Goal: Task Accomplishment & Management: Manage account settings

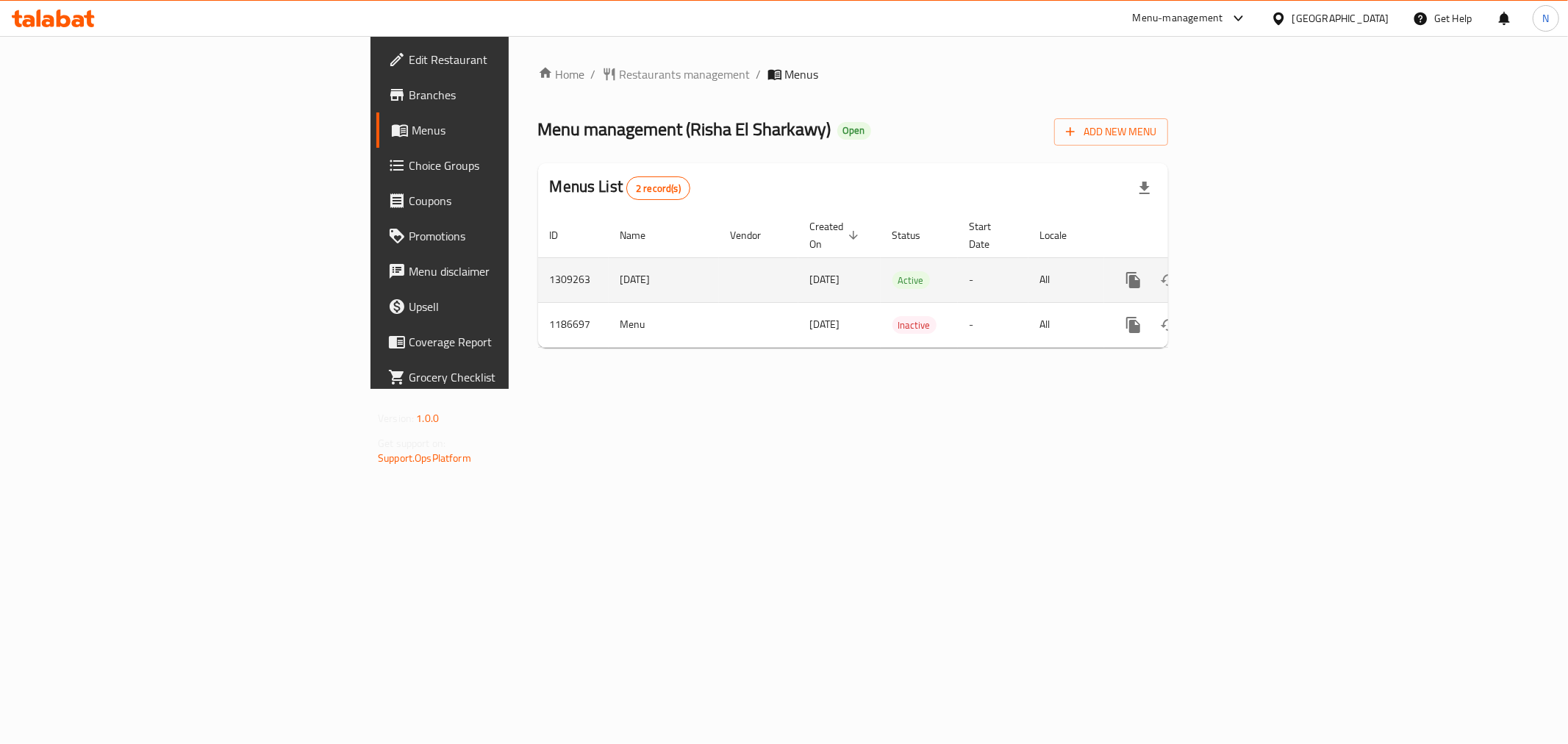
click at [1249, 271] on icon "enhanced table" at bounding box center [1240, 280] width 18 height 18
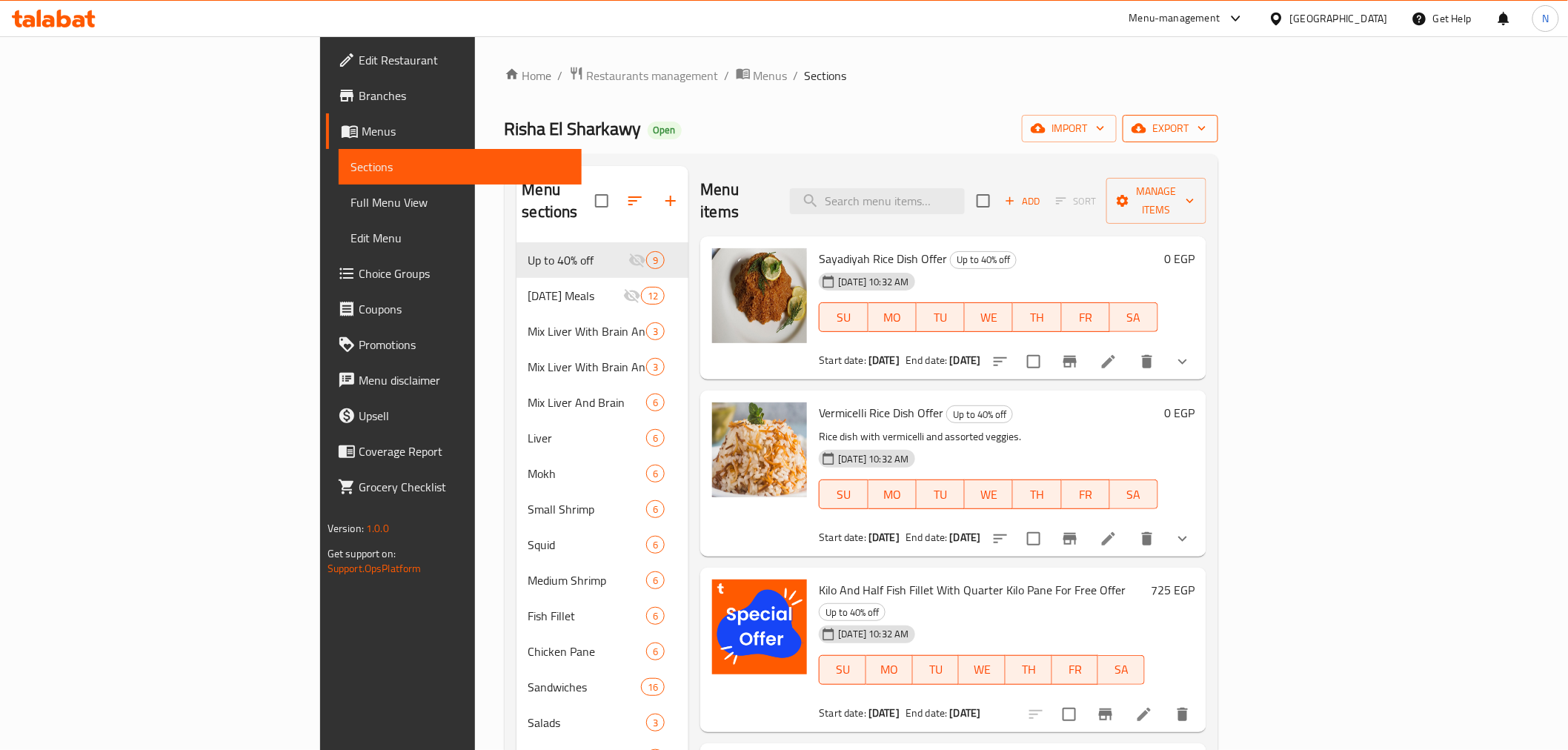
click at [1206, 129] on span "export" at bounding box center [1169, 128] width 72 height 19
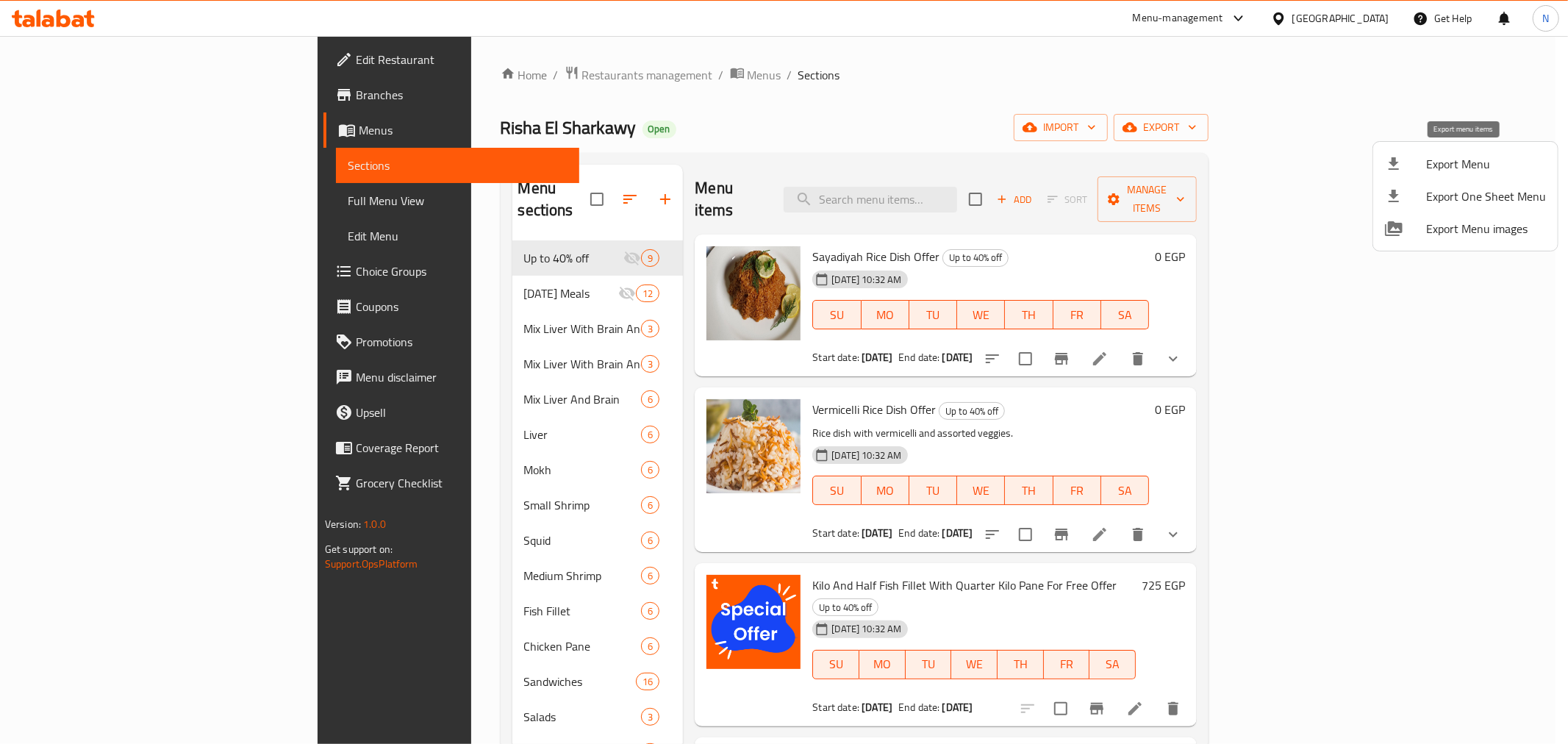
click at [1467, 163] on span "Export Menu" at bounding box center [1487, 163] width 119 height 18
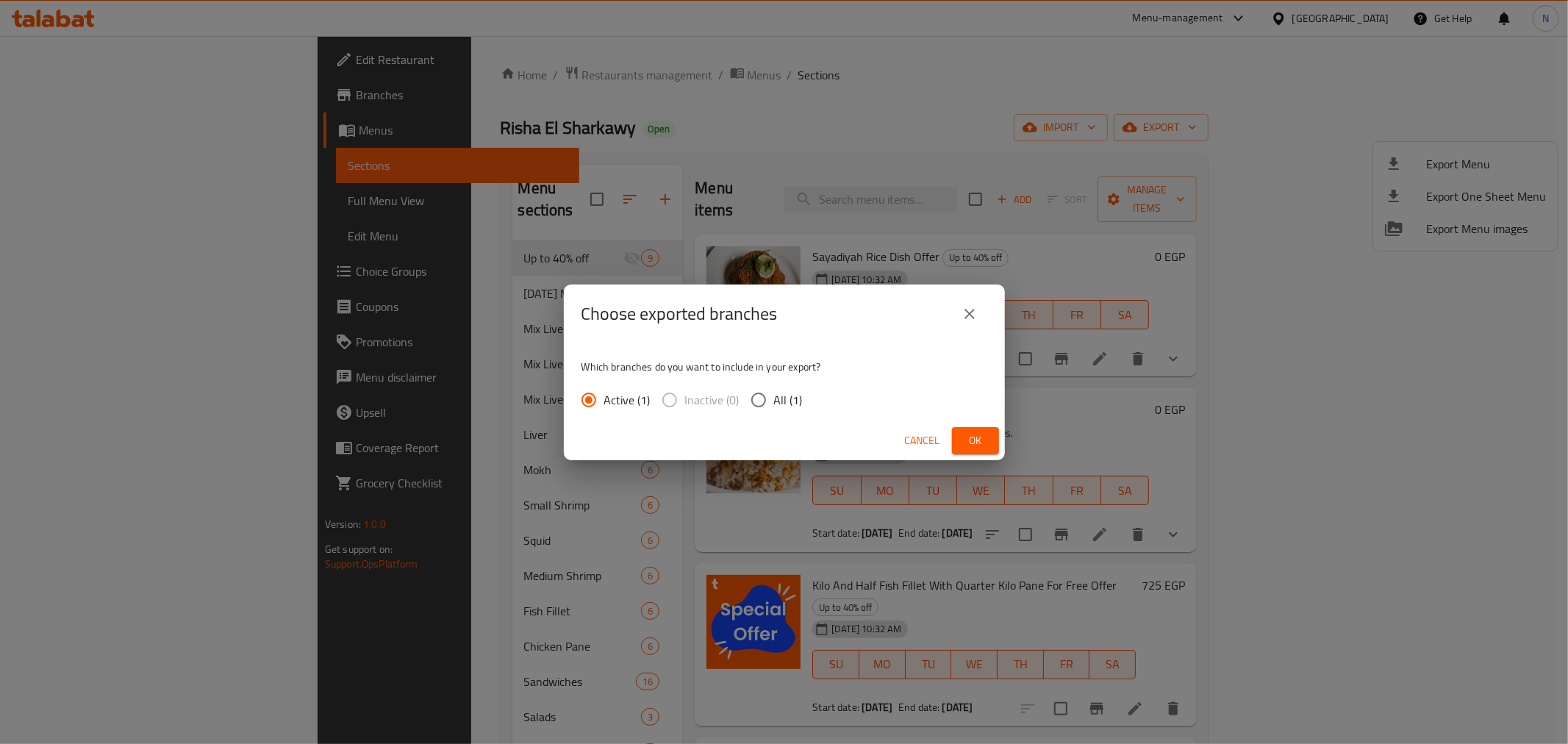
click at [752, 399] on input "All (1)" at bounding box center [759, 400] width 31 height 31
radio input "true"
click at [988, 431] on button "Ok" at bounding box center [975, 441] width 47 height 27
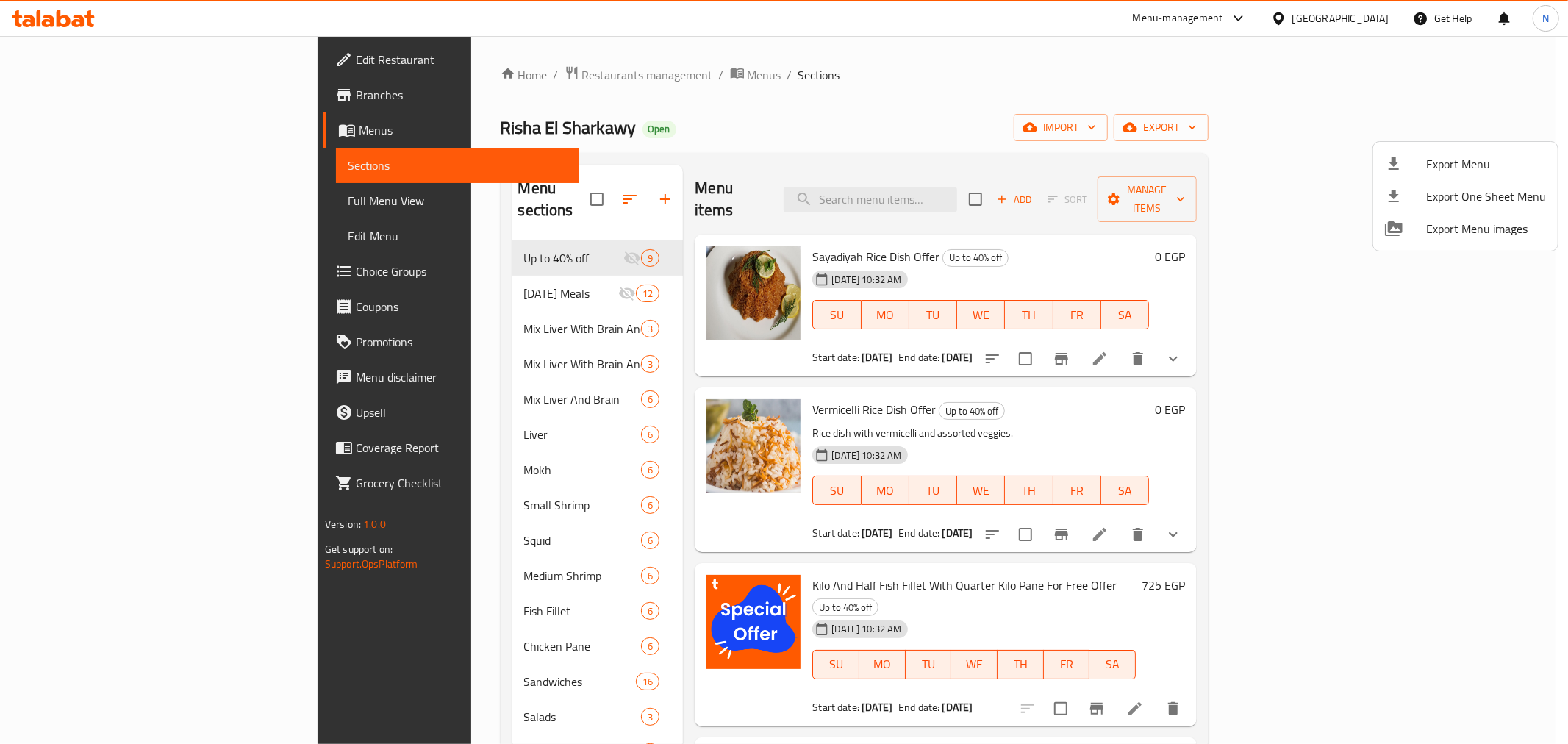
click at [1376, 396] on div at bounding box center [784, 372] width 1568 height 744
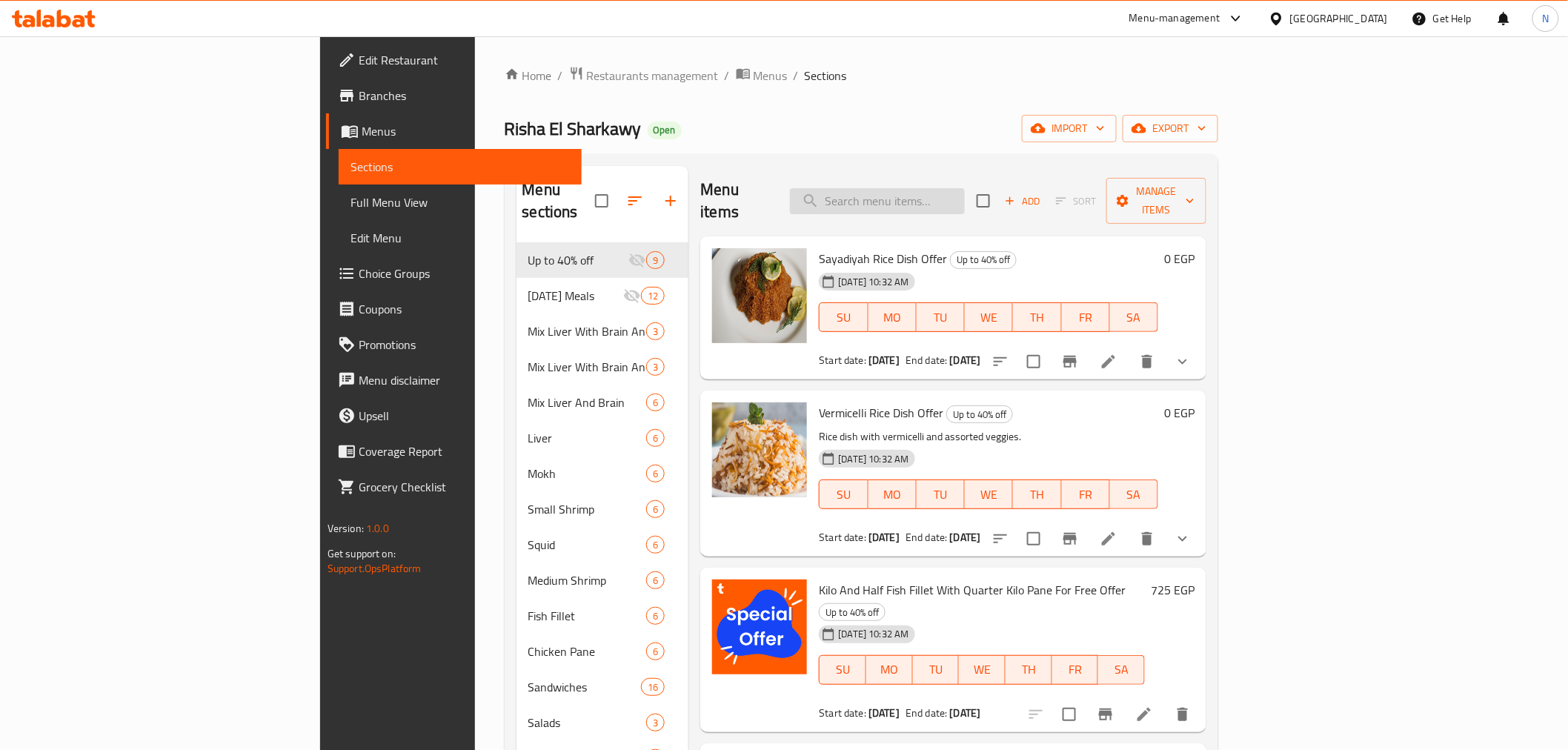
click at [965, 197] on input "search" at bounding box center [876, 201] width 175 height 26
paste input "عرض"
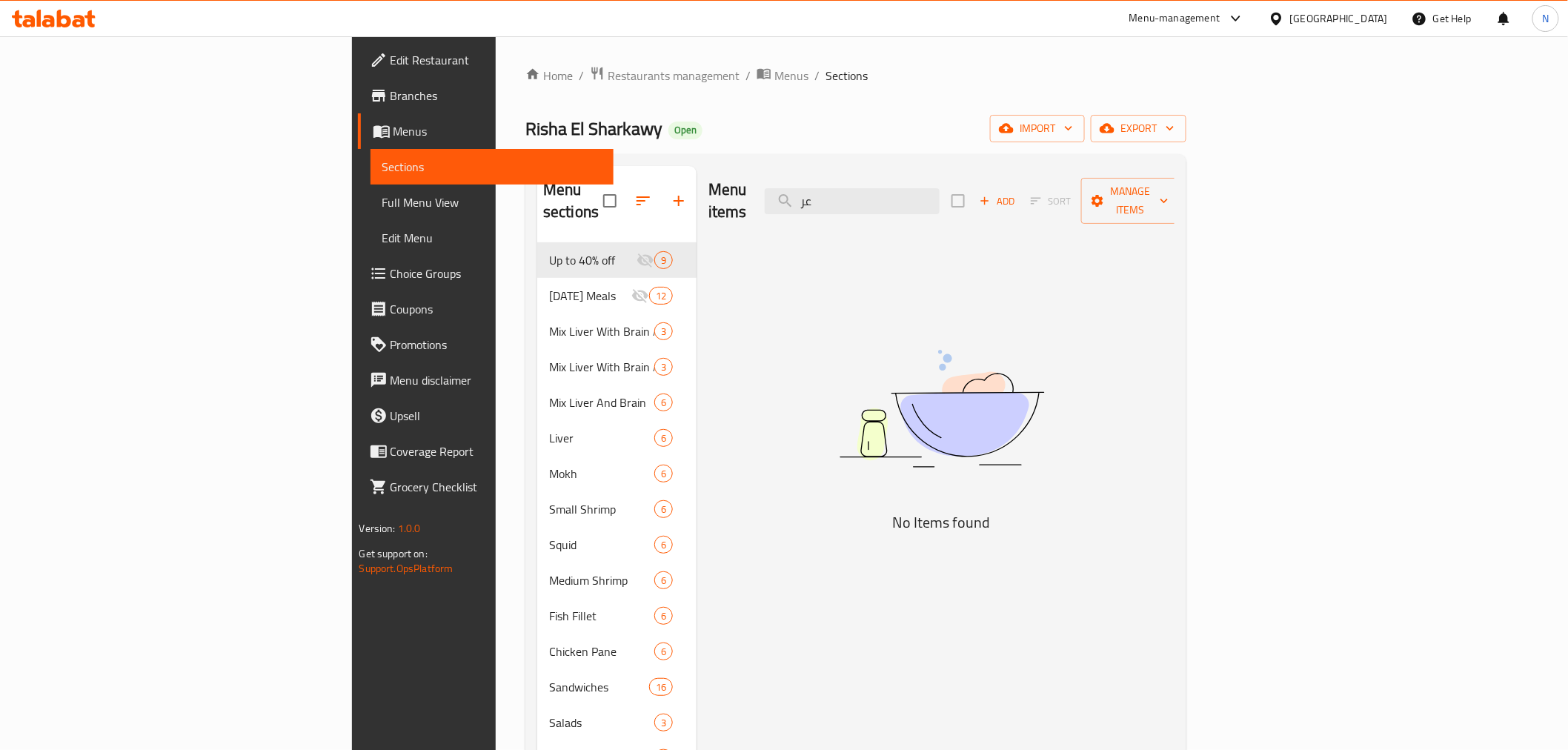
type input "ع"
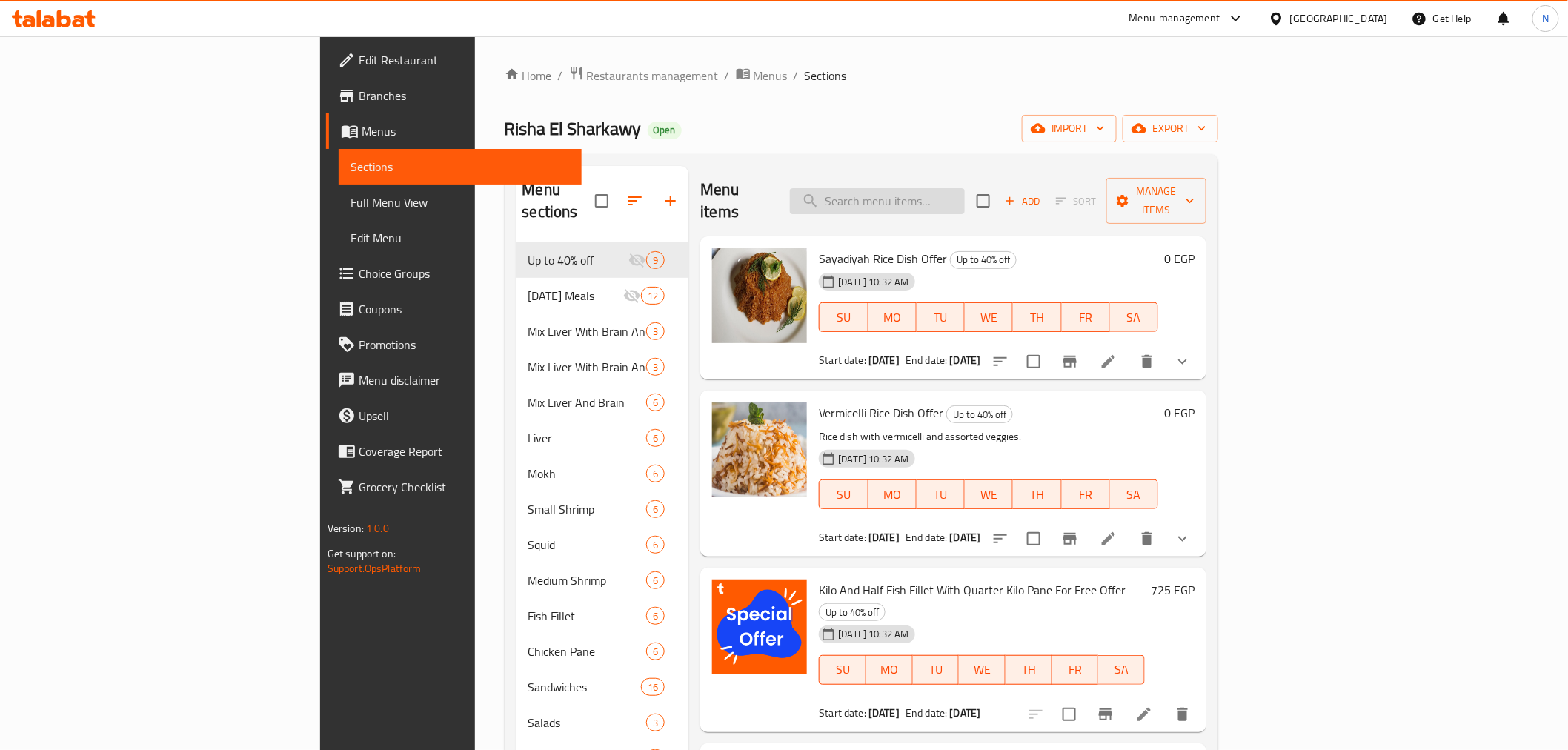
click at [965, 188] on input "search" at bounding box center [876, 201] width 175 height 26
paste input "1 كيلو كبدة"
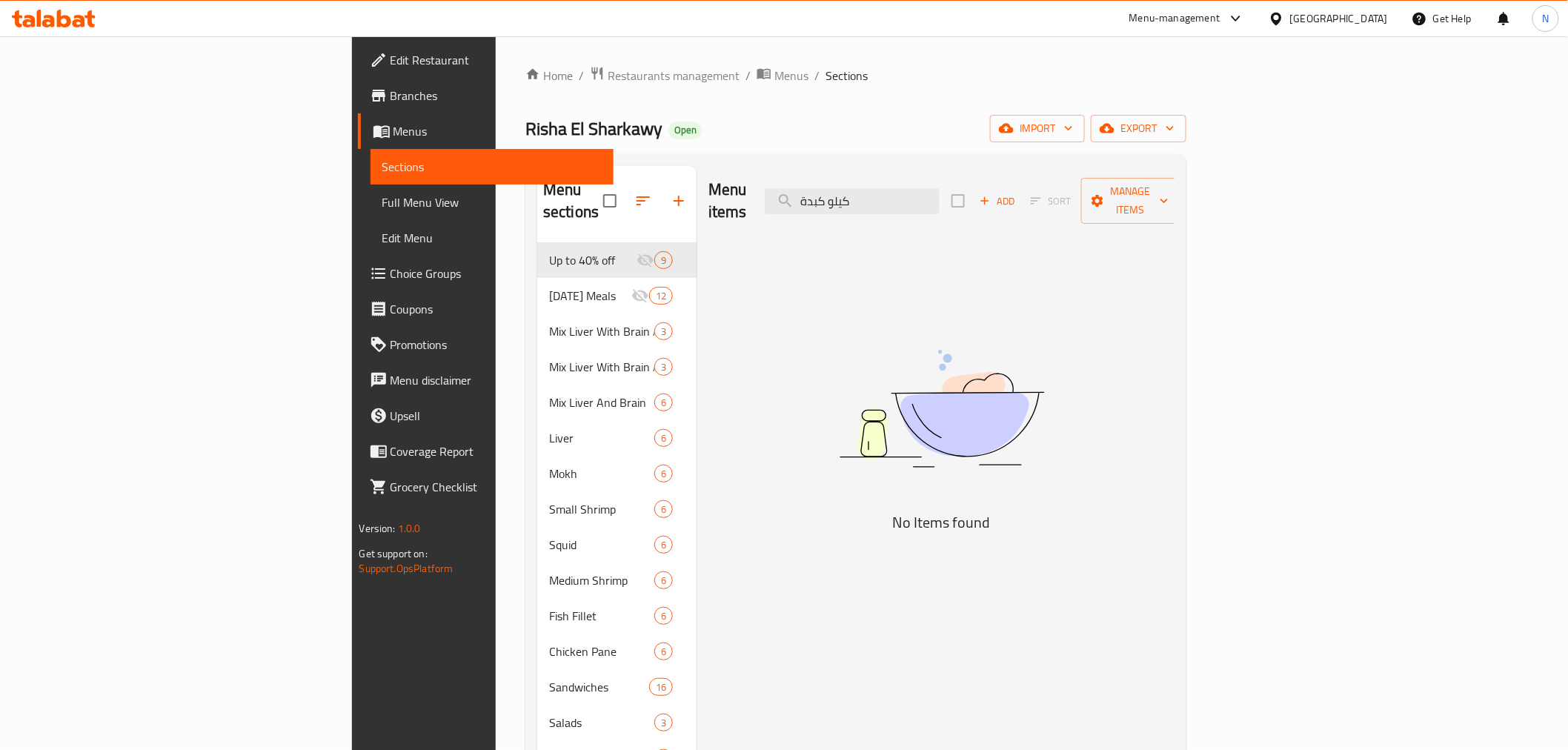
type input "كيلو كبدة"
click at [1023, 202] on div "Menu items كيلو كبدة Add Sort Manage items" at bounding box center [941, 200] width 466 height 70
click at [939, 202] on input "كيلو كبدة" at bounding box center [852, 201] width 175 height 26
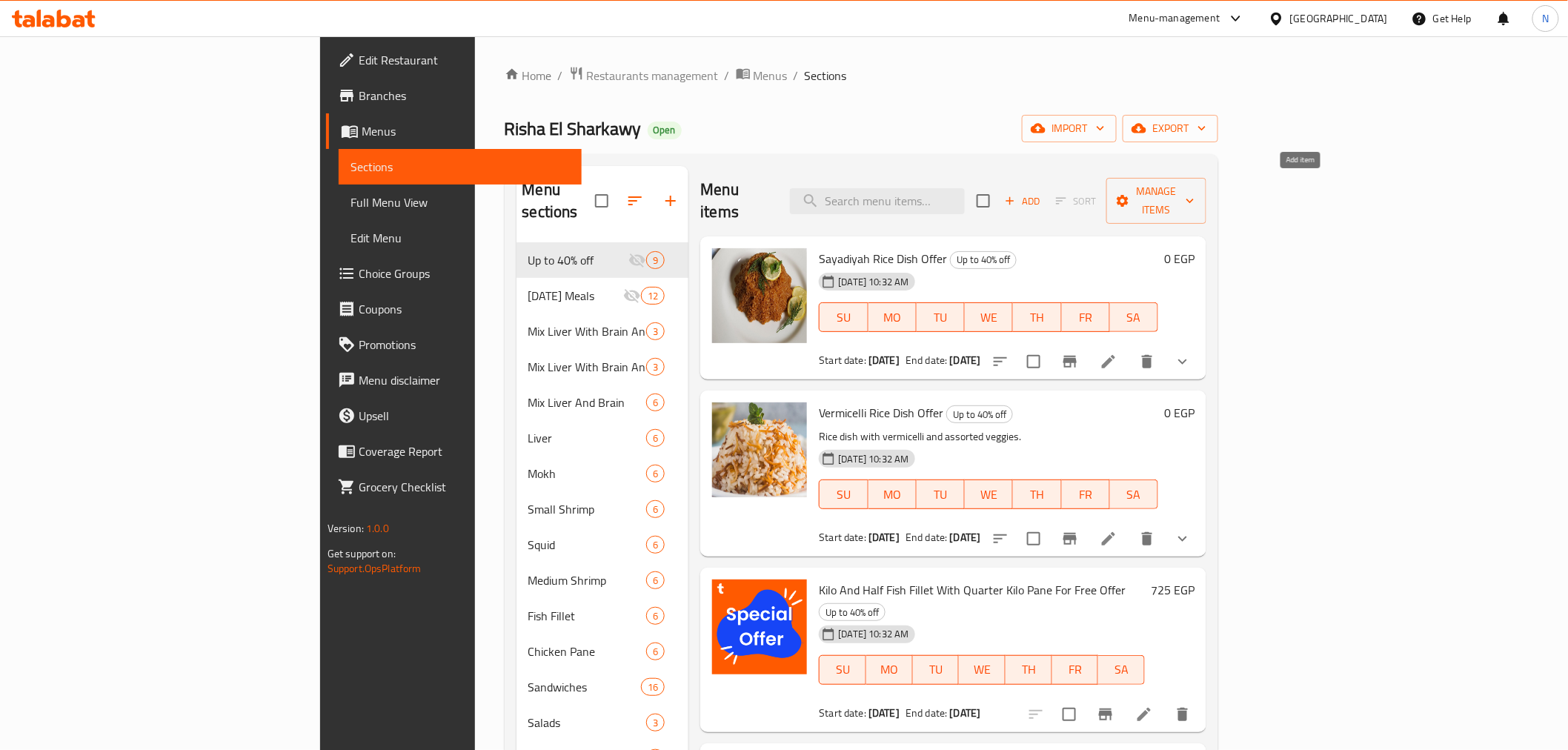
click at [1042, 192] on span "Add" at bounding box center [1022, 200] width 40 height 17
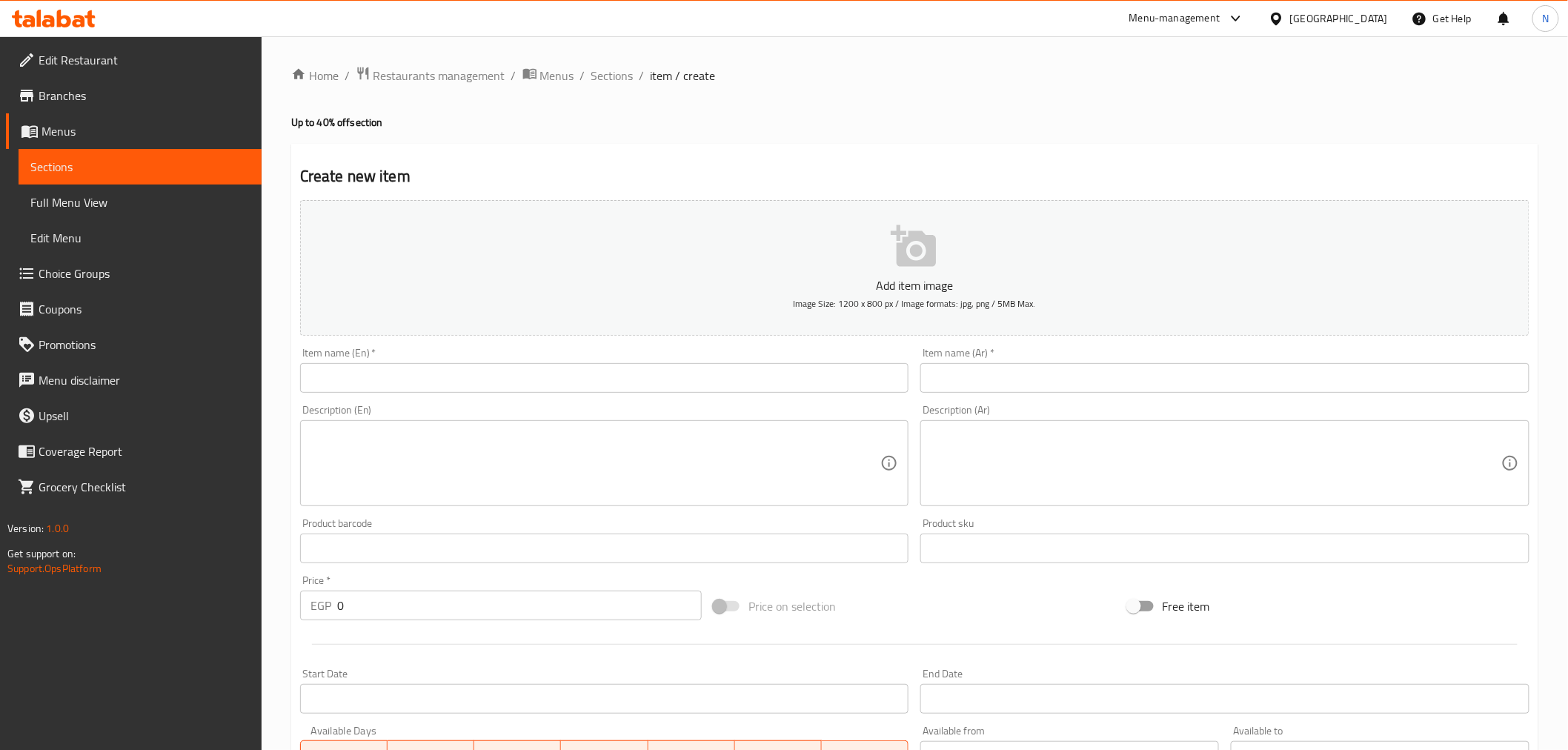
click at [1003, 462] on textarea at bounding box center [1216, 463] width 570 height 70
paste textarea "عرض 1 كيلو كبدة + ربع بانيه بسعر 470 بدلا من 615 عرض 2 نص كيلو كبدة +تمن بانيه …"
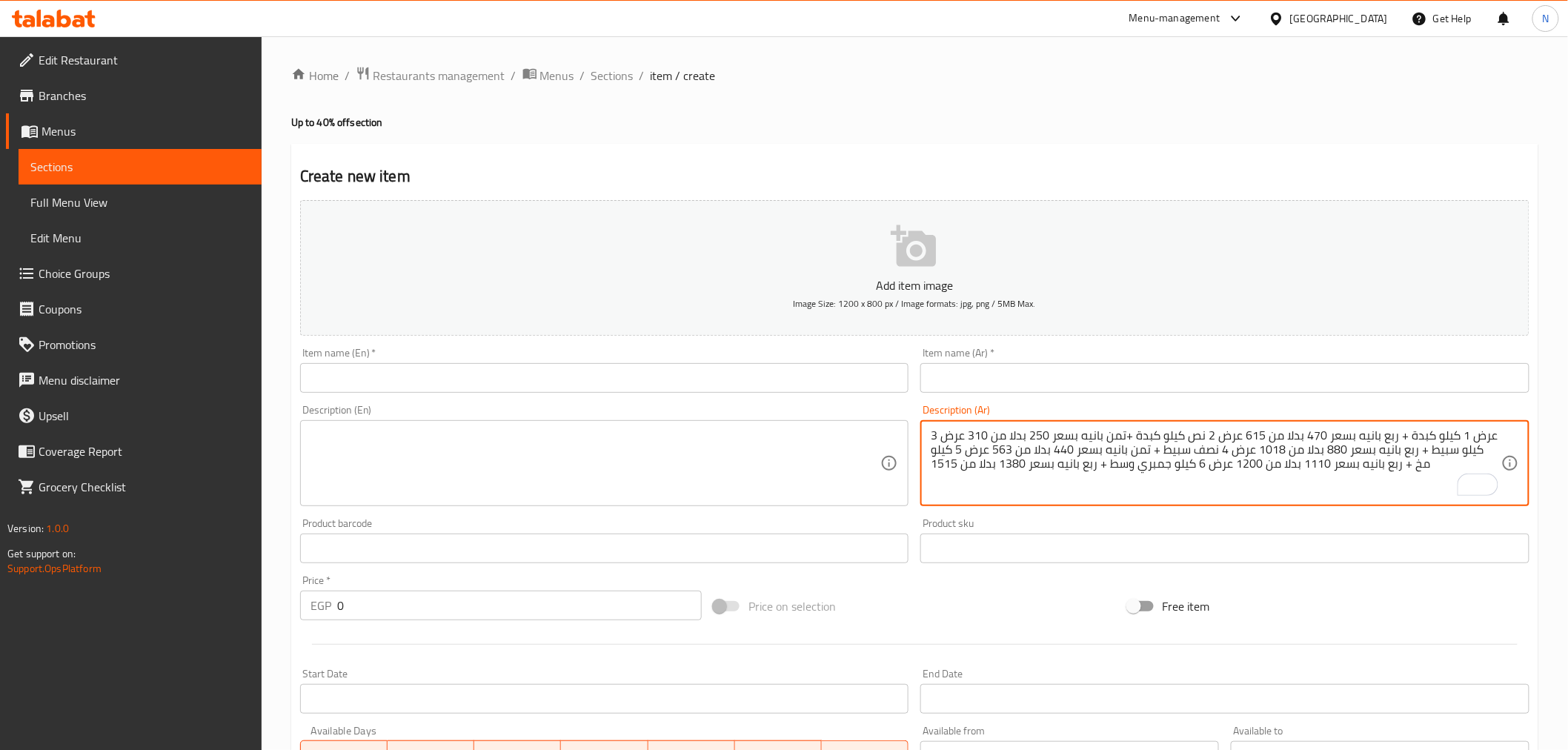
click at [1476, 440] on textarea "عرض 1 كيلو كبدة + ربع بانيه بسعر 470 بدلا من 615 عرض 2 نص كيلو كبدة +تمن بانيه …" at bounding box center [1216, 463] width 570 height 70
type textarea "1 كيلو كبدة + ربع بانيه بسعر 470 بدلا من 615 عرض 2 نص كيلو كبدة +تمن بانيه بسعر…"
click at [1173, 379] on input "text" at bounding box center [1224, 378] width 609 height 30
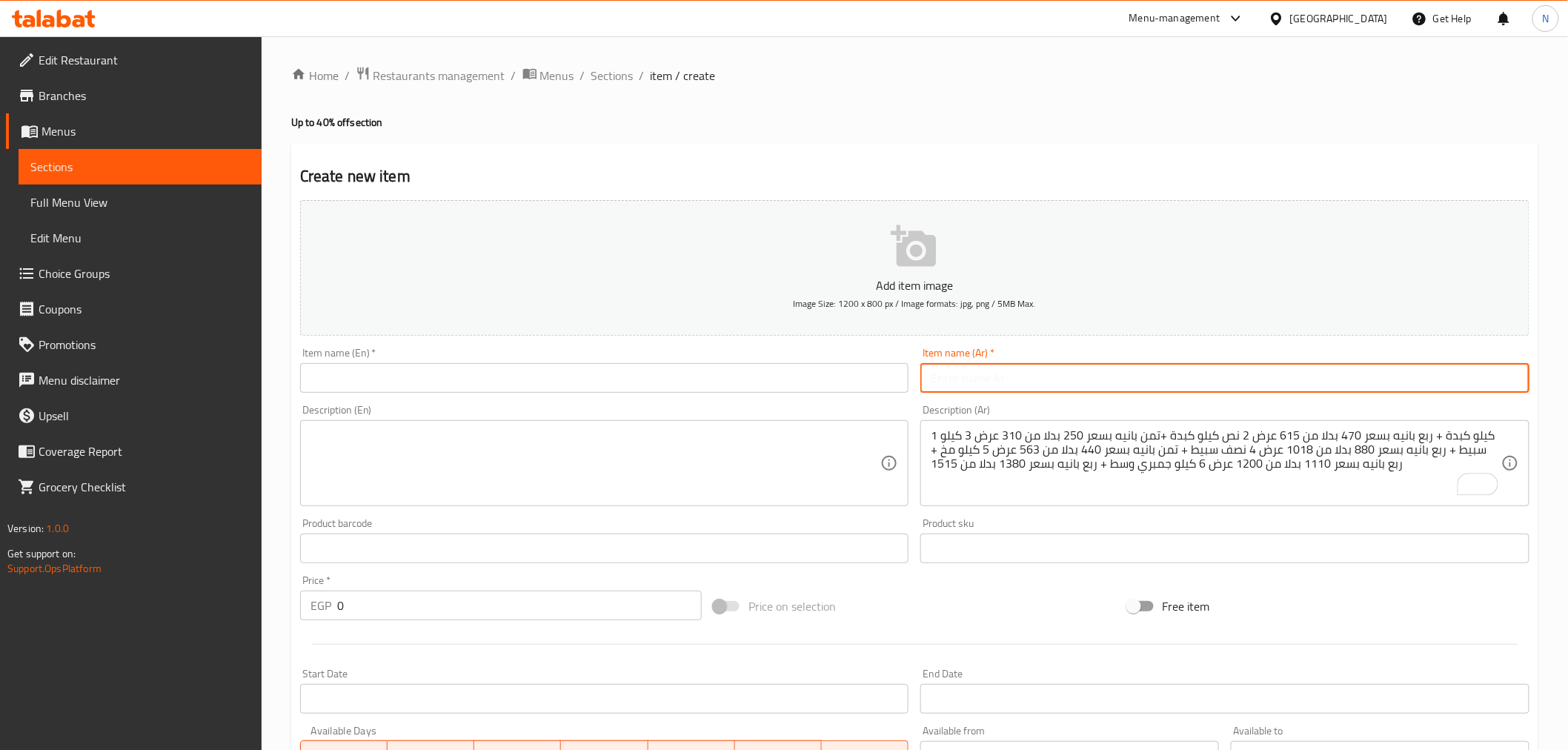
paste input "عرض"
type input "عرض 1"
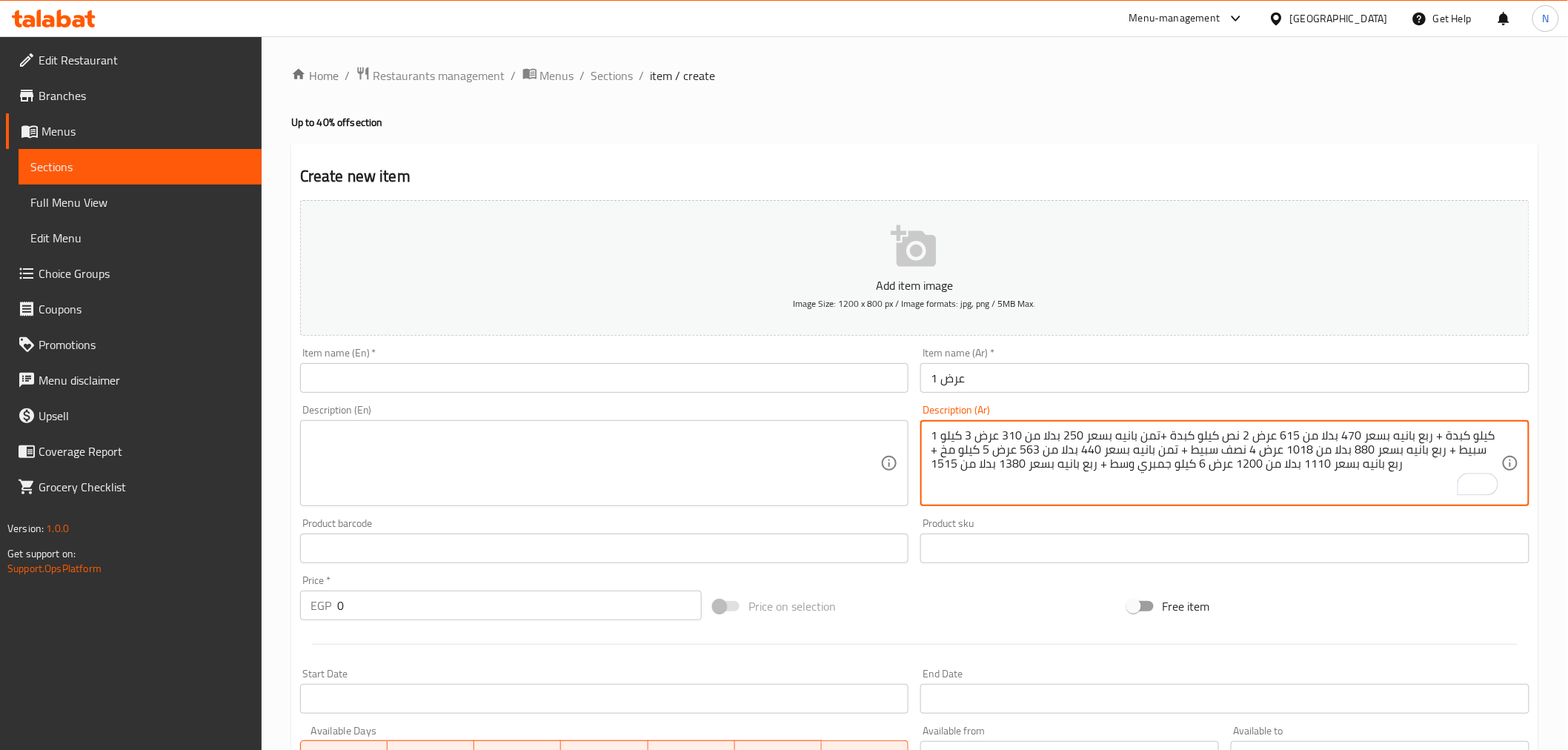
drag, startPoint x: 1472, startPoint y: 435, endPoint x: 1558, endPoint y: 458, distance: 89.0
drag, startPoint x: 1269, startPoint y: 435, endPoint x: 1130, endPoint y: 481, distance: 146.4
click at [1130, 481] on textarea "1 كيلو كبدة، ربع بانيه بسعر 470 بدلا من 615 عرض 2 نص كيلو كبدة +تمن بانيه بسعر …" at bounding box center [1216, 463] width 570 height 70
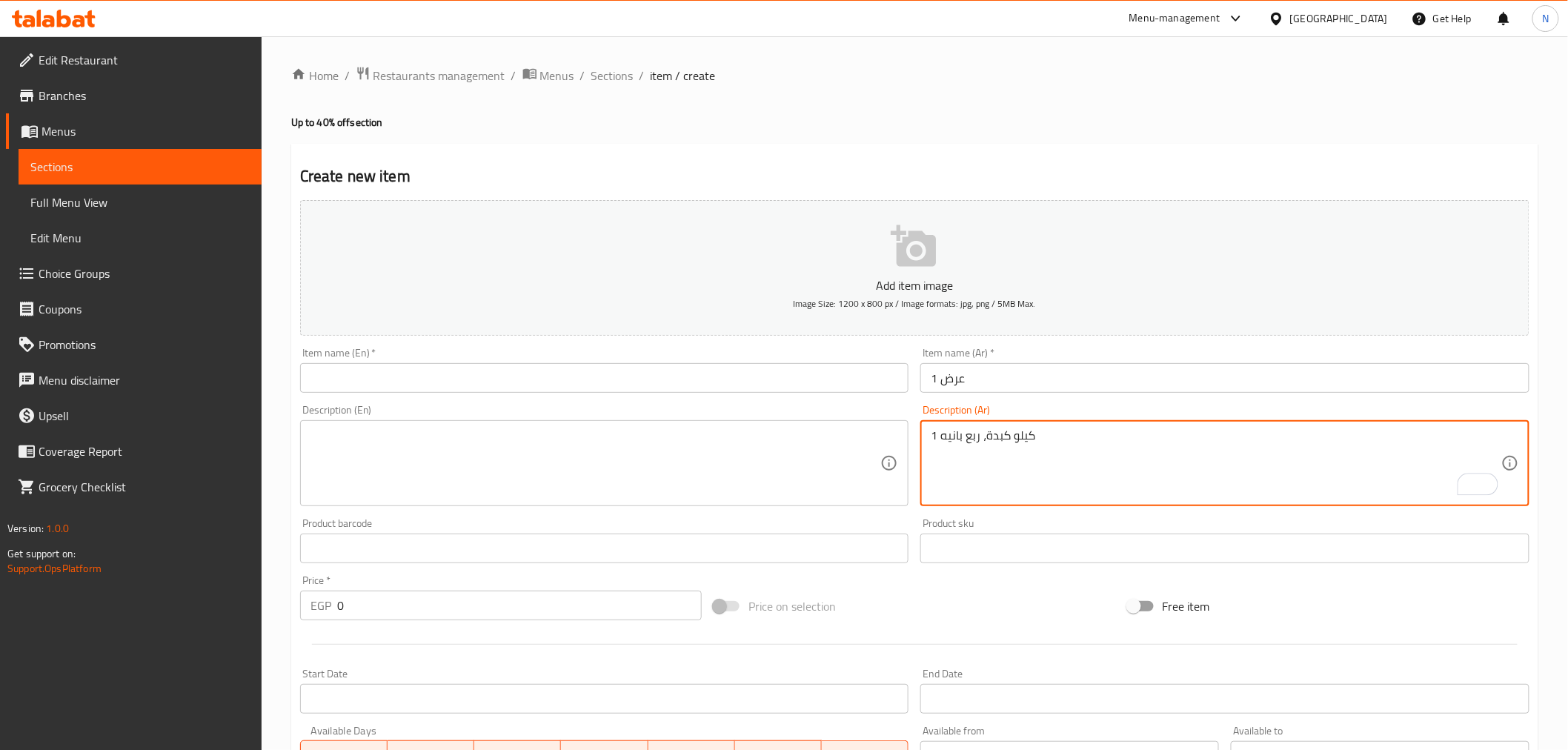
click at [988, 449] on textarea "1 كيلو كبدة، ربع بانيه" at bounding box center [1216, 463] width 570 height 70
click at [1119, 444] on textarea "1 كيلو كبدة وربع كيلو بانيه" at bounding box center [1216, 463] width 570 height 70
type textarea "1 كيلو كبدة وربع كيلو بانيه."
click at [567, 369] on input "text" at bounding box center [604, 378] width 609 height 30
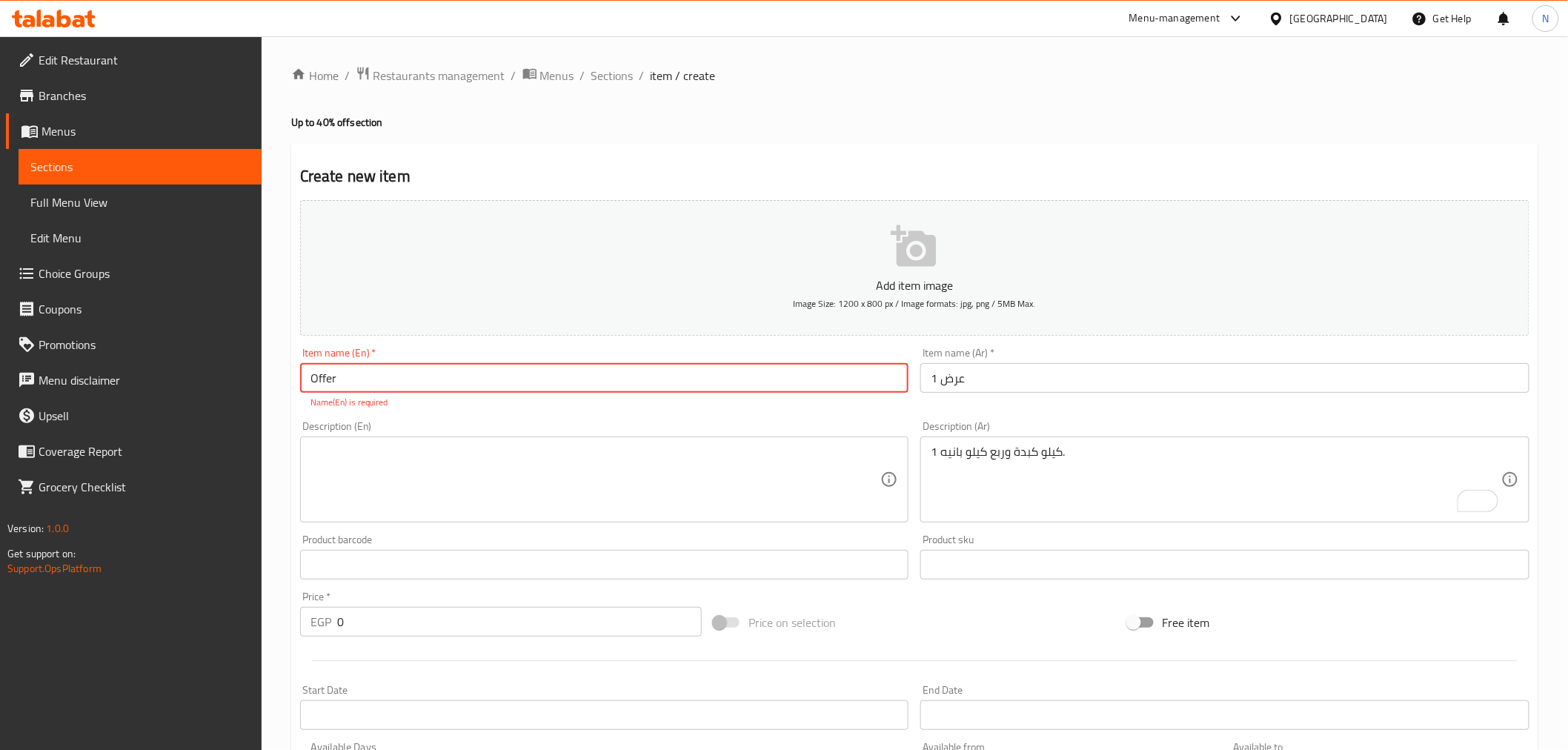
type input "Offer 1"
click at [320, 386] on input "Offer 1" at bounding box center [604, 378] width 609 height 30
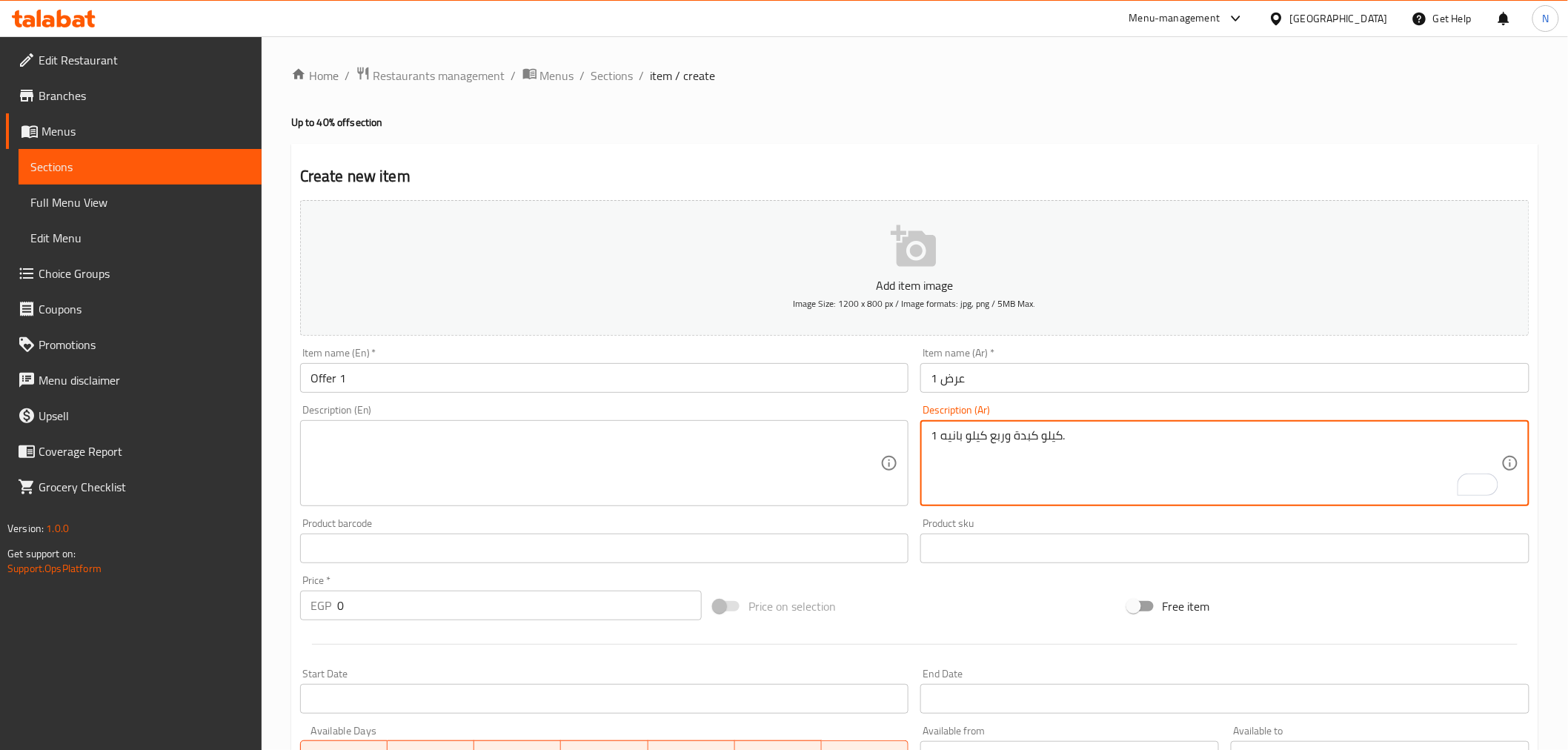
click at [953, 443] on textarea "1 كيلو كبدة وربع كيلو بانيه." at bounding box center [1216, 463] width 570 height 70
click at [492, 428] on textarea at bounding box center [596, 463] width 570 height 70
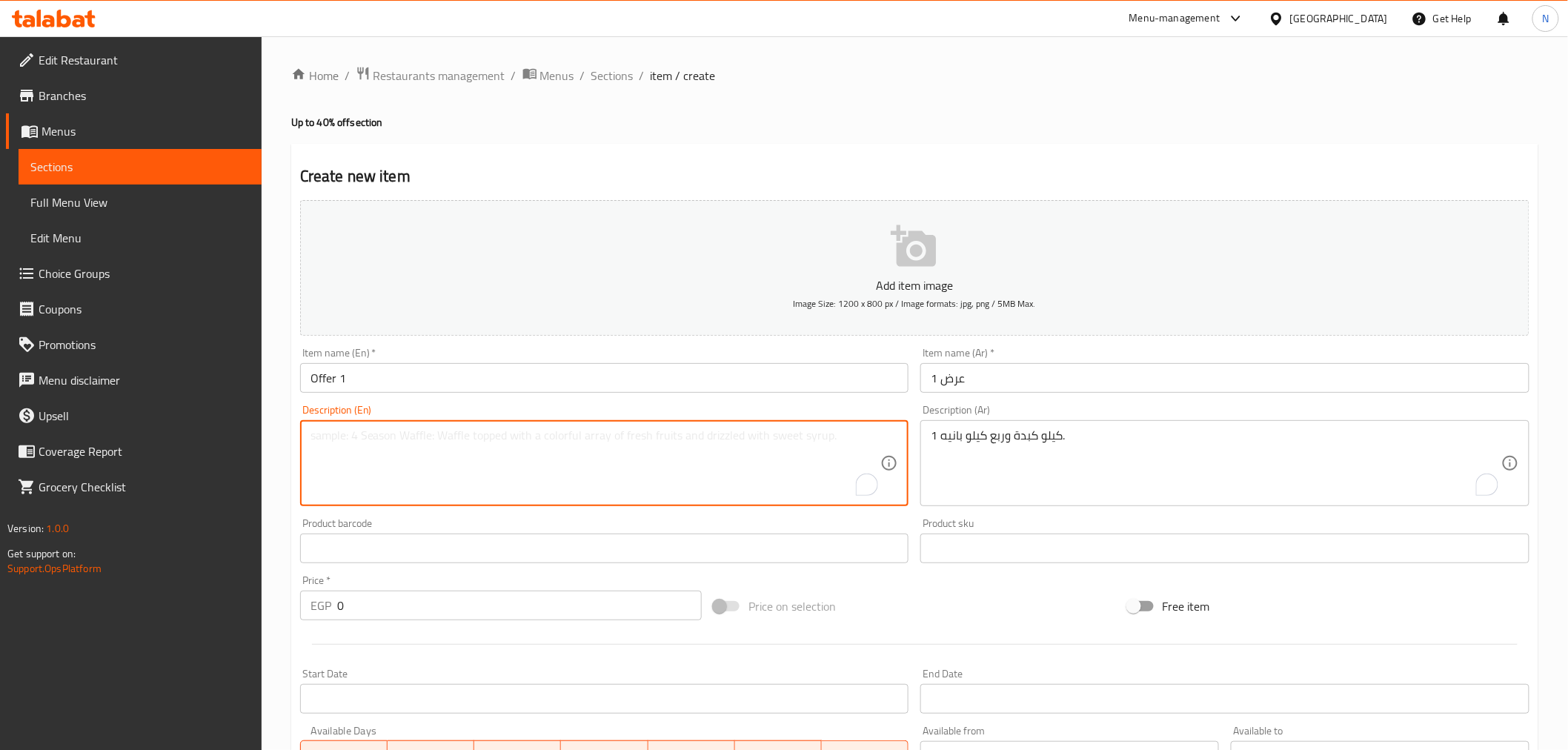
paste textarea "1 kilo of liver and a quarter kilo of breaded meat."
click at [338, 441] on textarea "1 kilo of liver and a quarter kilo of breaded meat." at bounding box center [596, 463] width 570 height 70
drag, startPoint x: 467, startPoint y: 435, endPoint x: 546, endPoint y: 453, distance: 81.0
click at [546, 453] on textarea "1 kilo liver and a quarter kilo of breaded meat." at bounding box center [596, 463] width 570 height 70
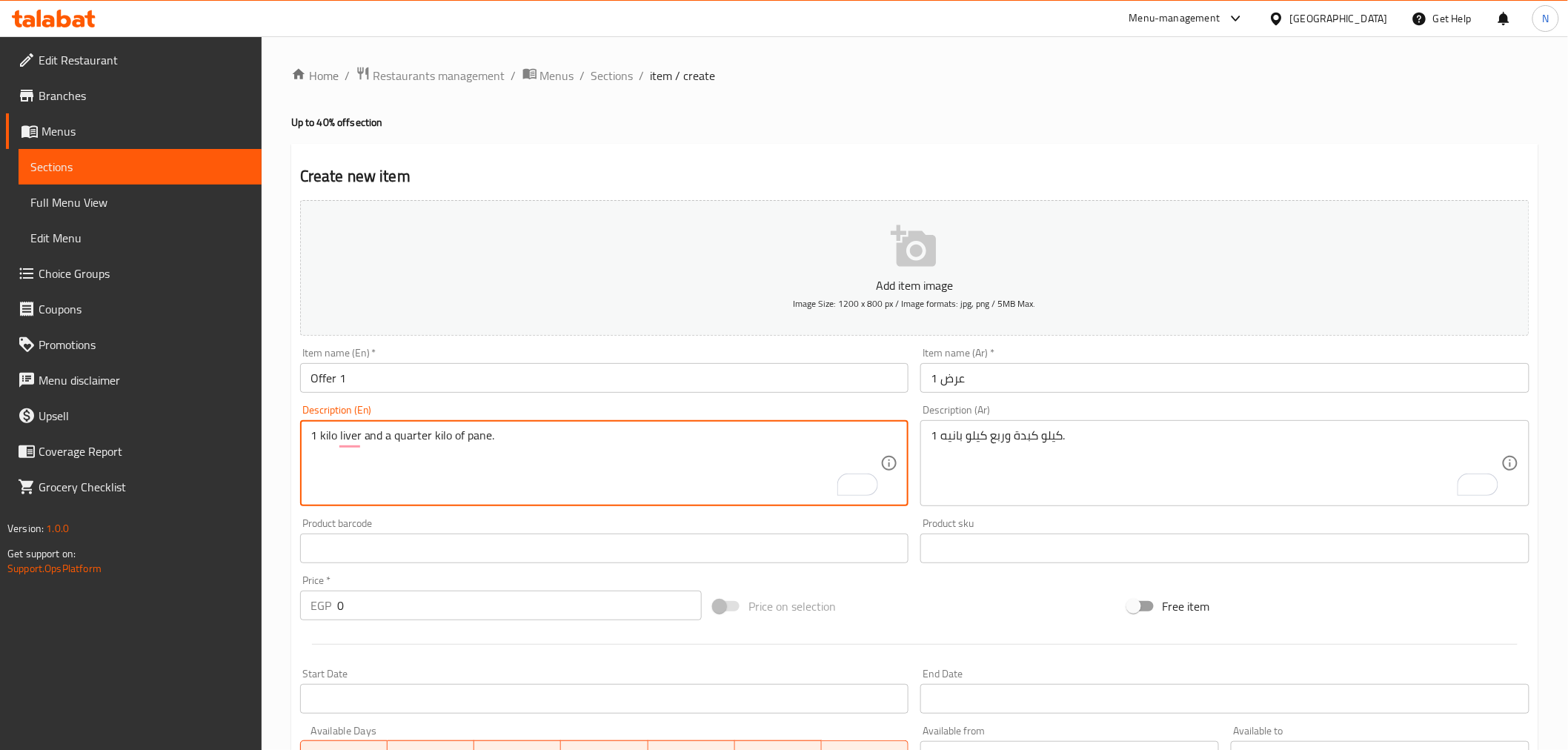
type textarea "1 kilo liver and a quarter kilo of pane."
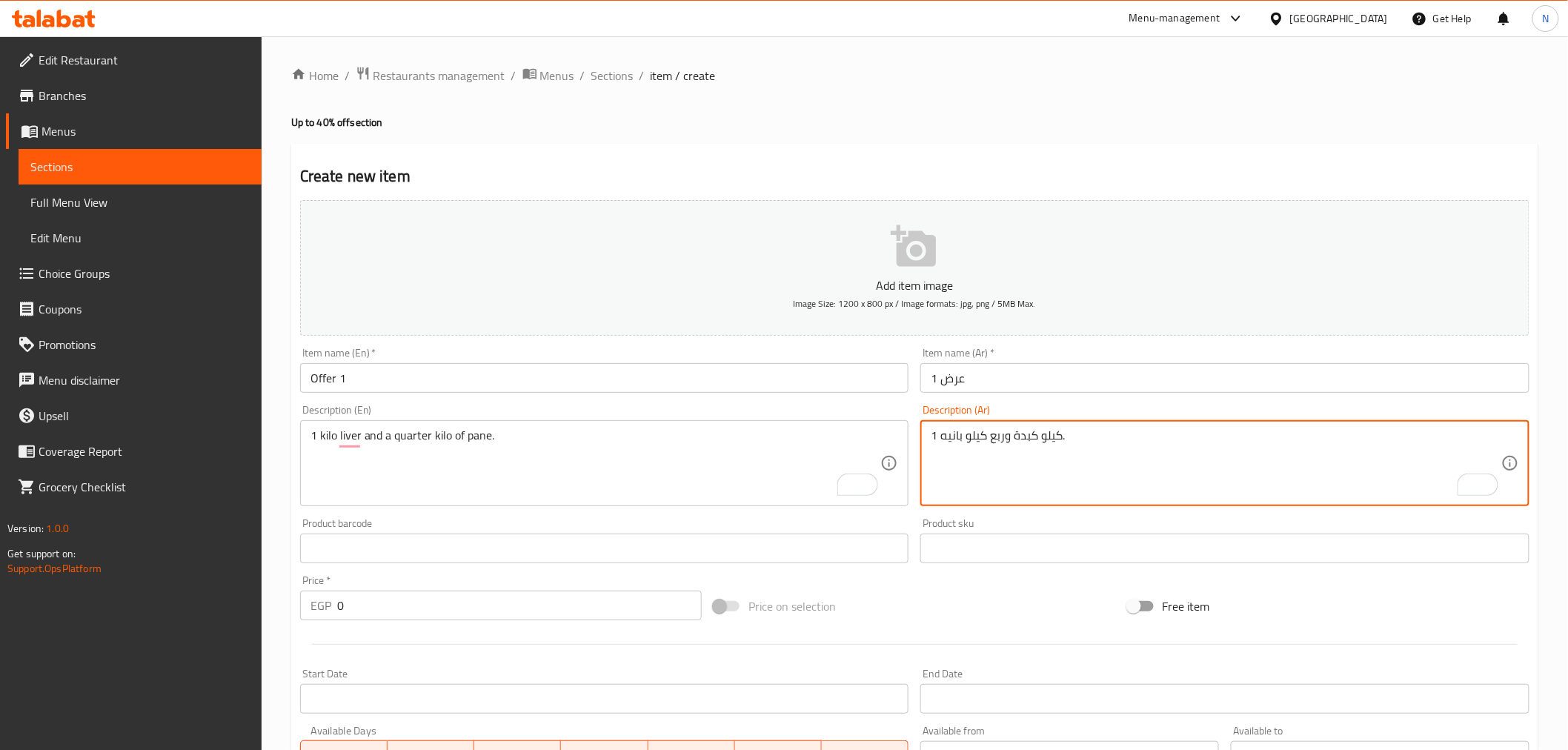
click at [956, 435] on textarea "1 كيلو كبدة وربع كيلو بانيه." at bounding box center [1216, 463] width 570 height 70
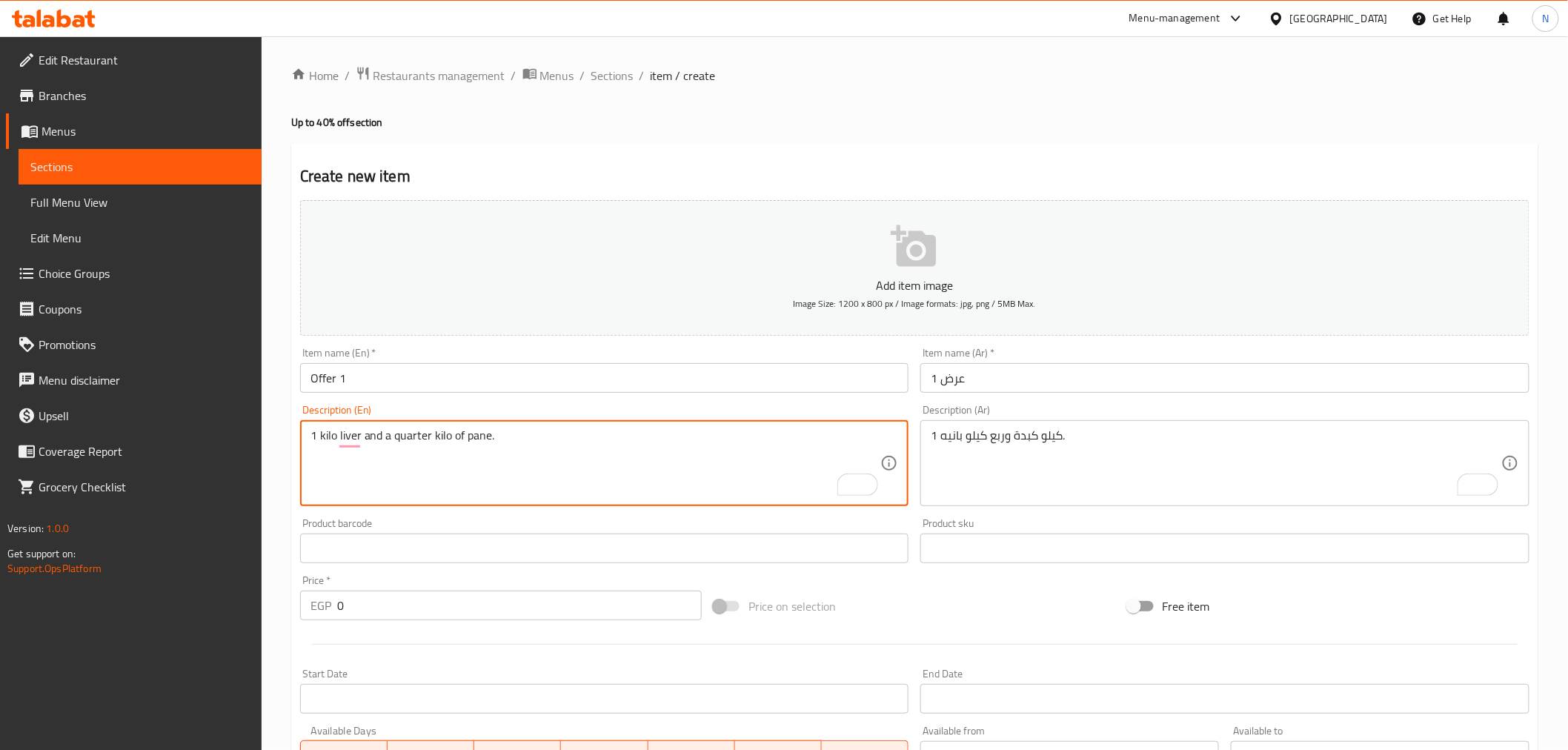
scroll to position [294, 0]
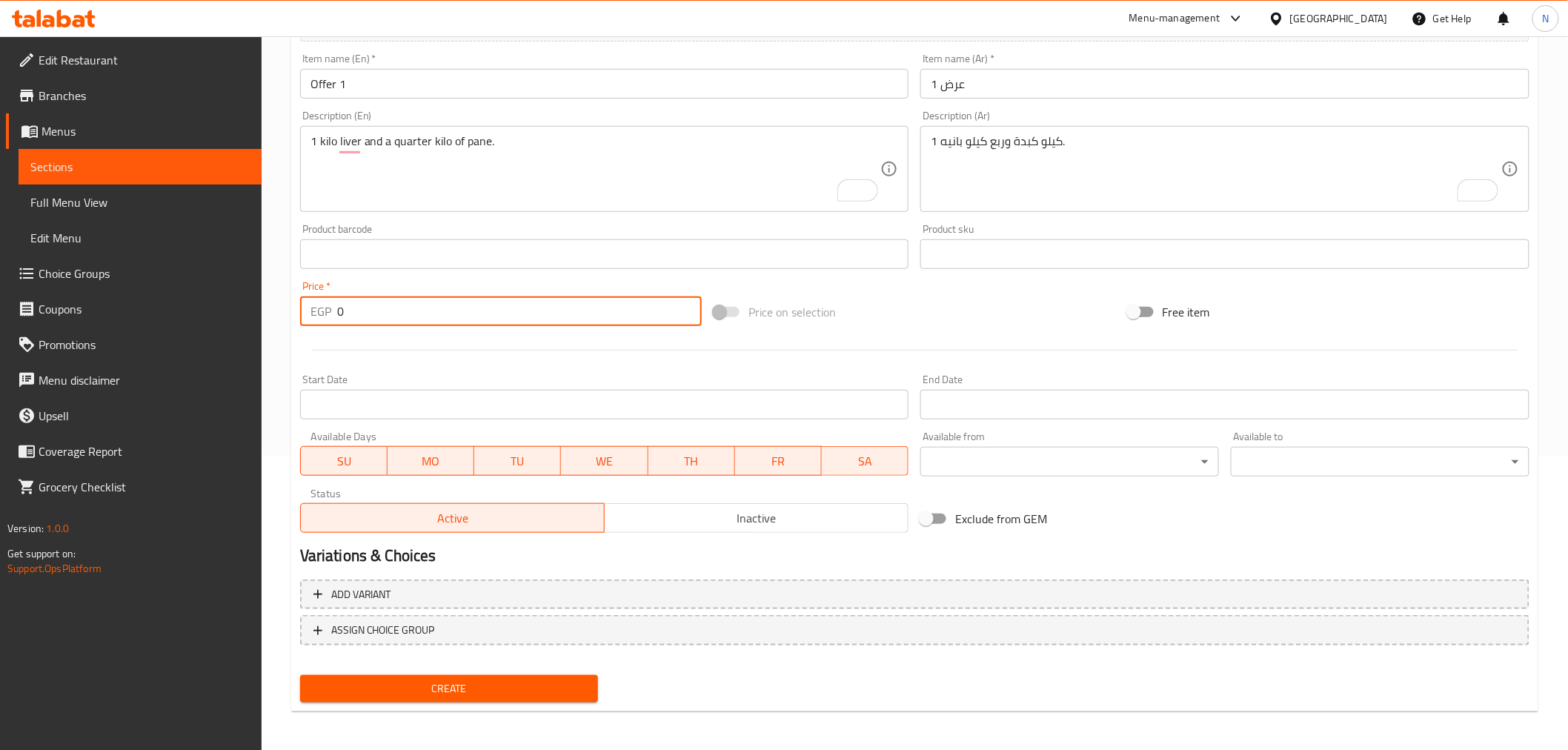
click at [433, 311] on input "0" at bounding box center [519, 311] width 364 height 30
paste input "615"
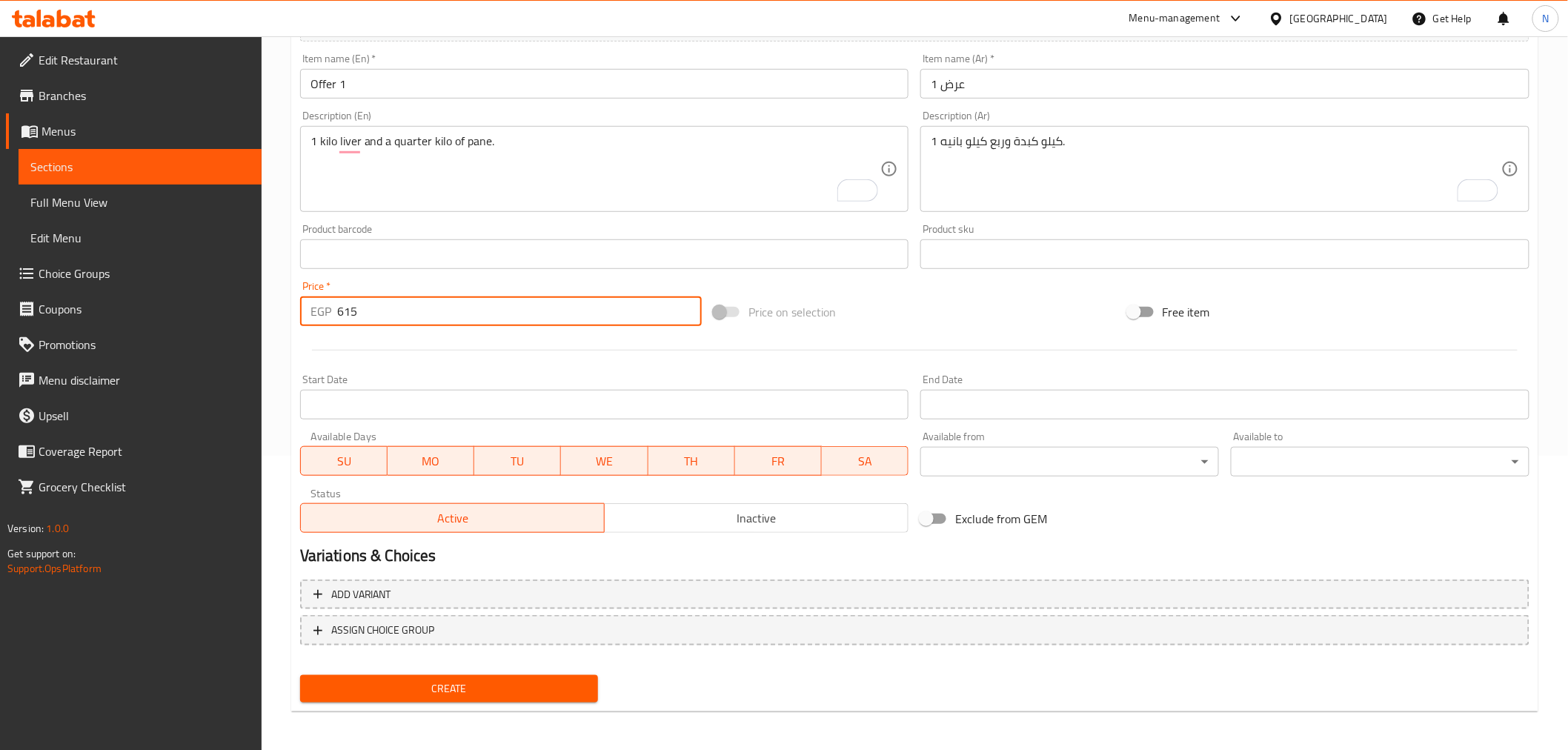
type input "615"
click at [765, 526] on span "Inactive" at bounding box center [757, 518] width 292 height 22
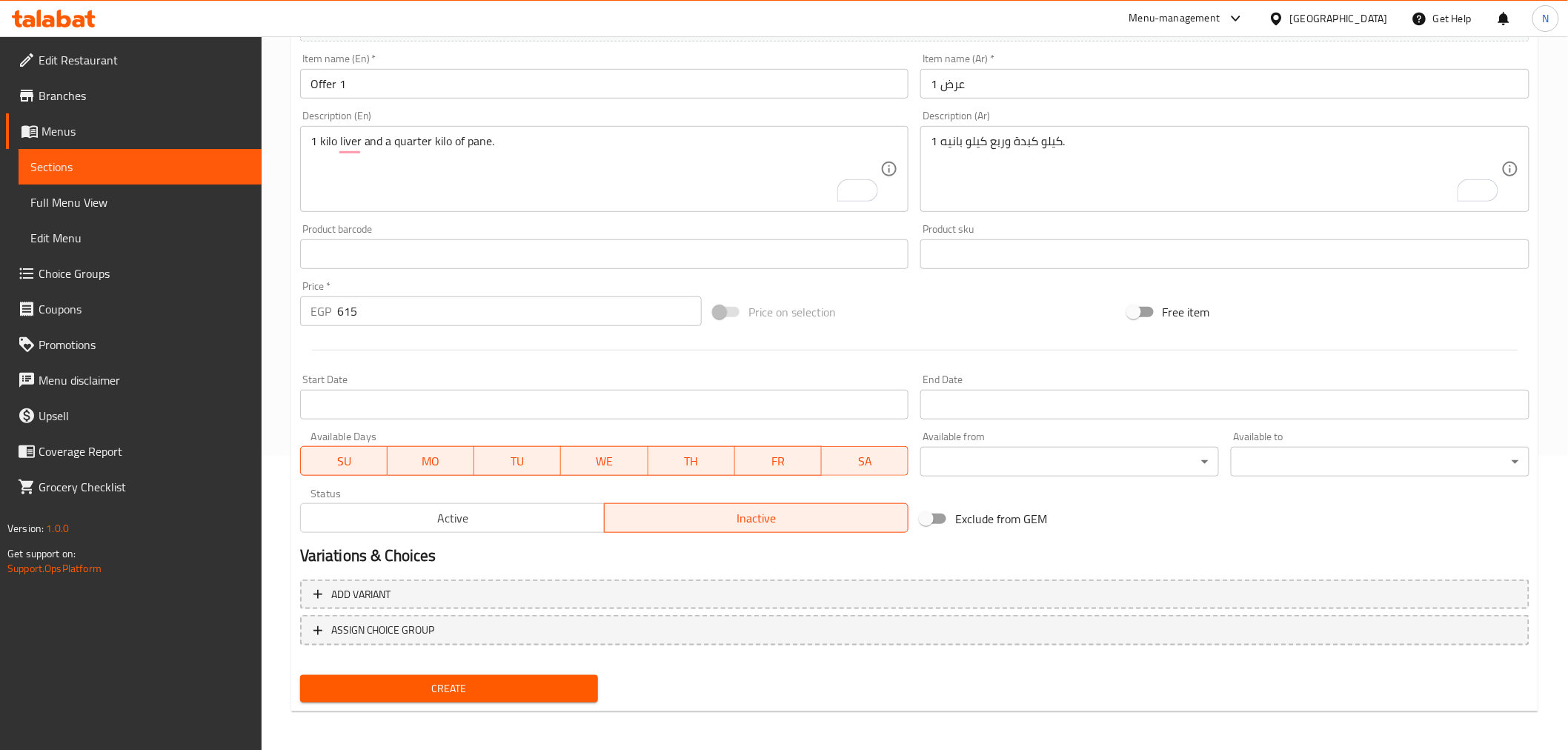
click at [531, 387] on div "Start Date Start Date" at bounding box center [604, 397] width 609 height 45
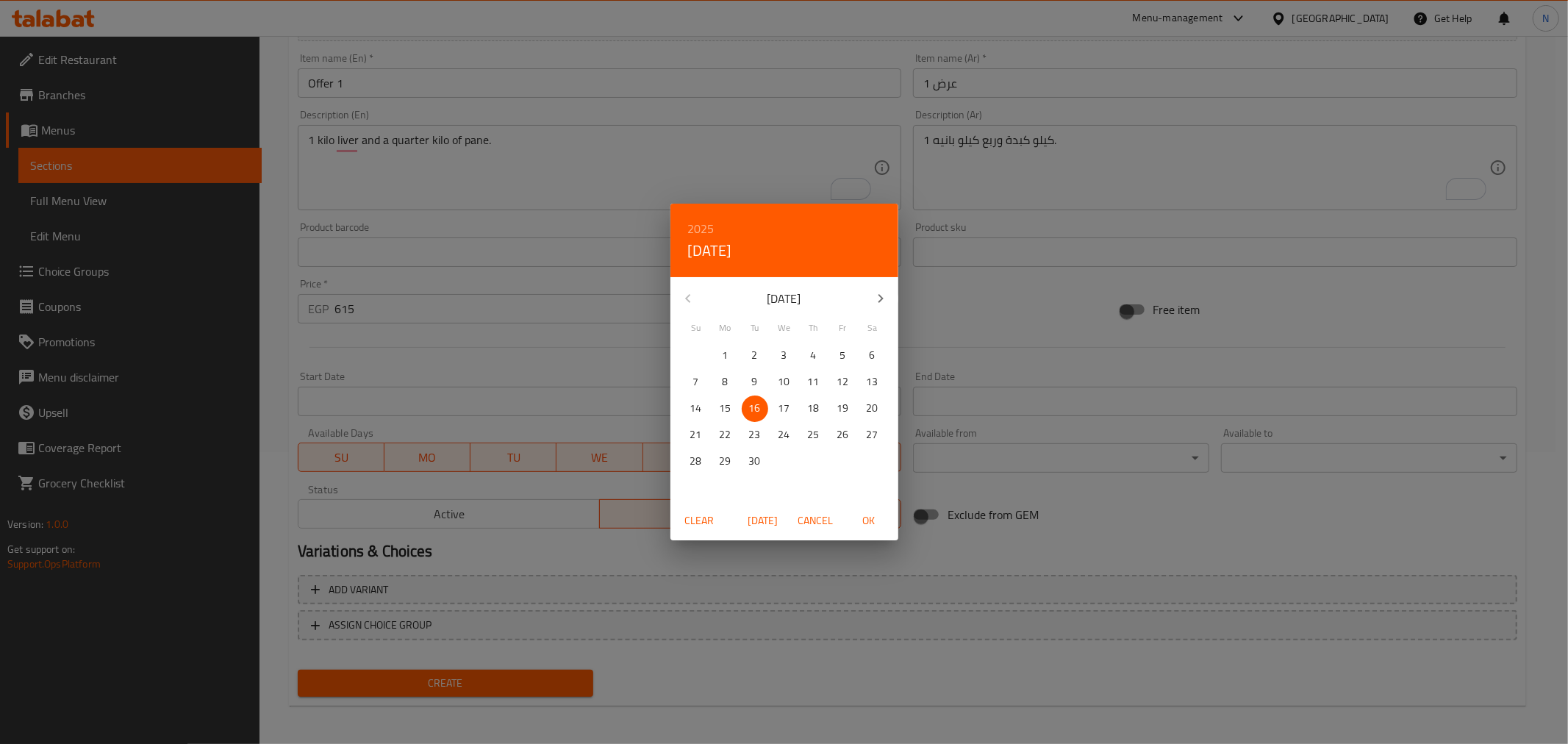
click at [524, 387] on div "2025 Tue, Sep 16 September 2025 Su Mo Tu We Th Fr Sa 31 1 2 3 4 5 6 7 8 9 10 11…" at bounding box center [784, 372] width 1568 height 744
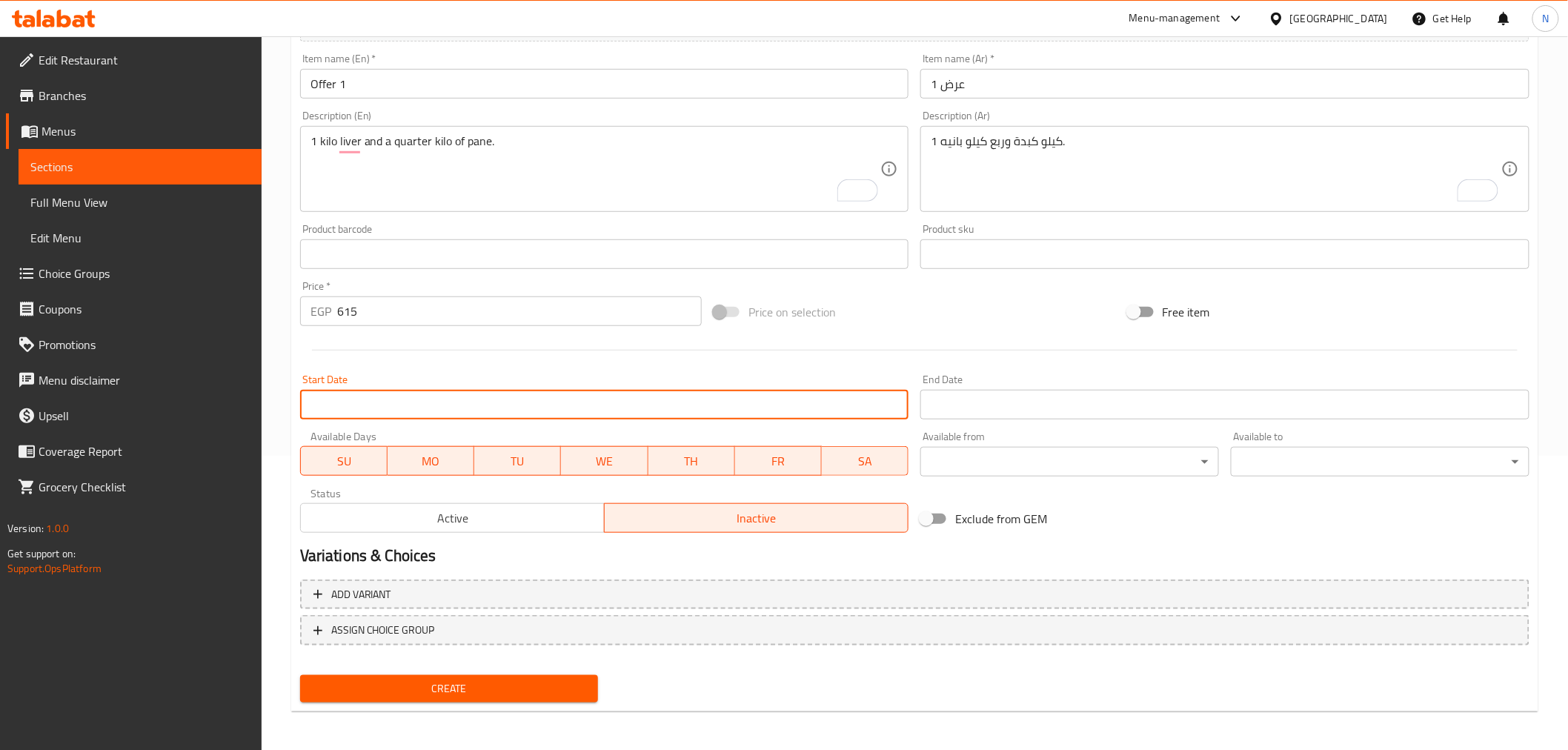
click at [664, 403] on input "Start Date" at bounding box center [604, 405] width 609 height 30
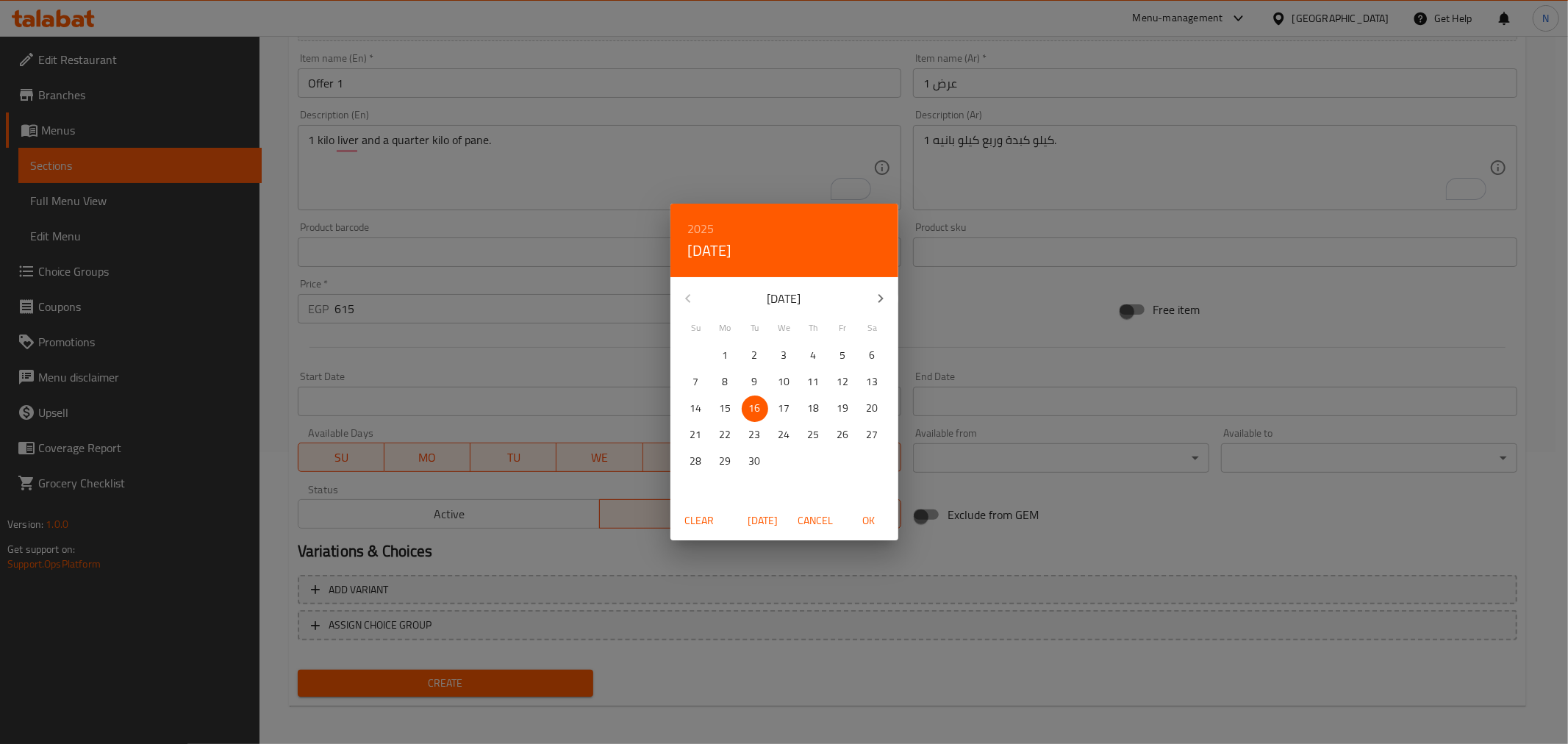
click at [757, 399] on p "16" at bounding box center [755, 408] width 12 height 19
click at [865, 515] on span "OK" at bounding box center [869, 521] width 35 height 19
type input "[DATE]"
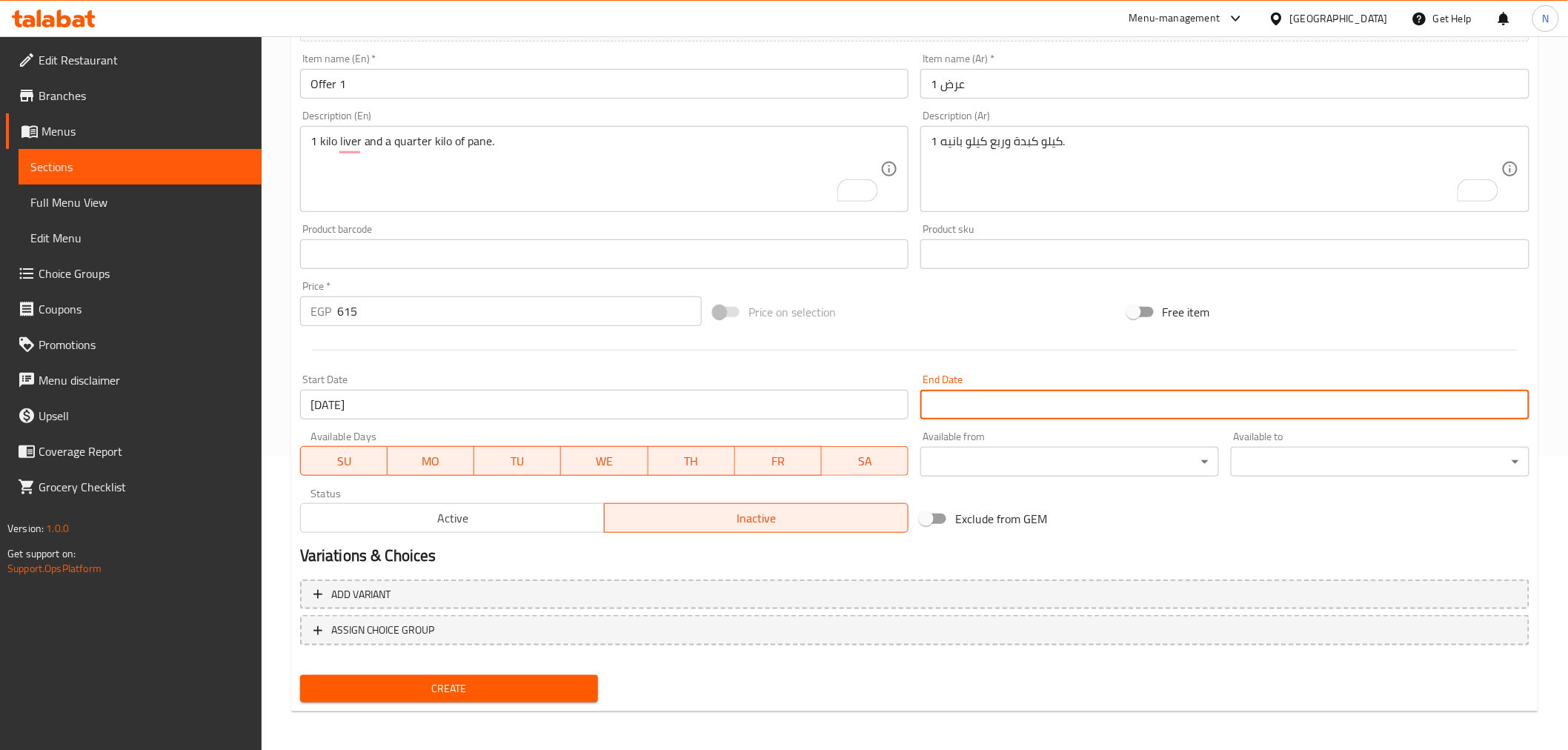
click at [1003, 409] on input "Start Date" at bounding box center [1224, 405] width 609 height 30
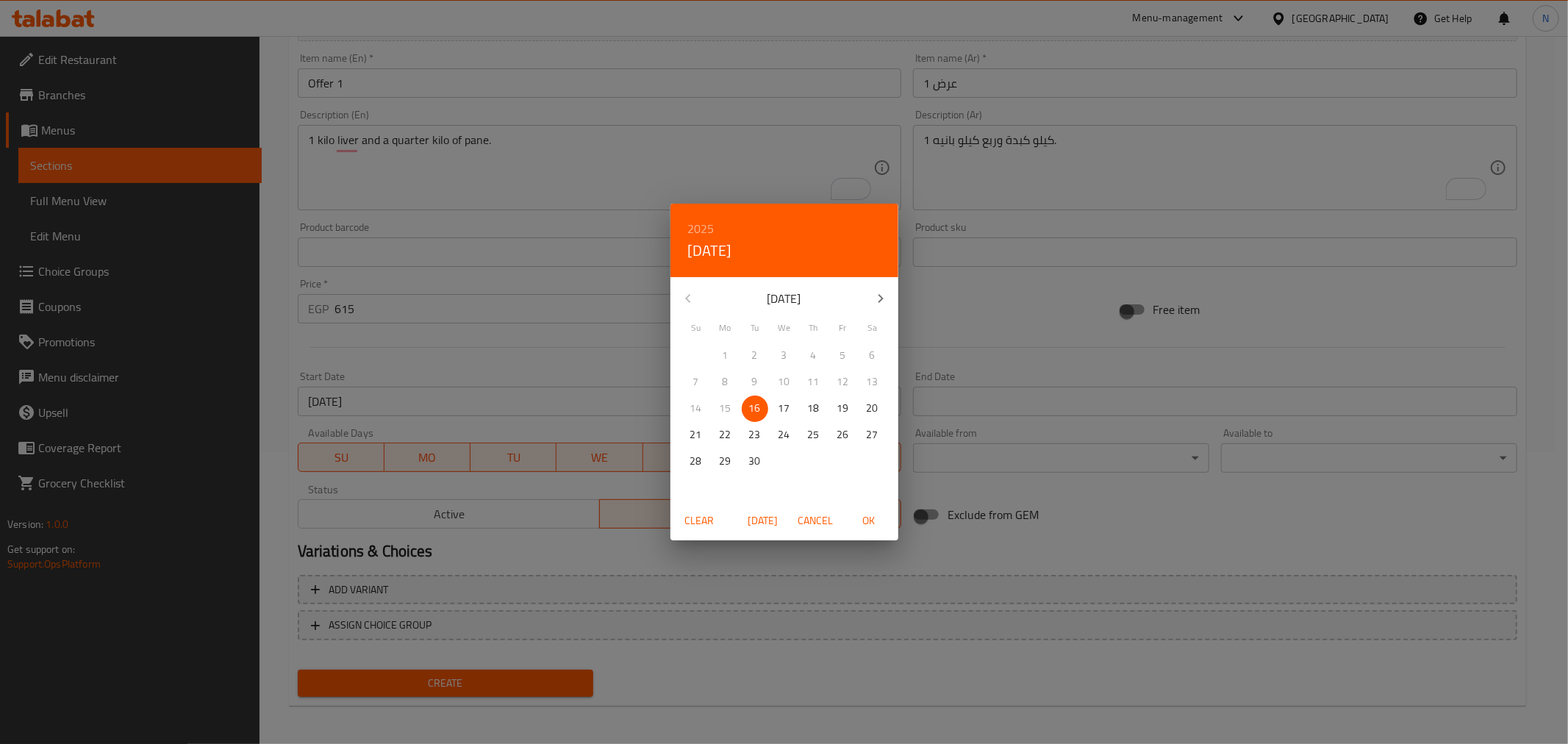
click at [884, 300] on icon "button" at bounding box center [880, 299] width 18 height 18
click at [833, 458] on span "31" at bounding box center [843, 461] width 26 height 19
click at [863, 517] on span "OK" at bounding box center [869, 521] width 35 height 19
type input "[DATE]"
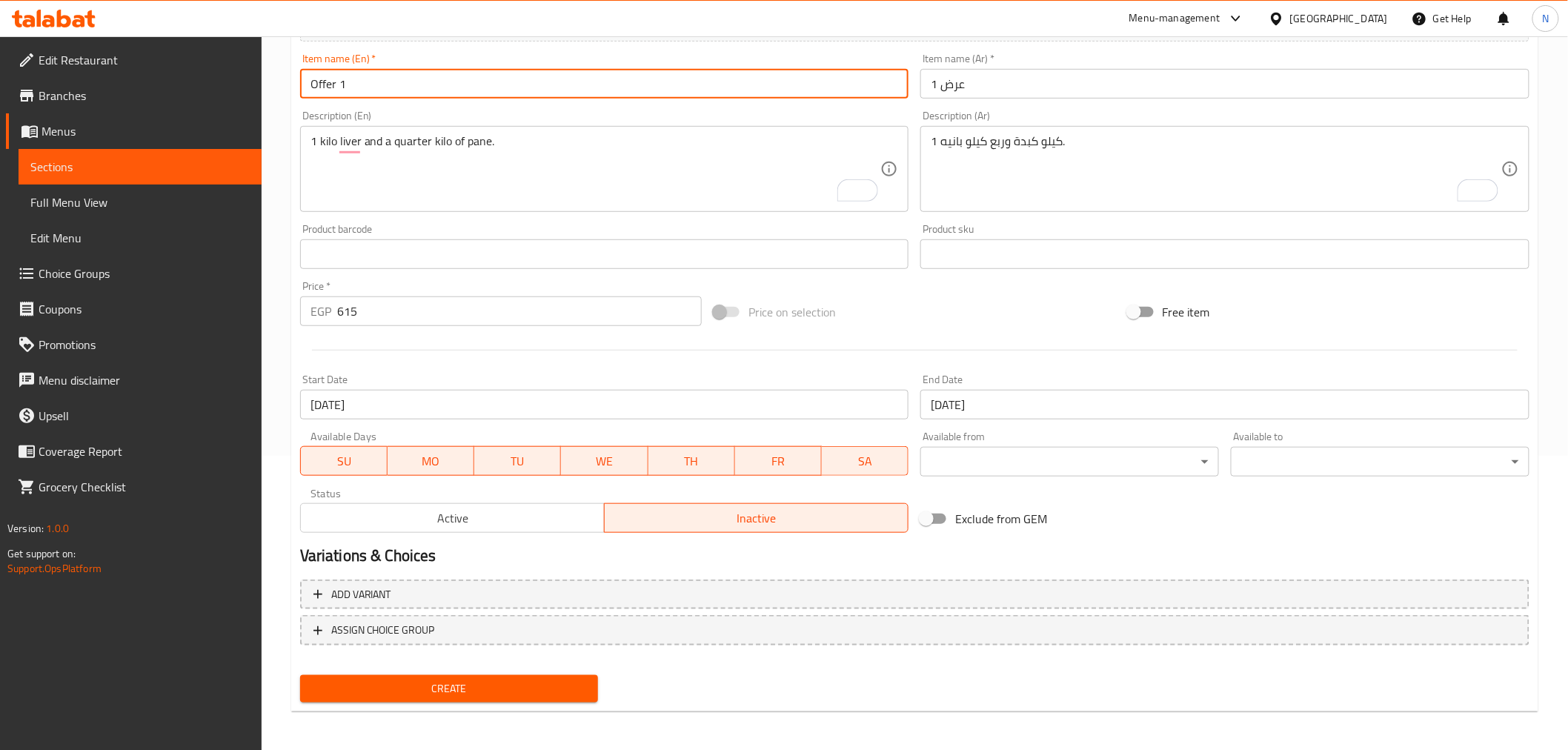
click at [537, 89] on input "Offer 1" at bounding box center [604, 84] width 609 height 30
click at [300, 675] on button "Create" at bounding box center [449, 689] width 299 height 28
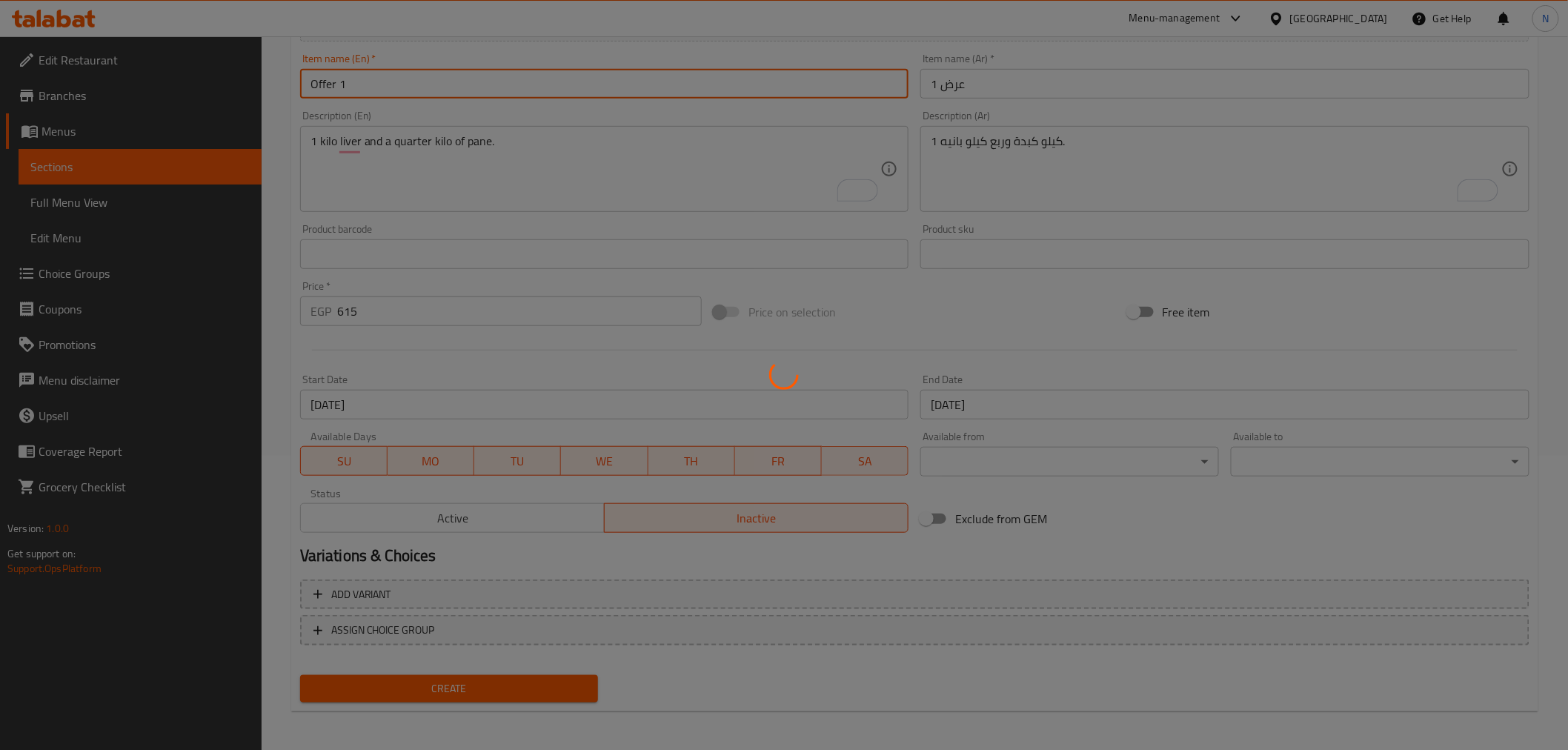
type input "0"
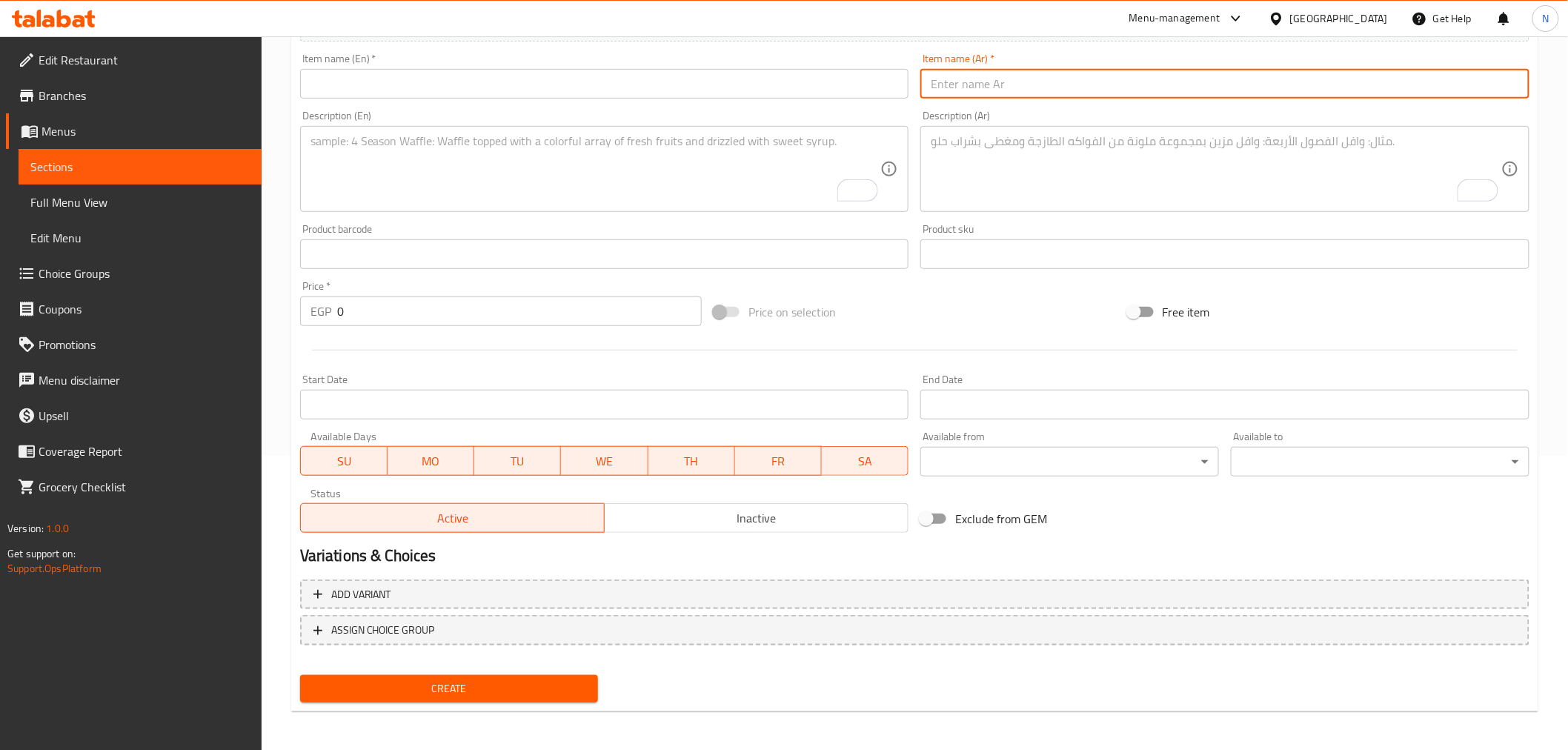
click at [1045, 95] on input "text" at bounding box center [1224, 84] width 609 height 30
paste input "عرض"
type input "عرض 2"
click at [803, 100] on div "Item name (En)   * Item name (En) *" at bounding box center [604, 76] width 621 height 57
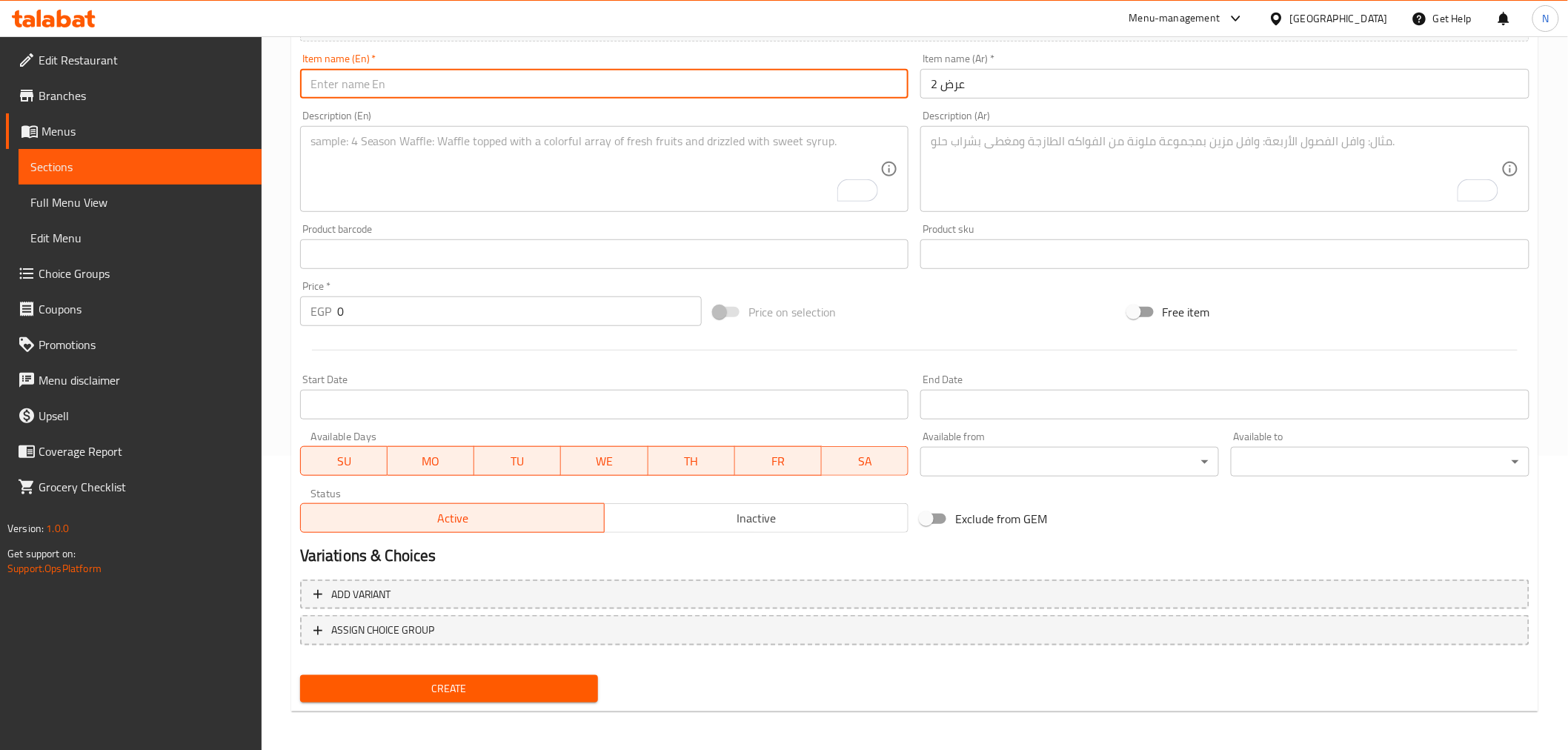
click at [802, 92] on input "text" at bounding box center [604, 84] width 609 height 30
type input "Offer 2"
click at [1018, 168] on textarea "To enrich screen reader interactions, please activate Accessibility in Grammarl…" at bounding box center [1216, 169] width 570 height 70
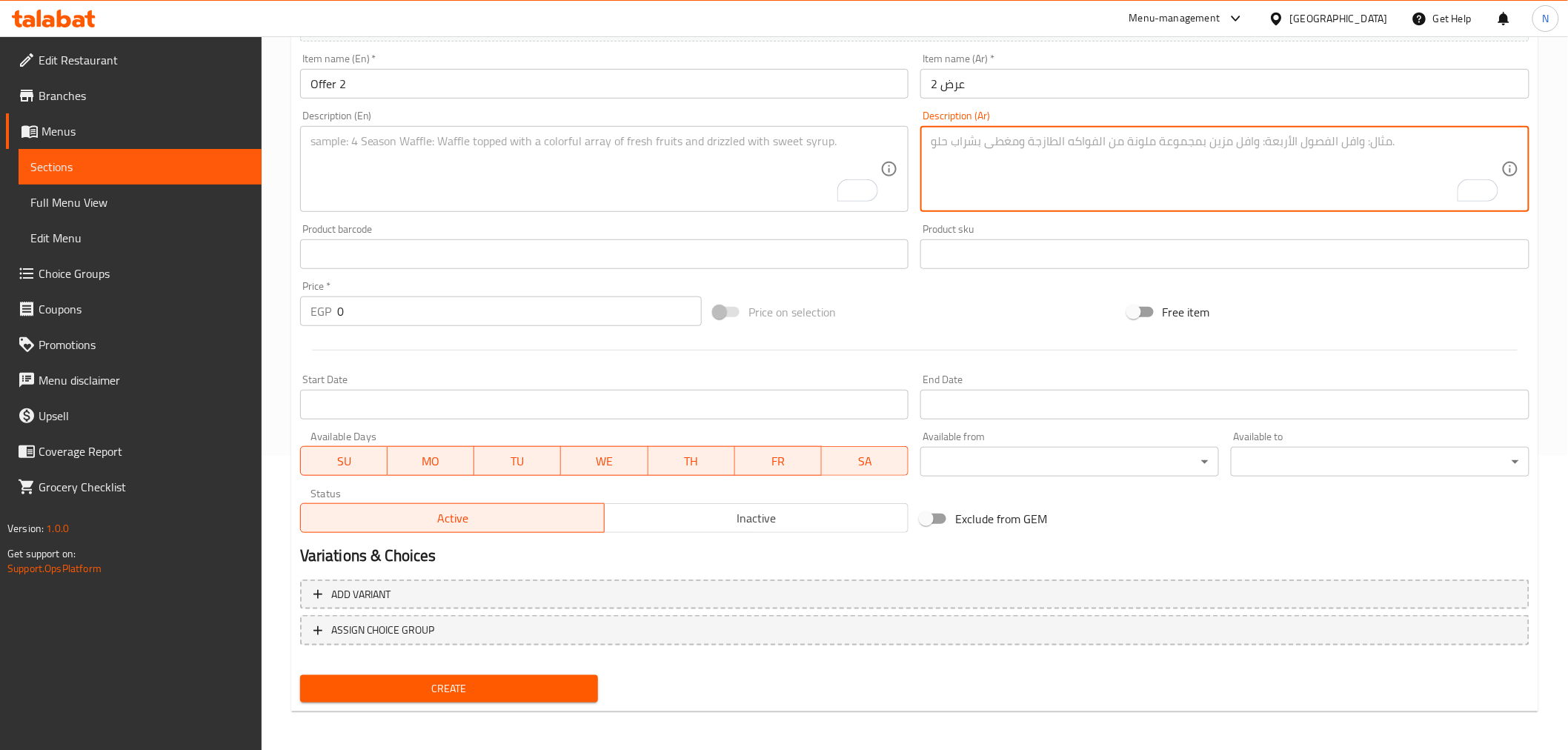
paste textarea "2 نص كيلو كبدة +تمن بانيه"
click at [1027, 139] on textarea "2 نص كيلو كبدة +تمن بانيه" at bounding box center [1216, 169] width 570 height 70
click at [963, 141] on textarea "2 نص كيلو كبدة +تمن بانيه" at bounding box center [1216, 169] width 570 height 70
paste textarea "كيلو"
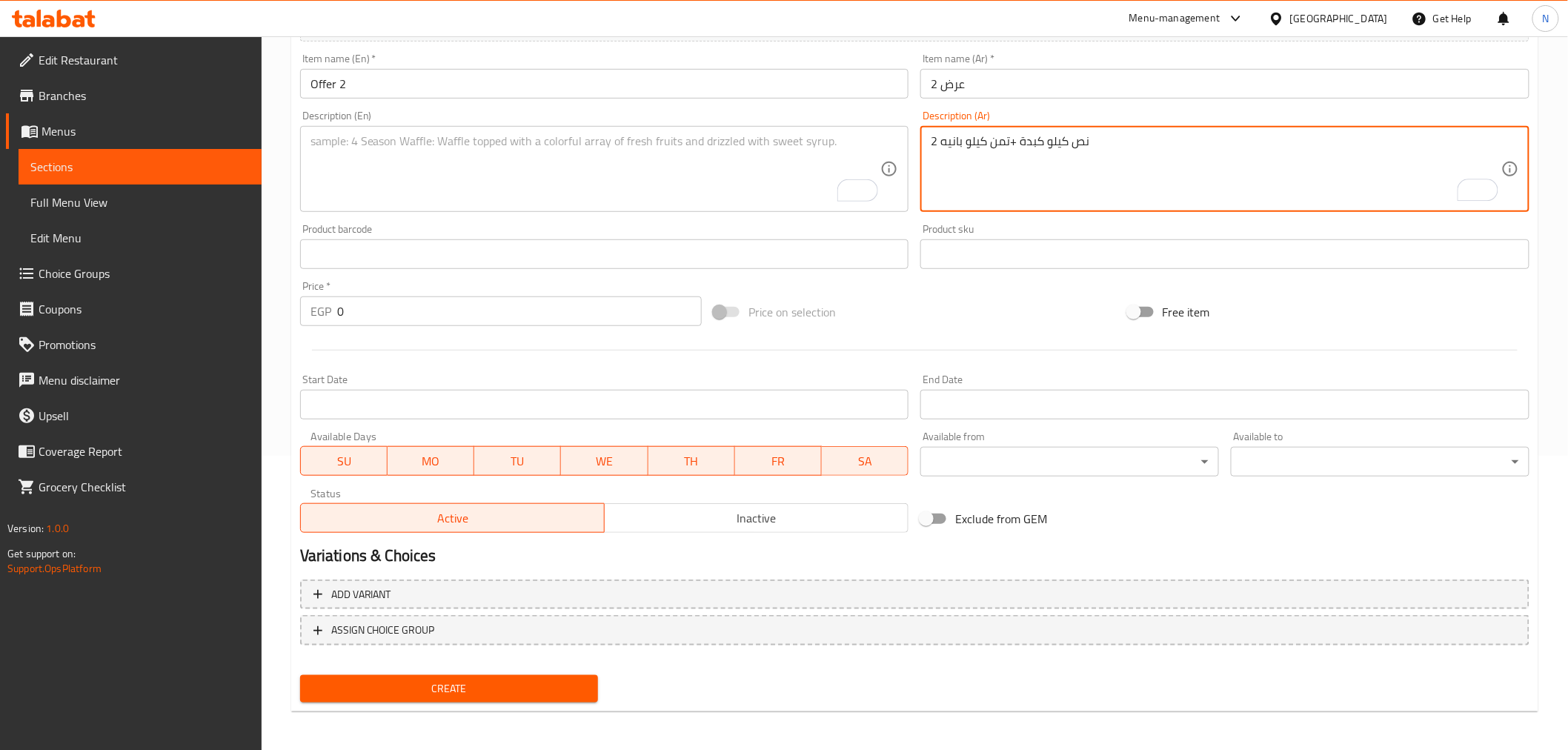
click at [1018, 141] on textarea "2 نص كيلو كبدة +تمن كيلو بانيه" at bounding box center [1216, 169] width 570 height 70
click at [1111, 161] on textarea "2 نص كيلو كبدة وتمن كيلو بانيه." at bounding box center [1216, 169] width 570 height 70
type textarea "2 نص كيلو كبدة وتمن كيلو بانيه."
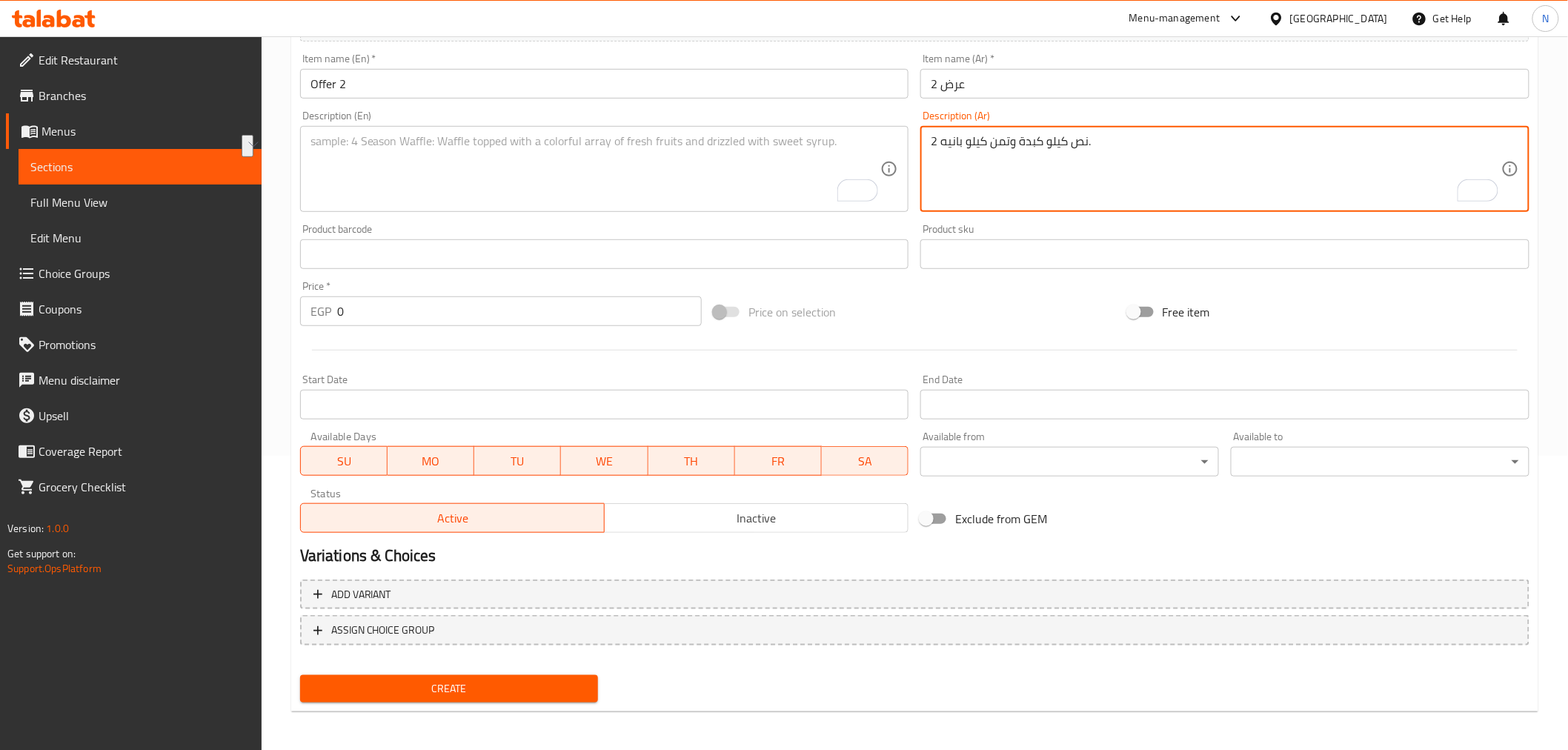
click at [575, 176] on textarea "To enrich screen reader interactions, please activate Accessibility in Grammarl…" at bounding box center [596, 169] width 570 height 70
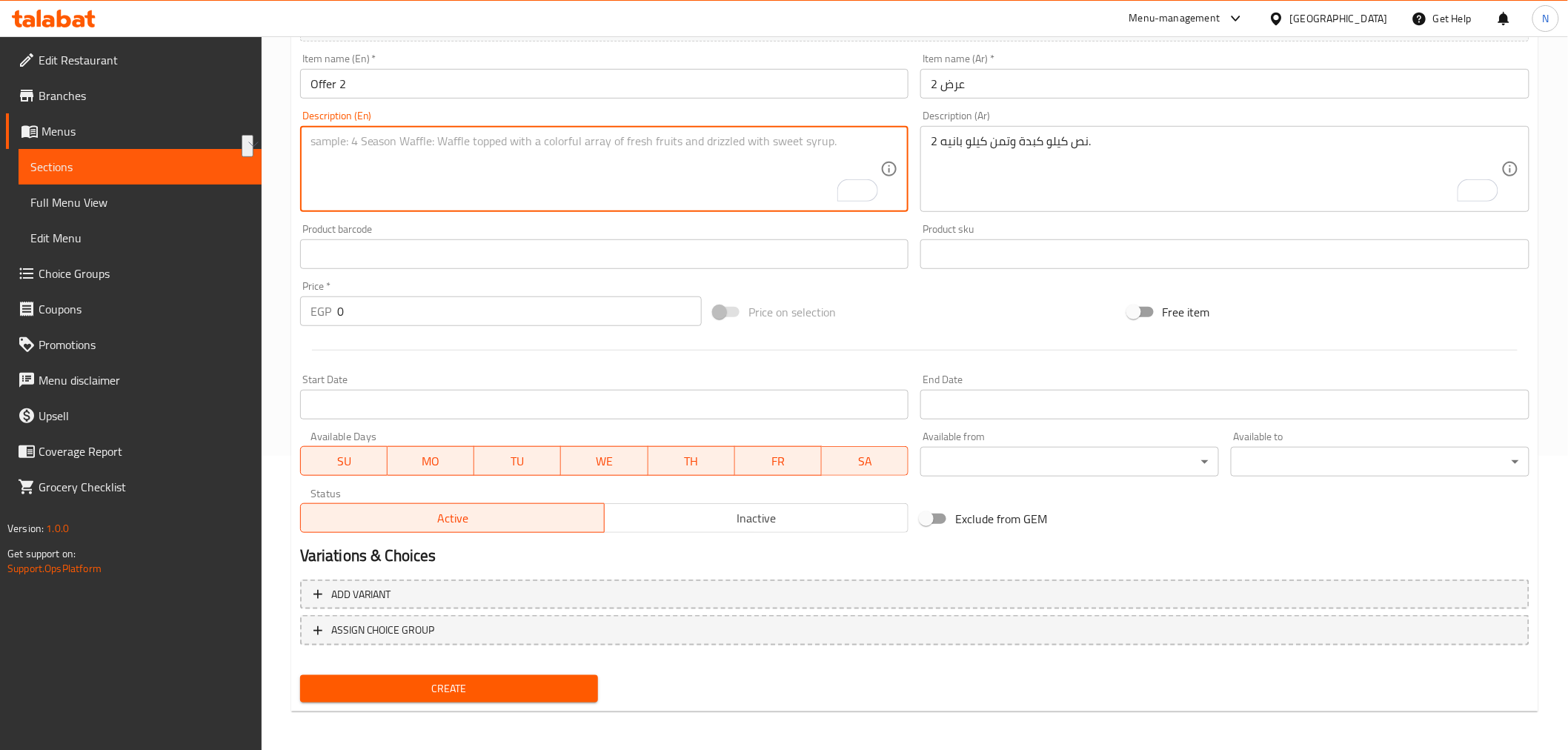
paste textarea "2.5 kilos of liver and 8 kilos of breaded chicken."
drag, startPoint x: 325, startPoint y: 142, endPoint x: 284, endPoint y: 133, distance: 42.0
click at [284, 133] on div "Home / Restaurants management / Menus / Sections / item / create Up to 40% off …" at bounding box center [915, 248] width 1307 height 1011
click at [410, 145] on textarea "Half a kilo liver and 8 kilos of breaded chicken." at bounding box center [596, 169] width 570 height 70
click at [447, 139] on textarea "Half a kilo liver and 1/8 kilos of breaded chicken." at bounding box center [596, 169] width 570 height 70
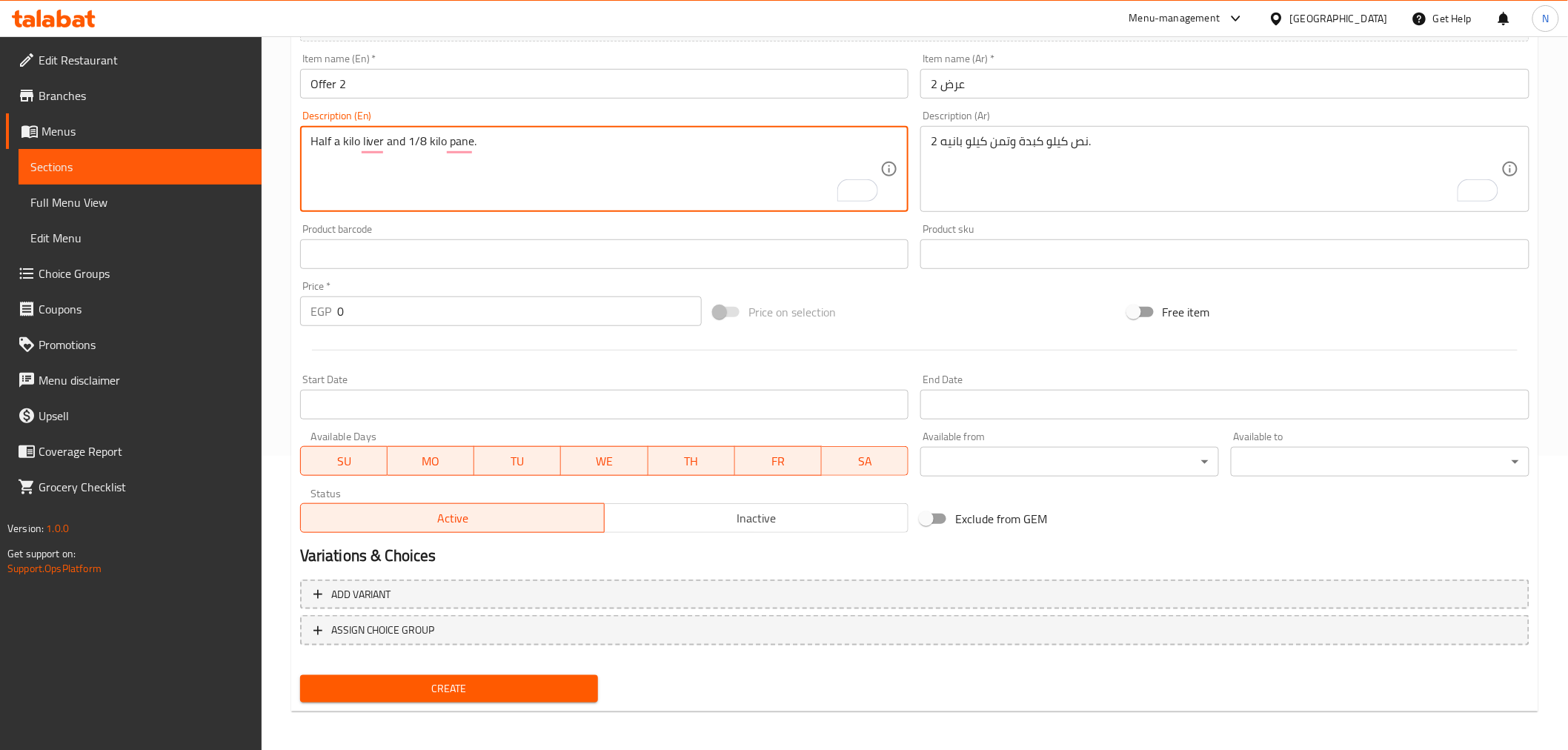
type textarea "Half a kilo liver and 1/8 kilo pane."
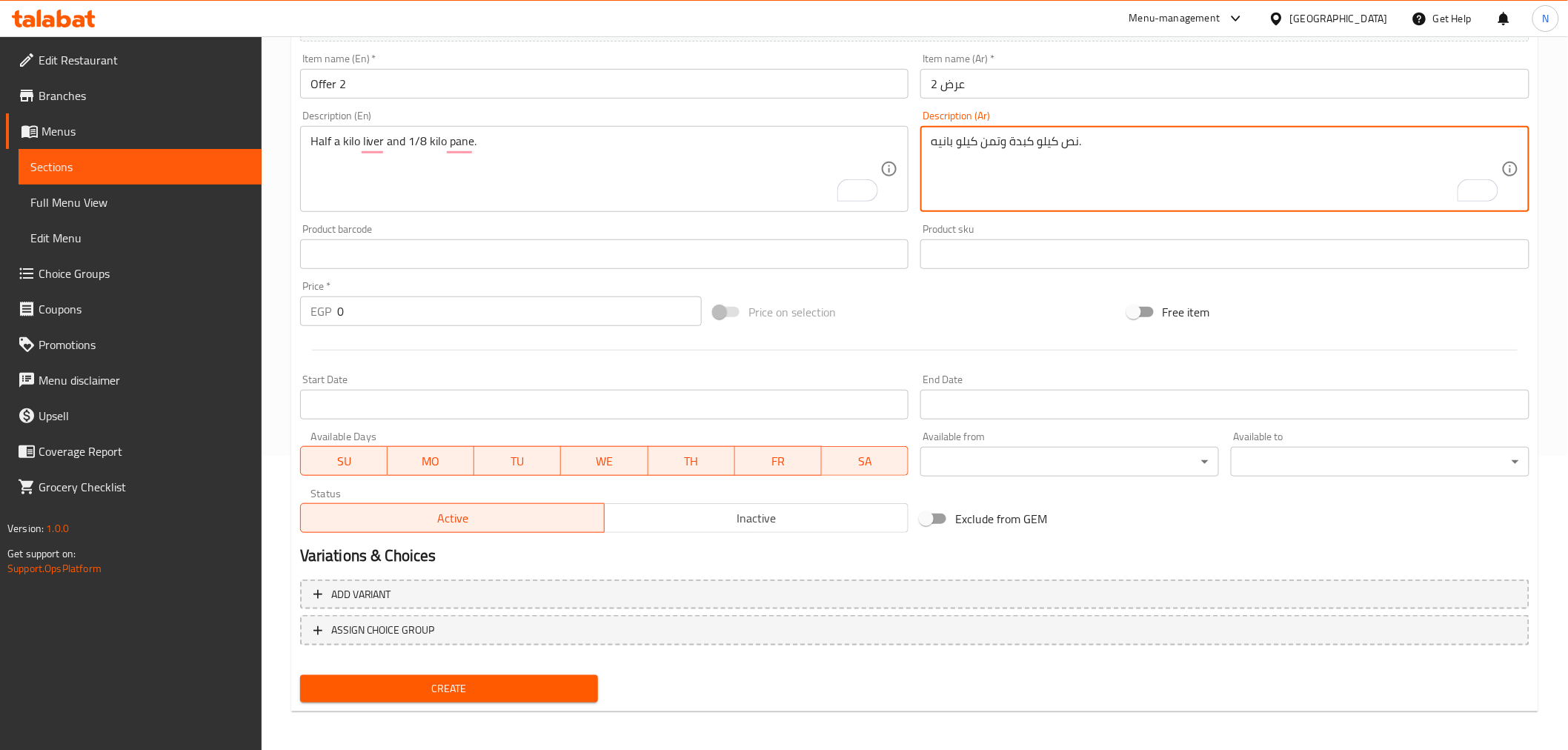
type textarea "نص كيلو كبدة وتمن كيلو بانيه."
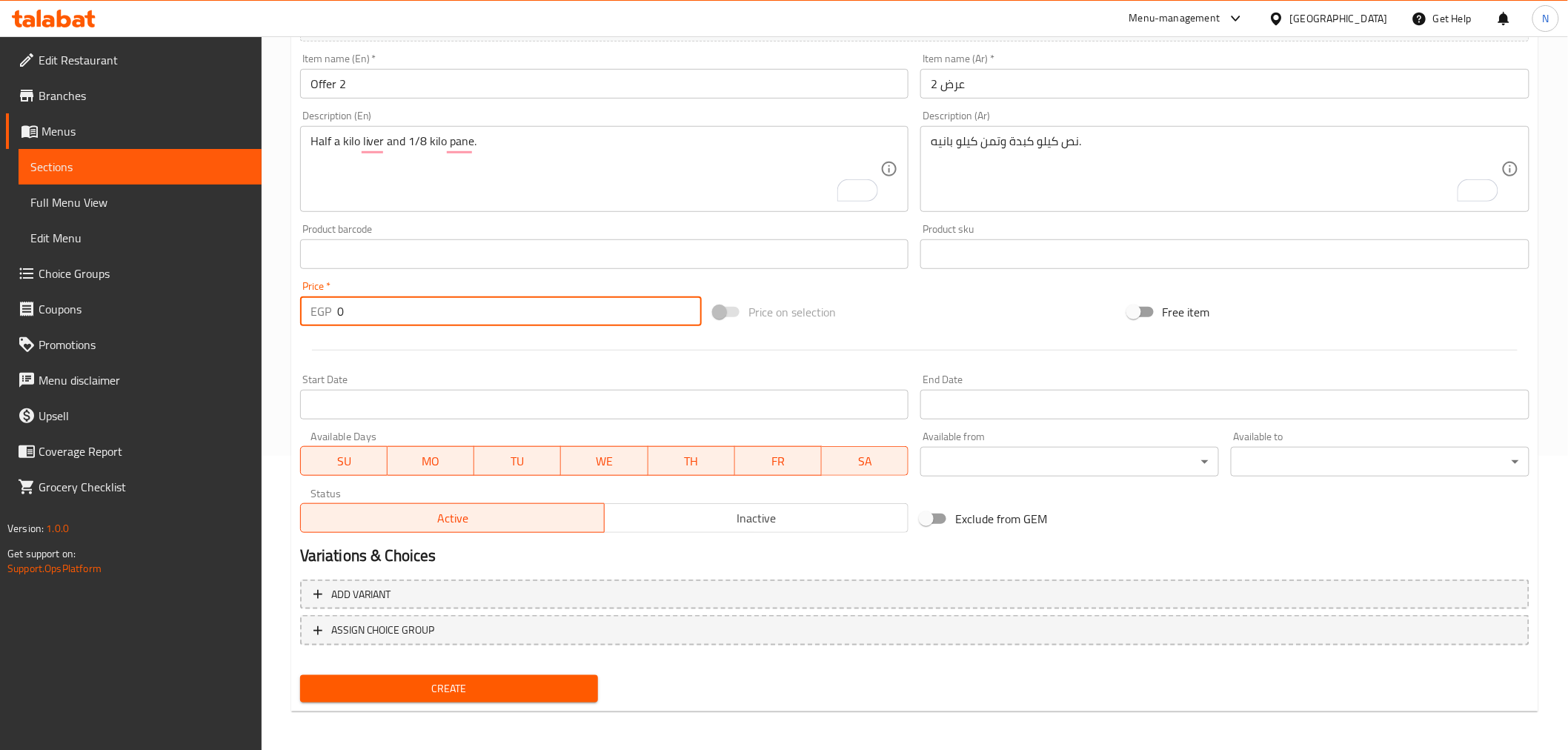
click at [388, 305] on input "0" at bounding box center [519, 311] width 364 height 30
paste input "31"
type input "310"
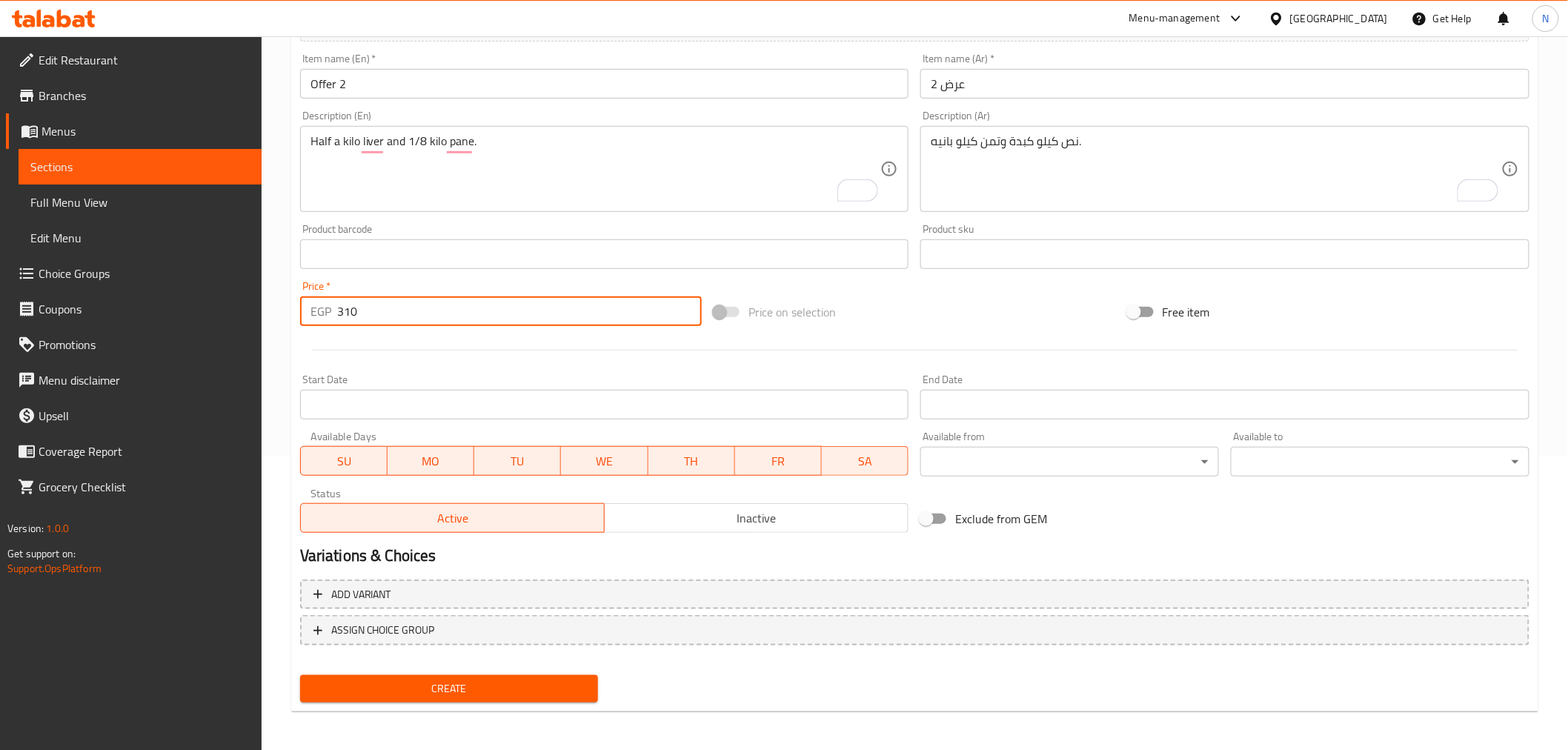
click at [751, 519] on span "Inactive" at bounding box center [757, 518] width 292 height 22
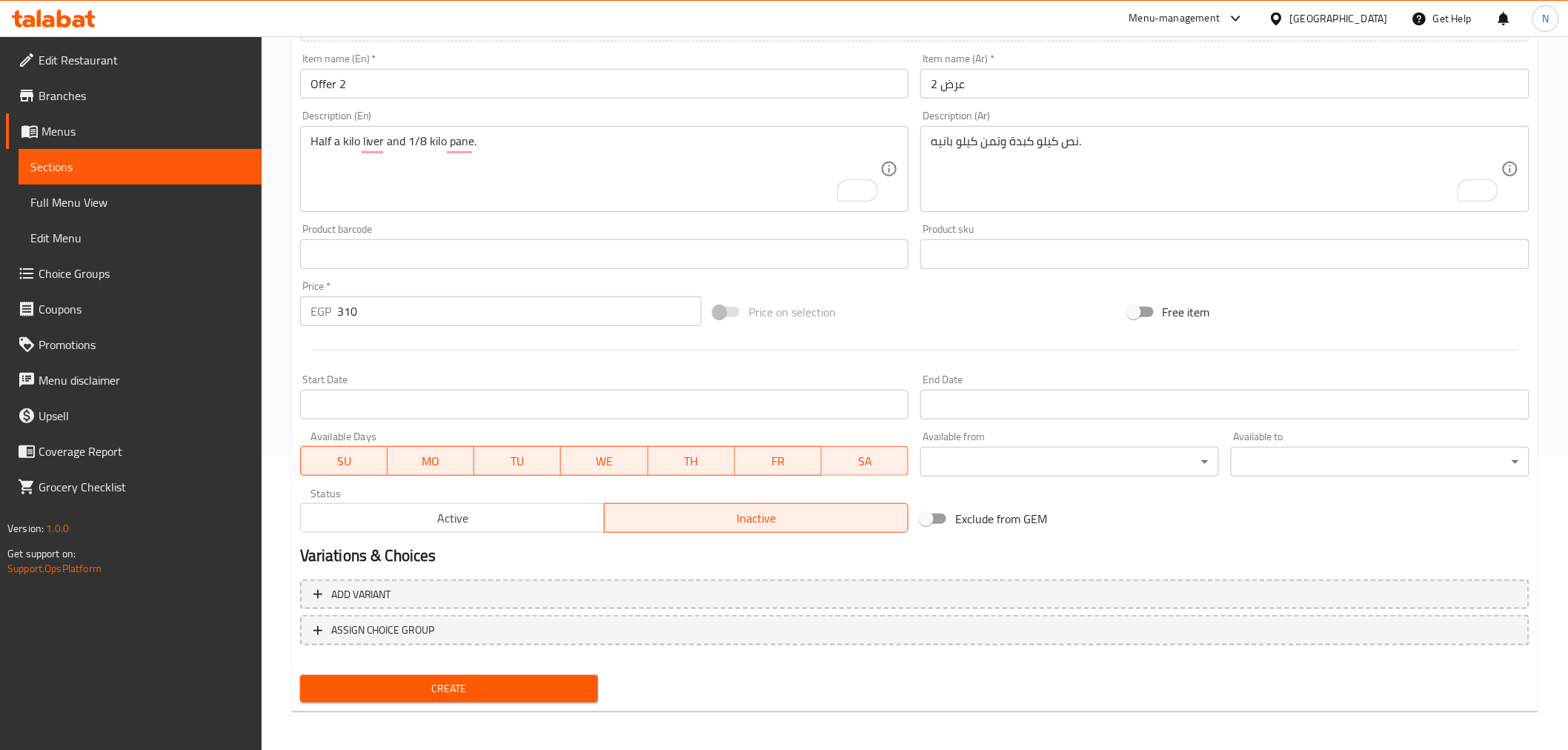
click at [652, 415] on input "Start Date" at bounding box center [604, 405] width 609 height 30
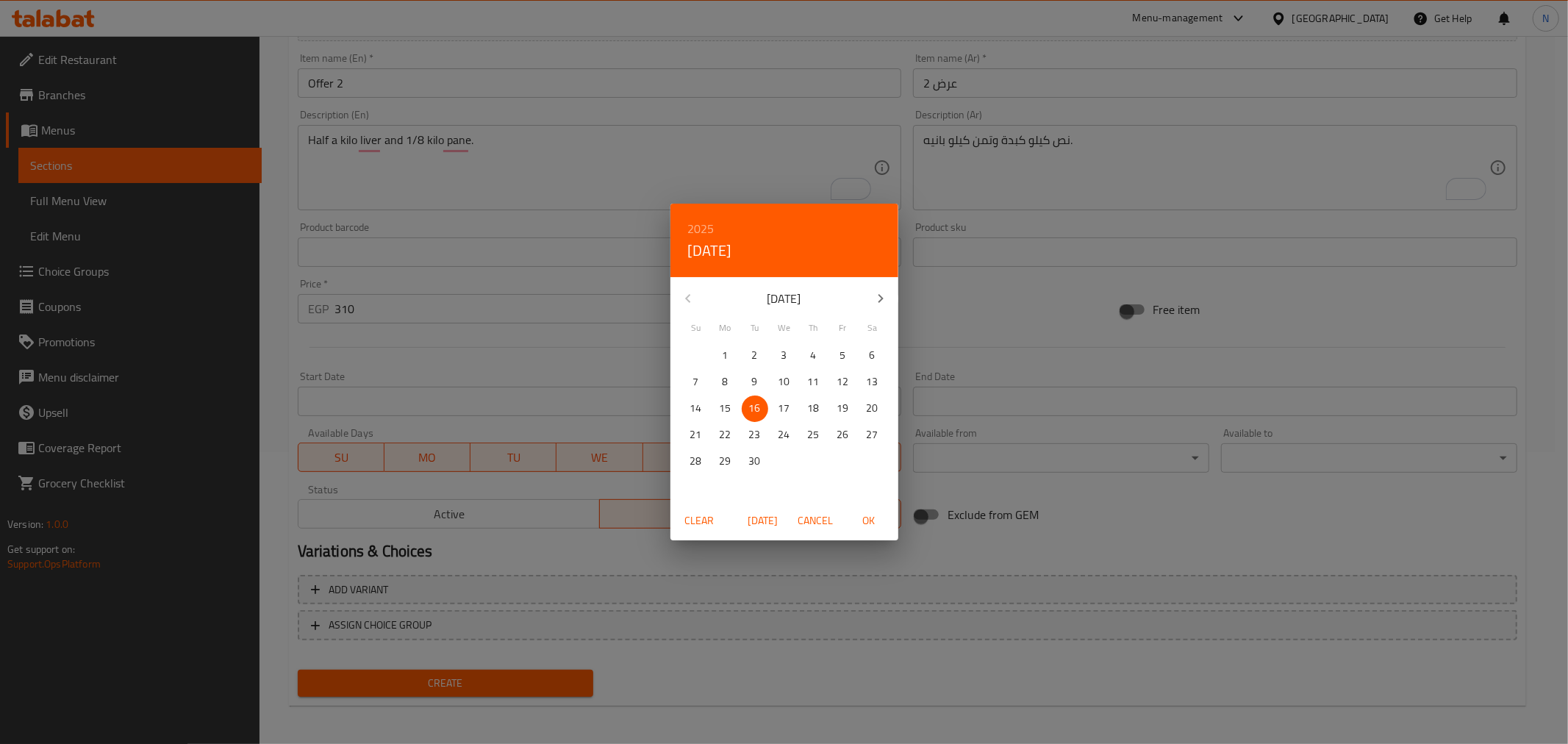
click at [859, 517] on span "OK" at bounding box center [869, 521] width 35 height 19
type input "[DATE]"
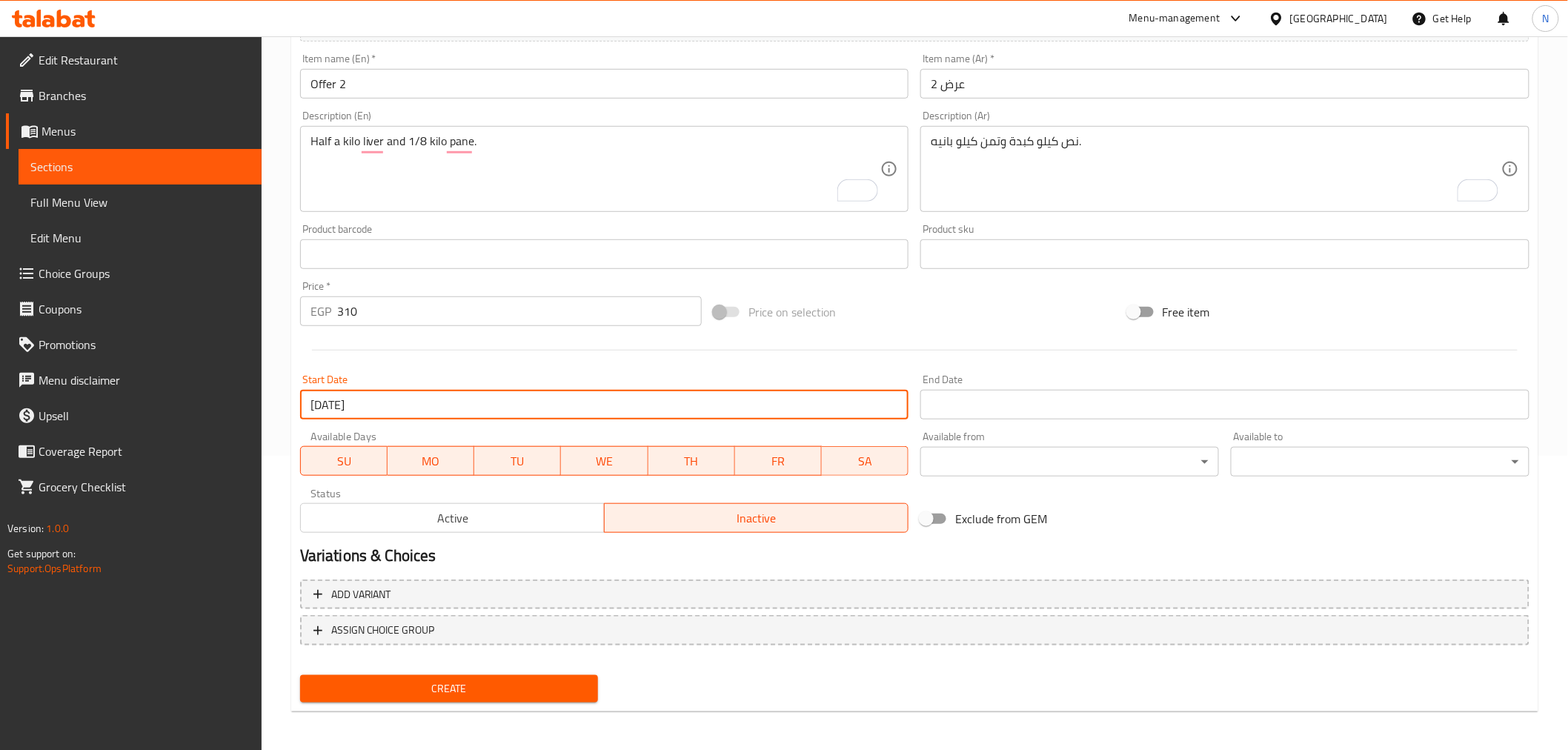
click at [1020, 415] on input "Start Date" at bounding box center [1224, 405] width 609 height 30
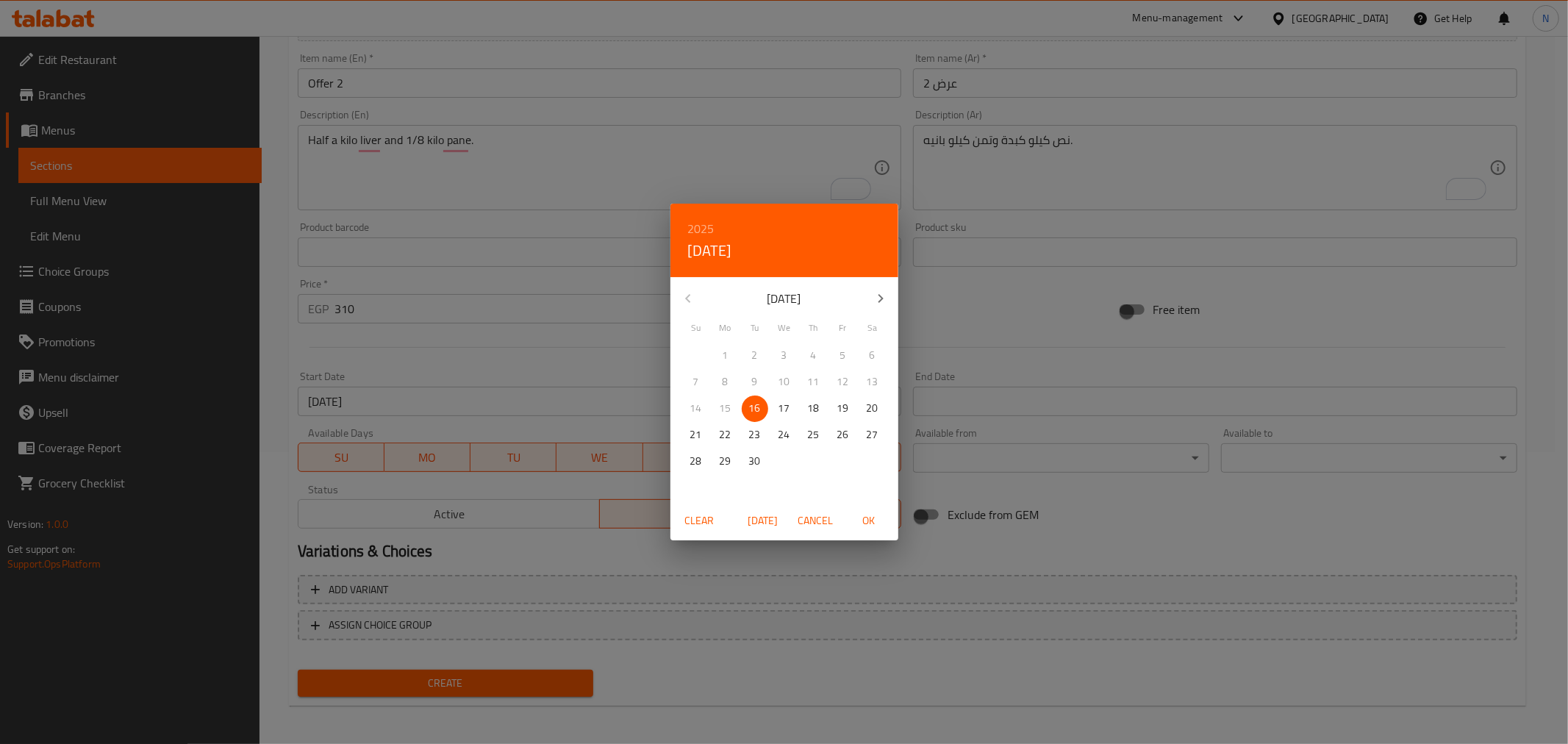
click at [887, 305] on icon "button" at bounding box center [880, 299] width 18 height 18
click at [832, 463] on span "31" at bounding box center [843, 461] width 26 height 19
click at [859, 519] on span "OK" at bounding box center [869, 521] width 35 height 19
type input "[DATE]"
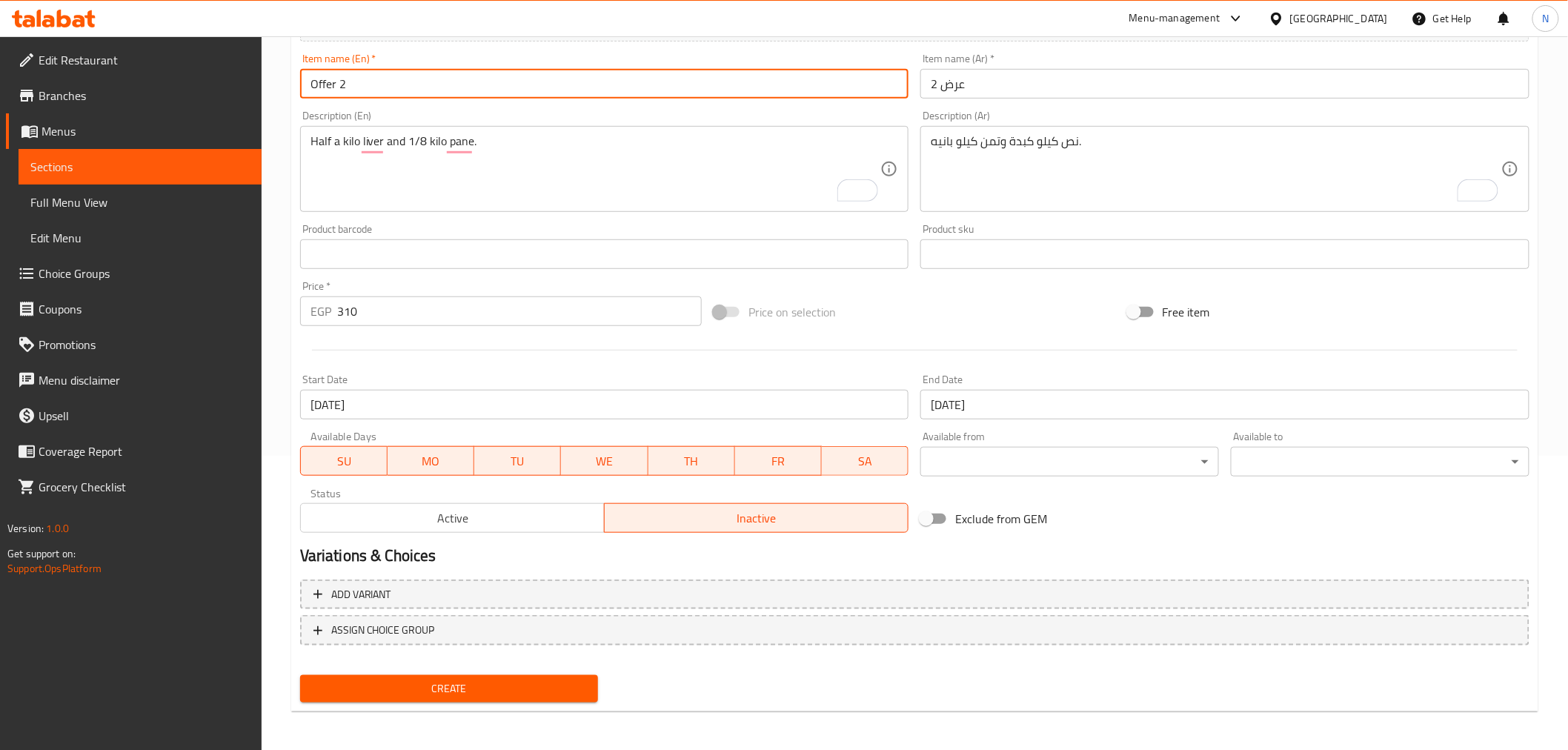
click at [516, 94] on input "Offer 2" at bounding box center [604, 84] width 609 height 30
click at [300, 675] on button "Create" at bounding box center [449, 689] width 299 height 28
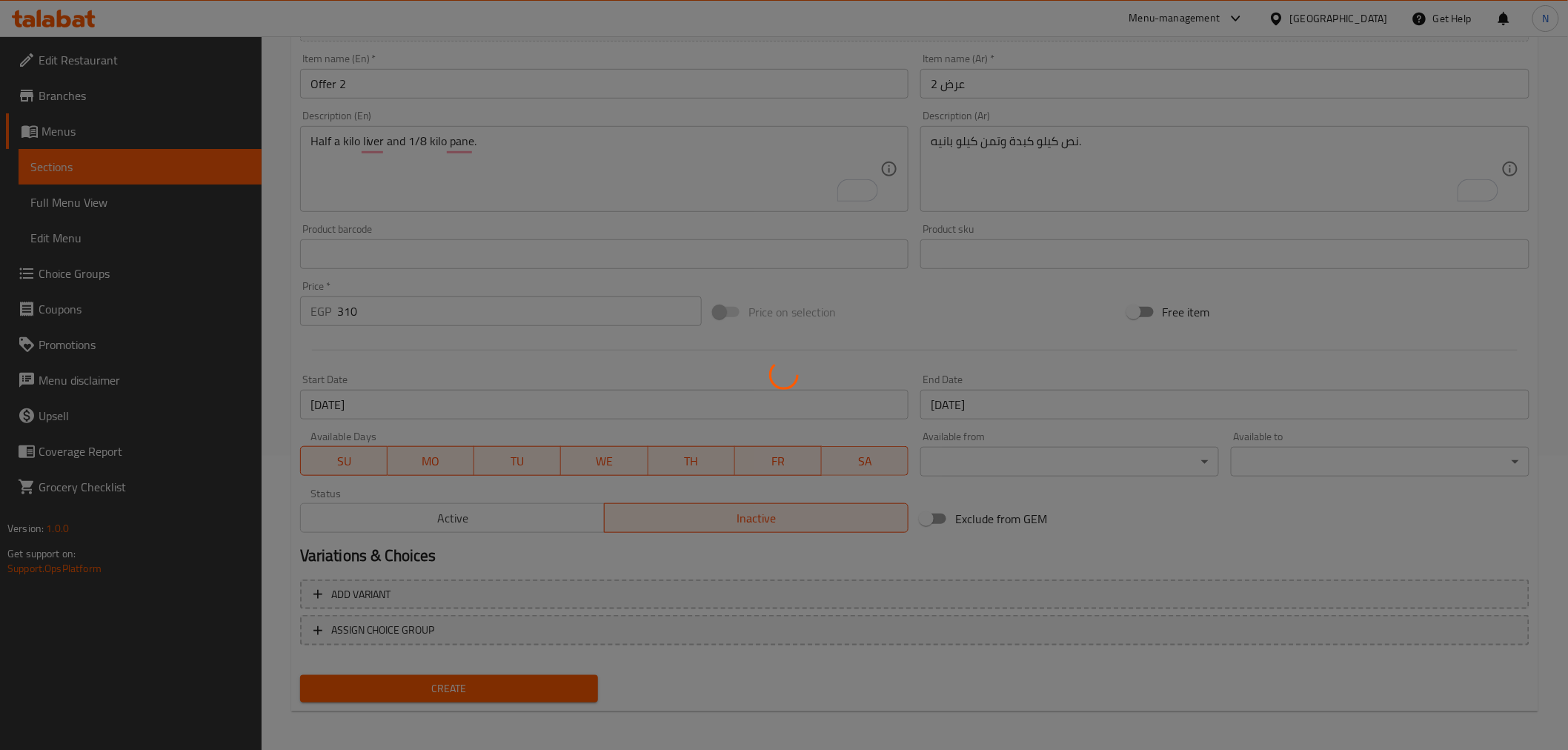
type input "0"
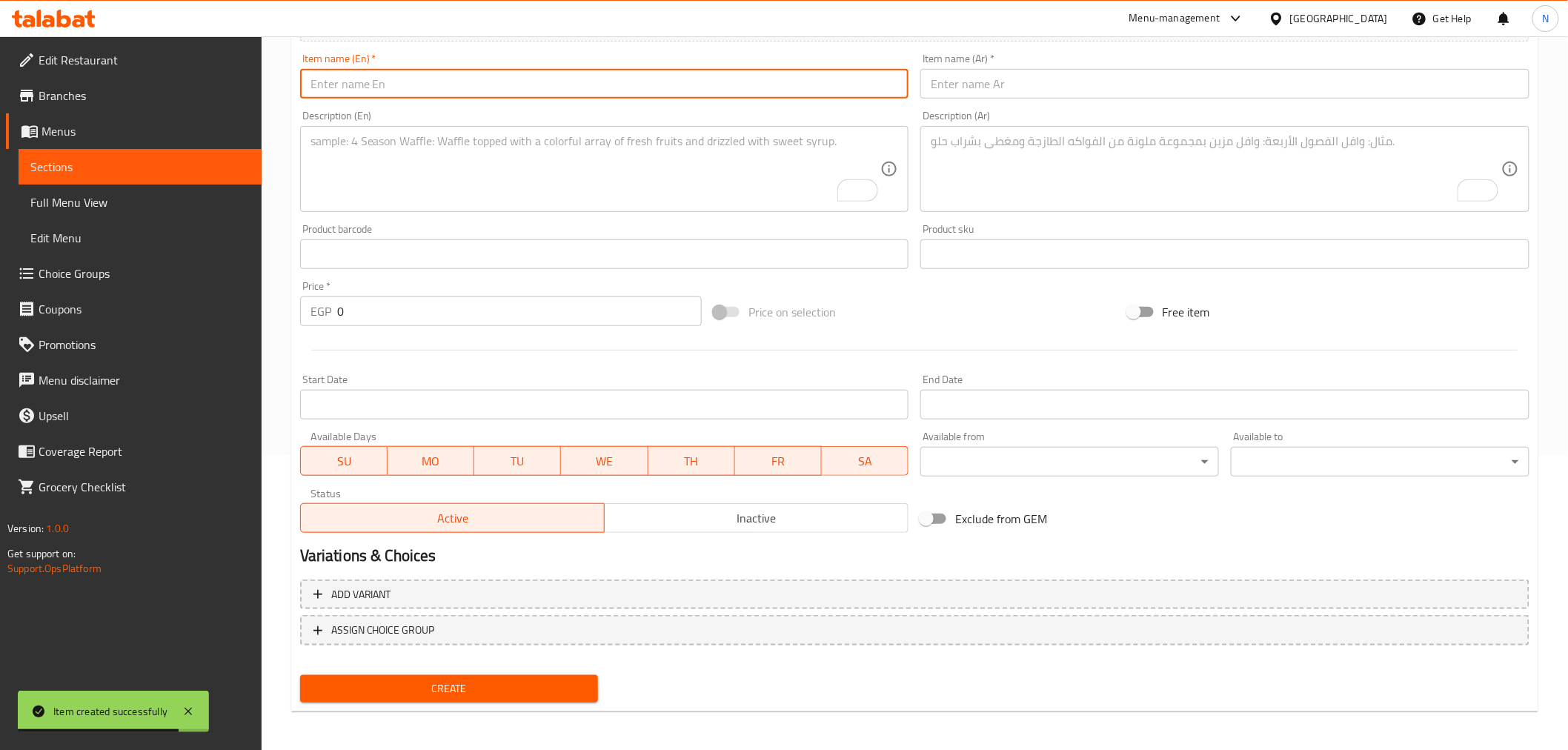
click at [1096, 86] on input "text" at bounding box center [1224, 84] width 609 height 30
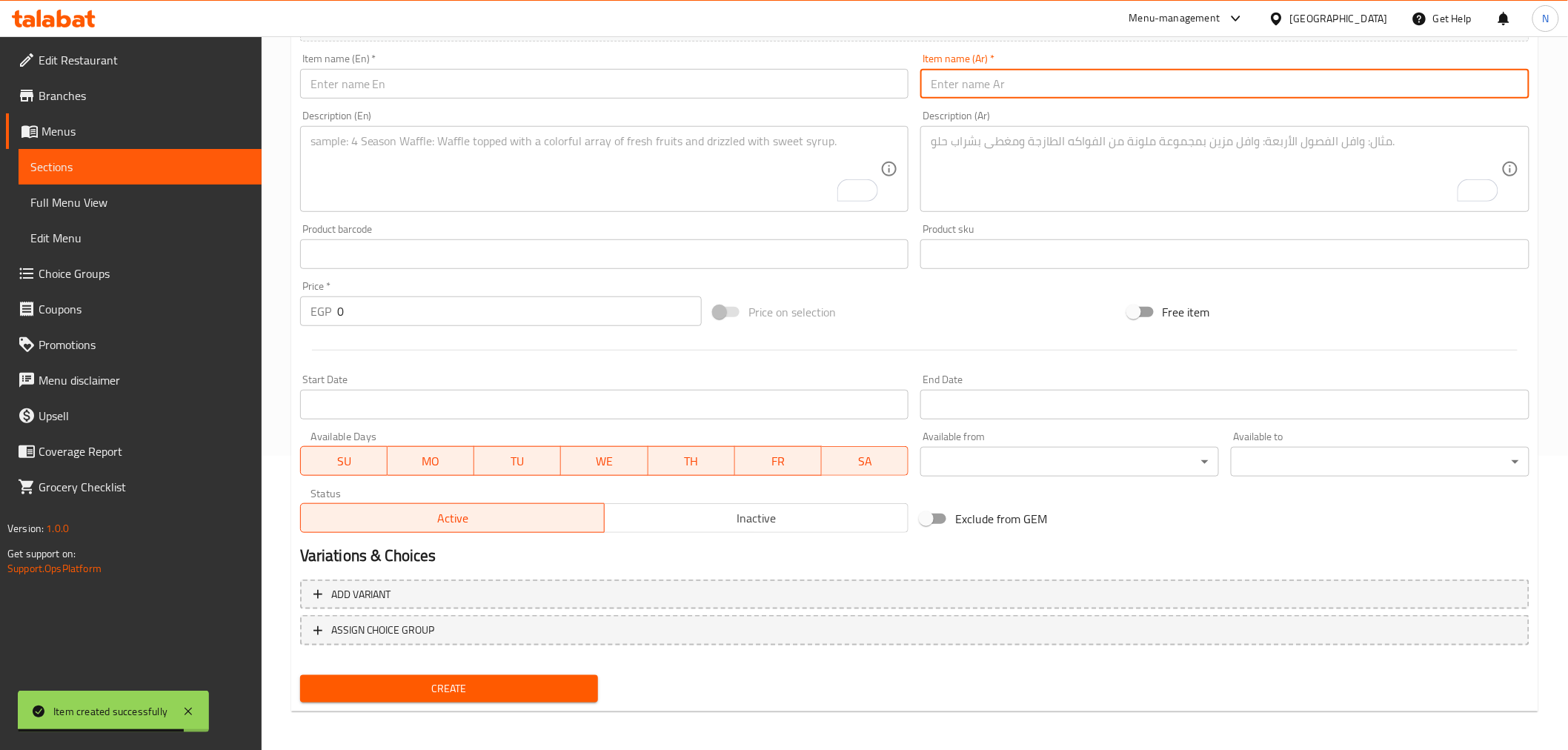
paste input "عرض 3"
type input "عرض 3"
click at [750, 78] on input "text" at bounding box center [604, 84] width 609 height 30
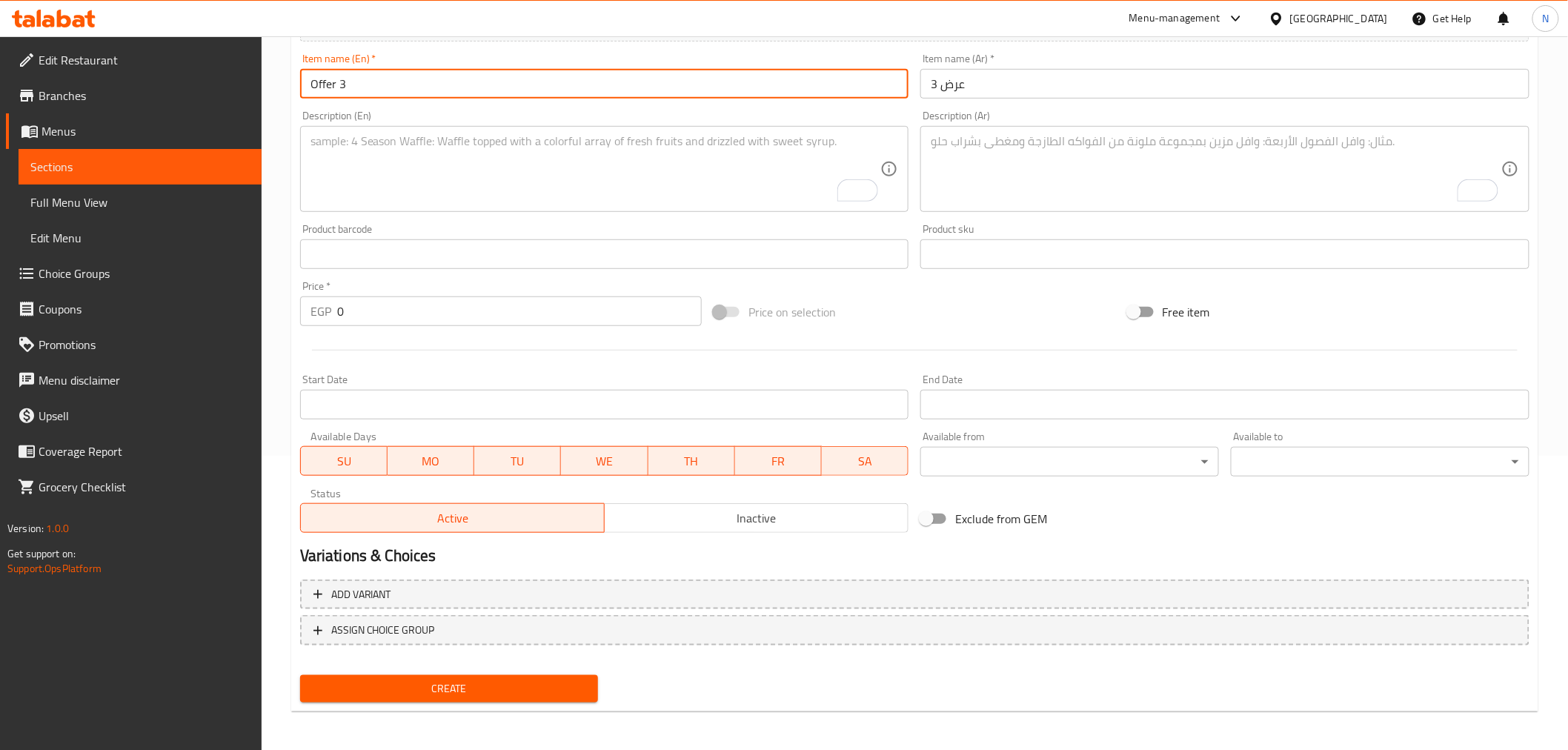
type input "Offer 3"
click at [1221, 182] on textarea "To enrich screen reader interactions, please activate Accessibility in Grammarl…" at bounding box center [1216, 169] width 570 height 70
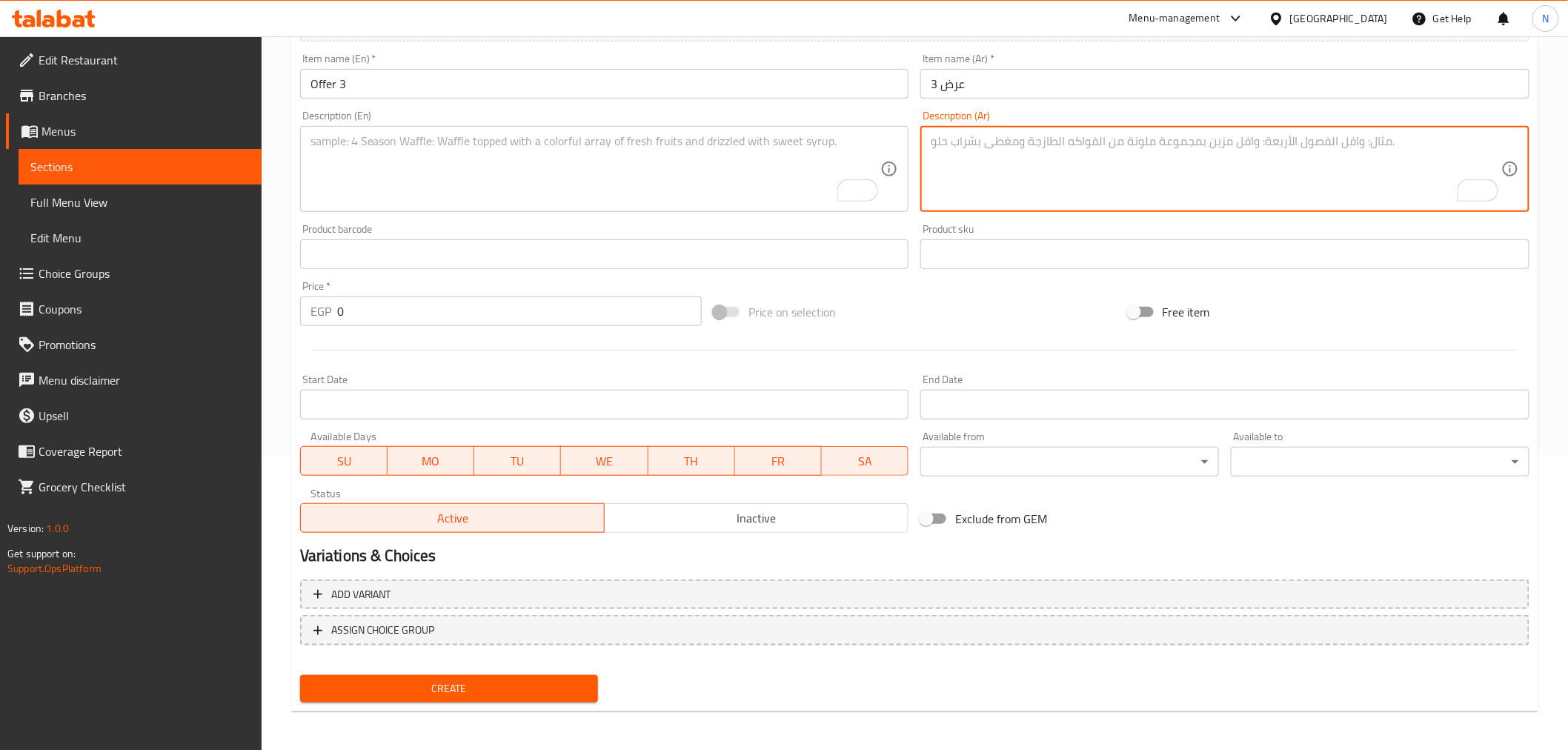
paste textarea "كيلو سبيط + ربع بانيه"
drag, startPoint x: 983, startPoint y: 144, endPoint x: 1080, endPoint y: 156, distance: 97.7
click at [986, 144] on textarea "كيلو سبيط + ربع بانيه" at bounding box center [1216, 169] width 570 height 70
click at [1027, 144] on textarea "كيلو سبيط وربع بانيه" at bounding box center [1216, 169] width 570 height 70
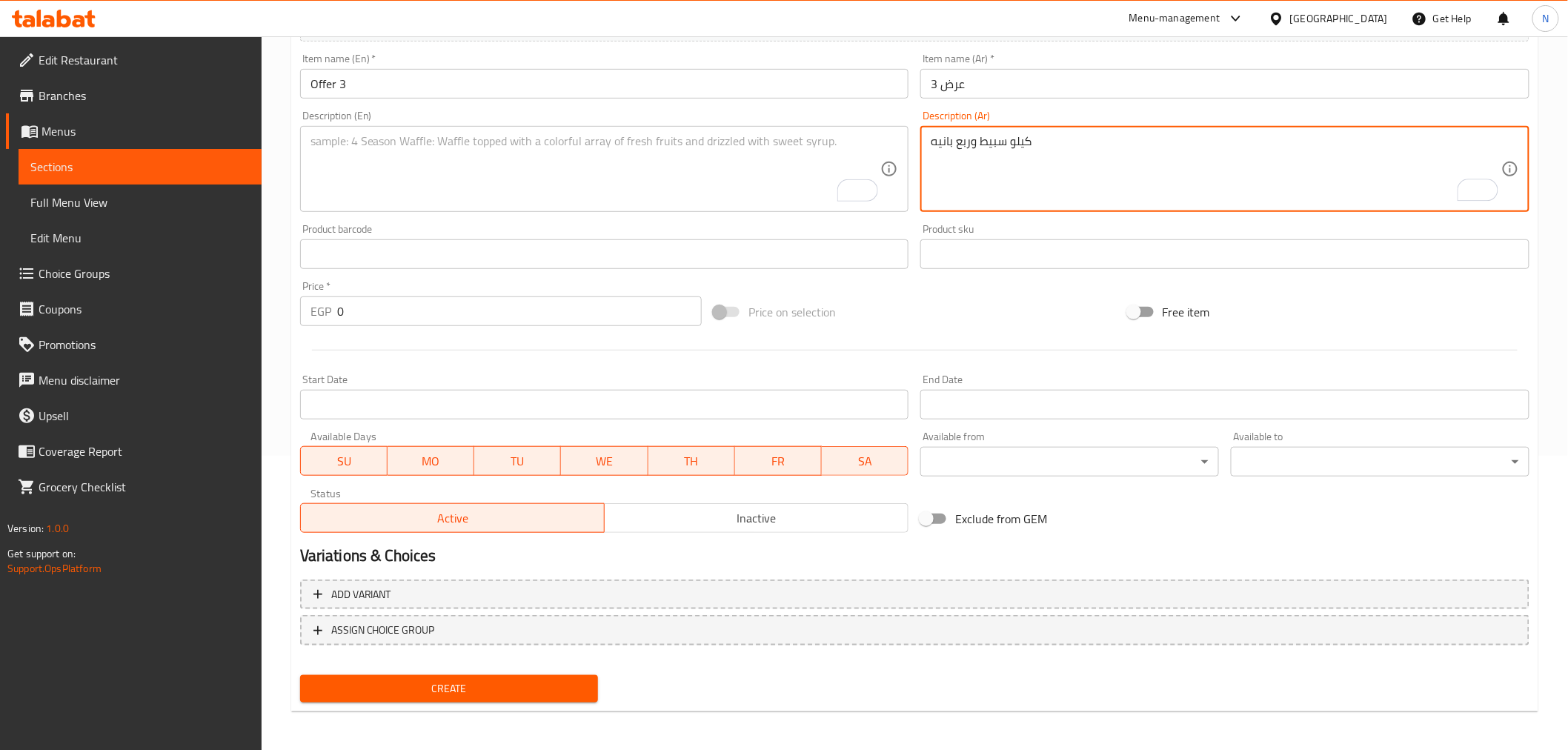
click at [1022, 144] on textarea "كيلو سبيط وربع بانيه" at bounding box center [1216, 169] width 570 height 70
click at [960, 141] on textarea "كيلو سبيط وربع بانيه" at bounding box center [1216, 169] width 570 height 70
paste textarea "كيلو"
click at [1013, 145] on textarea "كيلو سبيط وربع كيلو بانيه." at bounding box center [1216, 169] width 570 height 70
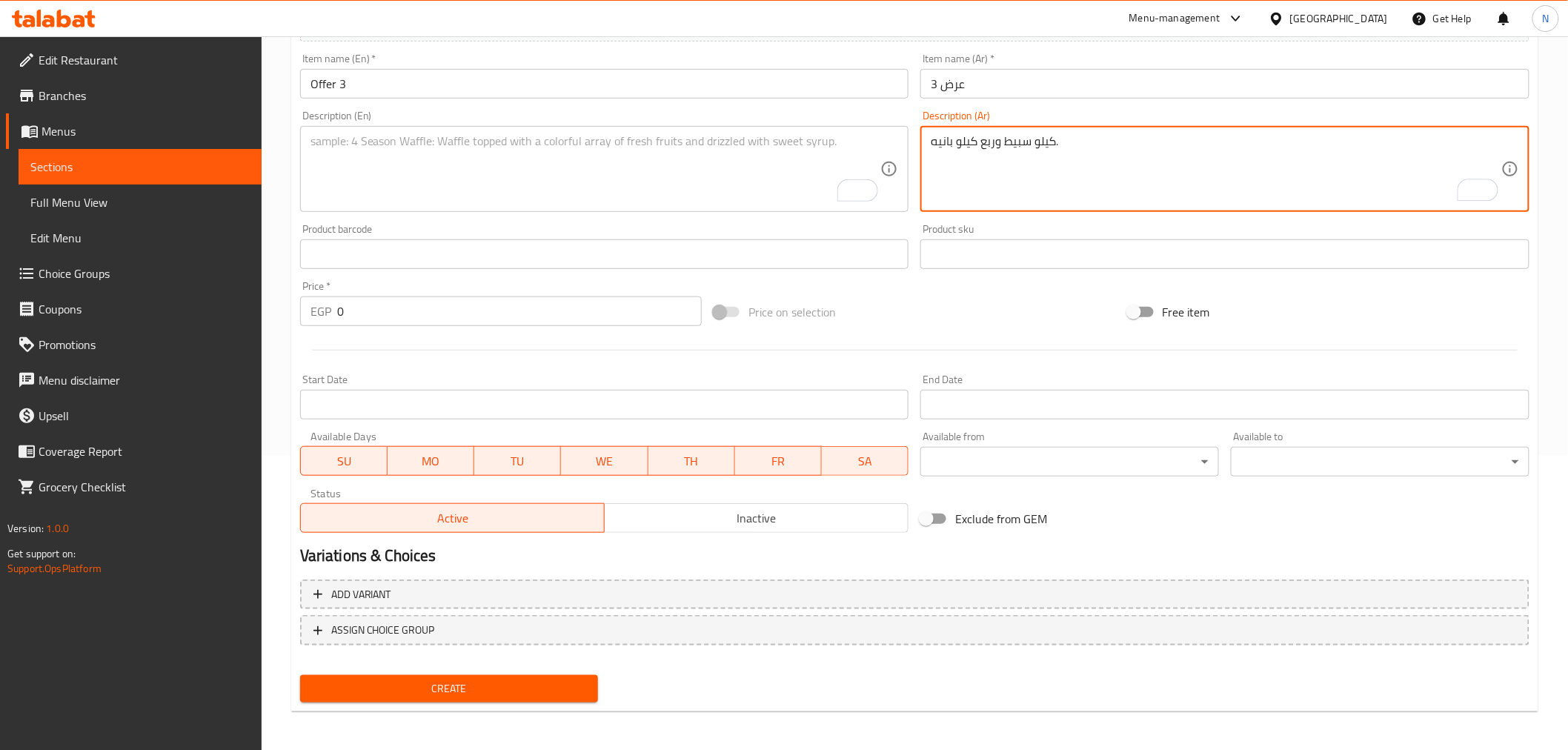
click at [1013, 145] on textarea "كيلو سبيط وربع كيلو بانيه." at bounding box center [1216, 169] width 570 height 70
type textarea "كيلو سبيط وربع كيلو بانيه."
click at [595, 154] on textarea "To enrich screen reader interactions, please activate Accessibility in Grammarl…" at bounding box center [596, 169] width 570 height 70
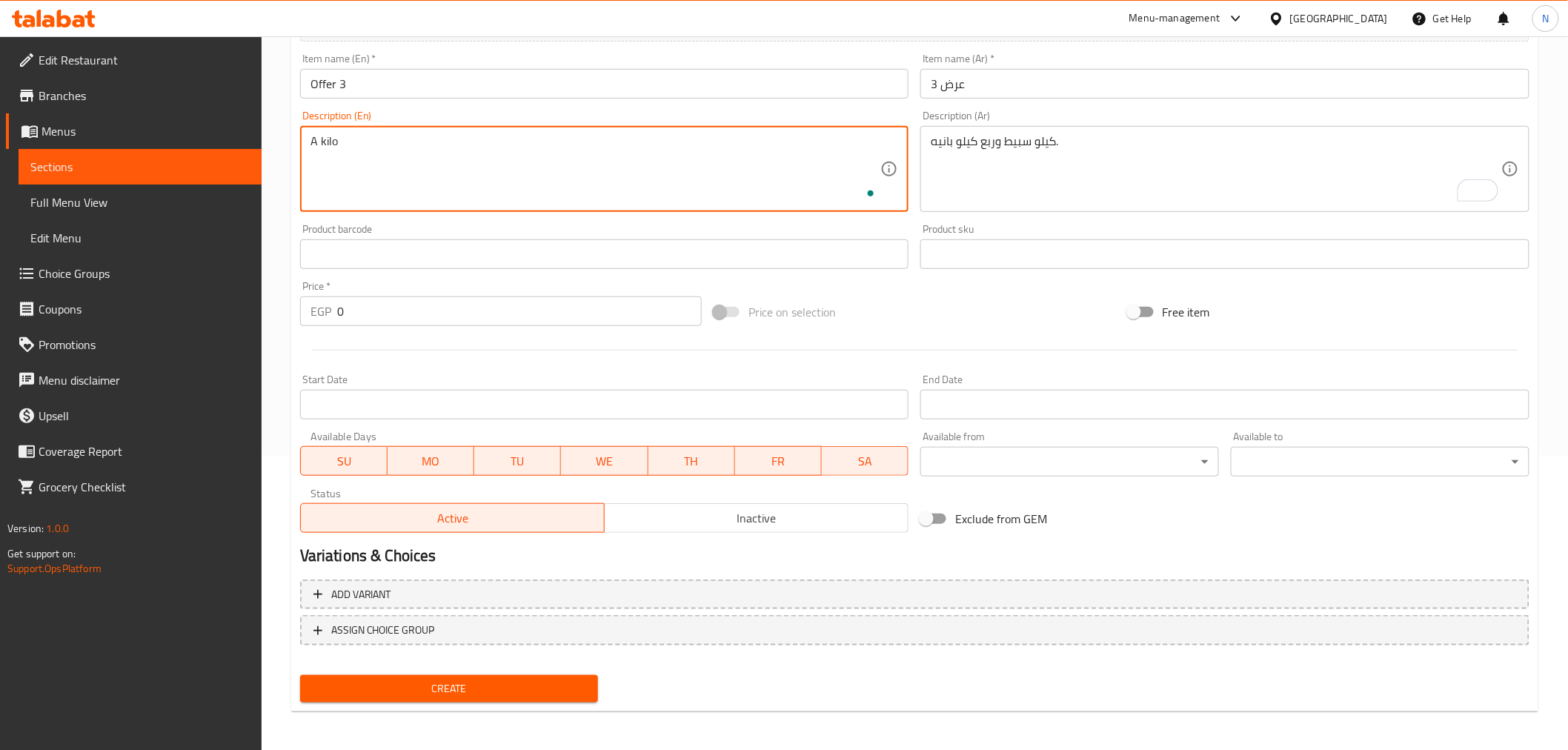
paste textarea "Squid"
click at [342, 141] on textarea "A kilo Squid and a quarter kilo pane." at bounding box center [596, 169] width 570 height 70
type textarea "A kilo squid and a quarter kilo pane."
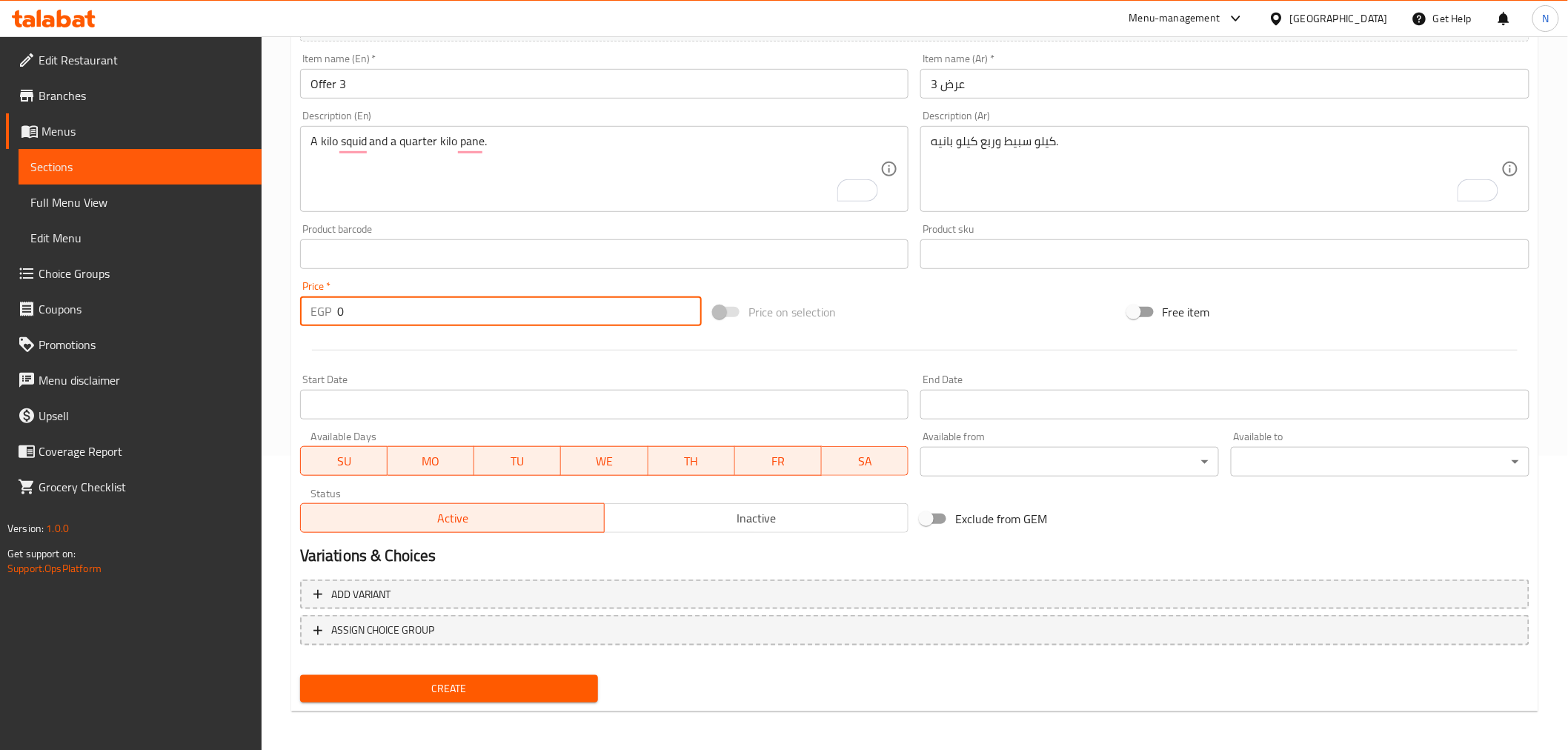
click at [486, 305] on input "0" at bounding box center [519, 311] width 364 height 30
paste input "1018"
type input "1018"
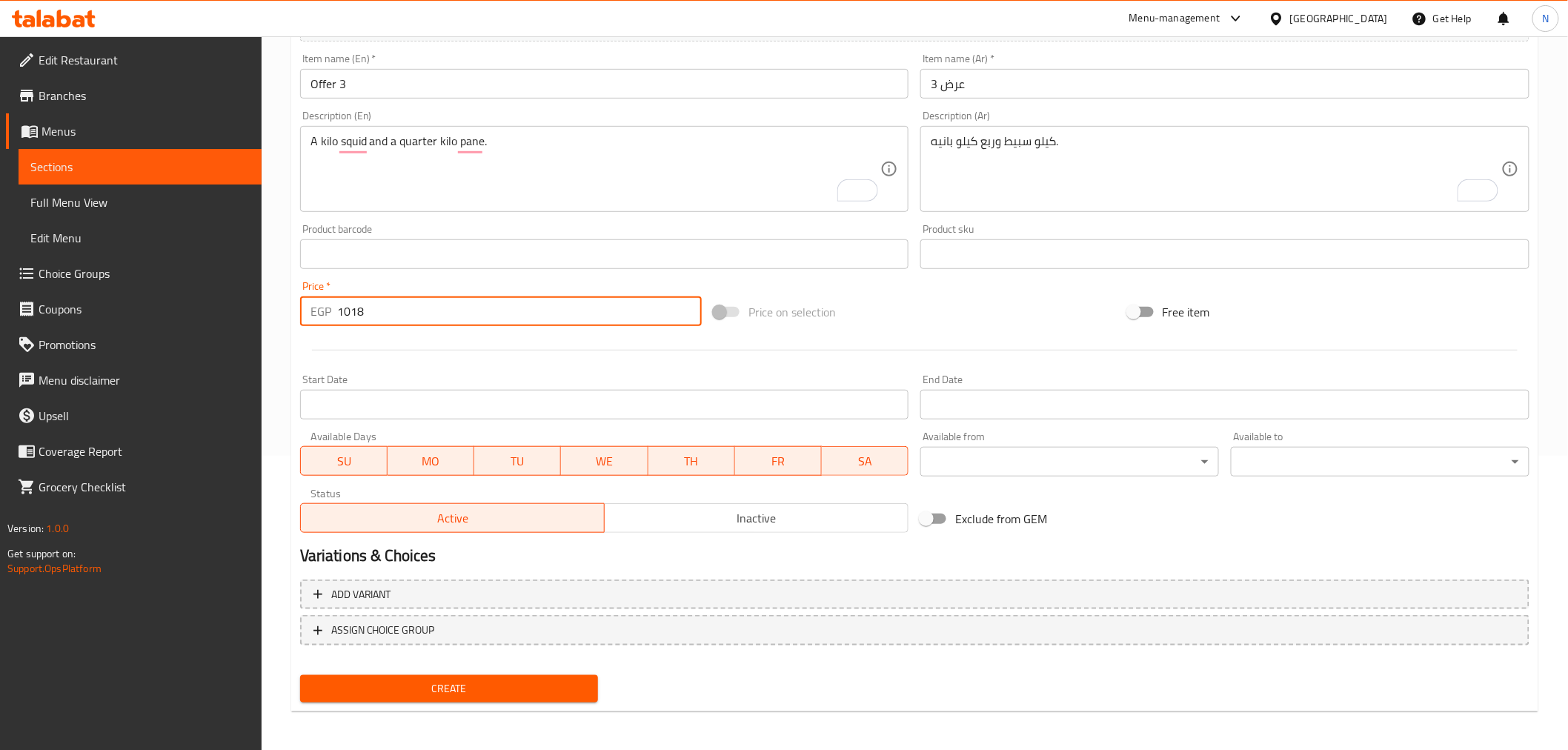
click at [823, 503] on button "Inactive" at bounding box center [756, 518] width 305 height 30
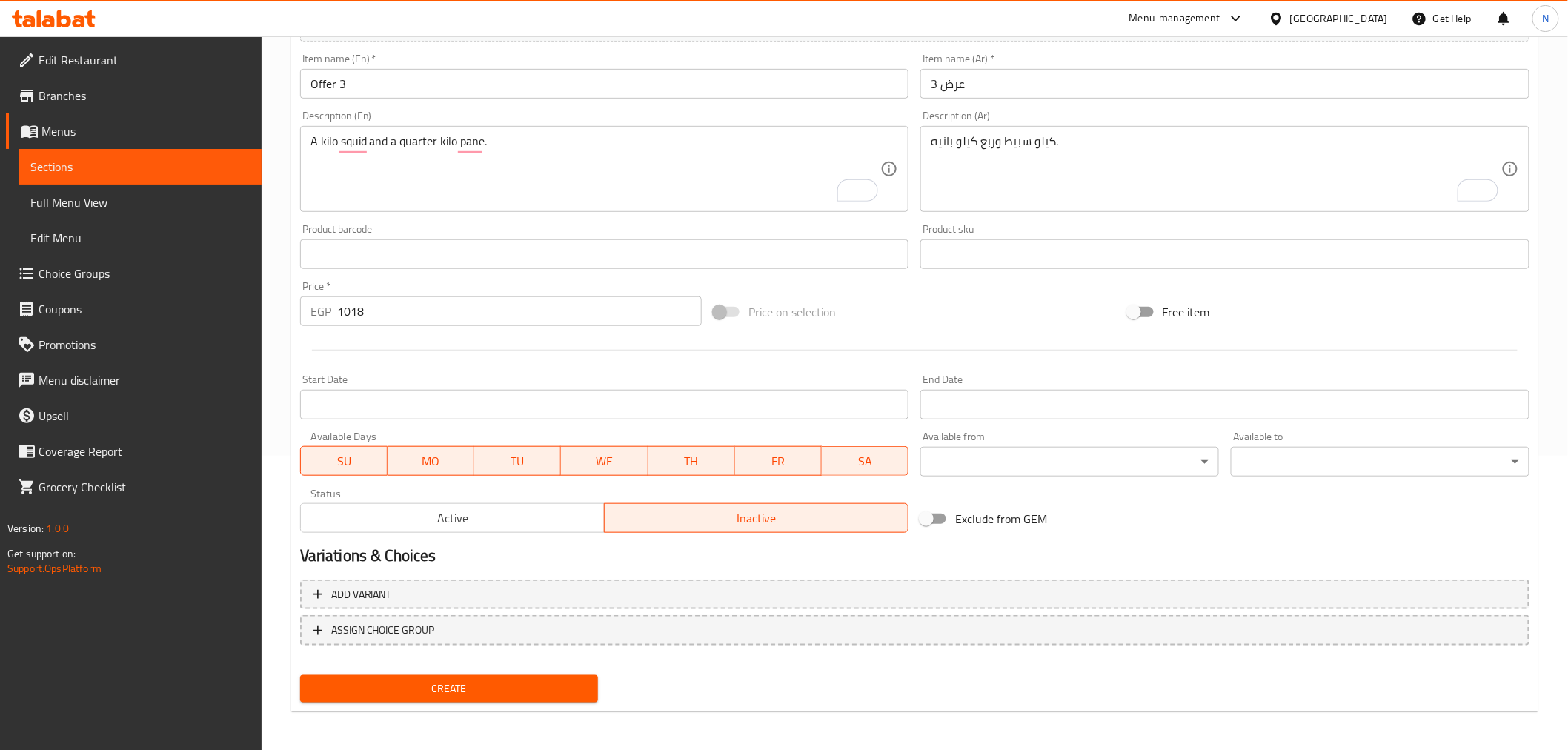
click at [633, 406] on input "Start Date" at bounding box center [604, 405] width 609 height 30
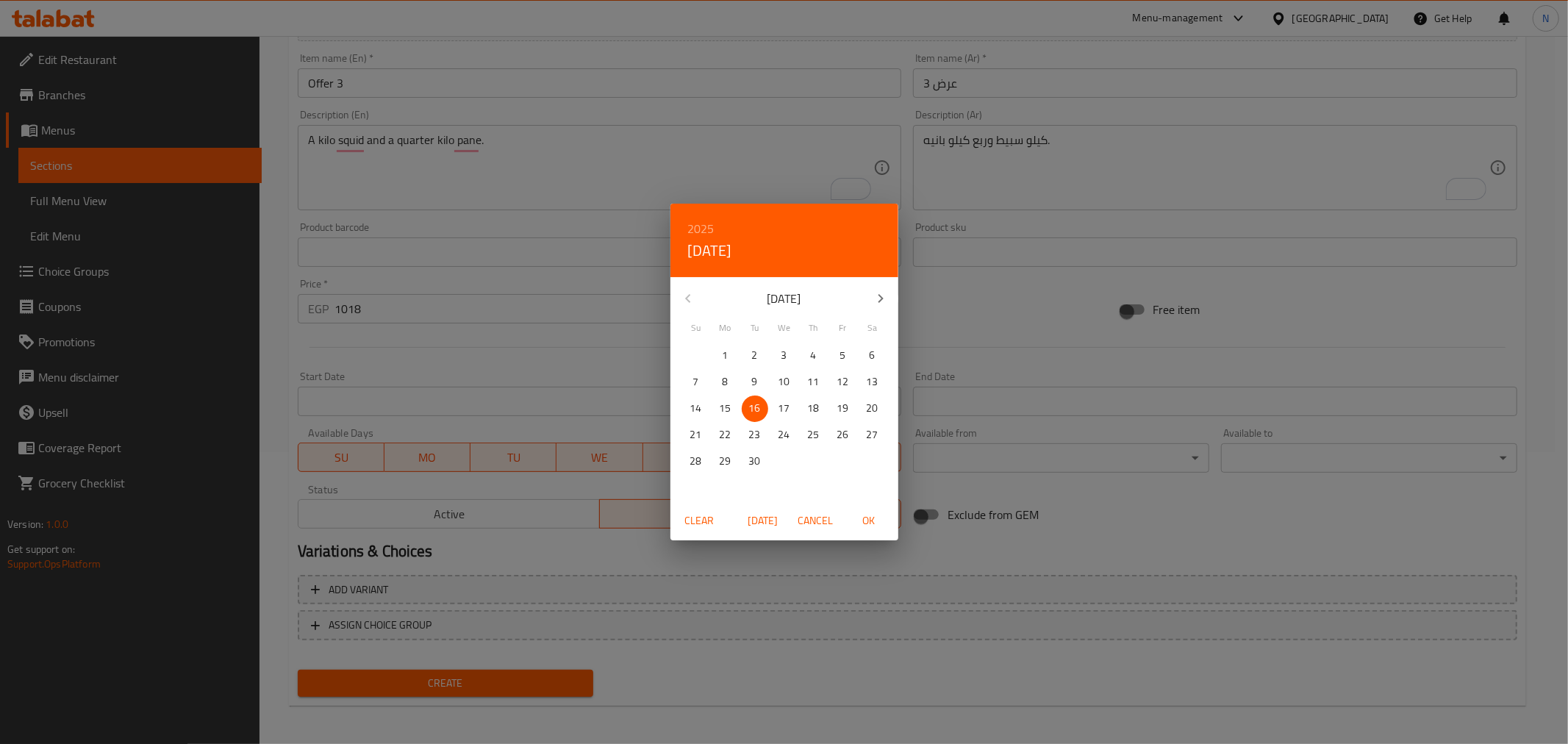
click at [875, 519] on span "OK" at bounding box center [869, 521] width 35 height 19
type input "[DATE]"
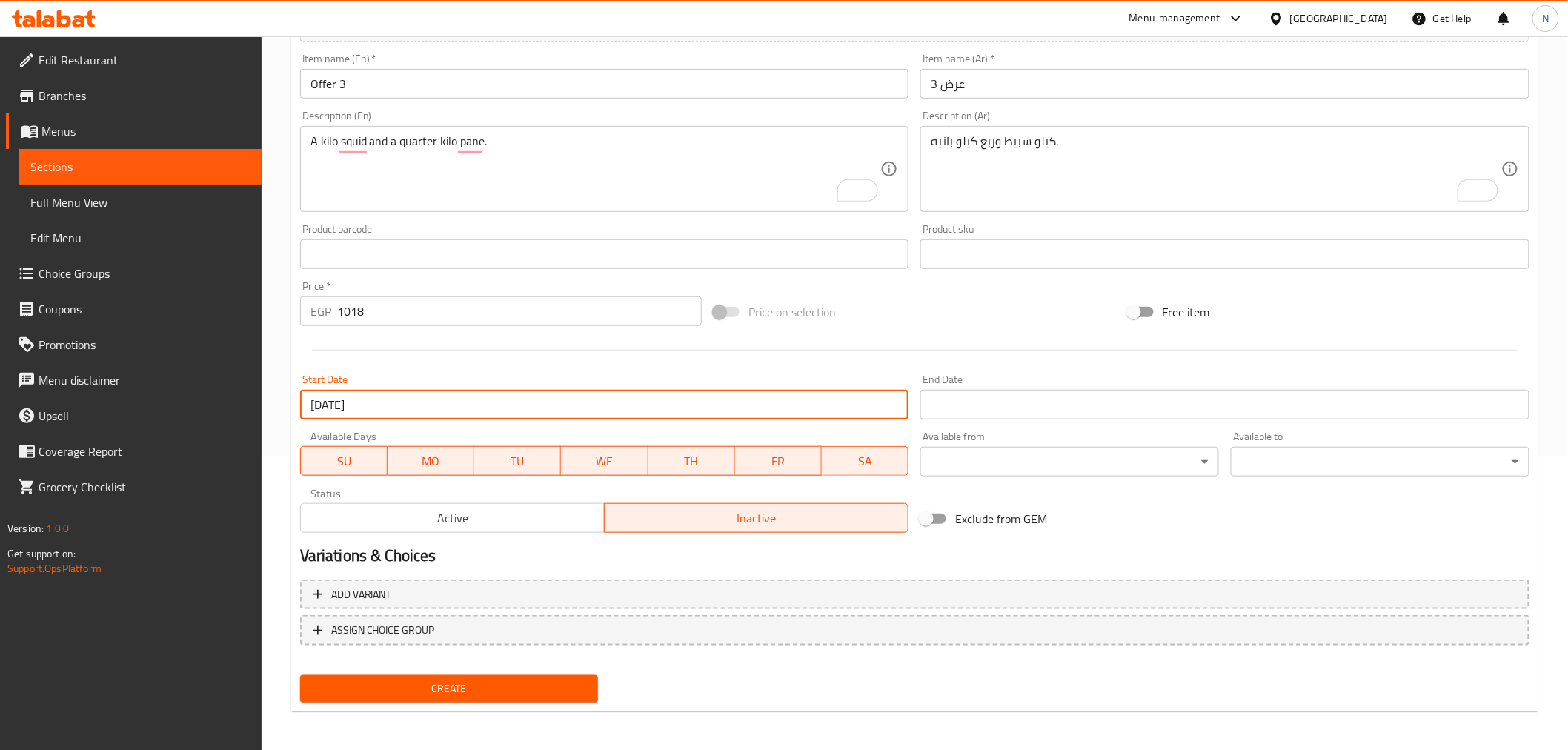
click at [989, 411] on input "Start Date" at bounding box center [1224, 405] width 609 height 30
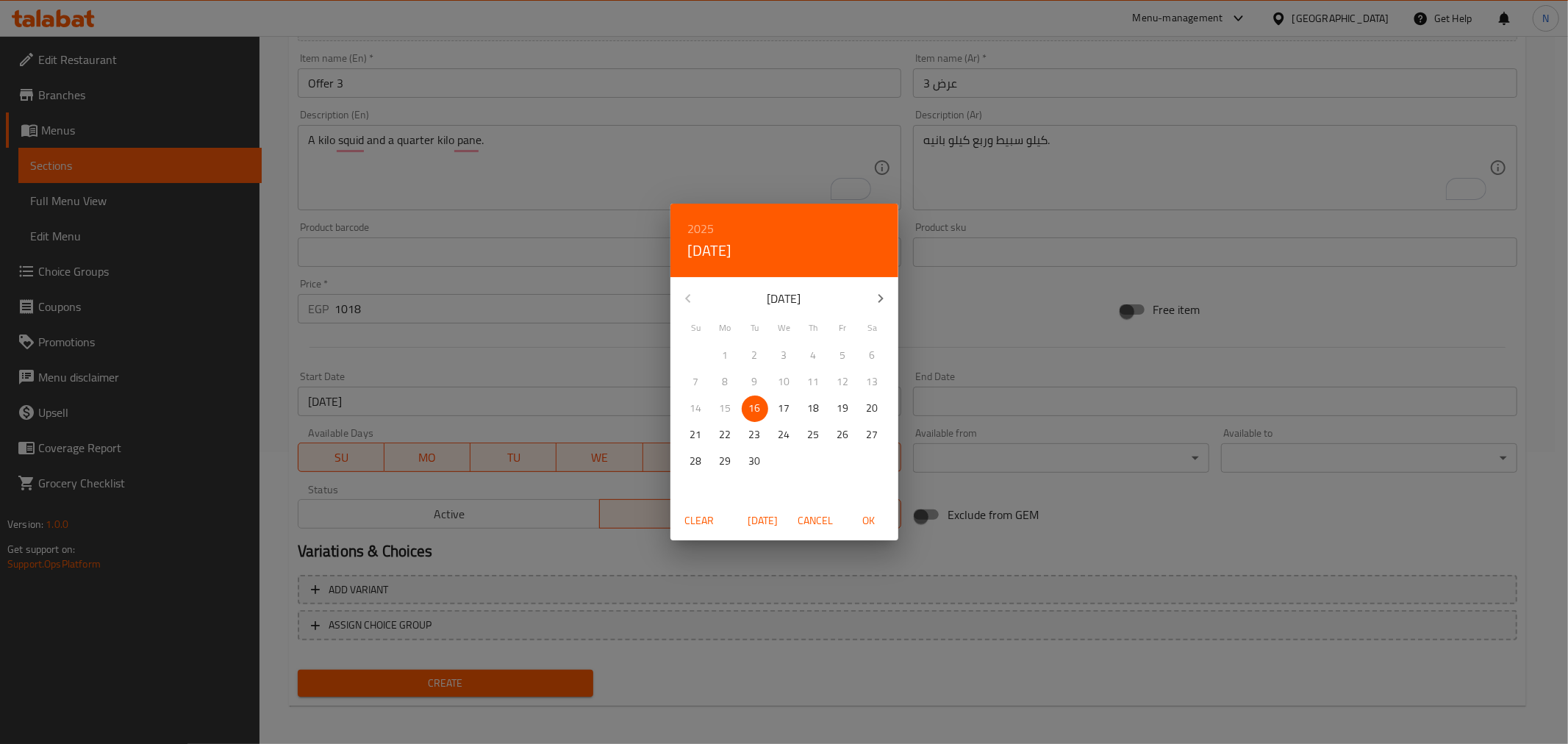
click at [883, 298] on icon "button" at bounding box center [880, 299] width 18 height 18
click at [841, 457] on p "31" at bounding box center [843, 461] width 12 height 19
click at [863, 517] on span "OK" at bounding box center [869, 521] width 35 height 19
type input "[DATE]"
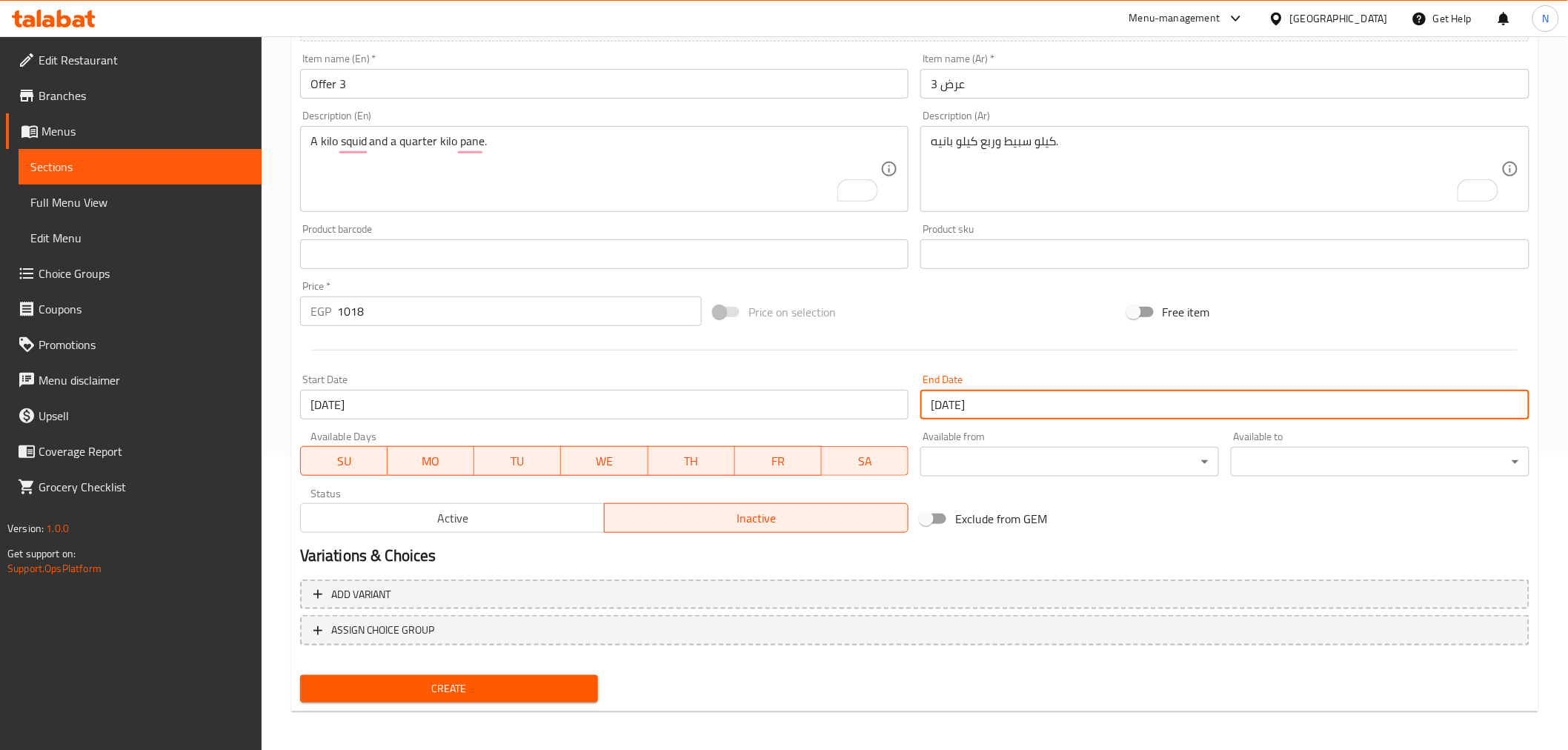
click at [520, 691] on span "Create" at bounding box center [449, 688] width 275 height 19
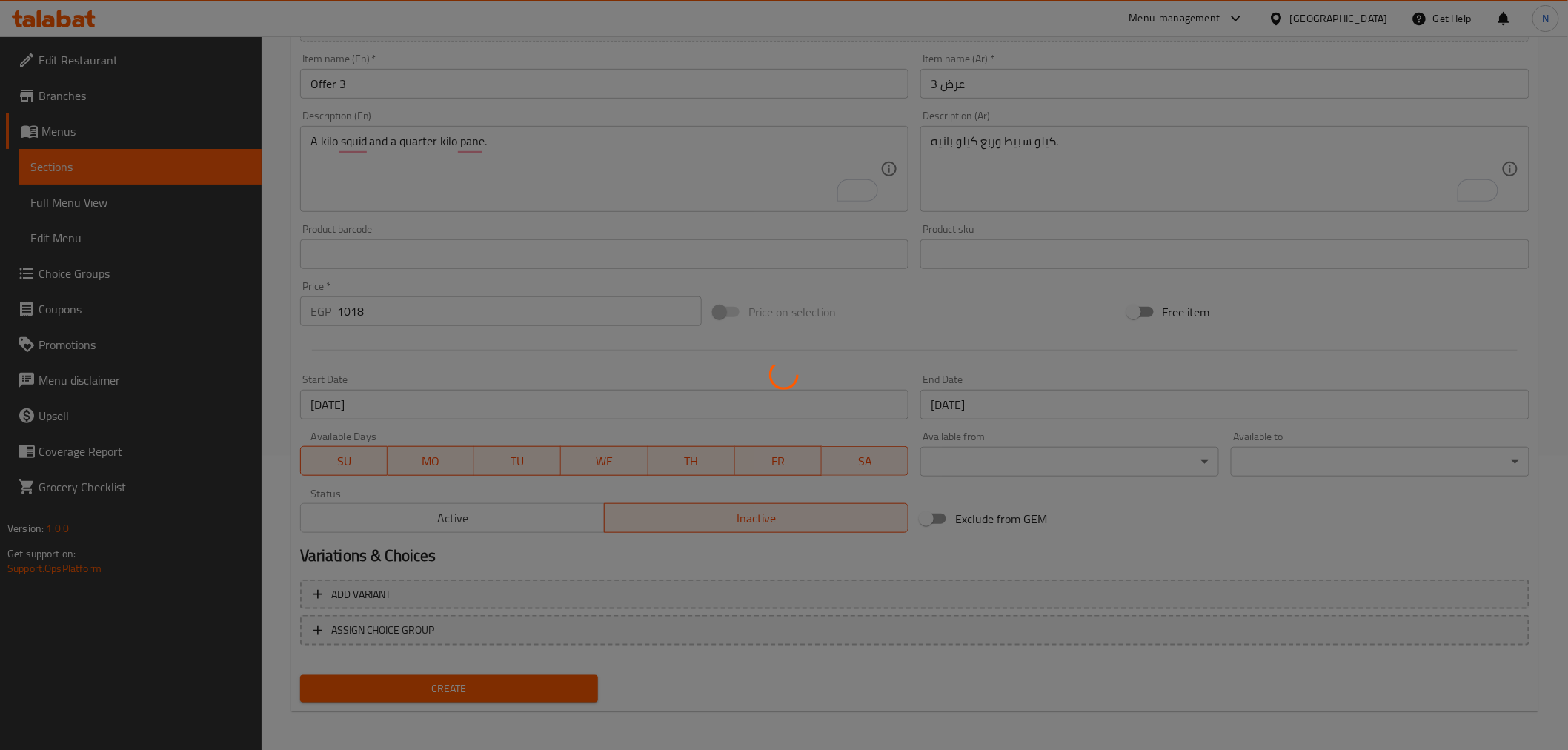
type input "0"
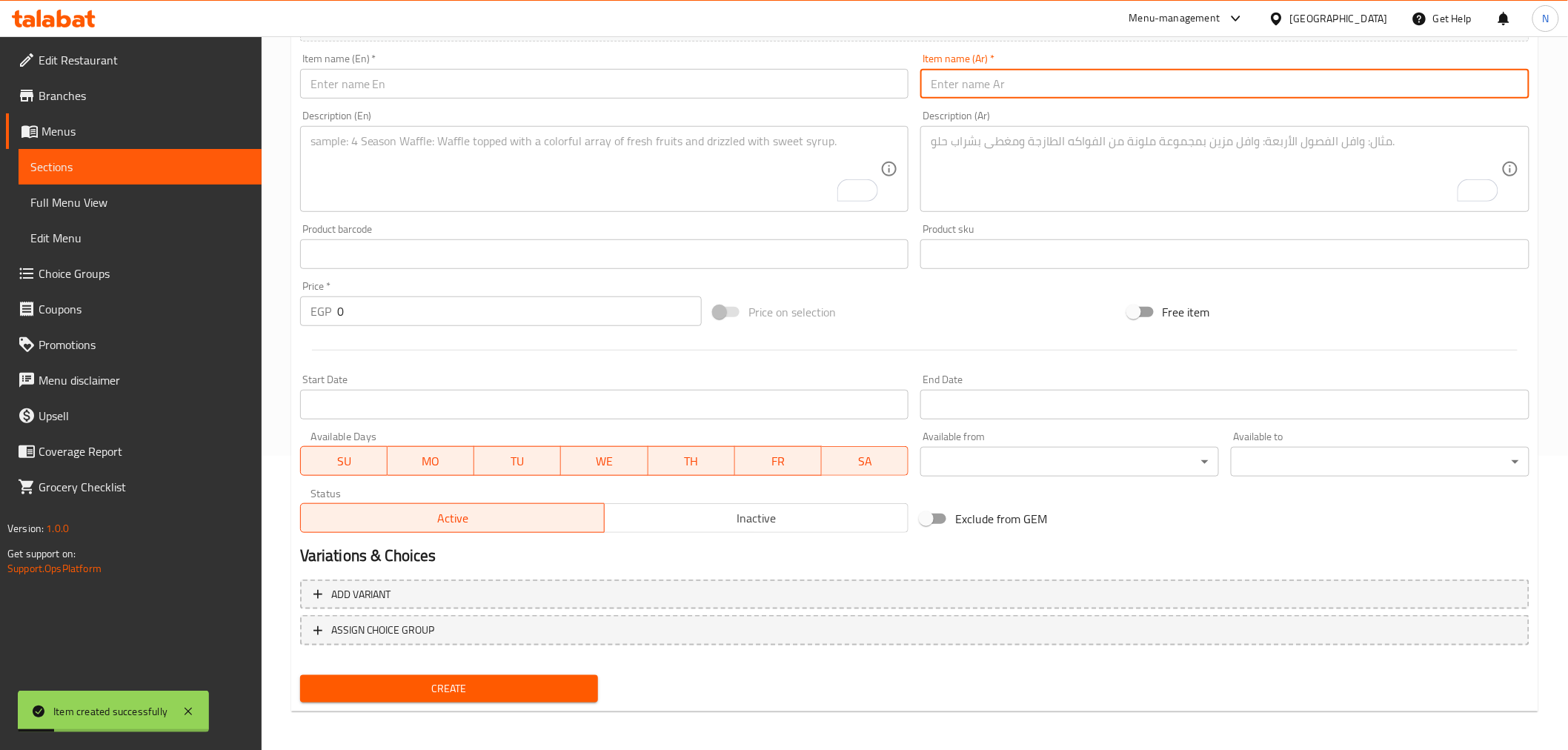
click at [1006, 97] on input "text" at bounding box center [1224, 84] width 609 height 30
paste input "عرض"
type input "عرض 4"
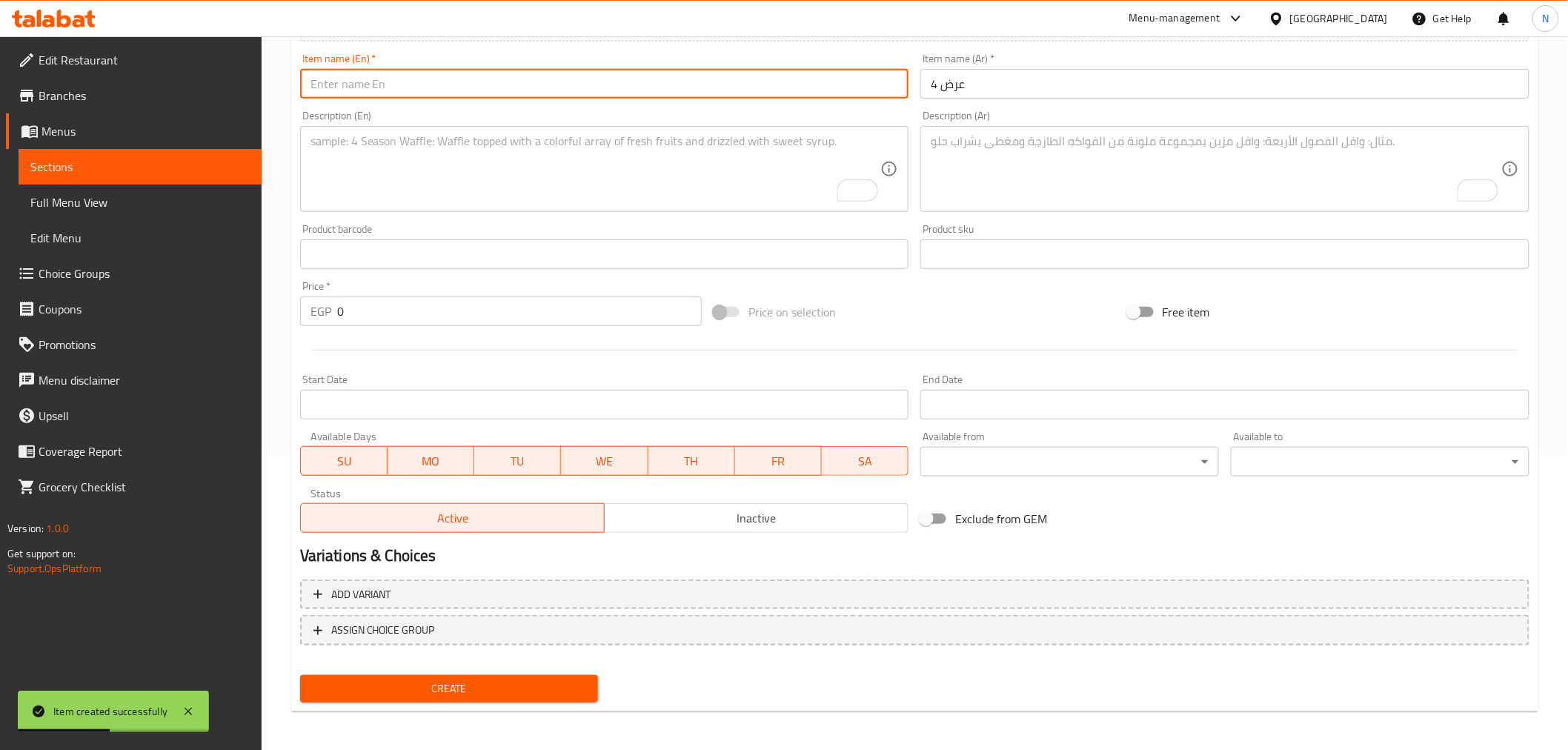
click at [795, 82] on input "text" at bounding box center [604, 84] width 609 height 30
type input "Offer 4"
click at [1009, 152] on textarea "To enrich screen reader interactions, please activate Accessibility in Grammarl…" at bounding box center [1216, 169] width 570 height 70
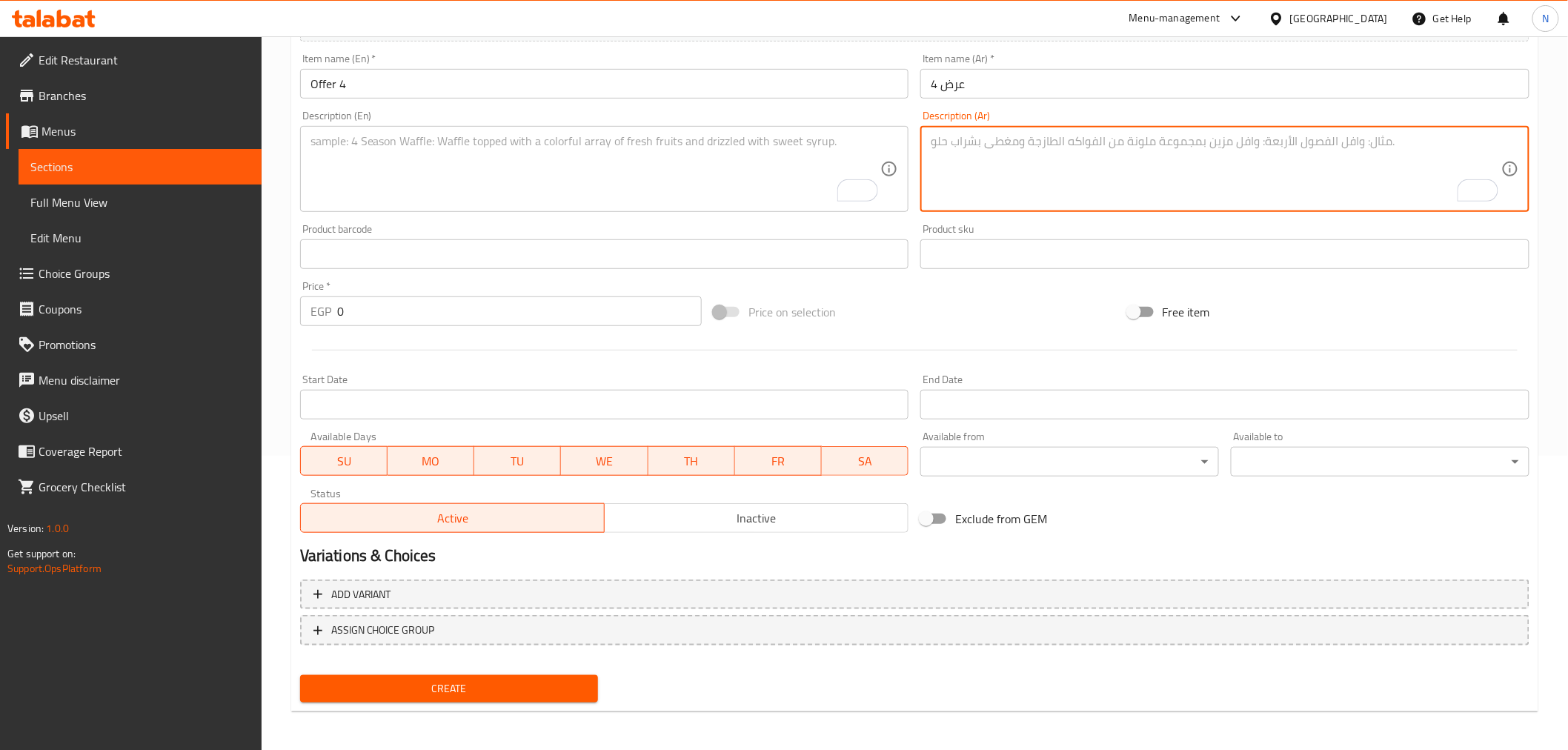
paste textarea "نصف سبيط + تمن بانيه"
click at [980, 144] on textarea "نصف سبيط + تمن بانيه" at bounding box center [1216, 169] width 570 height 70
click at [1009, 142] on textarea "نصف سبيط وتمن بانيه" at bounding box center [1216, 169] width 570 height 70
click at [1027, 150] on textarea "نصف كيلو سبيط وتمن بانيه" at bounding box center [1216, 169] width 570 height 70
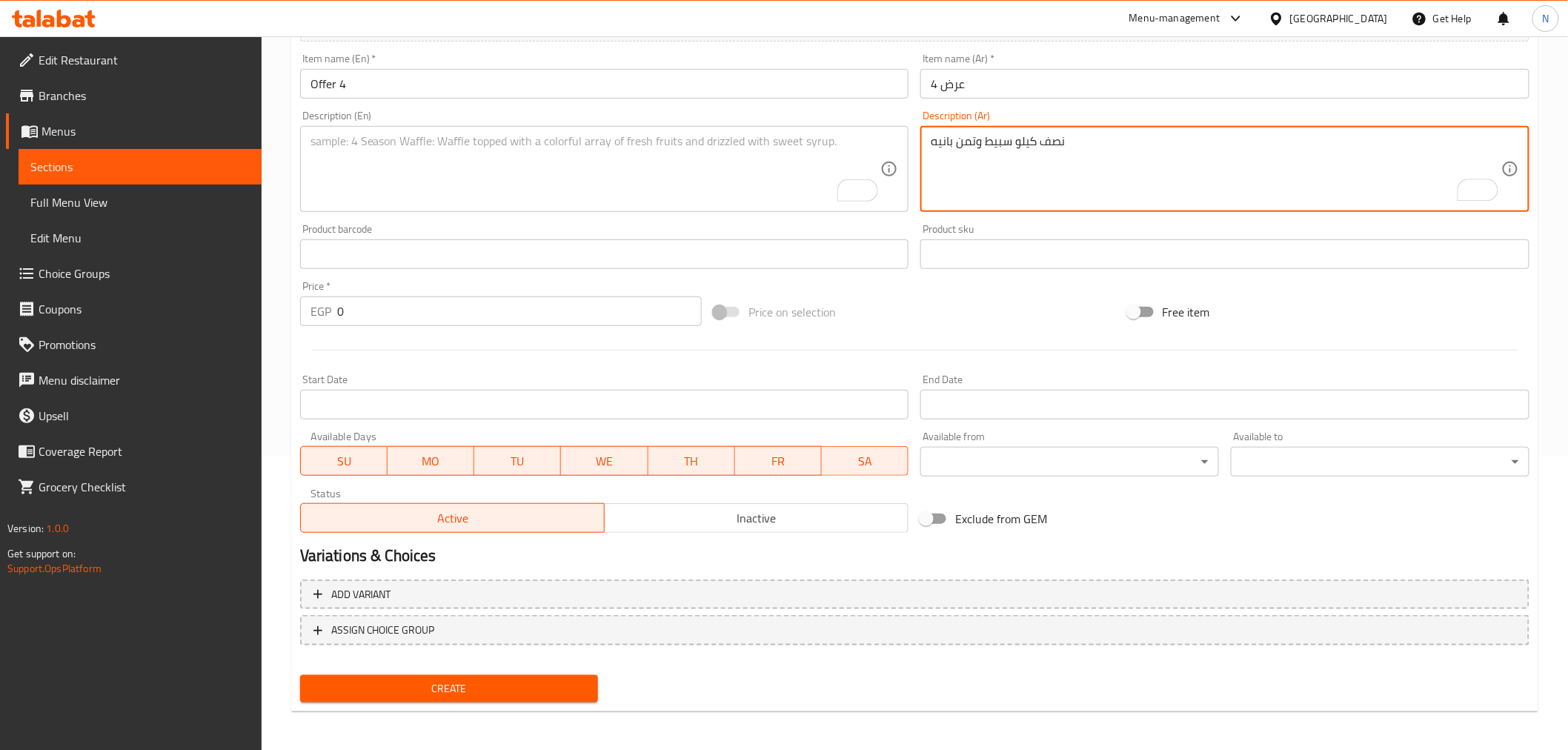
click at [954, 144] on textarea "نصف كيلو سبيط وتمن بانيه" at bounding box center [1216, 169] width 570 height 70
paste textarea "كيلو"
click at [1035, 143] on textarea "نصف كيلو سبيط وتمن كيلو بانيه." at bounding box center [1216, 169] width 570 height 70
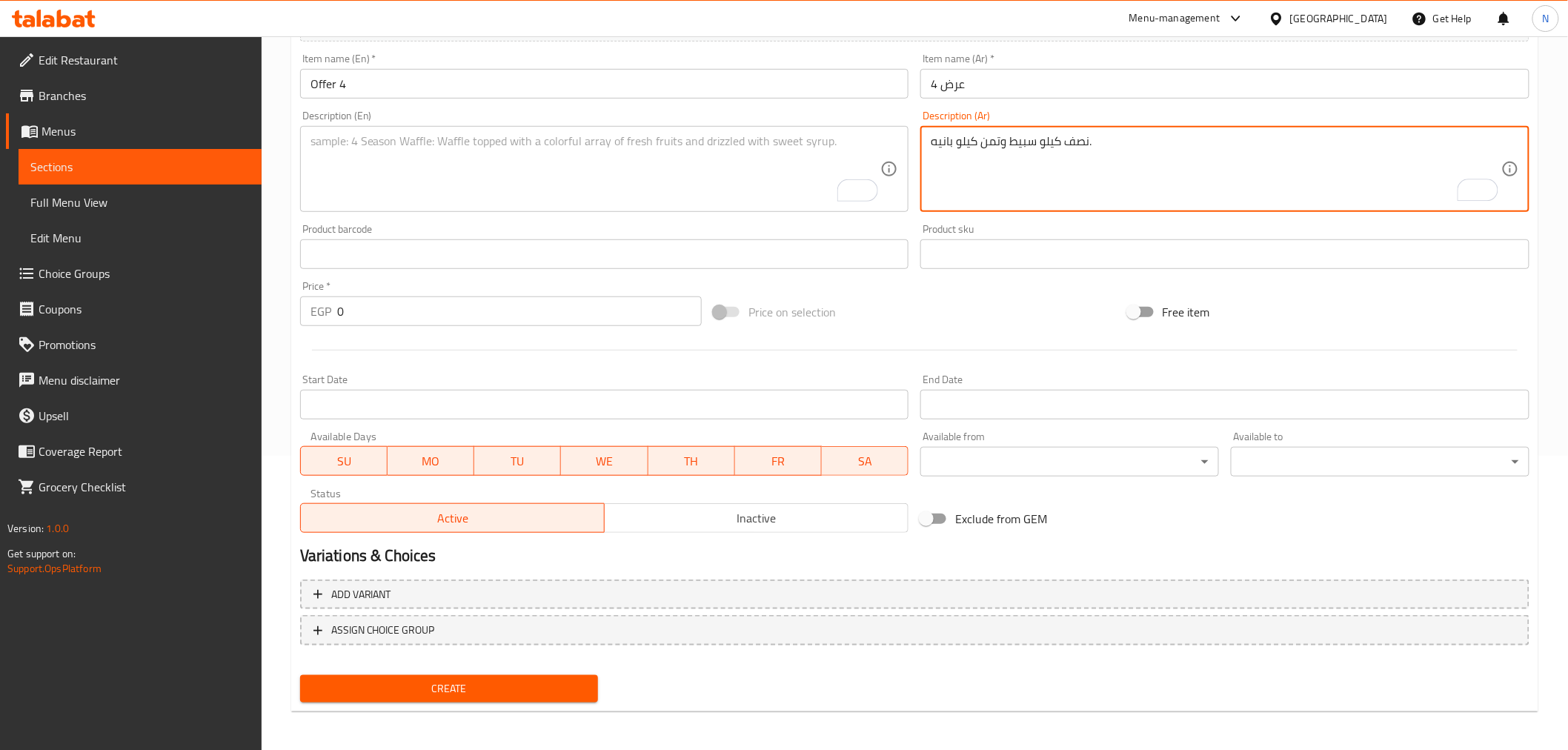
click at [1035, 143] on textarea "نصف كيلو سبيط وتمن كيلو بانيه." at bounding box center [1216, 169] width 570 height 70
type textarea "نصف كيلو سبيط وتمن كيلو بانيه."
click at [660, 138] on textarea "To enrich screen reader interactions, please activate Accessibility in Grammarl…" at bounding box center [596, 169] width 570 height 70
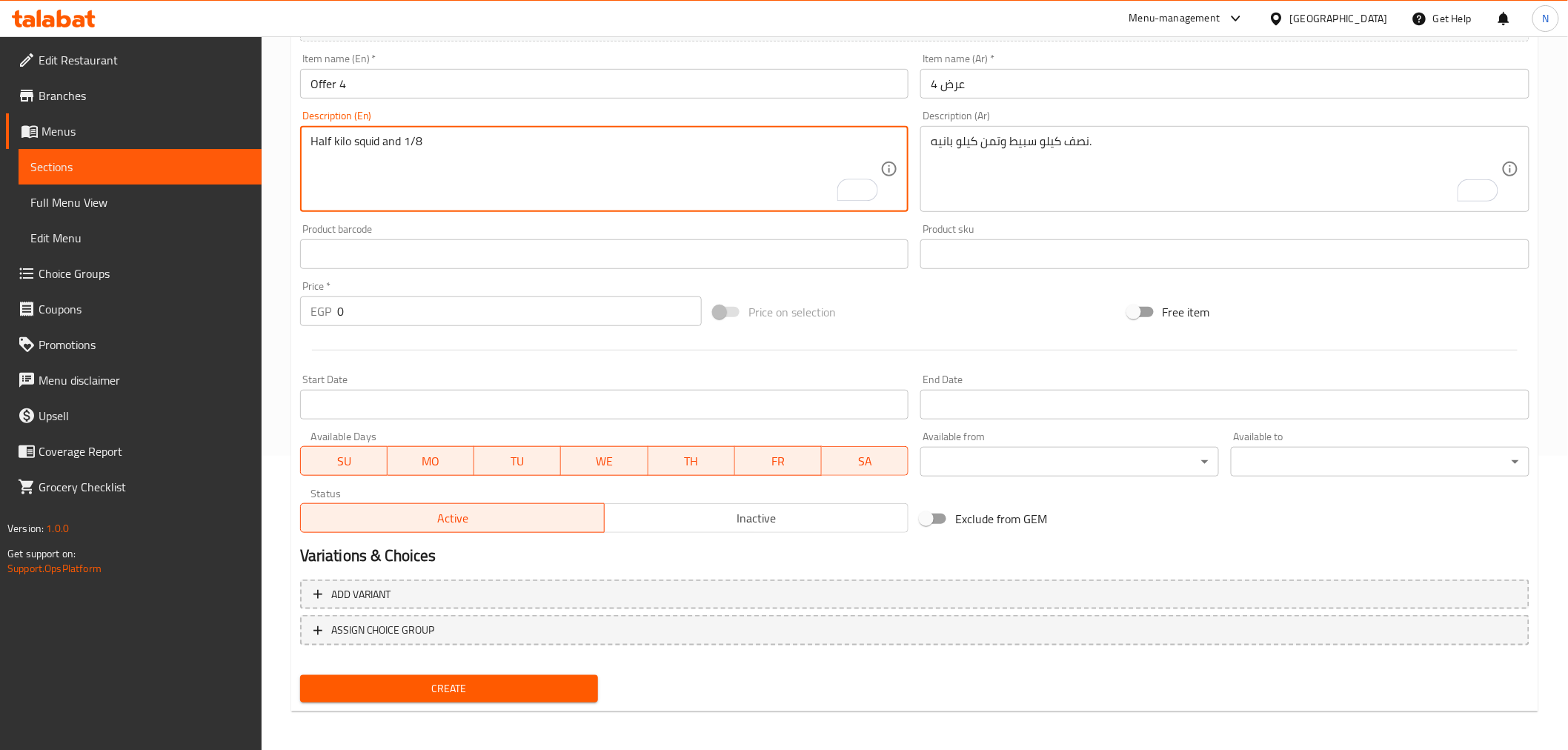
click at [336, 143] on textarea "Half kilo squid and 1/8" at bounding box center [596, 169] width 570 height 70
click at [463, 144] on textarea "Half kilo squid and 1/8" at bounding box center [596, 169] width 570 height 70
paste textarea "kilo"
type textarea "Half kilo squid and 1/8 kilo pane."
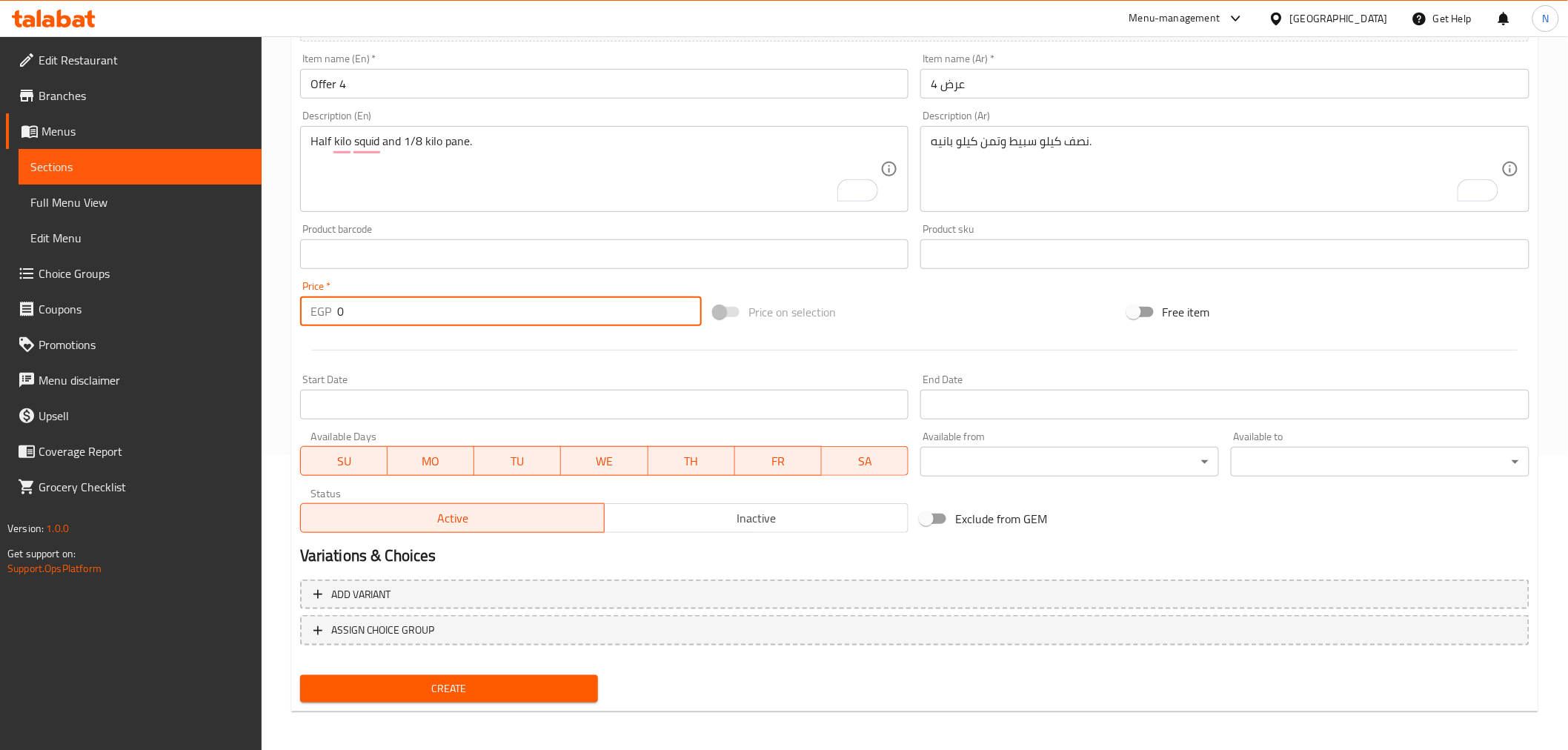
click at [439, 312] on input "0" at bounding box center [519, 311] width 364 height 30
paste input "563"
type input "563"
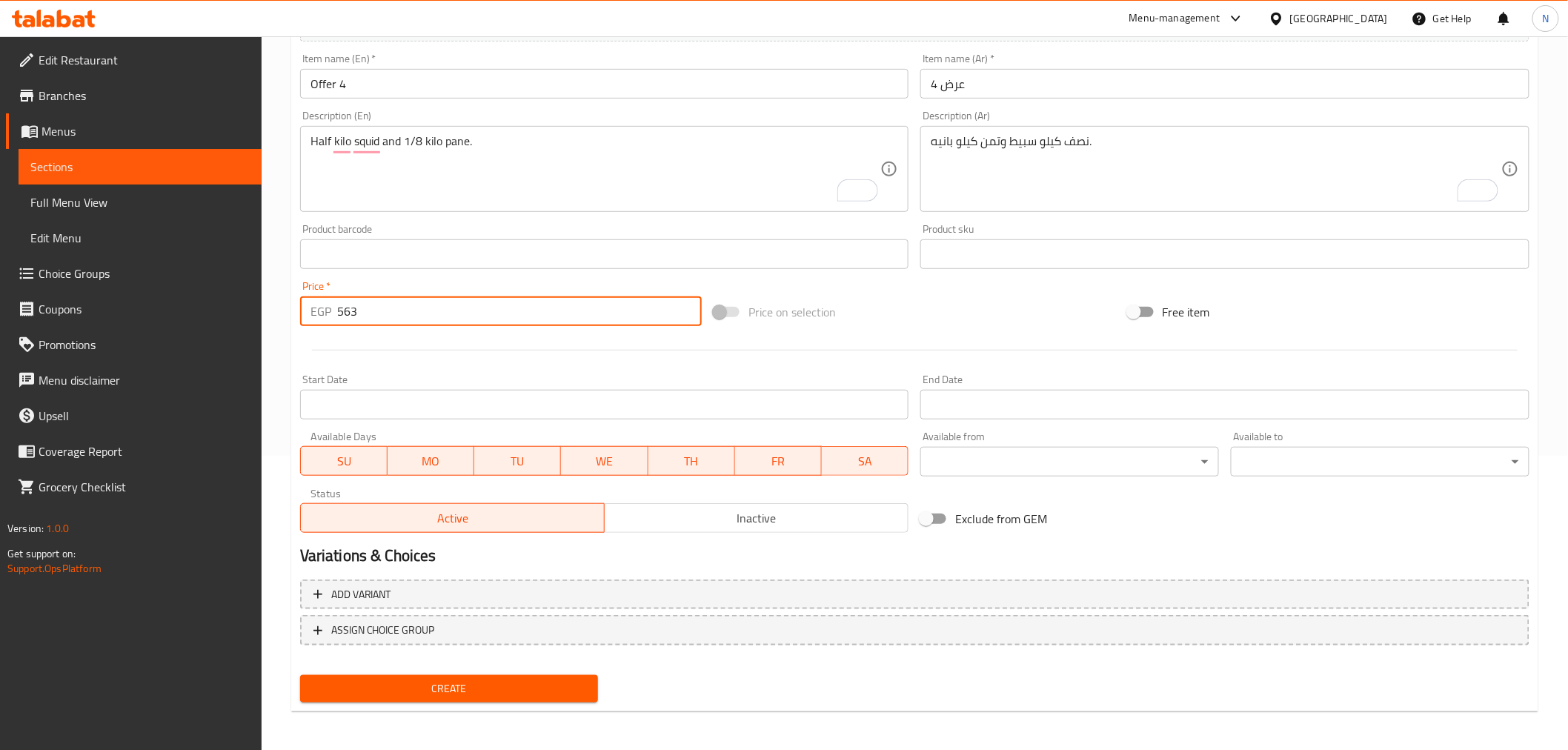
click at [465, 403] on input "Start Date" at bounding box center [604, 405] width 609 height 30
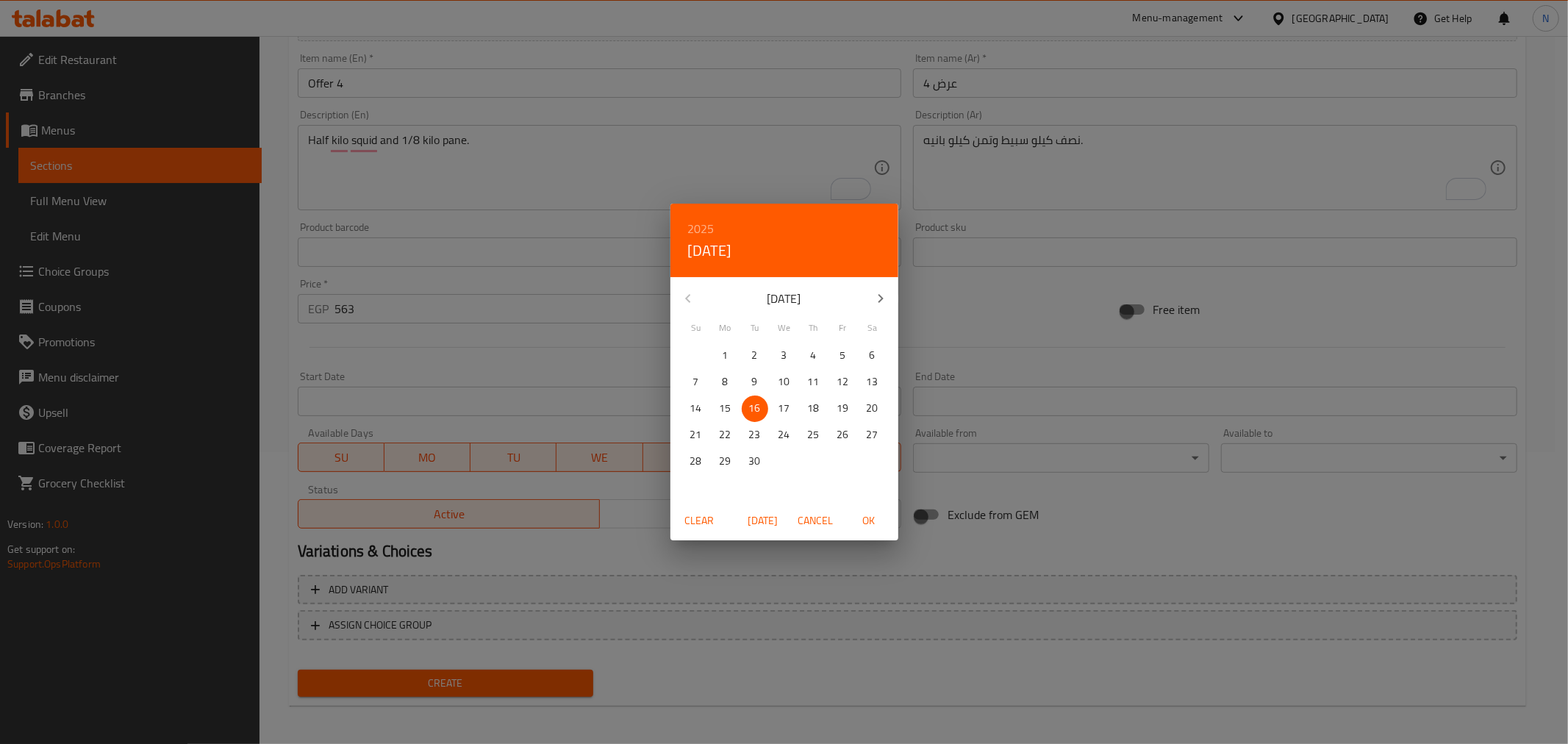
click at [863, 519] on span "OK" at bounding box center [869, 521] width 35 height 19
type input "[DATE]"
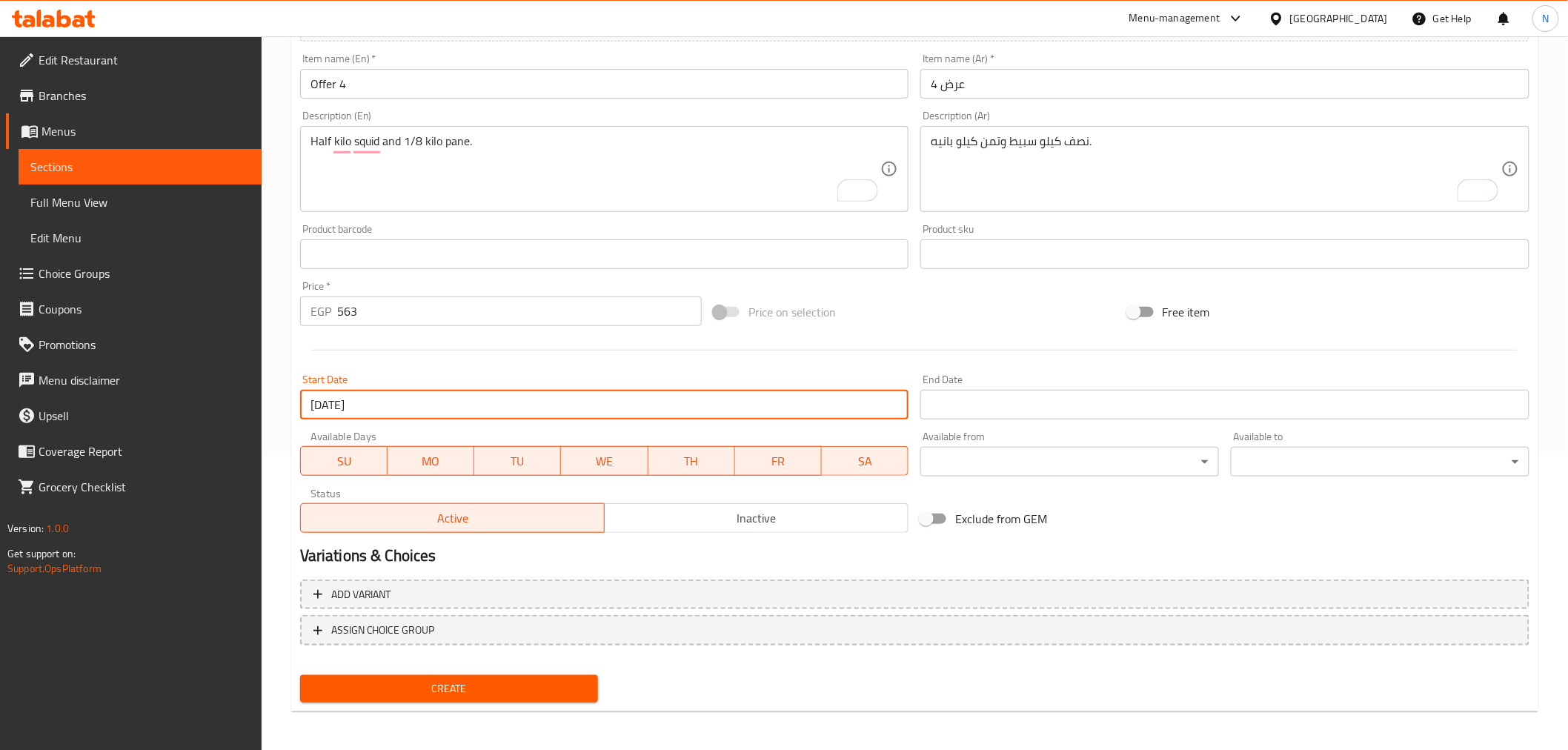
click at [1024, 406] on input "Start Date" at bounding box center [1224, 405] width 609 height 30
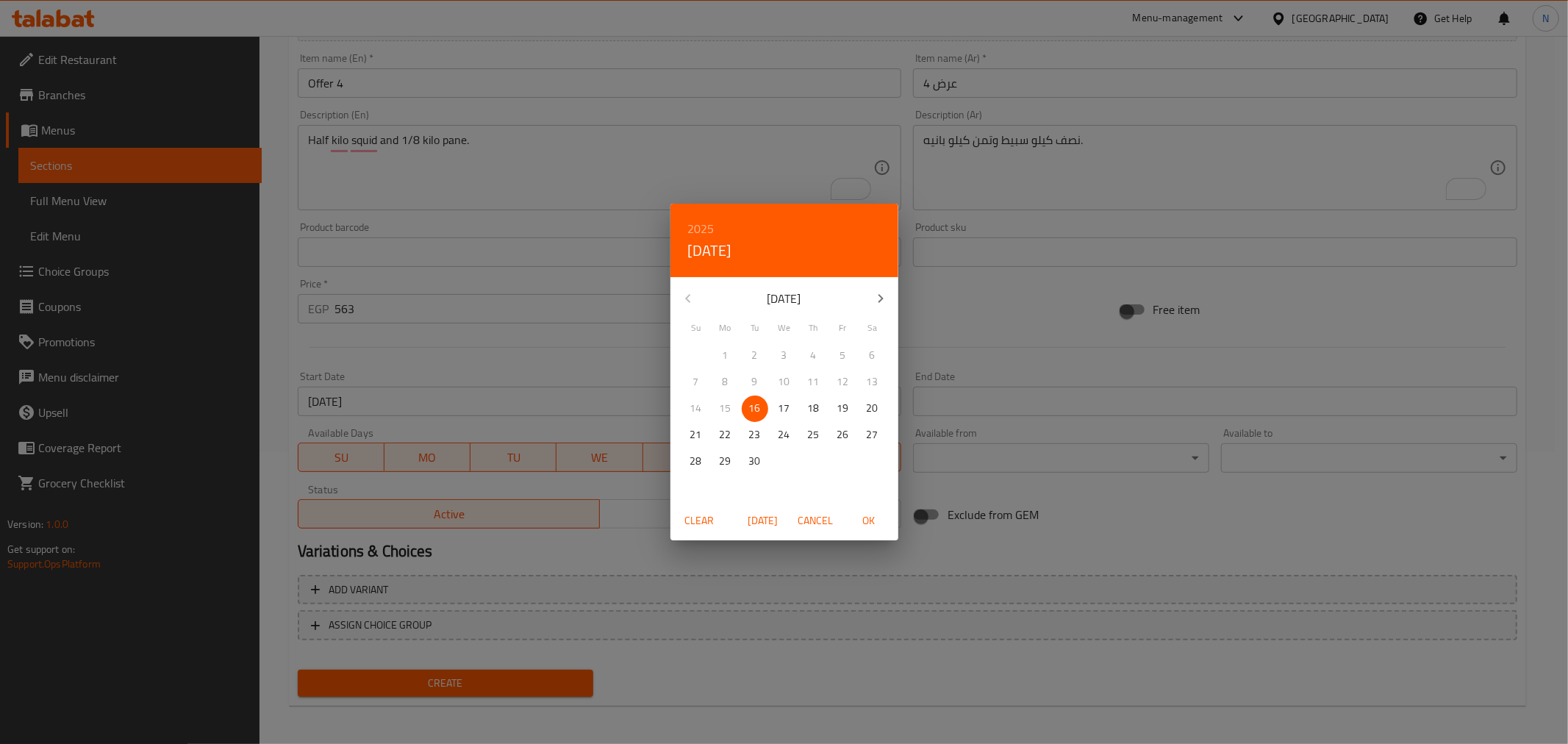
click at [878, 290] on icon "button" at bounding box center [880, 299] width 18 height 18
click at [850, 461] on span "31" at bounding box center [843, 461] width 26 height 19
click at [872, 518] on span "OK" at bounding box center [869, 521] width 35 height 19
type input "[DATE]"
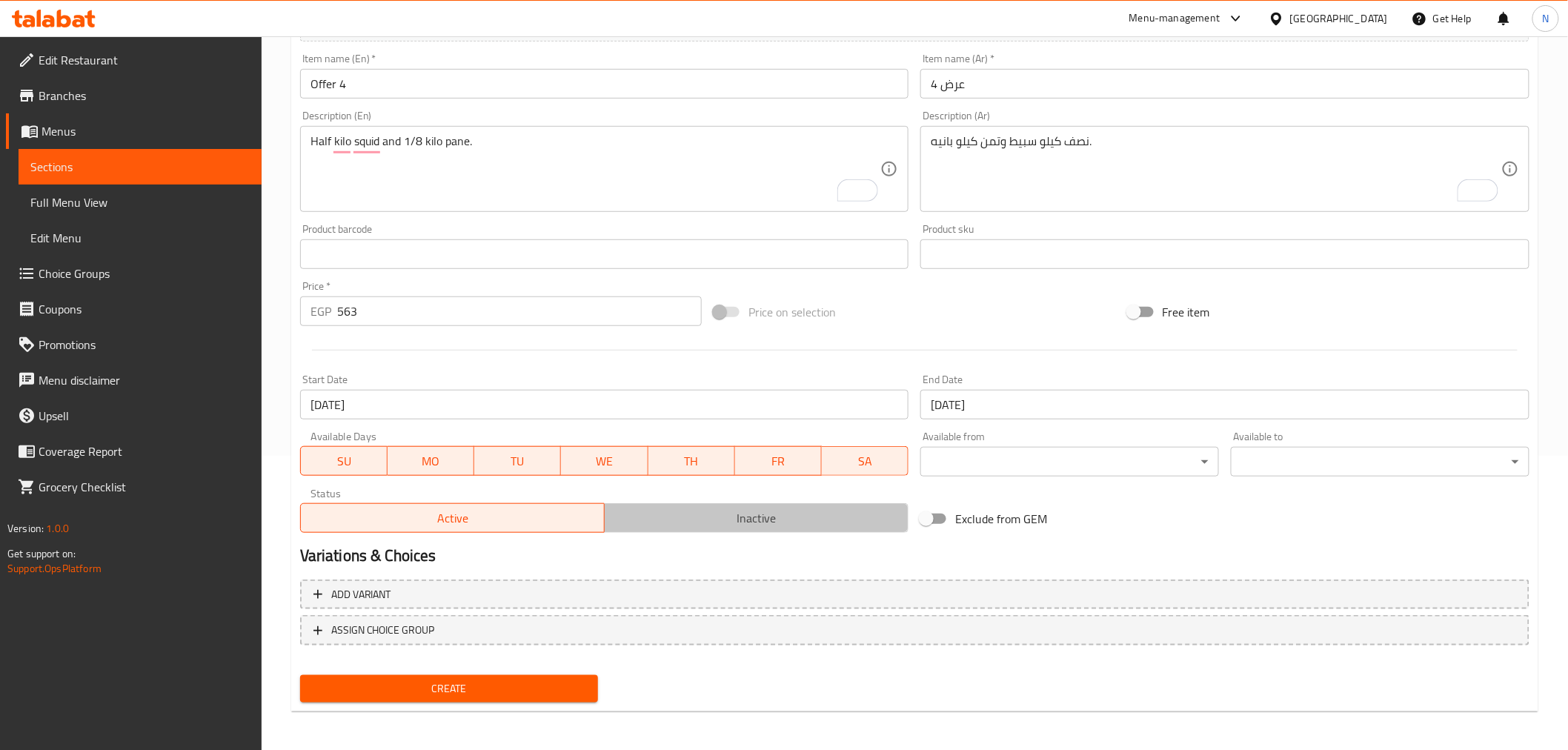
click at [722, 519] on span "Inactive" at bounding box center [757, 518] width 292 height 22
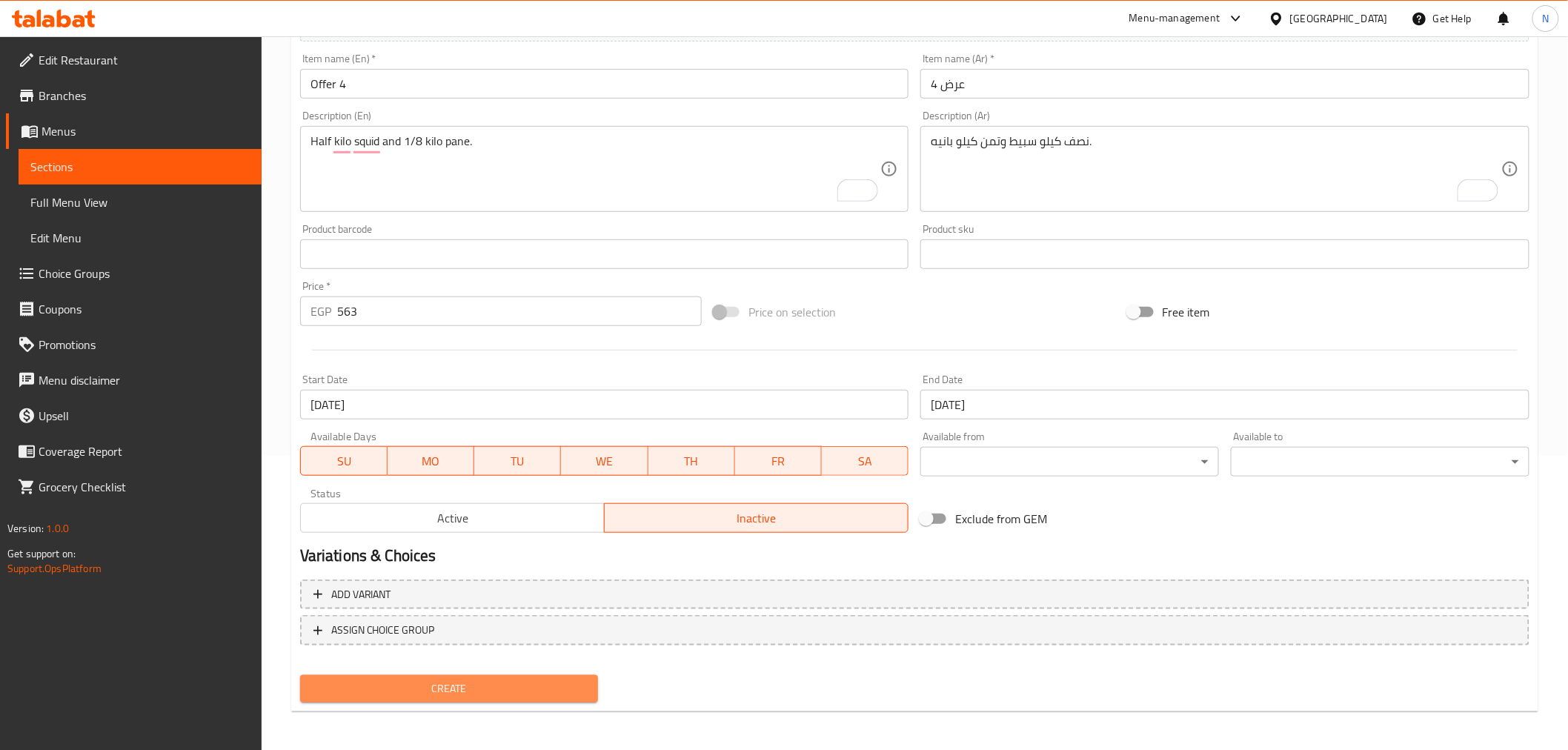
click at [558, 679] on span "Create" at bounding box center [449, 688] width 275 height 19
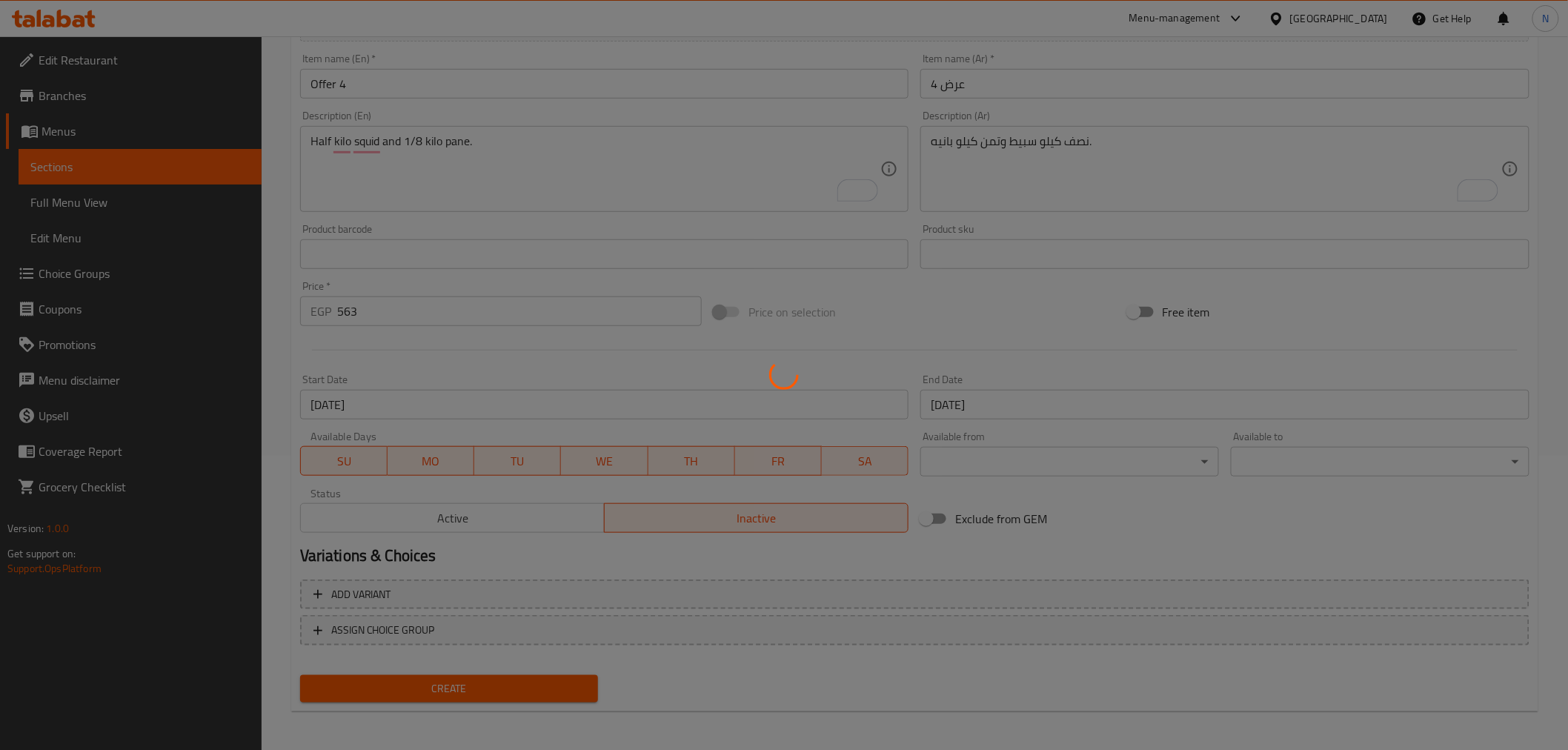
type input "0"
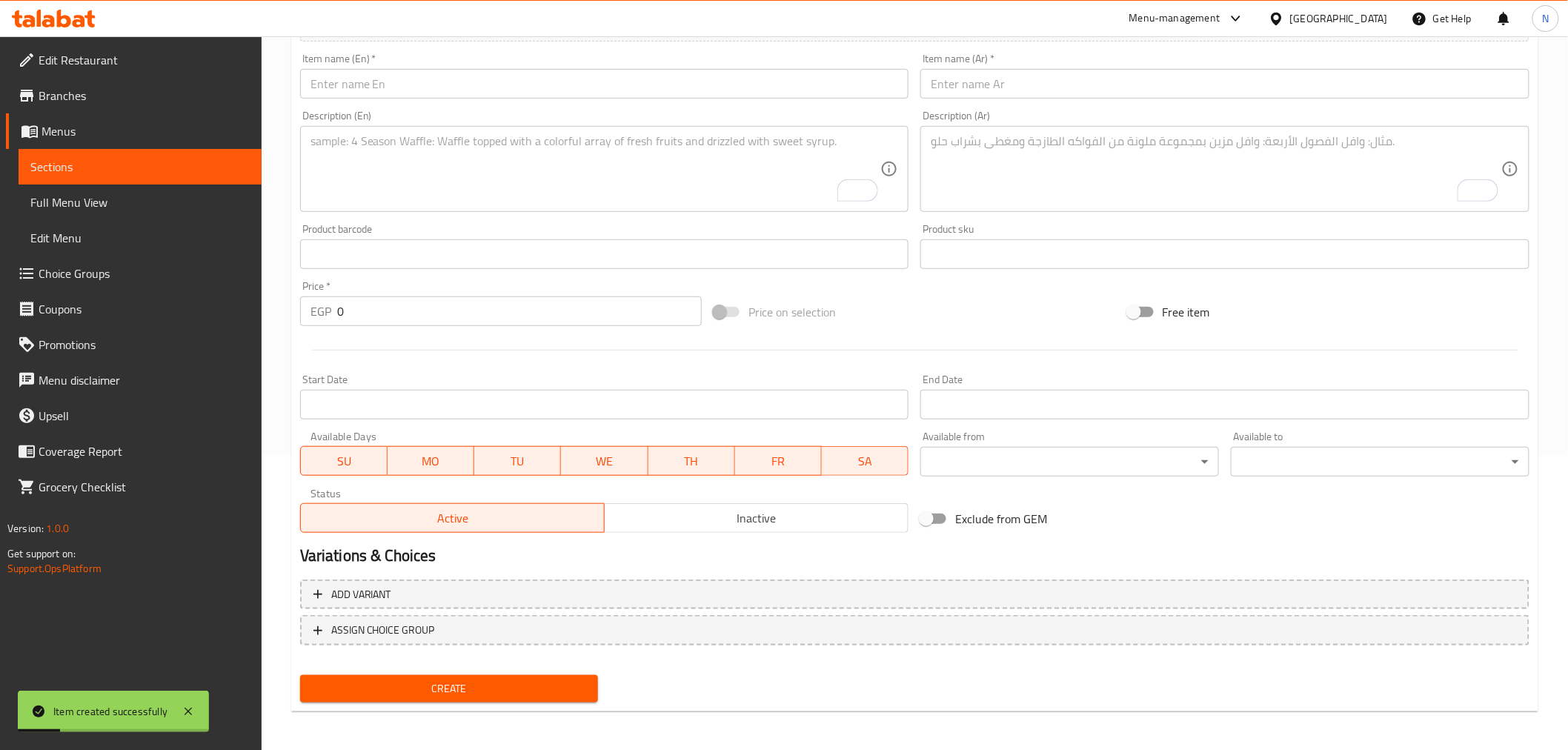
click at [1032, 91] on input "text" at bounding box center [1224, 84] width 609 height 30
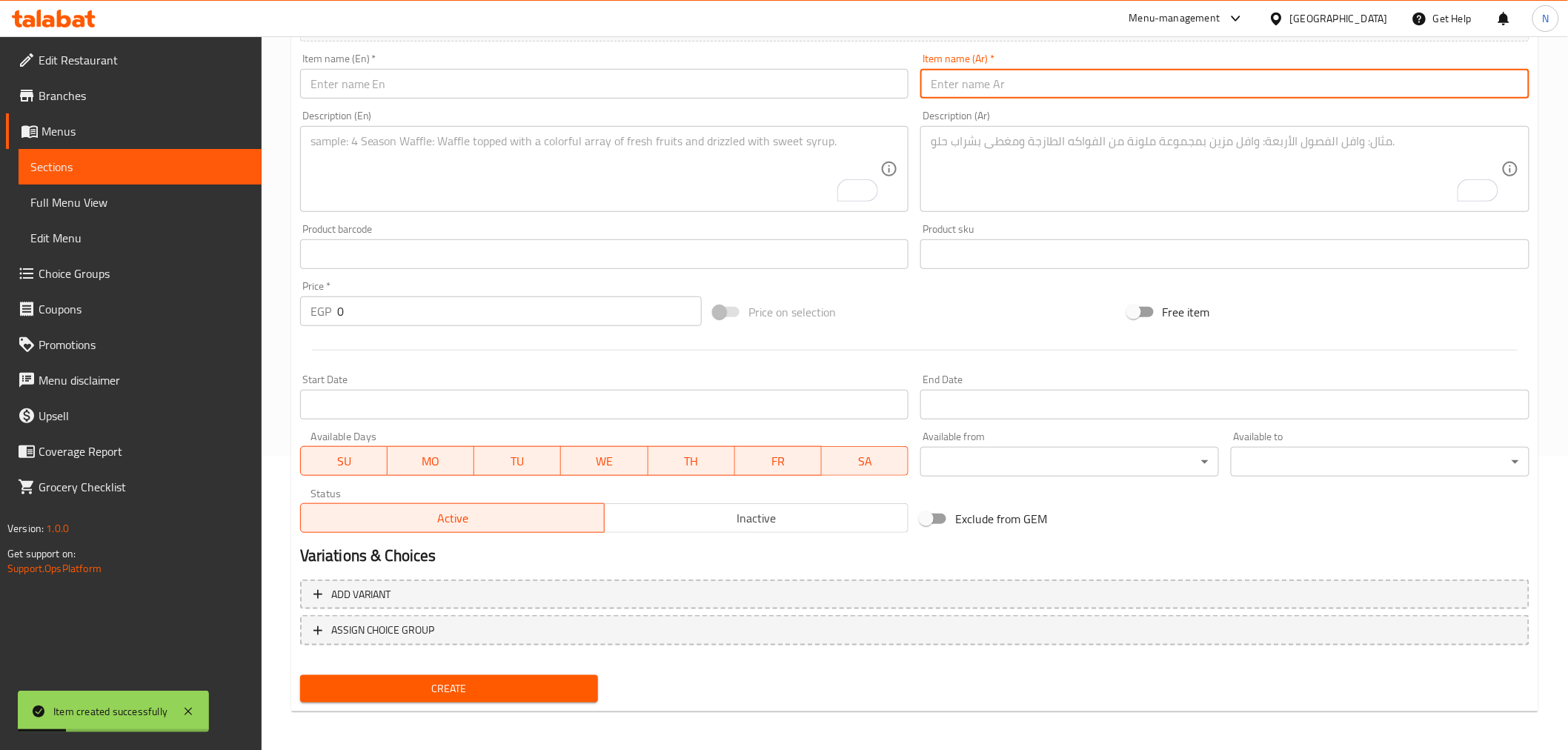
paste input "عرض 5"
type input "عرض 5"
click at [657, 85] on input "text" at bounding box center [604, 84] width 609 height 30
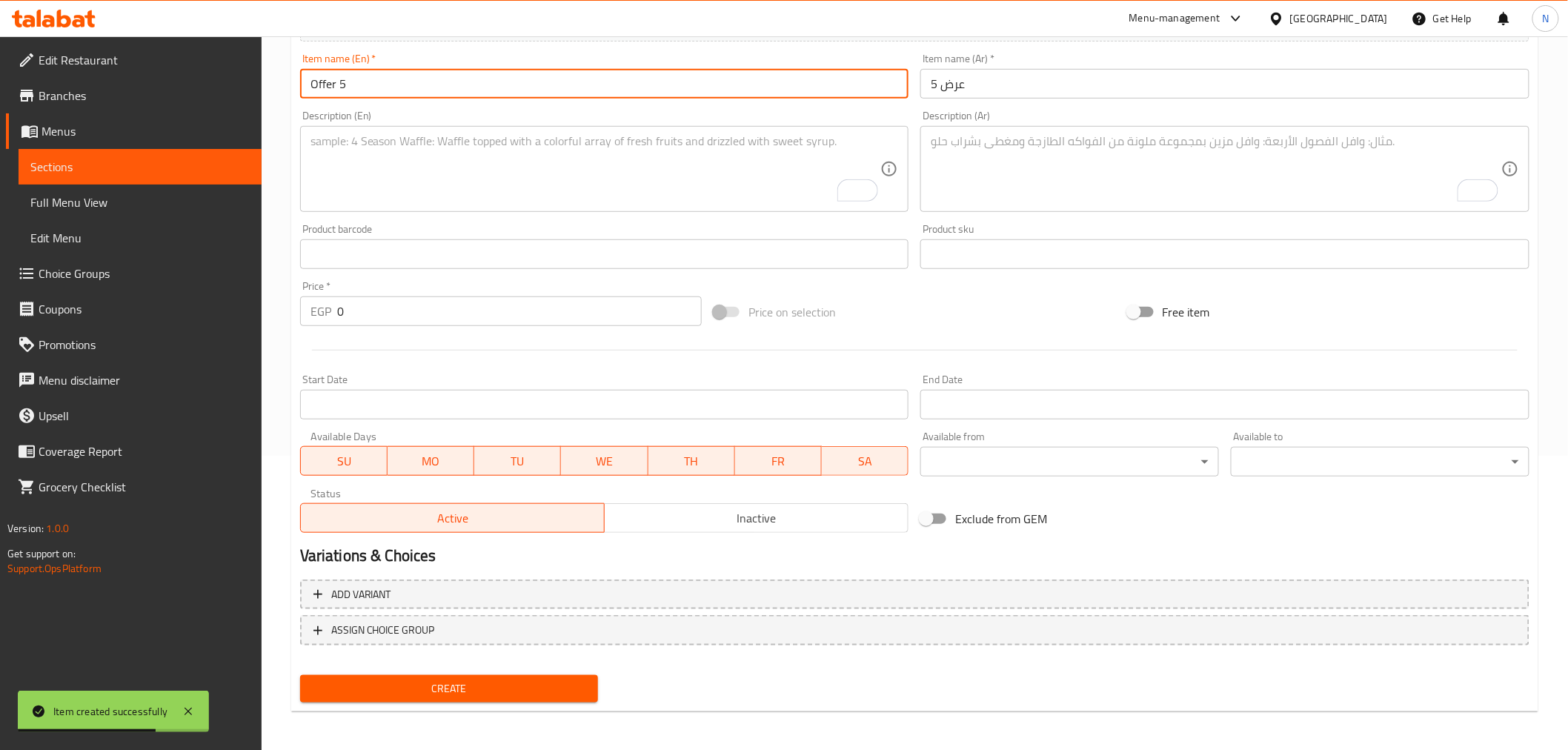
type input "Offer 5"
click at [1101, 184] on textarea "To enrich screen reader interactions, please activate Accessibility in Grammarl…" at bounding box center [1216, 169] width 570 height 70
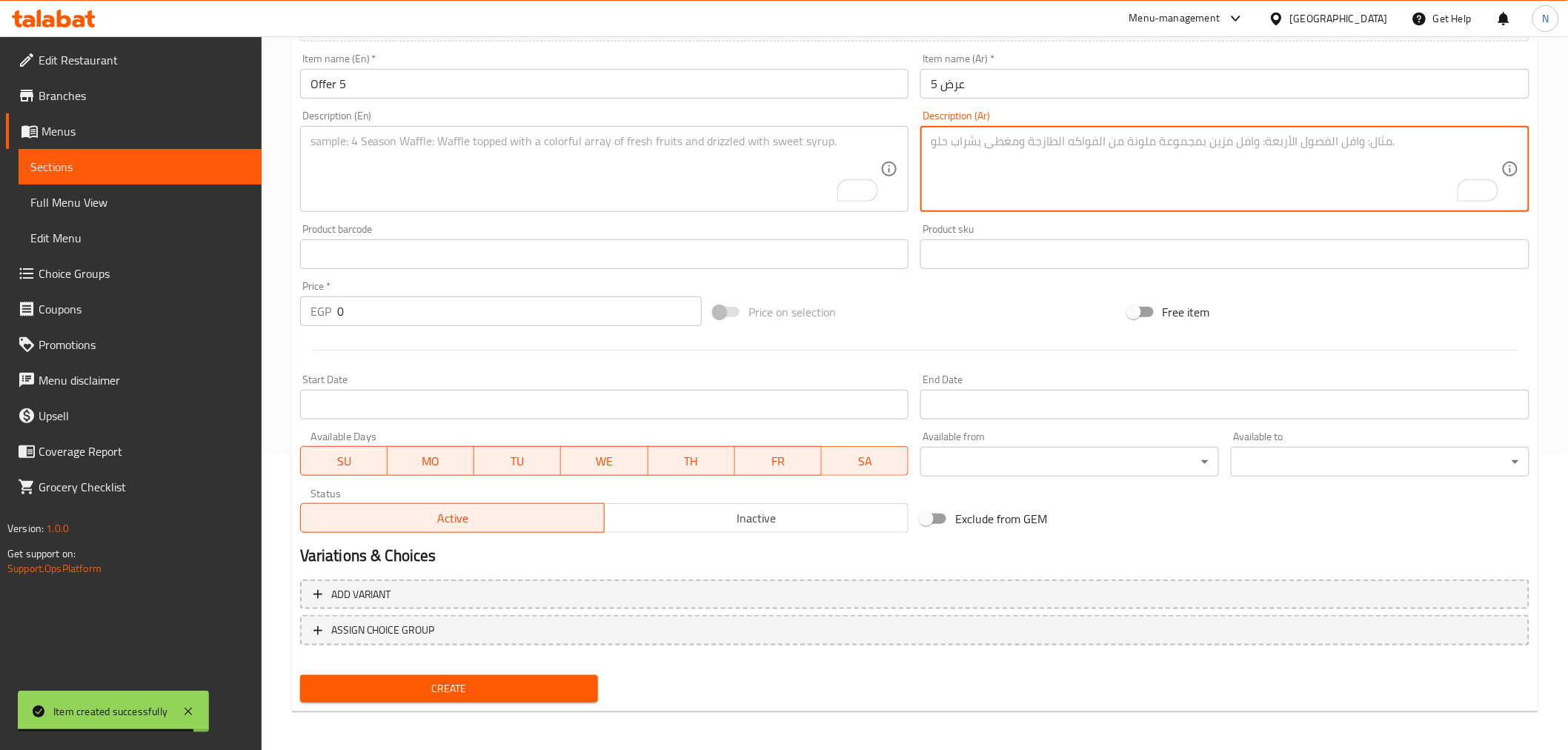
paste textarea "كيلو مخ + ربع بانيه"
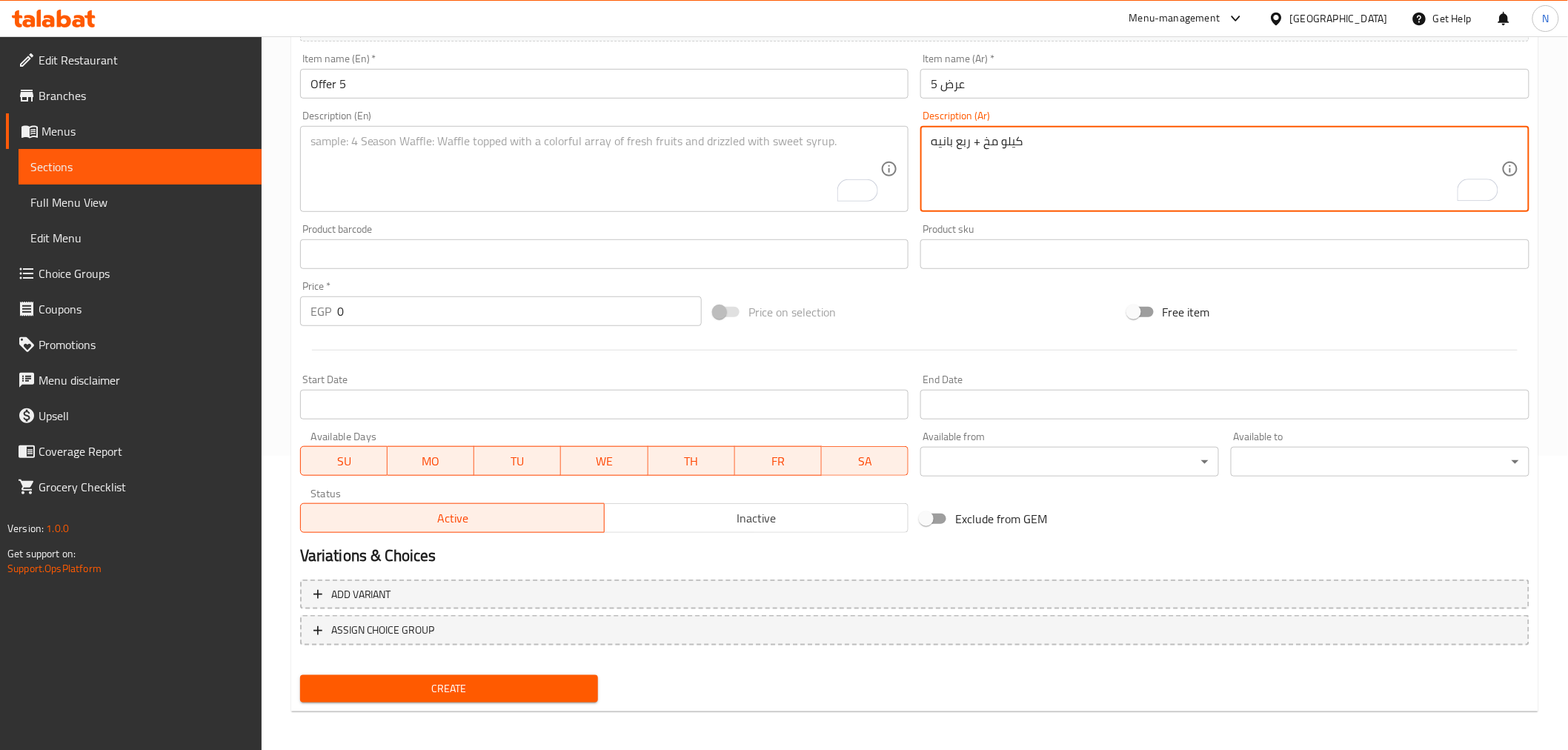
click at [981, 142] on textarea "كيلو مخ + ربع بانيه" at bounding box center [1216, 169] width 570 height 70
click at [1007, 141] on textarea "كيلو مخ وربع بانيه" at bounding box center [1216, 169] width 570 height 70
click at [953, 146] on textarea "كيلو مخ وربع بانيه" at bounding box center [1216, 169] width 570 height 70
paste textarea "كيلو"
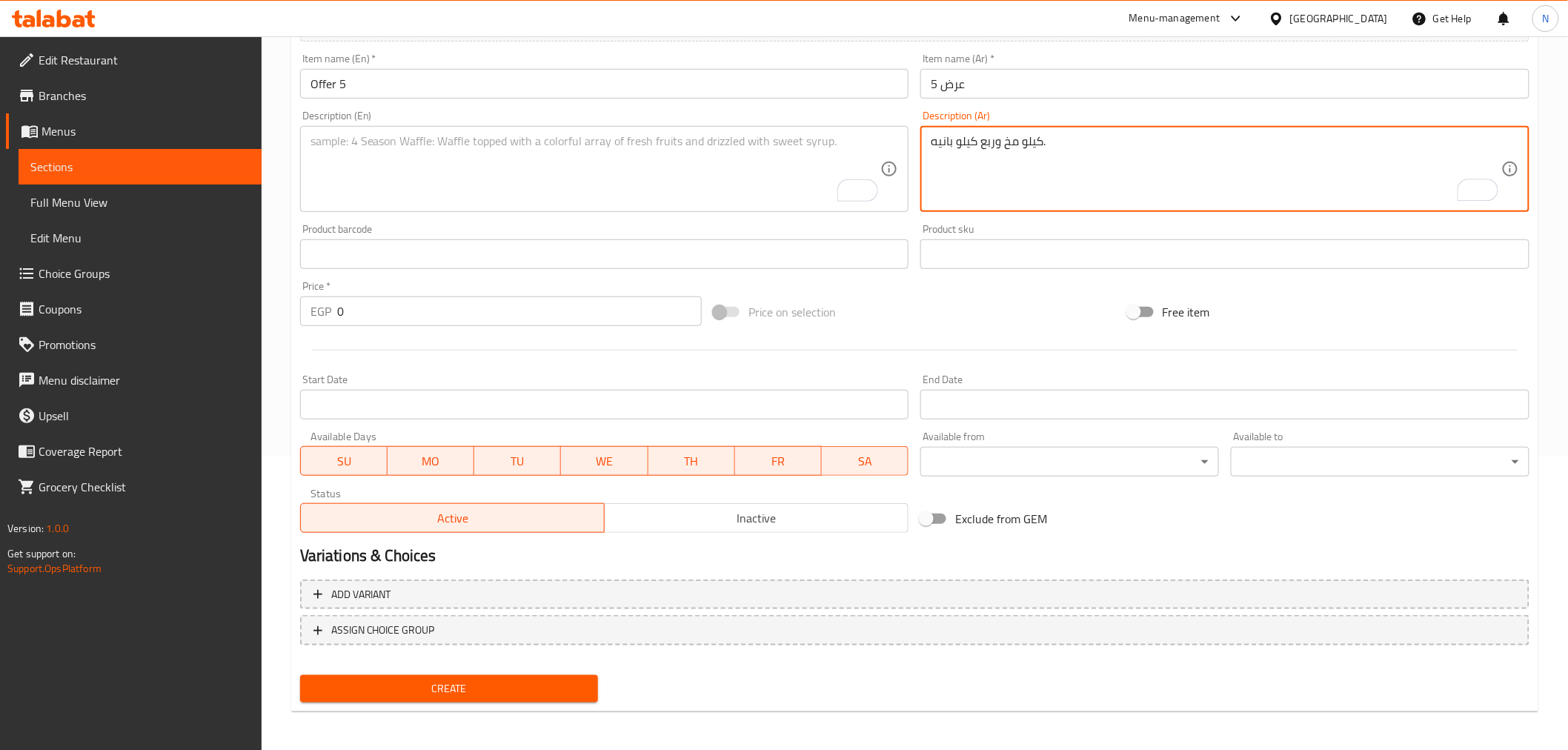
click at [1011, 138] on textarea "كيلو مخ وربع كيلو بانيه." at bounding box center [1216, 169] width 570 height 70
type textarea "كيلو مخ وربع كيلو بانيه."
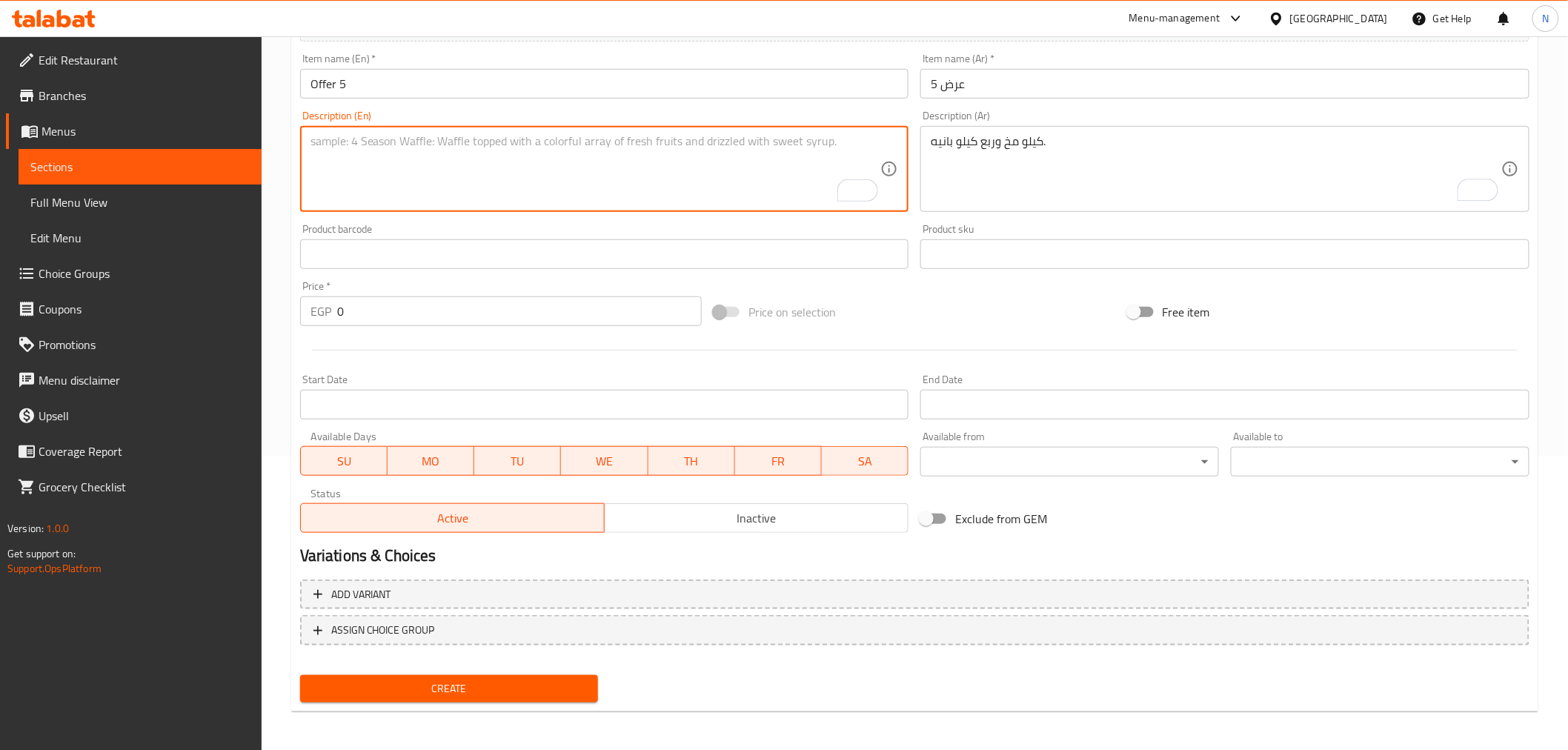
click at [769, 167] on textarea "To enrich screen reader interactions, please activate Accessibility in Grammarl…" at bounding box center [596, 169] width 570 height 70
click at [329, 146] on textarea "A kilo mokh and a quarter" at bounding box center [596, 169] width 570 height 70
click at [493, 149] on textarea "A kilo mokh and a quarter" at bounding box center [596, 169] width 570 height 70
paste textarea "kilo"
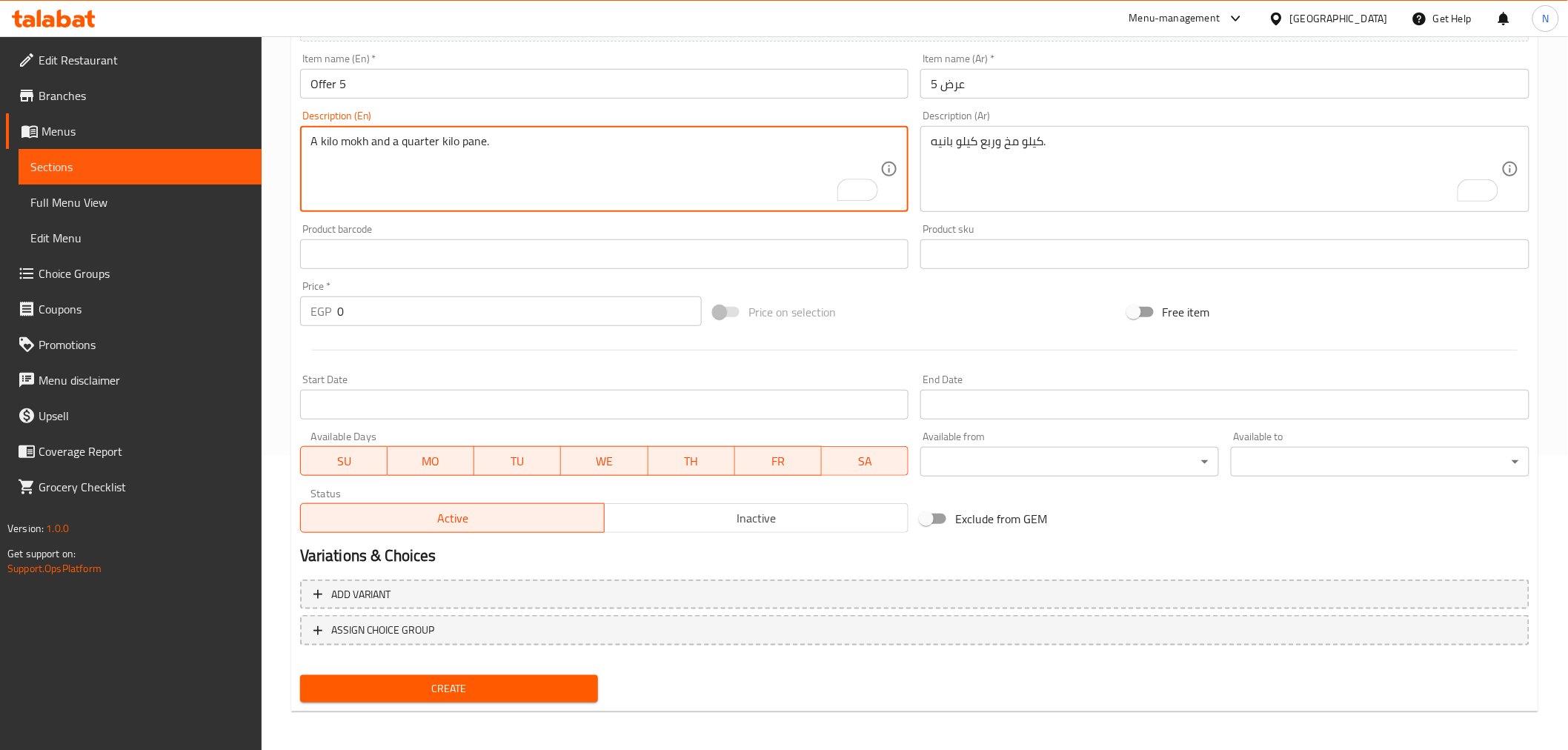
type textarea "A kilo mokh and a quarter kilo pane."
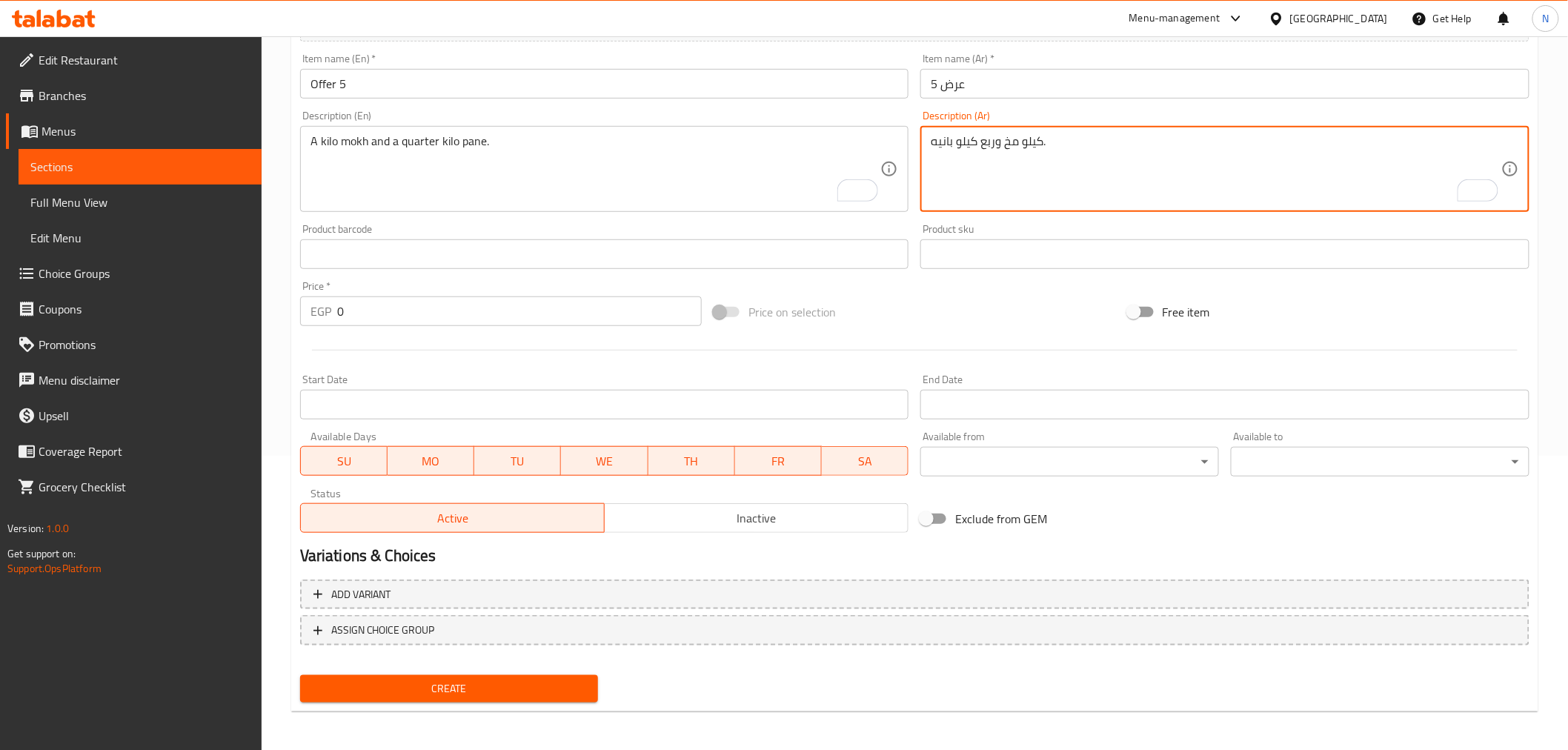
click at [1009, 144] on textarea "كيلو مخ وربع كيلو بانيه." at bounding box center [1216, 169] width 570 height 70
click at [516, 310] on input "0" at bounding box center [519, 311] width 364 height 30
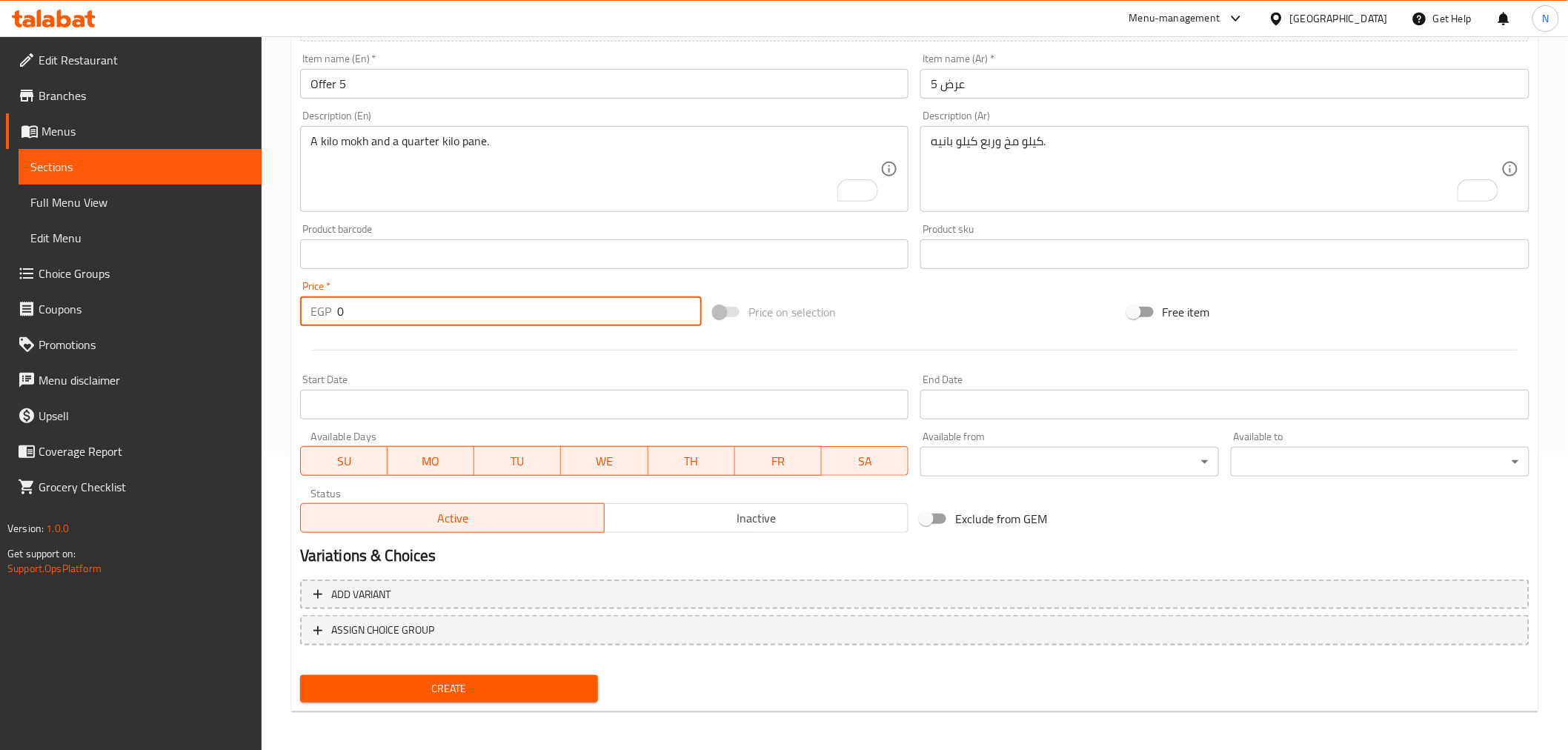
click at [516, 310] on input "0" at bounding box center [519, 311] width 364 height 30
paste input "120"
type input "1200"
click at [709, 524] on span "Inactive" at bounding box center [757, 518] width 292 height 22
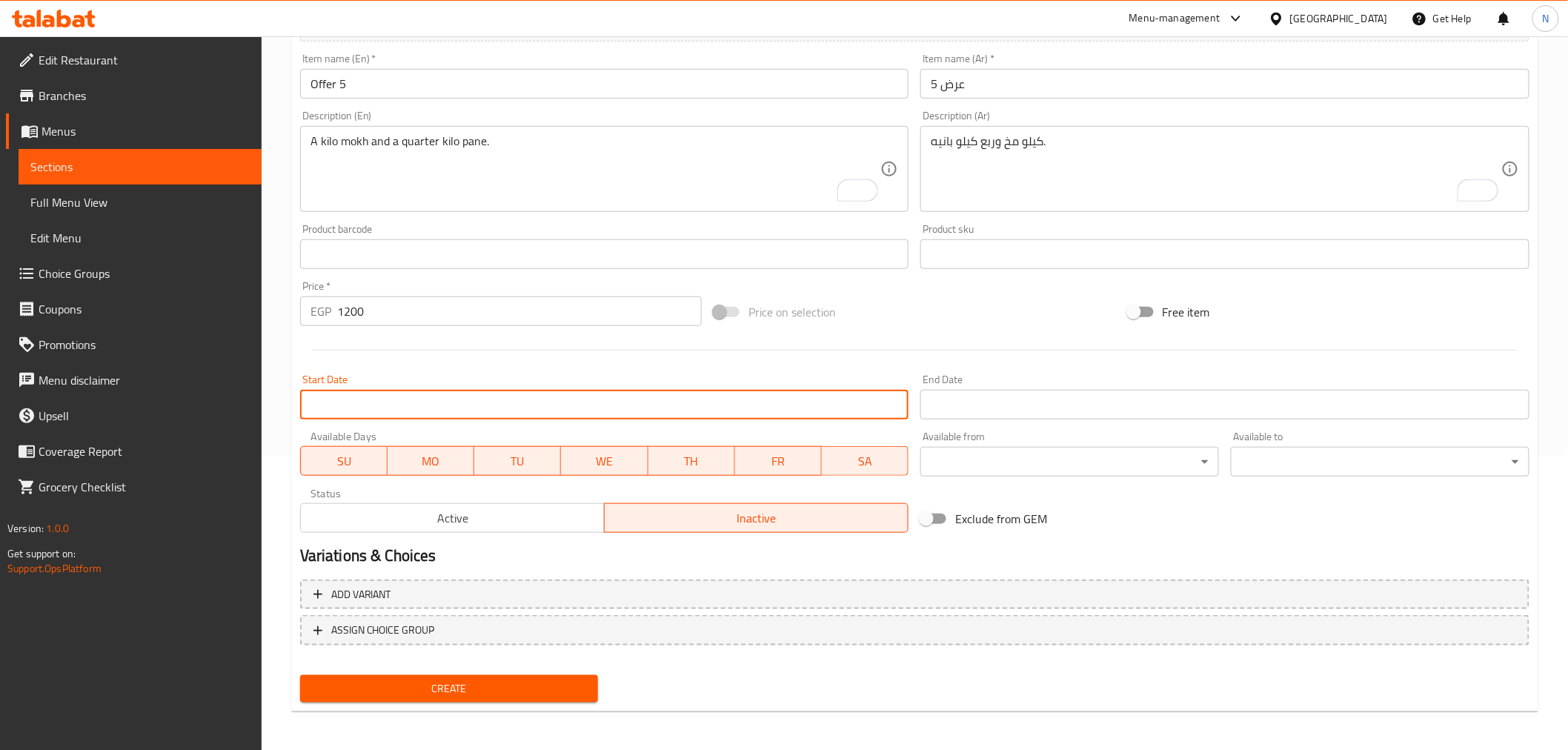
click at [526, 406] on input "Start Date" at bounding box center [604, 405] width 609 height 30
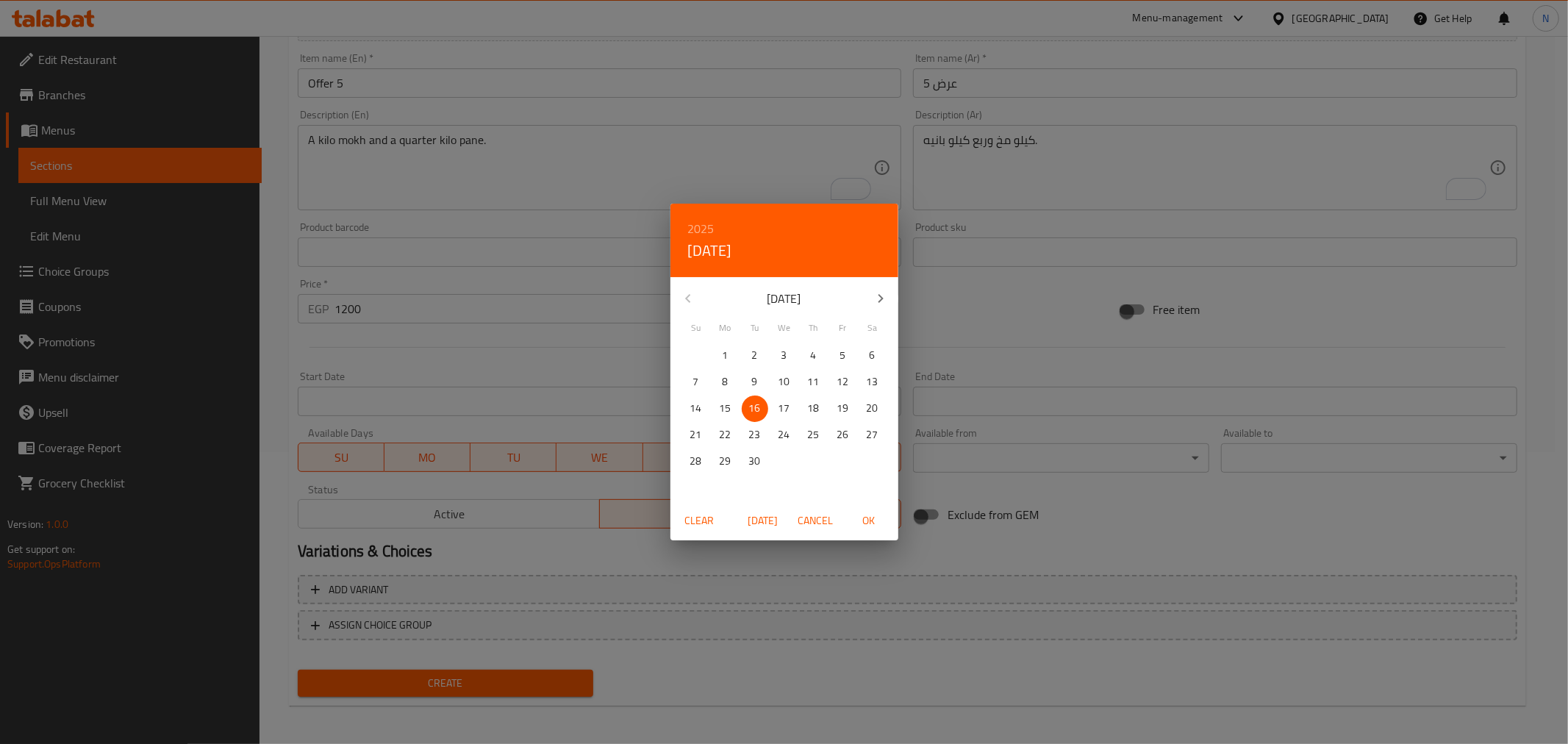
click at [878, 521] on span "OK" at bounding box center [869, 521] width 35 height 19
type input "[DATE]"
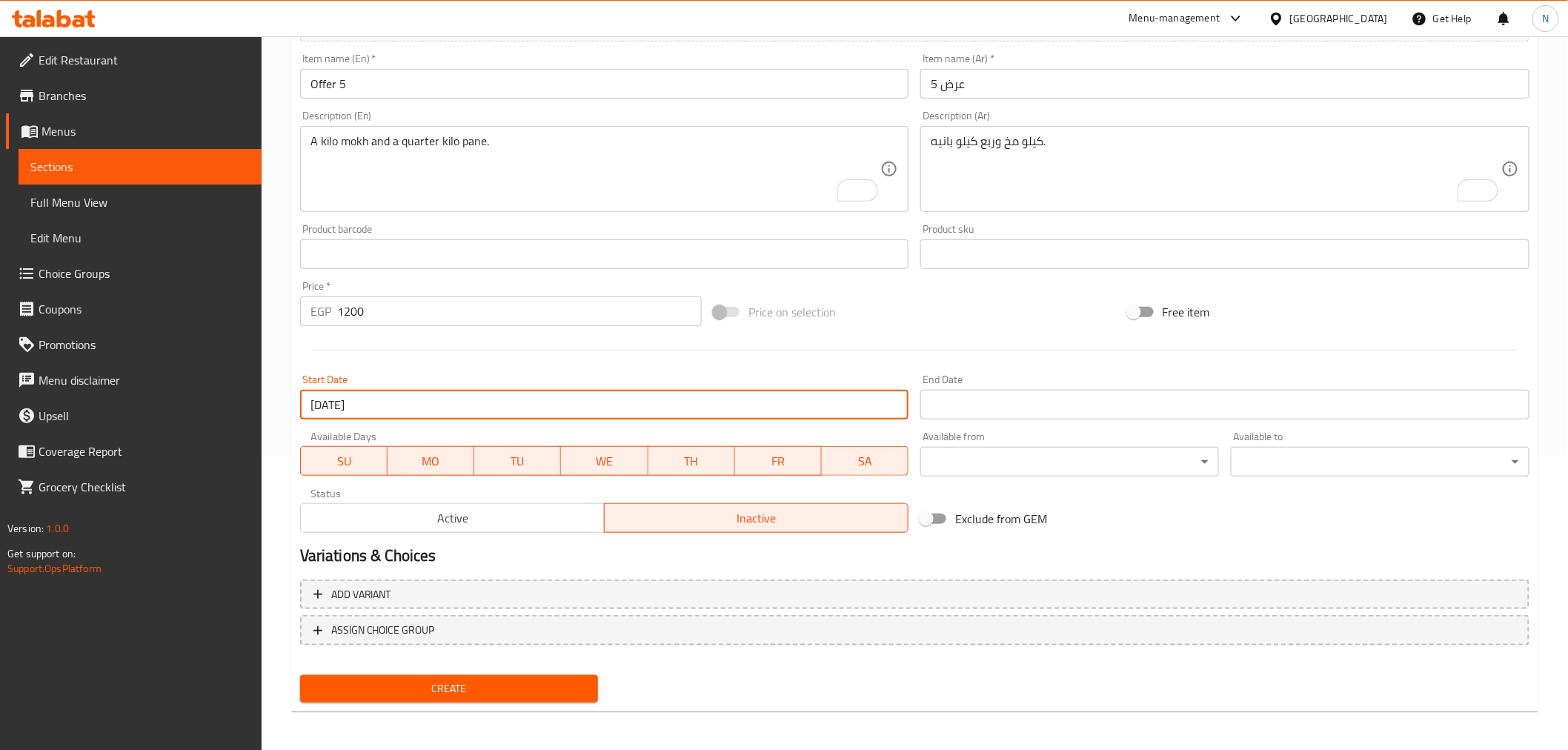
click at [986, 403] on input "Start Date" at bounding box center [1224, 405] width 609 height 30
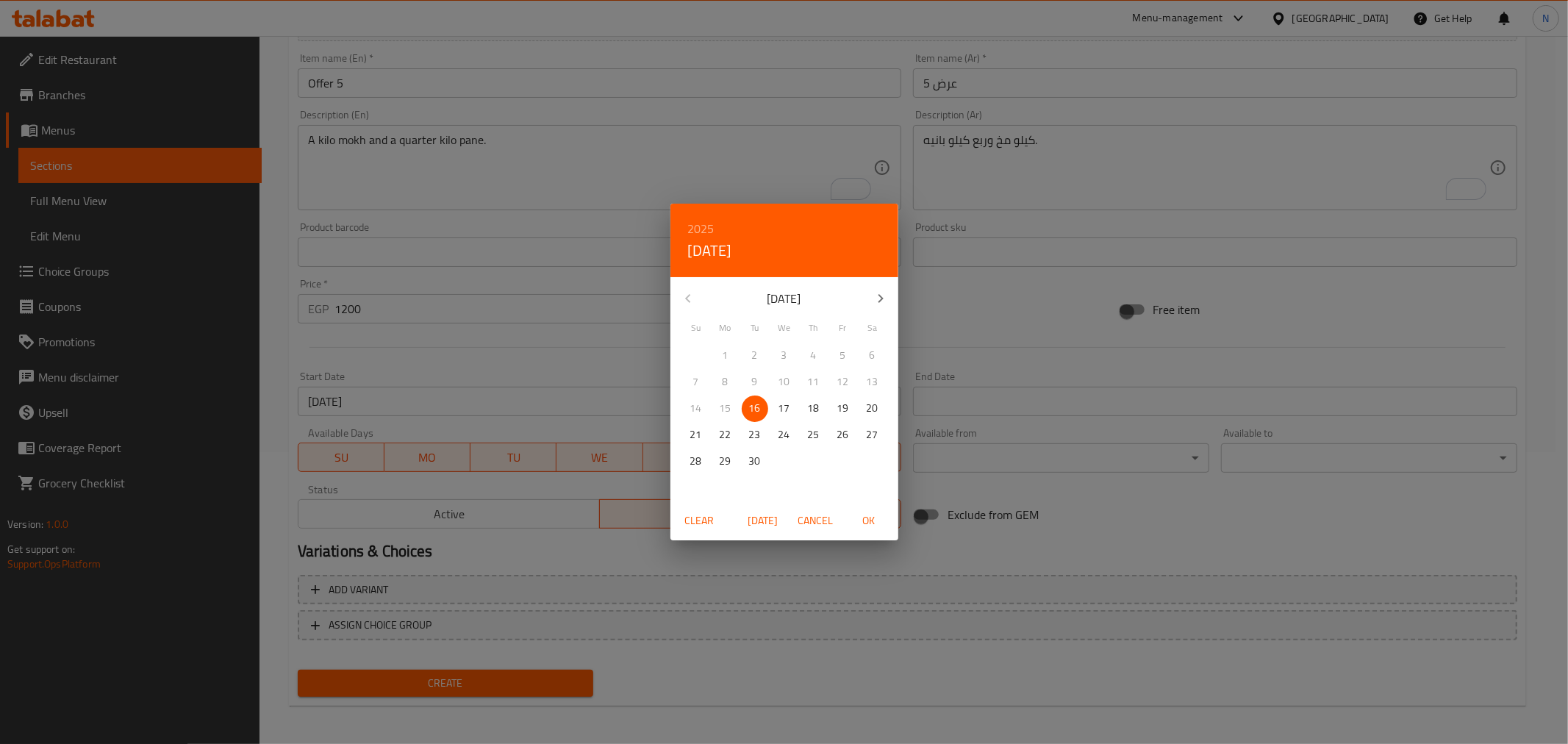
click at [886, 299] on icon "button" at bounding box center [880, 299] width 18 height 18
click at [839, 458] on p "31" at bounding box center [843, 461] width 12 height 19
click at [864, 515] on span "OK" at bounding box center [869, 521] width 35 height 19
type input "[DATE]"
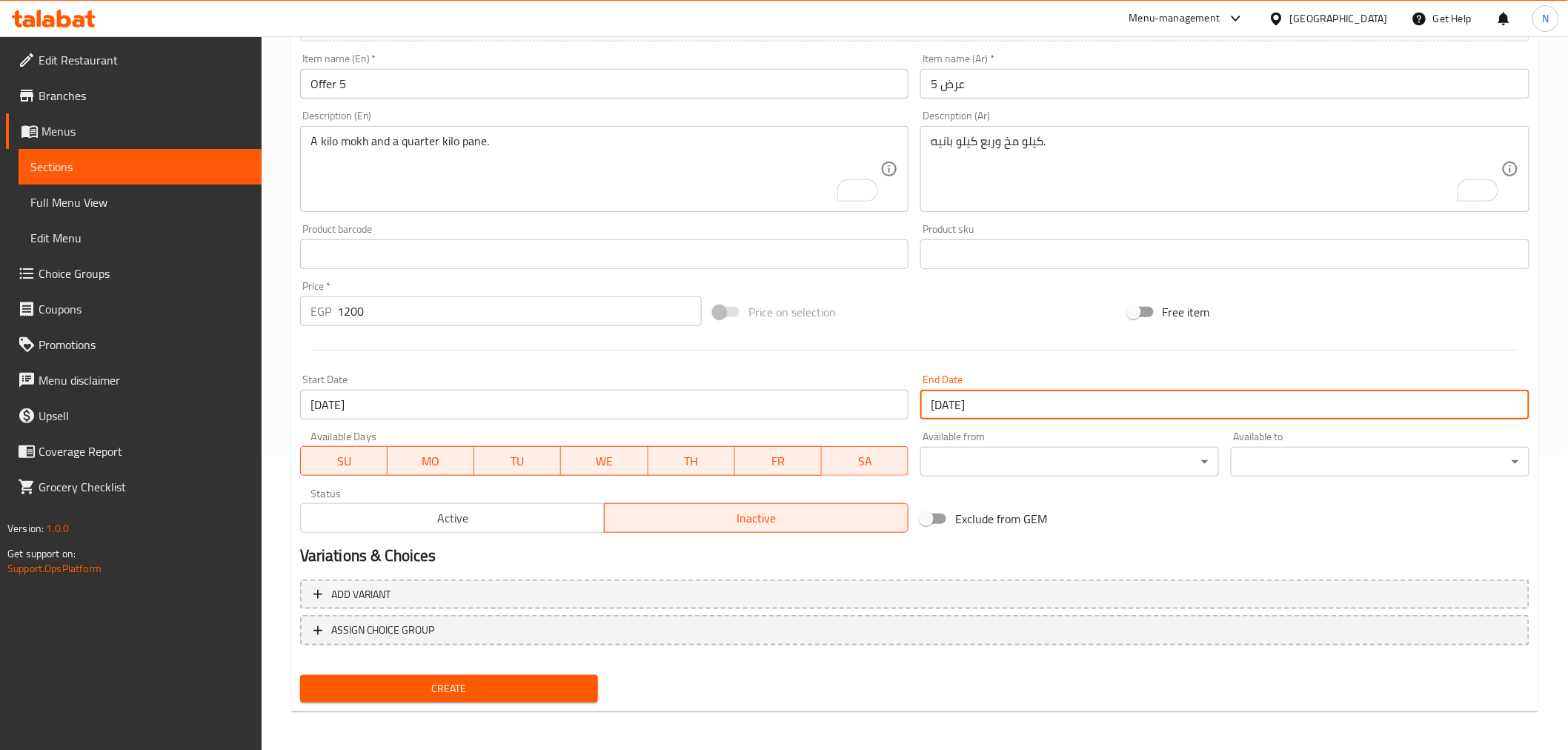
click at [475, 689] on span "Create" at bounding box center [449, 688] width 275 height 19
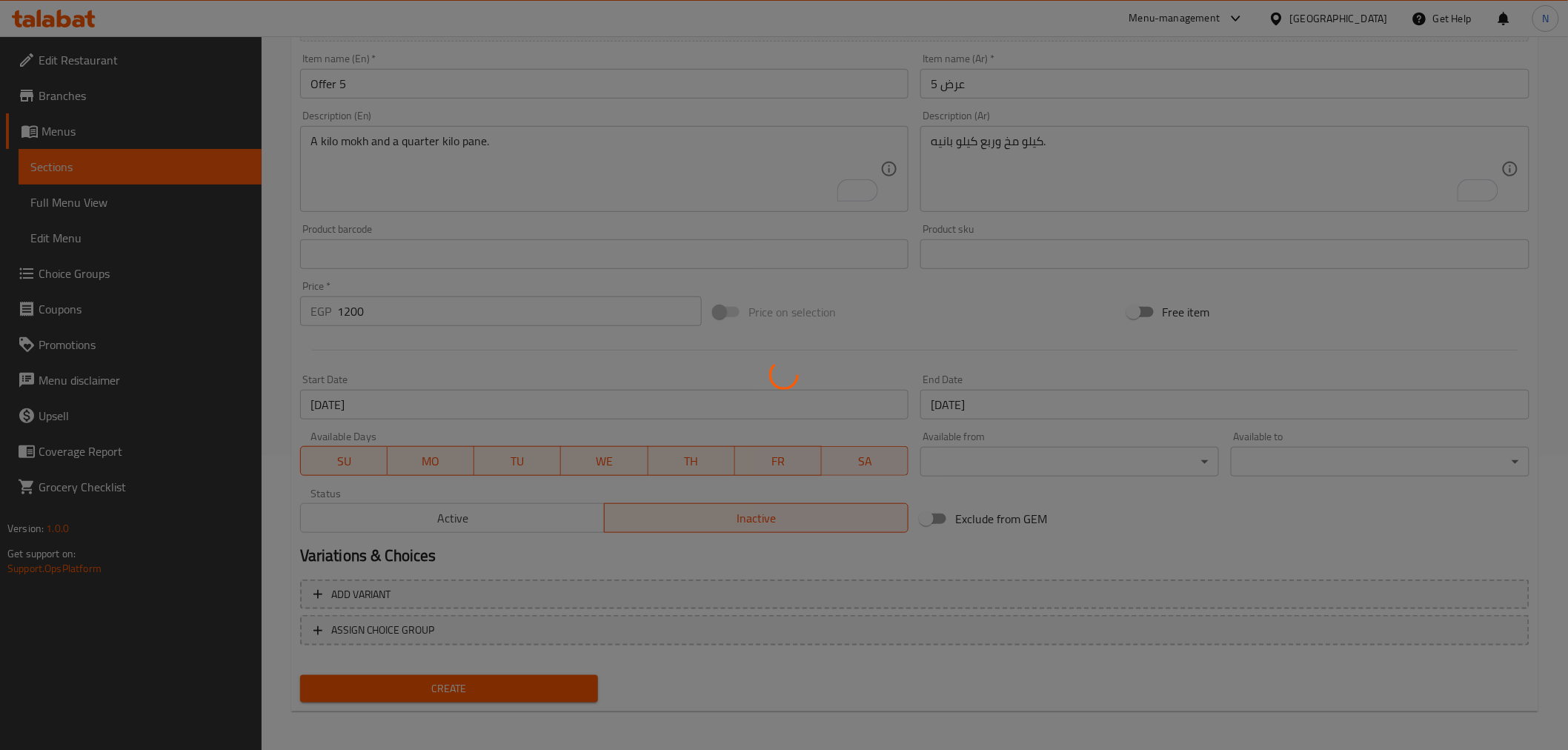
type input "0"
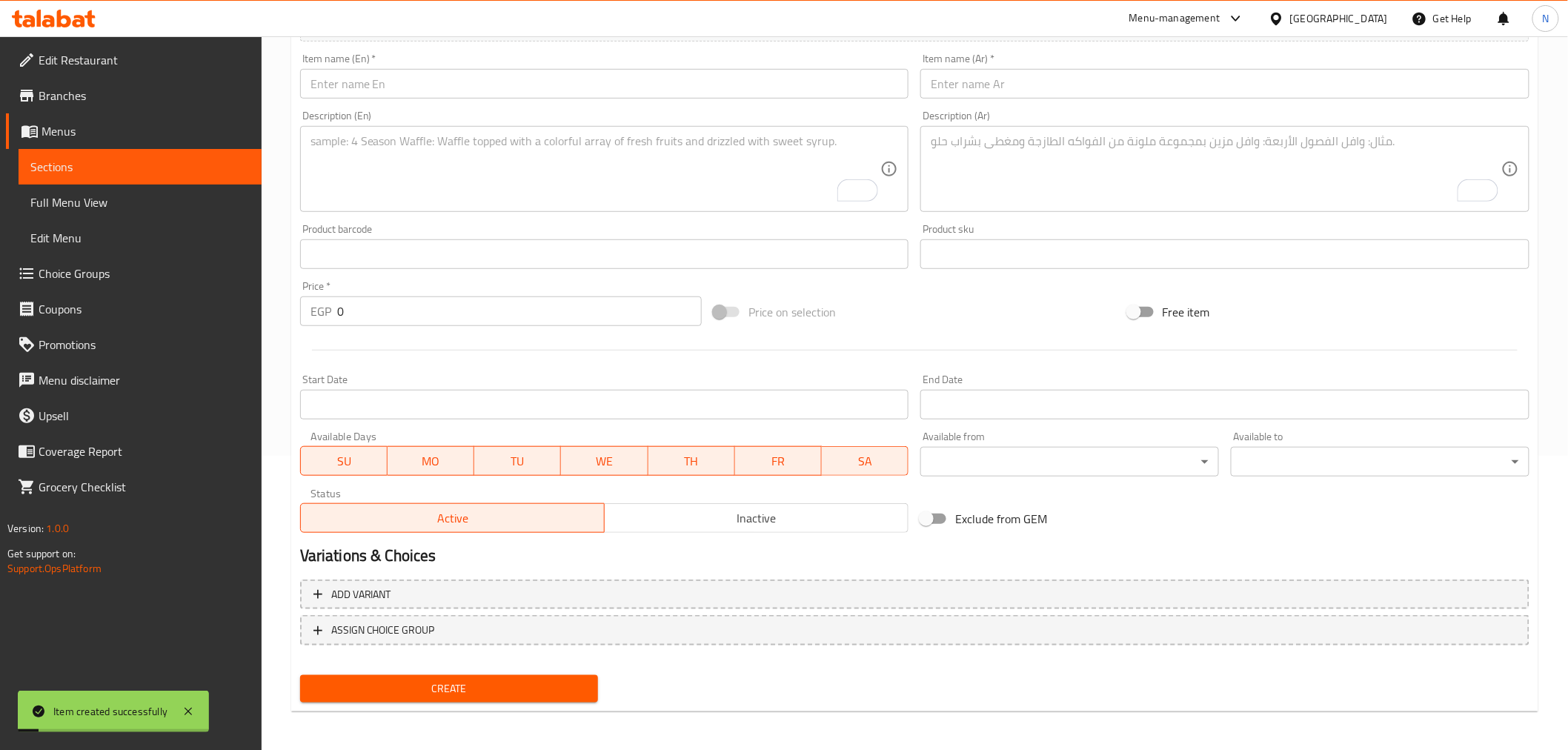
click at [996, 97] on input "text" at bounding box center [1224, 84] width 609 height 30
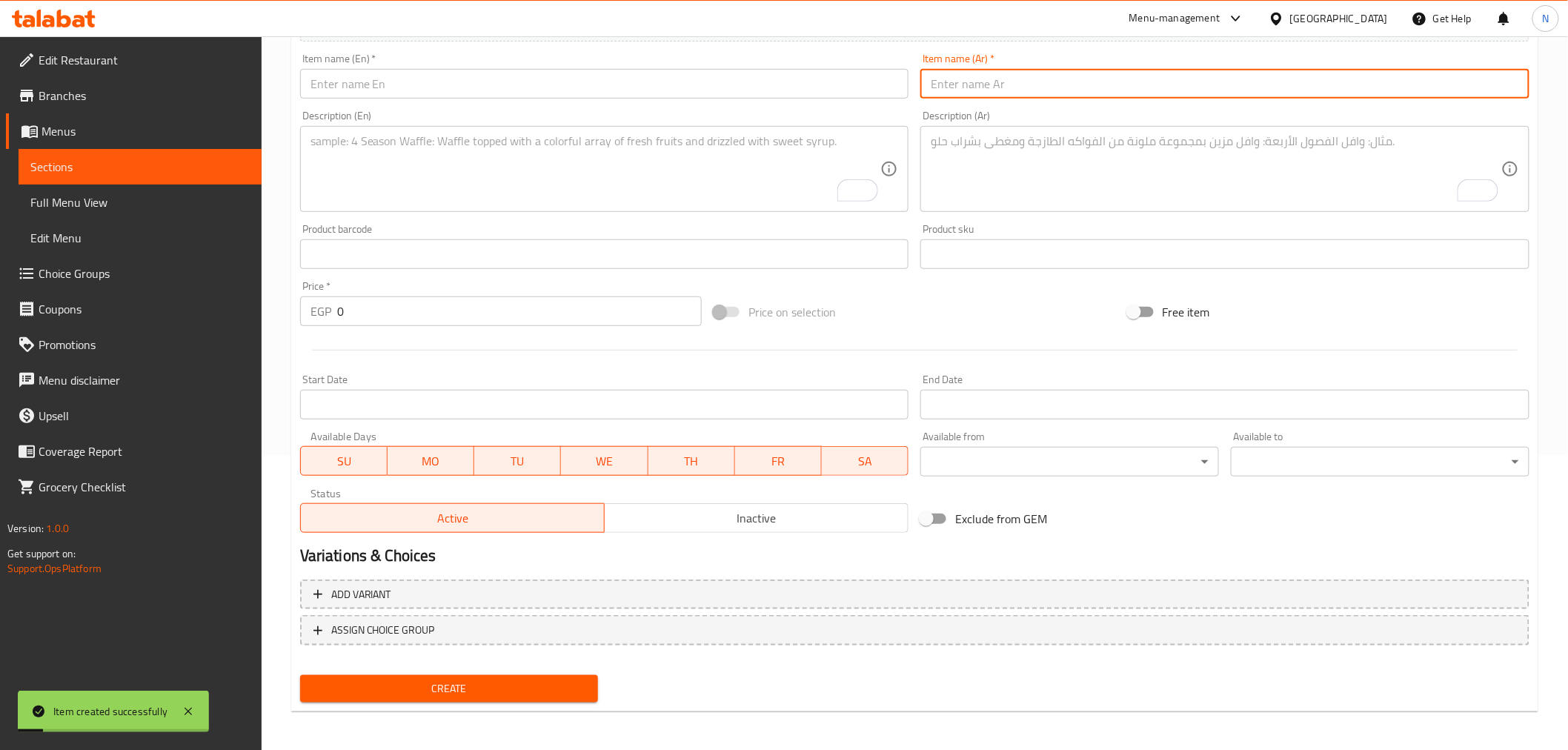
paste input "عرض 6"
type input "عرض 6"
click at [761, 79] on input "text" at bounding box center [604, 84] width 609 height 30
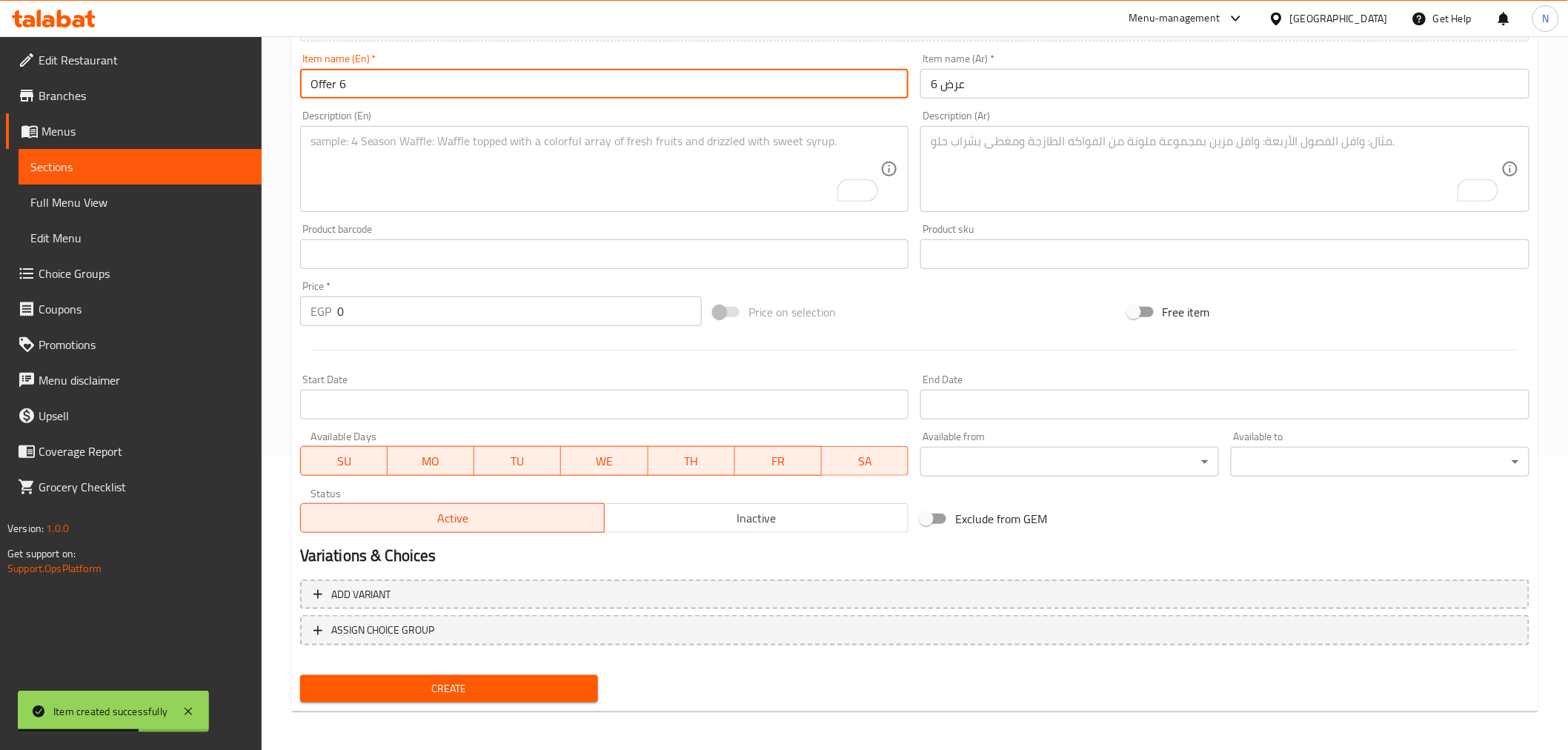
type input "Offer 6"
click at [1086, 177] on textarea "To enrich screen reader interactions, please activate Accessibility in Grammarl…" at bounding box center [1216, 169] width 570 height 70
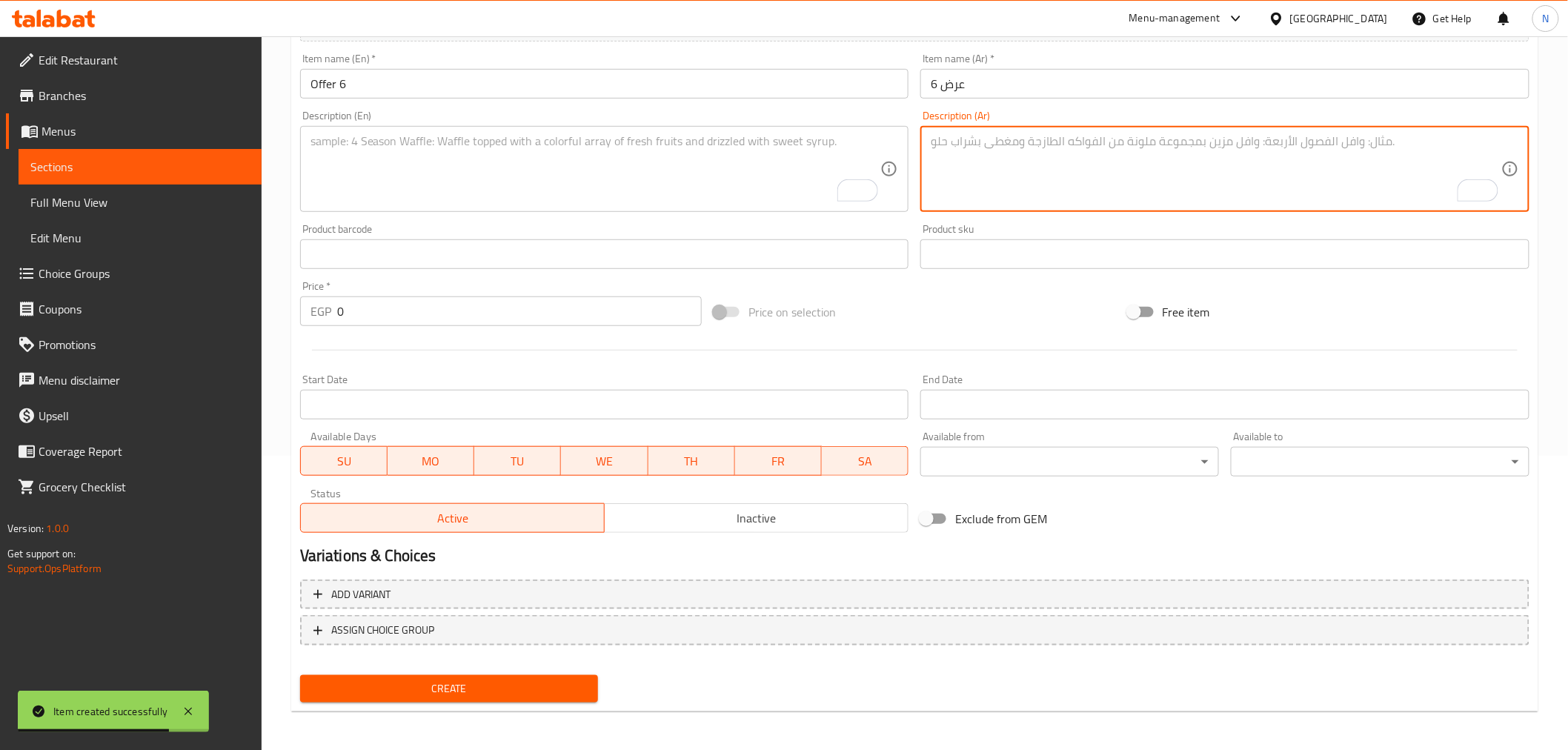
paste textarea "كيلو جمبري وسط + ربع بانيه"
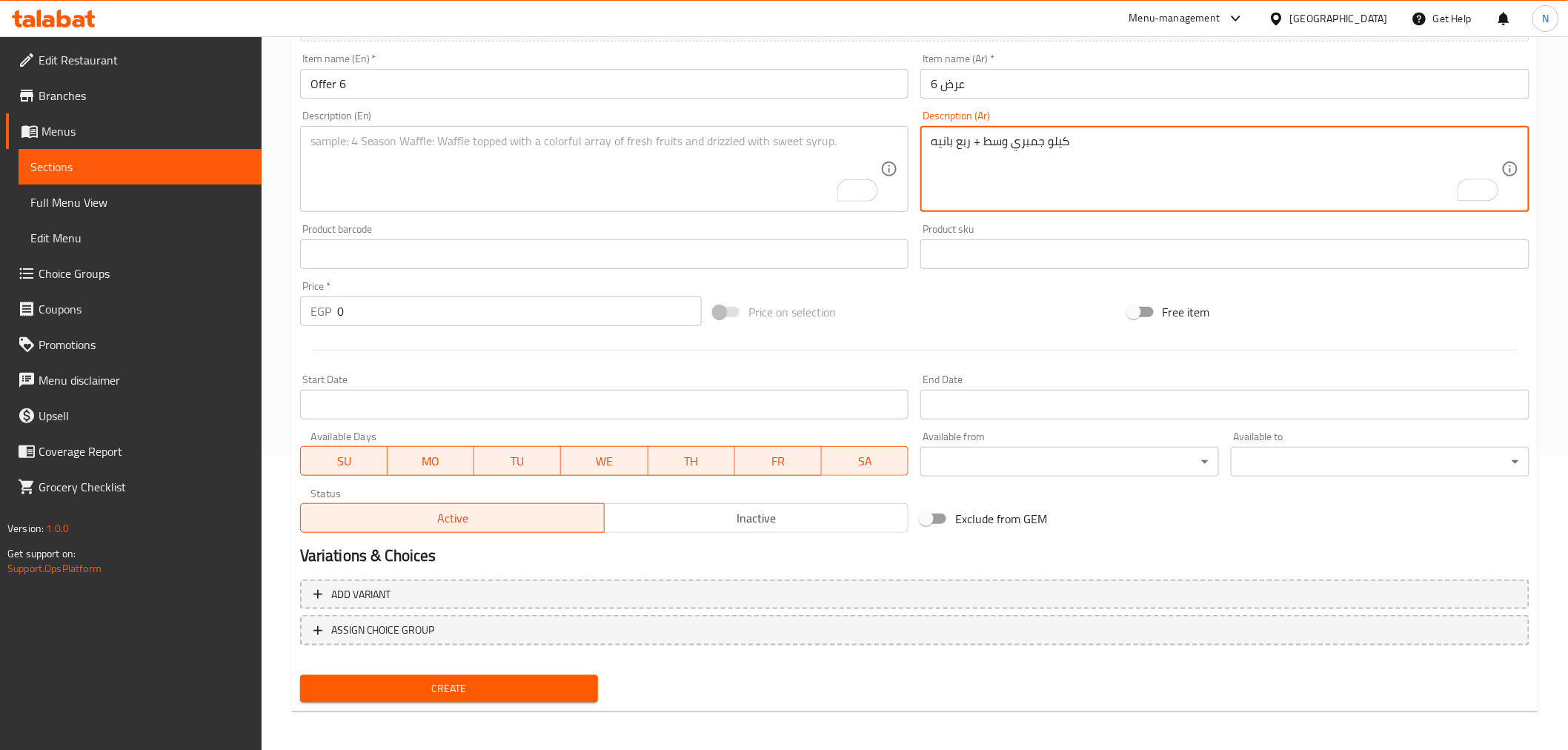
click at [1057, 148] on textarea "كيلو جمبري وسط + ربع بانيه" at bounding box center [1216, 169] width 570 height 70
click at [976, 150] on textarea "كيلو جمبري وسط + ربع بانيه" at bounding box center [1216, 169] width 570 height 70
paste textarea "كيلو"
click at [1060, 149] on textarea "كيلو جمبري وسط وربع كيلو بانيه." at bounding box center [1216, 169] width 570 height 70
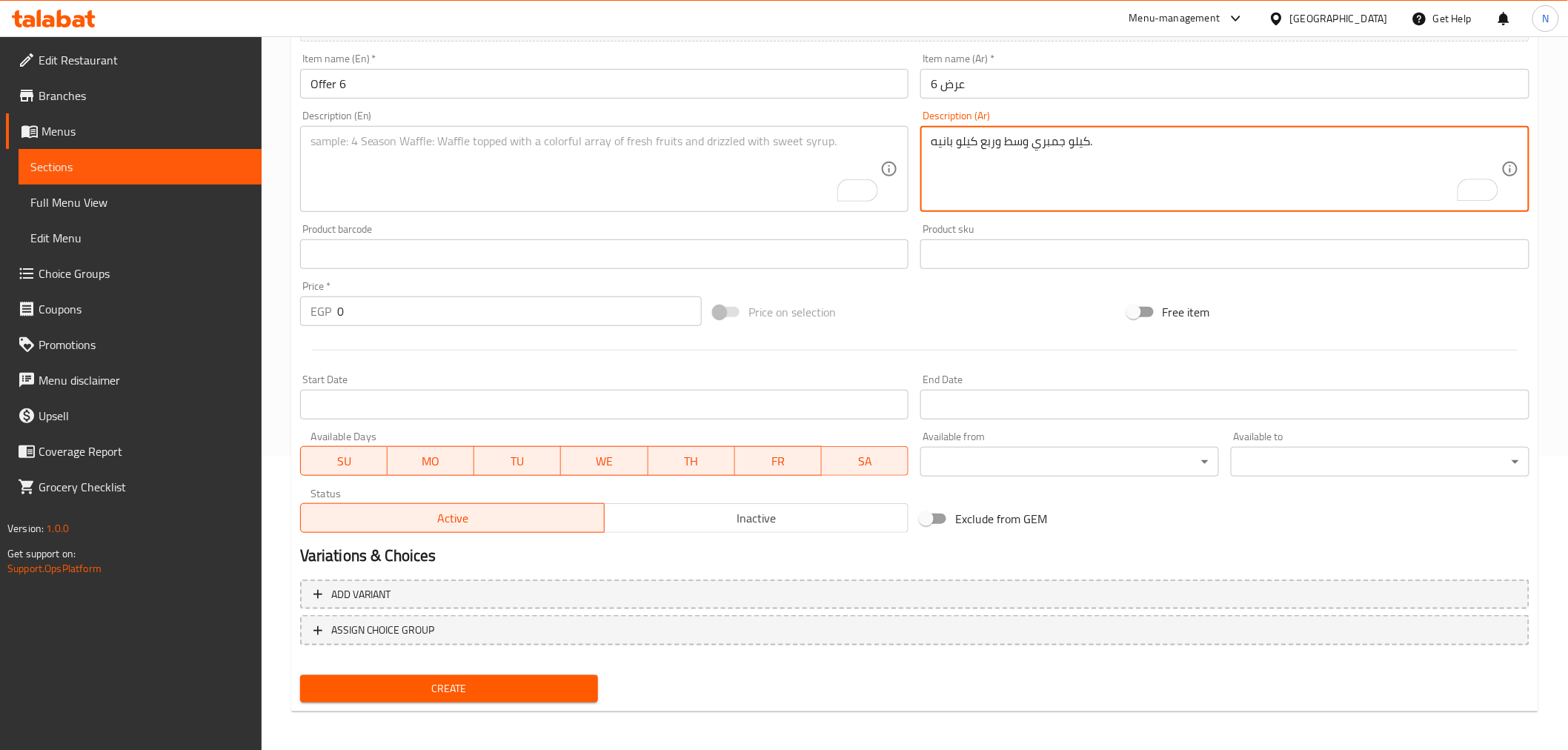
click at [1060, 149] on textarea "كيلو جمبري وسط وربع كيلو بانيه." at bounding box center [1216, 169] width 570 height 70
click at [1062, 149] on textarea "كيلو جمبري وسط وربع كيلو بانيه." at bounding box center [1216, 169] width 570 height 70
type textarea "كيلو جمبري وسط وربع كيلو بانيه."
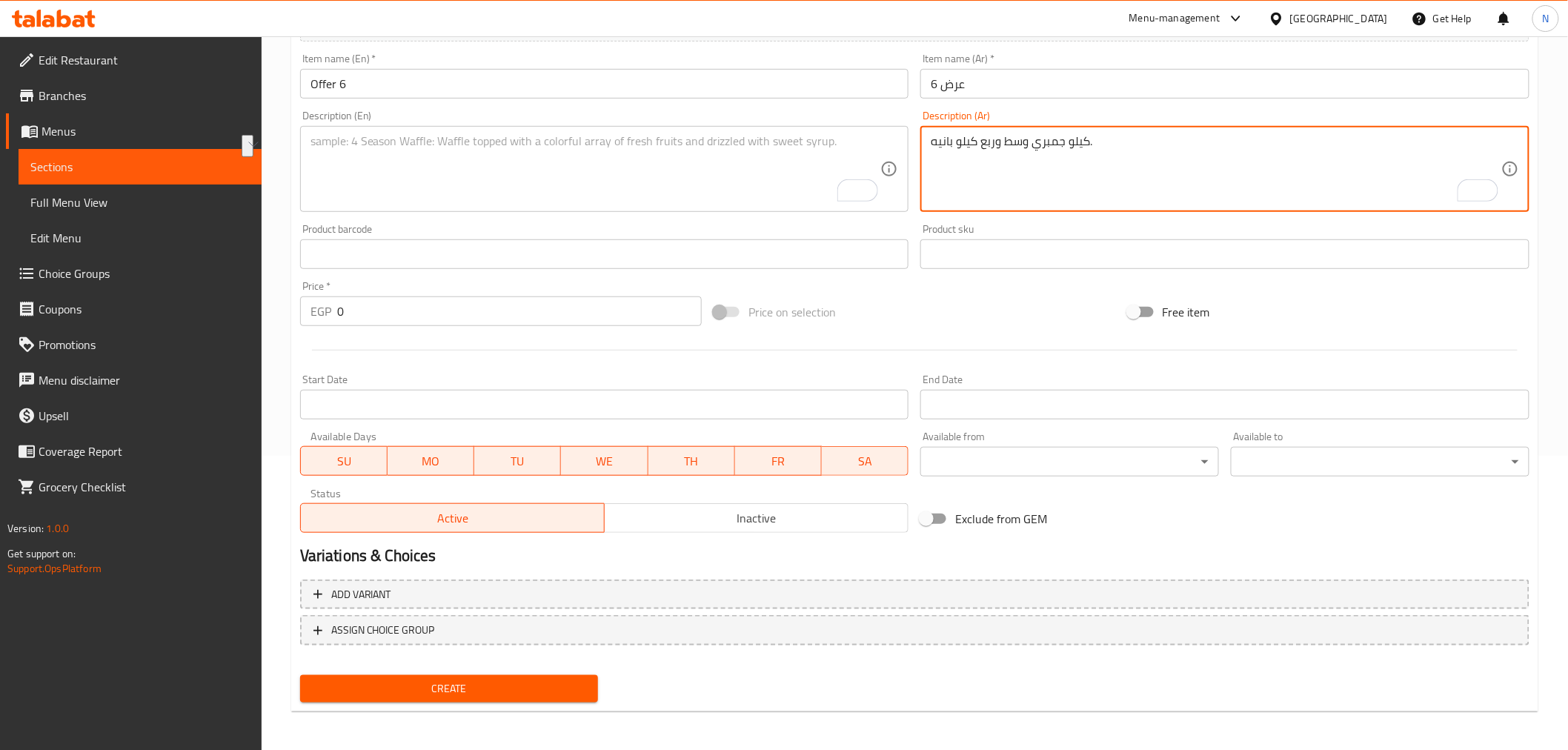
click at [506, 184] on textarea "To enrich screen reader interactions, please activate Accessibility in Grammarl…" at bounding box center [596, 169] width 570 height 70
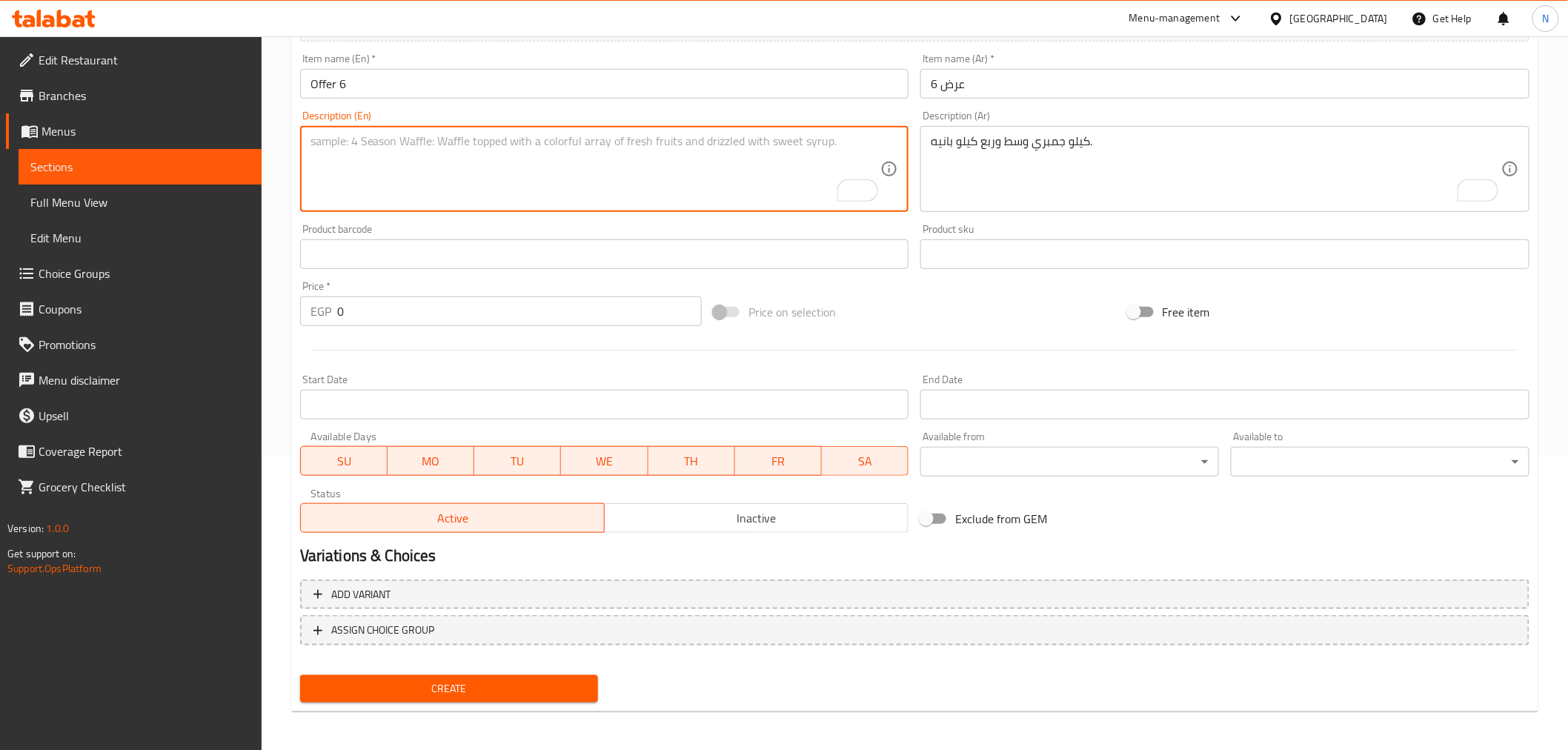
paste textarea "A kilo of medium shrimp and a quarter kilo of breaded shrimp."
click at [346, 149] on textarea "A kilo of medium shrimp and a quarter kilo of breaded shrimp." at bounding box center [596, 169] width 570 height 70
drag, startPoint x: 515, startPoint y: 143, endPoint x: 667, endPoint y: 152, distance: 152.3
click at [667, 152] on textarea "A kilo medium shrimp and a quarter kilo of breaded shrimp." at bounding box center [596, 169] width 570 height 70
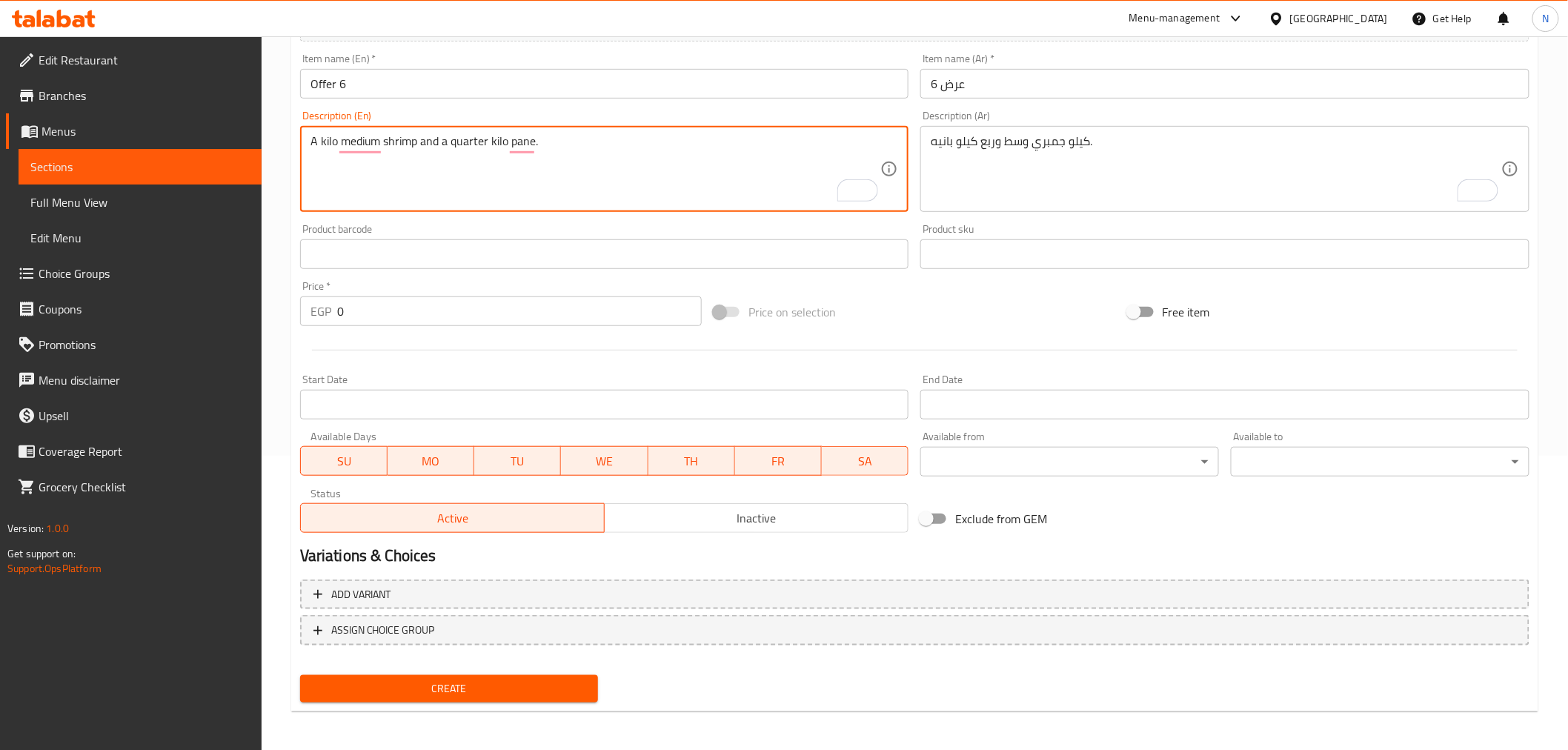
type textarea "A kilo medium shrimp and a quarter kilo pane."
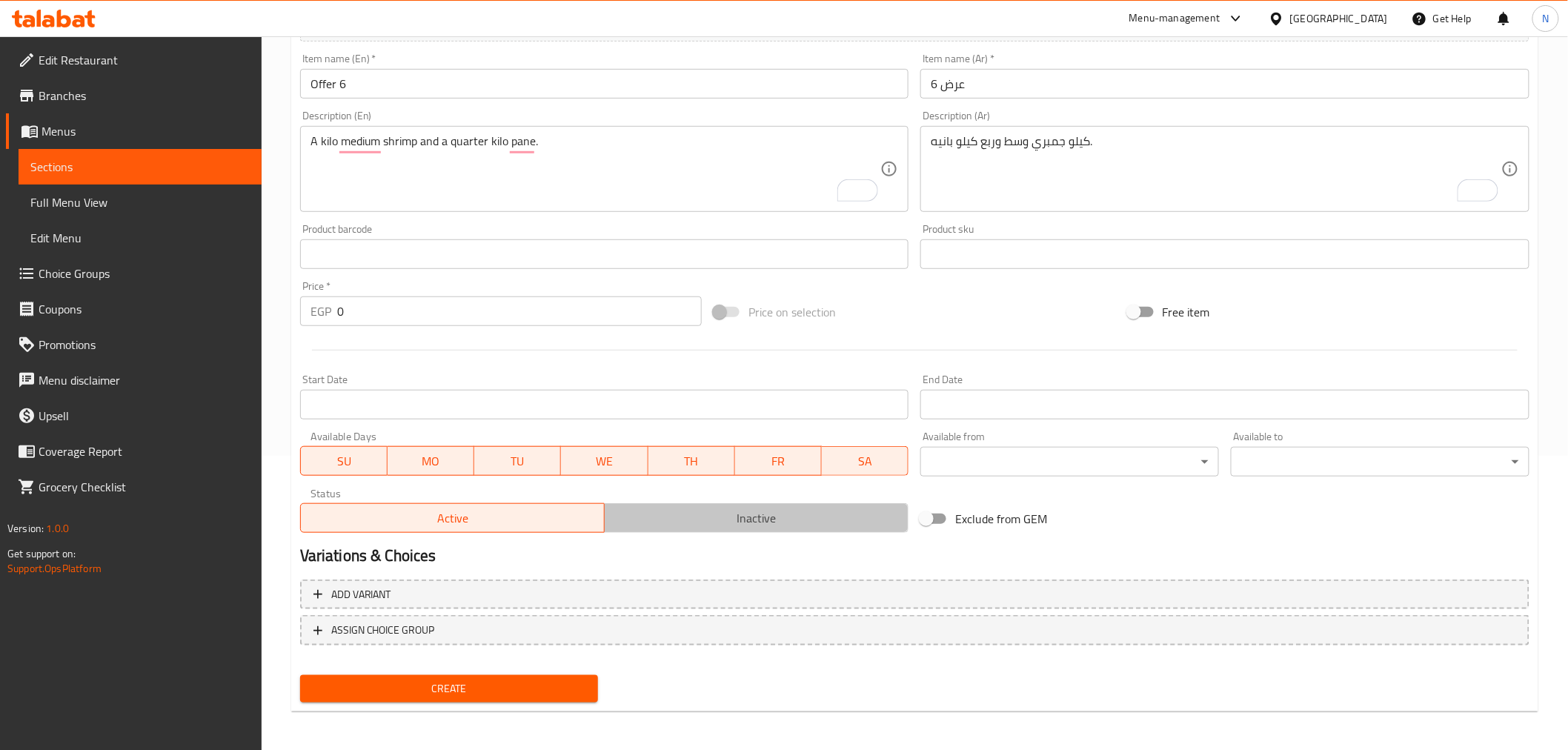
click at [707, 525] on span "Inactive" at bounding box center [757, 518] width 292 height 22
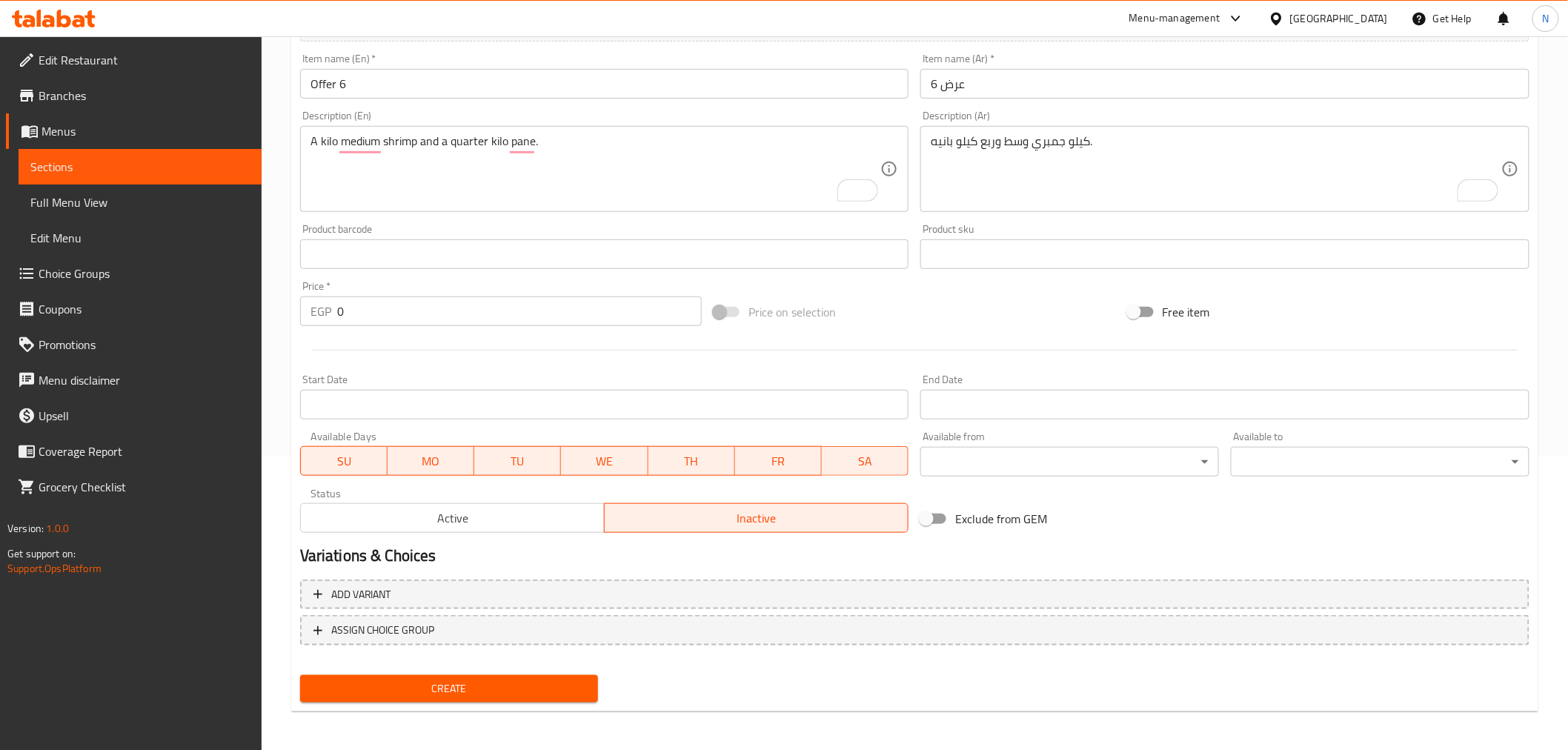
click at [639, 415] on input "Start Date" at bounding box center [604, 405] width 609 height 30
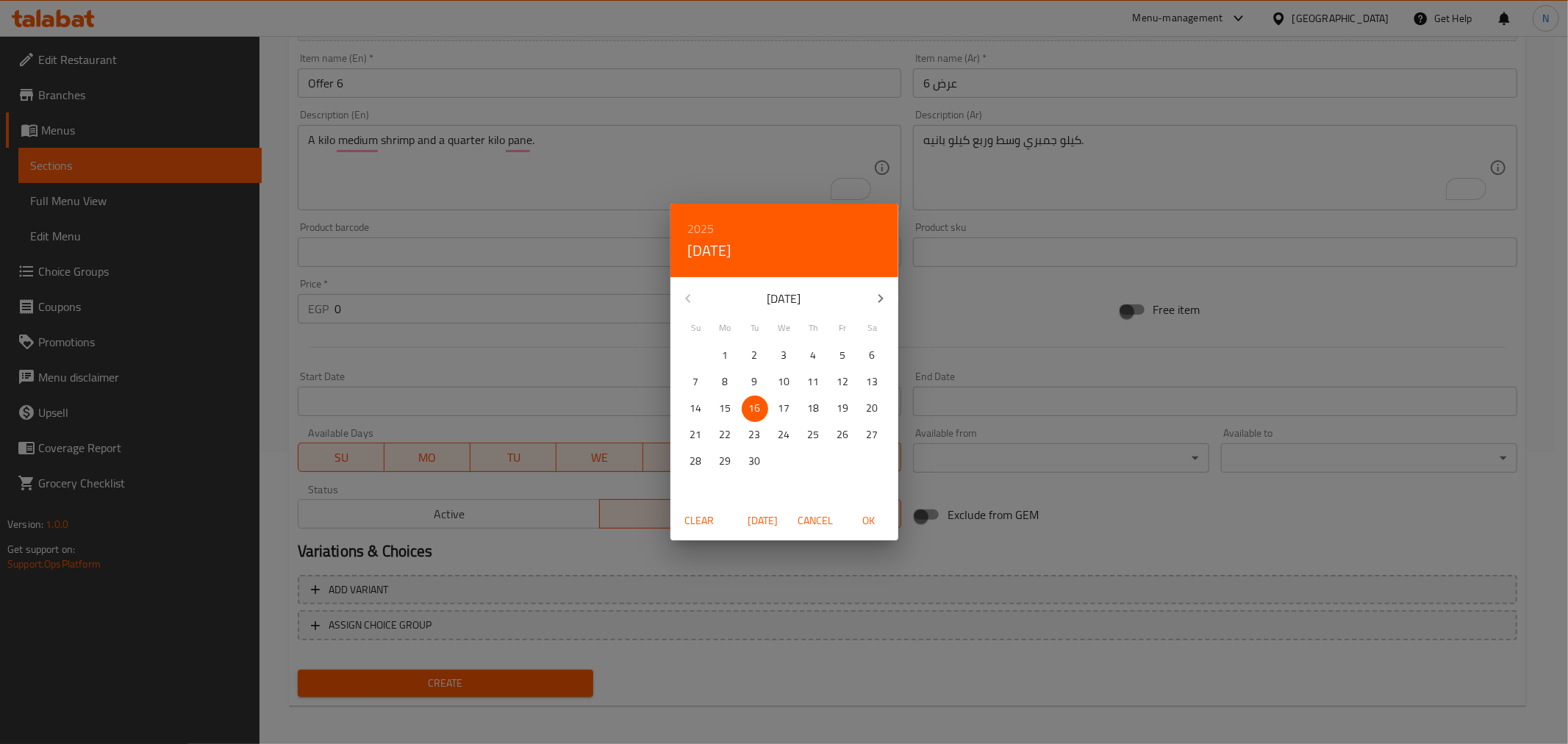
click at [873, 518] on span "OK" at bounding box center [869, 521] width 35 height 19
type input "[DATE]"
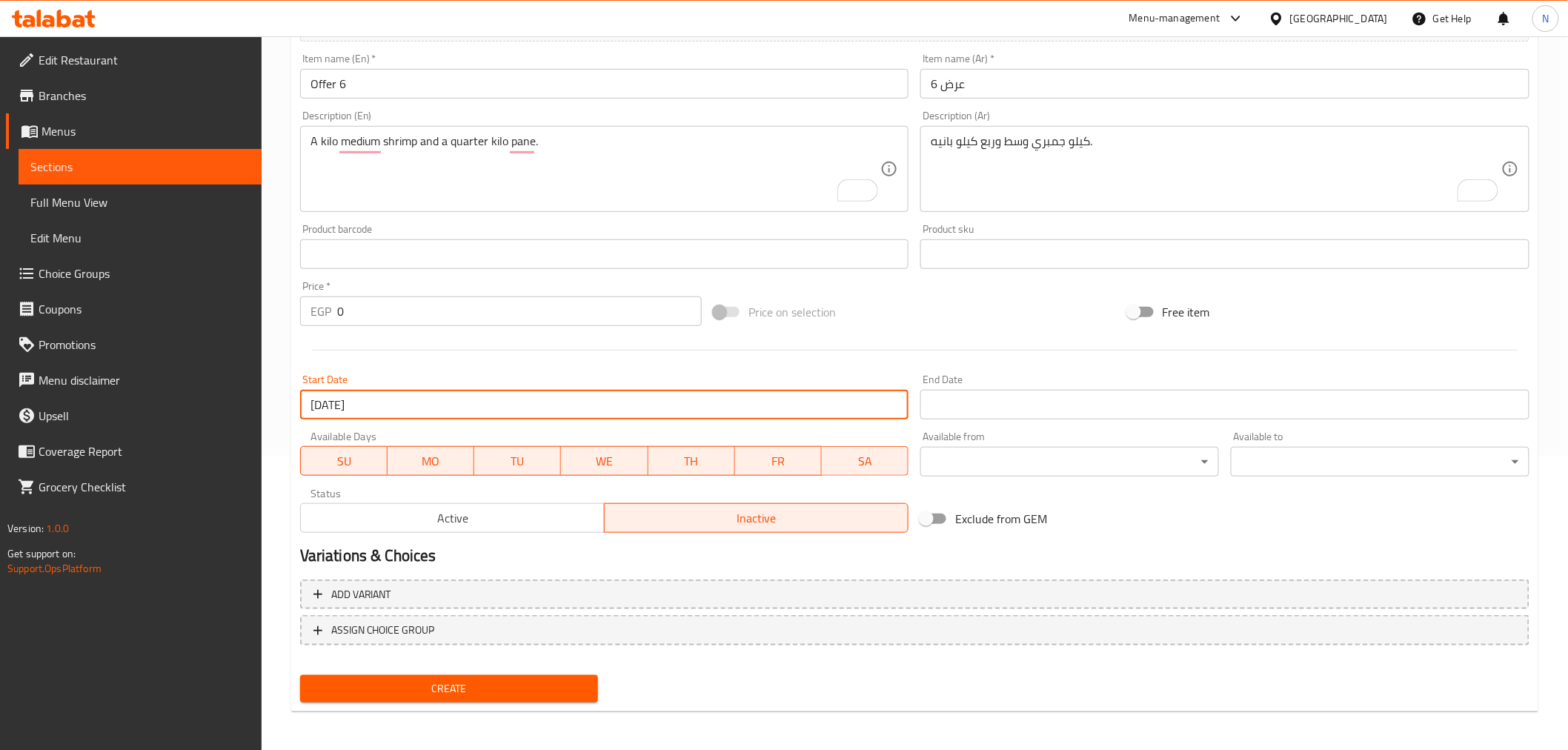
click at [989, 405] on input "Start Date" at bounding box center [1224, 405] width 609 height 30
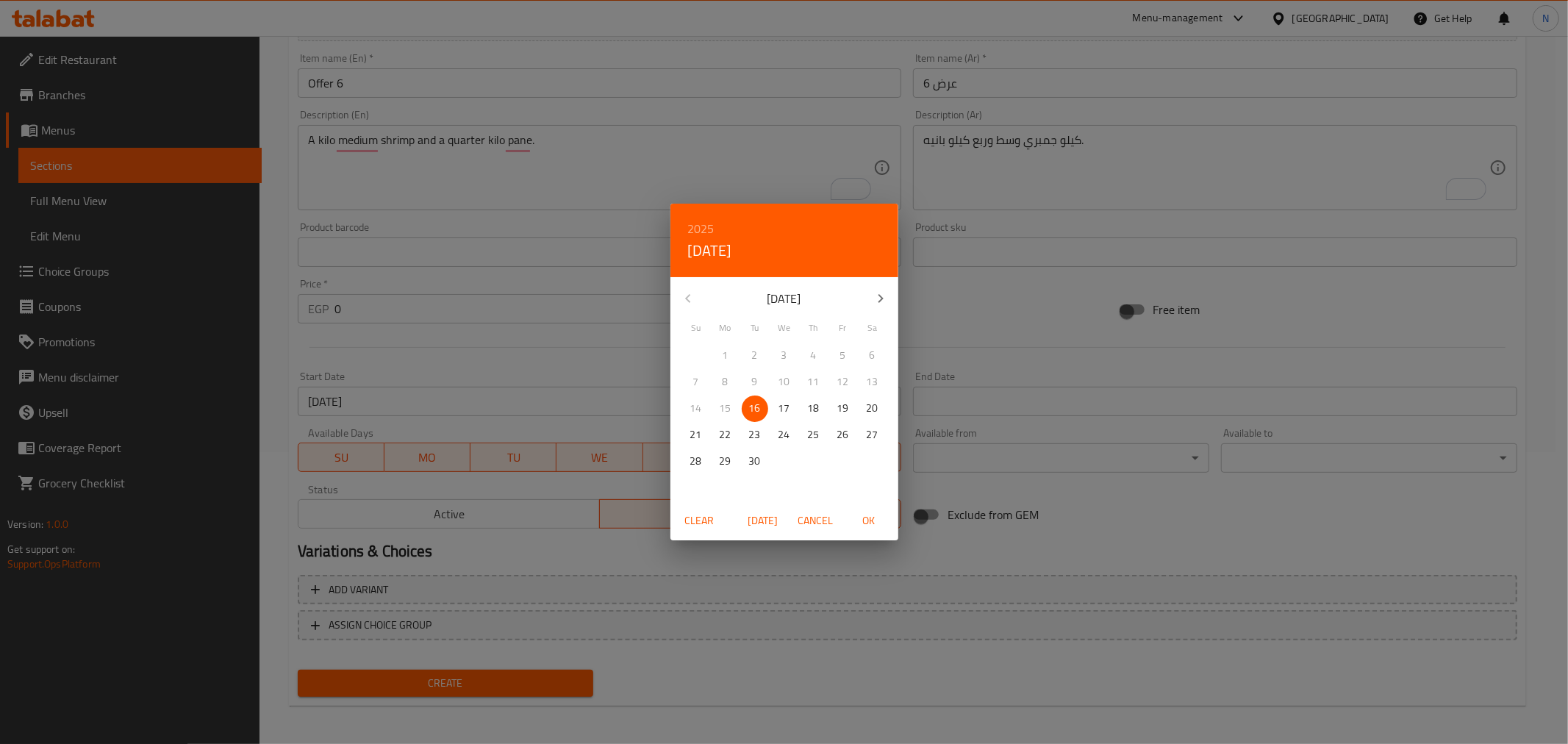
click at [871, 303] on button "button" at bounding box center [880, 299] width 35 height 35
click at [842, 461] on p "31" at bounding box center [843, 461] width 12 height 19
click at [875, 524] on span "OK" at bounding box center [869, 521] width 35 height 19
type input "[DATE]"
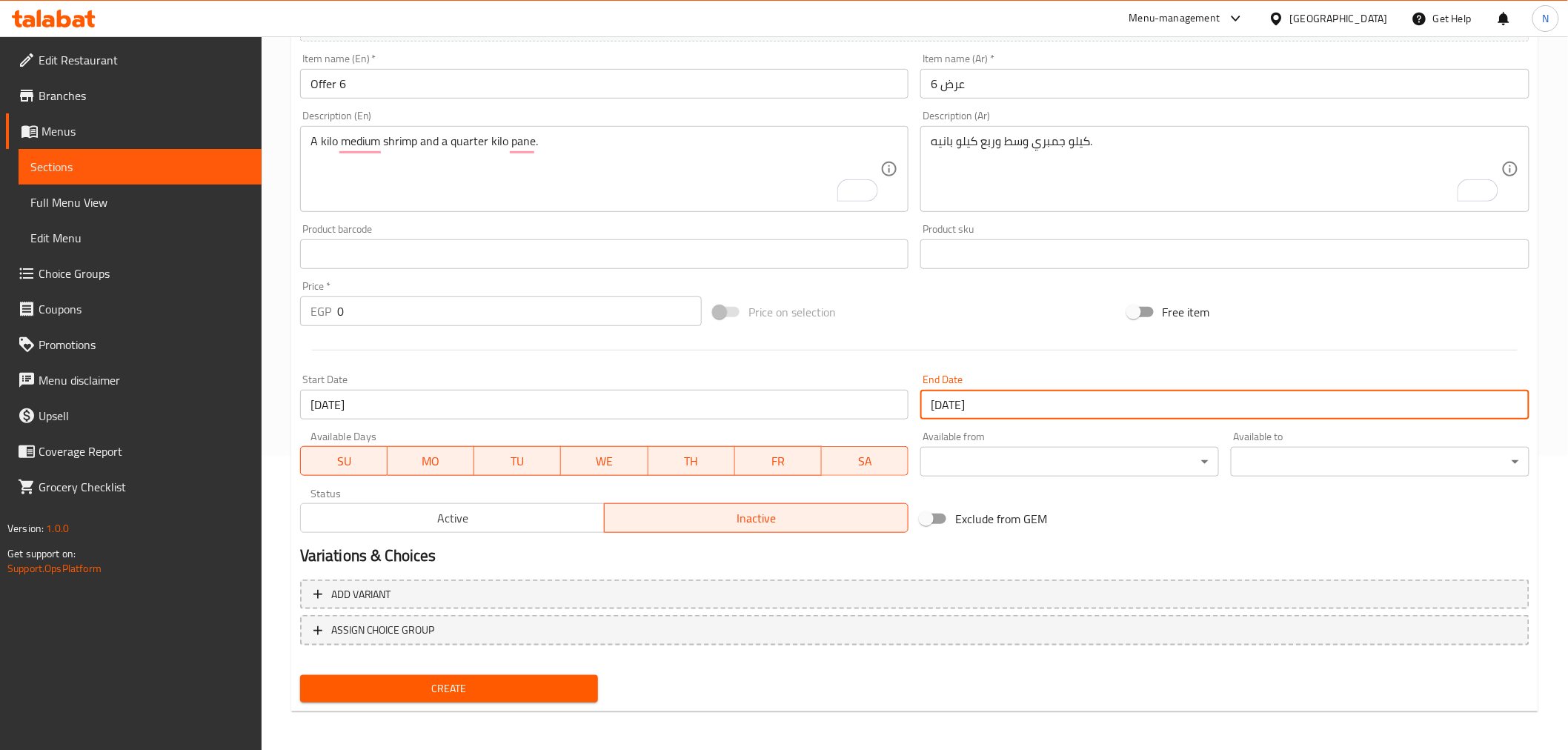
click at [513, 316] on input "0" at bounding box center [519, 311] width 364 height 30
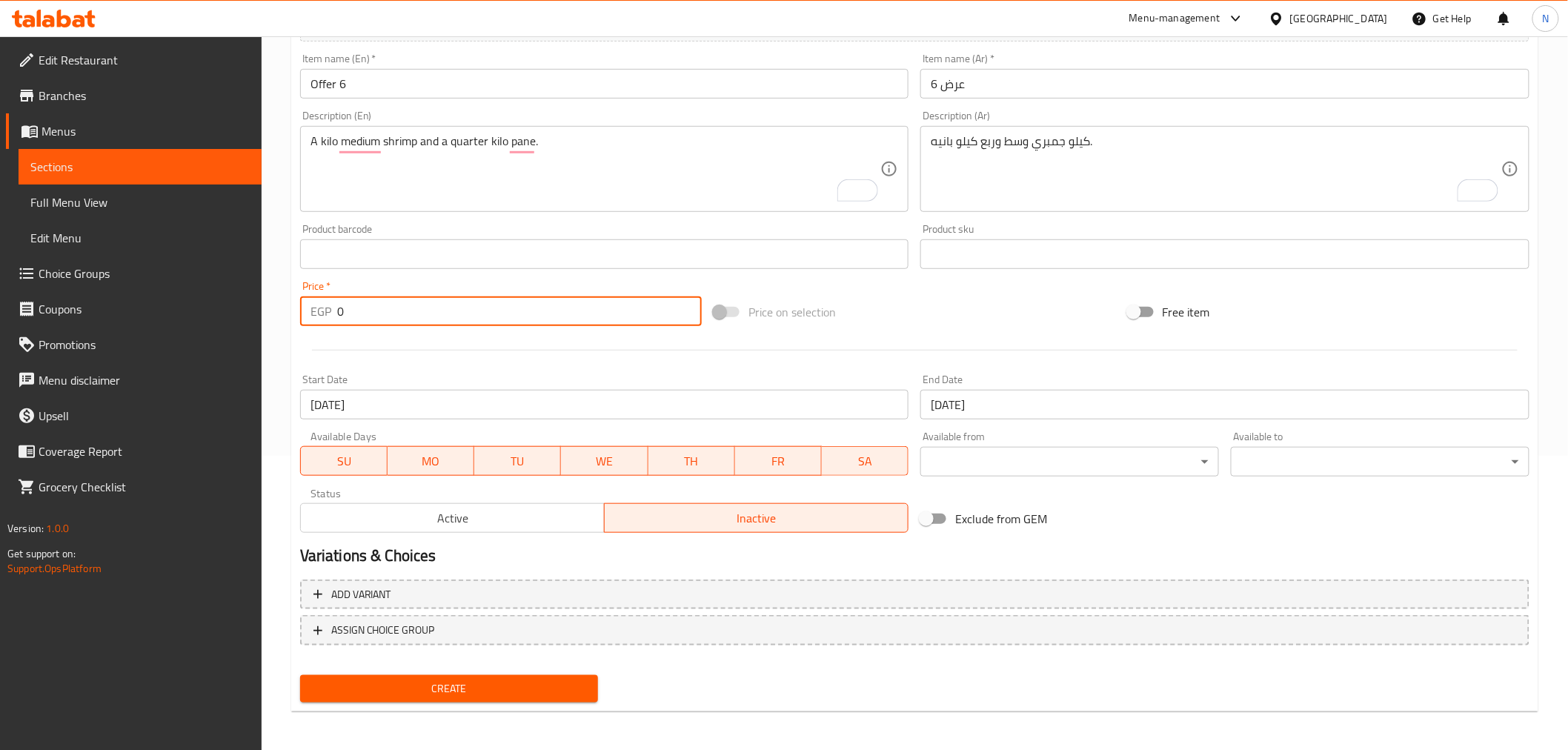
click at [513, 316] on input "0" at bounding box center [519, 311] width 364 height 30
paste input "1515"
type input "1515"
click at [300, 675] on button "Create" at bounding box center [449, 689] width 299 height 28
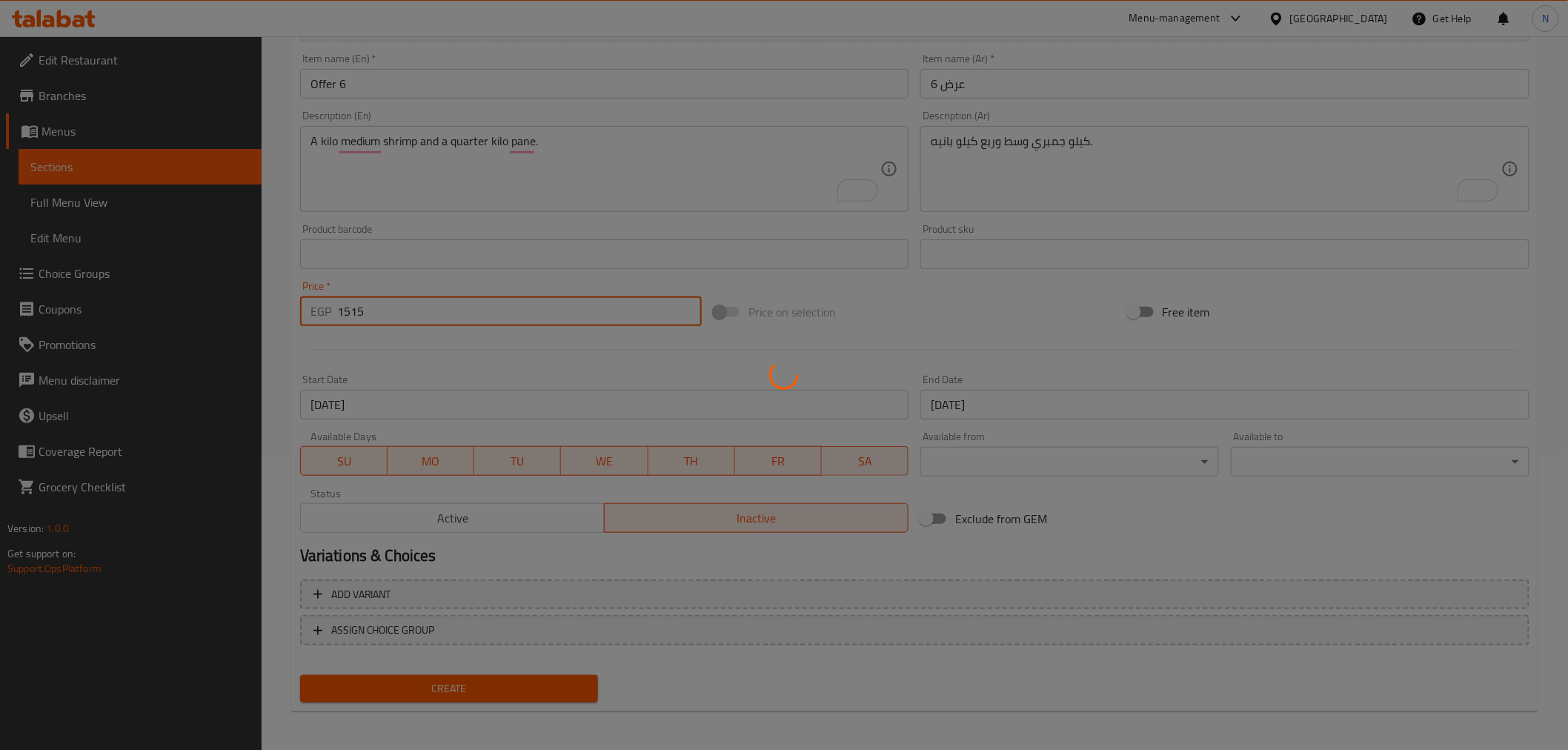
type input "0"
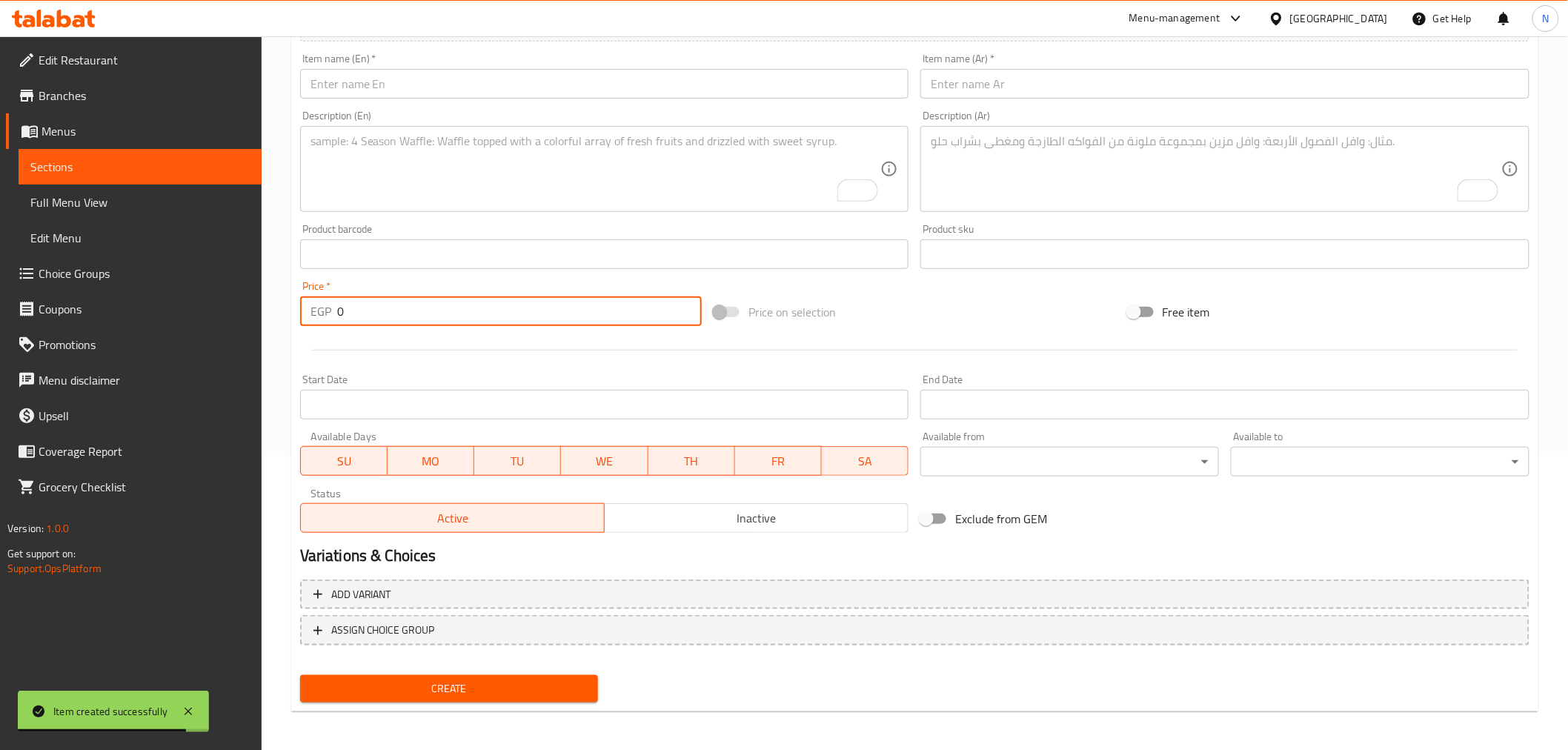
scroll to position [0, 0]
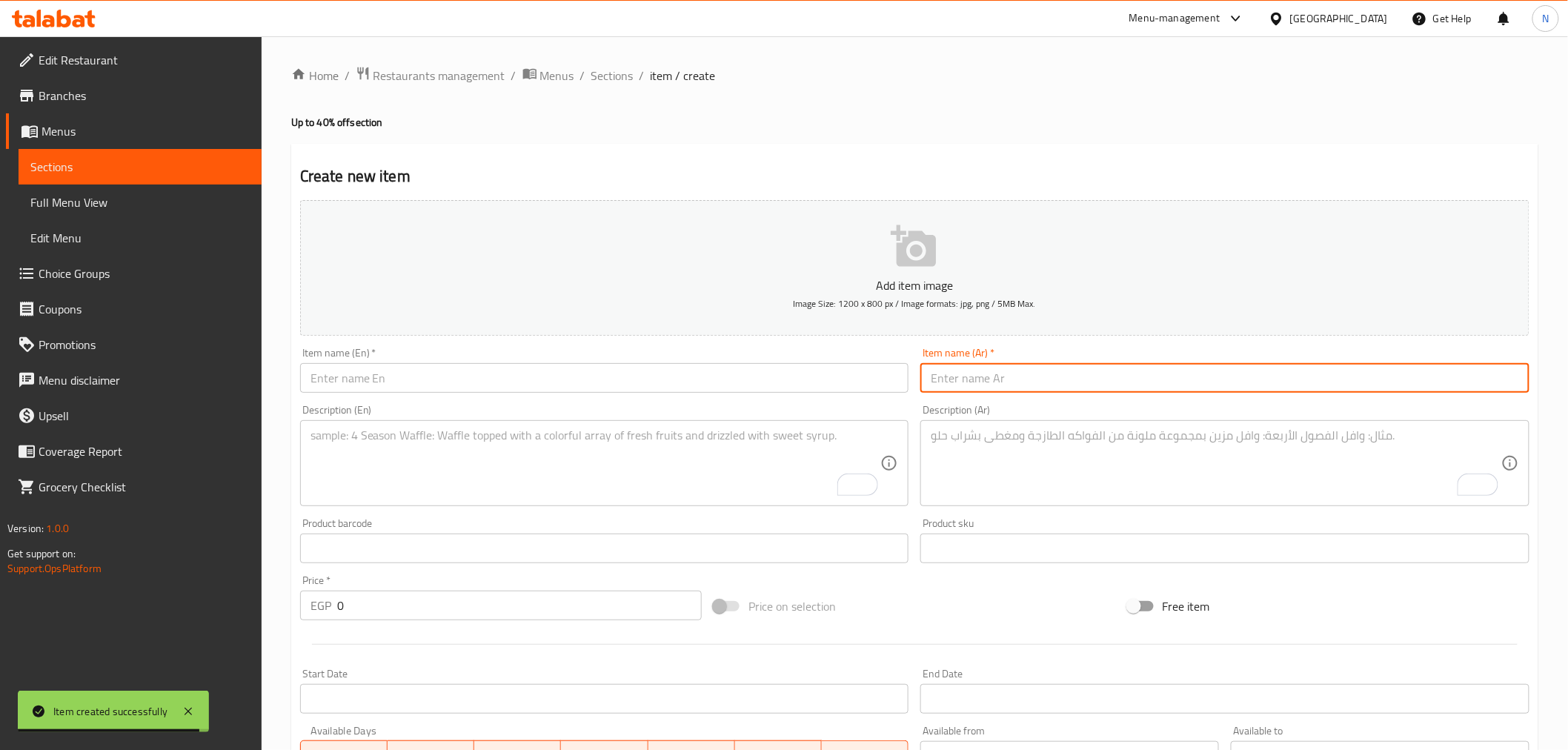
click at [1031, 378] on input "text" at bounding box center [1224, 378] width 609 height 30
paste input "عرض 7"
type input "عرض 7"
click at [694, 370] on input "text" at bounding box center [604, 378] width 609 height 30
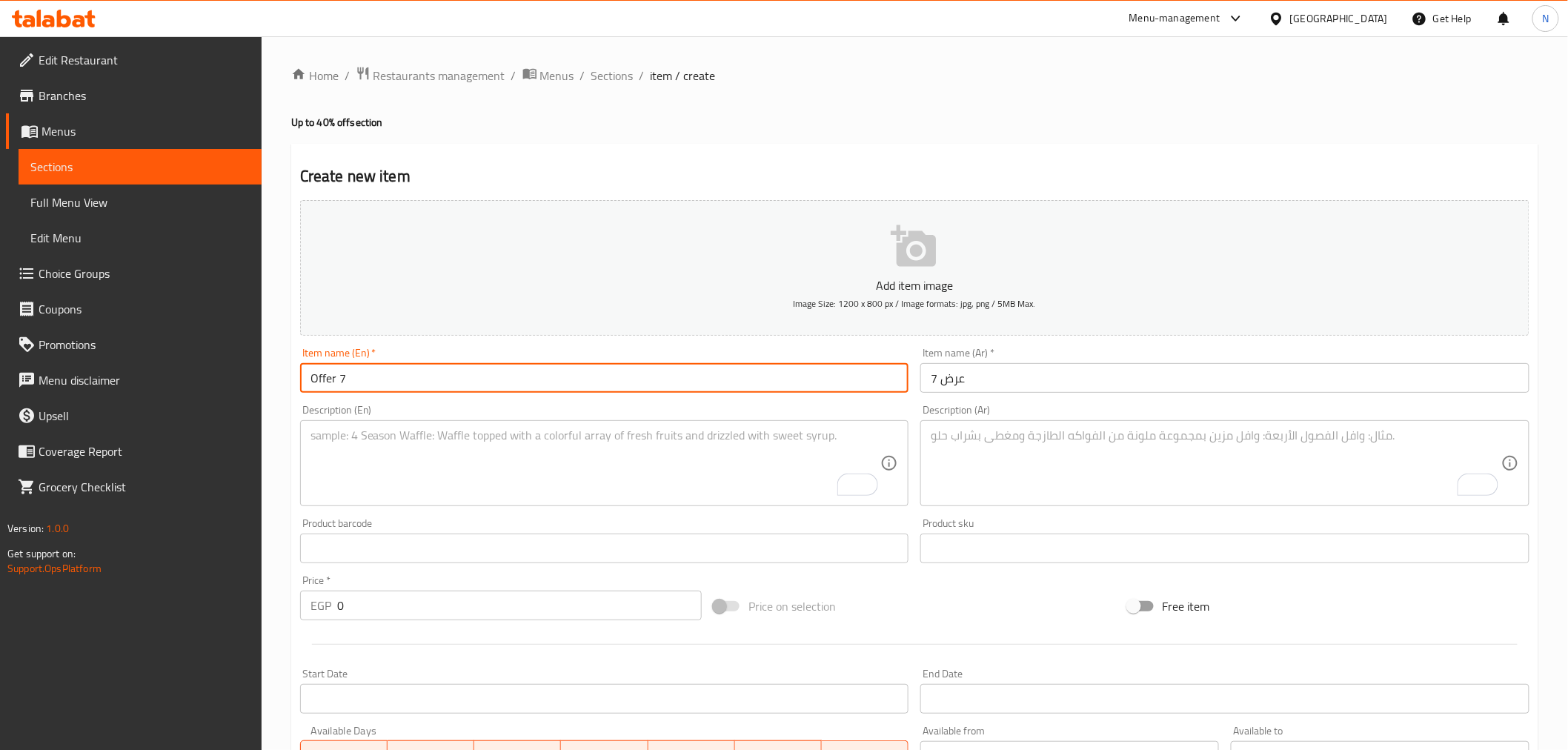
type input "Offer 7"
click at [1028, 453] on textarea "To enrich screen reader interactions, please activate Accessibility in Grammarl…" at bounding box center [1216, 463] width 570 height 70
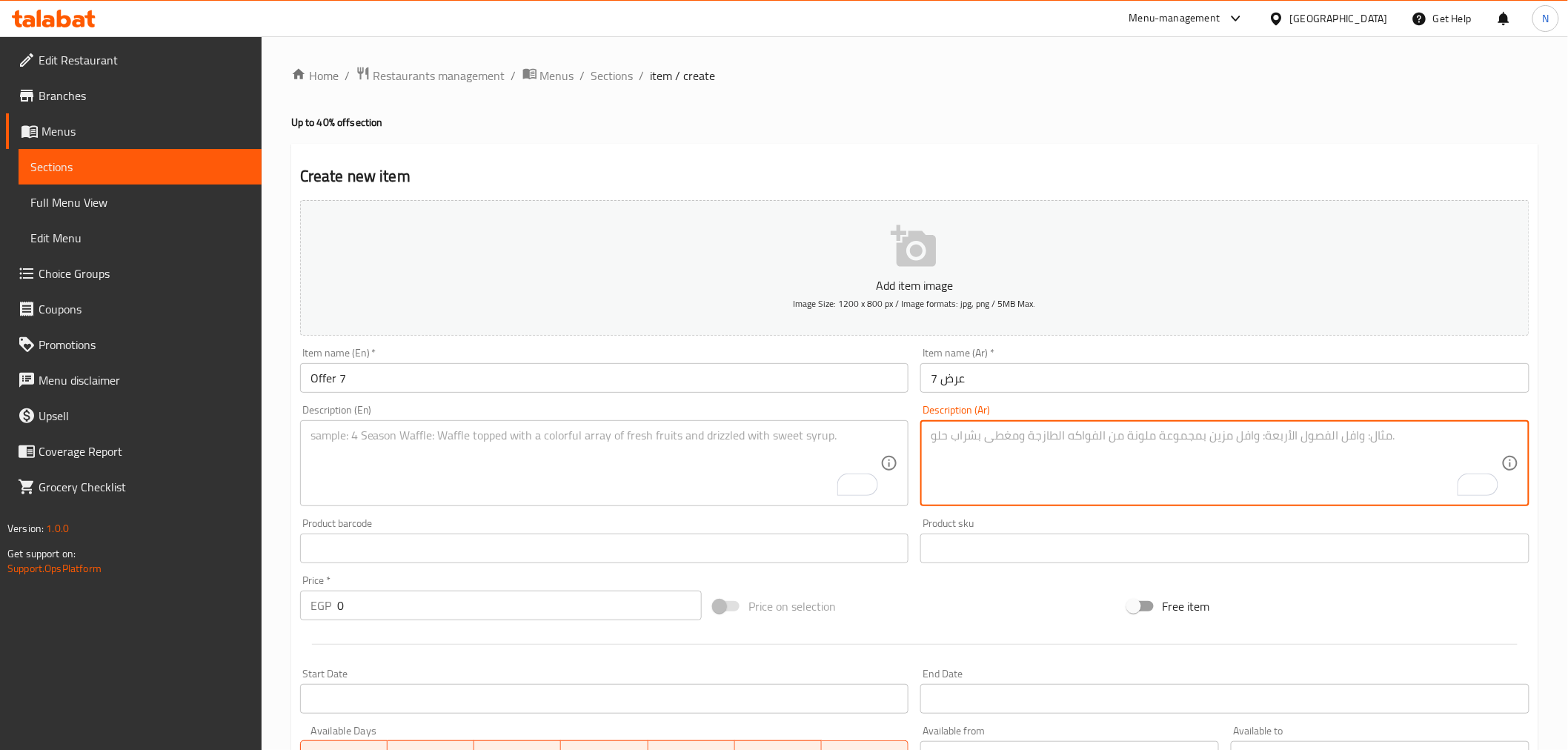
paste textarea "نص كيلو جمبري وسط"
paste textarea "تمن بانيه"
click at [974, 444] on textarea "نص كيلو جمبري وسط و تمن بانيه." at bounding box center [1216, 463] width 570 height 70
click at [1033, 435] on textarea "نص كيلو جمبري وسط وتمن بانيه." at bounding box center [1216, 463] width 570 height 70
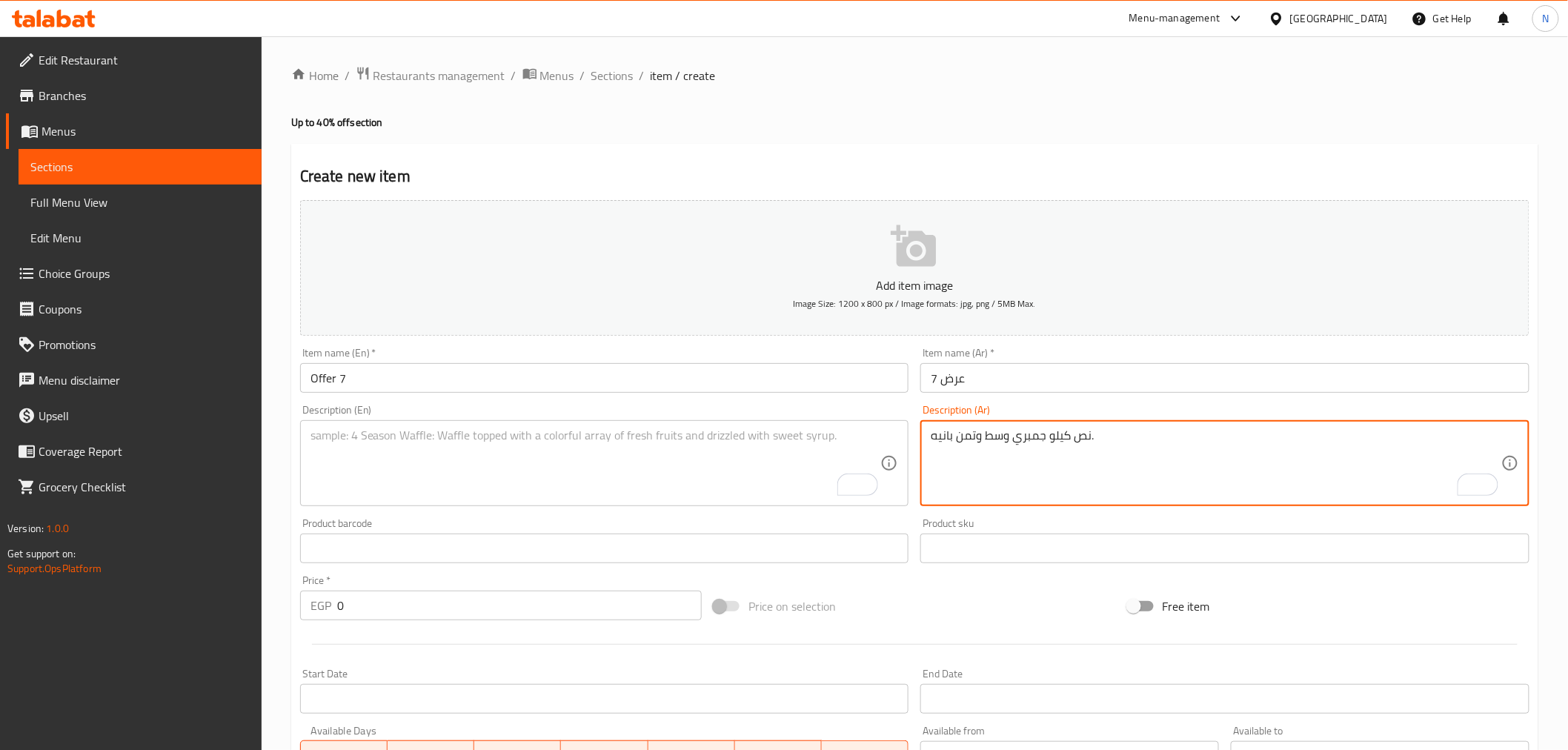
click at [1033, 435] on textarea "نص كيلو جمبري وسط وتمن بانيه." at bounding box center [1216, 463] width 570 height 70
type textarea "نص كيلو جمبري وسط وتمن بانيه."
click at [566, 458] on textarea "To enrich screen reader interactions, please activate Accessibility in Grammarl…" at bounding box center [596, 463] width 570 height 70
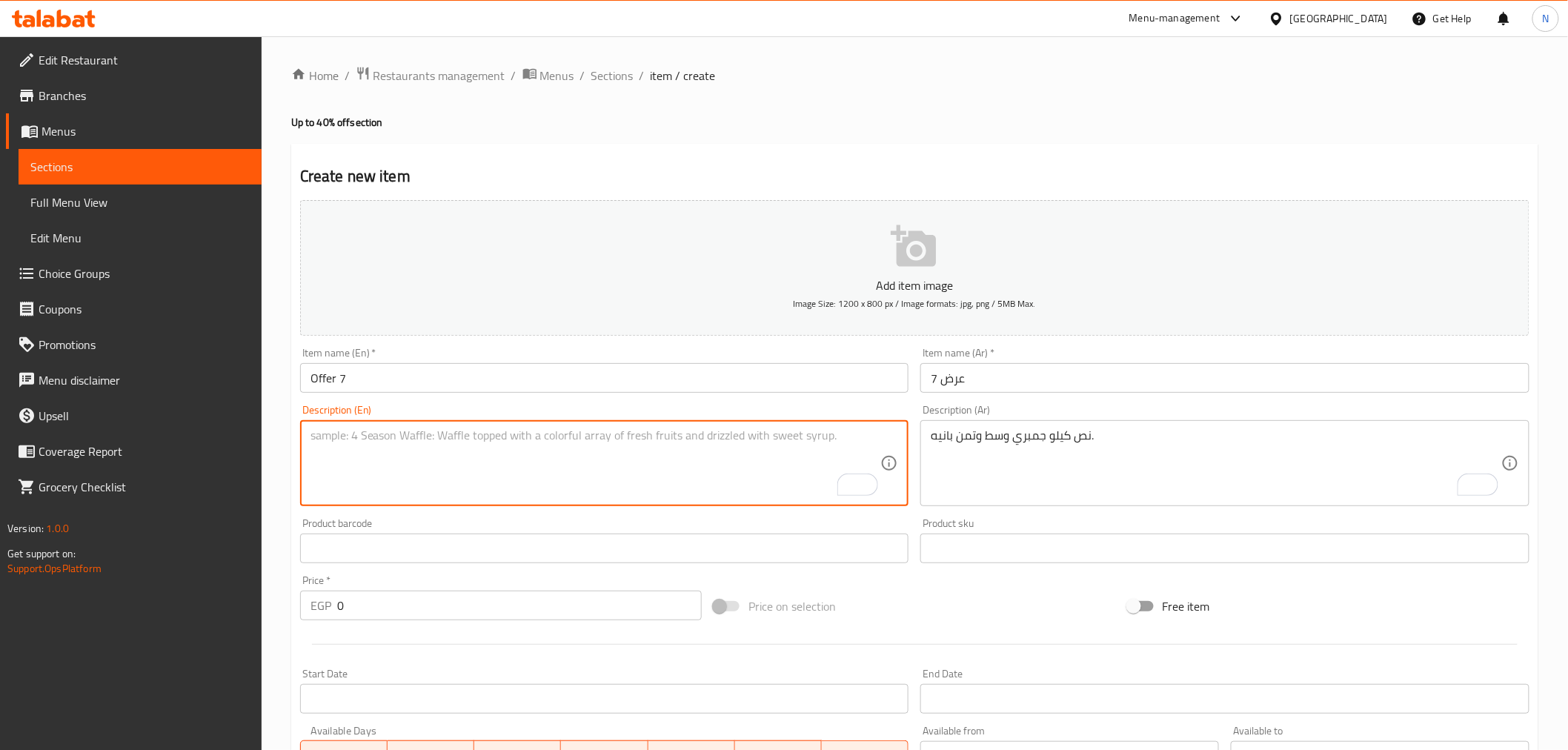
paste textarea "Half a kilo of medium shrimp and eight breaded shrimp."
click at [368, 438] on textarea "Half a kilo of medium shrimp and eight breaded shrimp." at bounding box center [596, 463] width 570 height 70
click at [475, 438] on textarea "Half a kilo medium shrimp and eight breaded shrimp." at bounding box center [596, 463] width 570 height 70
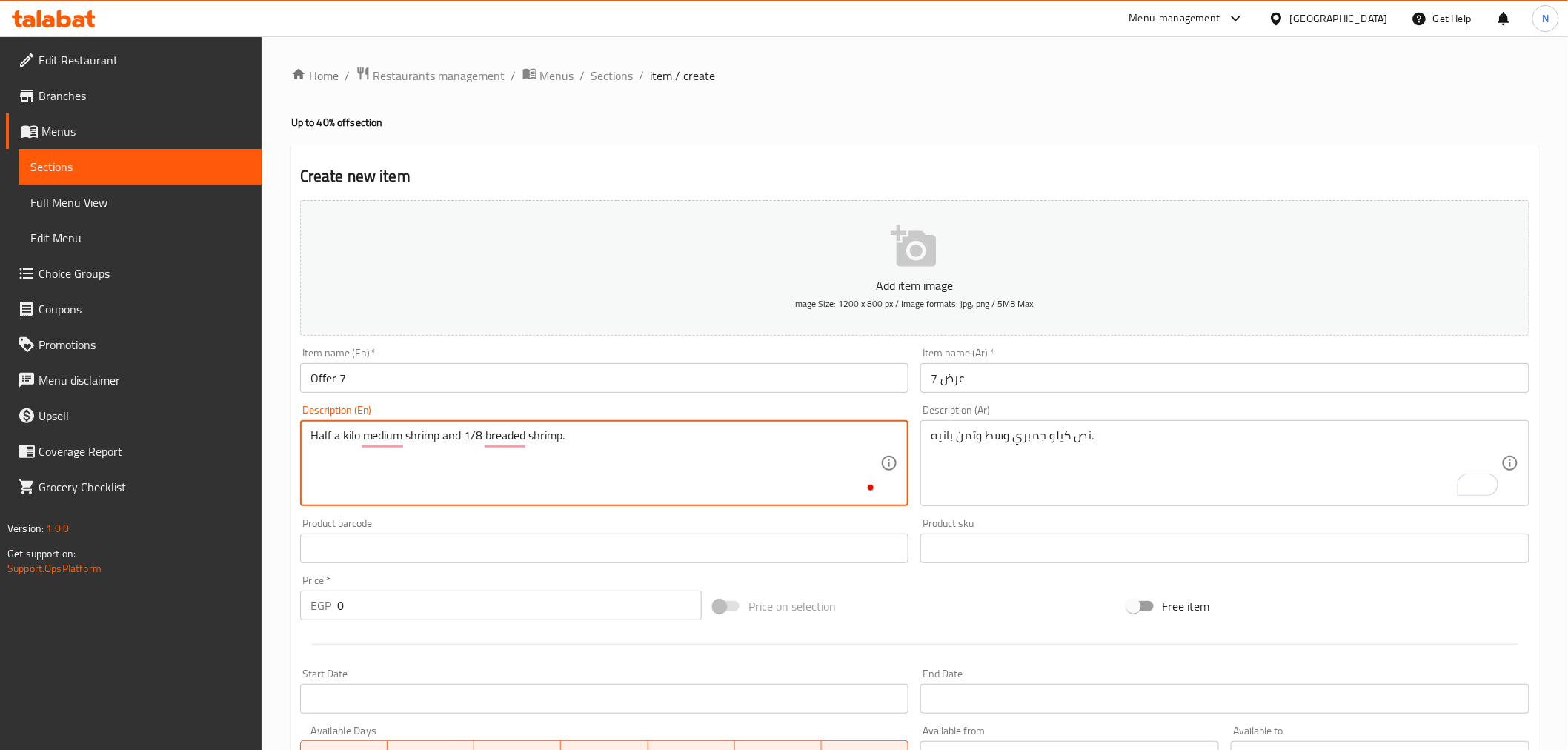
click at [348, 437] on textarea "Half a kilo medium shrimp and 1/8 breaded shrimp." at bounding box center [596, 463] width 570 height 70
click at [493, 435] on textarea "Half a kilo medium shrimp and 1/8 breaded shrimp." at bounding box center [596, 463] width 570 height 70
paste textarea "kilo"
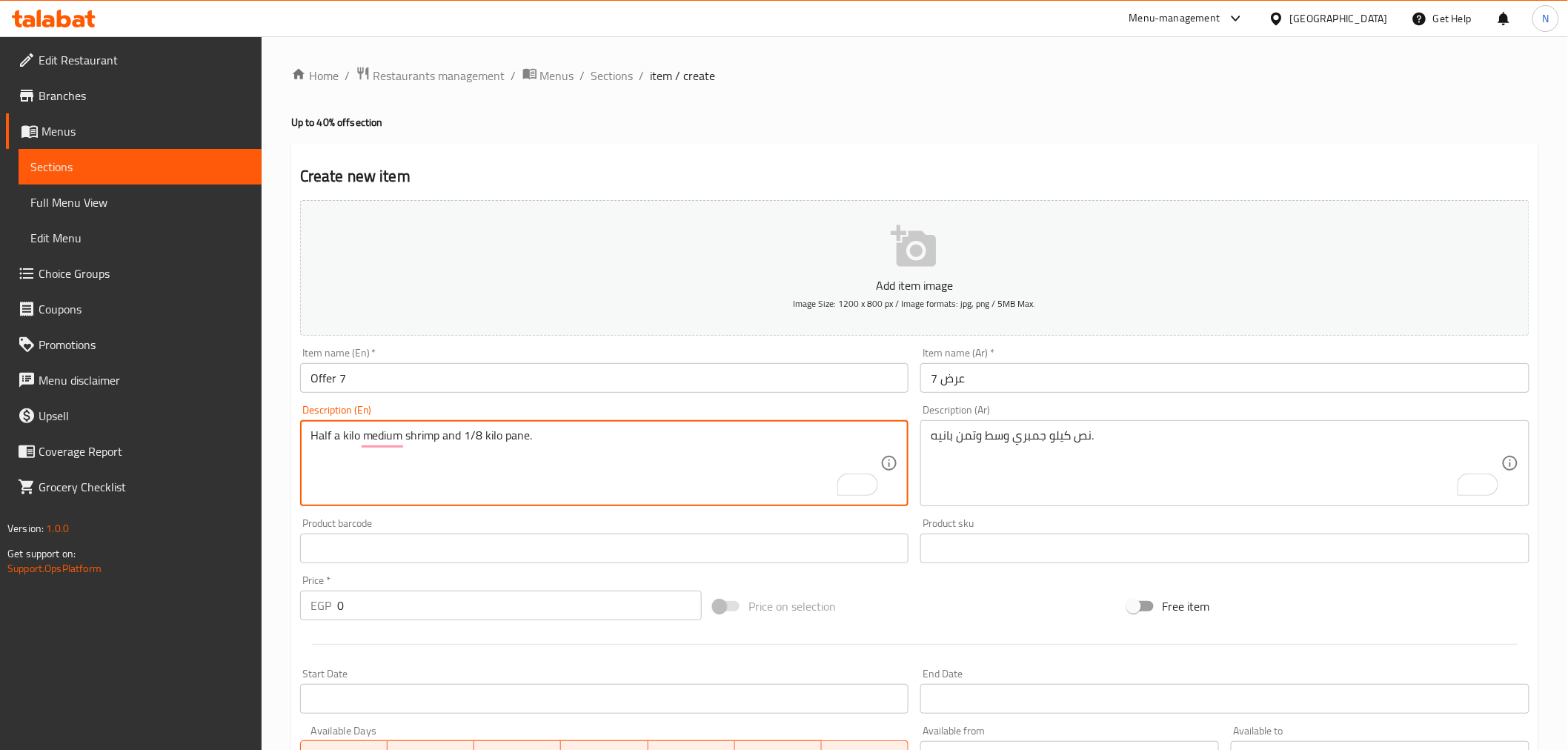
type textarea "Half a kilo medium shrimp and 1/8 kilo pane."
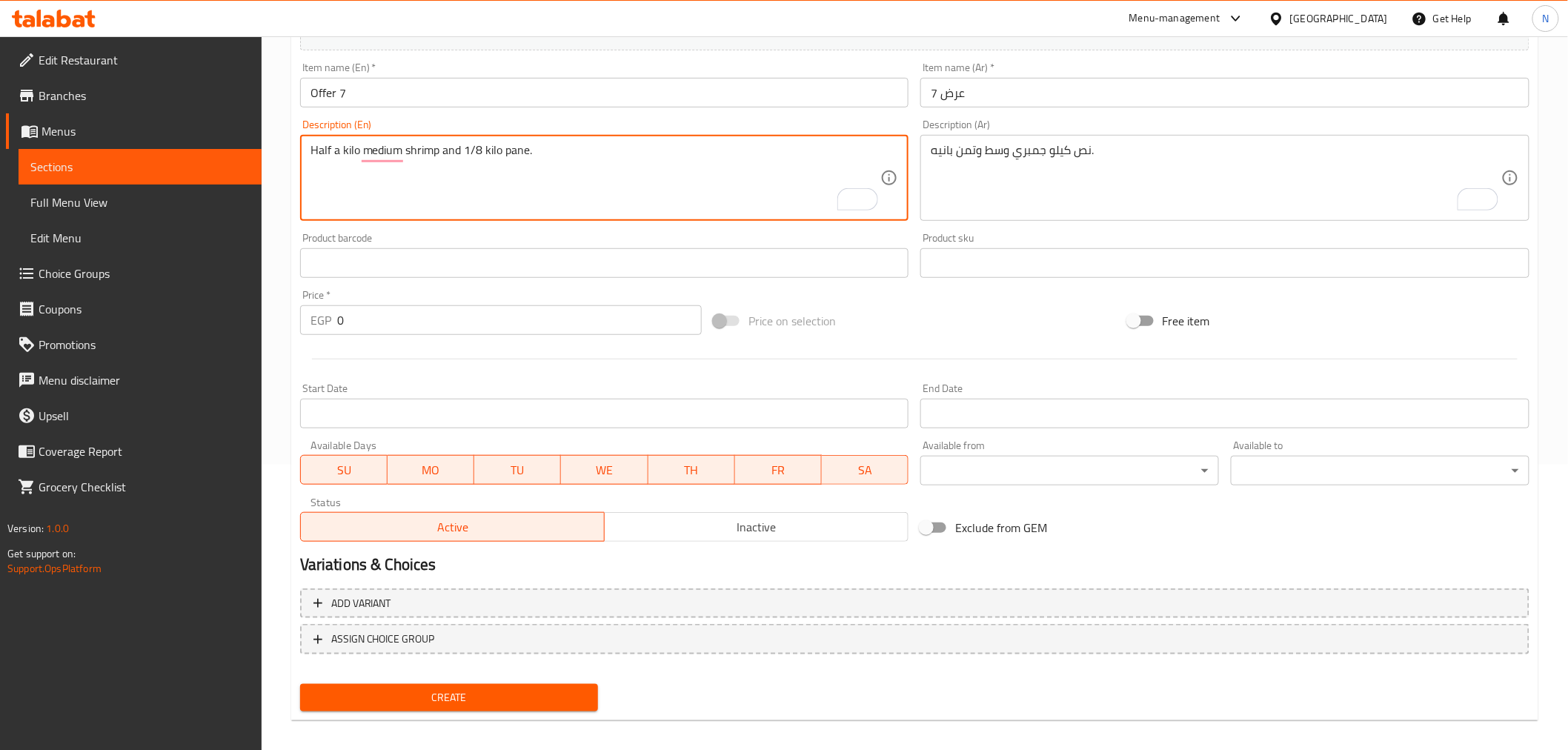
scroll to position [294, 0]
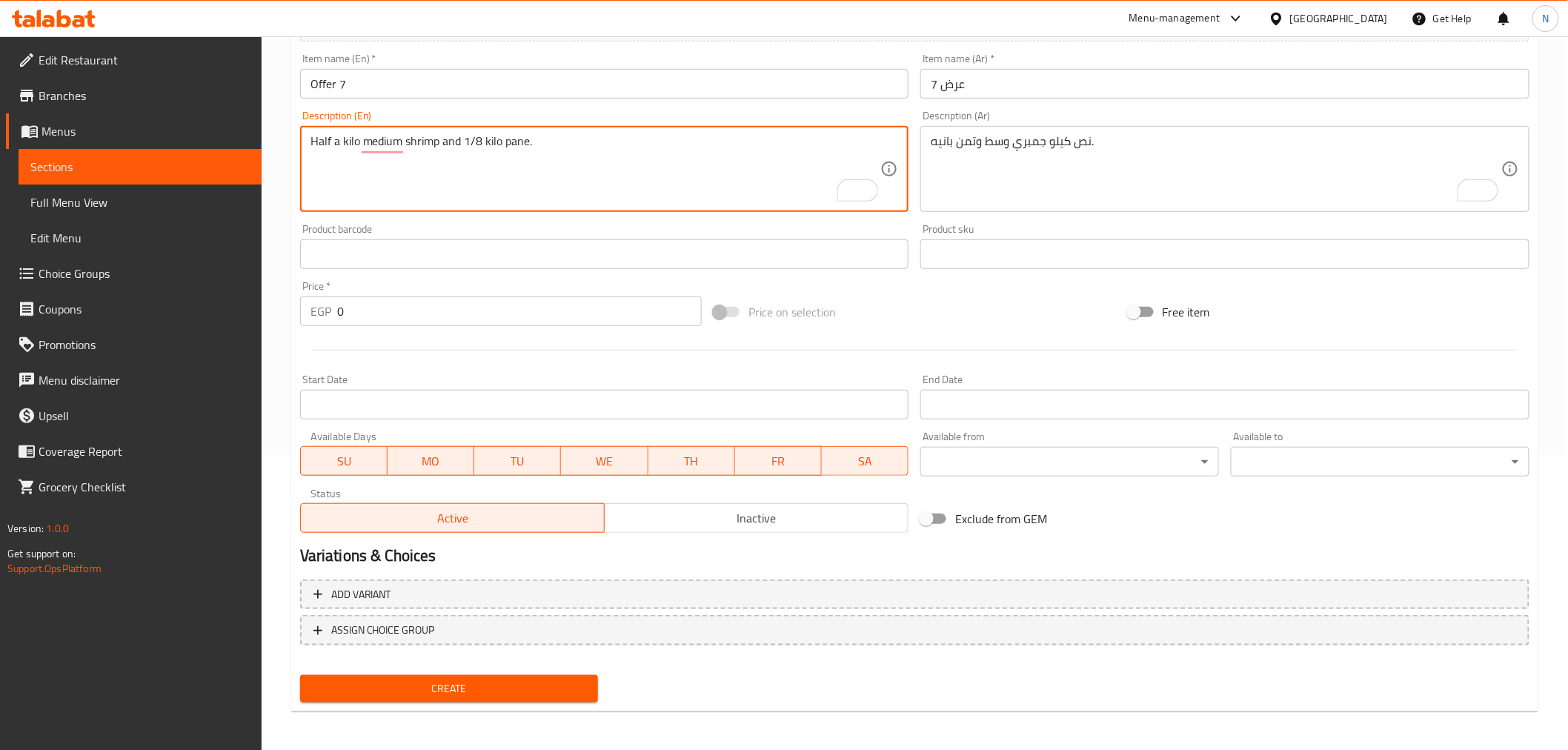
click at [513, 323] on input "0" at bounding box center [519, 311] width 364 height 30
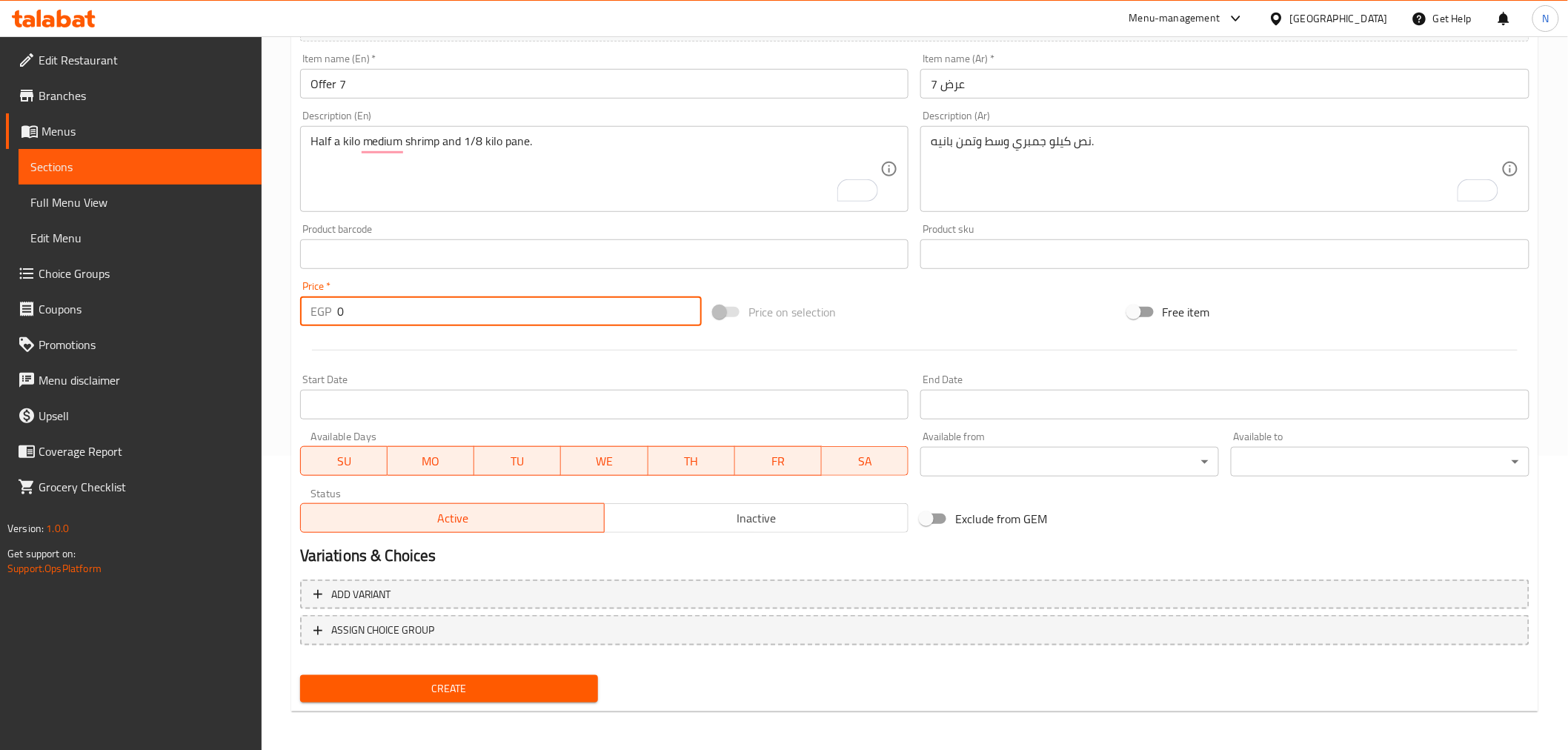
click at [513, 323] on input "0" at bounding box center [519, 311] width 364 height 30
paste input "76"
type input "760"
click at [706, 519] on span "Inactive" at bounding box center [757, 518] width 292 height 22
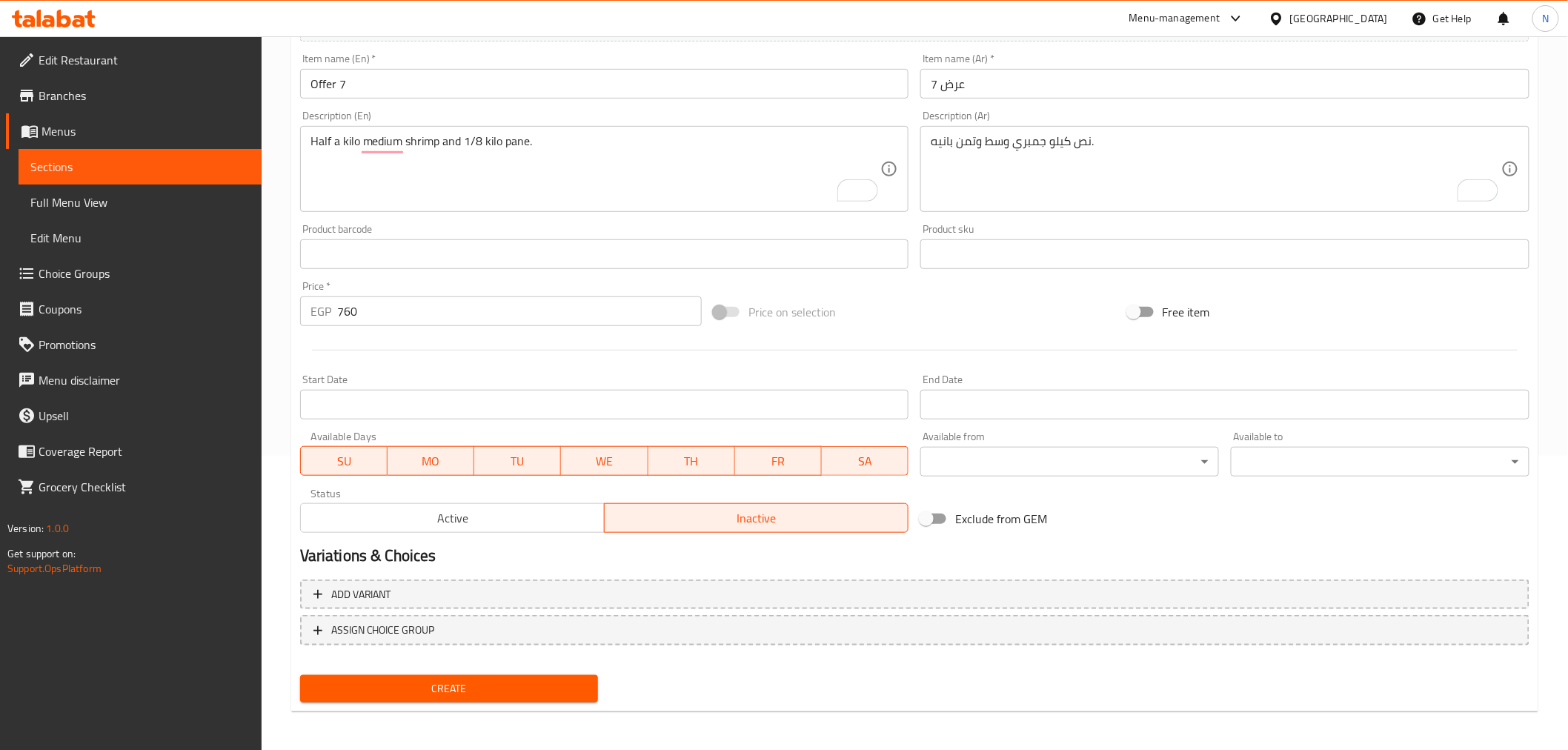
click at [655, 403] on input "Start Date" at bounding box center [604, 405] width 609 height 30
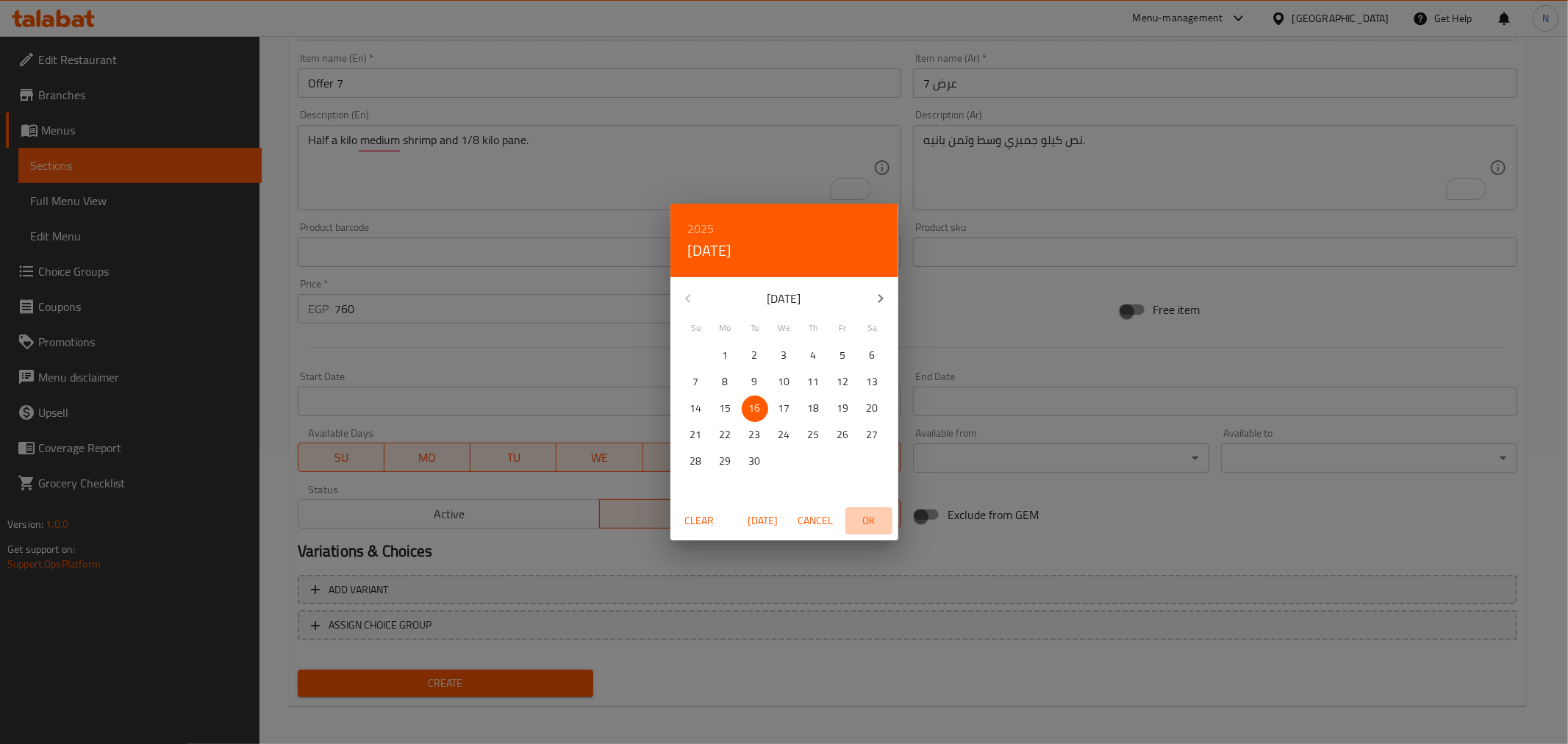
click at [866, 512] on span "OK" at bounding box center [869, 521] width 35 height 19
type input "[DATE]"
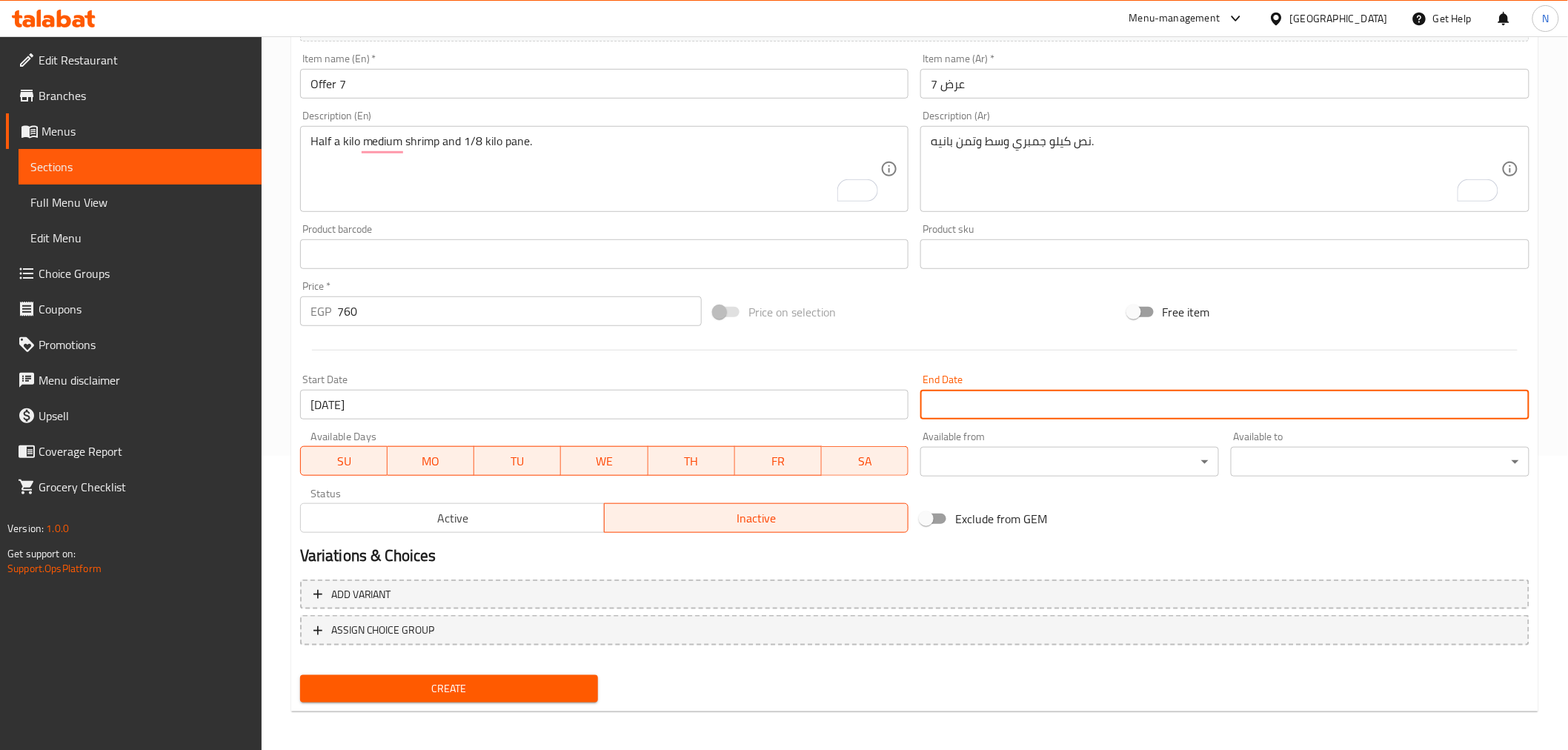
click at [993, 406] on input "Start Date" at bounding box center [1224, 405] width 609 height 30
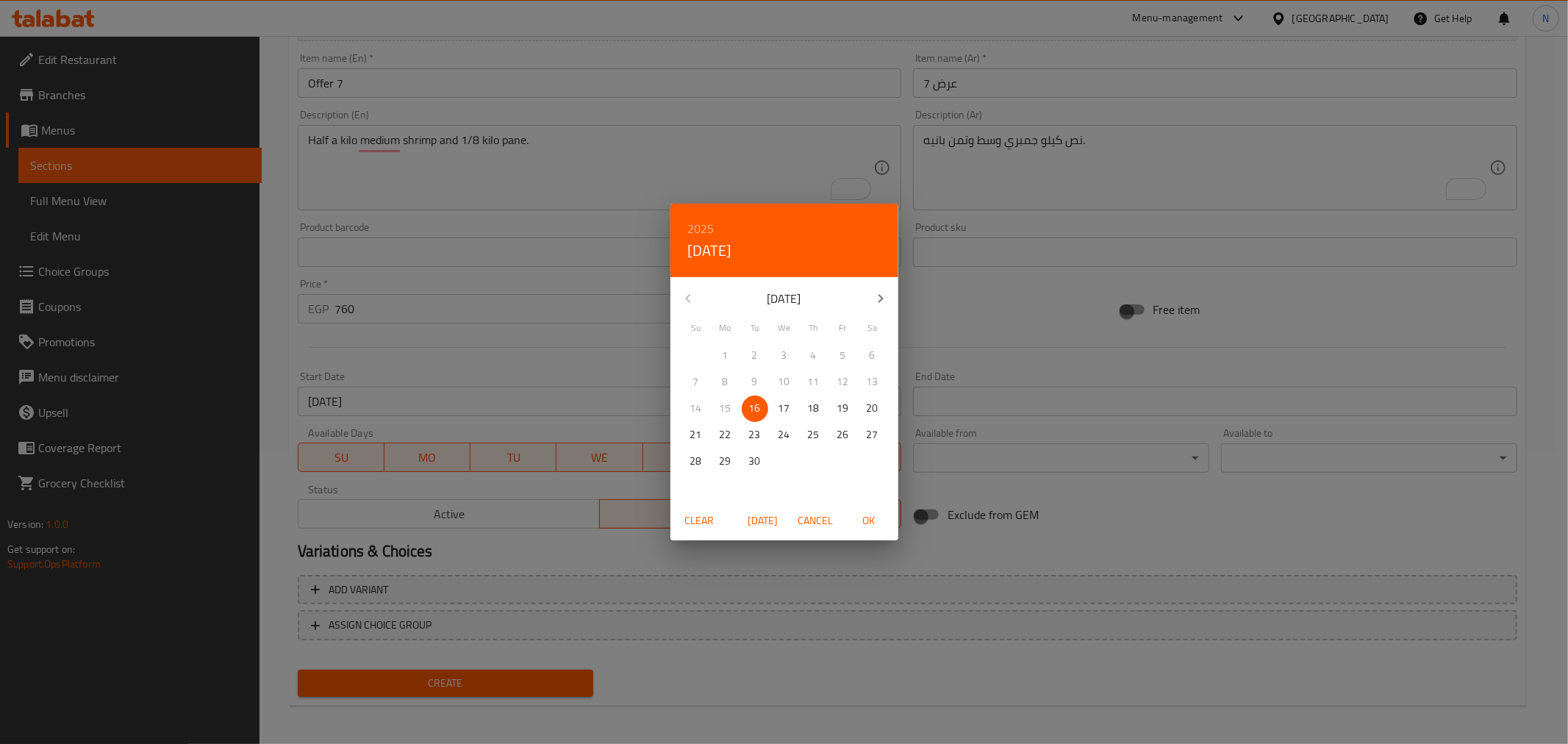
click at [879, 304] on icon "button" at bounding box center [880, 299] width 18 height 18
click at [840, 460] on p "31" at bounding box center [843, 461] width 12 height 19
click at [880, 515] on span "OK" at bounding box center [869, 521] width 35 height 19
type input "[DATE]"
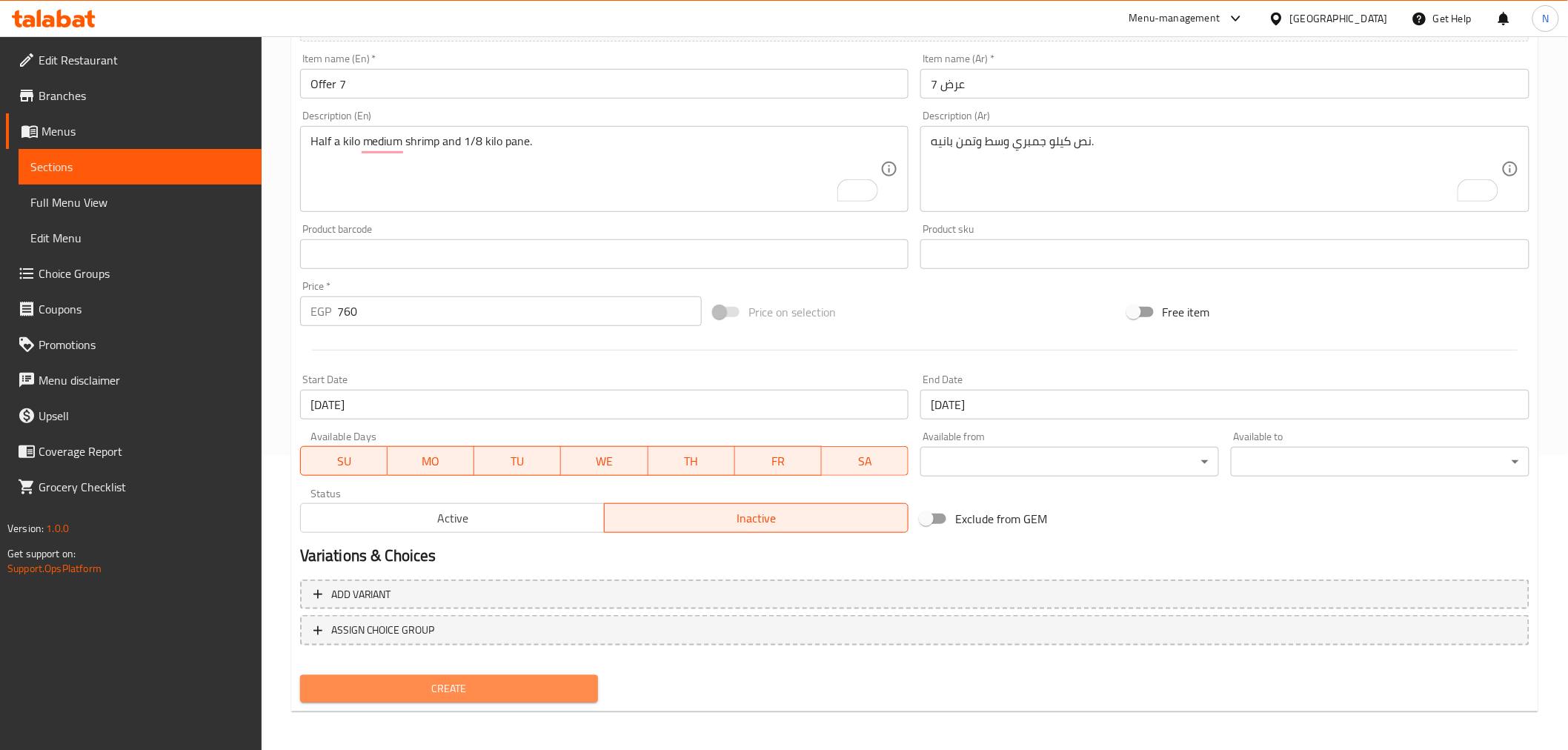
click at [527, 698] on button "Create" at bounding box center [449, 689] width 299 height 28
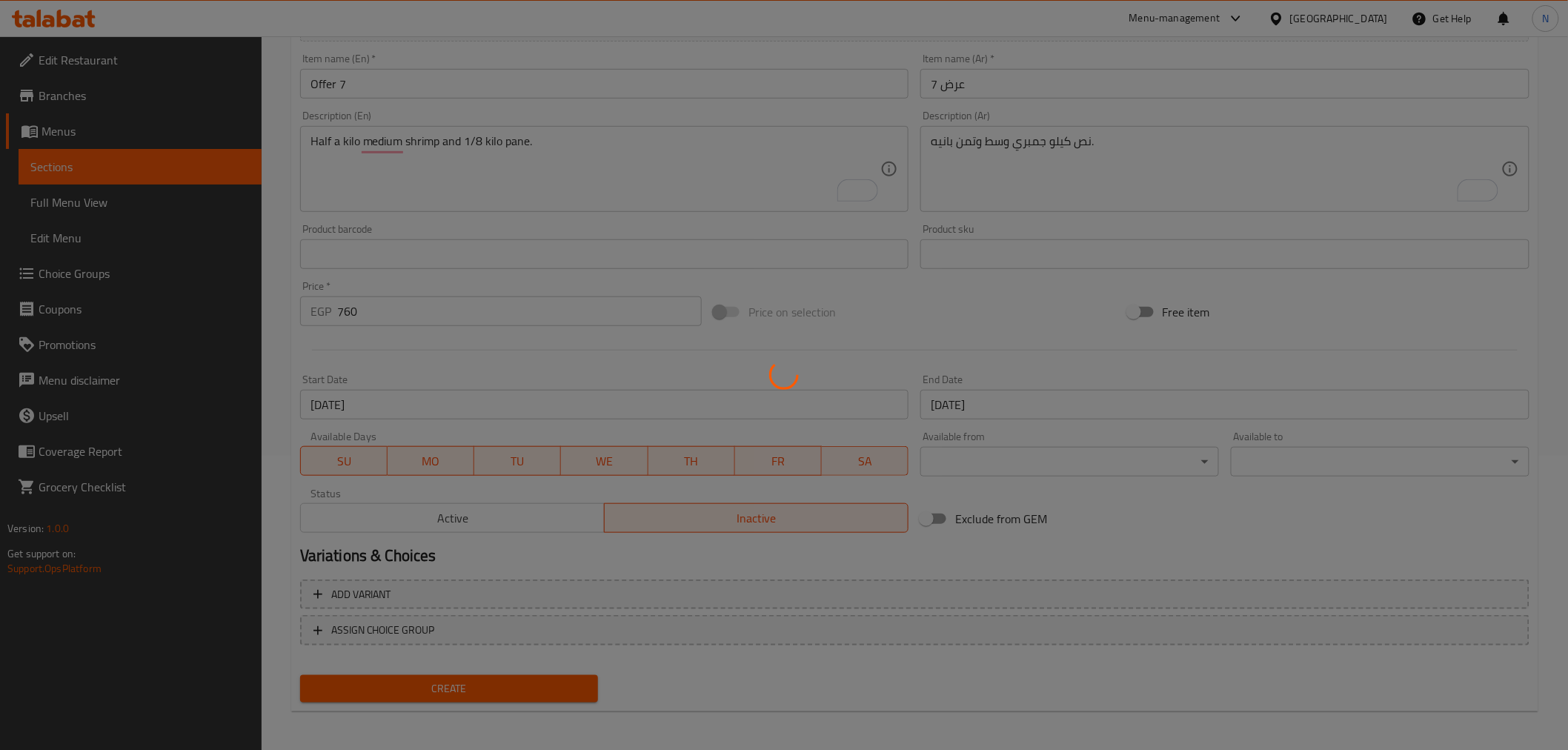
type input "0"
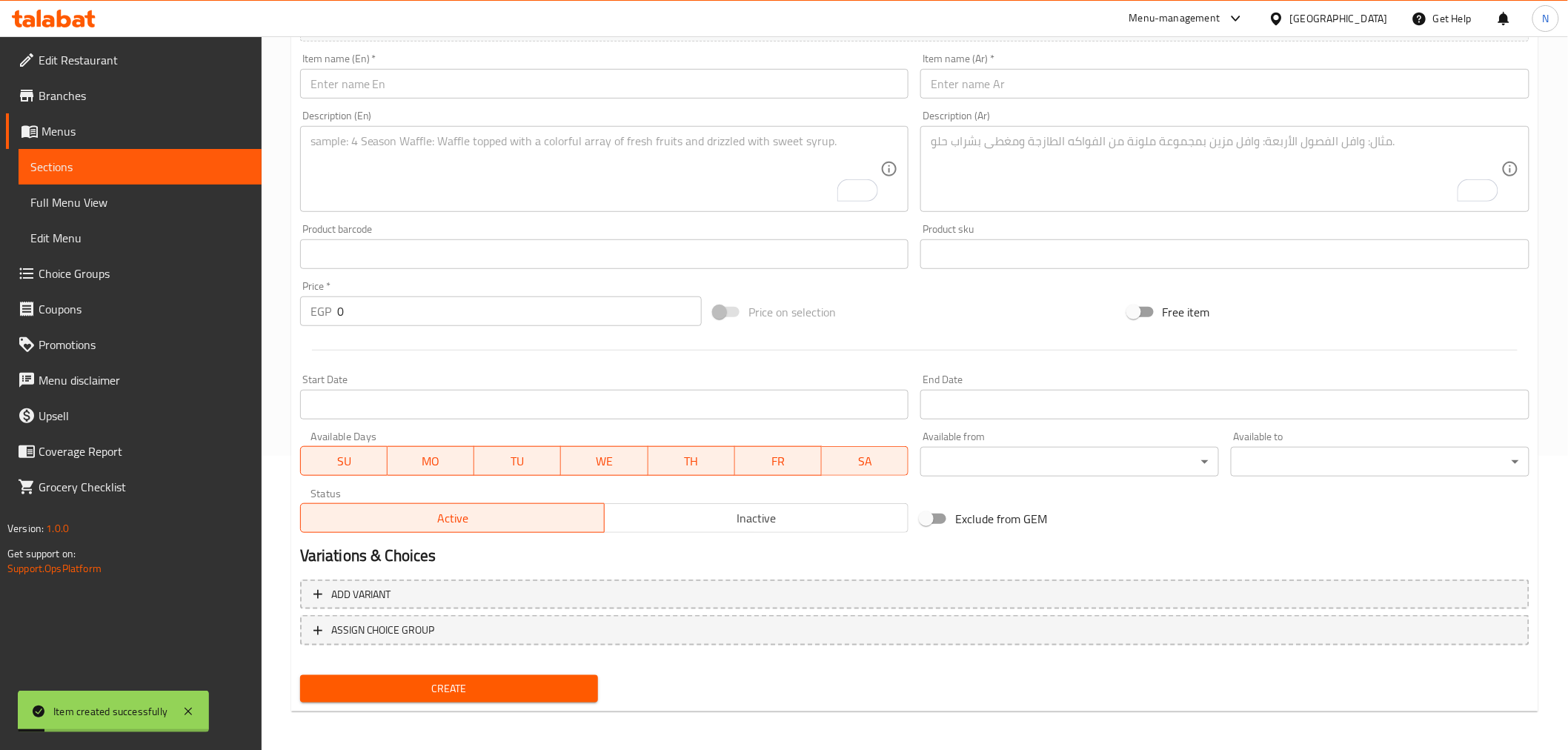
click at [1018, 77] on input "text" at bounding box center [1224, 84] width 609 height 30
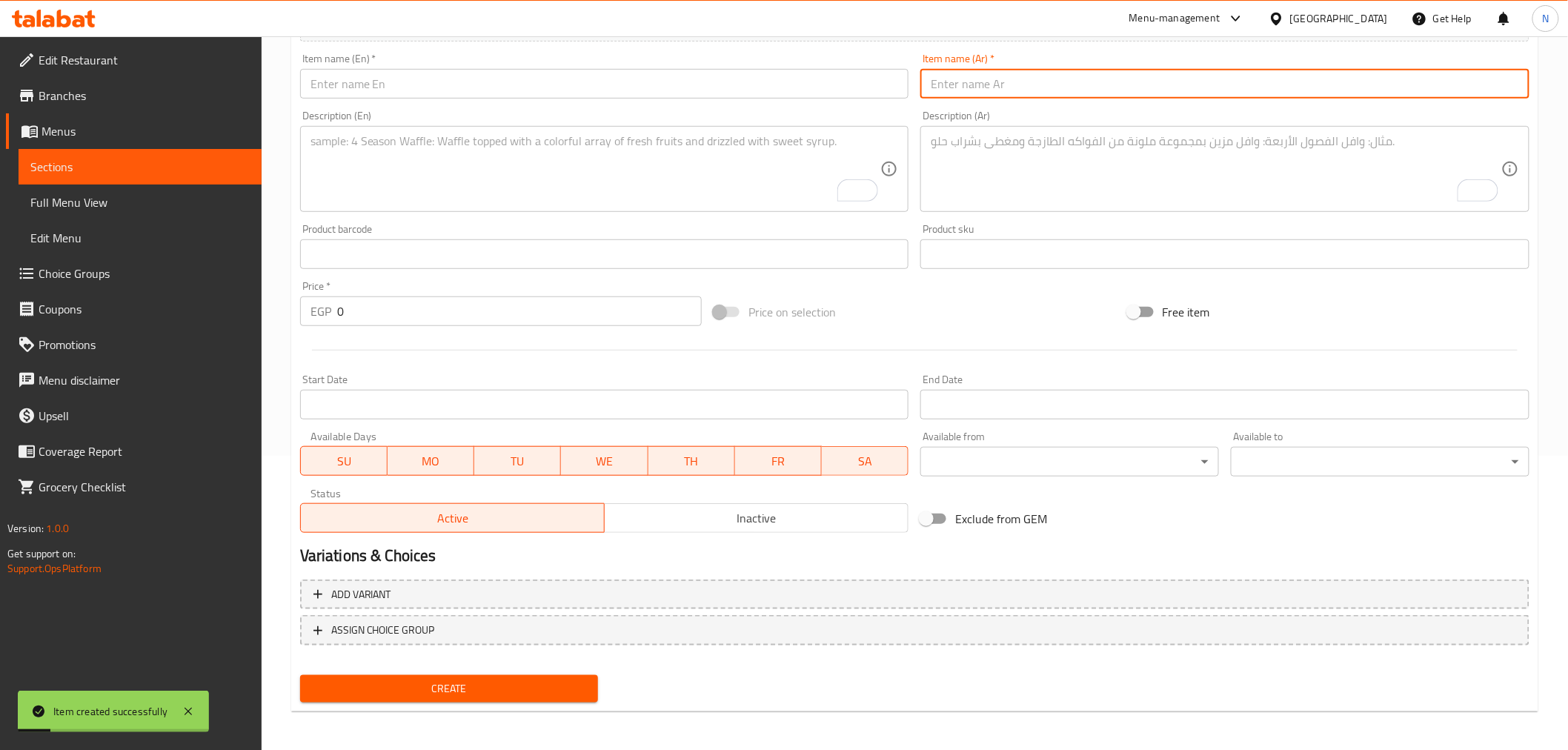
paste input "عرض 8"
type input "عرض 8"
click at [816, 94] on input "text" at bounding box center [604, 84] width 609 height 30
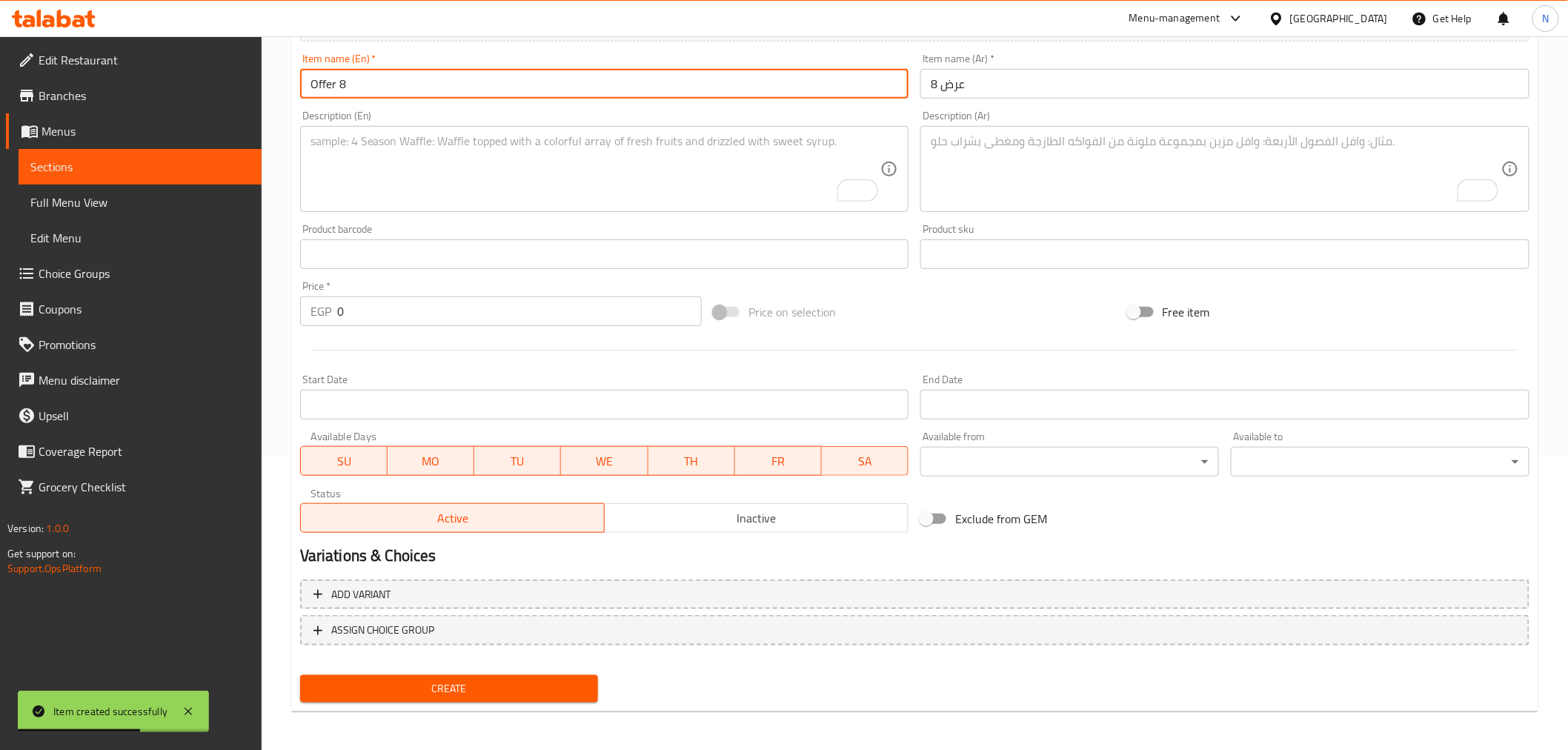
type input "Offer 8"
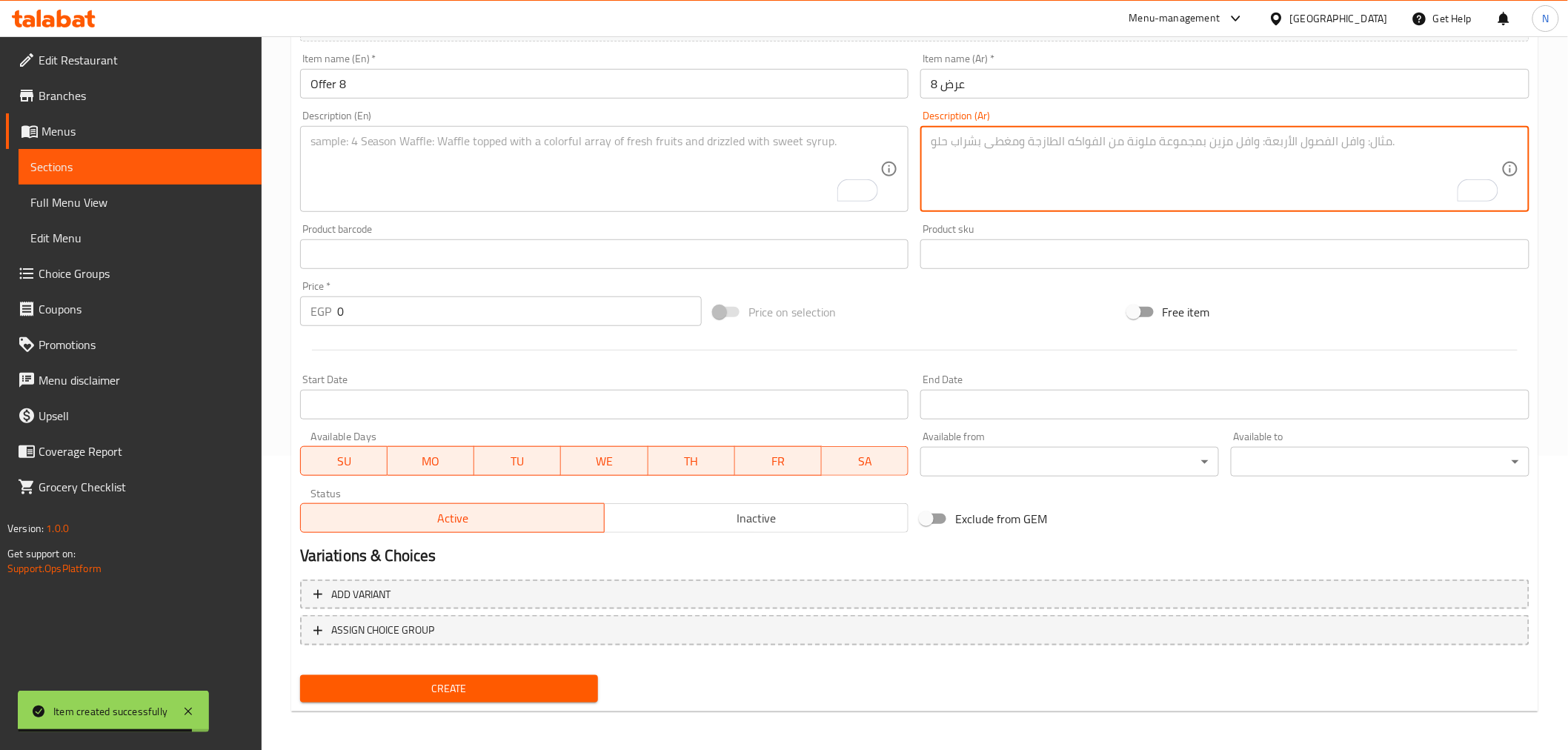
click at [1007, 147] on textarea "To enrich screen reader interactions, please activate Accessibility in Grammarl…" at bounding box center [1216, 169] width 570 height 70
paste textarea "كيلو فراخ بانيه + ربع بانيه"
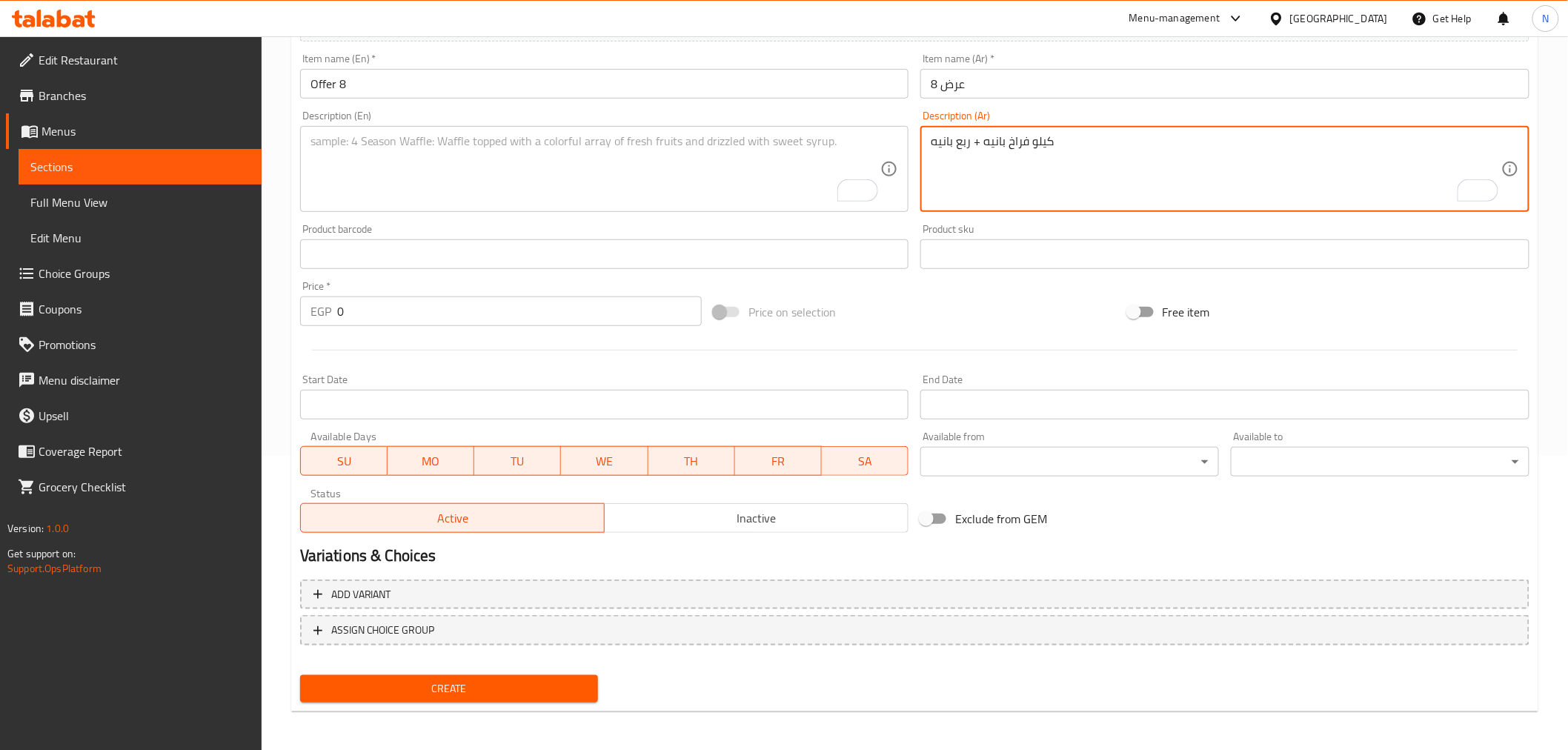
type textarea "كيلو فراخ بانيه + ربع بانيه"
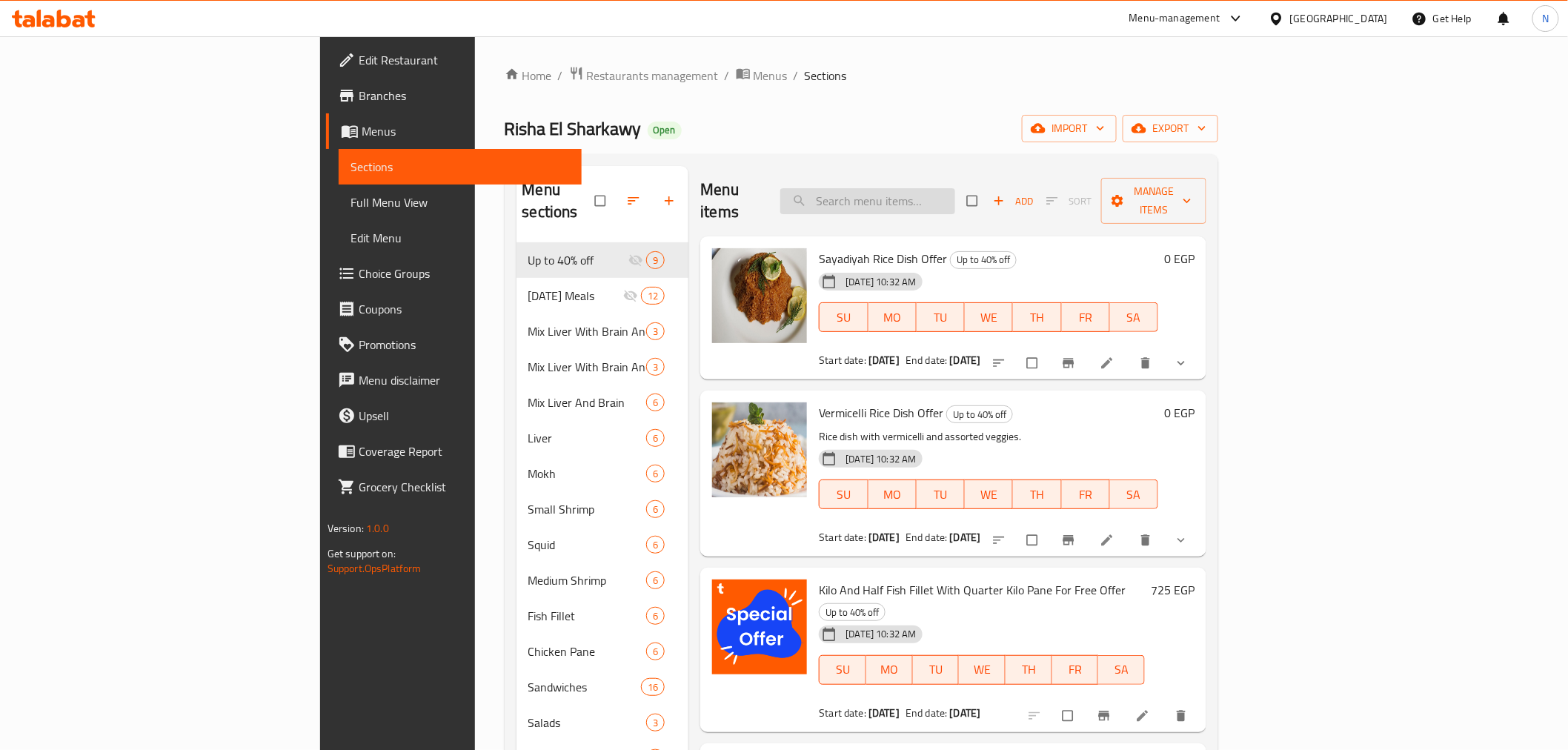
click at [955, 198] on input "search" at bounding box center [867, 201] width 175 height 26
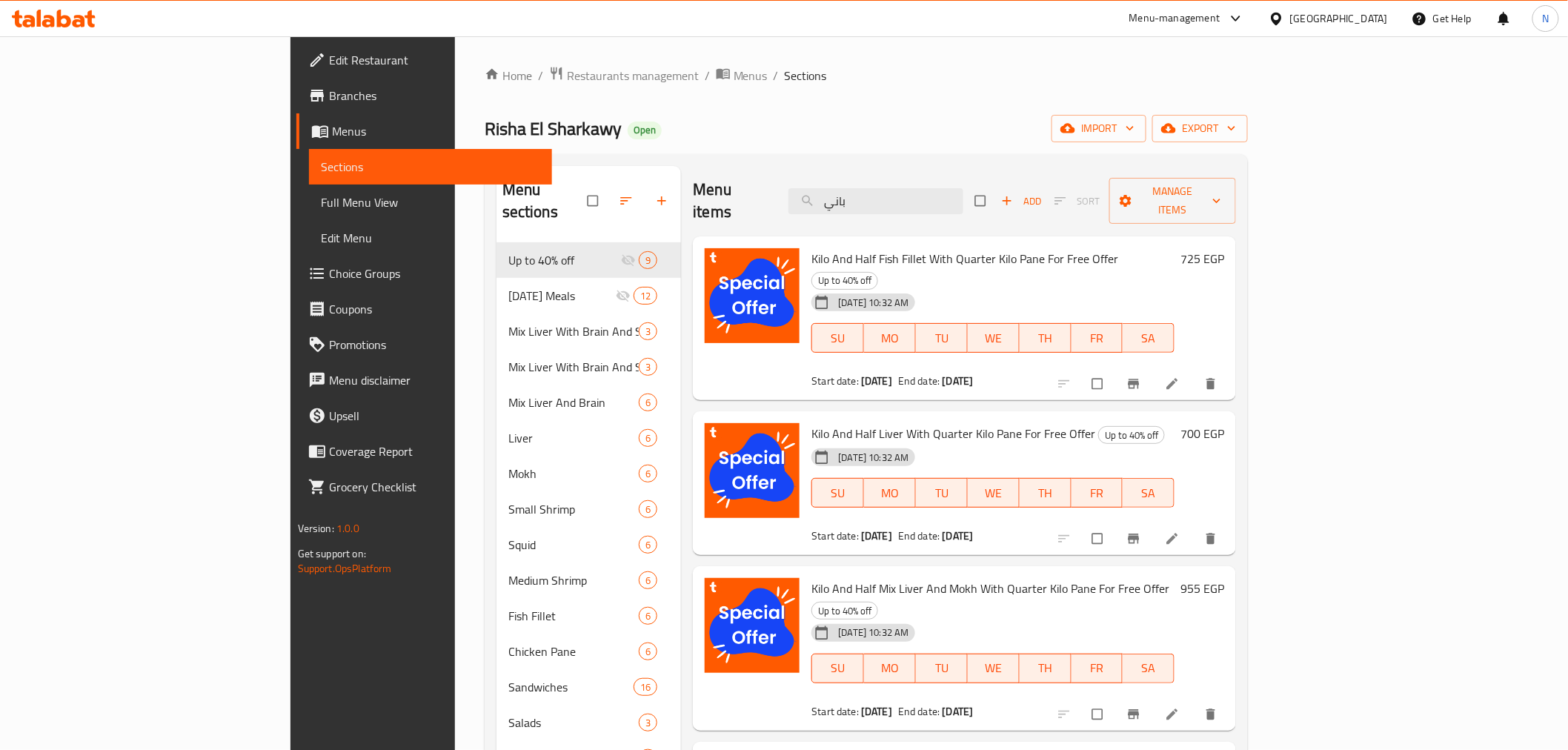
click at [1007, 169] on div "Menu items باني Add Sort Manage items" at bounding box center [964, 200] width 543 height 70
click at [963, 188] on input "باني" at bounding box center [875, 201] width 175 height 26
paste input "Offer"
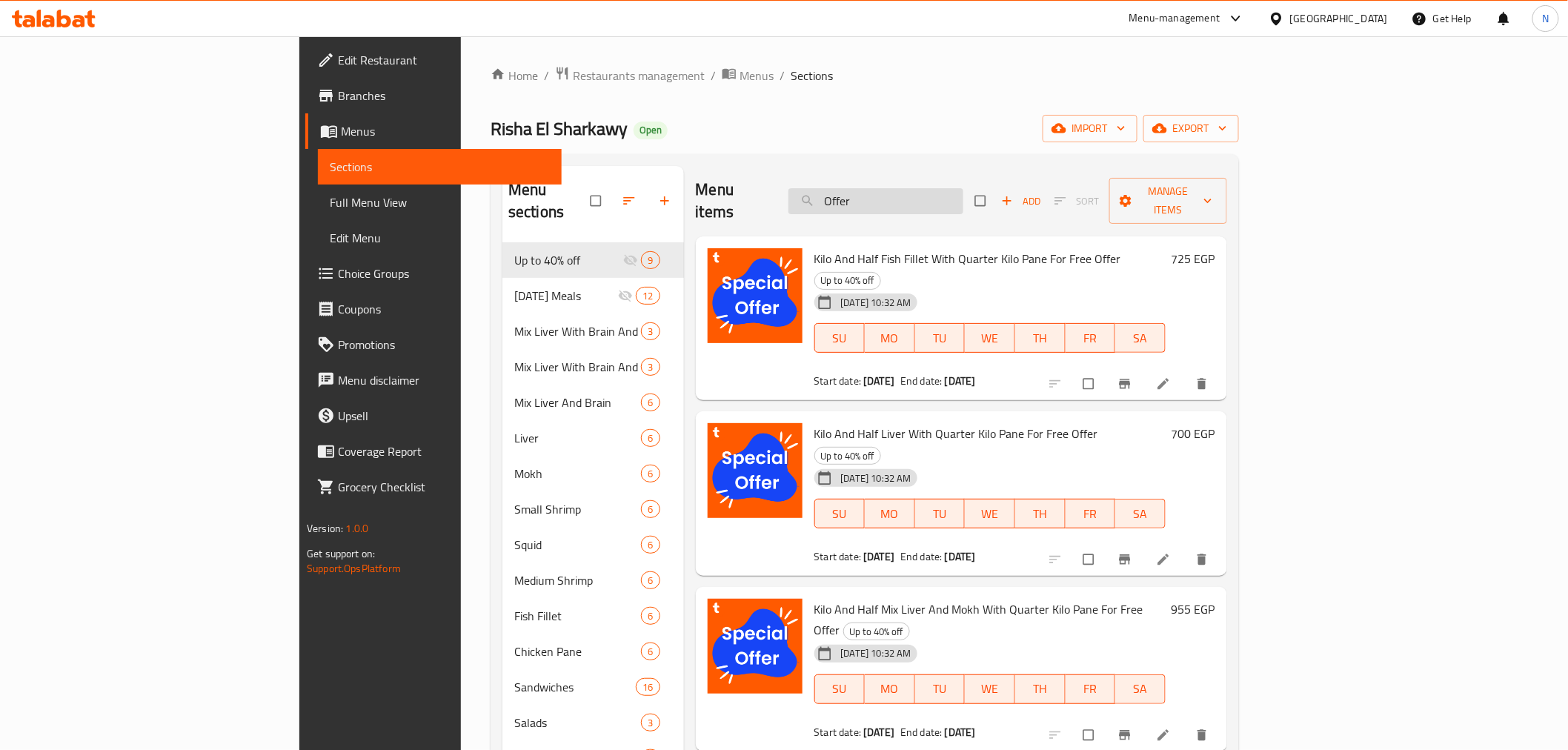
click at [963, 193] on input "Offer" at bounding box center [875, 201] width 175 height 26
paste input "بانيه"
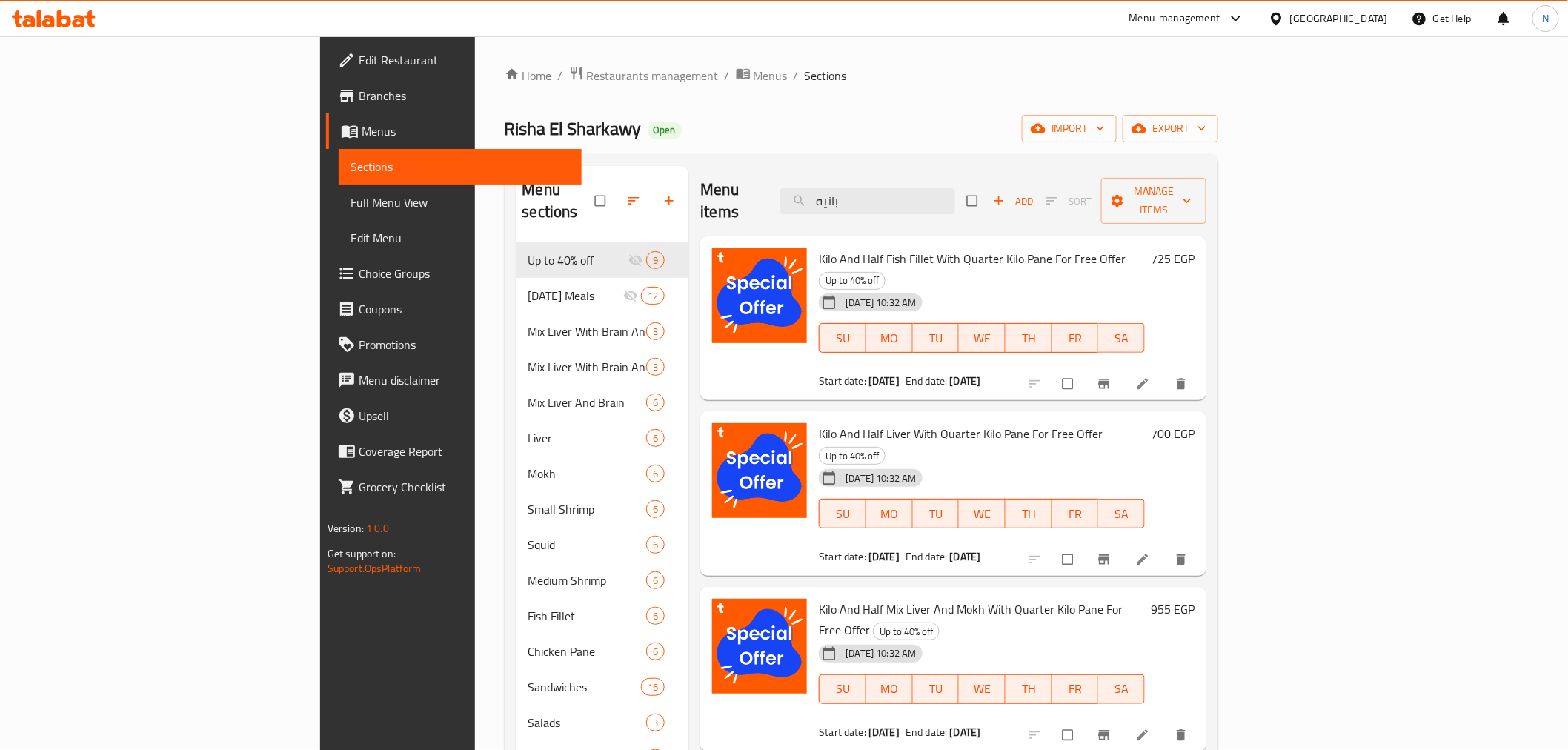
type input "بانيه"
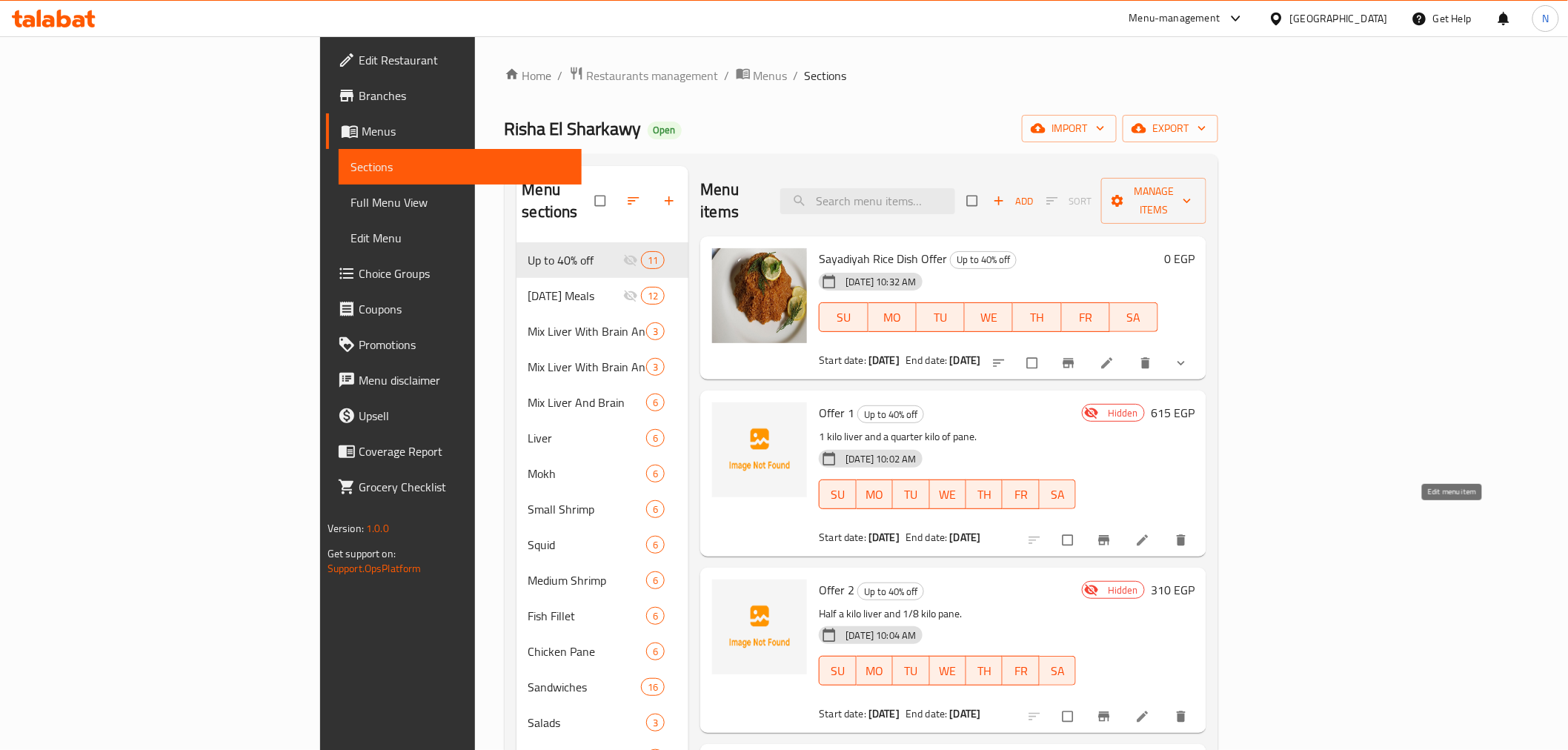
click at [1150, 533] on icon at bounding box center [1142, 540] width 15 height 15
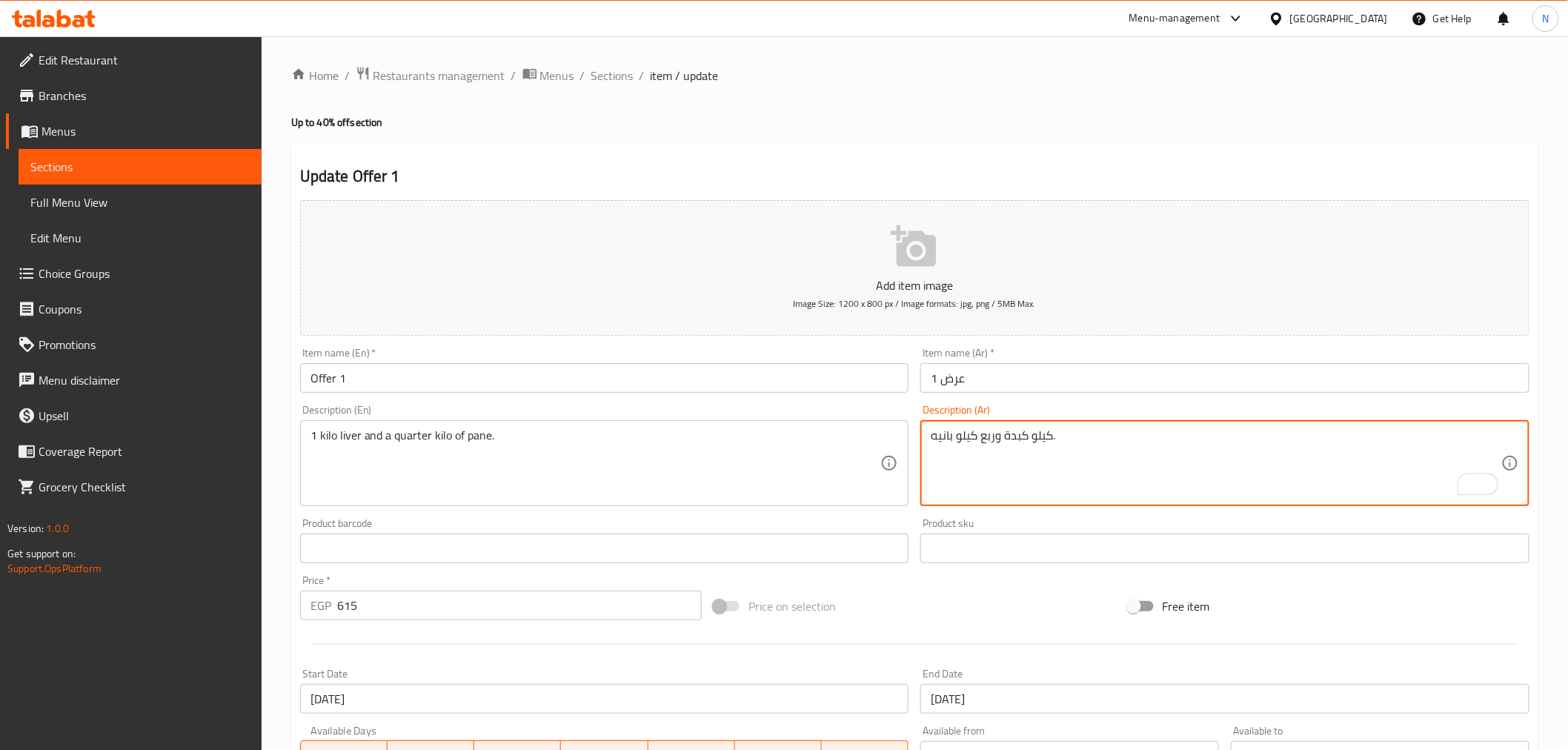
type textarea "كيلو كبدة وربع كيلو بانيه."
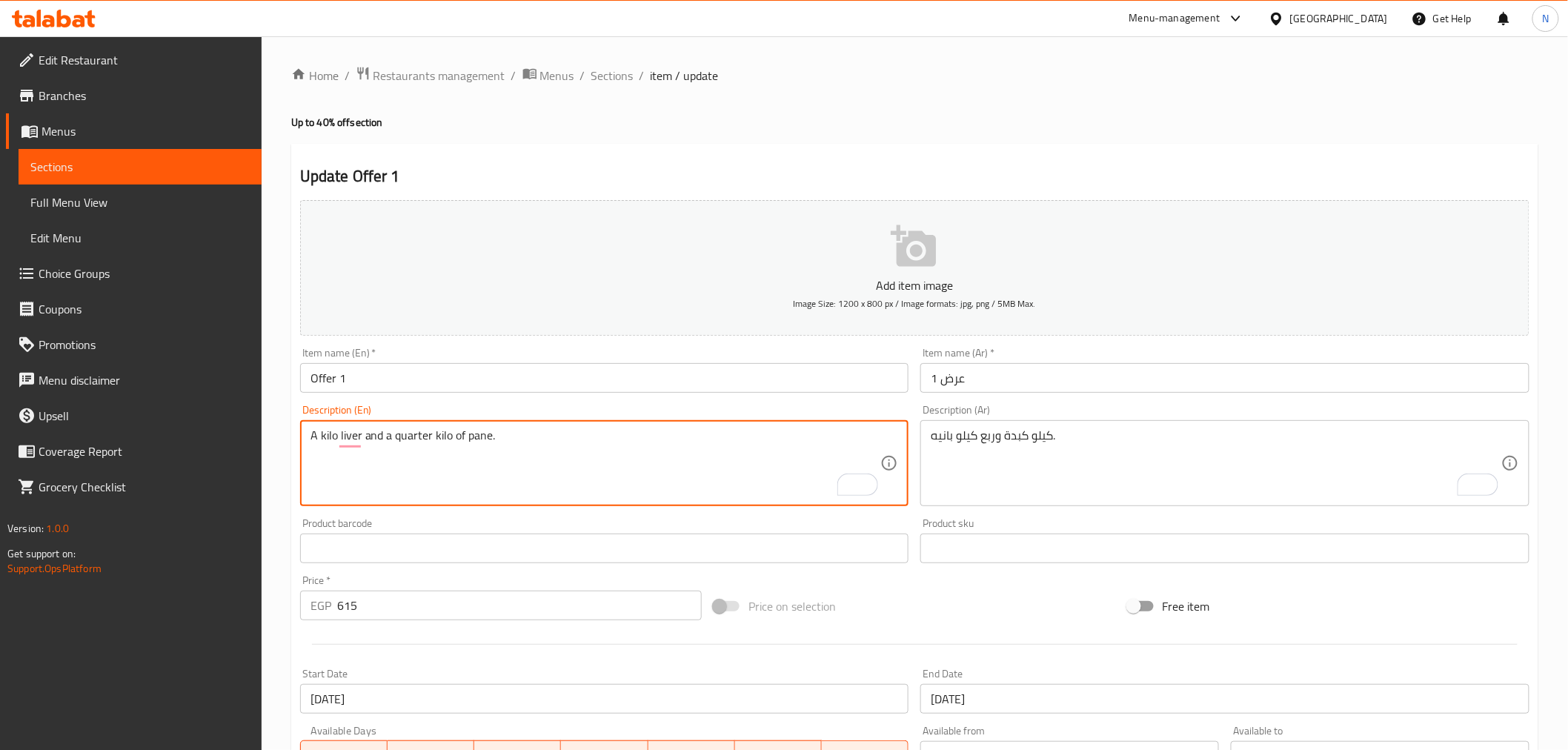
type textarea "A kilo liver and a quarter kilo of pane."
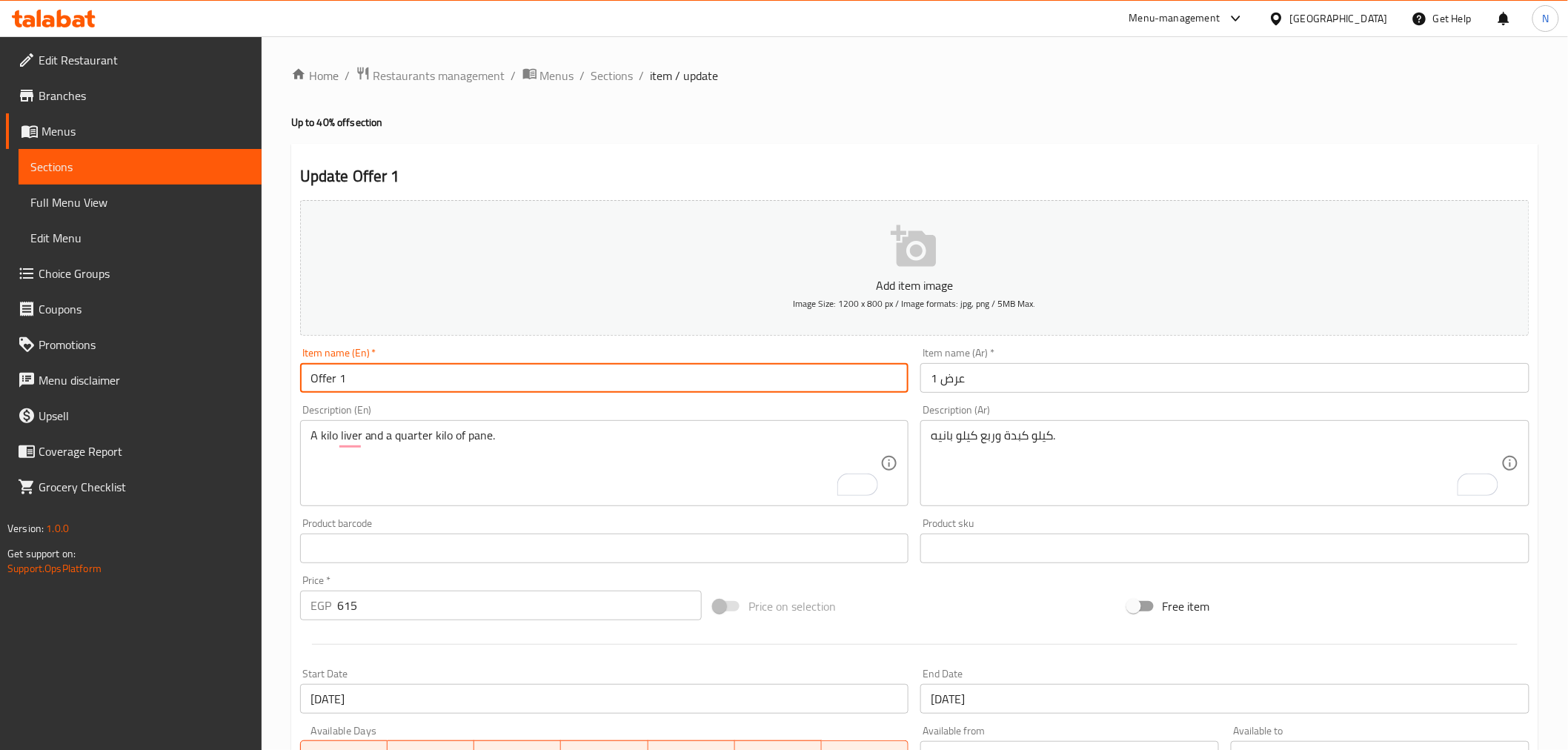
click at [757, 378] on input "Offer 1" at bounding box center [604, 378] width 609 height 30
click at [605, 76] on span "Sections" at bounding box center [612, 76] width 42 height 18
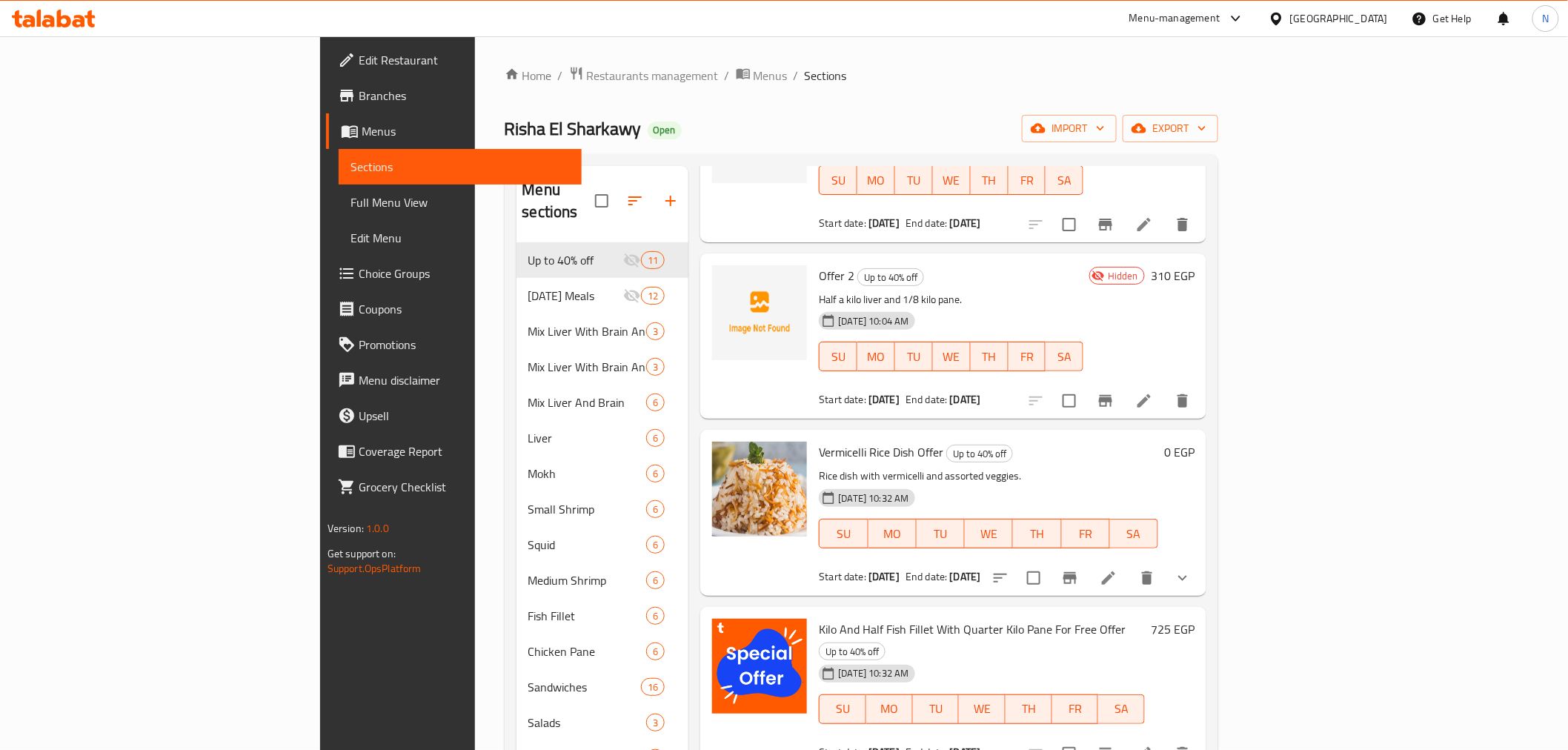
scroll to position [493, 0]
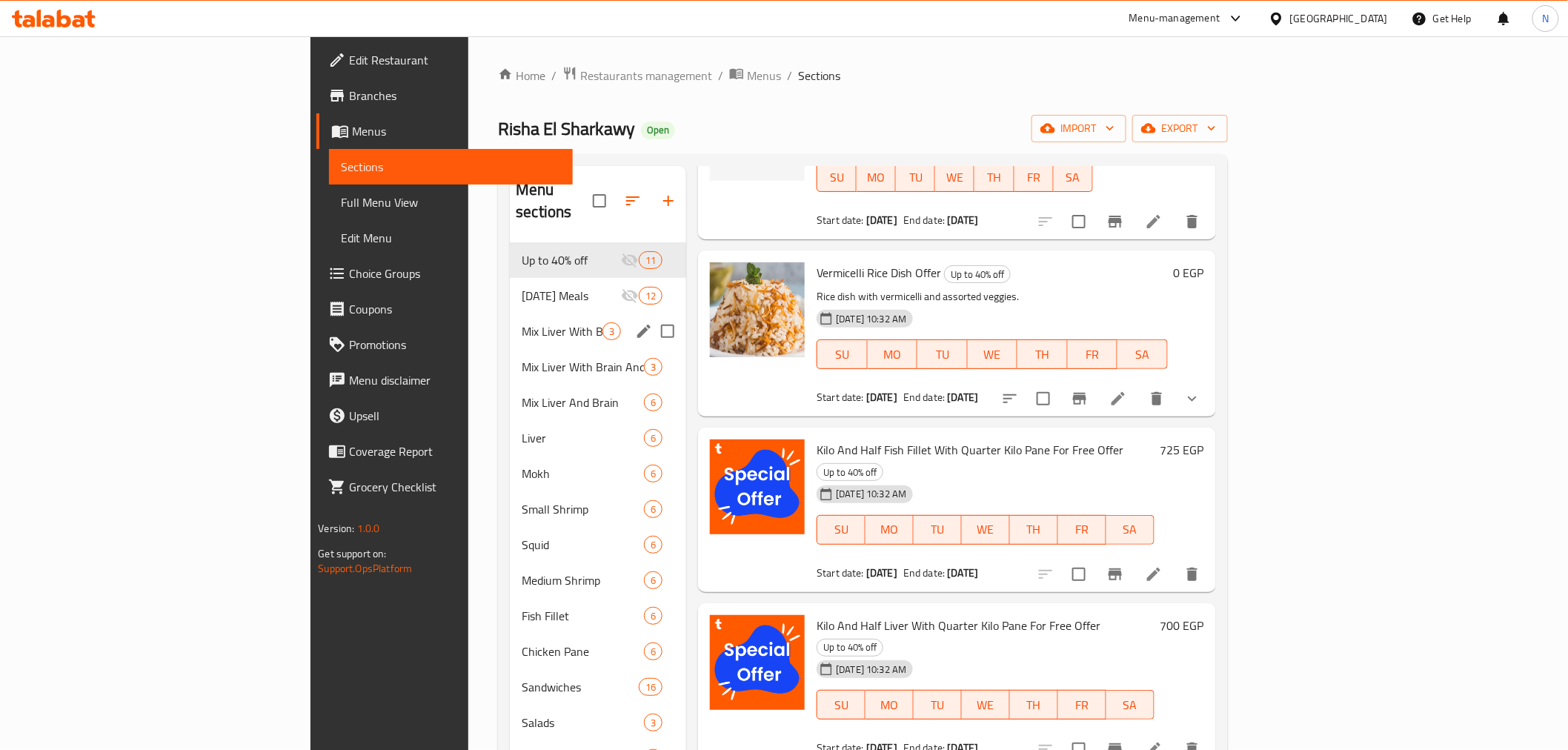
click at [510, 322] on div "Mix Liver With Brain And Shrimp And Fish Fillet 3" at bounding box center [598, 332] width 177 height 36
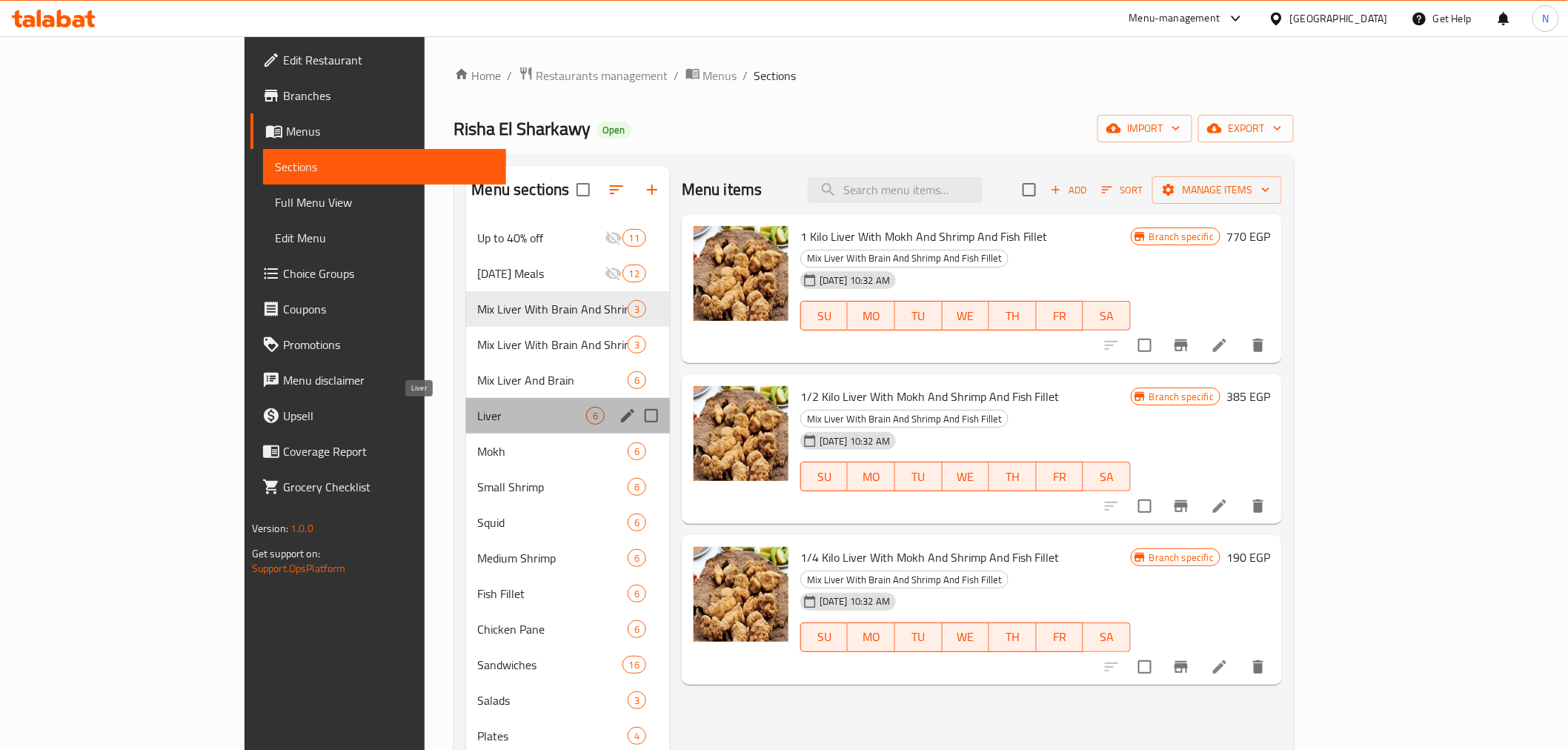
click at [478, 412] on span "Liver" at bounding box center [532, 415] width 109 height 18
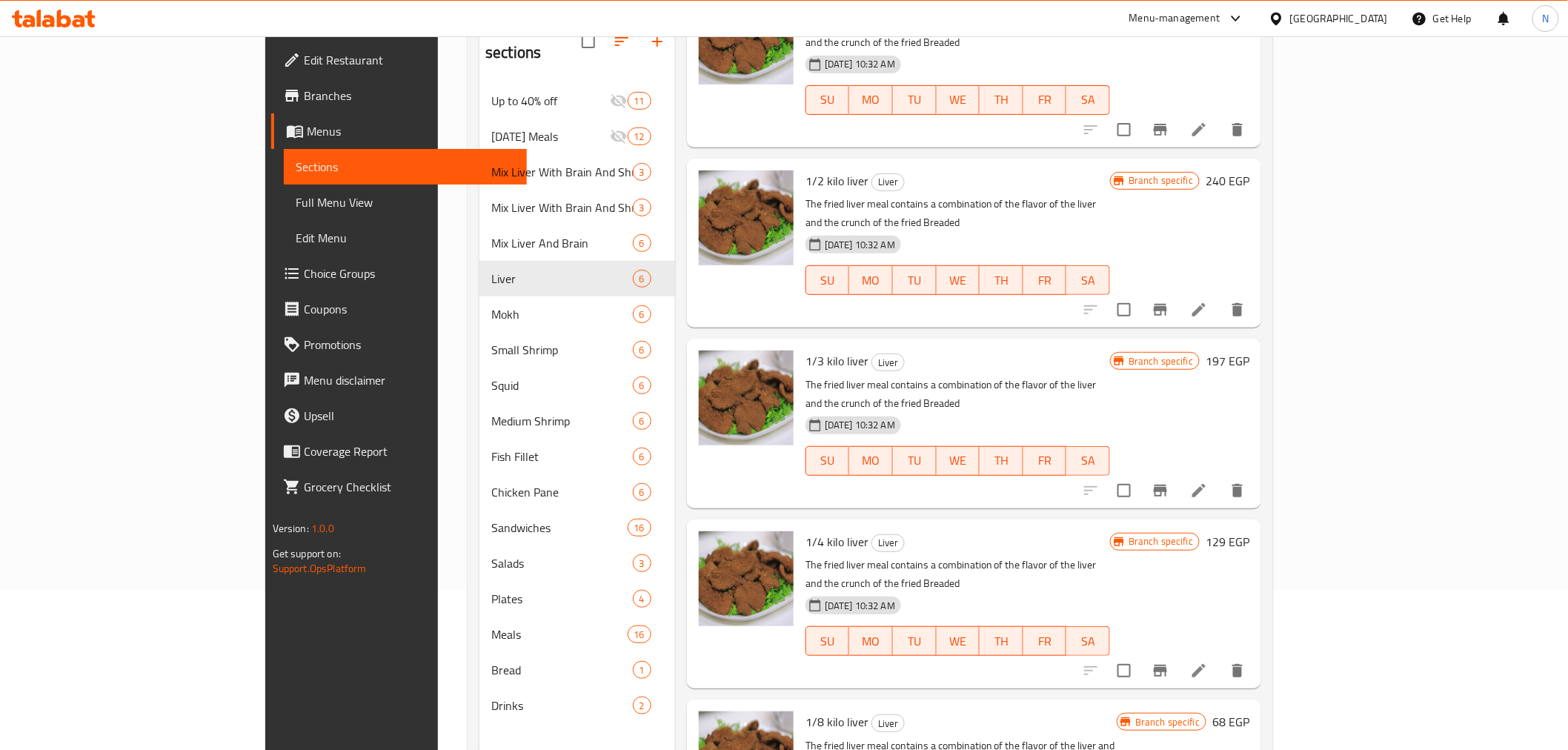
scroll to position [207, 0]
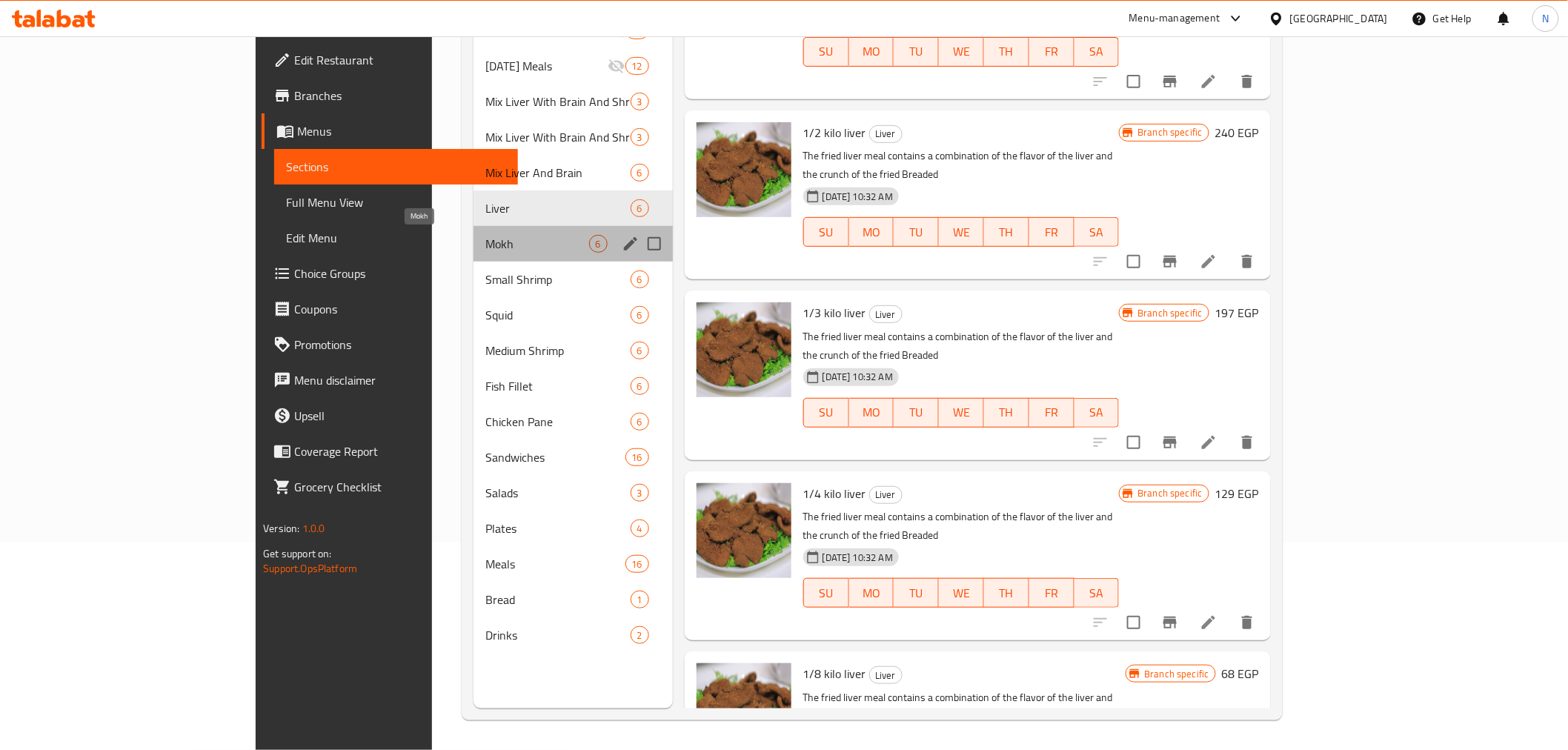
click at [485, 249] on span "Mokh" at bounding box center [537, 244] width 104 height 18
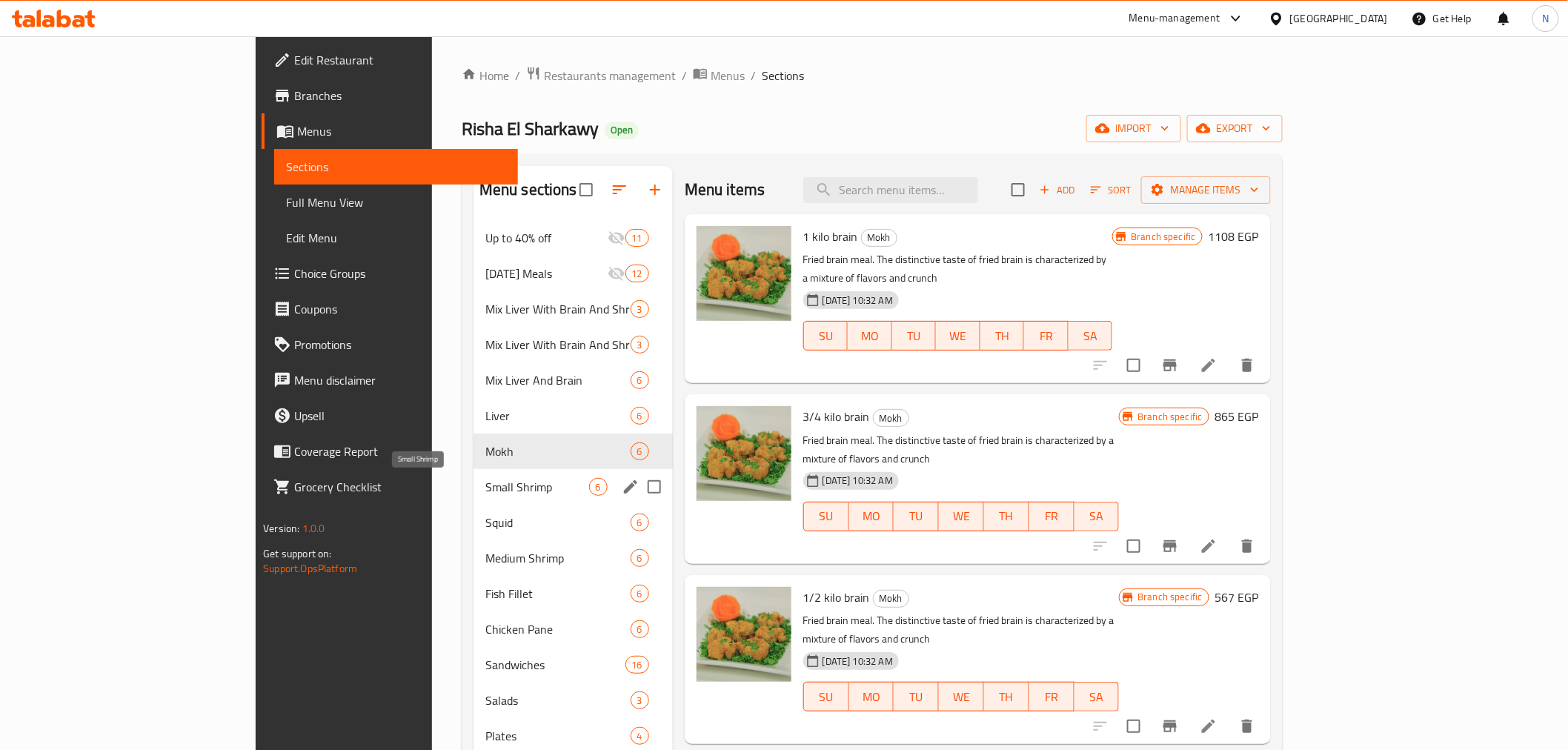
click at [485, 488] on span "Small Shrimp" at bounding box center [537, 487] width 104 height 18
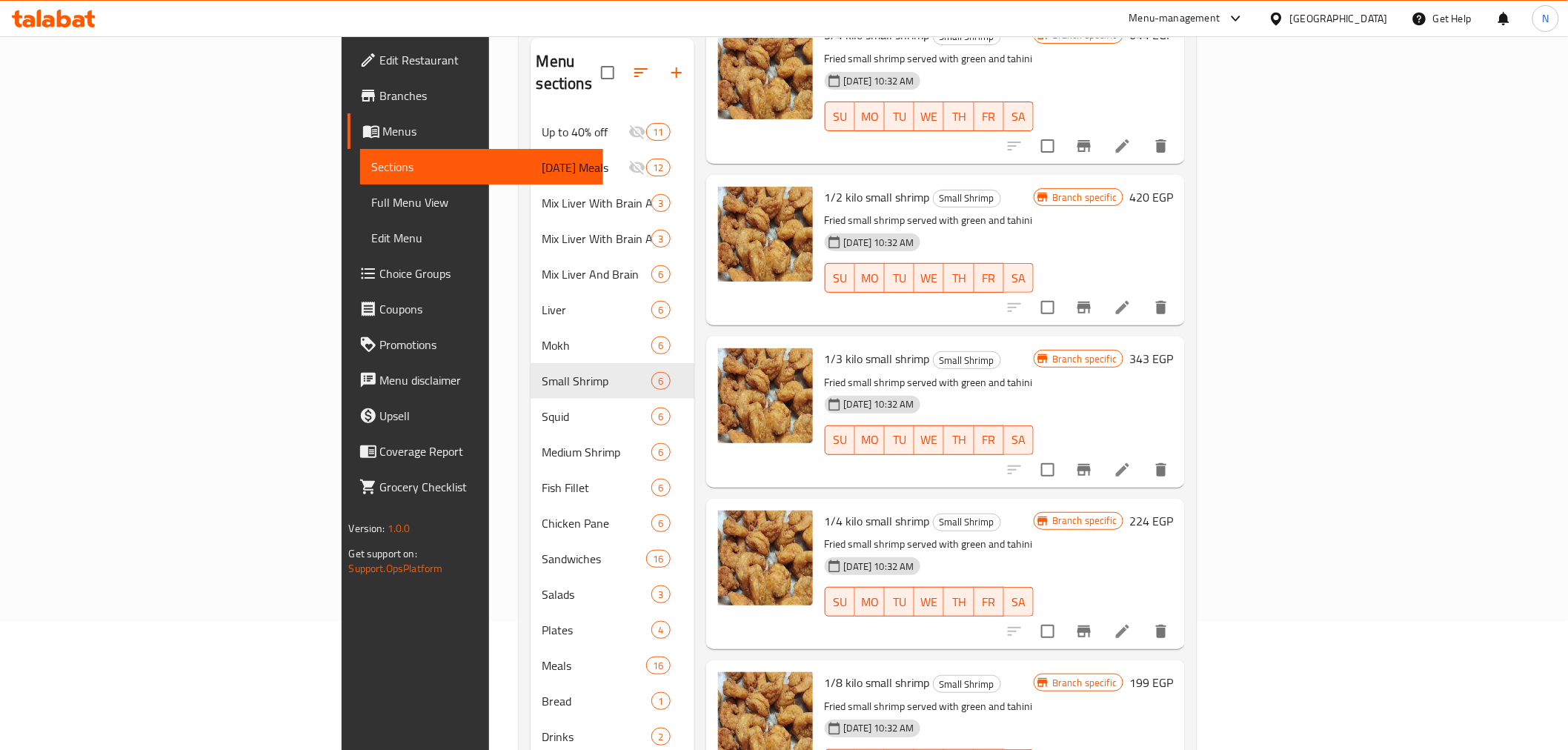
scroll to position [207, 0]
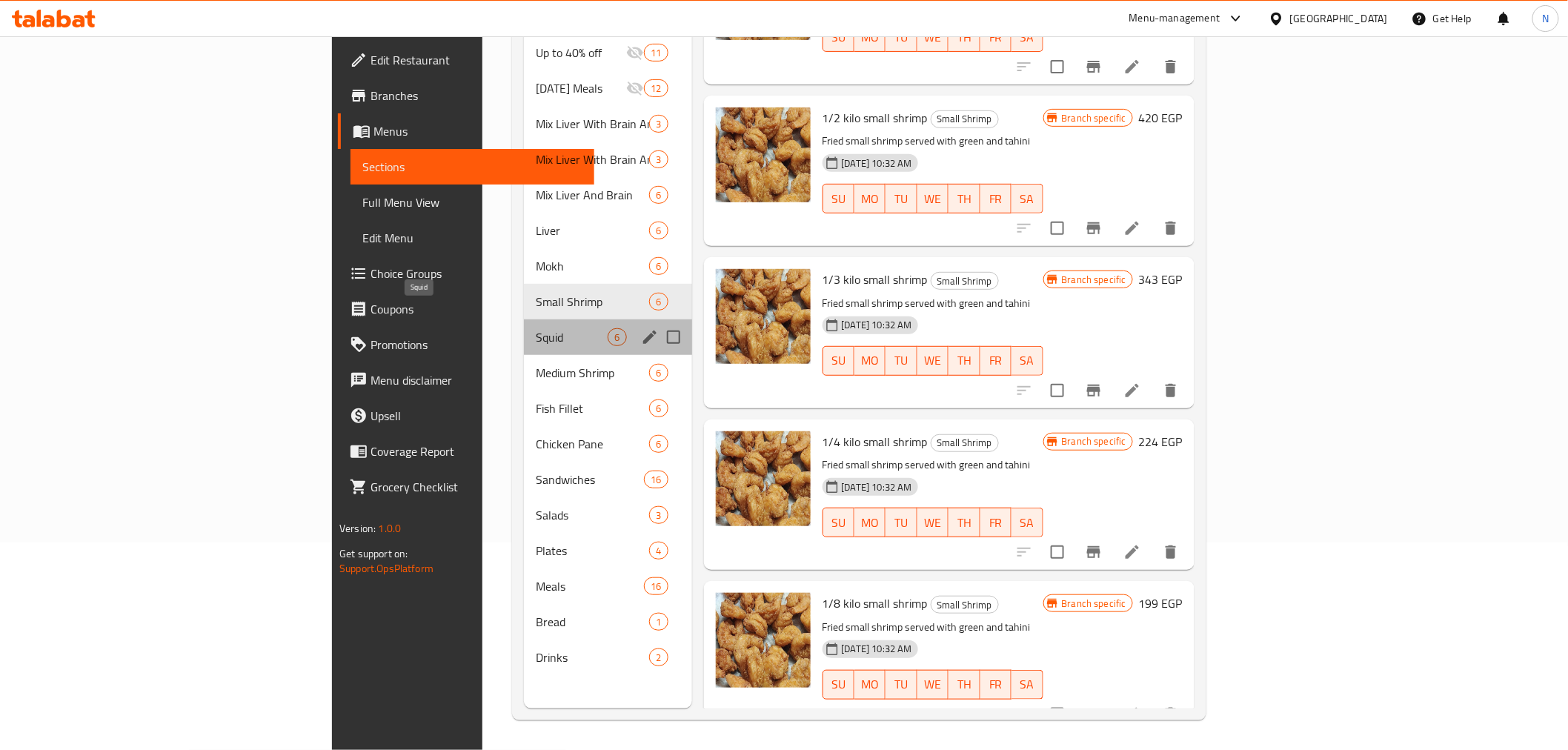
click at [536, 329] on span "Squid" at bounding box center [571, 338] width 72 height 18
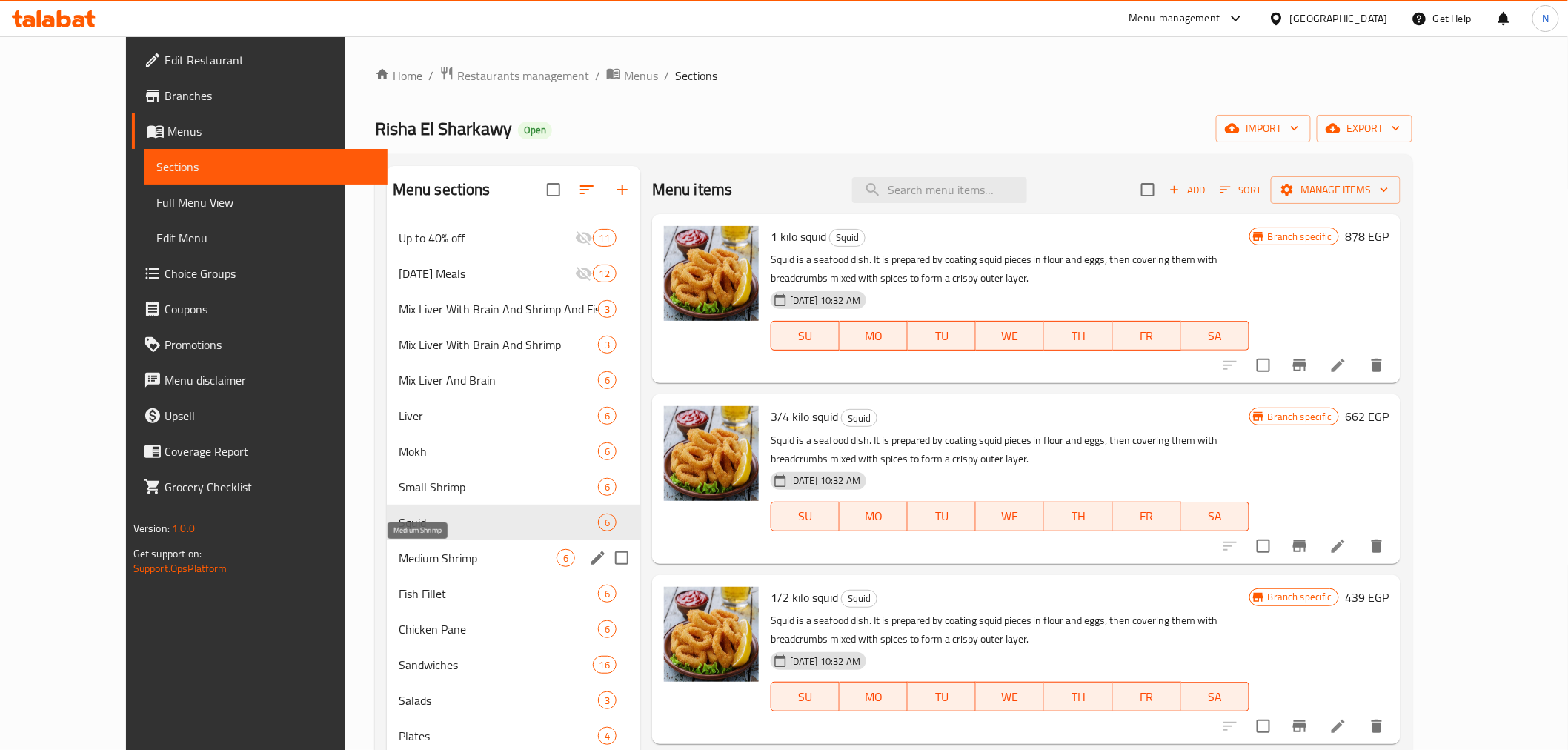
click at [399, 552] on span "Medium Shrimp" at bounding box center [478, 558] width 158 height 18
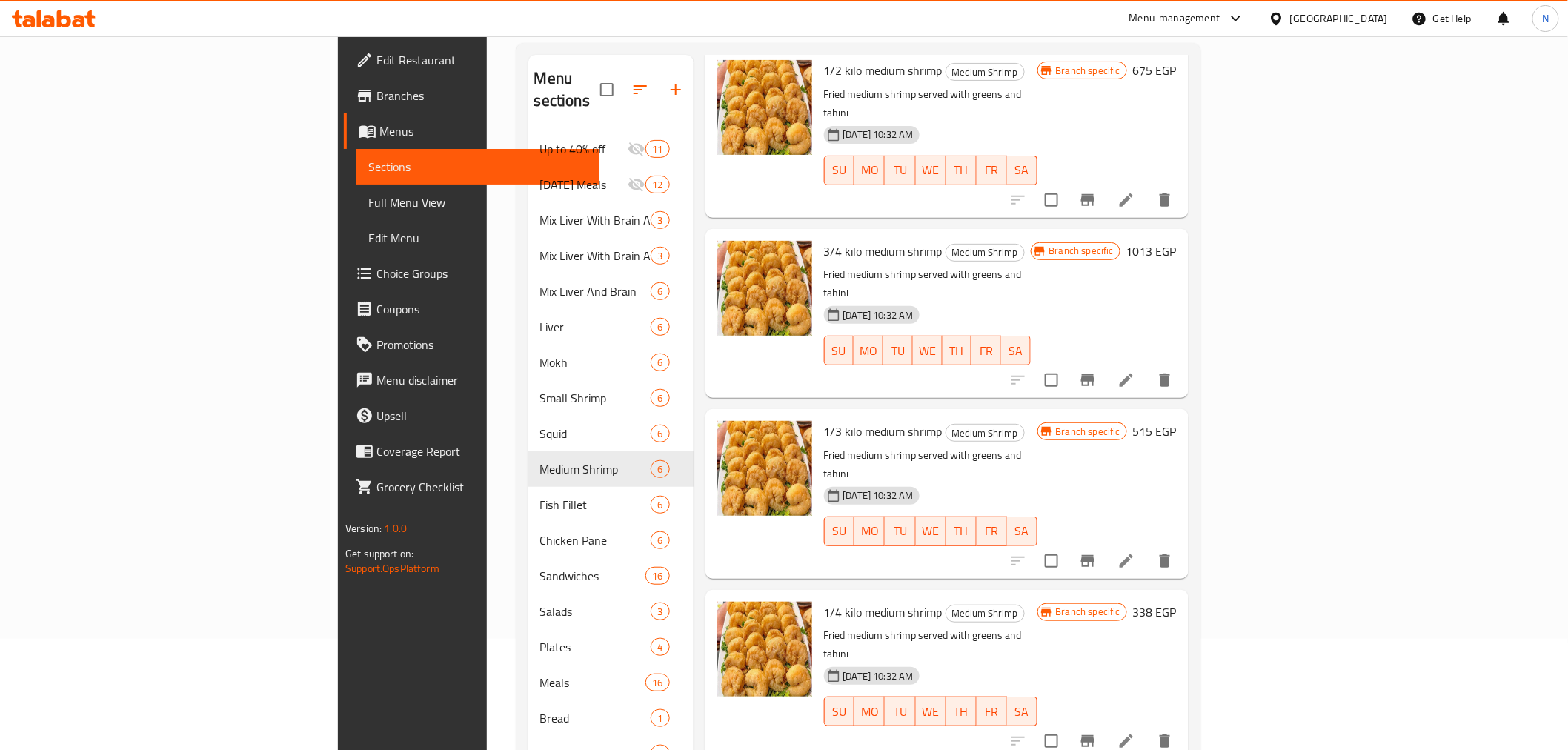
scroll to position [207, 0]
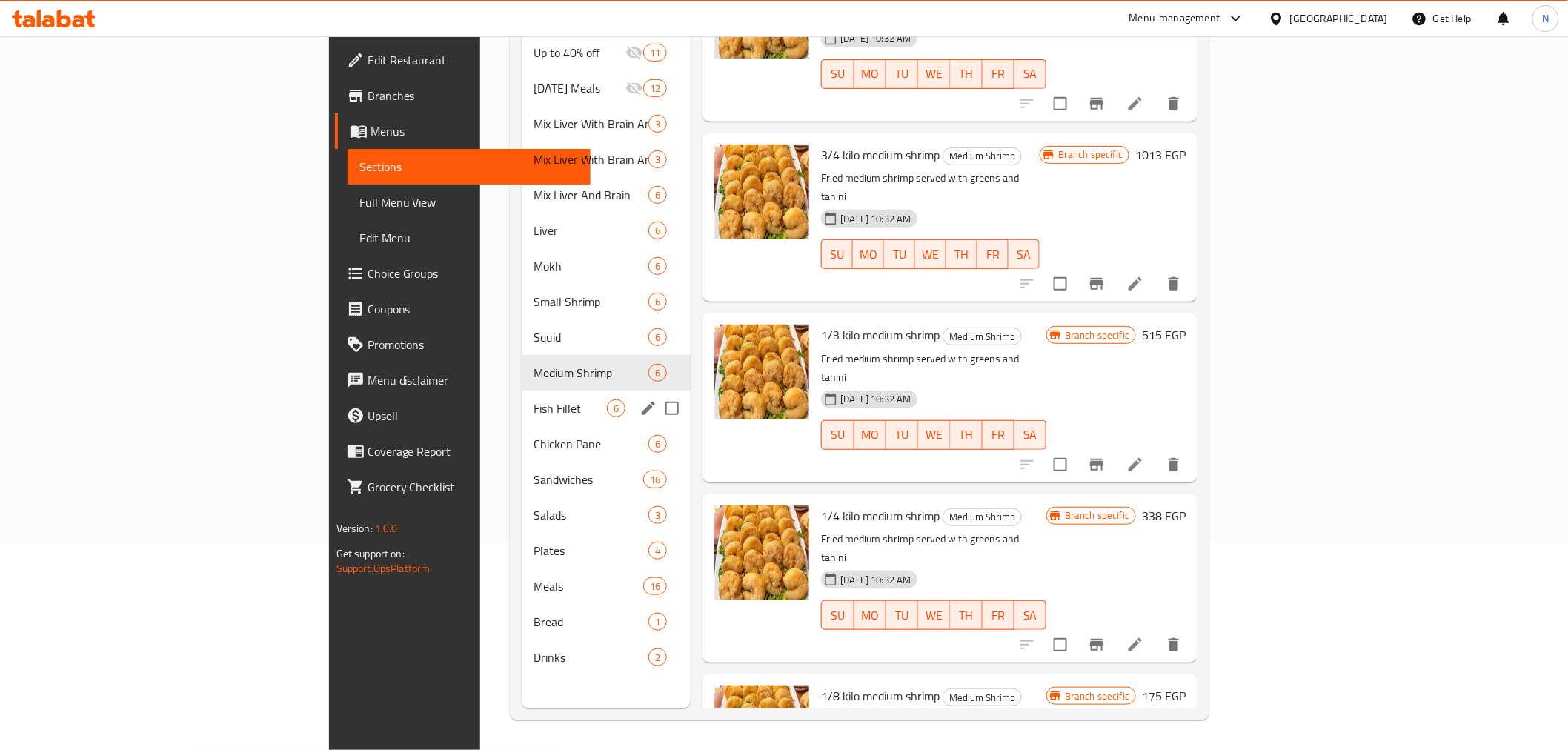
click at [534, 400] on span "Fish Fillet" at bounding box center [570, 409] width 73 height 18
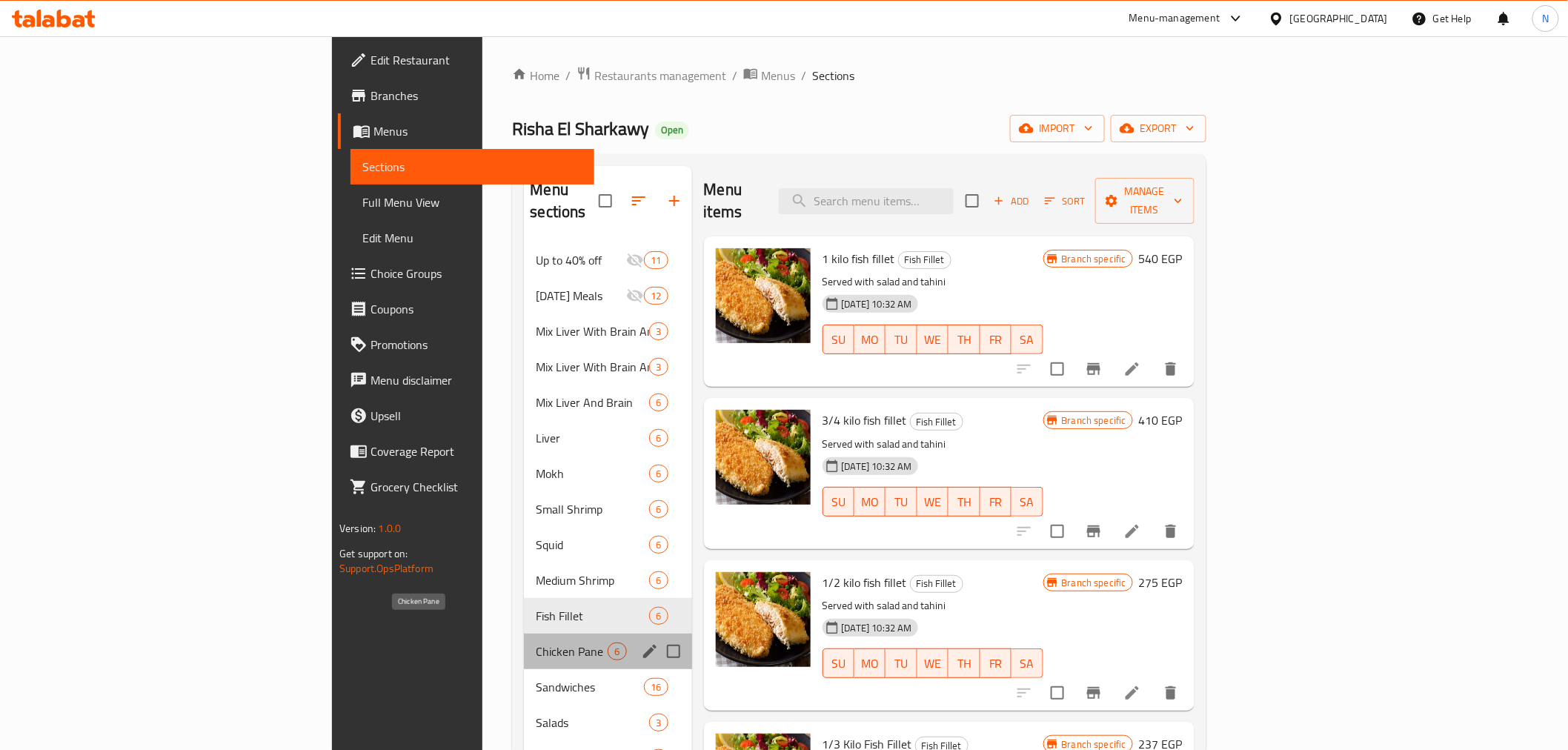
click at [536, 642] on span "Chicken Pane" at bounding box center [571, 651] width 72 height 18
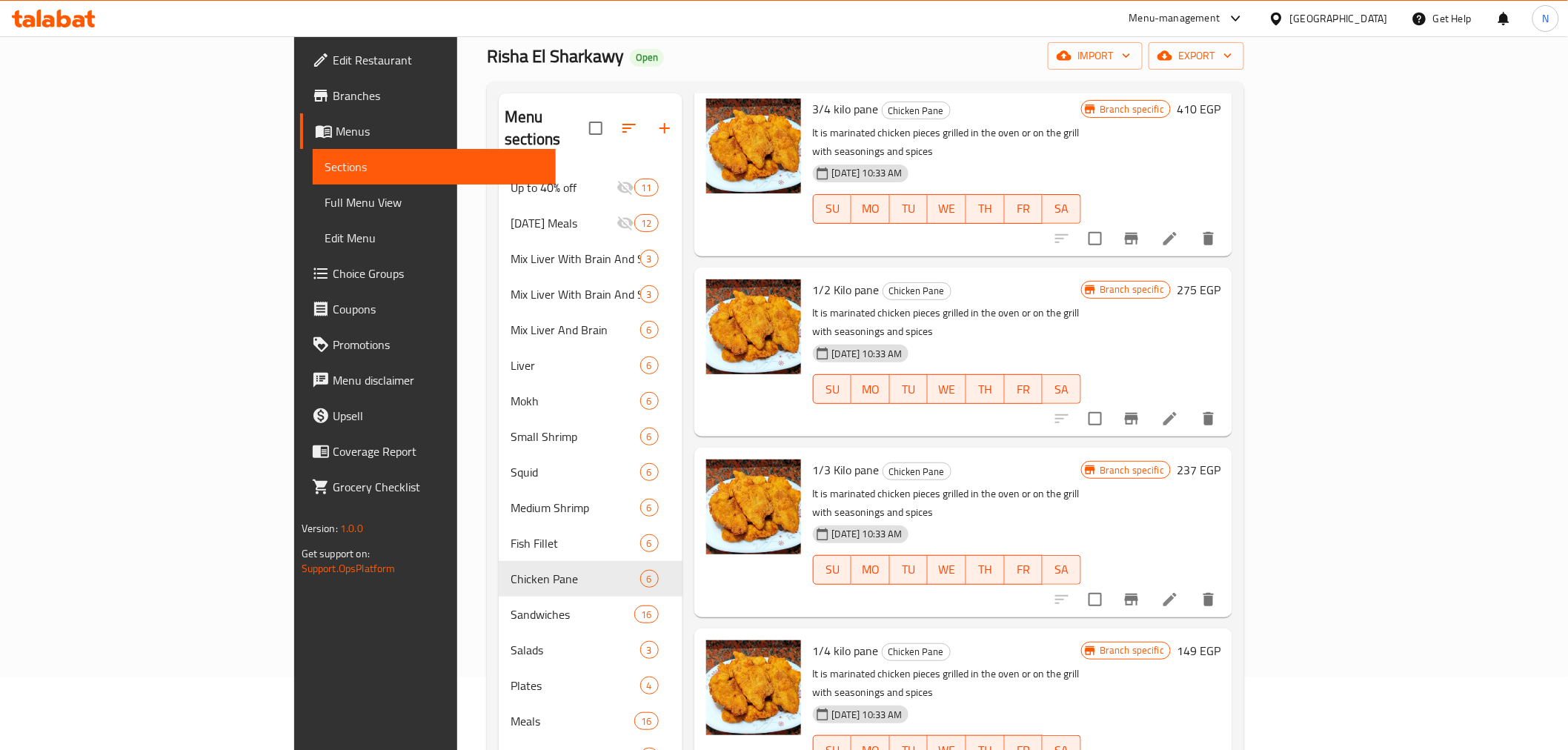
scroll to position [207, 0]
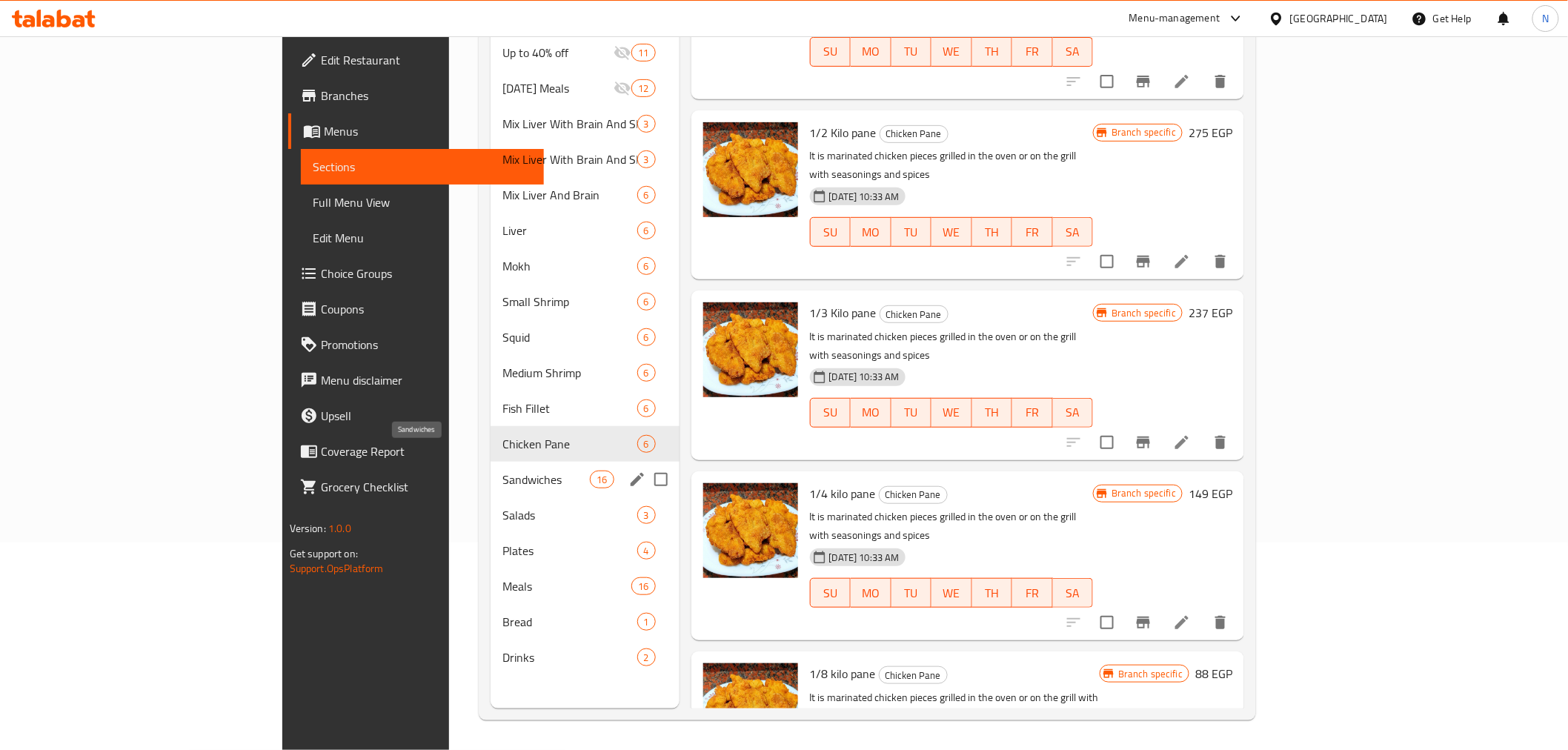
click at [502, 471] on span "Sandwiches" at bounding box center [546, 480] width 88 height 18
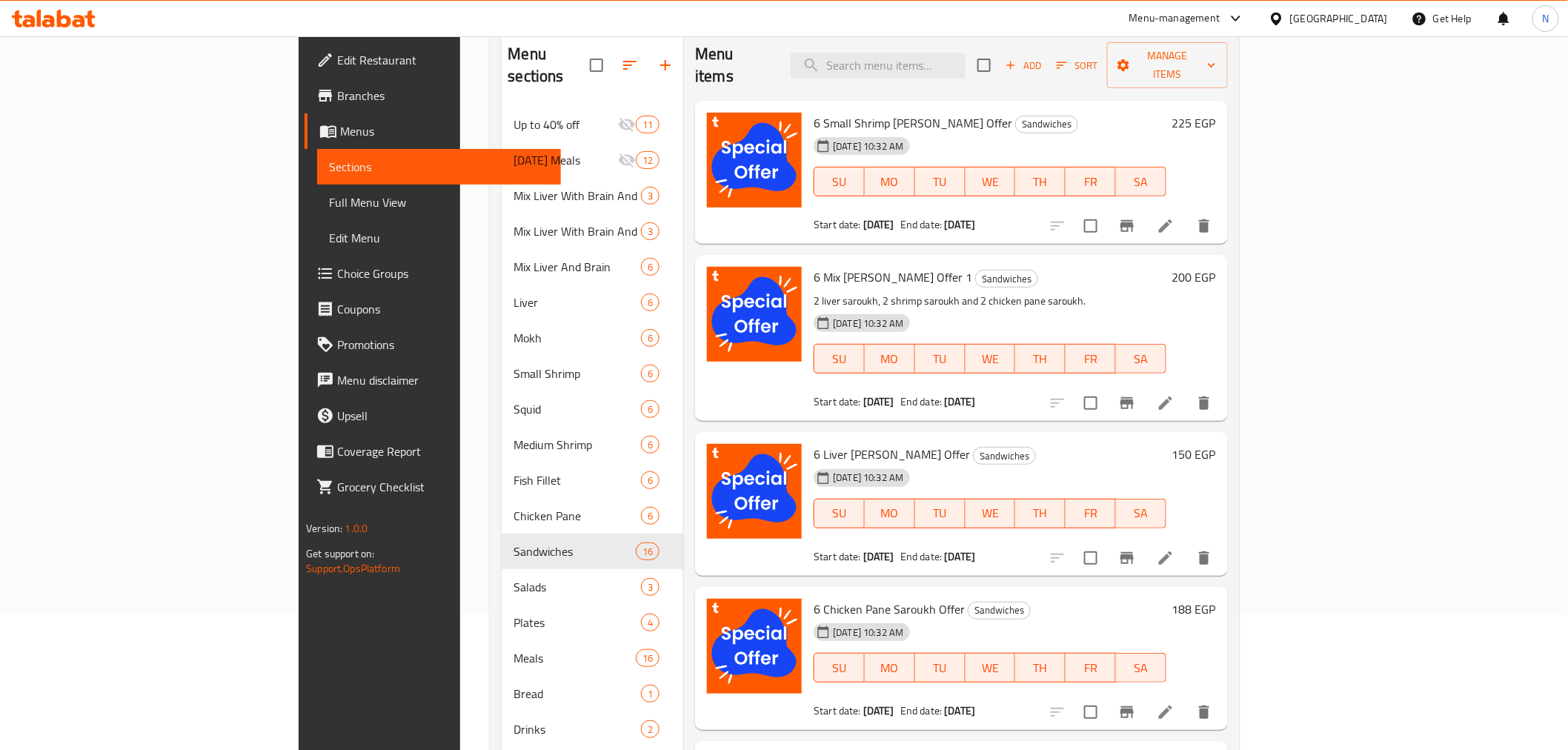
scroll to position [207, 0]
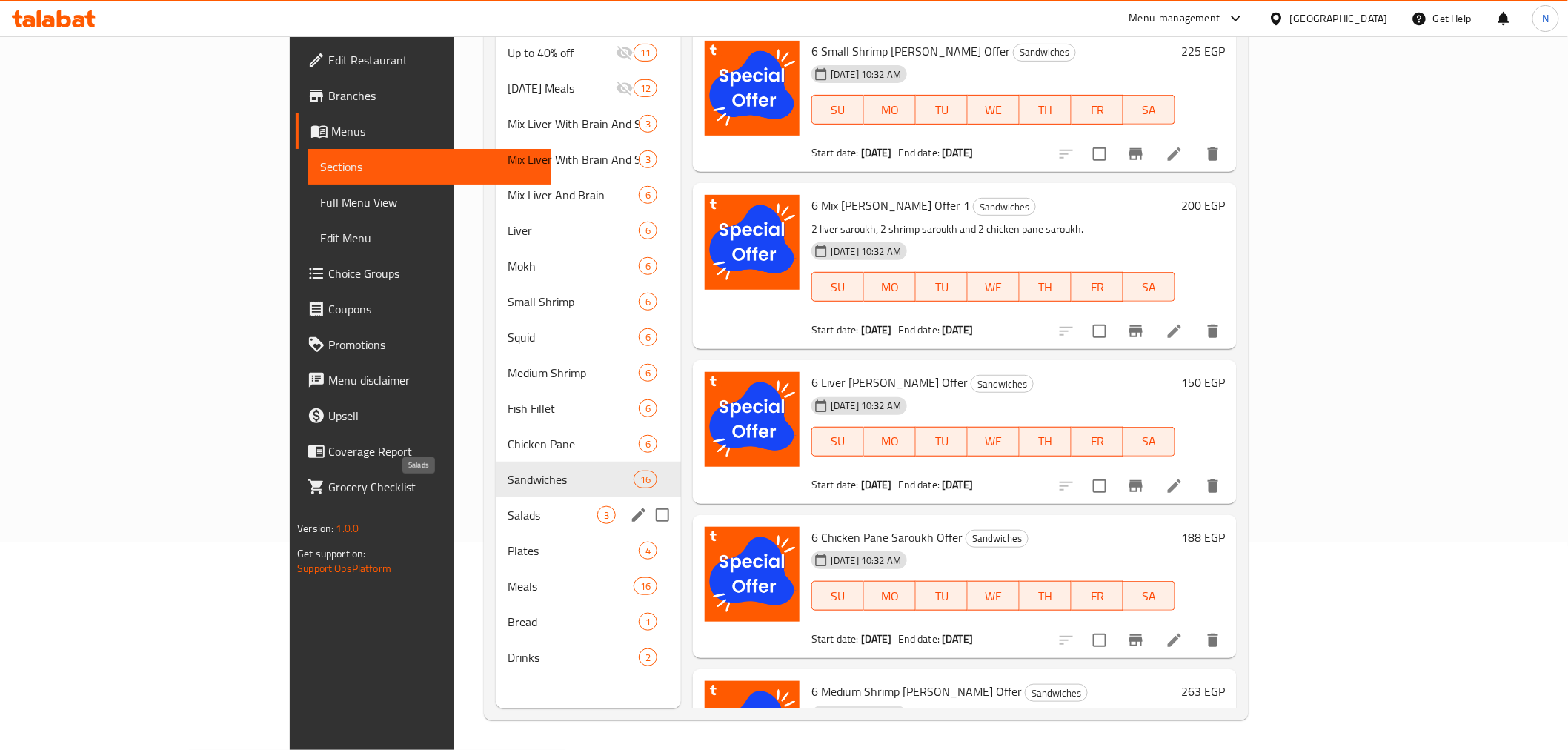
click at [507, 506] on span "Salads" at bounding box center [552, 515] width 90 height 18
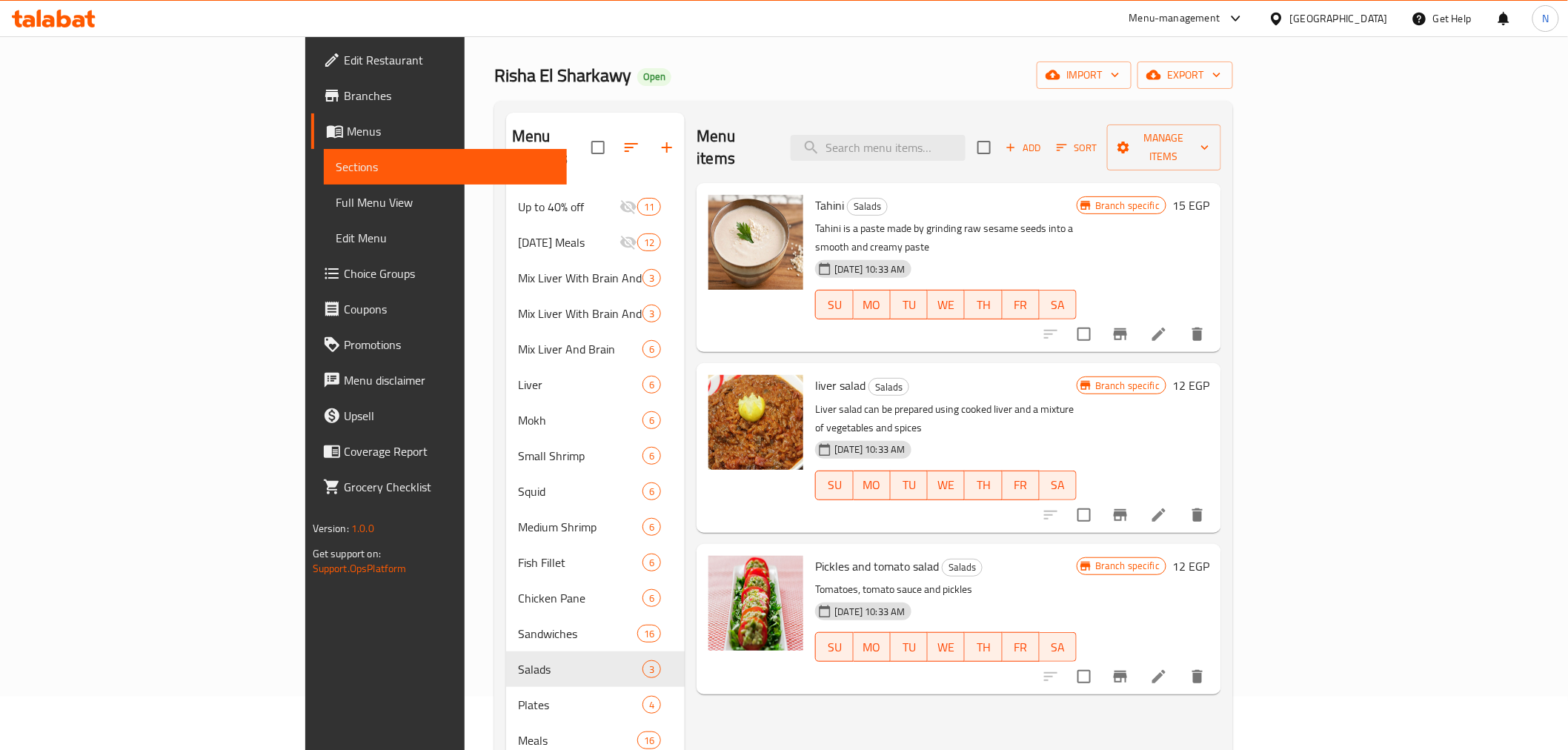
scroll to position [165, 0]
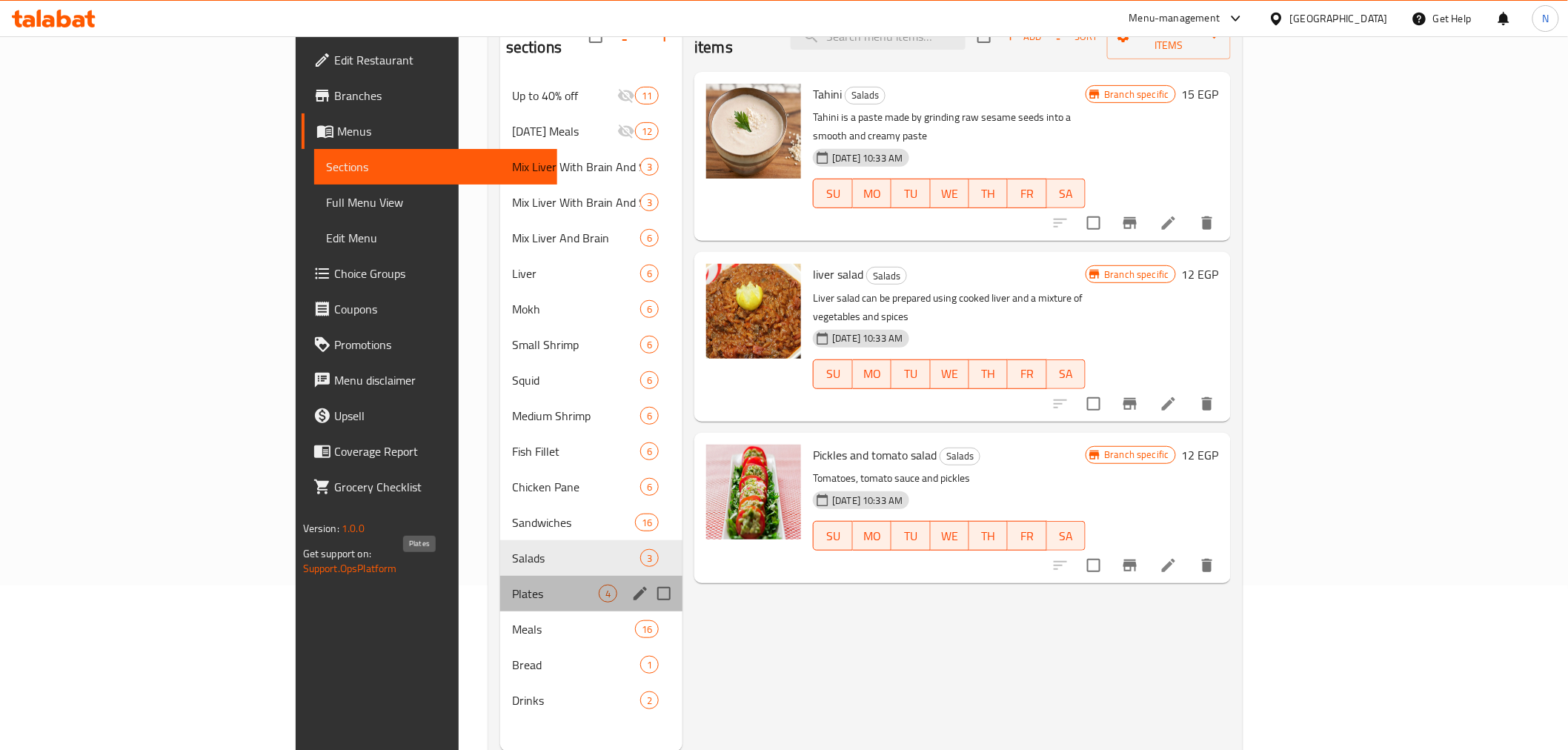
click at [512, 584] on span "Plates" at bounding box center [556, 593] width 87 height 18
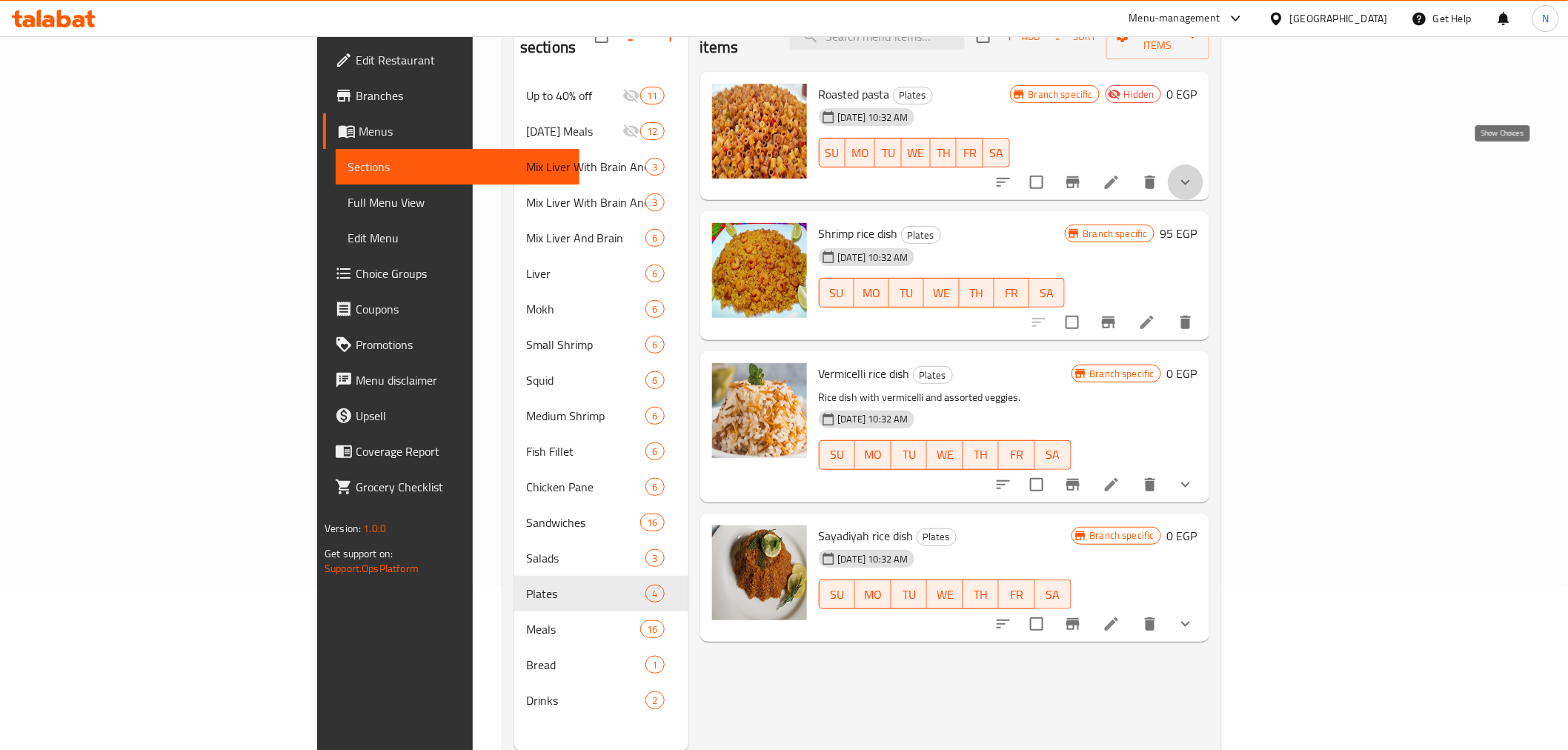
click at [1194, 174] on icon "show more" at bounding box center [1185, 183] width 18 height 18
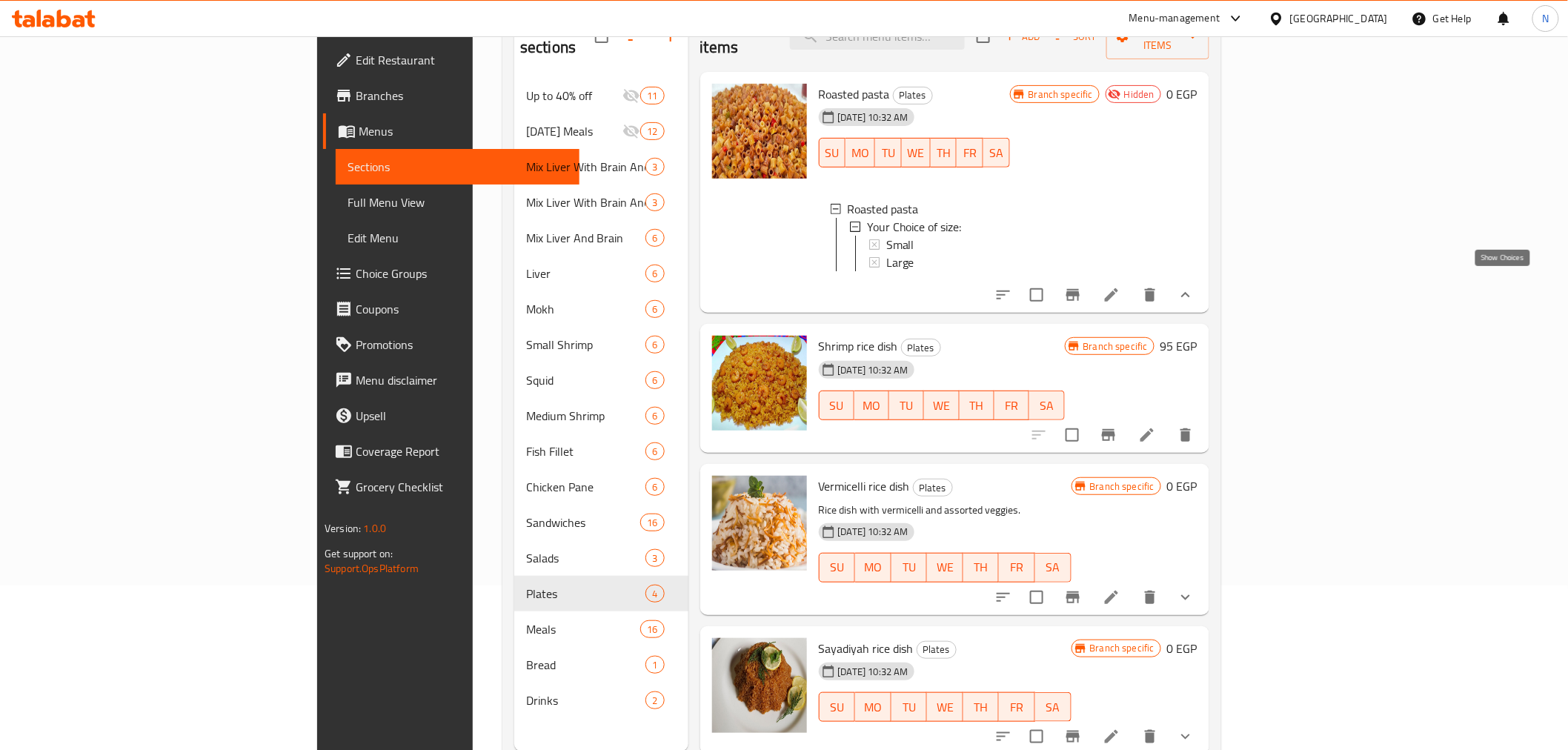
click at [1190, 292] on icon "show more" at bounding box center [1185, 294] width 9 height 5
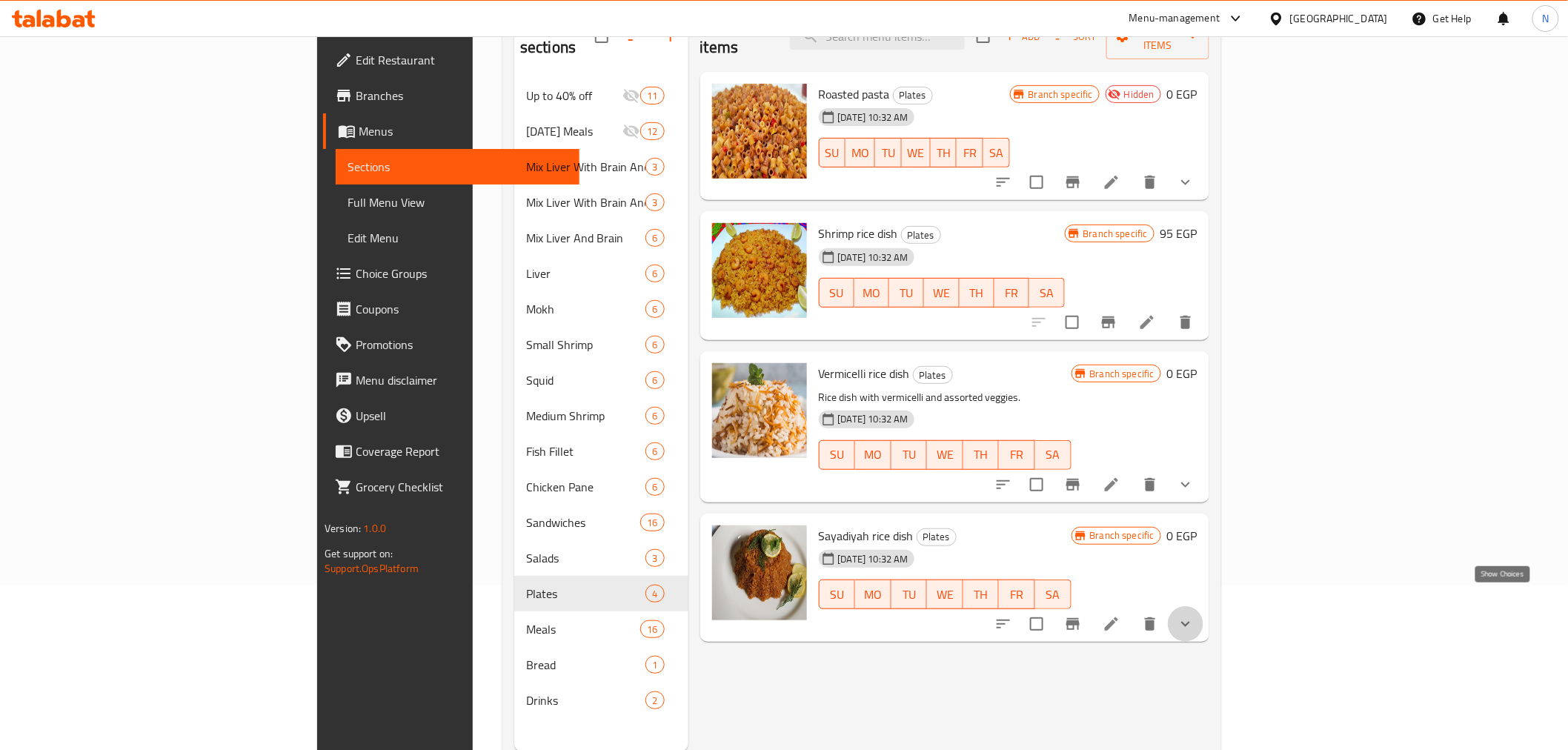
click at [1194, 615] on icon "show more" at bounding box center [1185, 624] width 18 height 18
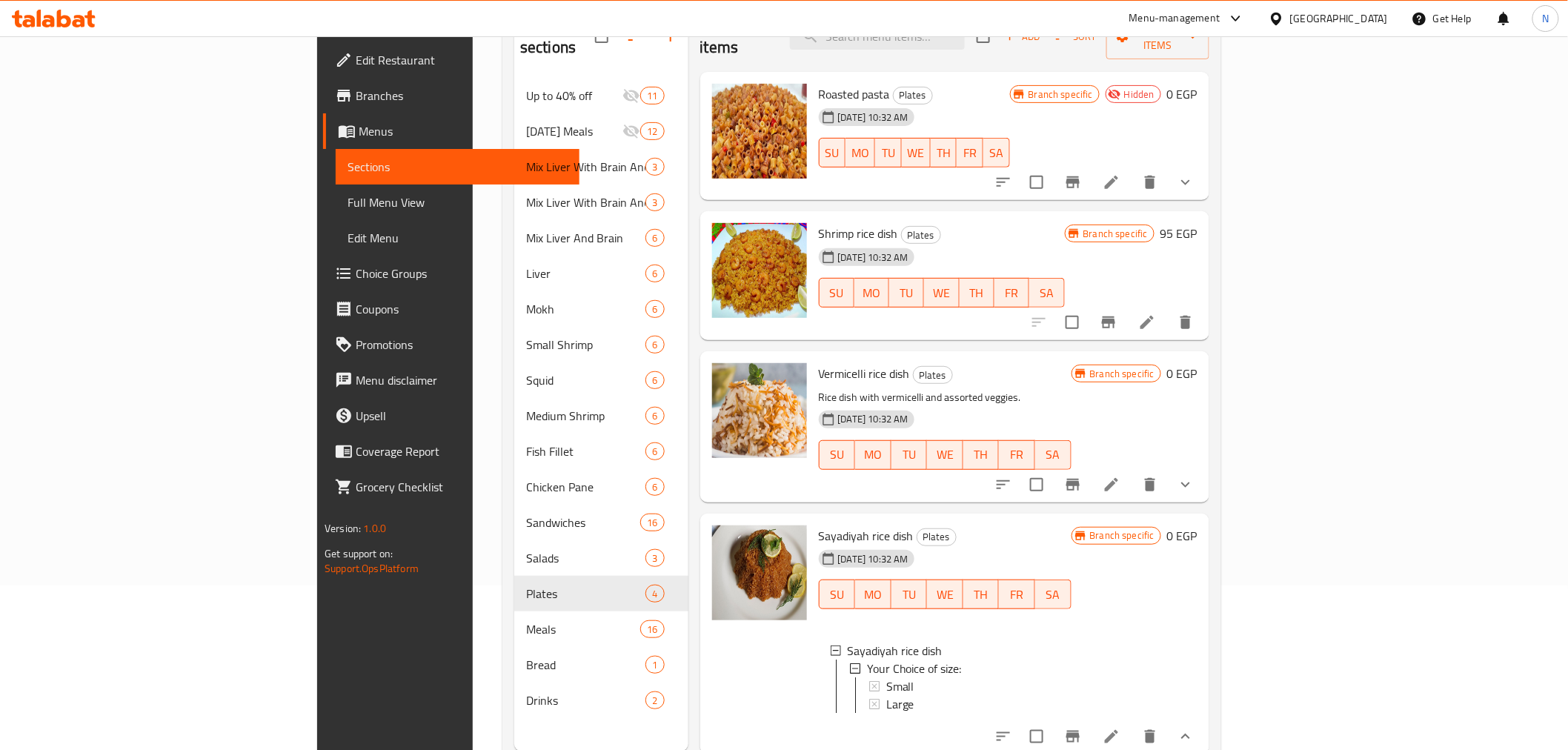
click at [1194, 727] on icon "show more" at bounding box center [1185, 736] width 18 height 18
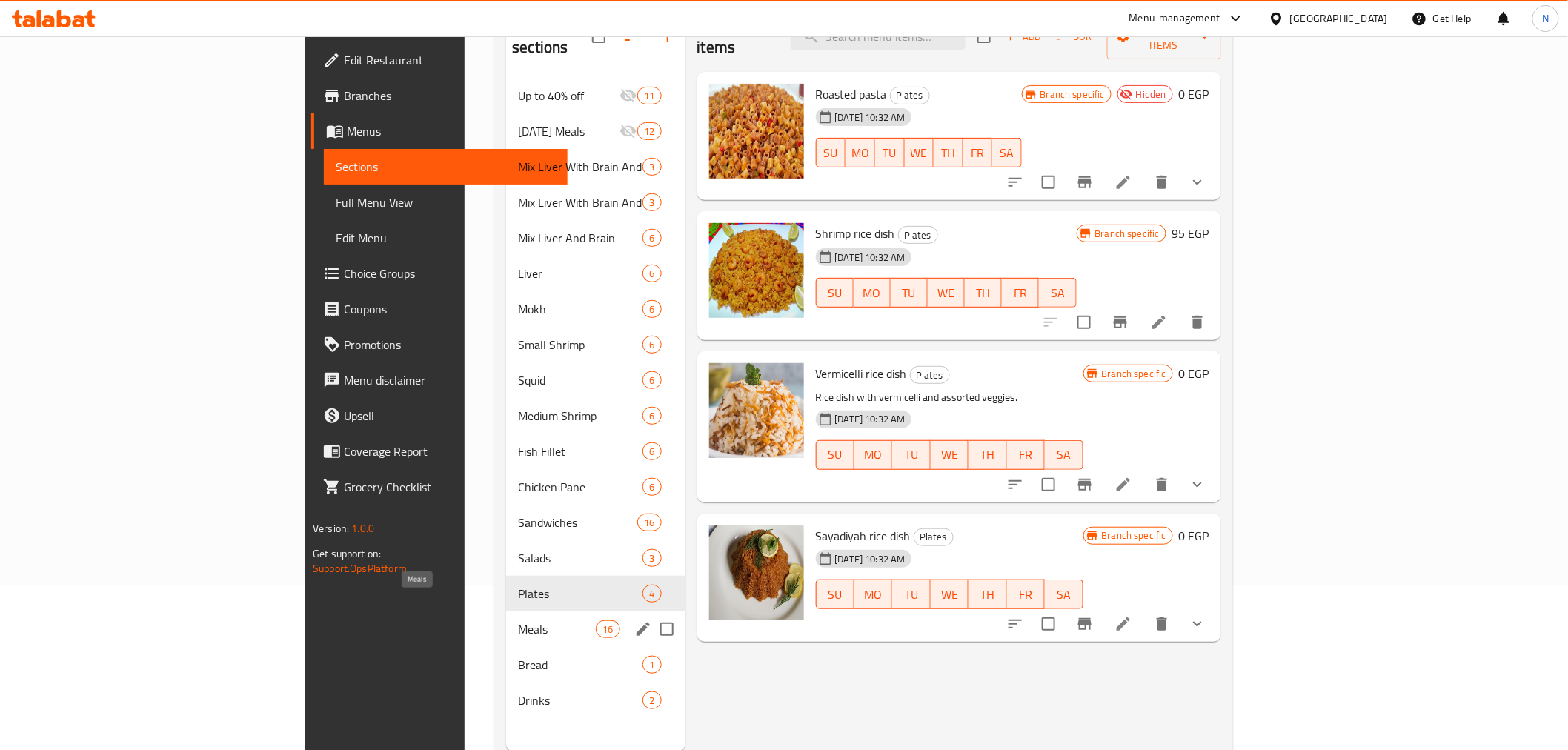
click at [518, 620] on span "Meals" at bounding box center [557, 629] width 78 height 18
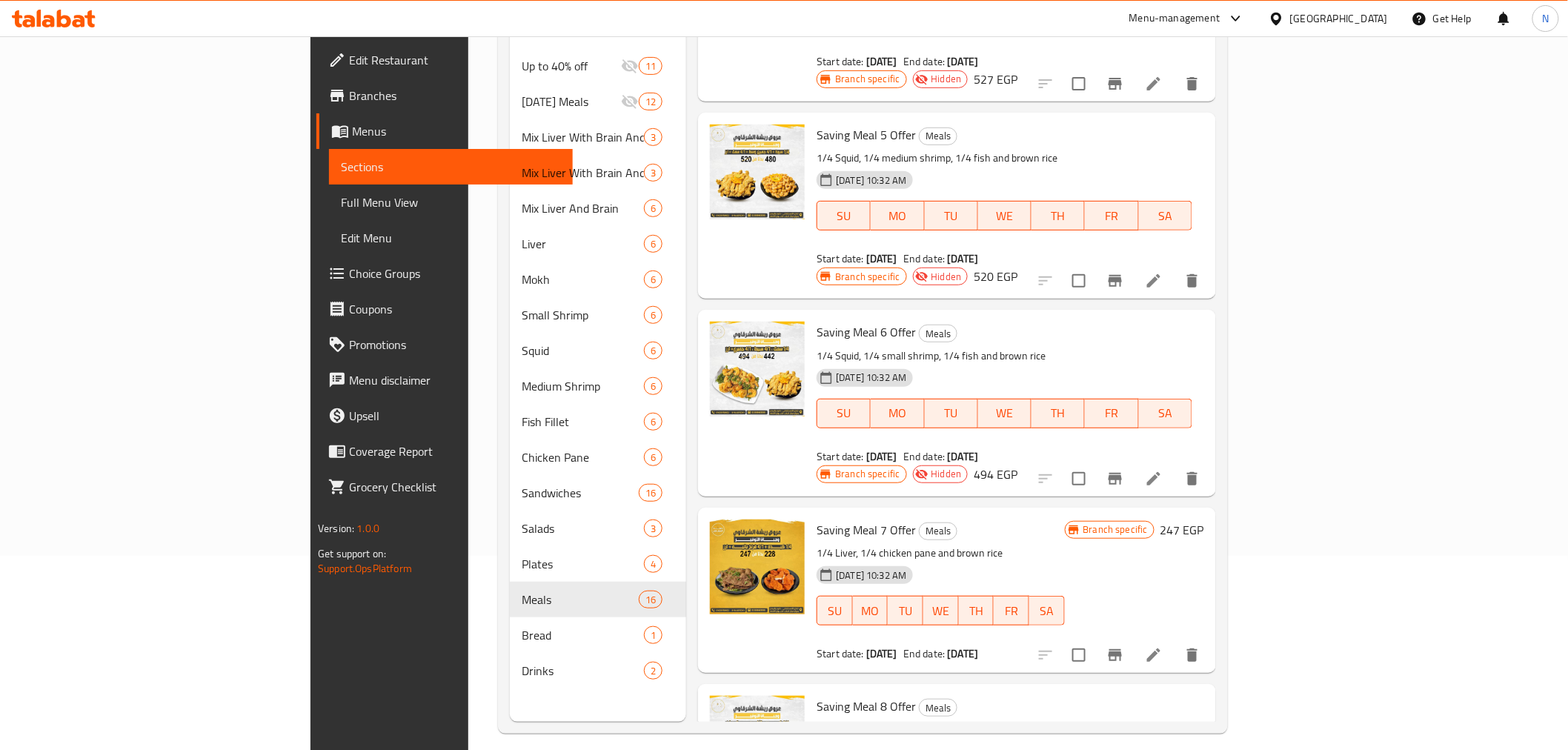
scroll to position [207, 0]
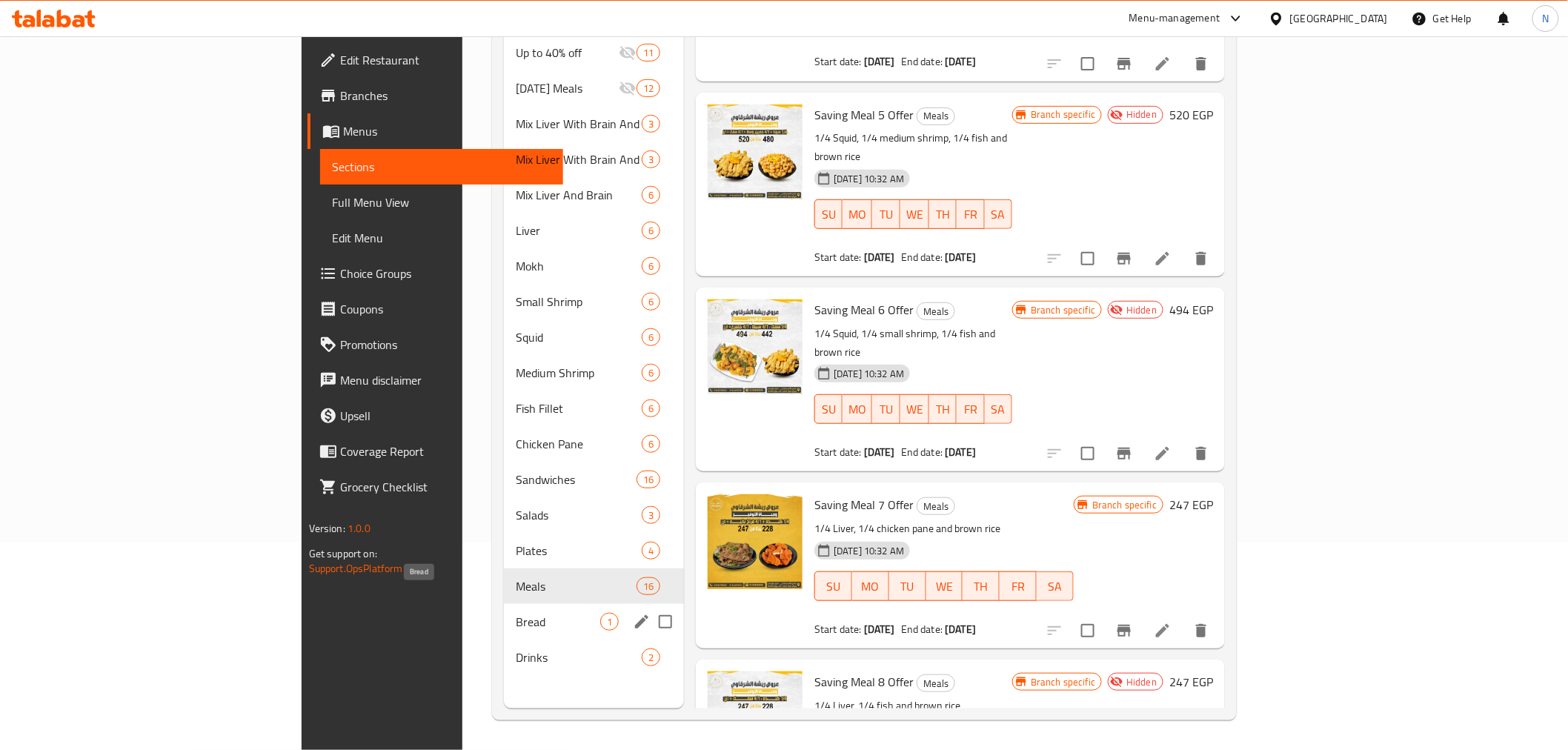
click at [516, 613] on span "Bread" at bounding box center [559, 622] width 85 height 18
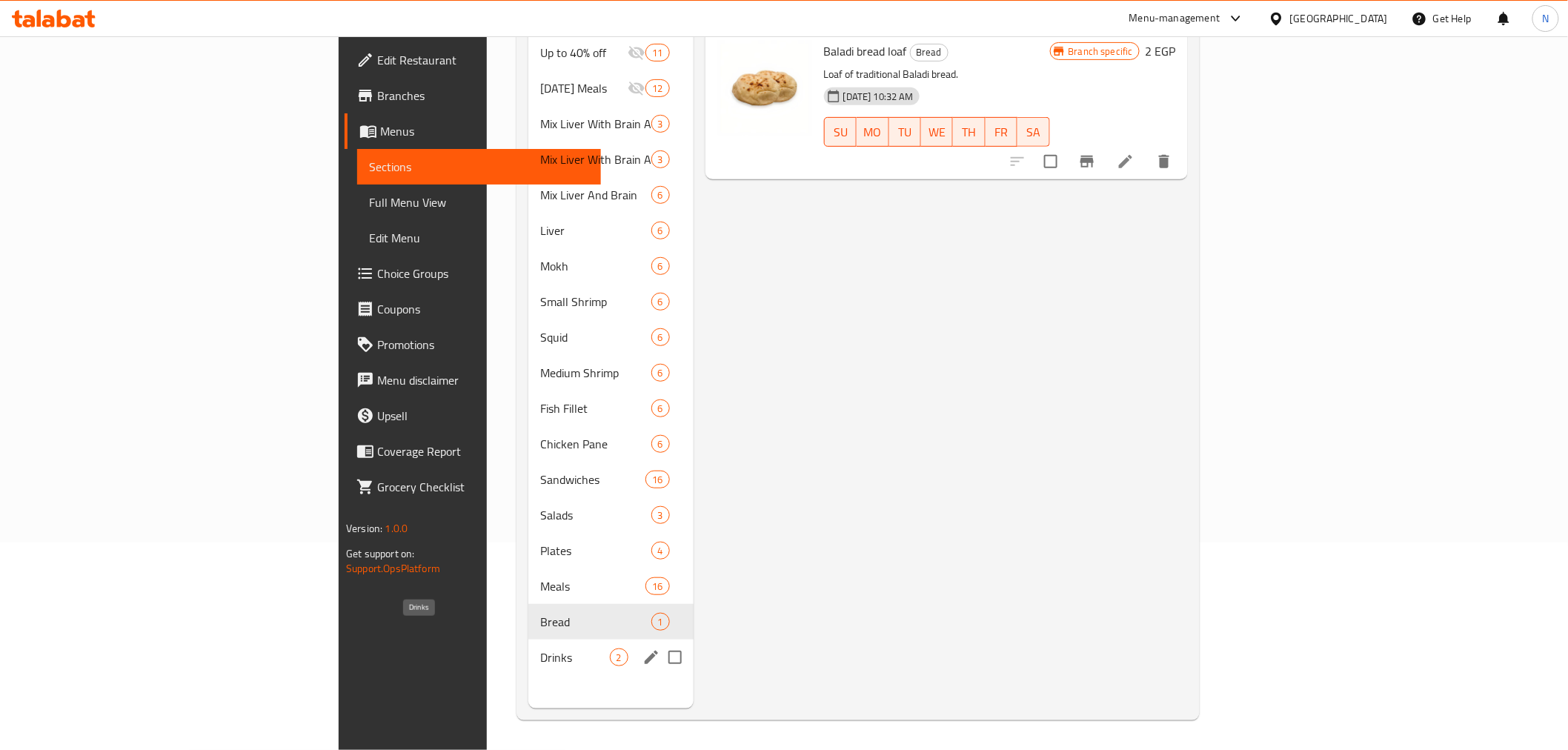
click at [540, 648] on span "Drinks" at bounding box center [574, 657] width 69 height 18
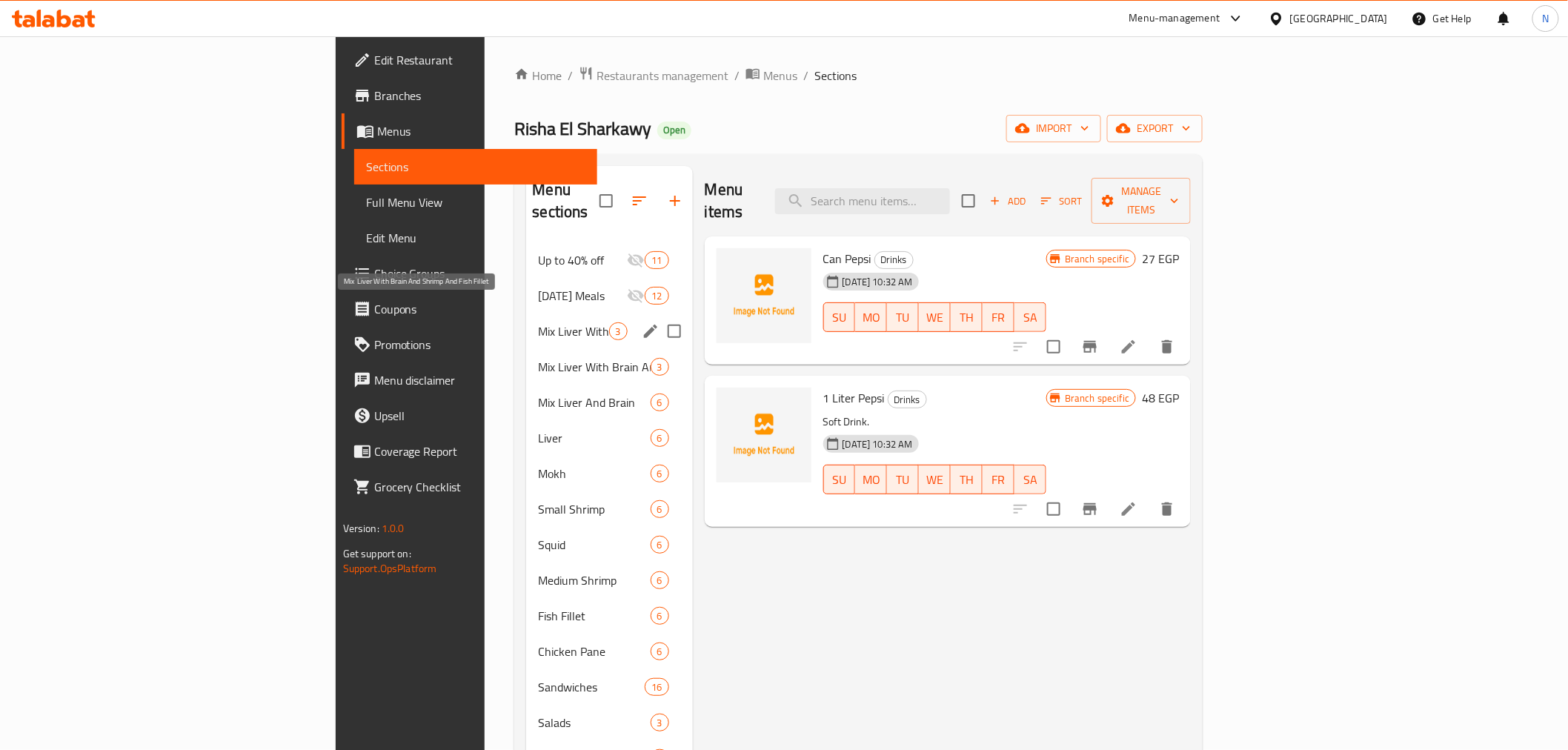
click at [538, 323] on span "Mix Liver With Brain And Shrimp And Fish Fillet" at bounding box center [572, 332] width 70 height 18
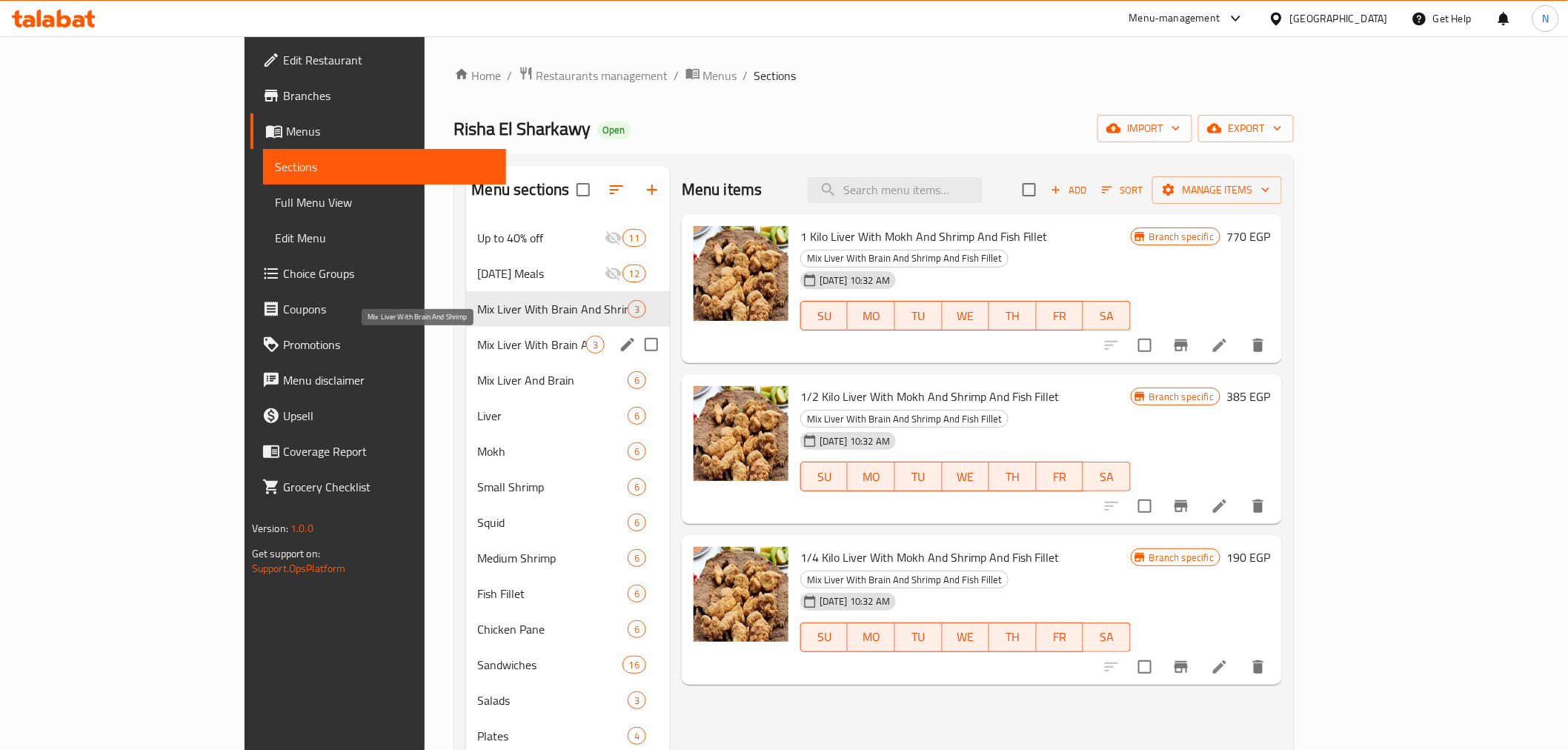
click at [478, 343] on span "Mix Liver With Brain And Shrimp" at bounding box center [532, 344] width 109 height 18
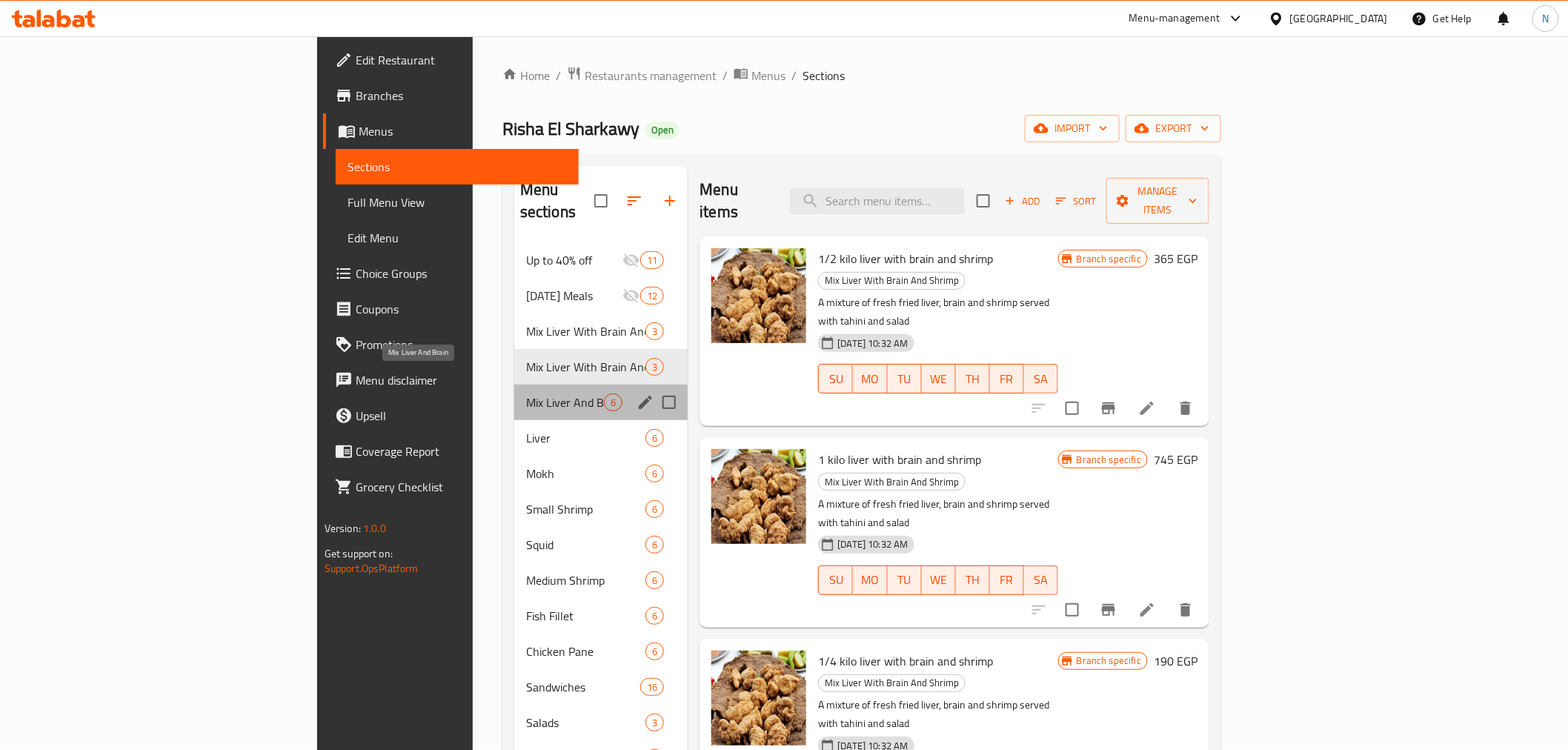
click at [526, 394] on span "Mix Liver And Brain" at bounding box center [564, 403] width 78 height 18
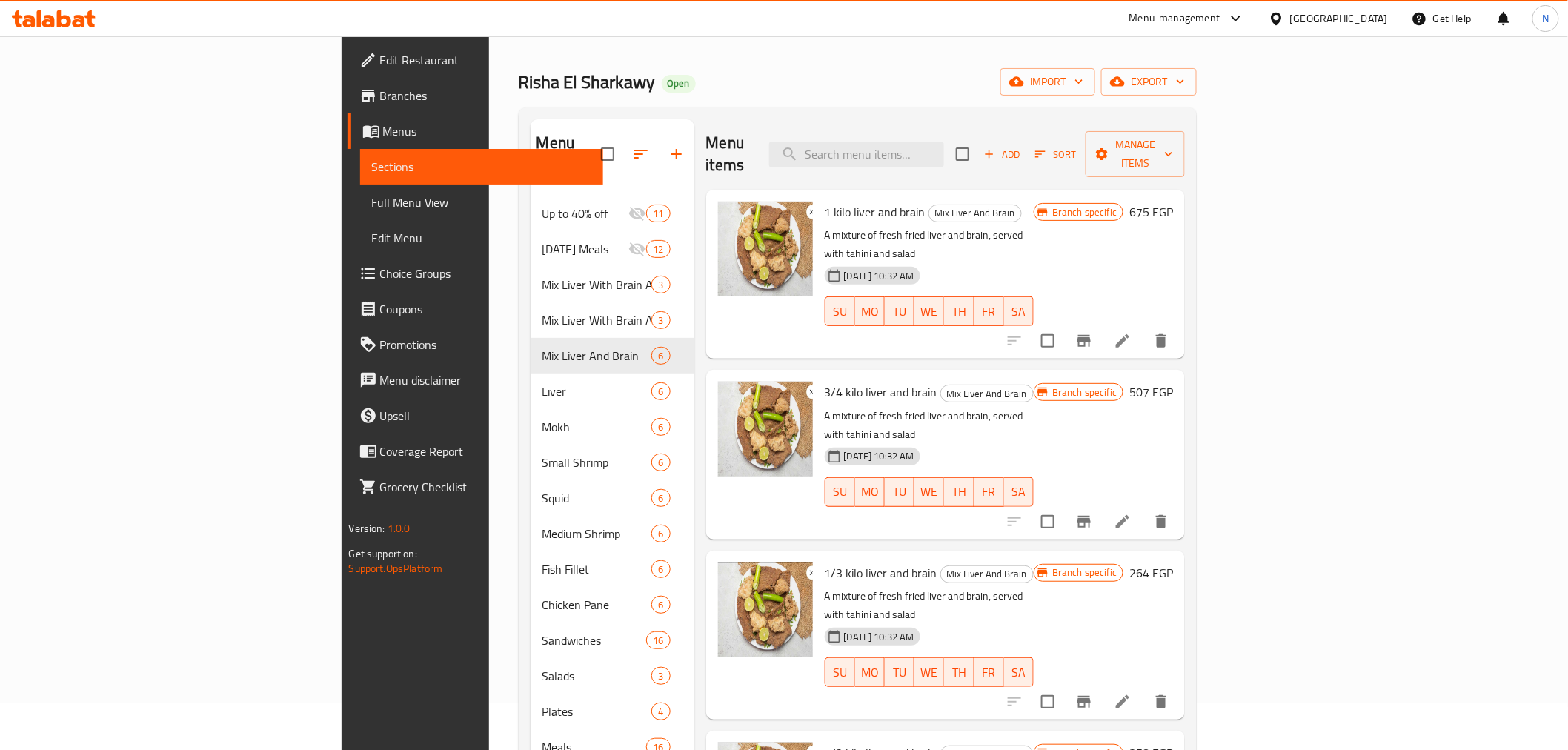
scroll to position [42, 0]
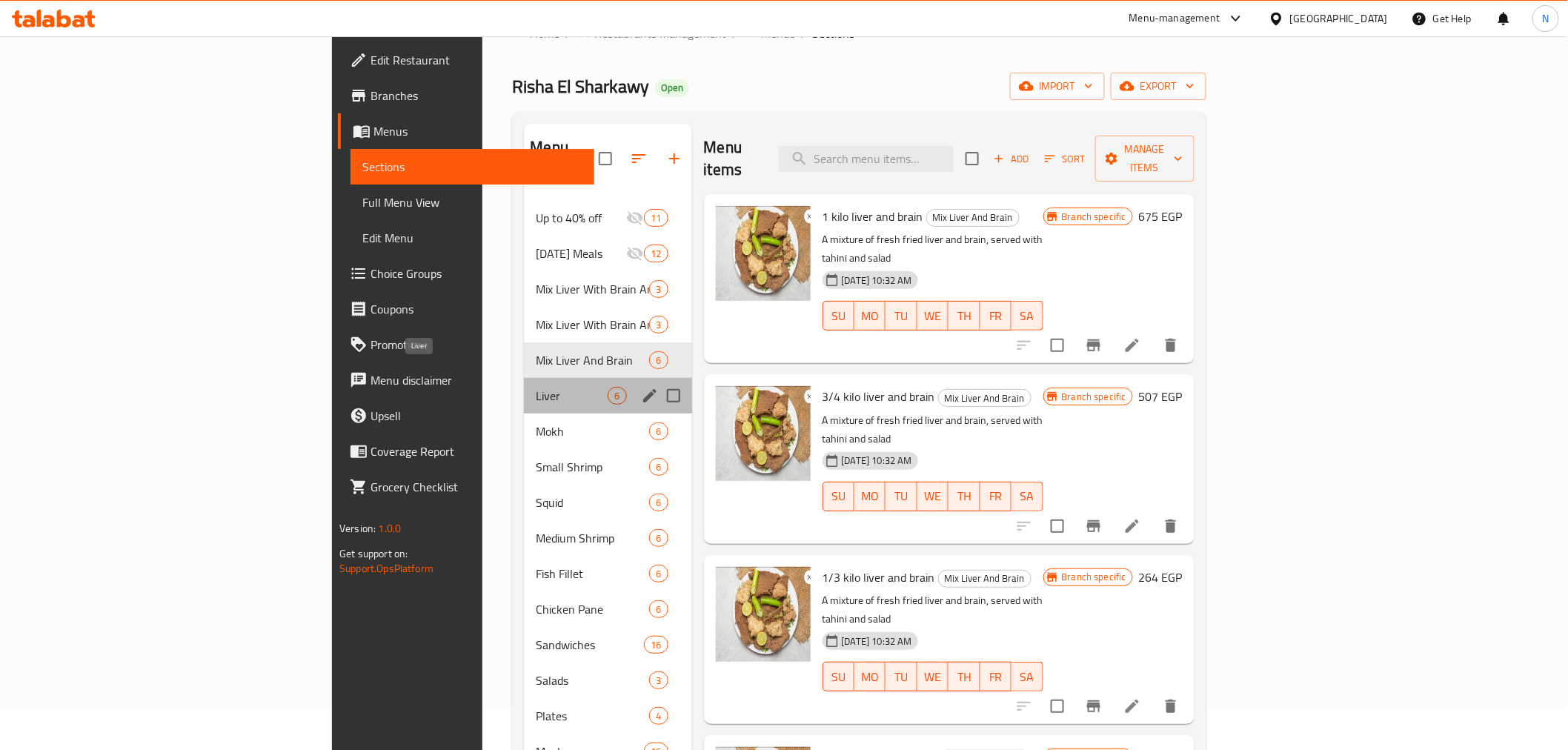
click at [536, 387] on span "Liver" at bounding box center [571, 396] width 72 height 18
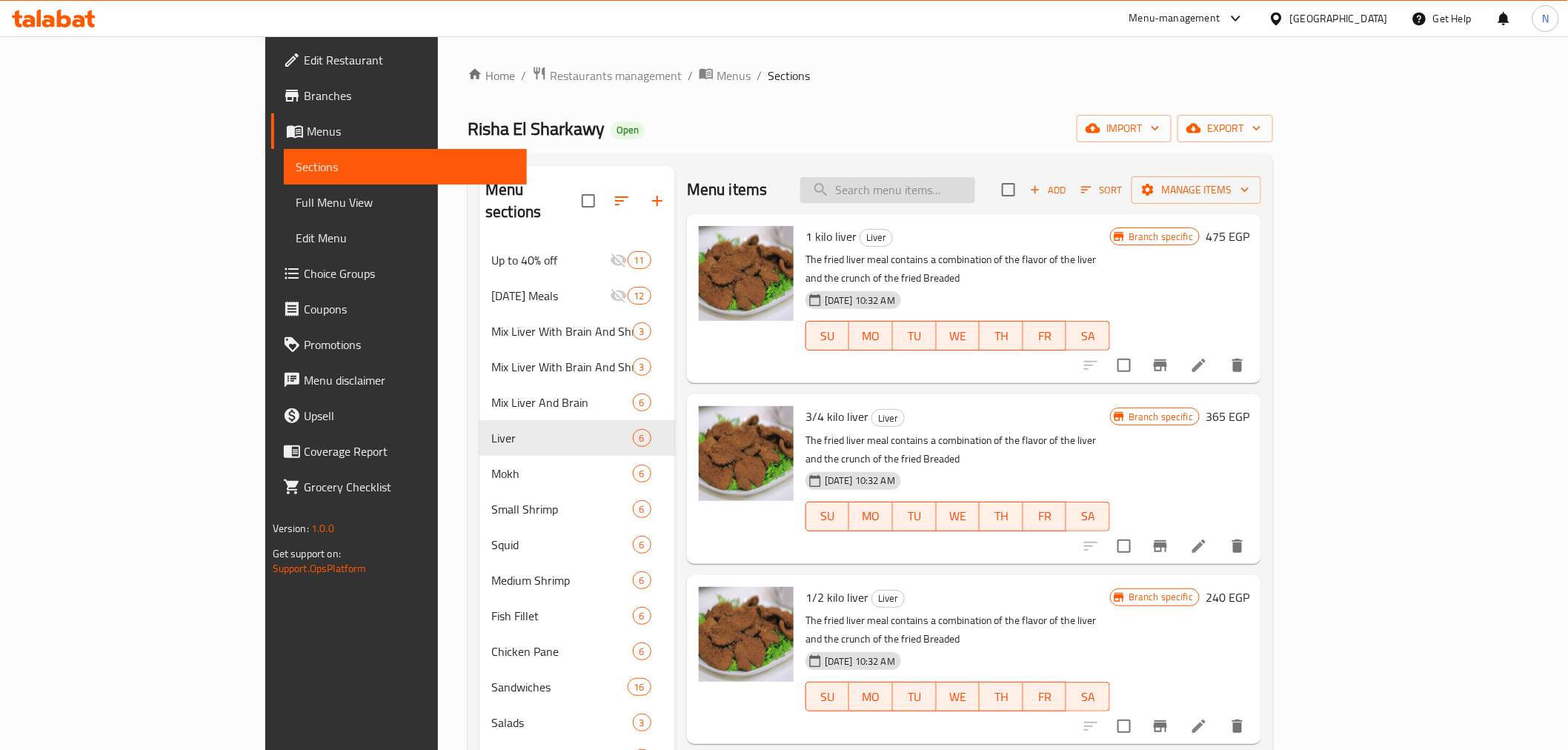
click at [975, 186] on input "search" at bounding box center [887, 189] width 175 height 26
paste input "فراخ بانيه"
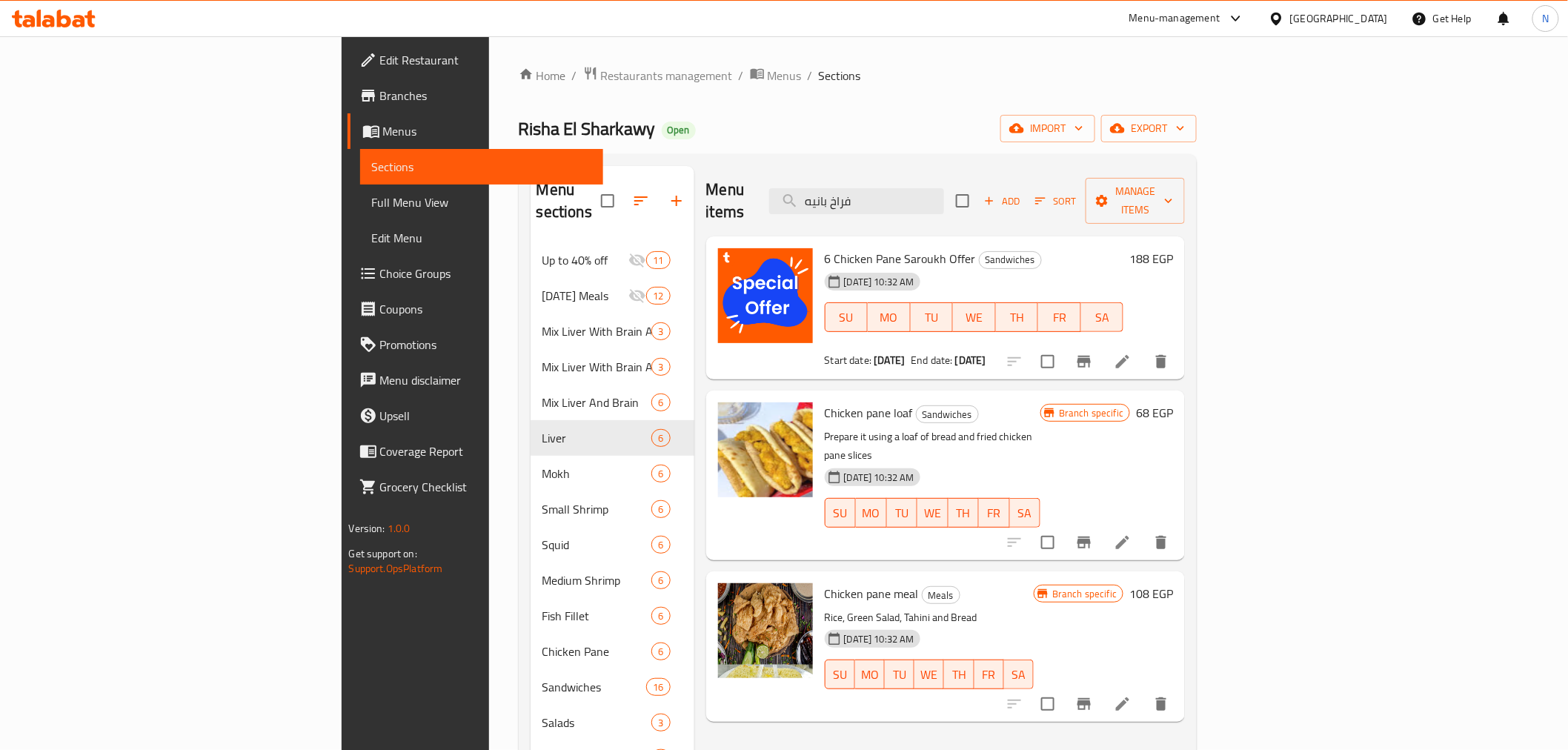
type input "فراخ بانيه"
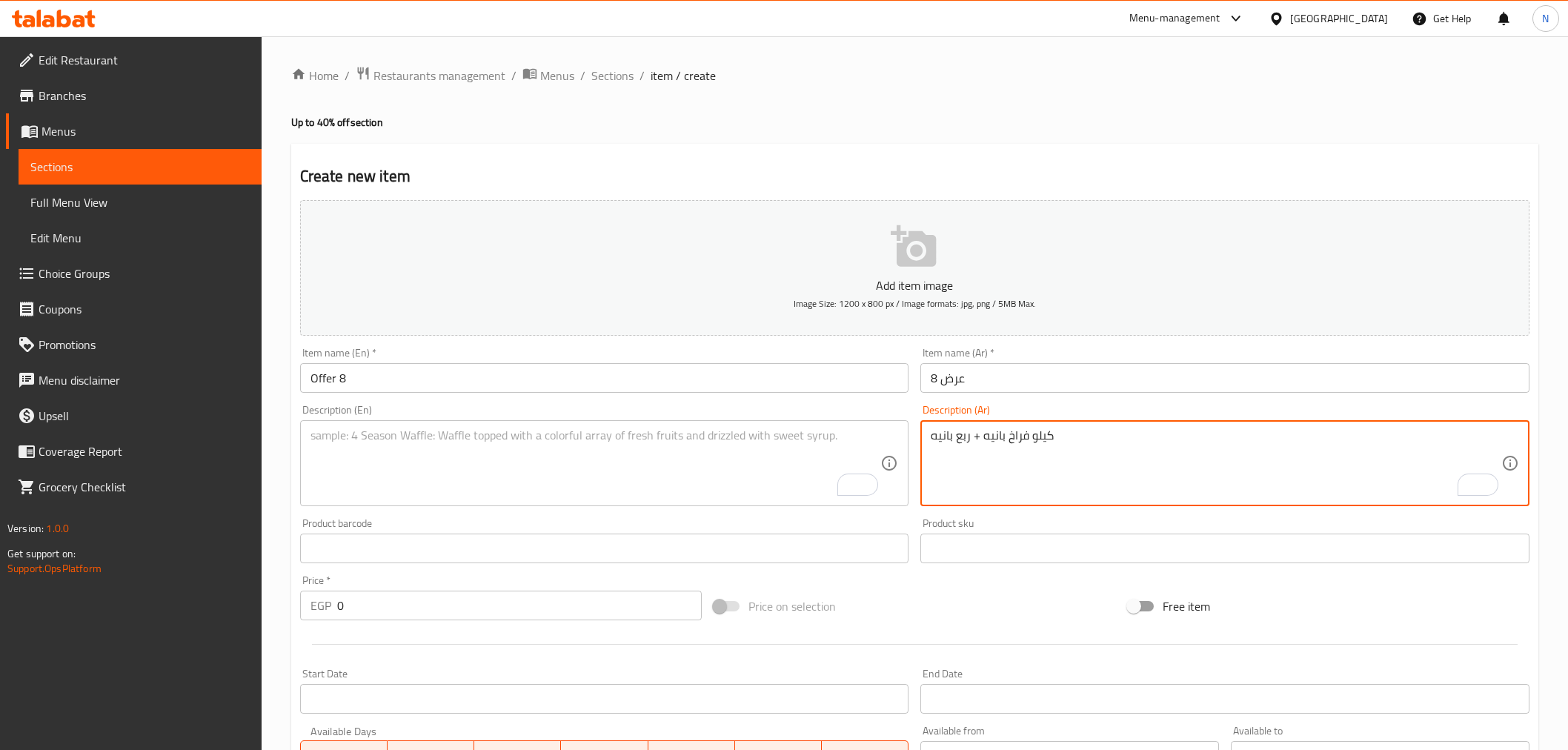
scroll to position [294, 0]
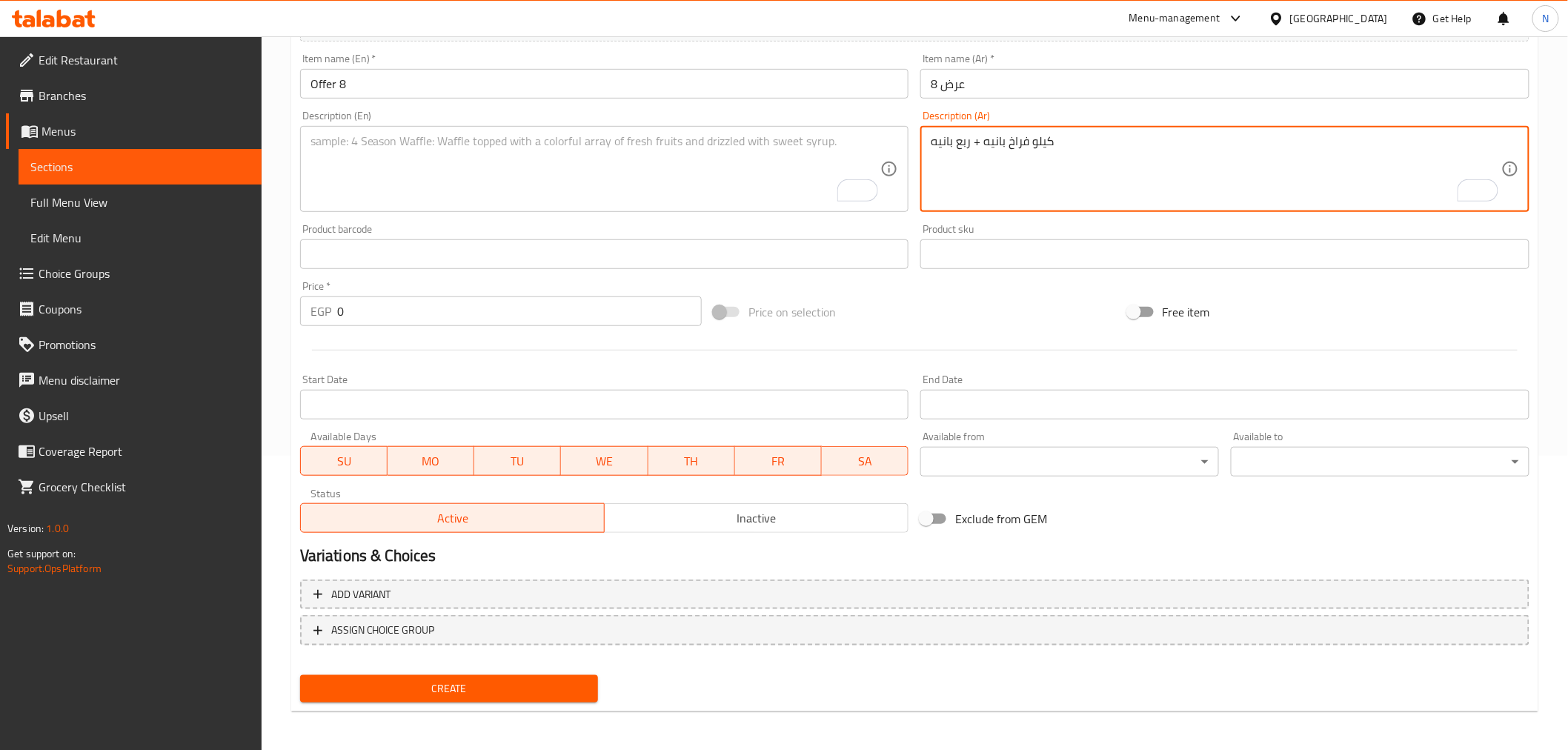
click at [1067, 168] on textarea "كيلو فراخ بانيه + ربع بانيه" at bounding box center [1216, 169] width 570 height 70
click at [1010, 154] on textarea "كيلو فراخ بانيه + ربع بانيه" at bounding box center [1216, 169] width 570 height 70
drag, startPoint x: 1027, startPoint y: 144, endPoint x: 986, endPoint y: 147, distance: 41.1
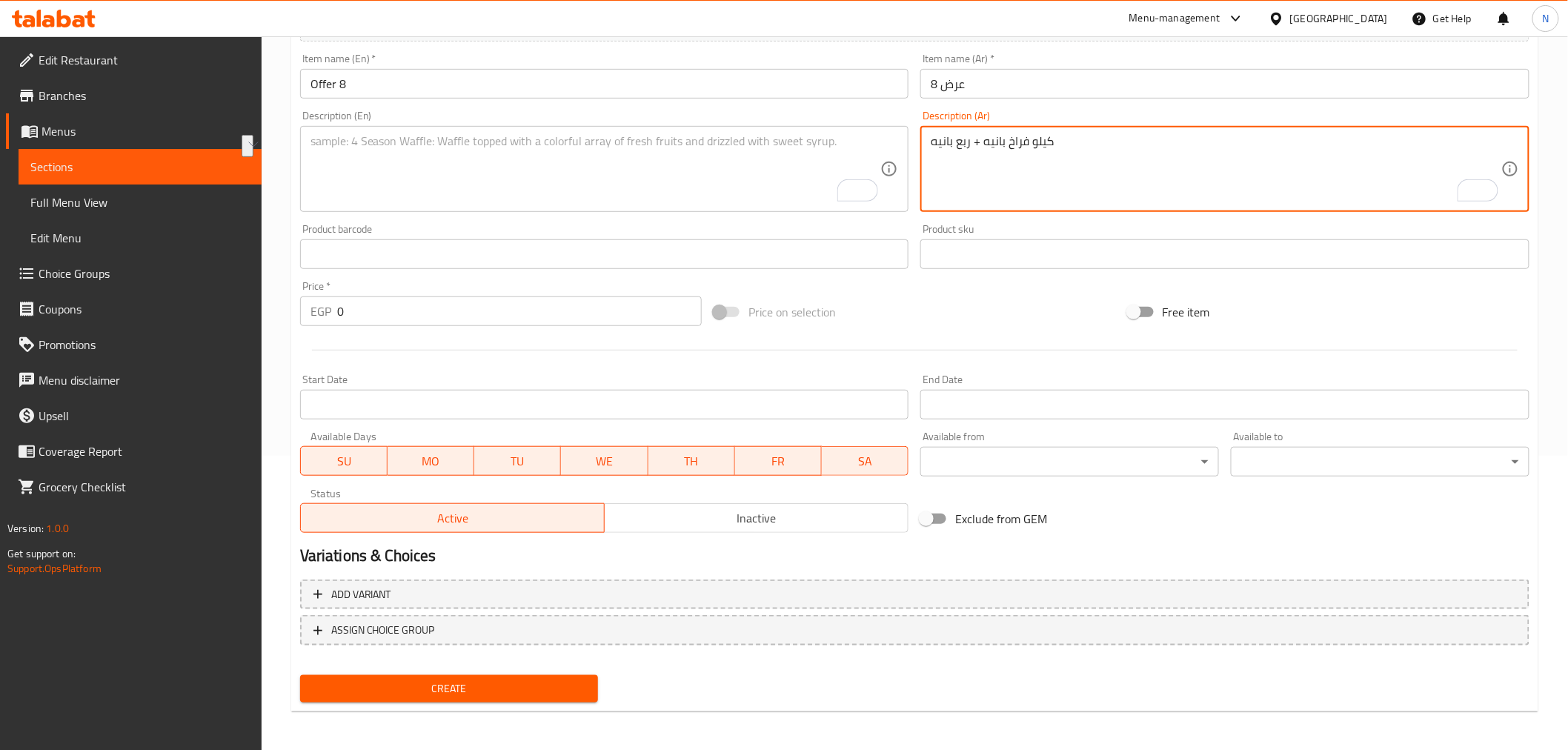
click at [986, 147] on textarea "كيلو فراخ بانيه + ربع بانيه" at bounding box center [1216, 169] width 570 height 70
click at [975, 144] on textarea "كيلو فراخ بانيه + ربع بانيه" at bounding box center [1216, 169] width 570 height 70
click at [1083, 149] on textarea "كيلو فراخ بانيه وربع بانيه" at bounding box center [1216, 169] width 570 height 70
type textarea "كيلو فراخ بانيه وربع بانيه."
click at [766, 159] on textarea "To enrich screen reader interactions, please activate Accessibility in Grammarl…" at bounding box center [596, 169] width 570 height 70
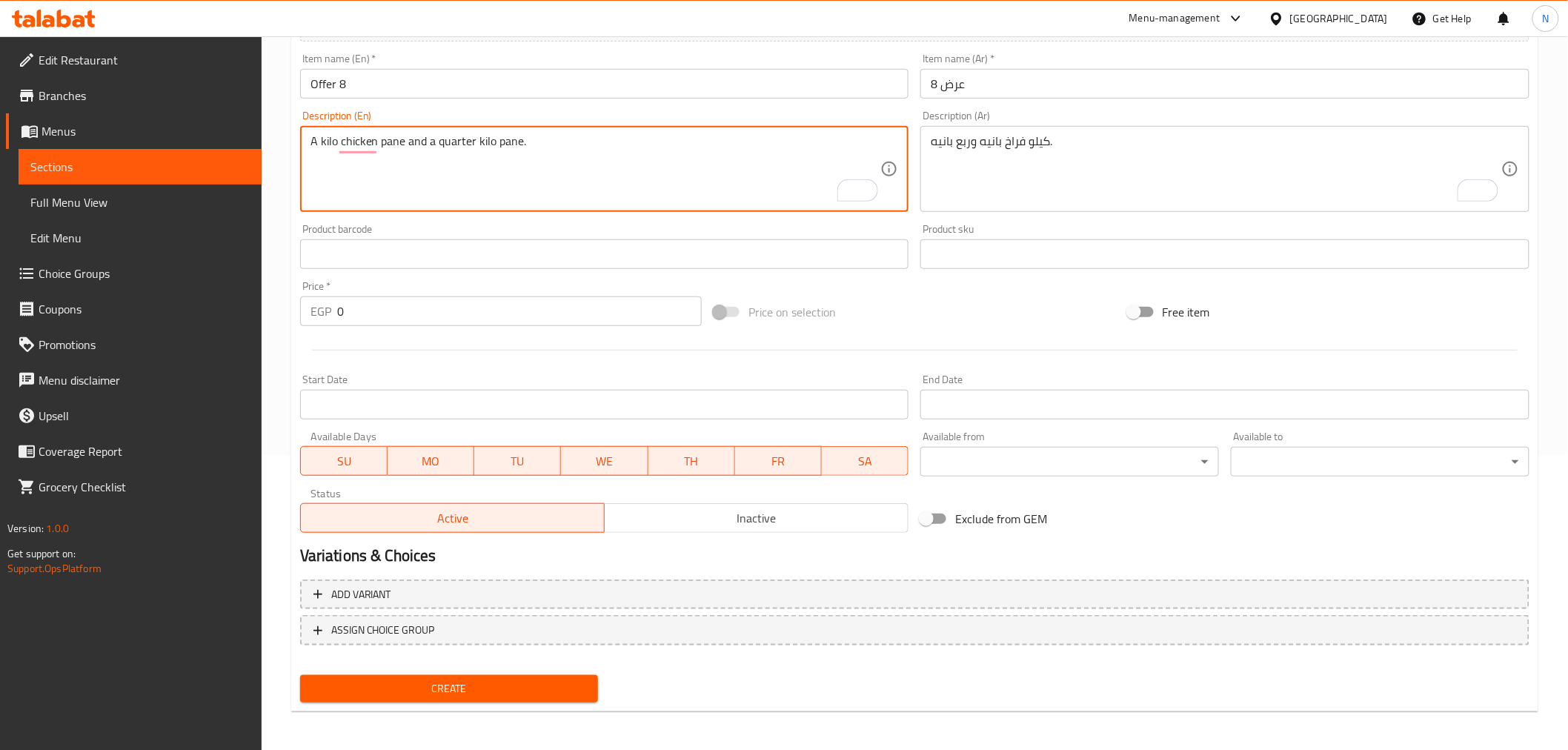
type textarea "A kilo chicken pane and a quarter kilo pane."
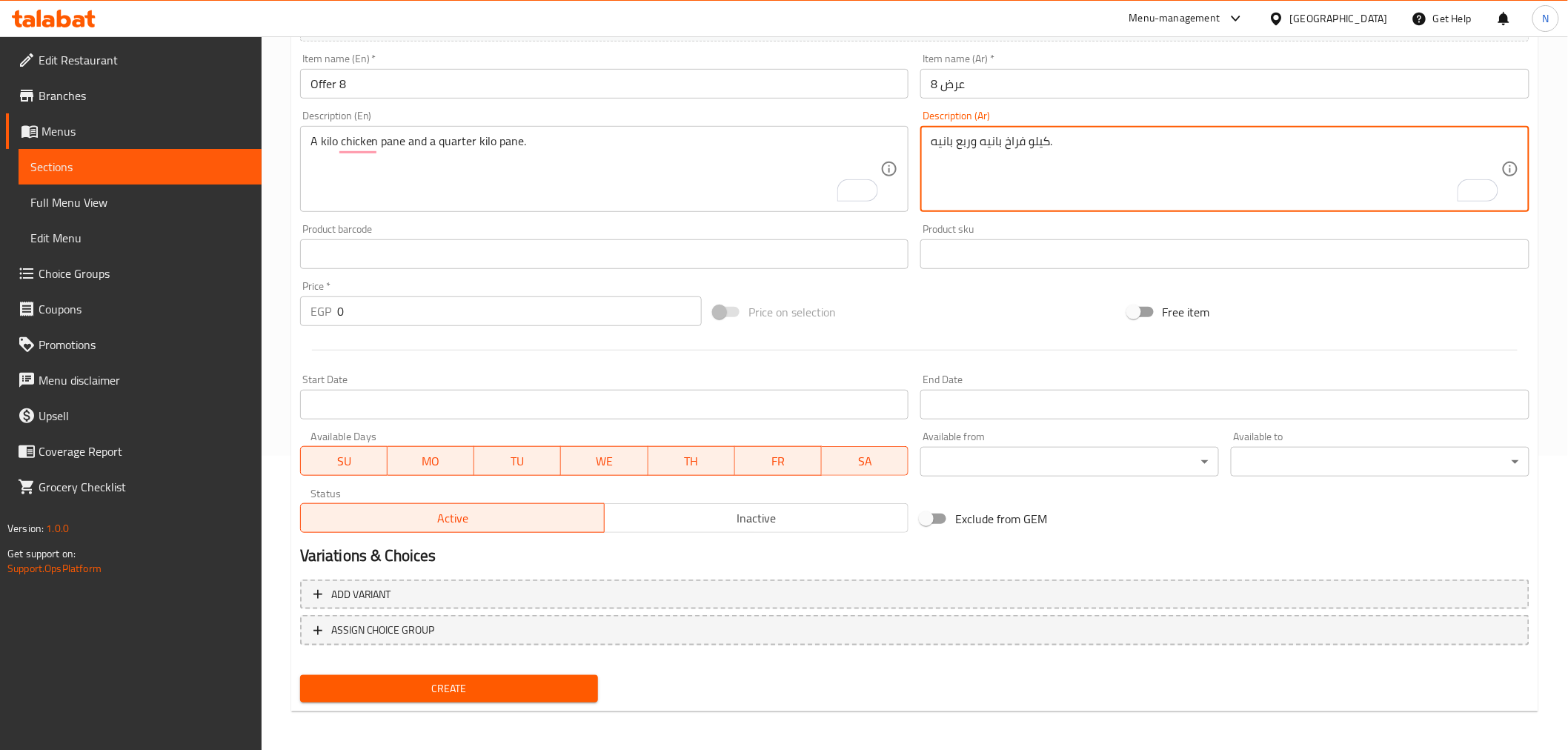
click at [1036, 142] on textarea "كيلو فراخ بانيه وربع بانيه." at bounding box center [1216, 169] width 570 height 70
click at [951, 143] on textarea "كيلو فراخ بانيه وربع بانيه." at bounding box center [1216, 169] width 570 height 70
paste textarea "كيلو"
type textarea "كيلو فراخ بانيه وربع كيلو بانيه."
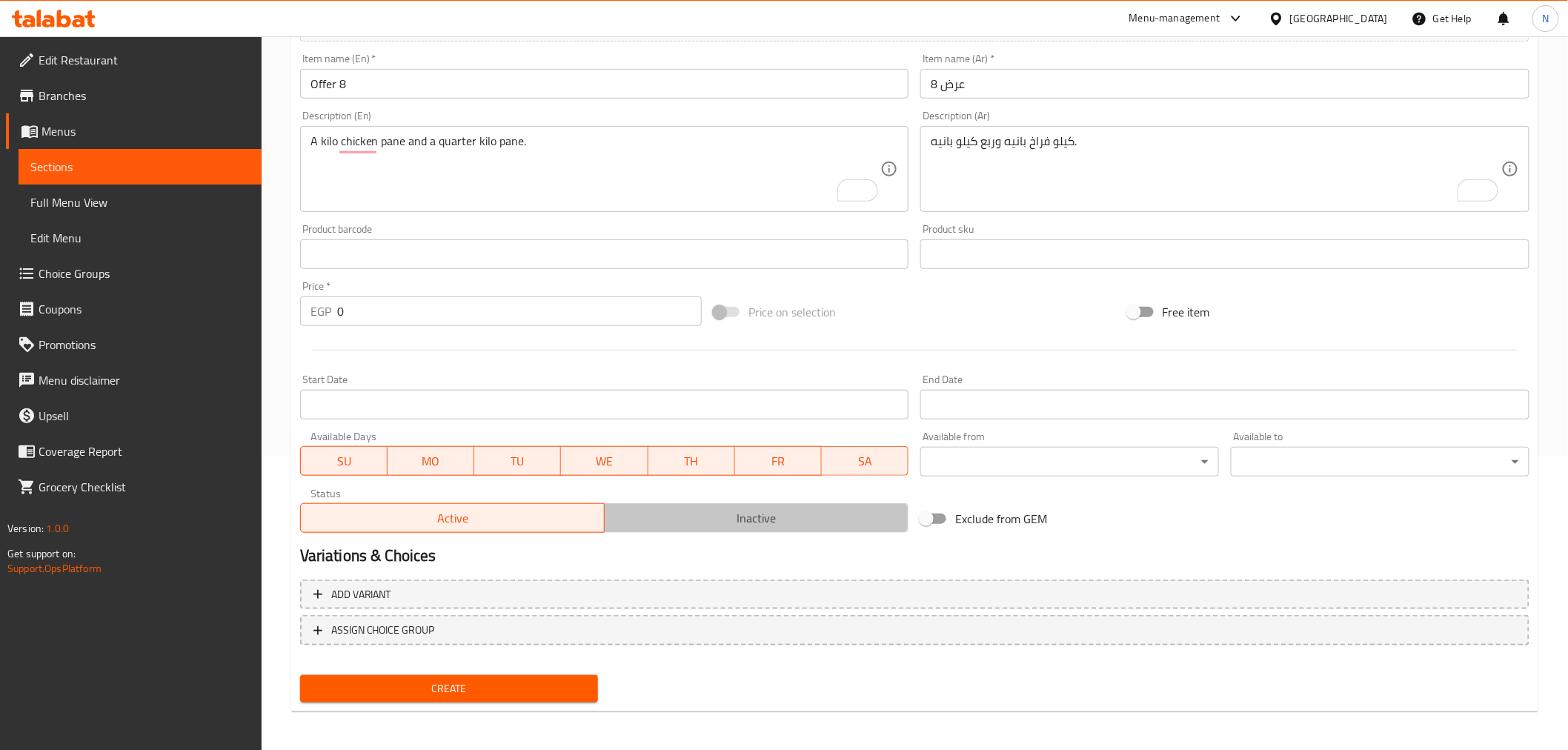
click at [782, 512] on span "Inactive" at bounding box center [757, 518] width 292 height 22
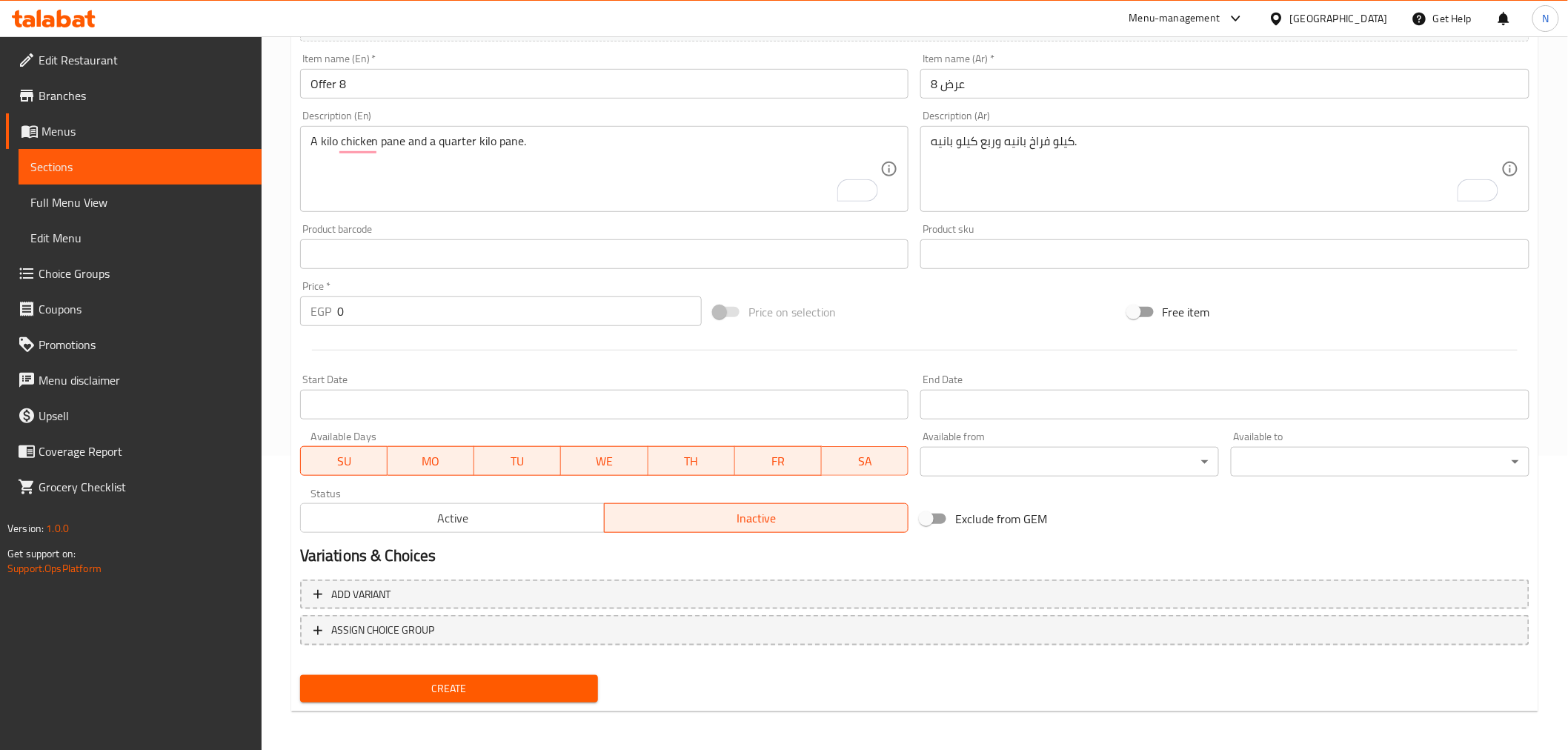
click at [552, 406] on input "Start Date" at bounding box center [604, 405] width 609 height 30
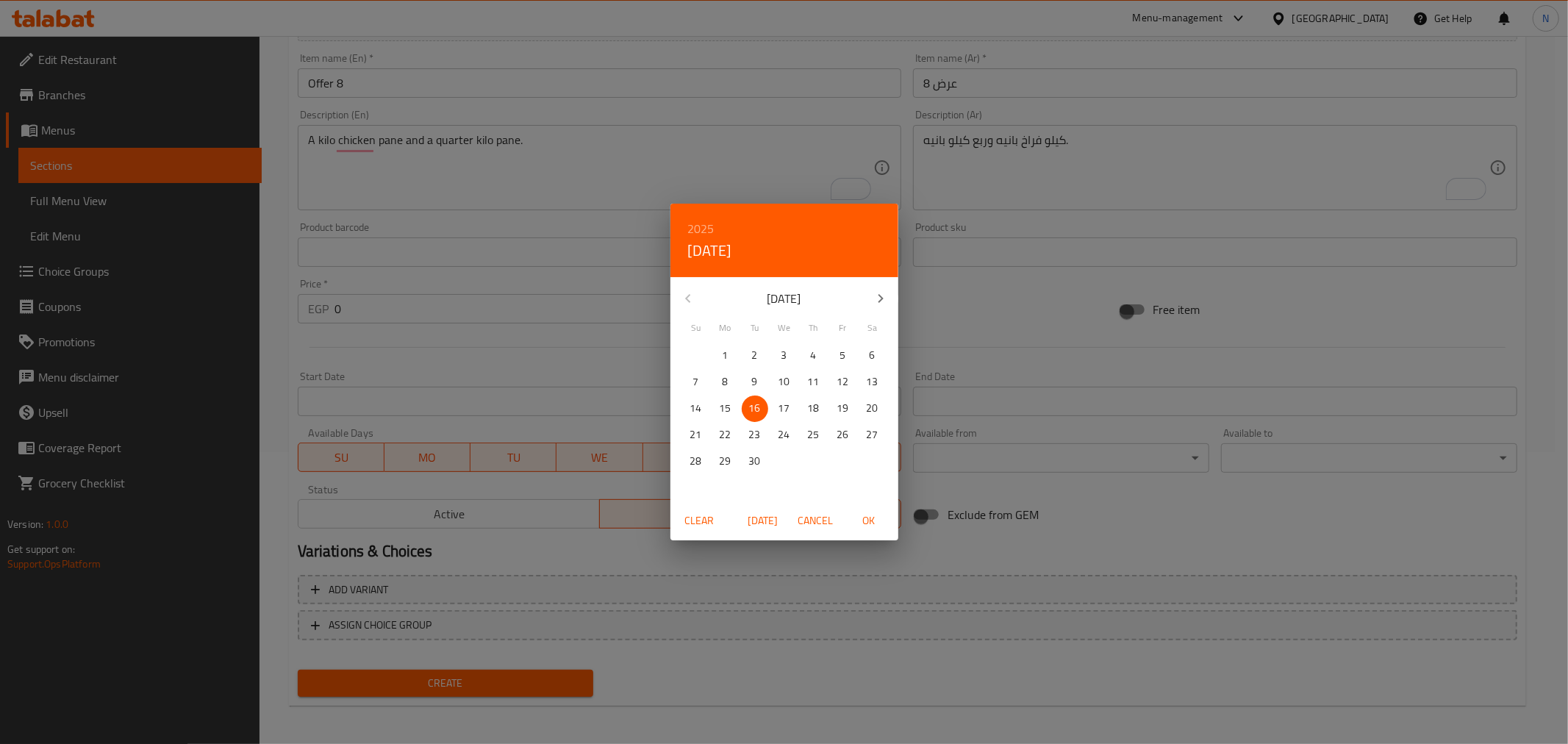
click at [868, 526] on span "OK" at bounding box center [869, 521] width 35 height 19
type input "[DATE]"
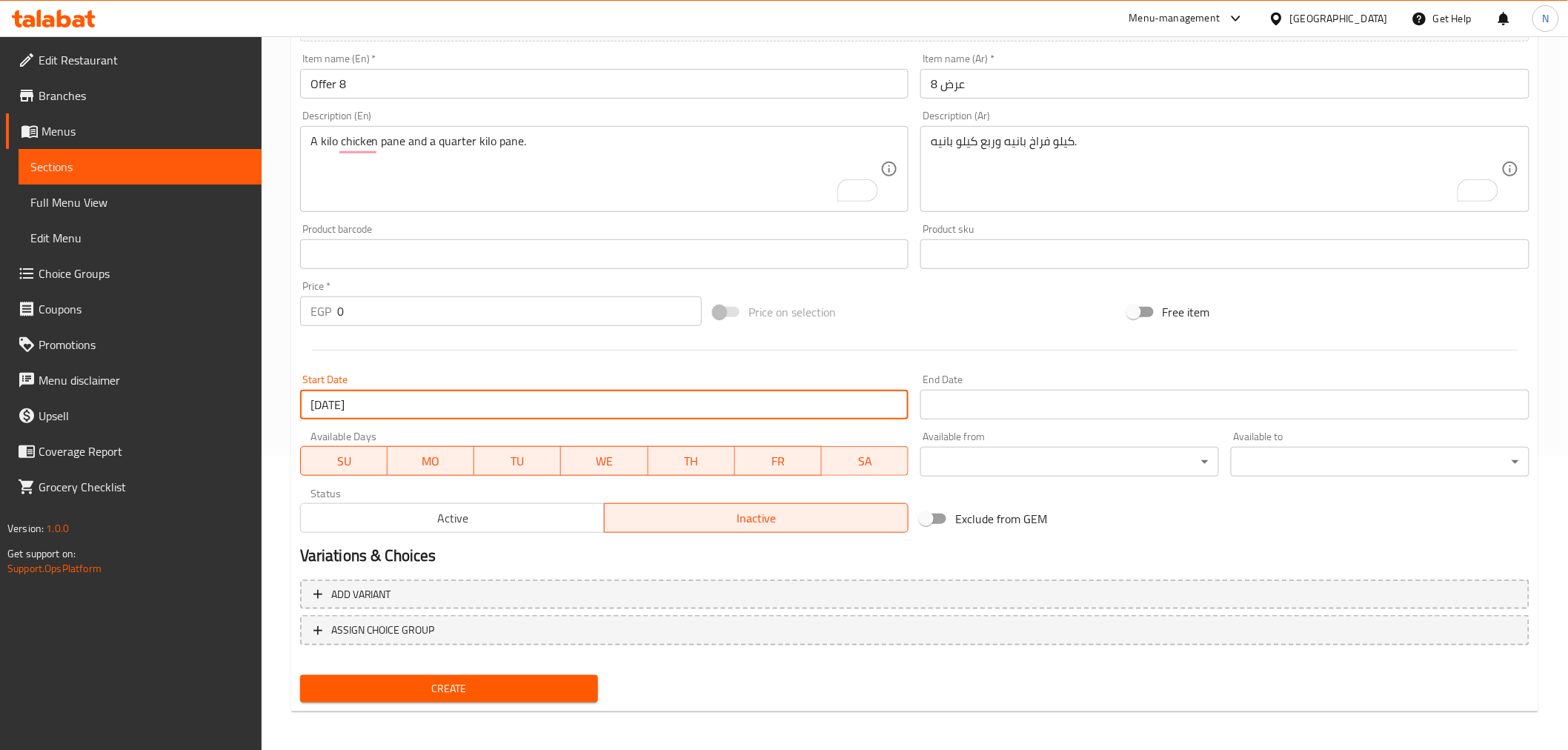
click at [1011, 408] on input "Start Date" at bounding box center [1224, 405] width 609 height 30
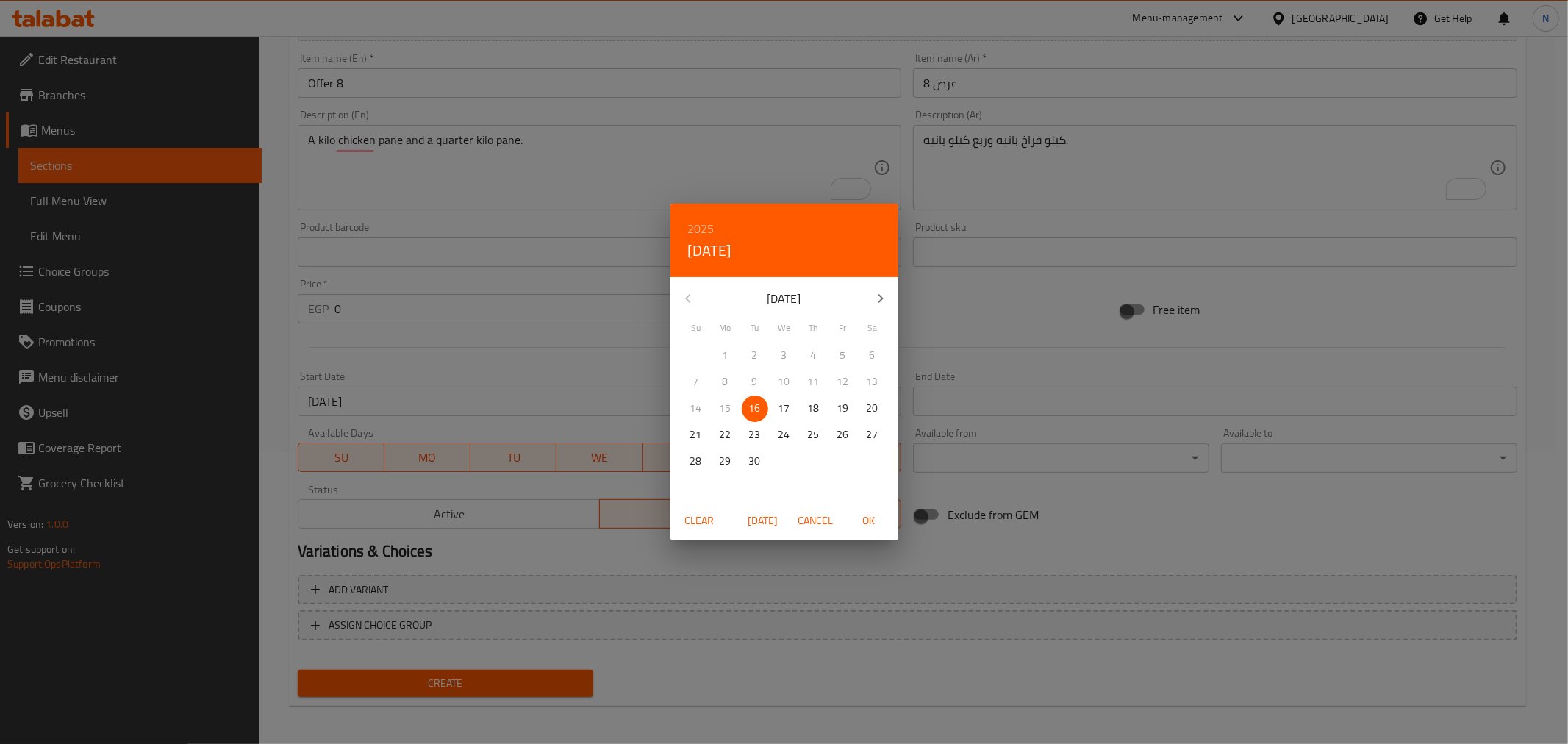
click at [875, 292] on icon "button" at bounding box center [880, 299] width 18 height 18
click at [839, 457] on p "31" at bounding box center [843, 461] width 12 height 19
click at [869, 524] on span "OK" at bounding box center [869, 521] width 35 height 19
type input "[DATE]"
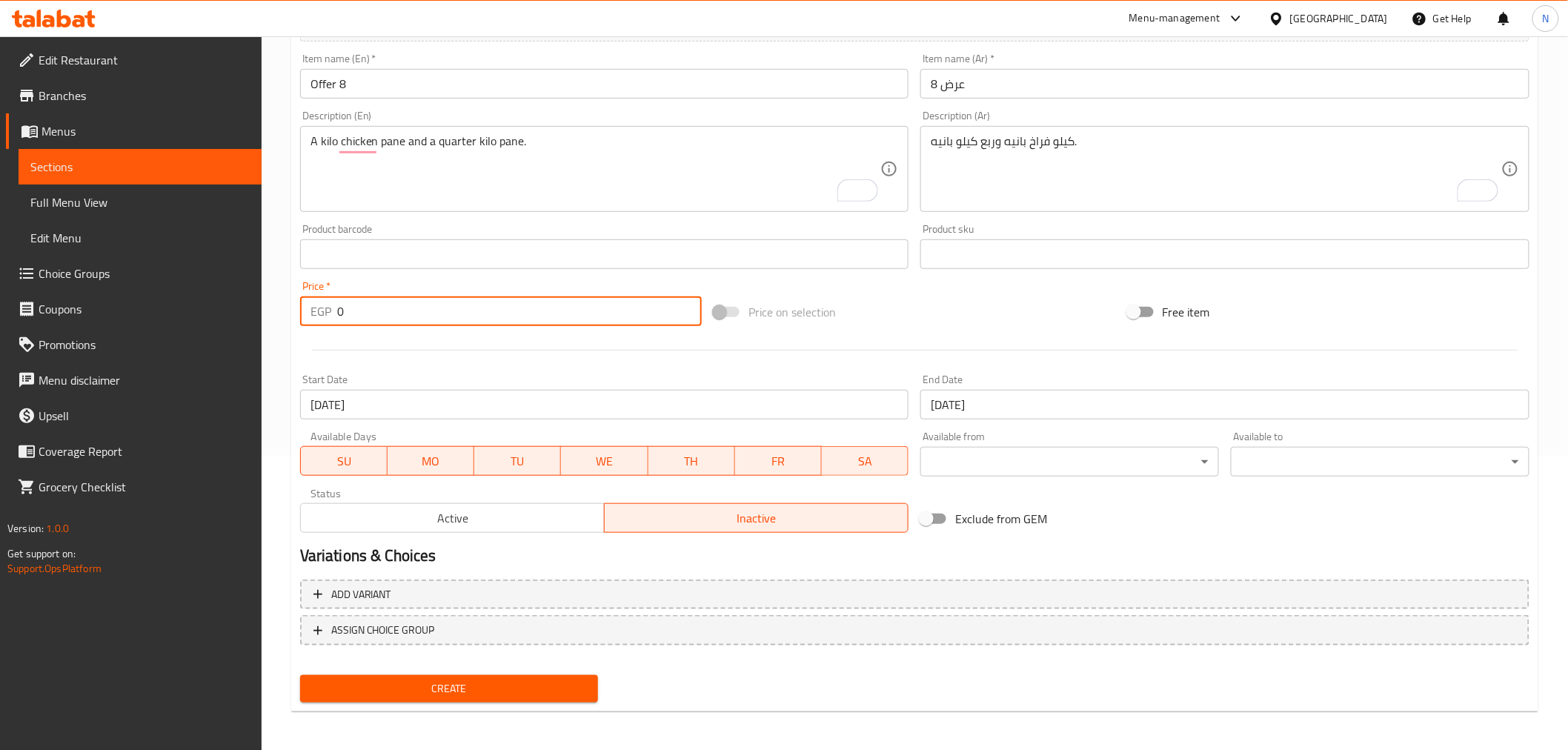
click at [428, 314] on input "0" at bounding box center [519, 311] width 364 height 30
paste input "66"
type input "660"
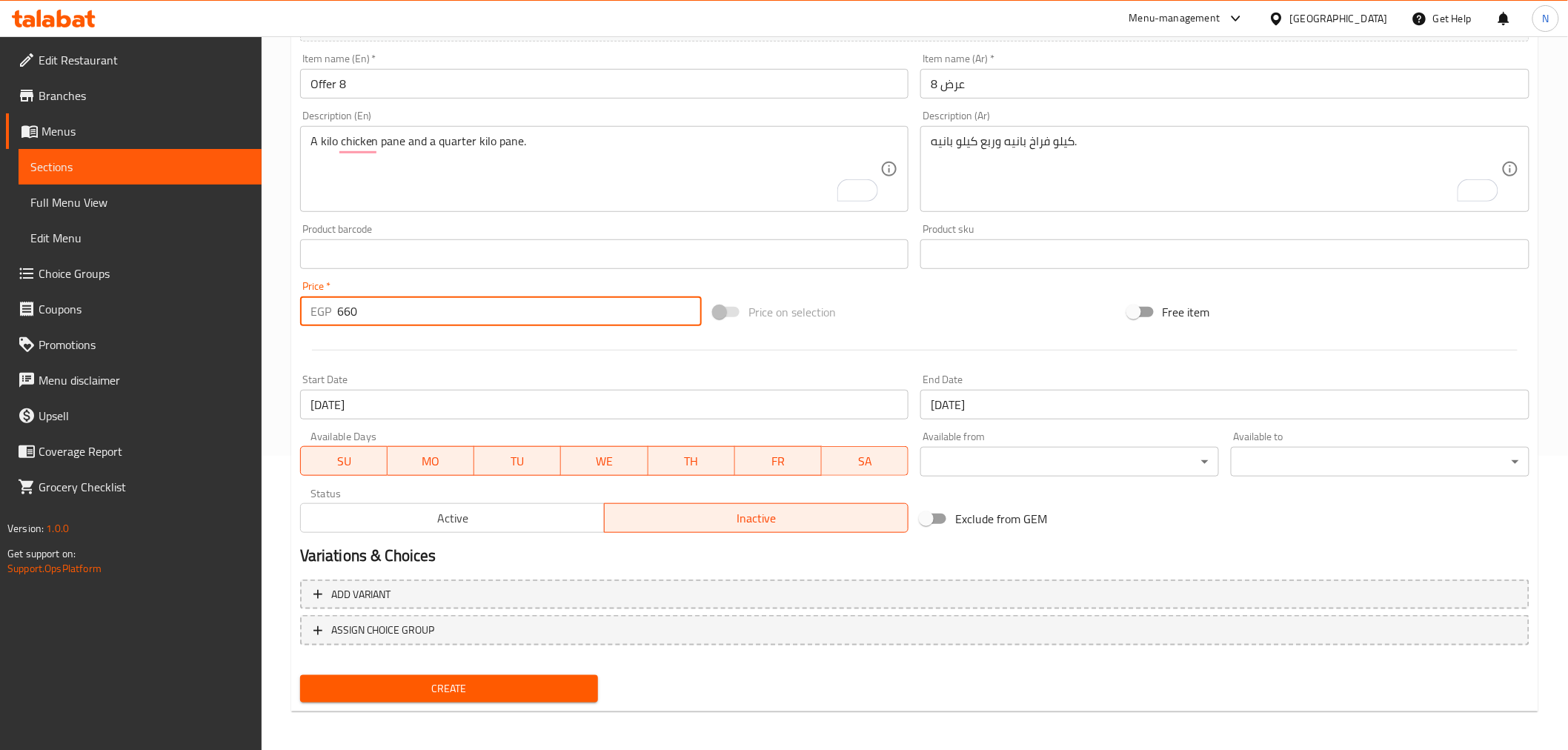
click at [300, 675] on button "Create" at bounding box center [449, 689] width 299 height 28
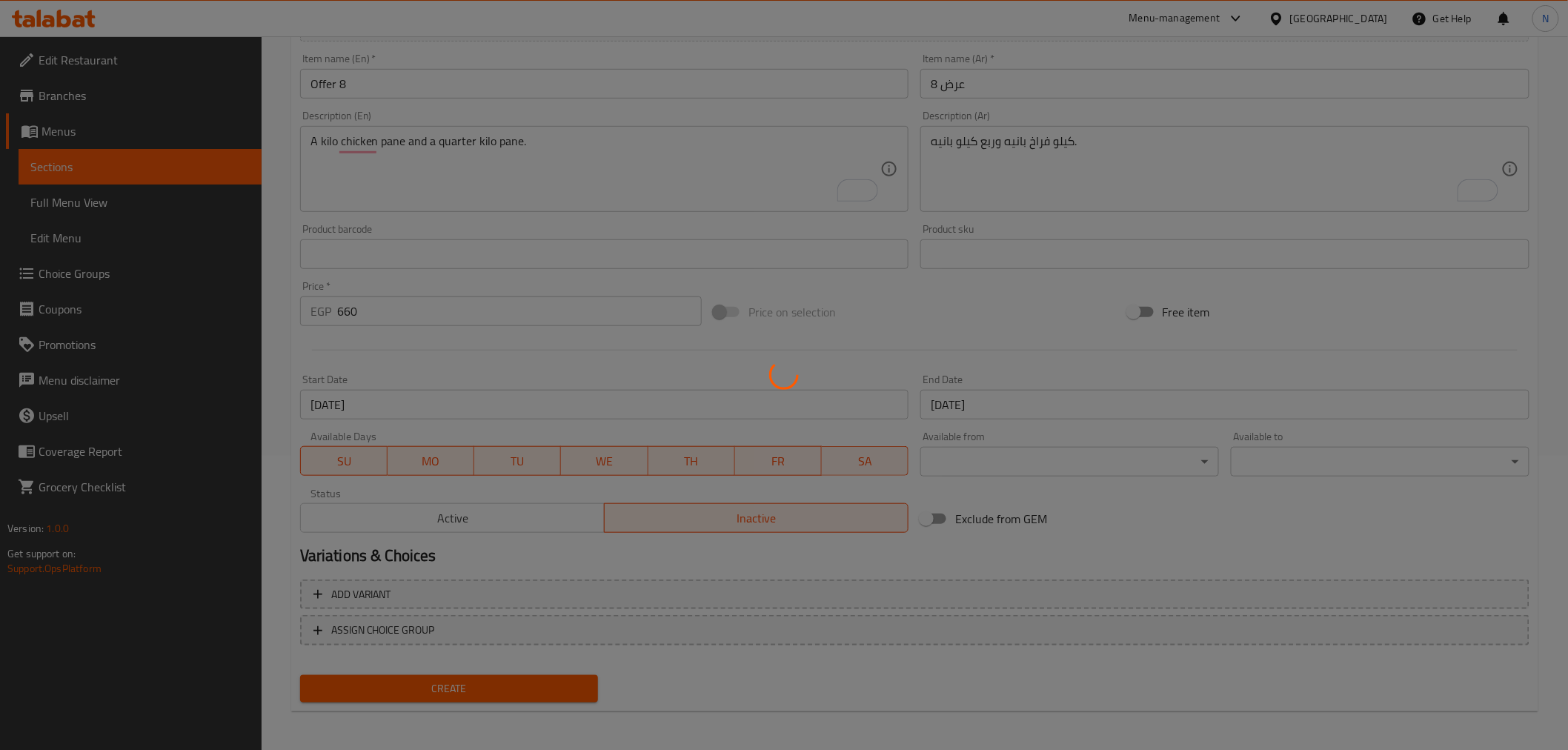
type input "0"
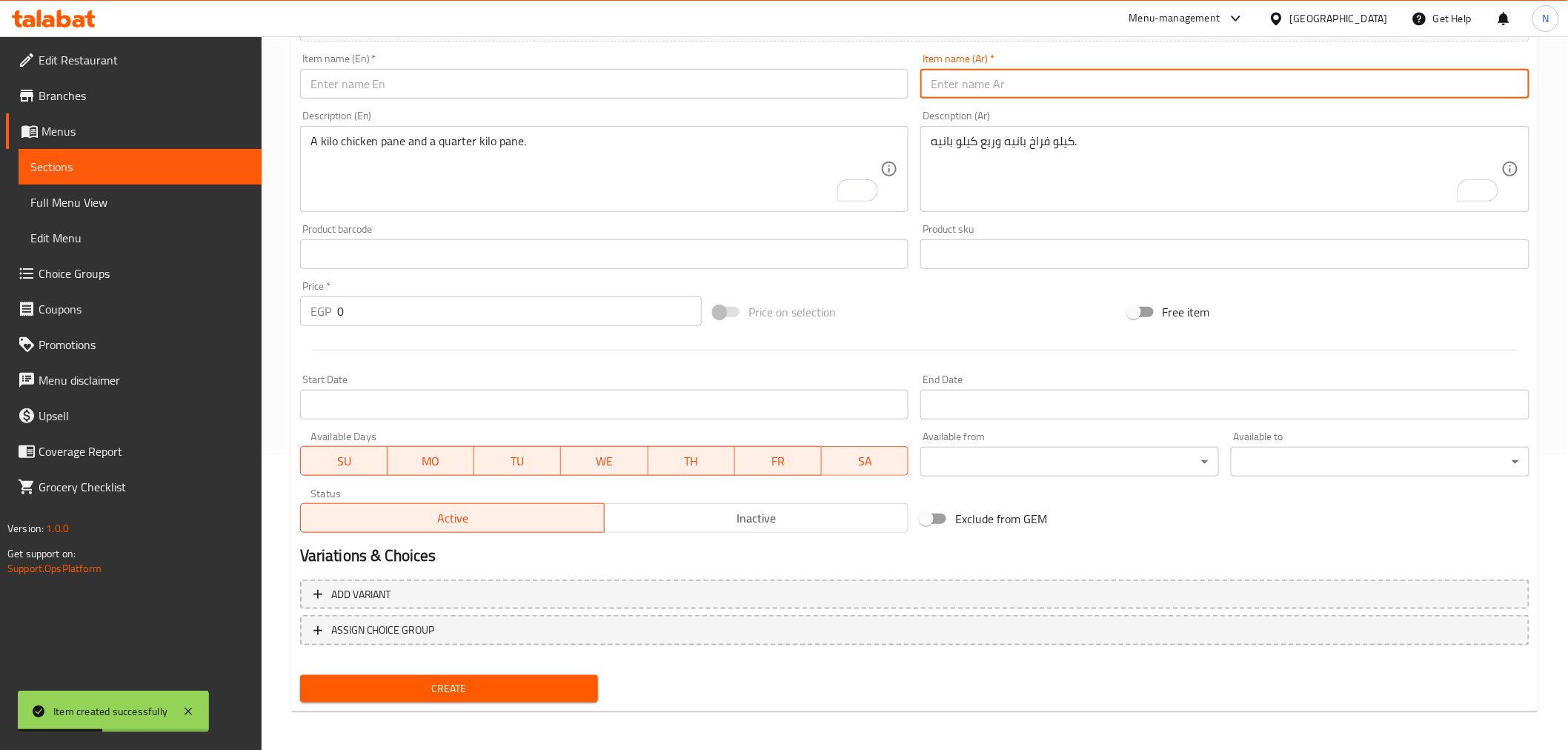
click at [973, 93] on input "text" at bounding box center [1224, 84] width 609 height 30
paste input "عرض 9"
type input "عرض 9"
click at [786, 84] on input "text" at bounding box center [604, 84] width 609 height 30
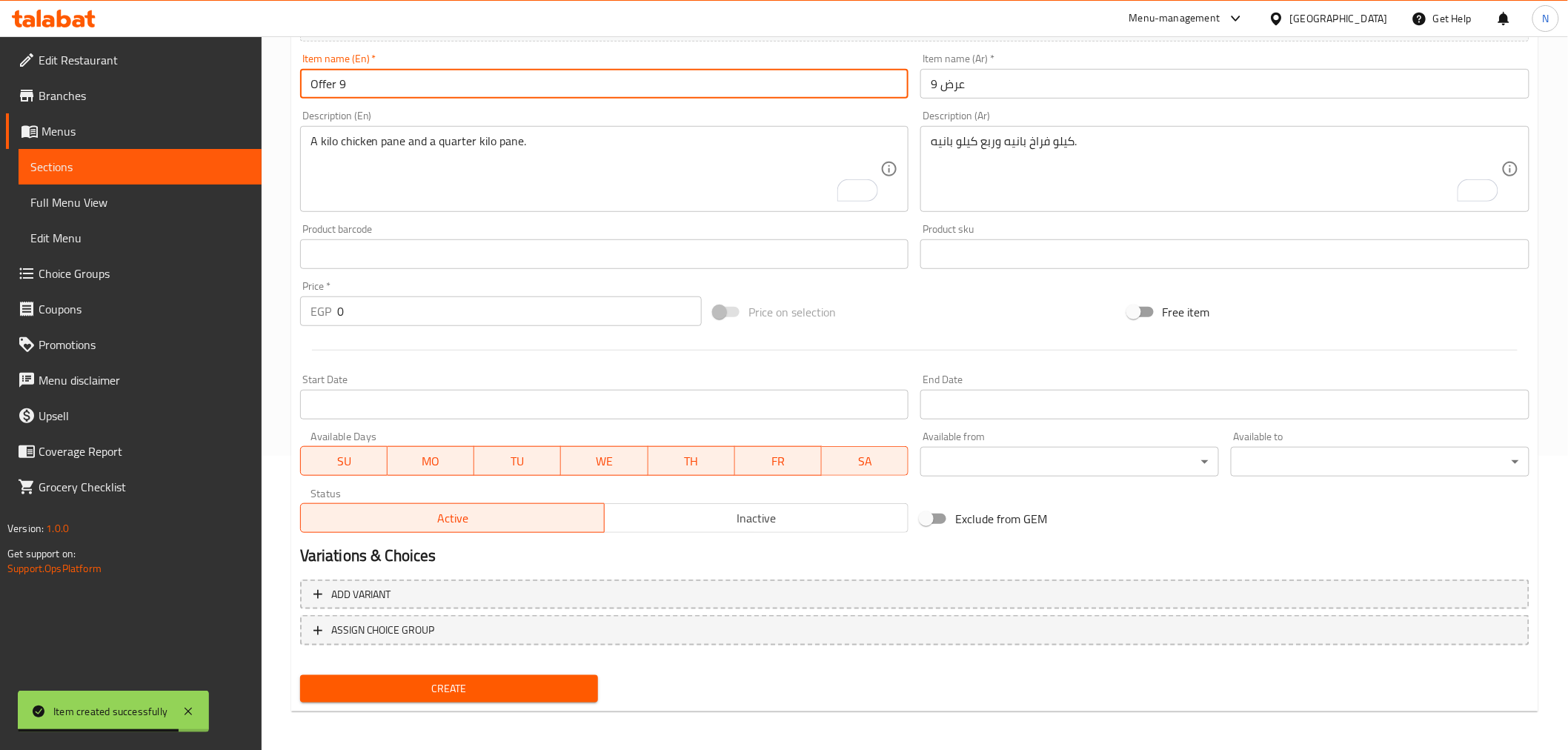
type input "Offer 9"
click at [1084, 176] on textarea "كيلو فراخ بانيه وربع كيلو بانيه." at bounding box center [1216, 169] width 570 height 70
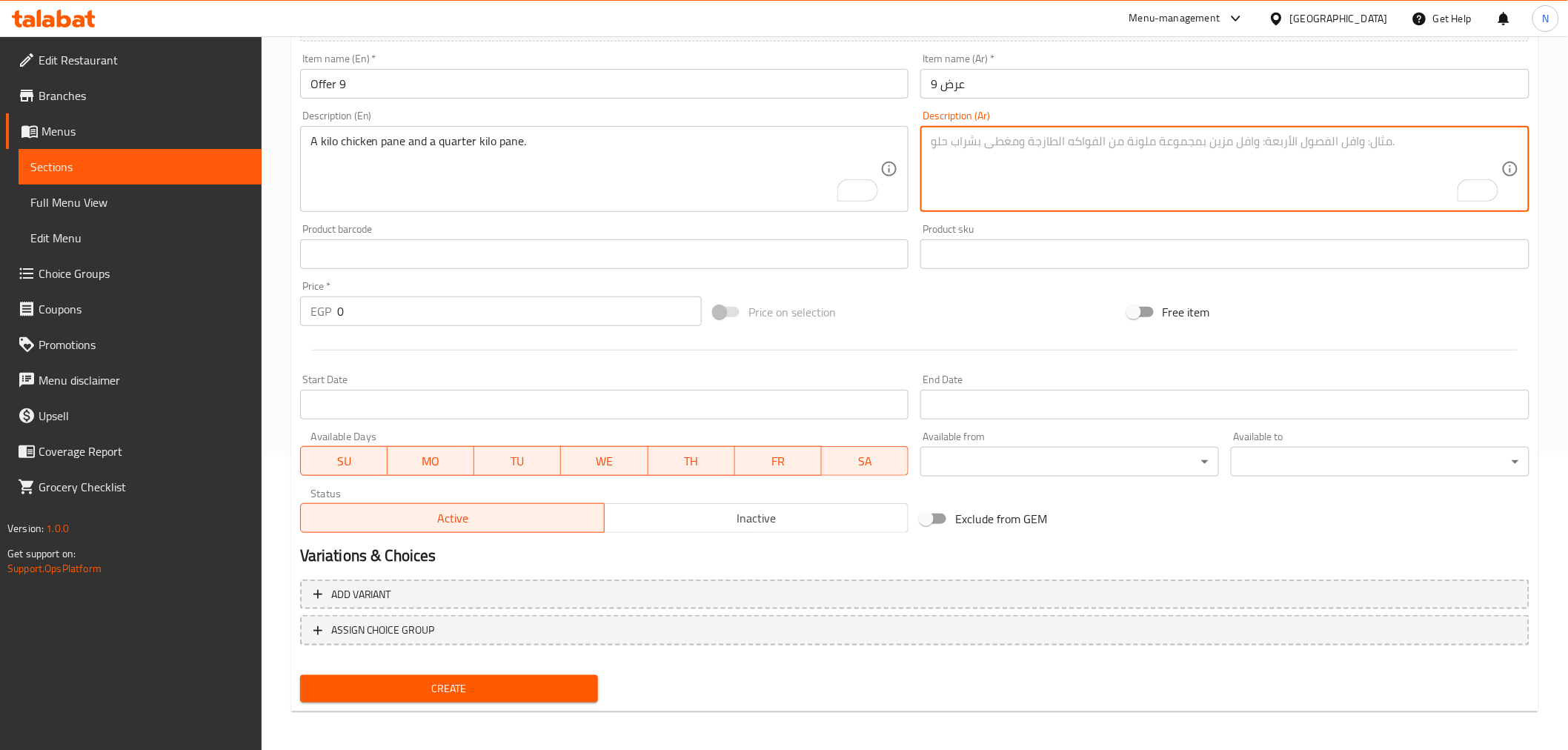
paste textarea "نص كيلو فراخ بانيه + تمن بانيه"
click at [1045, 149] on textarea "نص كيلو فراخ بانيه + تمن بانيه" at bounding box center [1216, 169] width 570 height 70
click at [954, 141] on textarea "نص كيلو فراخ بانيه + تمن بانيه" at bounding box center [1216, 169] width 570 height 70
paste textarea "كيلو"
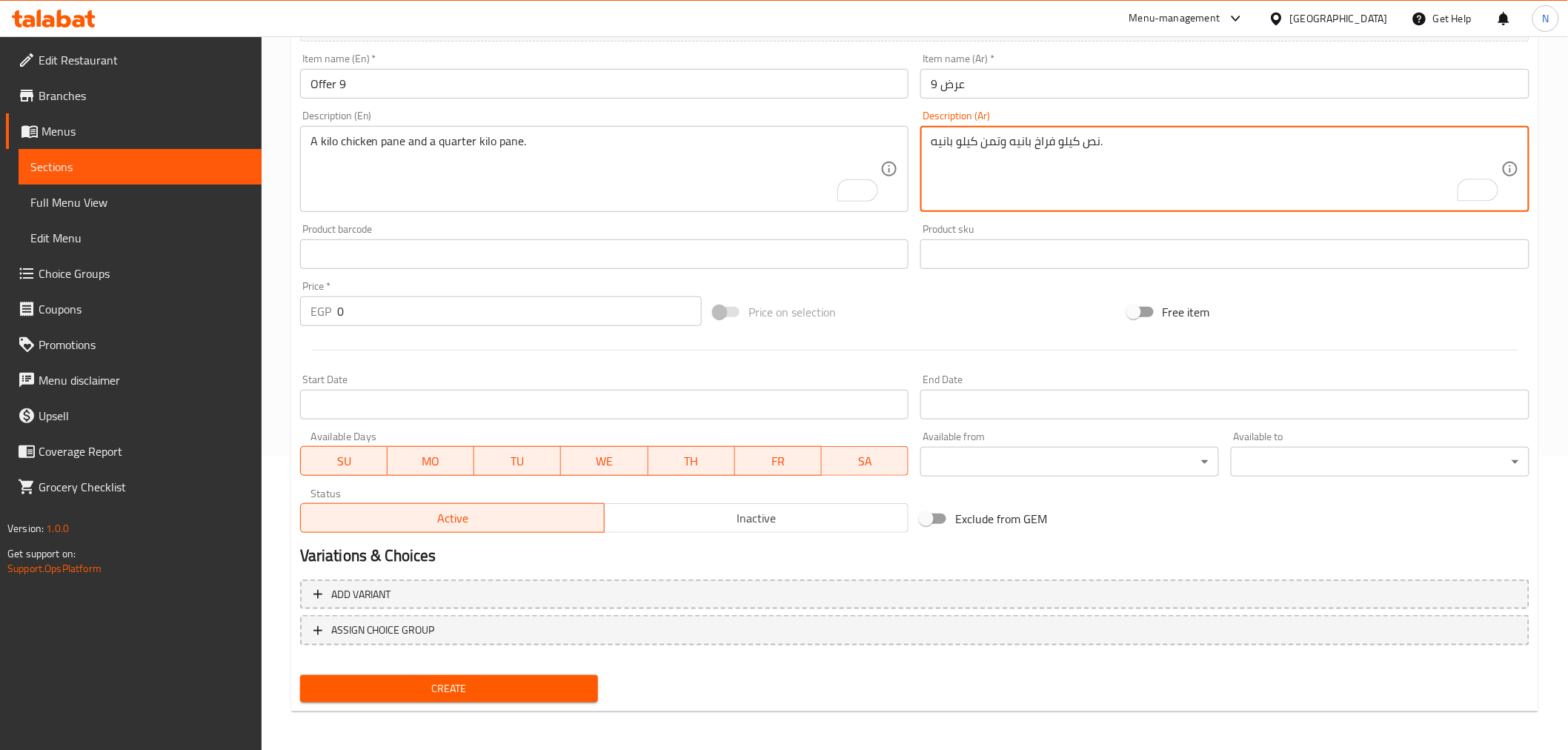
type textarea "نص كيلو فراخ بانيه وتمن كيلو بانيه."
click at [443, 320] on input "0" at bounding box center [519, 311] width 364 height 30
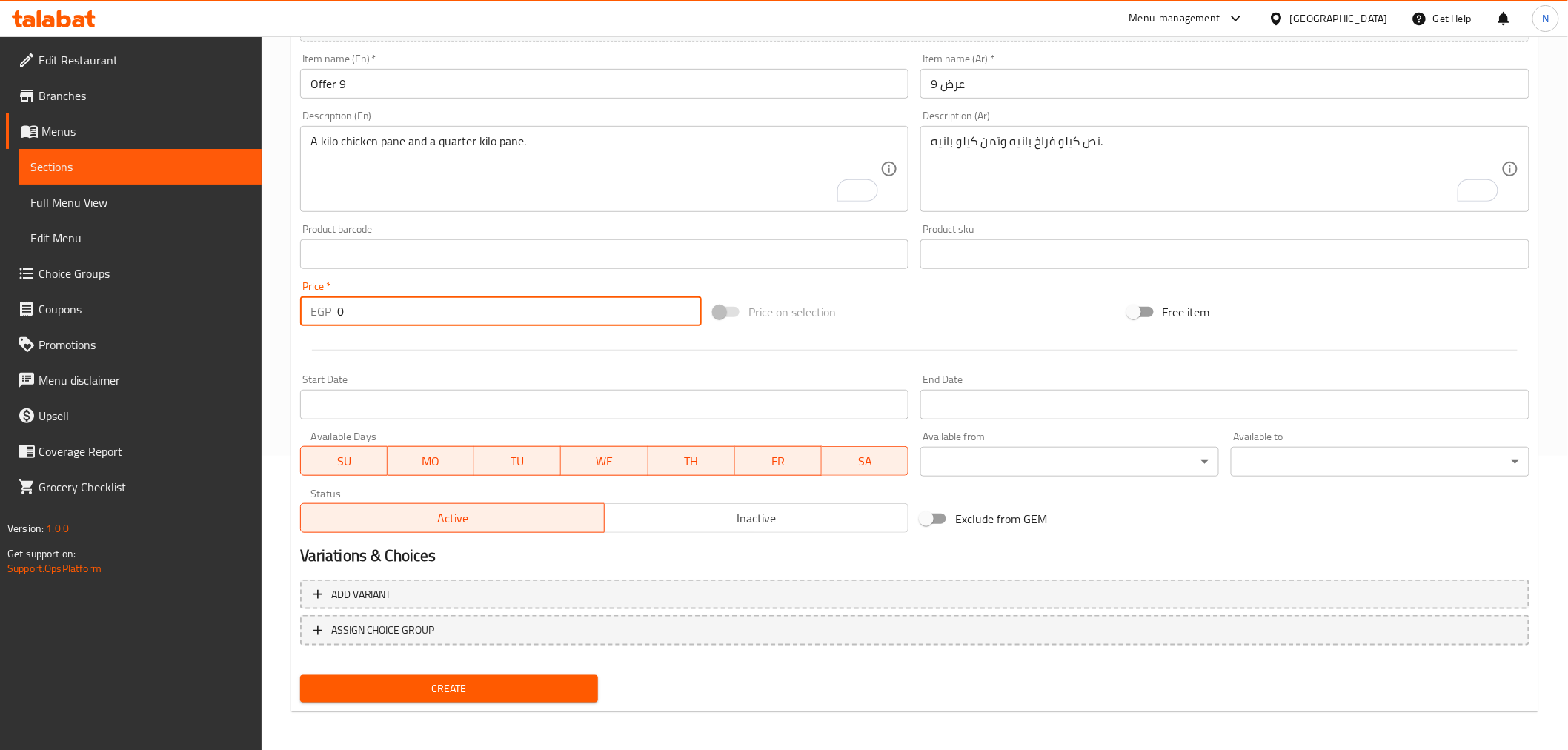
click at [443, 320] on input "0" at bounding box center [519, 311] width 364 height 30
paste input "335"
type input "335"
click at [798, 528] on span "Inactive" at bounding box center [757, 518] width 292 height 22
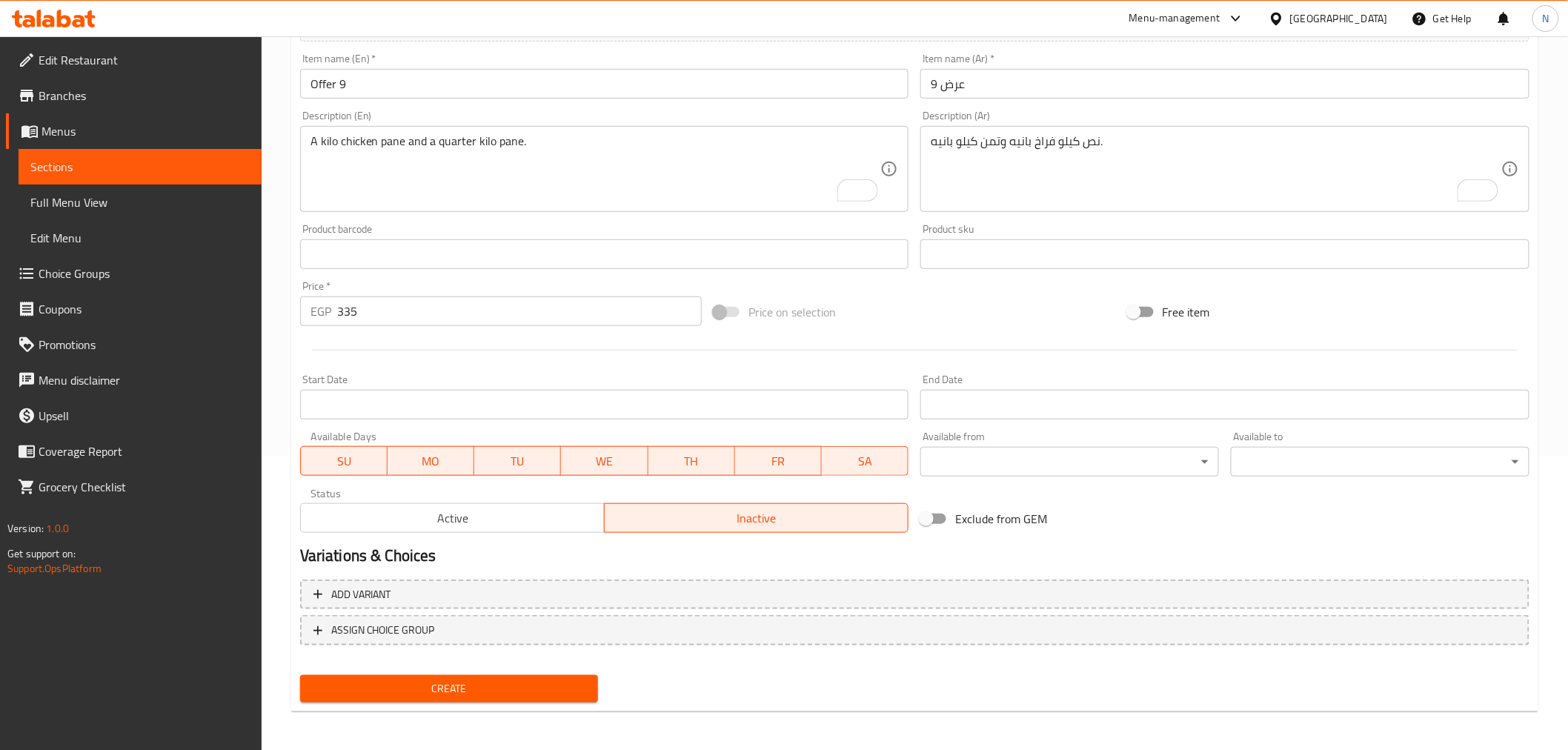
click at [587, 409] on input "Start Date" at bounding box center [604, 405] width 609 height 30
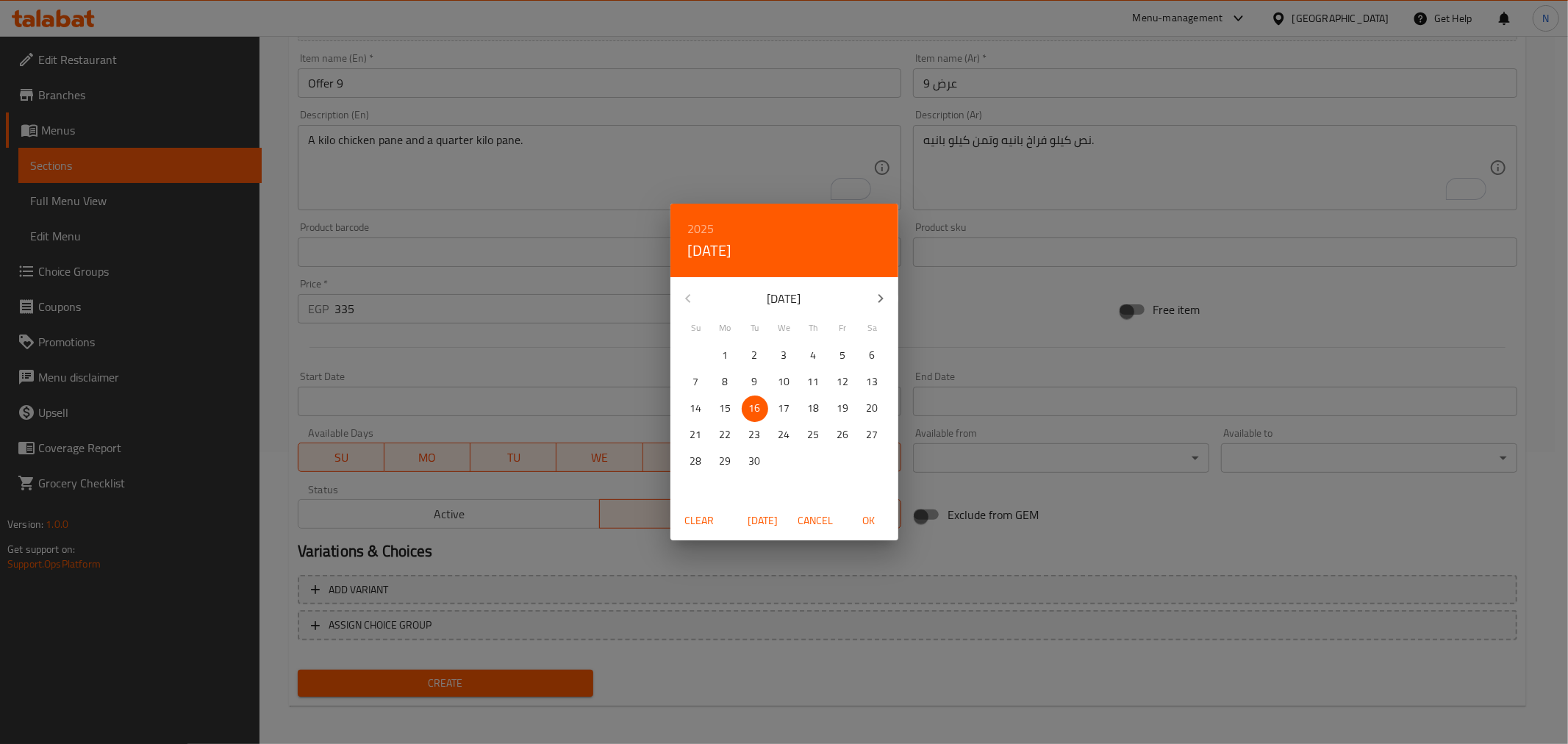
click at [874, 524] on span "OK" at bounding box center [869, 521] width 35 height 19
type input "[DATE]"
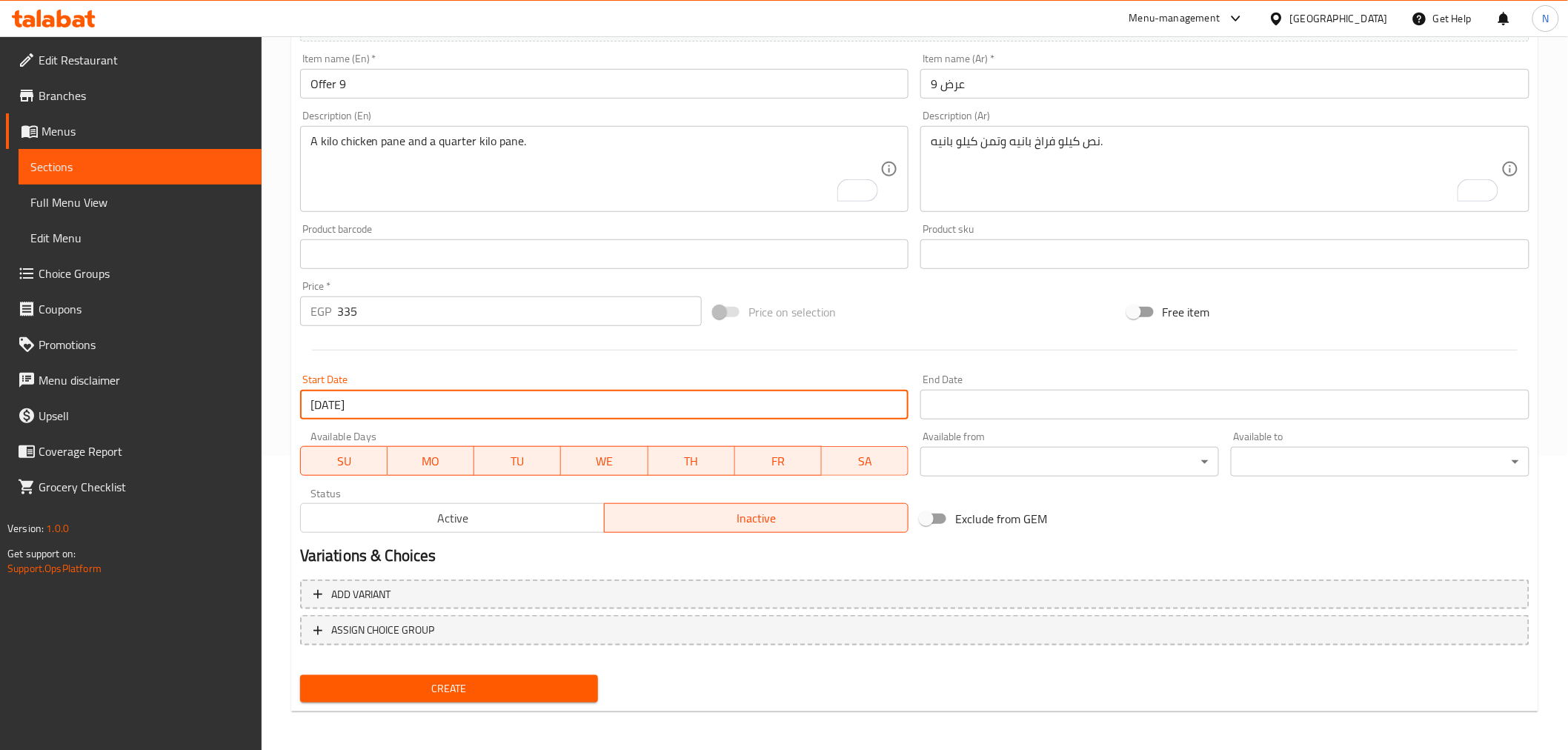
click at [1024, 408] on input "Start Date" at bounding box center [1224, 405] width 609 height 30
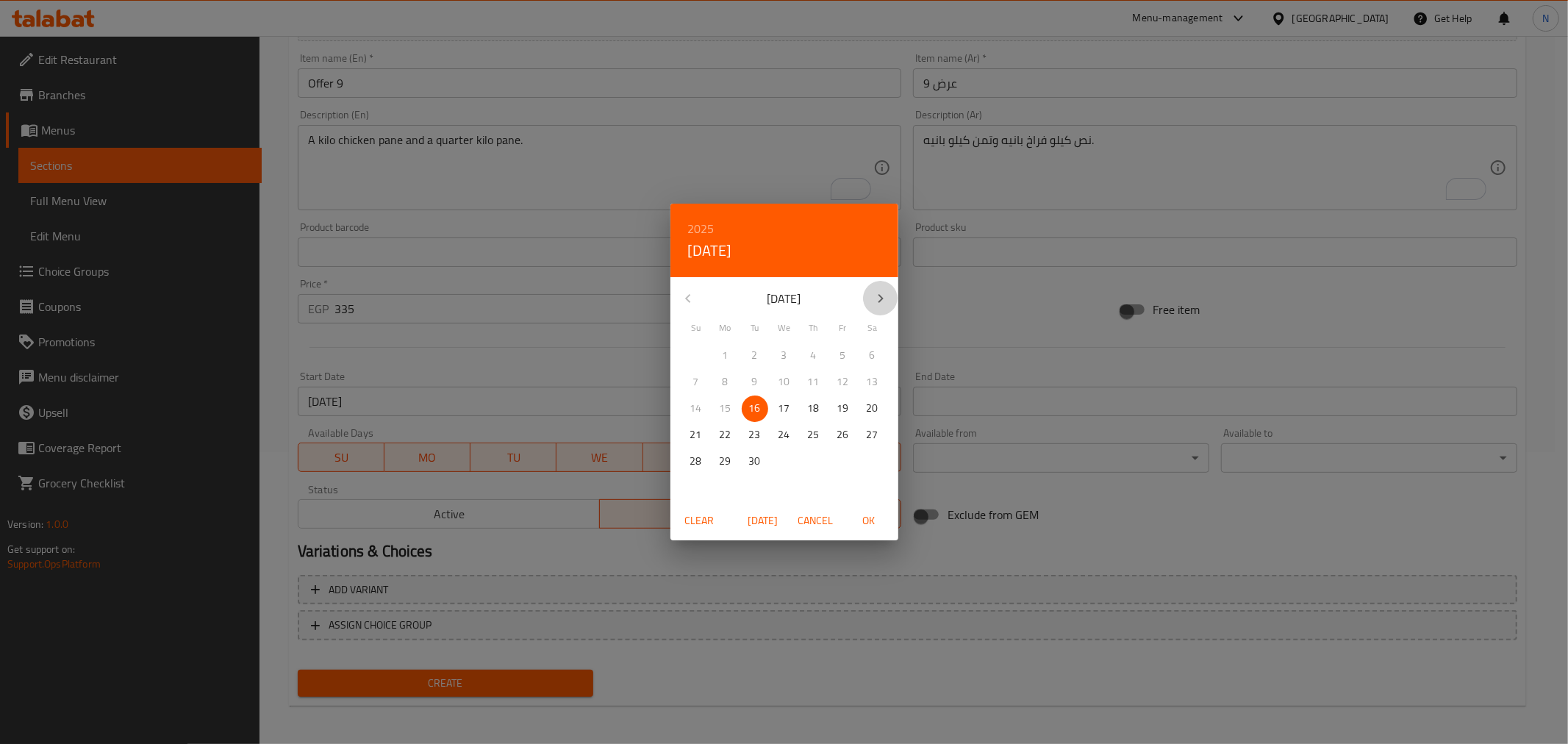
click at [876, 302] on icon "button" at bounding box center [880, 299] width 18 height 18
click at [837, 454] on p "31" at bounding box center [843, 461] width 12 height 19
click at [874, 516] on span "OK" at bounding box center [869, 521] width 35 height 19
type input "[DATE]"
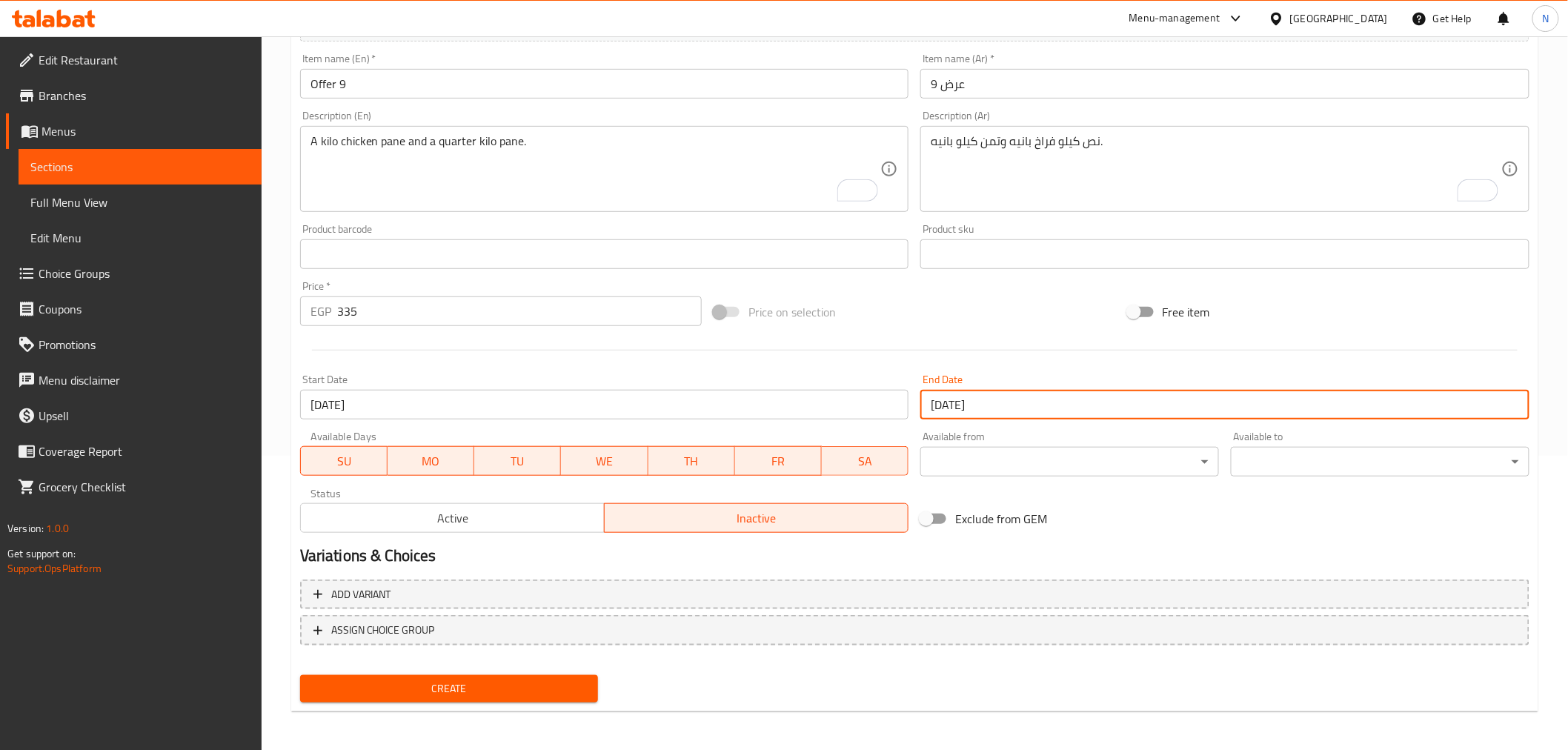
click at [582, 146] on textarea "A kilo chicken pane and a quarter kilo pane." at bounding box center [596, 169] width 570 height 70
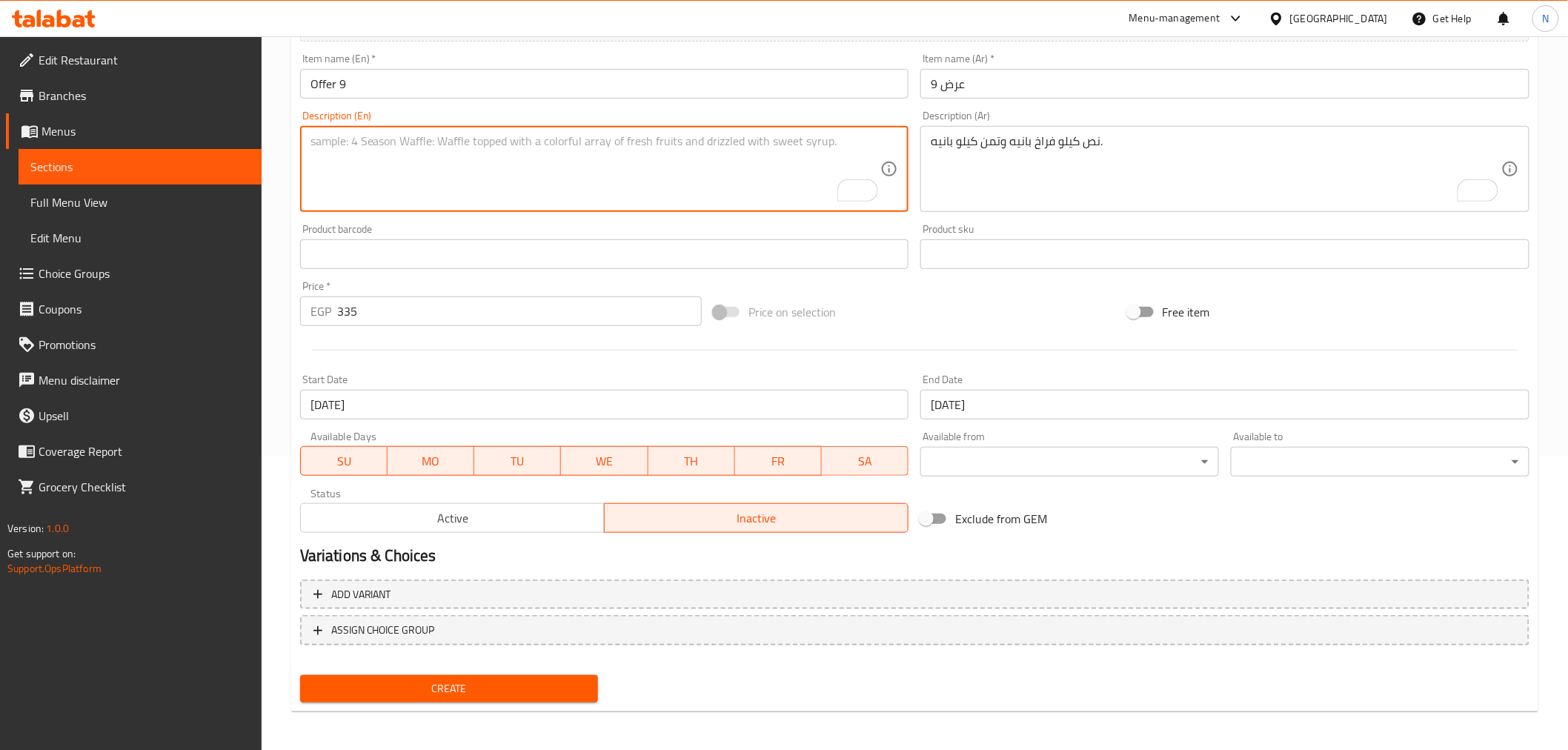
paste textarea "A kilo chicken pane and a quarter kilo pane."
drag, startPoint x: 317, startPoint y: 144, endPoint x: 302, endPoint y: 144, distance: 15.0
click at [302, 144] on div "A kilo chicken pane and a quarter kilo pane. Description (En)" at bounding box center [604, 169] width 609 height 86
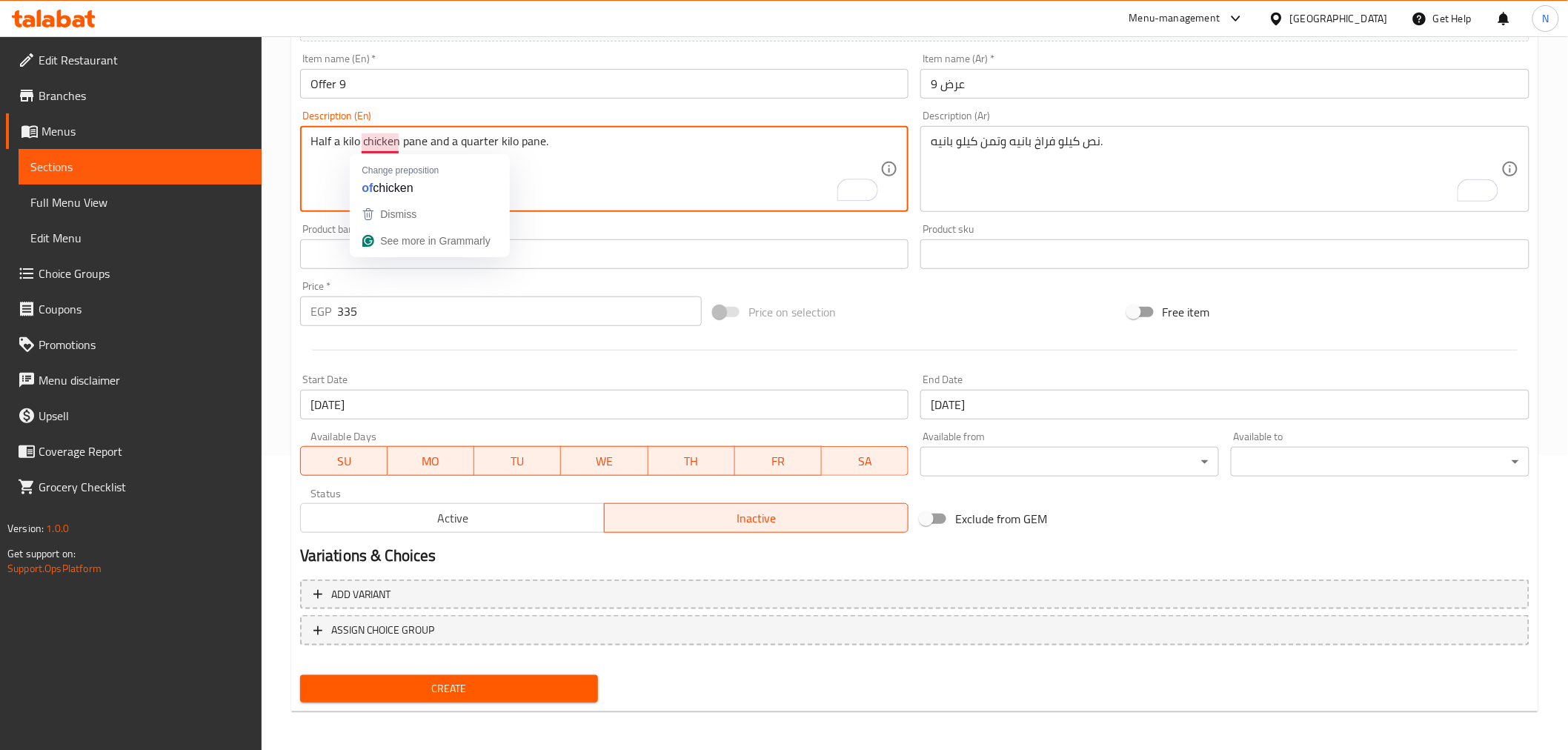
click at [639, 169] on textarea "Half a kilo chicken pane and a quarter kilo pane." at bounding box center [596, 169] width 570 height 70
click at [471, 148] on textarea "Half a kilo chicken pane and a quarter kilo pane." at bounding box center [596, 169] width 570 height 70
click at [450, 138] on textarea "Half a kilo chicken pane and a 1/8 kilo pane." at bounding box center [596, 169] width 570 height 70
type textarea "Half a kilo chicken pane and 1/8 kilo pane."
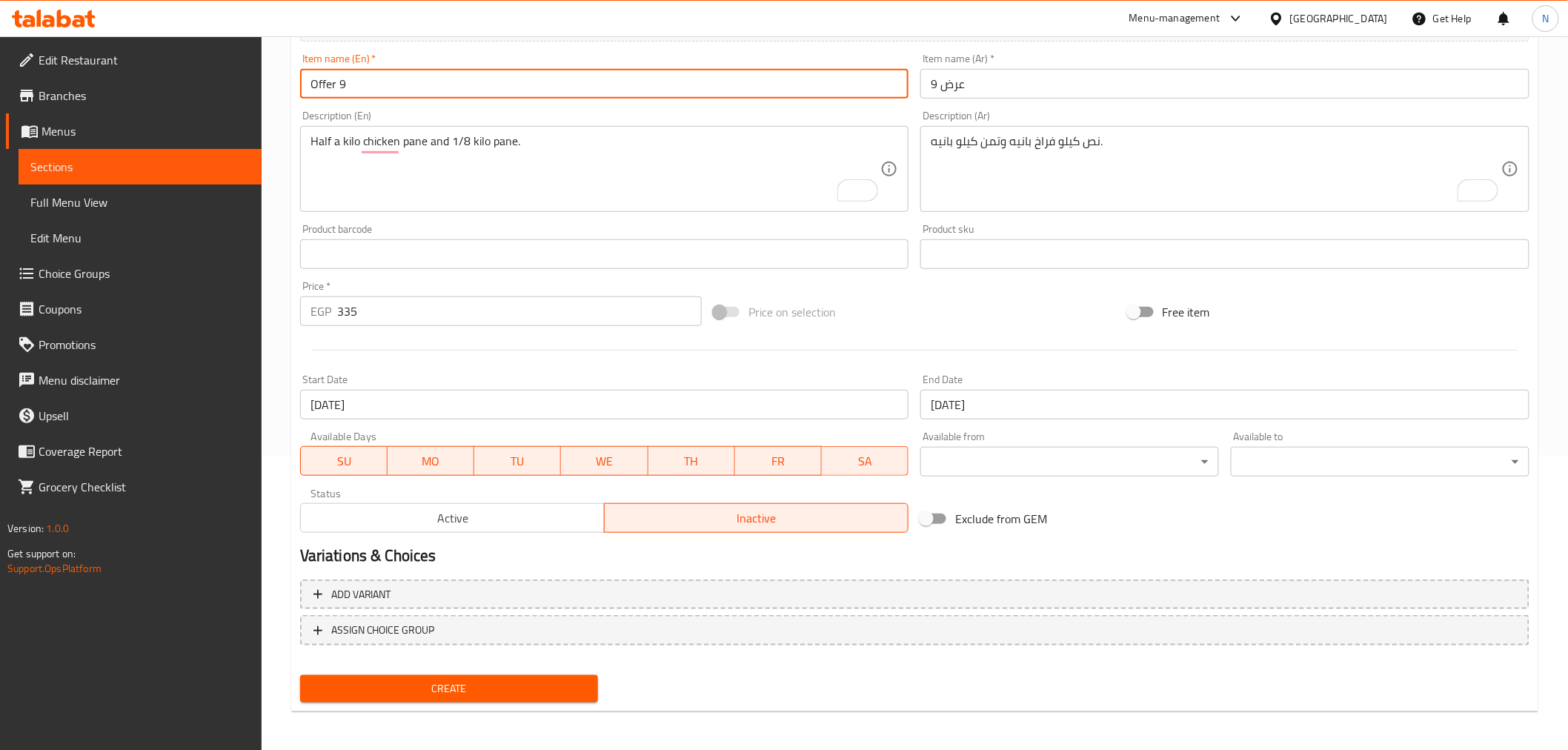
click at [575, 99] on input "Offer 9" at bounding box center [604, 84] width 609 height 30
click at [300, 675] on button "Create" at bounding box center [449, 689] width 299 height 28
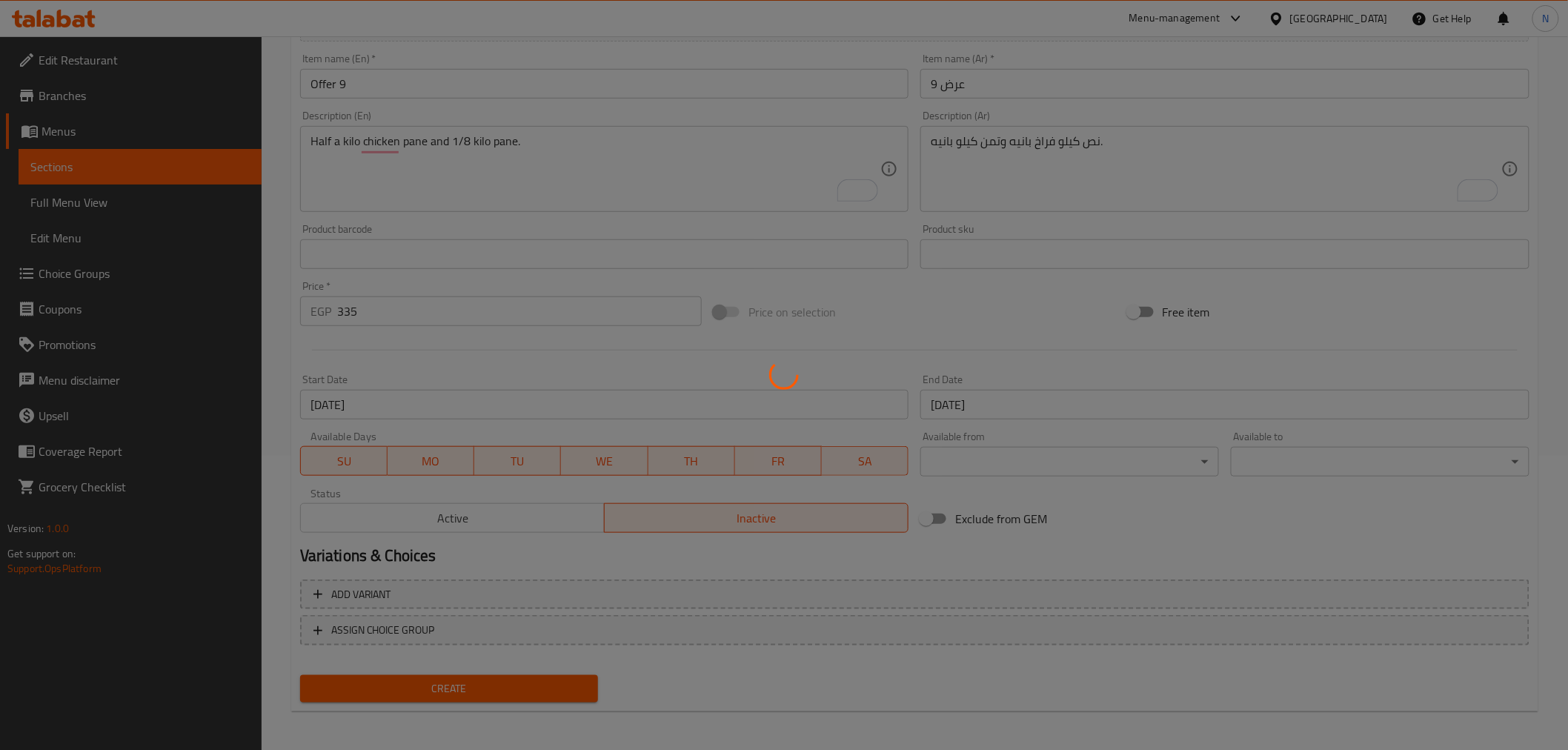
type input "0"
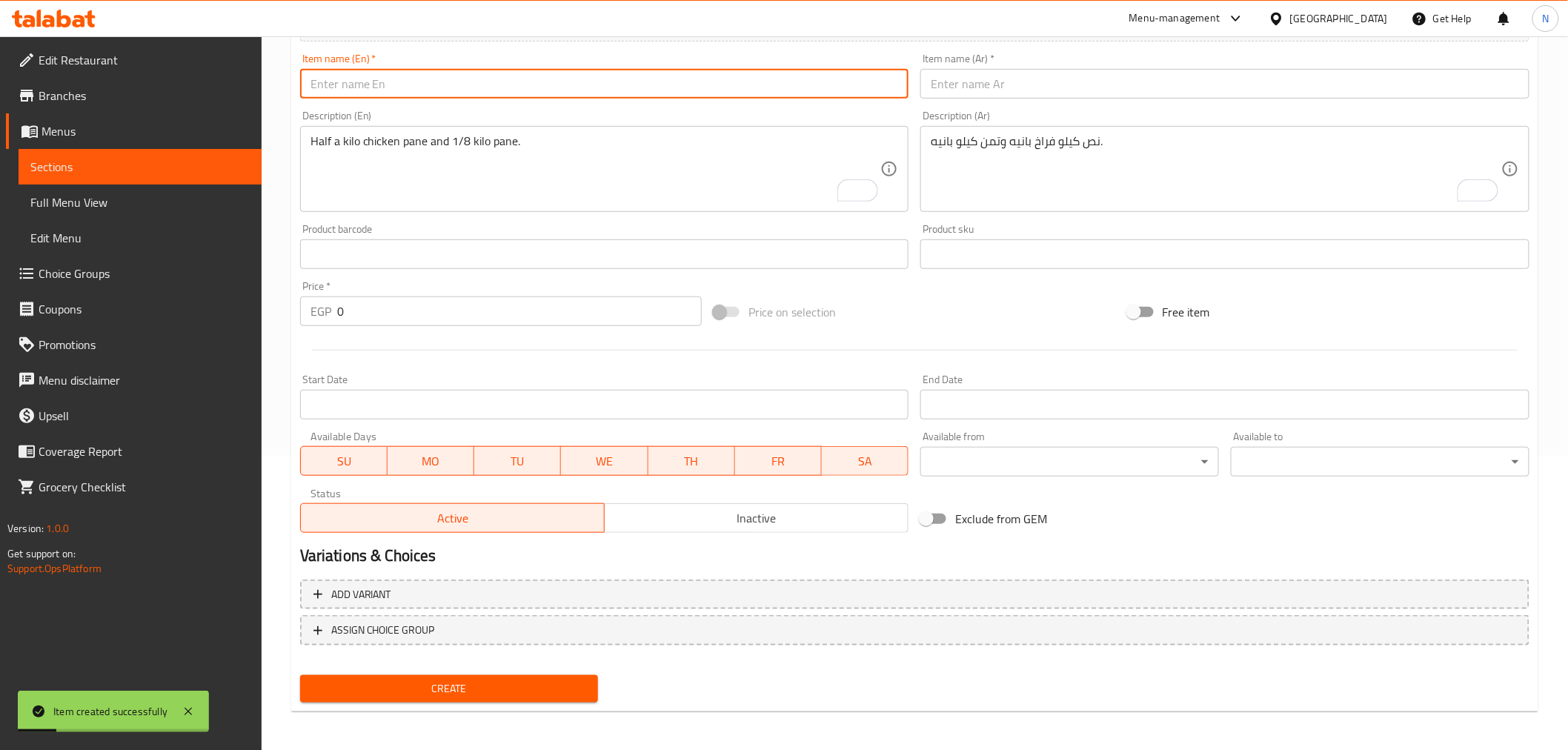
click at [999, 106] on div "Description (Ar) نص كيلو فراخ بانيه وتمن كيلو بانيه. Description (Ar)" at bounding box center [1224, 161] width 621 height 113
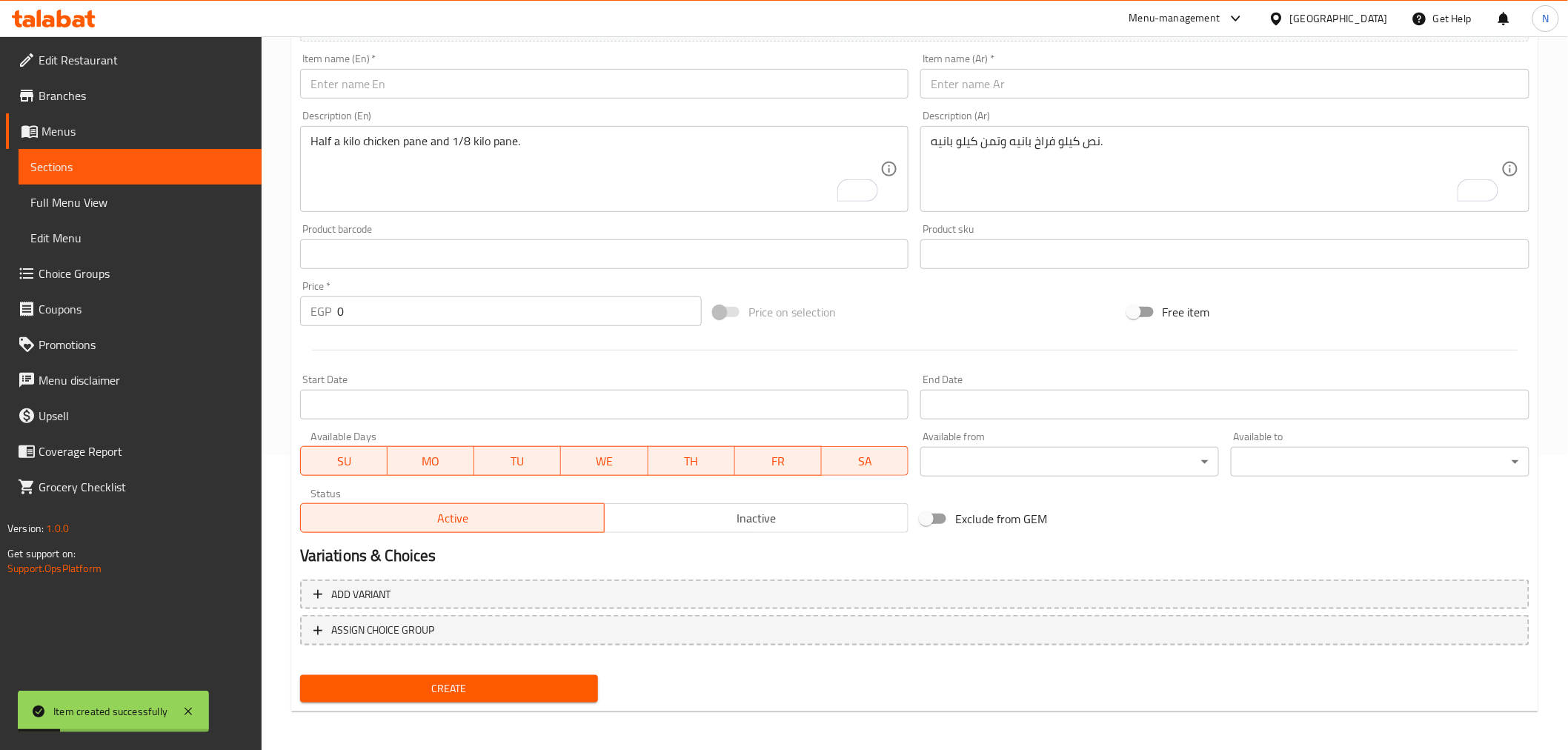
click at [1002, 98] on input "text" at bounding box center [1224, 84] width 609 height 30
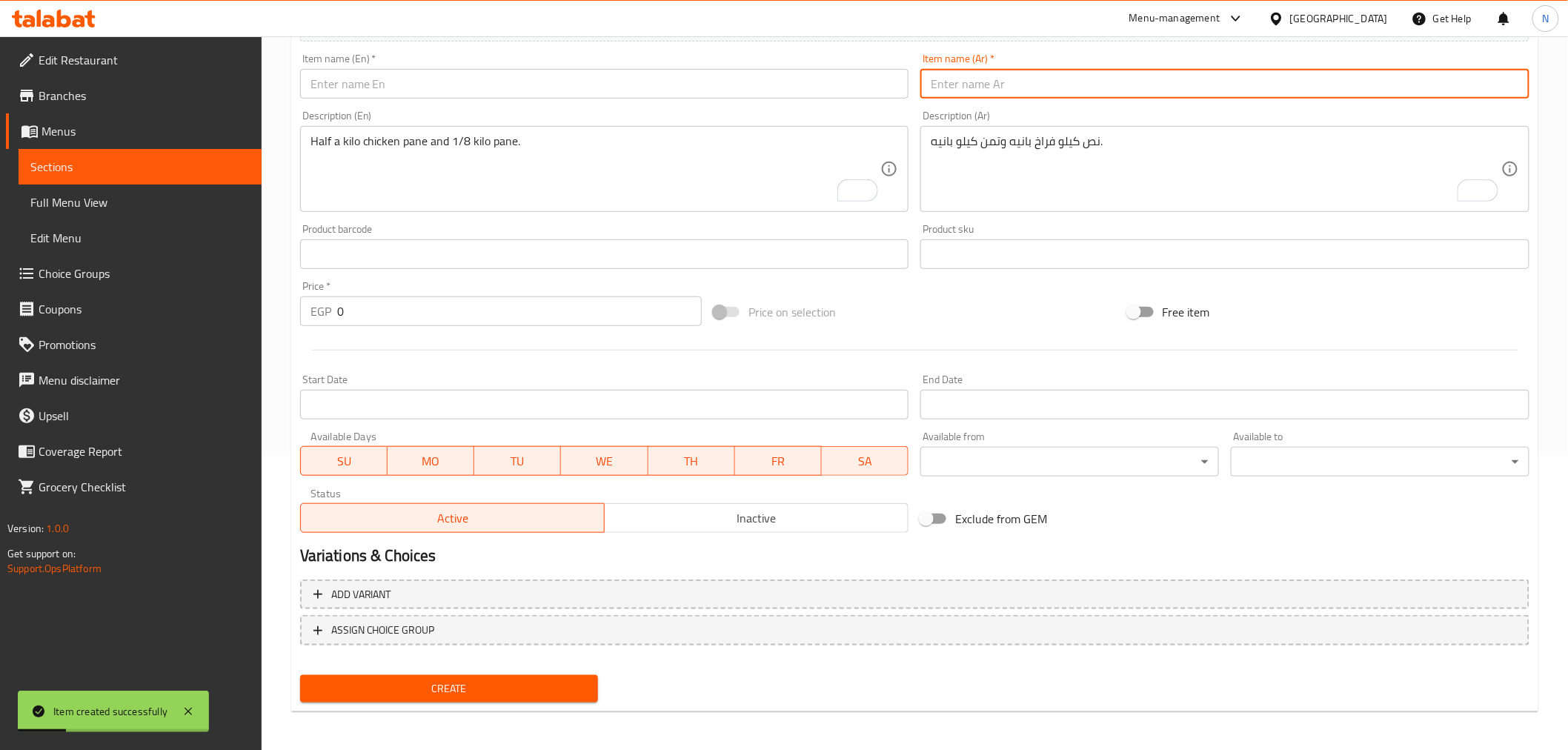
paste input "عرض 10"
type input "عرض 10"
click at [837, 92] on input "text" at bounding box center [604, 84] width 609 height 30
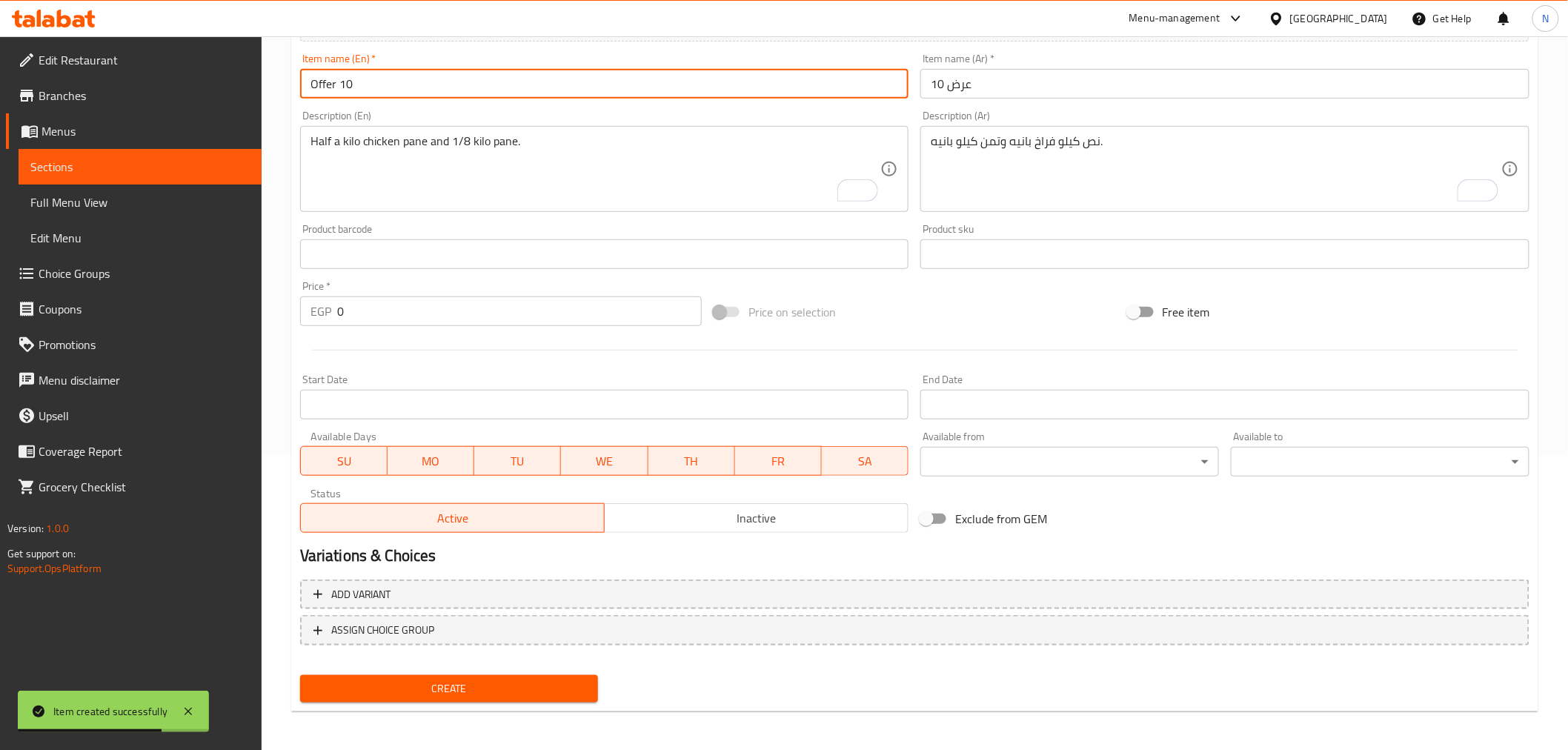
type input "Offer 10"
click at [1028, 176] on textarea "نص كيلو فراخ بانيه وتمن كيلو بانيه." at bounding box center [1216, 169] width 570 height 70
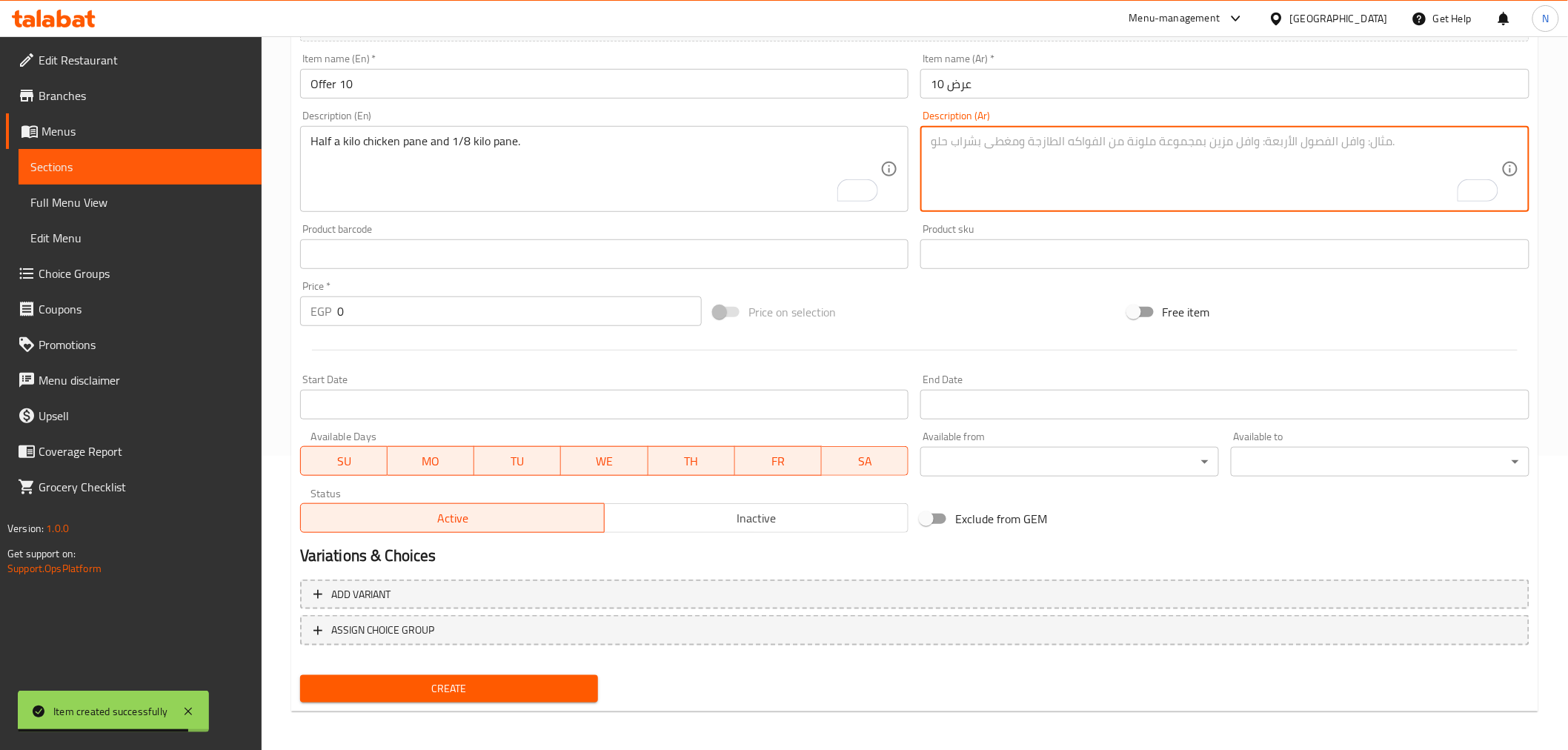
paste textarea "كيلو سمك + ربع بانيه"
click at [1030, 148] on textarea "كيلو سمك + ربع بانيه" at bounding box center [1216, 169] width 570 height 70
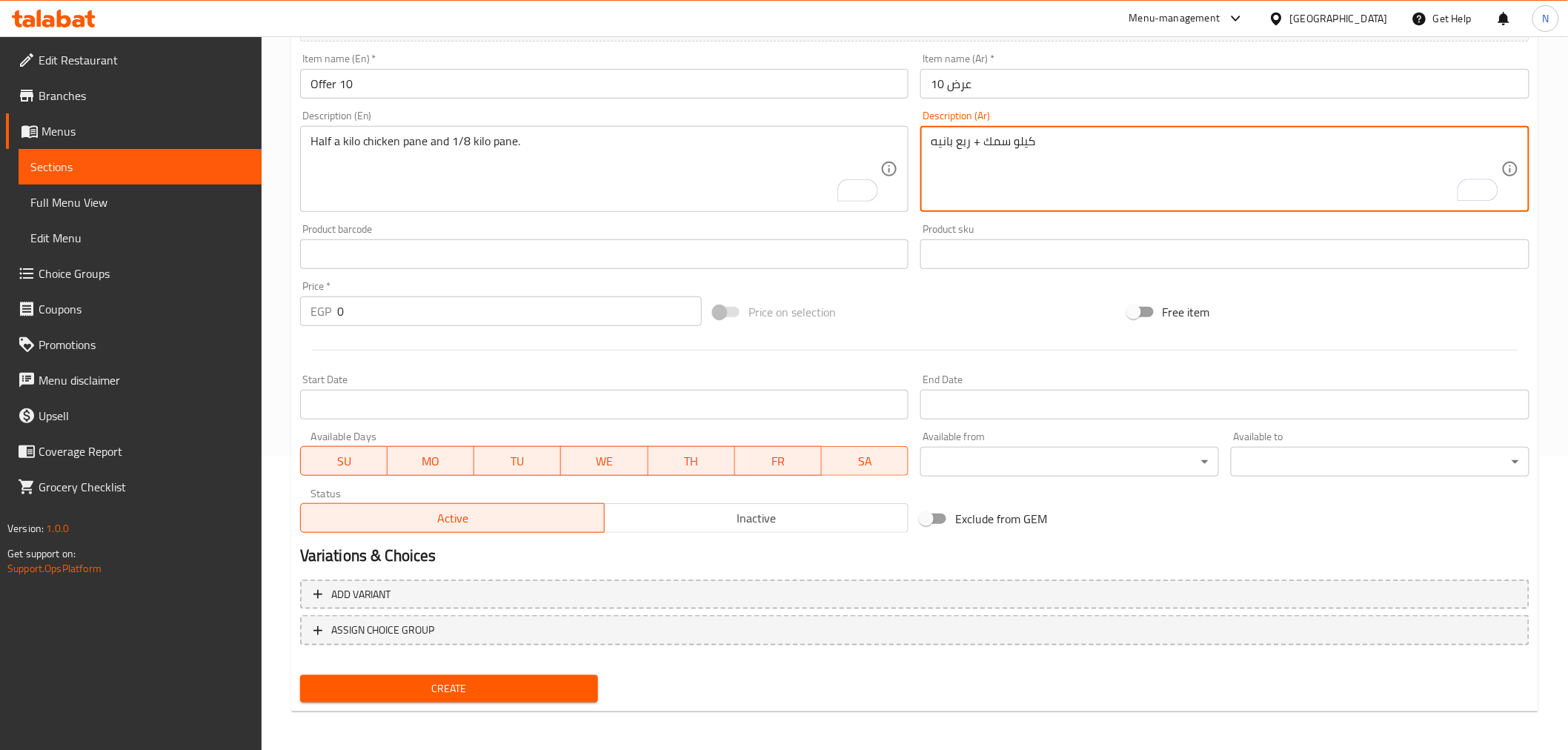
click at [978, 146] on textarea "كيلو سمك + ربع بانيه" at bounding box center [1216, 169] width 570 height 70
paste textarea "كيلو"
type textarea "كيلو سمك وربع كيلو بانيه."
click at [722, 157] on textarea "Half a kilo chicken pane and 1/8 kilo pane." at bounding box center [596, 169] width 570 height 70
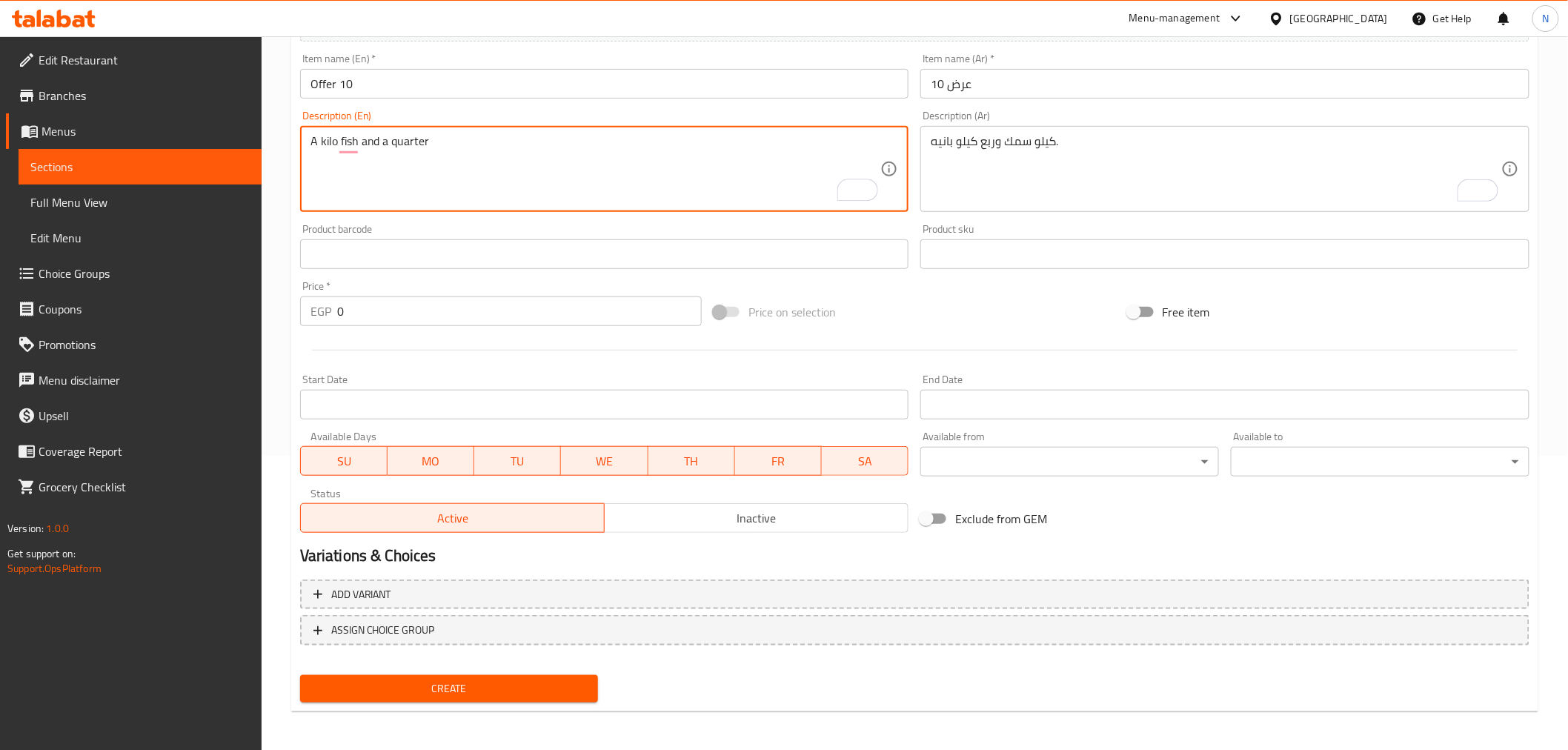
click at [329, 143] on textarea "A kilo fish and a quarter" at bounding box center [596, 169] width 570 height 70
click at [330, 143] on textarea "A kilo fish and a quarter" at bounding box center [596, 169] width 570 height 70
click at [535, 151] on textarea "A kilo fish and a quarter" at bounding box center [596, 169] width 570 height 70
paste textarea "kilo"
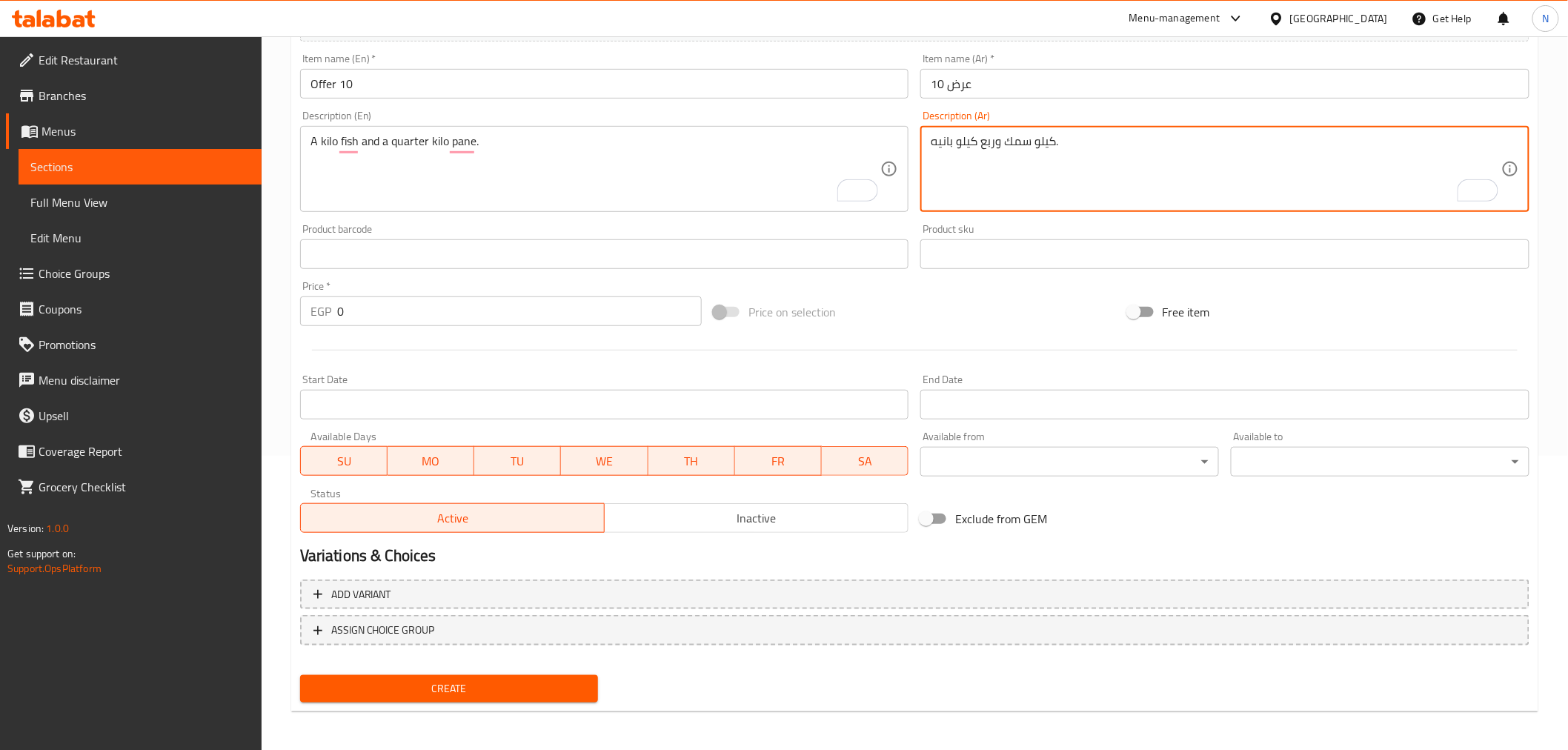
click at [1009, 141] on textarea "كيلو سمك وربع كيلو بانيه." at bounding box center [1216, 169] width 570 height 70
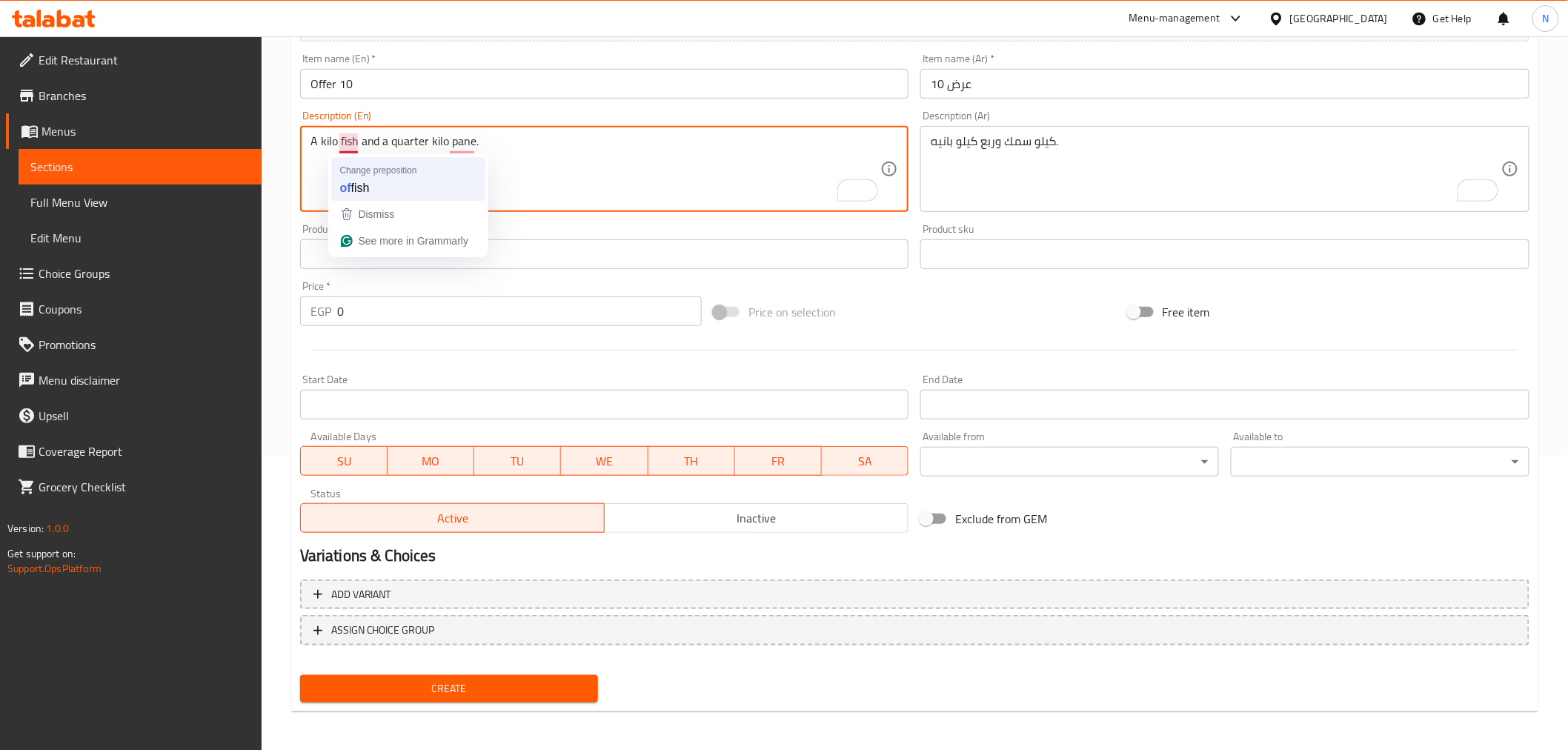
paste textarea "Fillet"
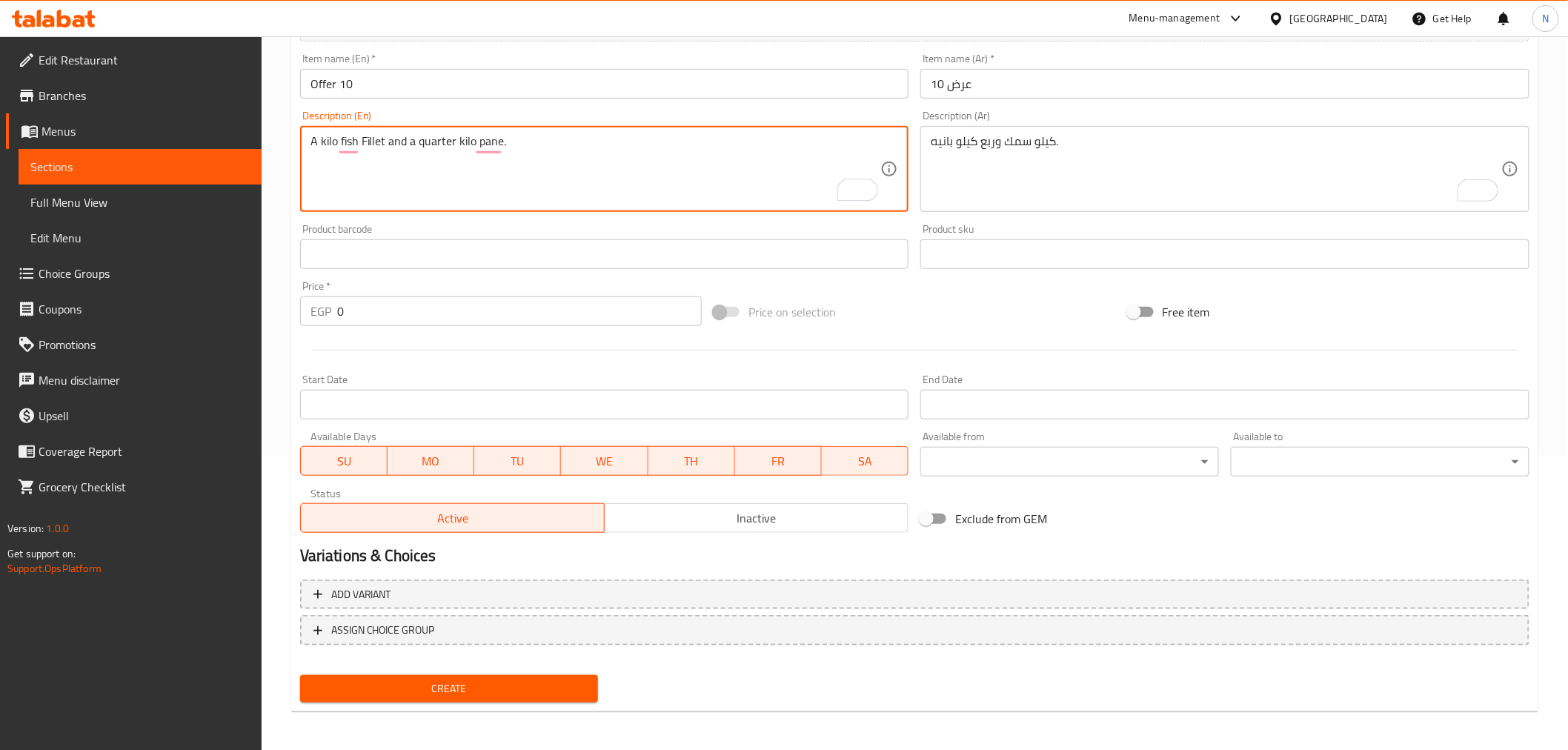
click at [364, 141] on textarea "A kilo fish Fillet and a quarter kilo pane." at bounding box center [596, 169] width 570 height 70
type textarea "A kilo fish fillet and a quarter kilo pane."
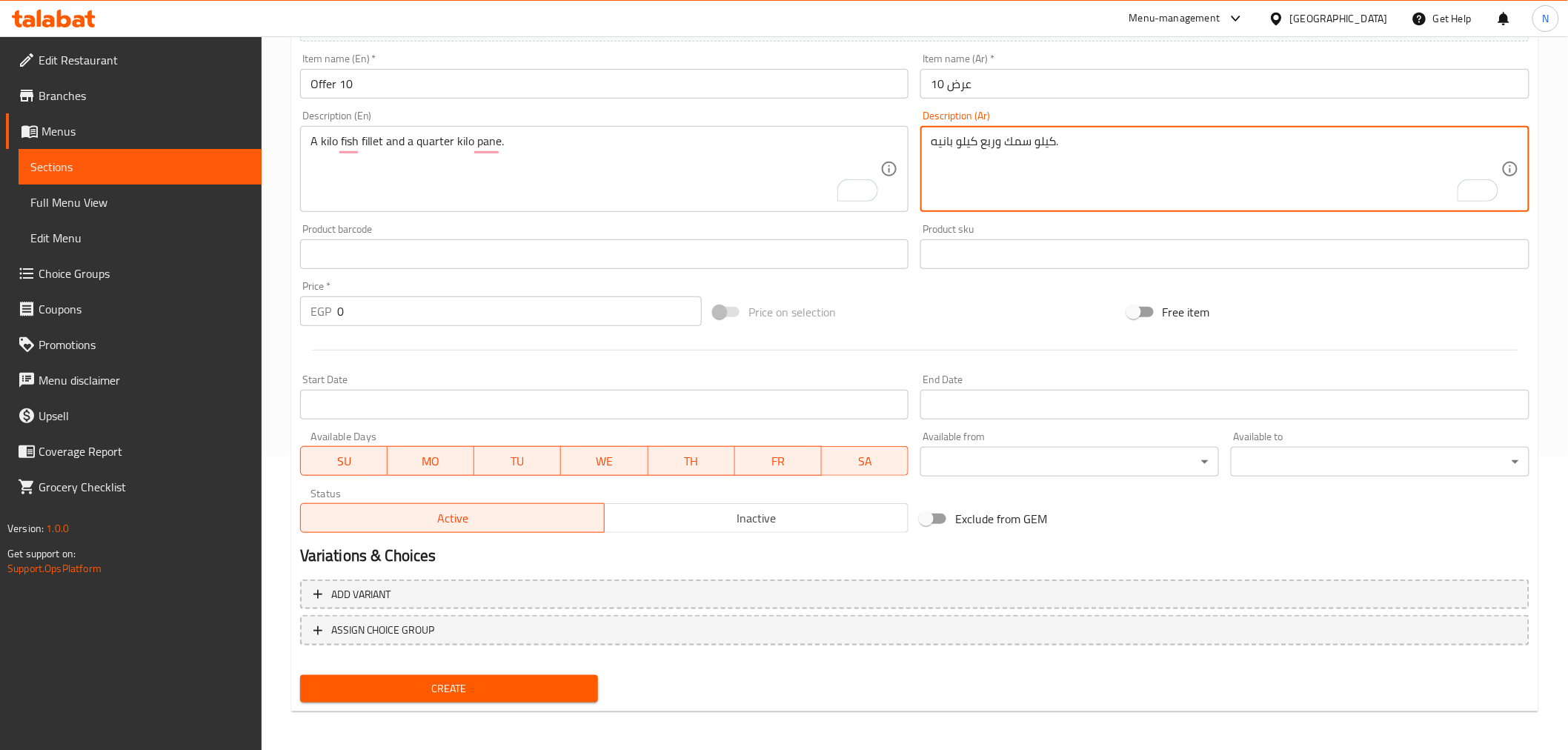
paste textarea "يليه"
type textarea "كيلو سمك فيليه وربع كيلو بانيه."
click at [508, 317] on input "0" at bounding box center [519, 311] width 364 height 30
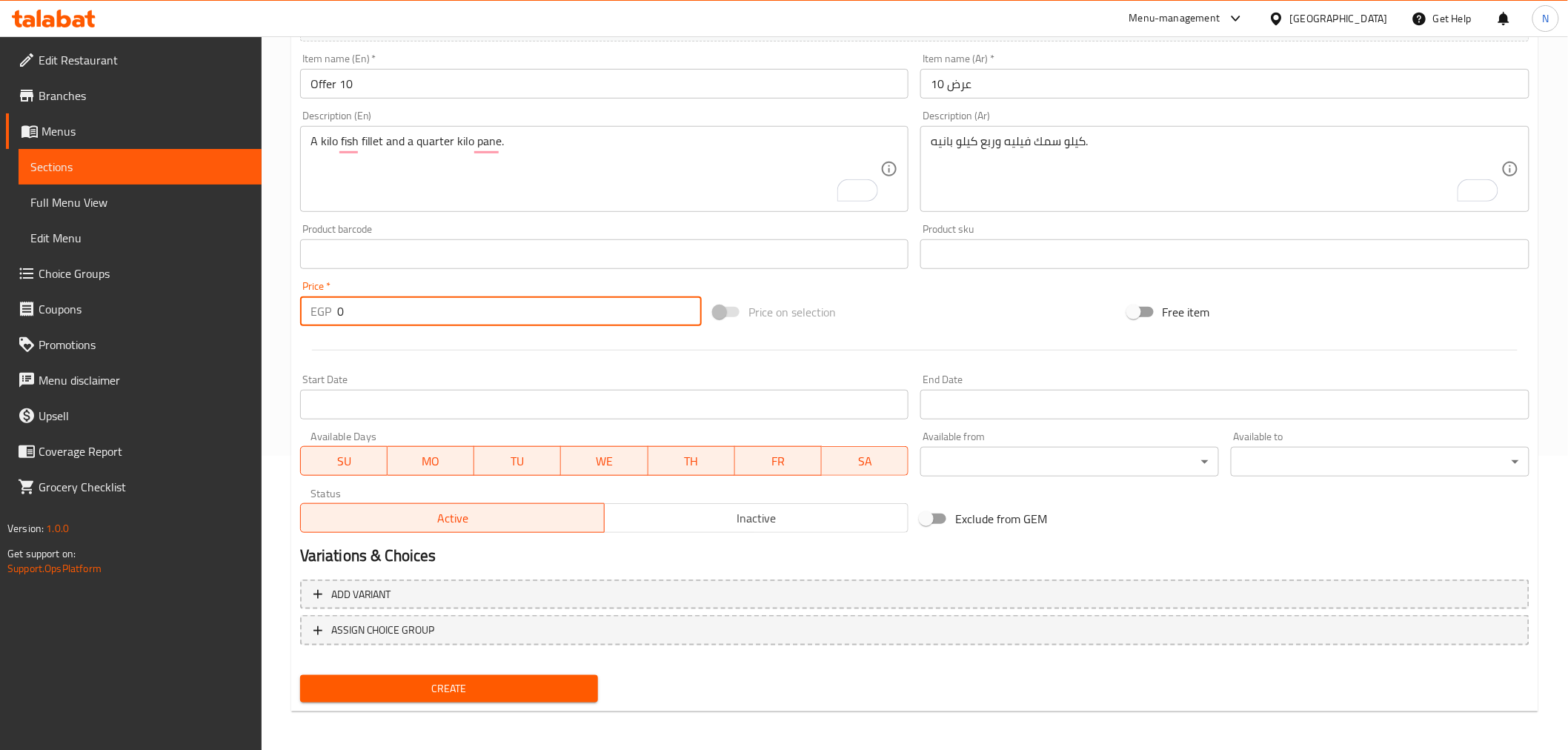
click at [508, 317] on input "0" at bounding box center [519, 311] width 364 height 30
paste input "67"
type input "670"
click at [689, 519] on span "Inactive" at bounding box center [757, 518] width 292 height 22
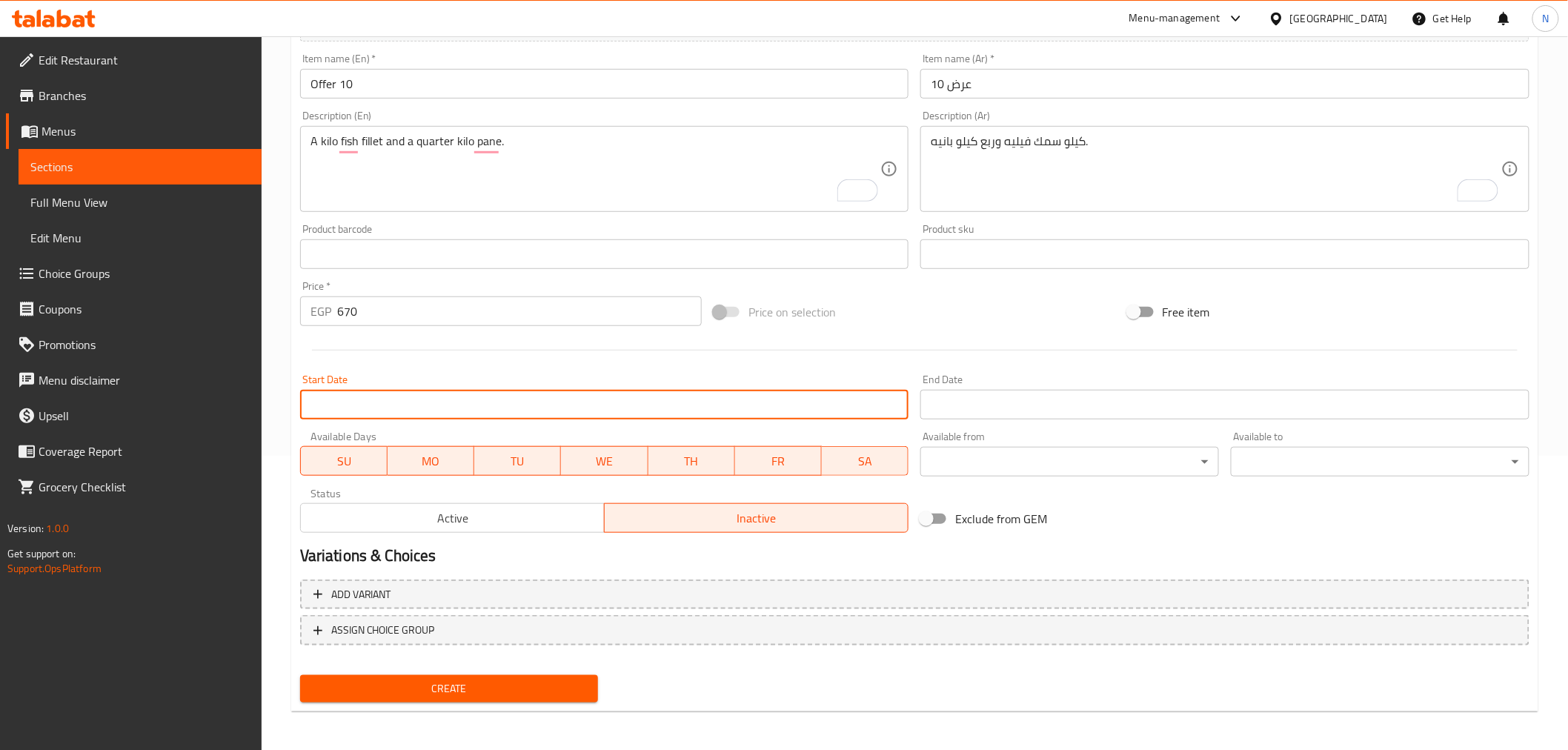
click at [615, 409] on input "Start Date" at bounding box center [604, 405] width 609 height 30
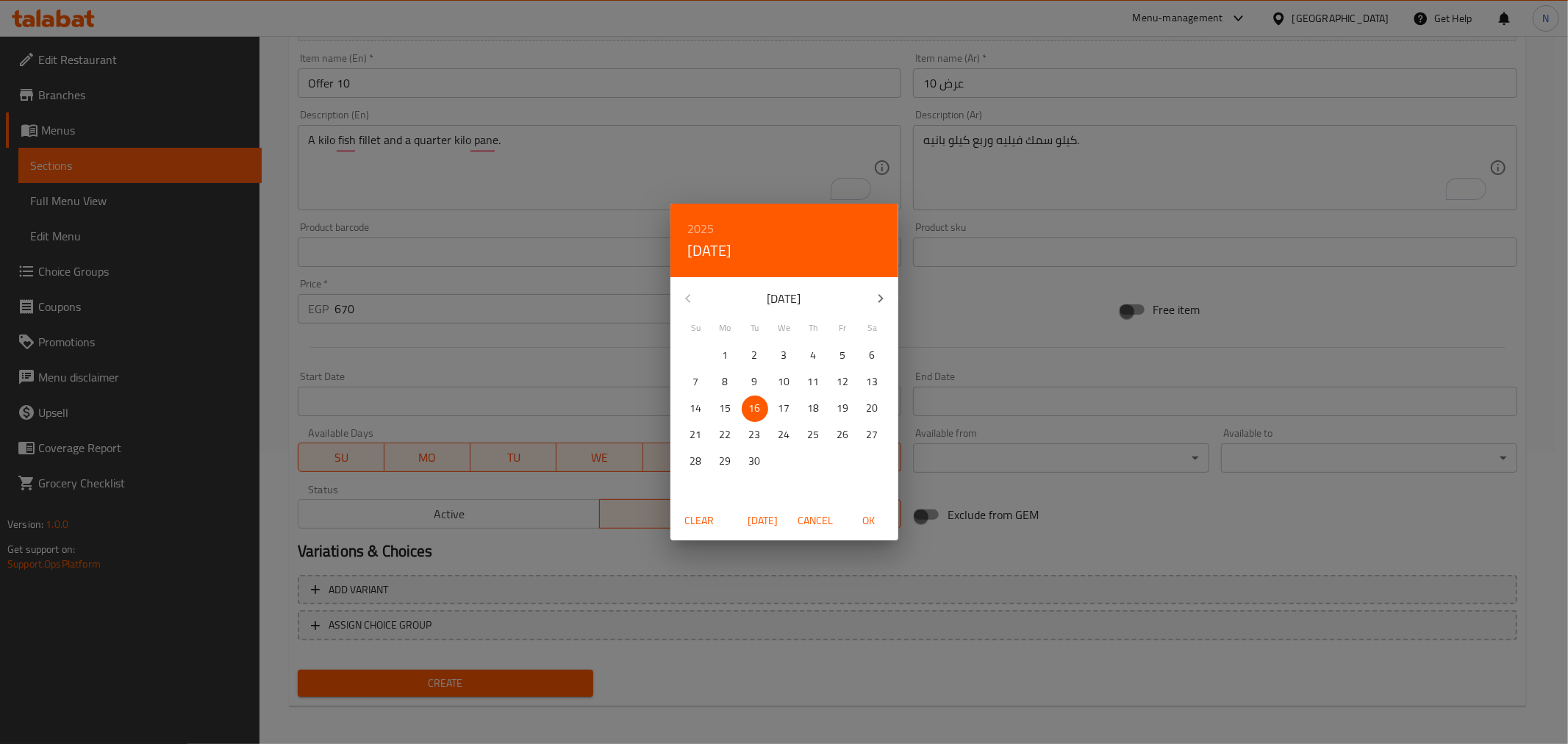
click at [864, 512] on span "OK" at bounding box center [869, 521] width 35 height 19
type input "[DATE]"
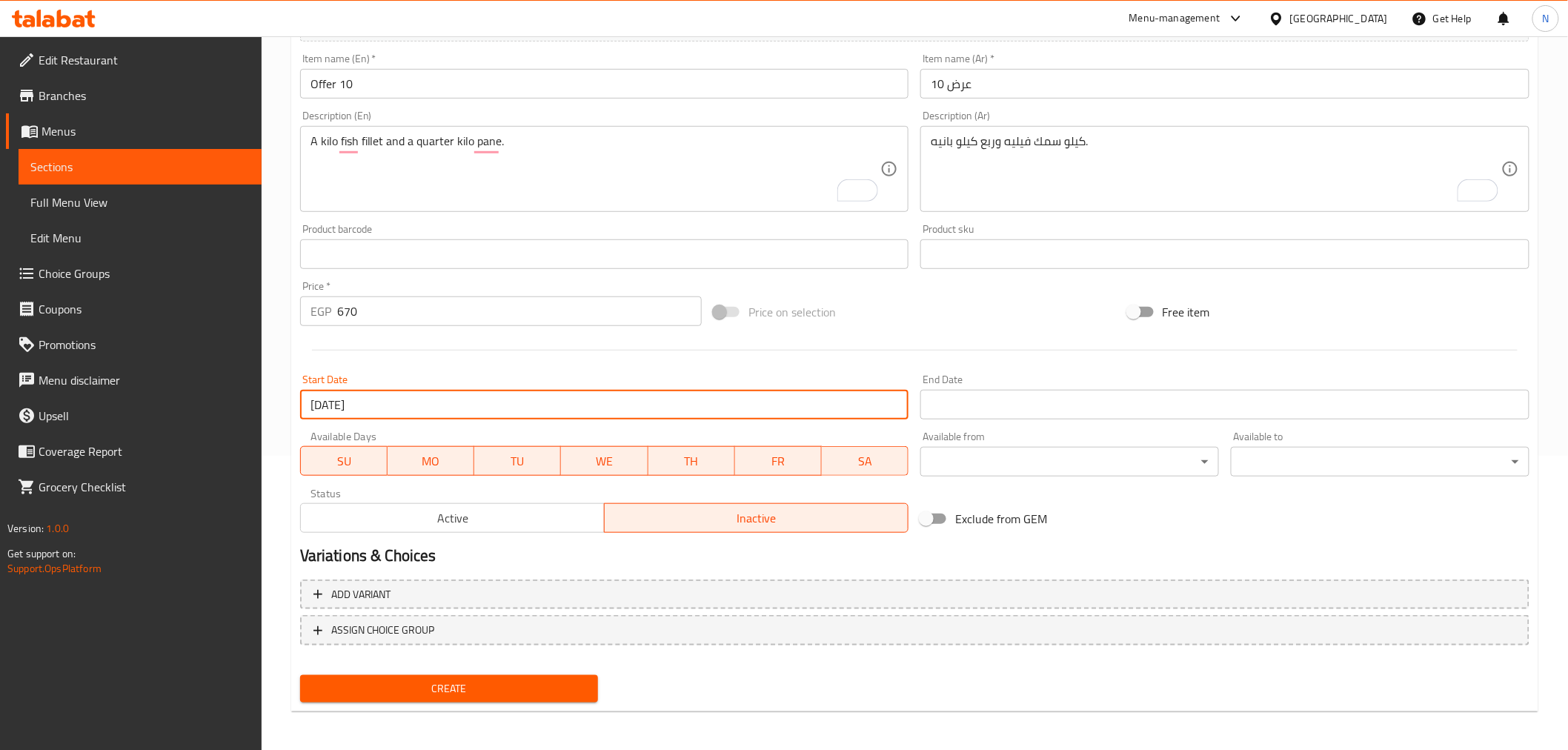
click at [1027, 397] on input "Start Date" at bounding box center [1224, 405] width 609 height 30
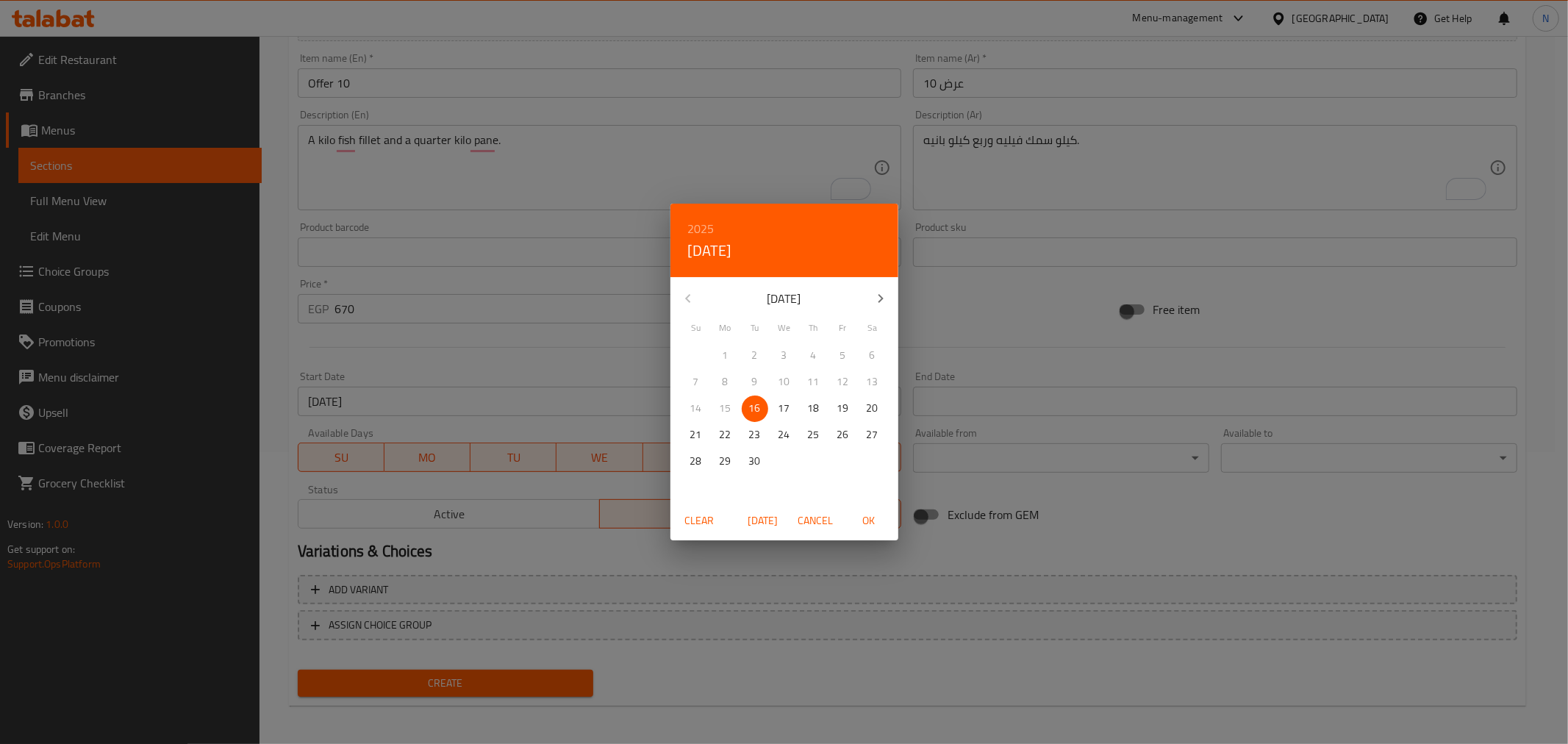
click at [886, 309] on button "button" at bounding box center [880, 299] width 35 height 35
click at [837, 452] on p "31" at bounding box center [843, 461] width 12 height 19
click at [868, 527] on span "OK" at bounding box center [869, 521] width 35 height 19
type input "[DATE]"
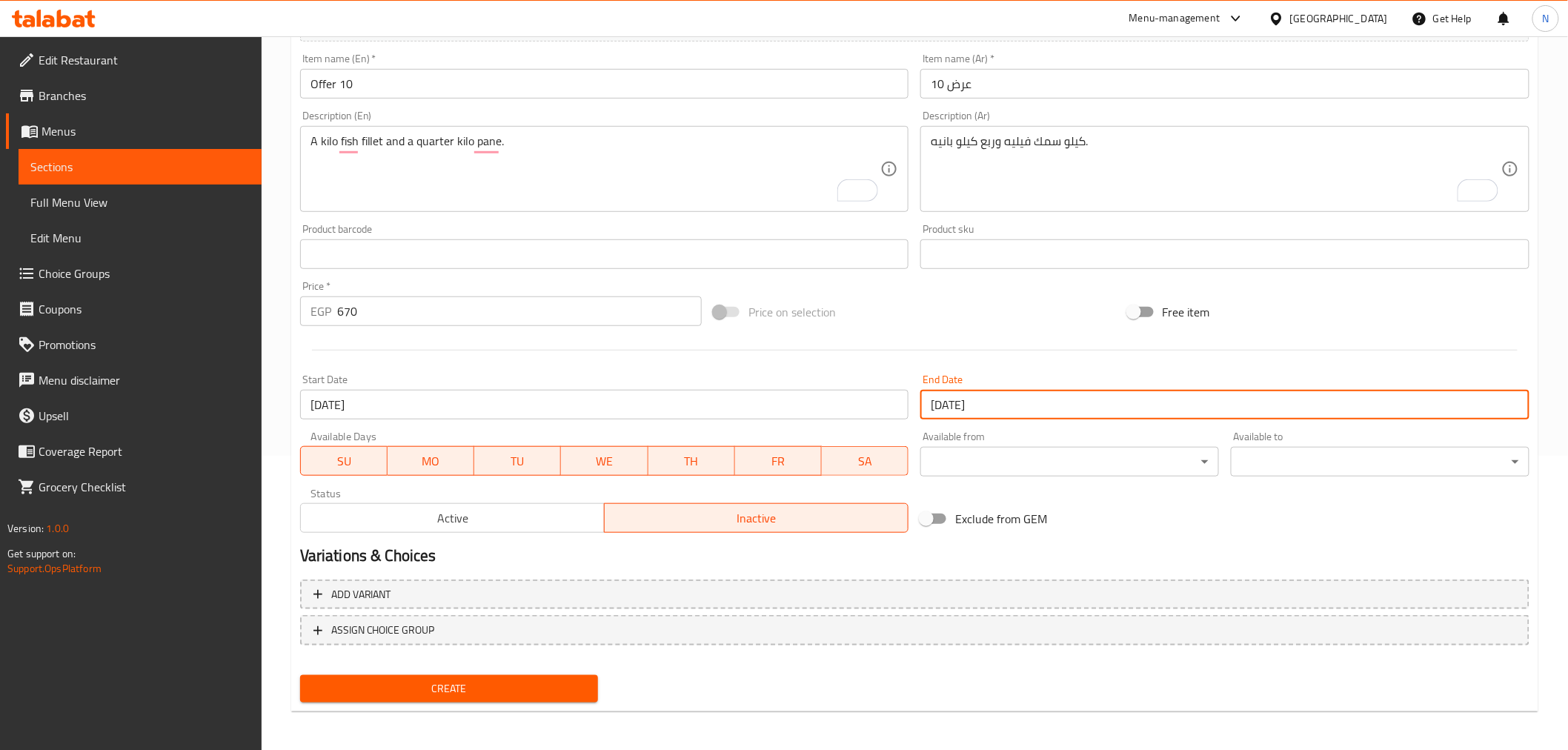
click at [537, 684] on span "Create" at bounding box center [449, 688] width 275 height 19
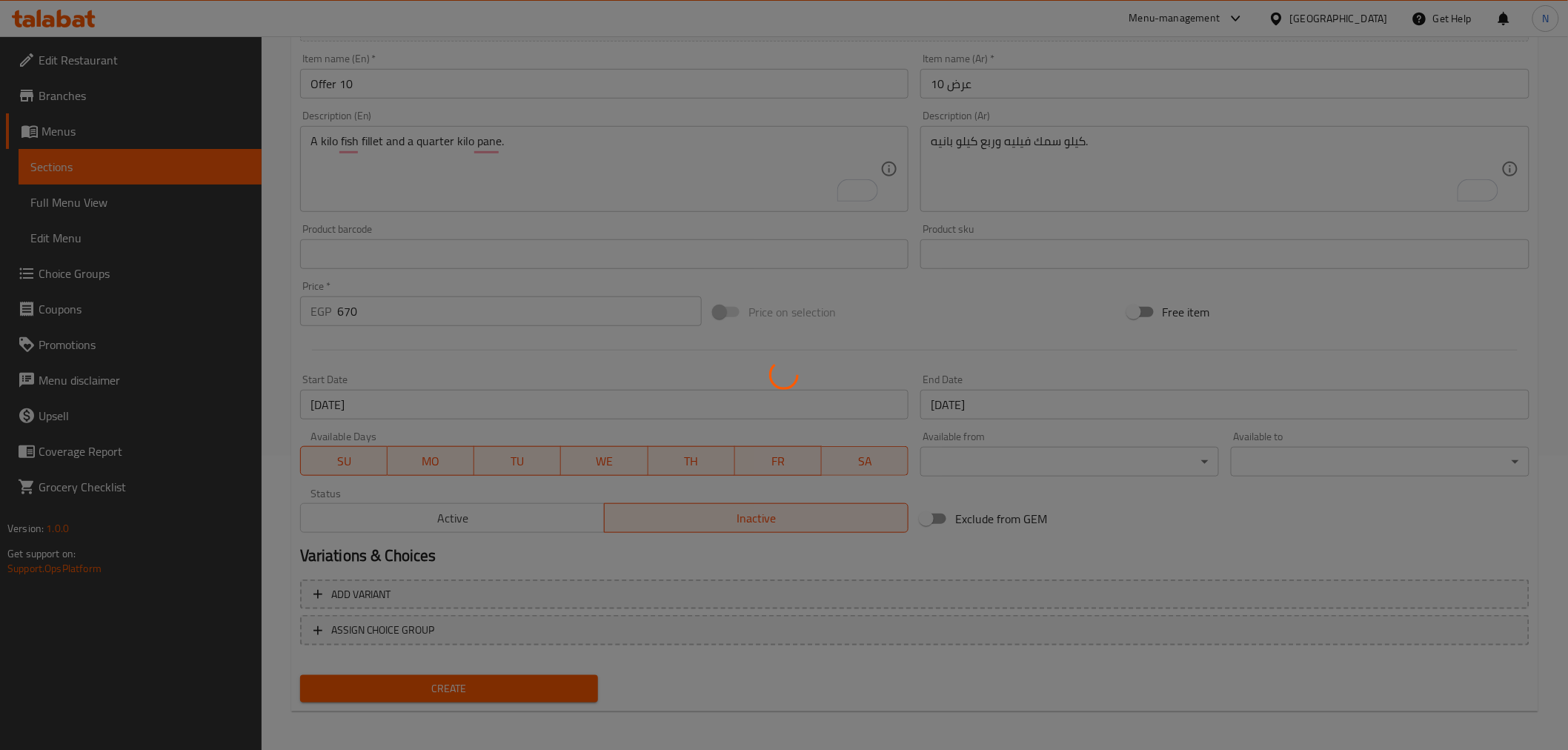
type input "0"
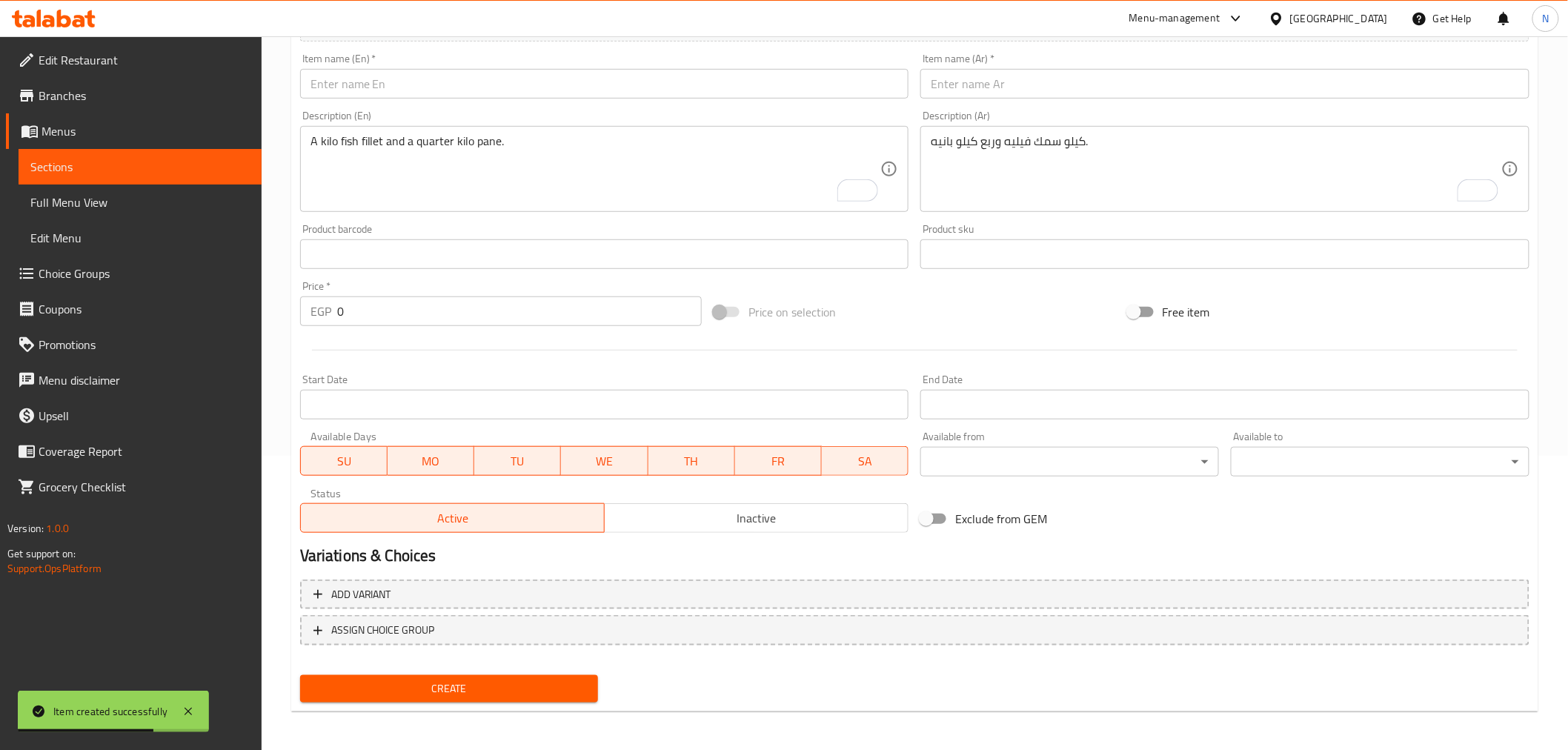
click at [986, 82] on input "text" at bounding box center [1224, 84] width 609 height 30
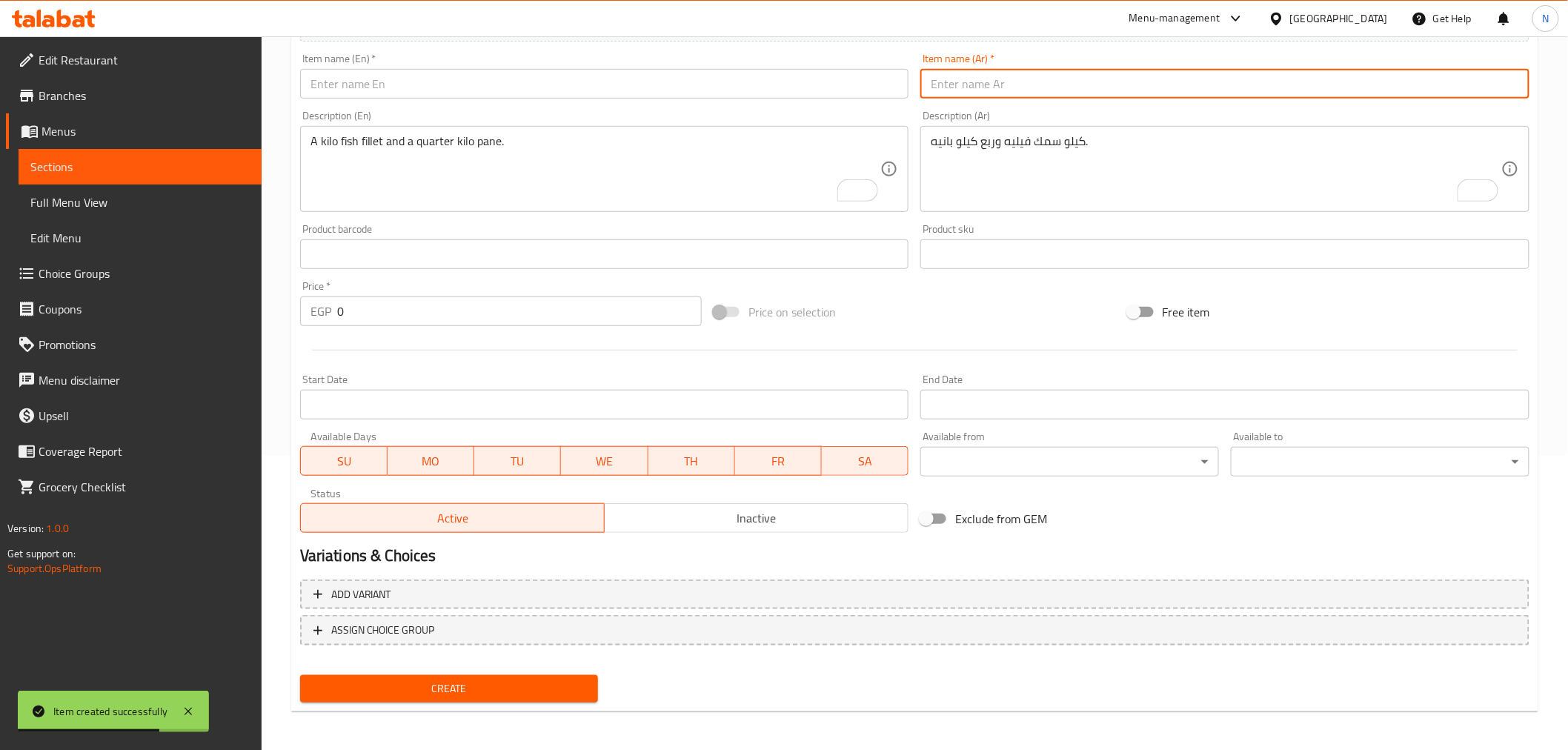
paste input "عرض 11"
type input "عرض 11"
click at [367, 97] on input "text" at bounding box center [604, 84] width 609 height 30
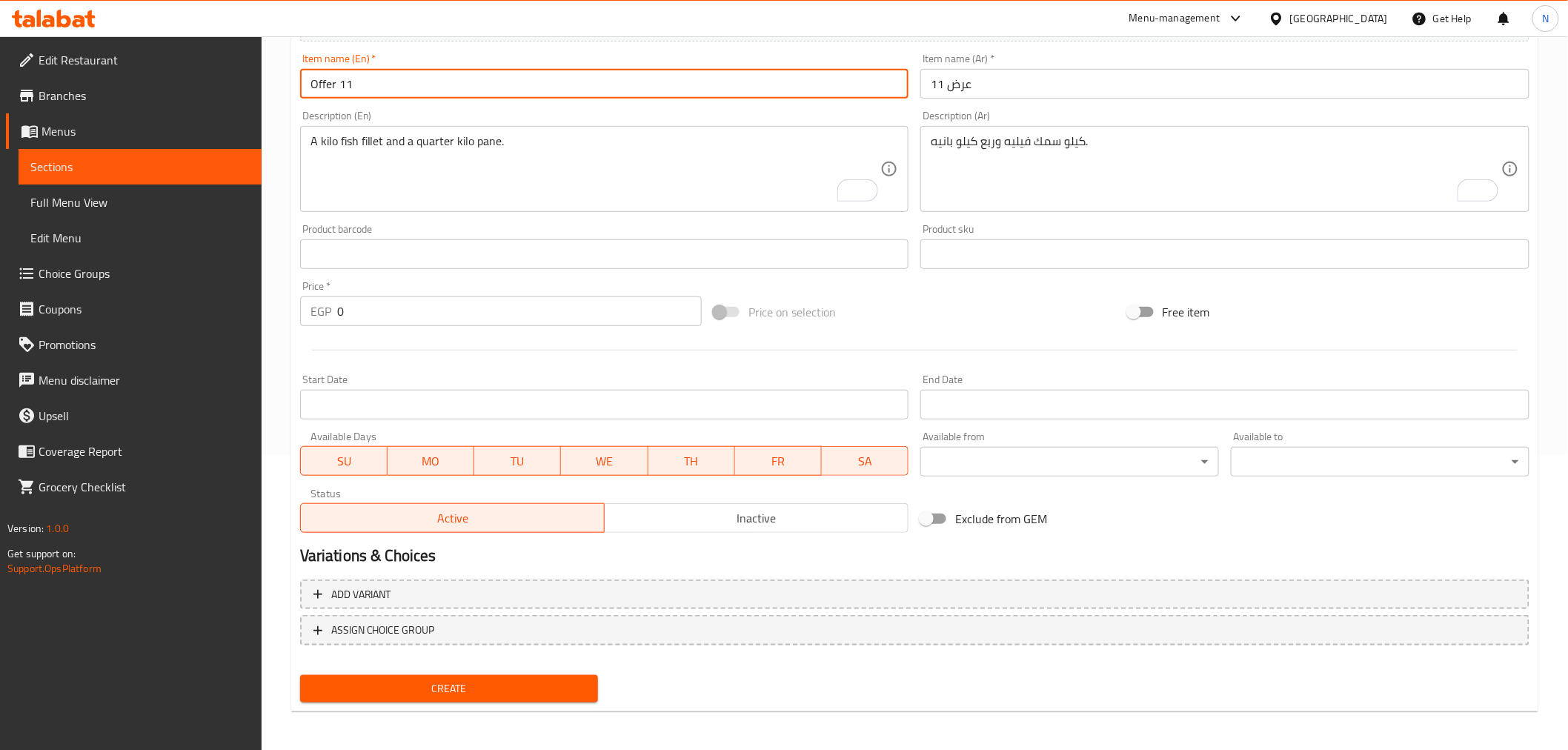
type input "Offer 11"
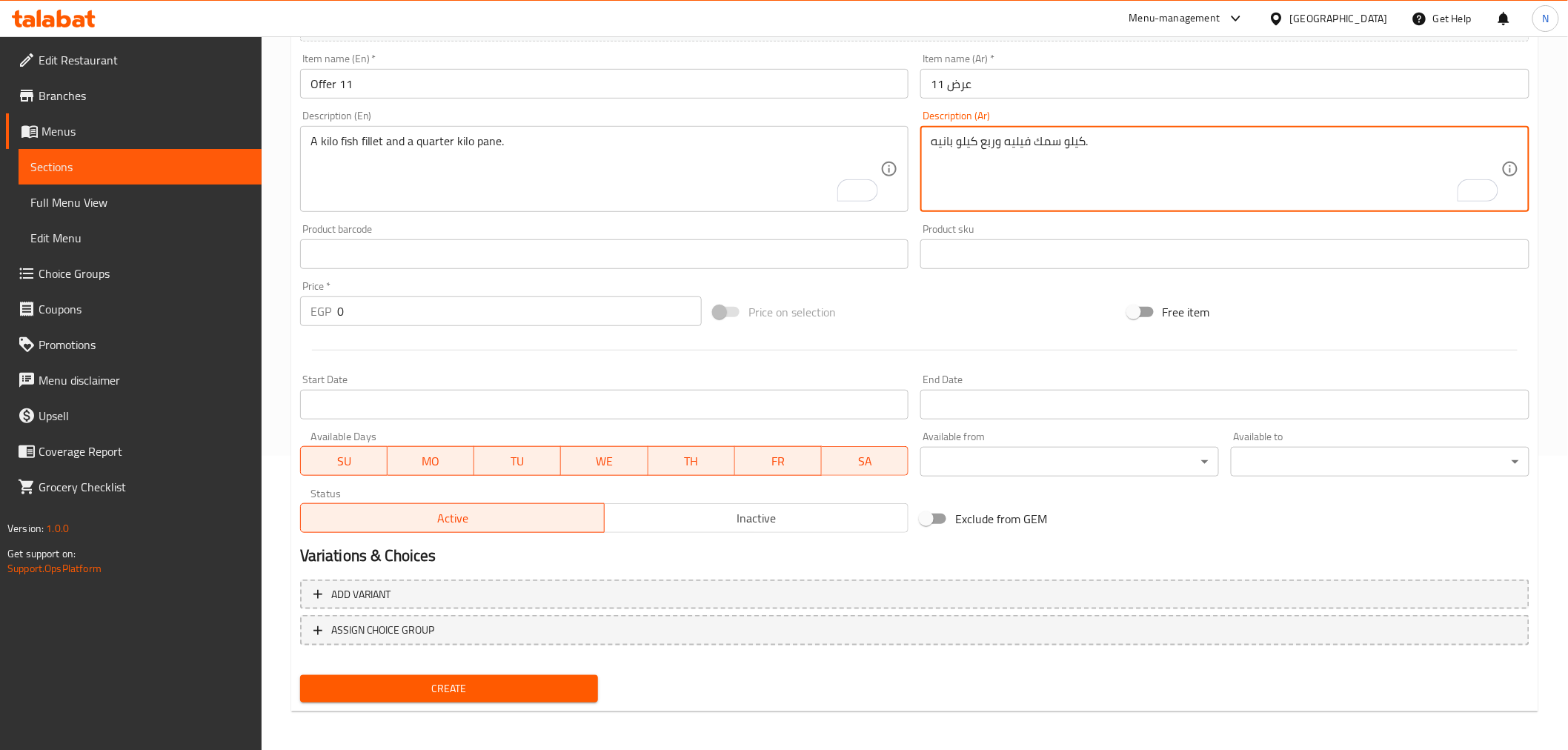
click at [1063, 194] on textarea "كيلو سمك فيليه وربع كيلو بانيه." at bounding box center [1216, 169] width 570 height 70
paste textarea "نص كيلو سمك + ثمن بانيه"
click at [980, 144] on textarea "نص كيلو سمك + ثمن بانيه" at bounding box center [1216, 169] width 570 height 70
click at [981, 144] on textarea "نص كيلو سمك + ثمن بانيه" at bounding box center [1216, 169] width 570 height 70
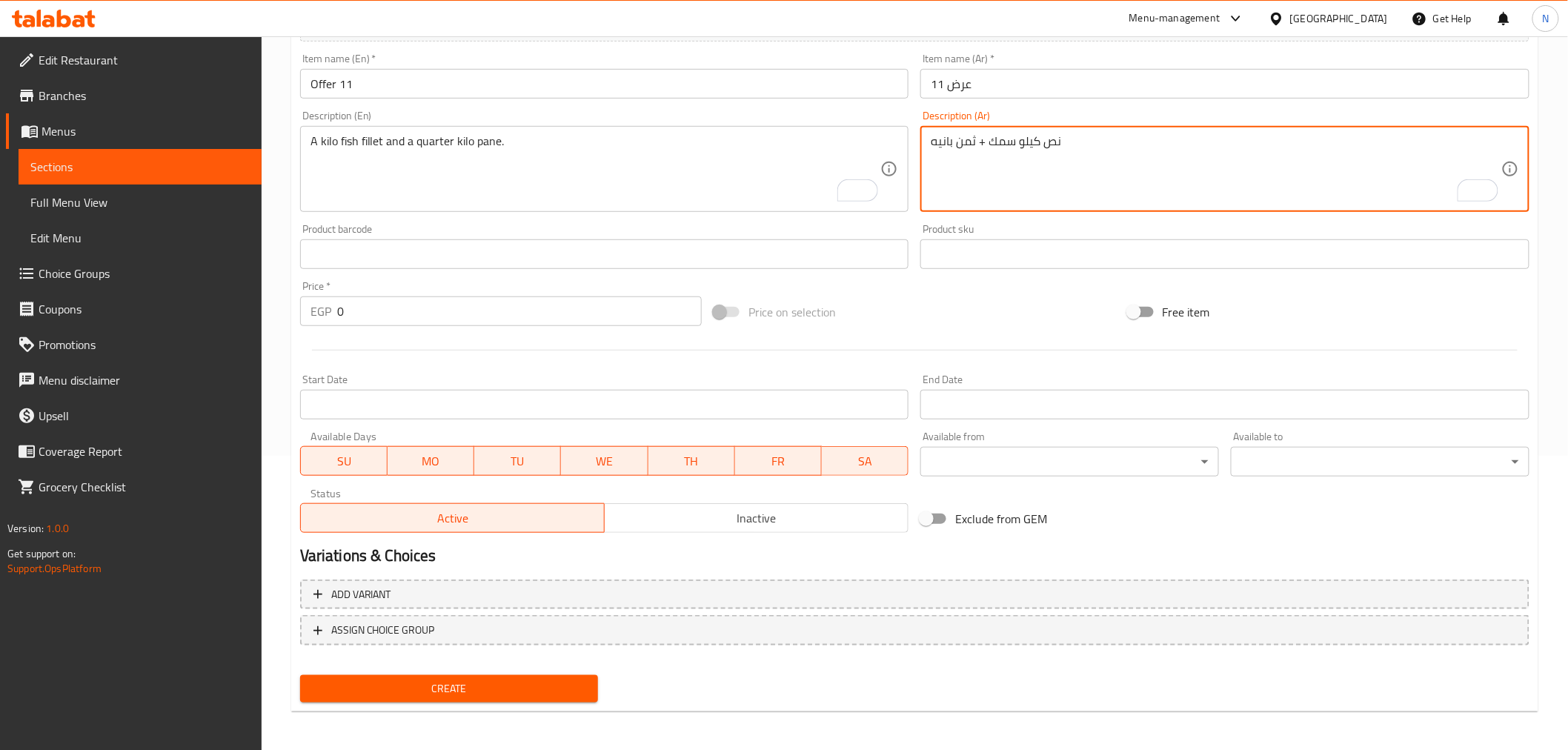
click at [981, 144] on textarea "نص كيلو سمك + ثمن بانيه" at bounding box center [1216, 169] width 570 height 70
paste textarea "فيليه"
click at [1048, 139] on textarea "نص كيلو سمك فيليه وثمن بانيه" at bounding box center [1216, 169] width 570 height 70
click at [956, 147] on textarea "نص كيلو سمك فيليه وثمن بانيه" at bounding box center [1216, 169] width 570 height 70
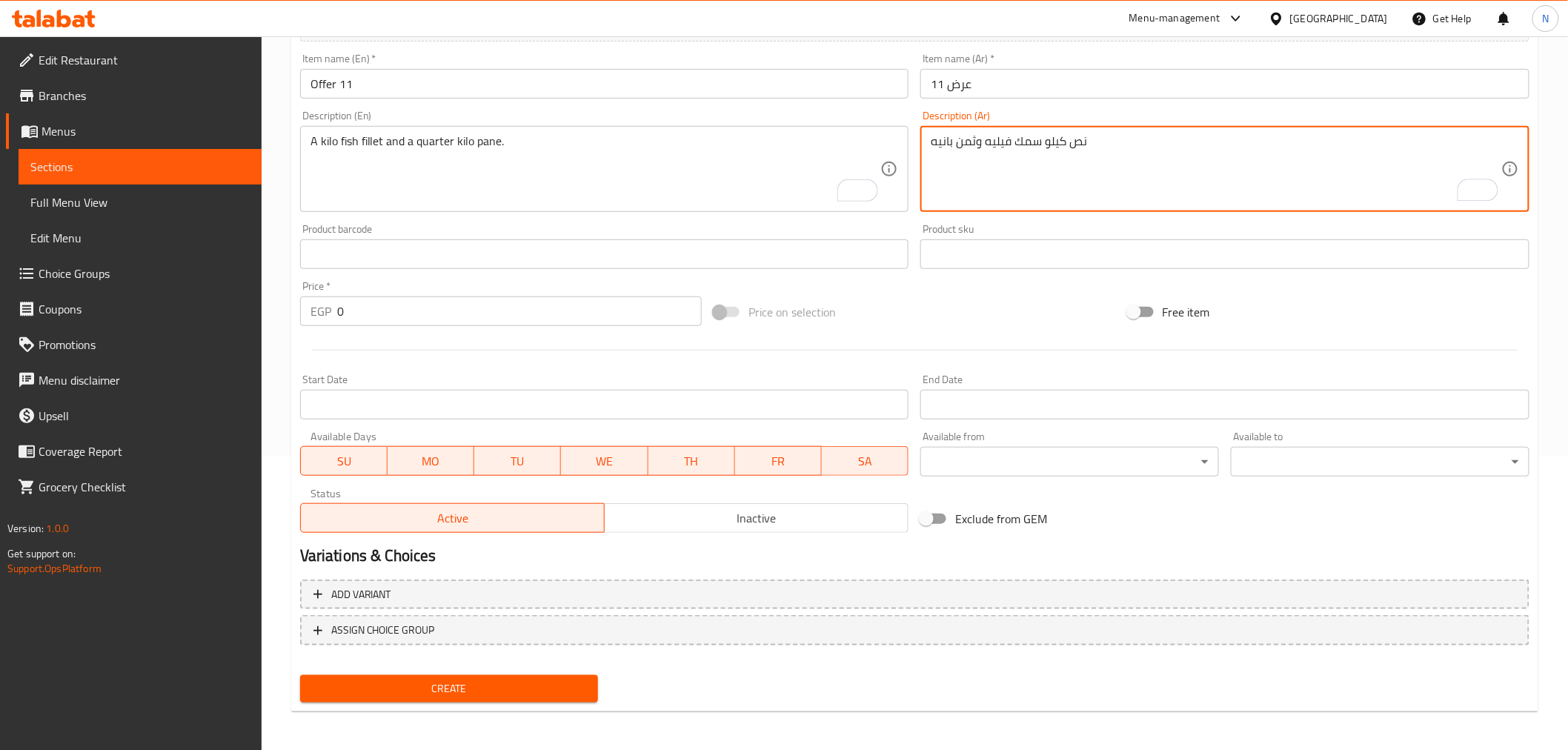
paste textarea "كيلو"
type textarea "نص كيلو سمك فيليه وثمن كيلو بانيه."
click at [731, 163] on textarea "A kilo fish fillet and a quarter kilo pane." at bounding box center [596, 169] width 570 height 70
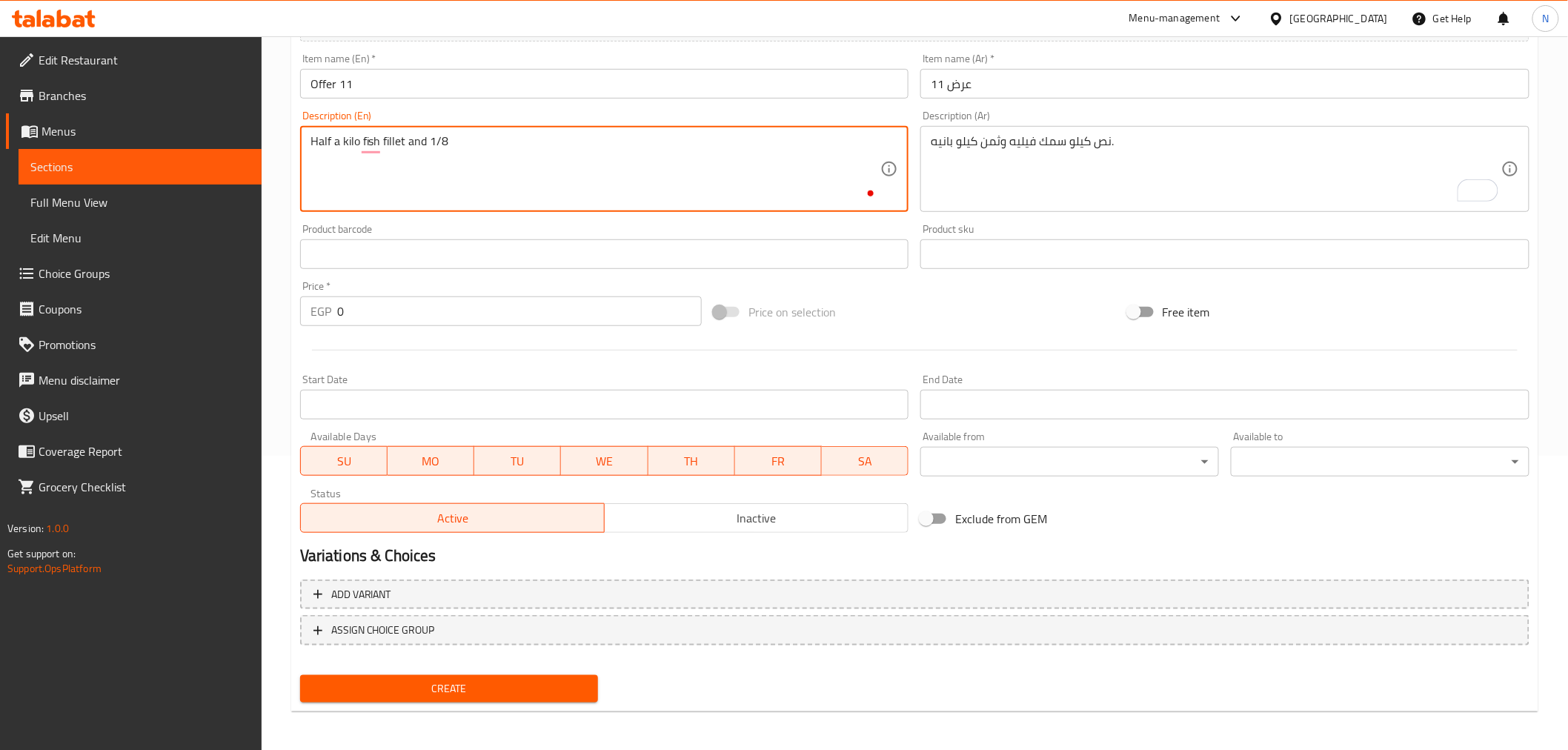
click at [352, 141] on textarea "Half a kilo fish fillet and 1/8" at bounding box center [596, 169] width 570 height 70
click at [480, 151] on textarea "Half a kilo fish fillet and 1/8" at bounding box center [596, 169] width 570 height 70
paste textarea "kilo"
type textarea "Half a kilo fish fillet and 1/8 kilo pane."
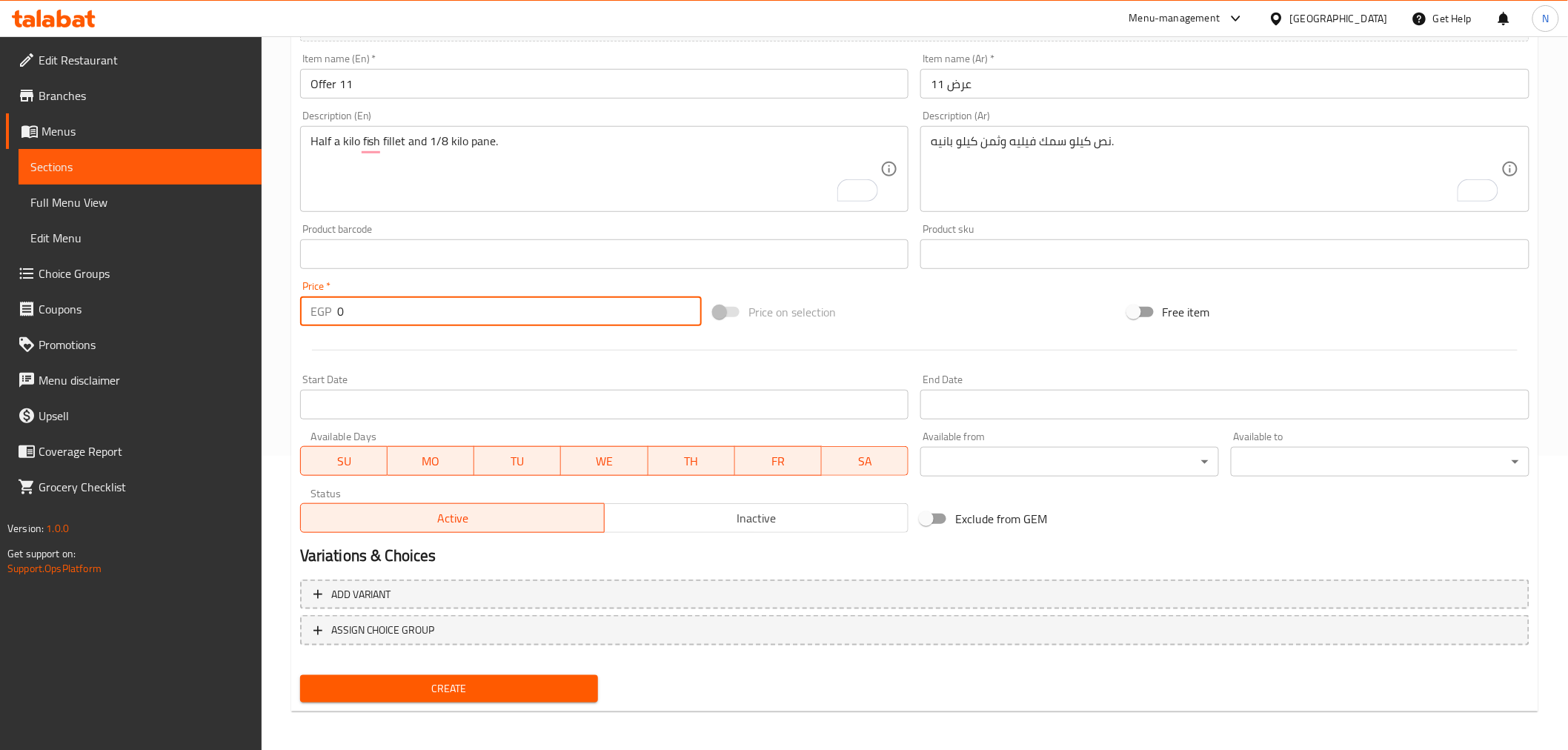
click at [463, 313] on input "0" at bounding box center [519, 311] width 364 height 30
paste input "34"
type input "340"
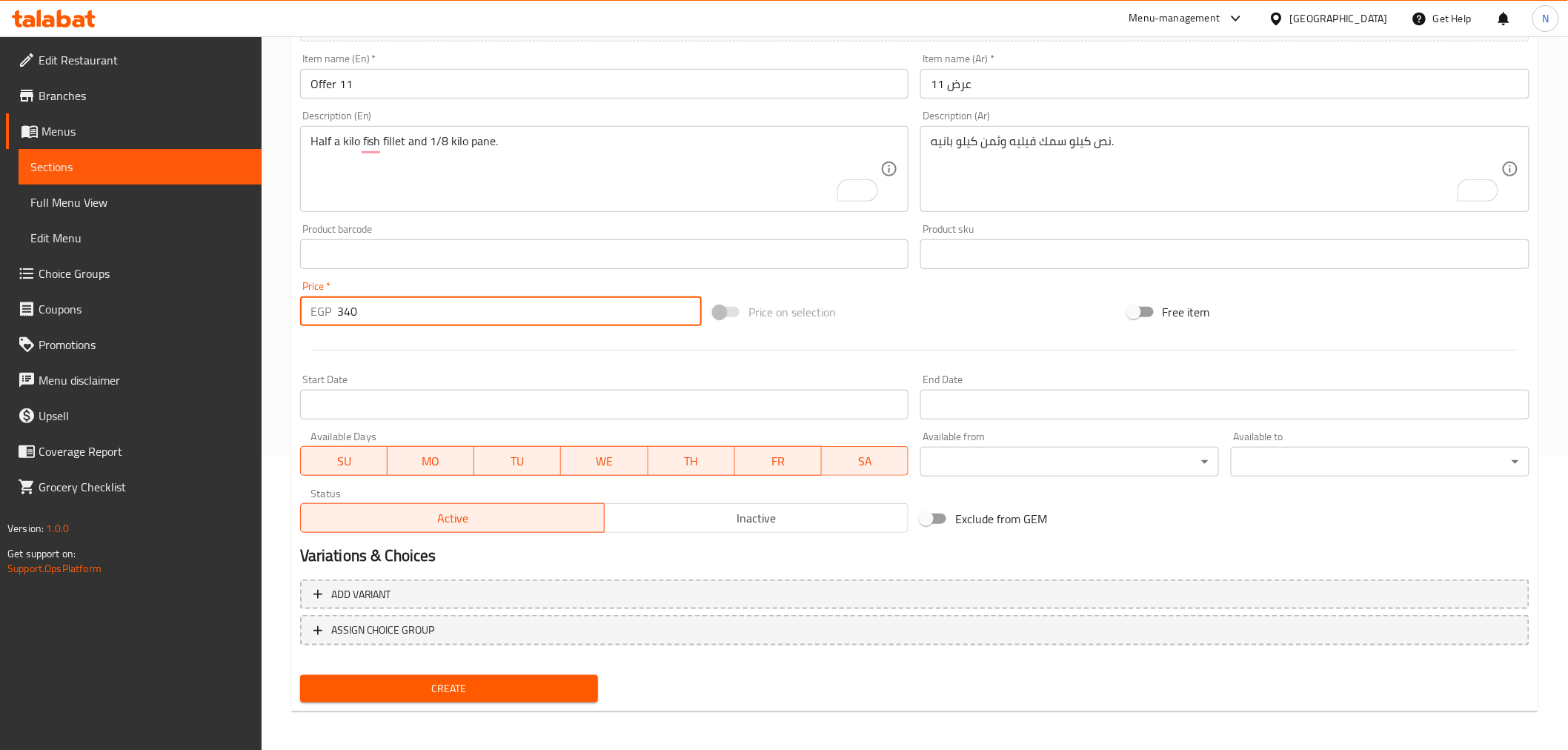
click at [772, 529] on button "Inactive" at bounding box center [756, 518] width 305 height 30
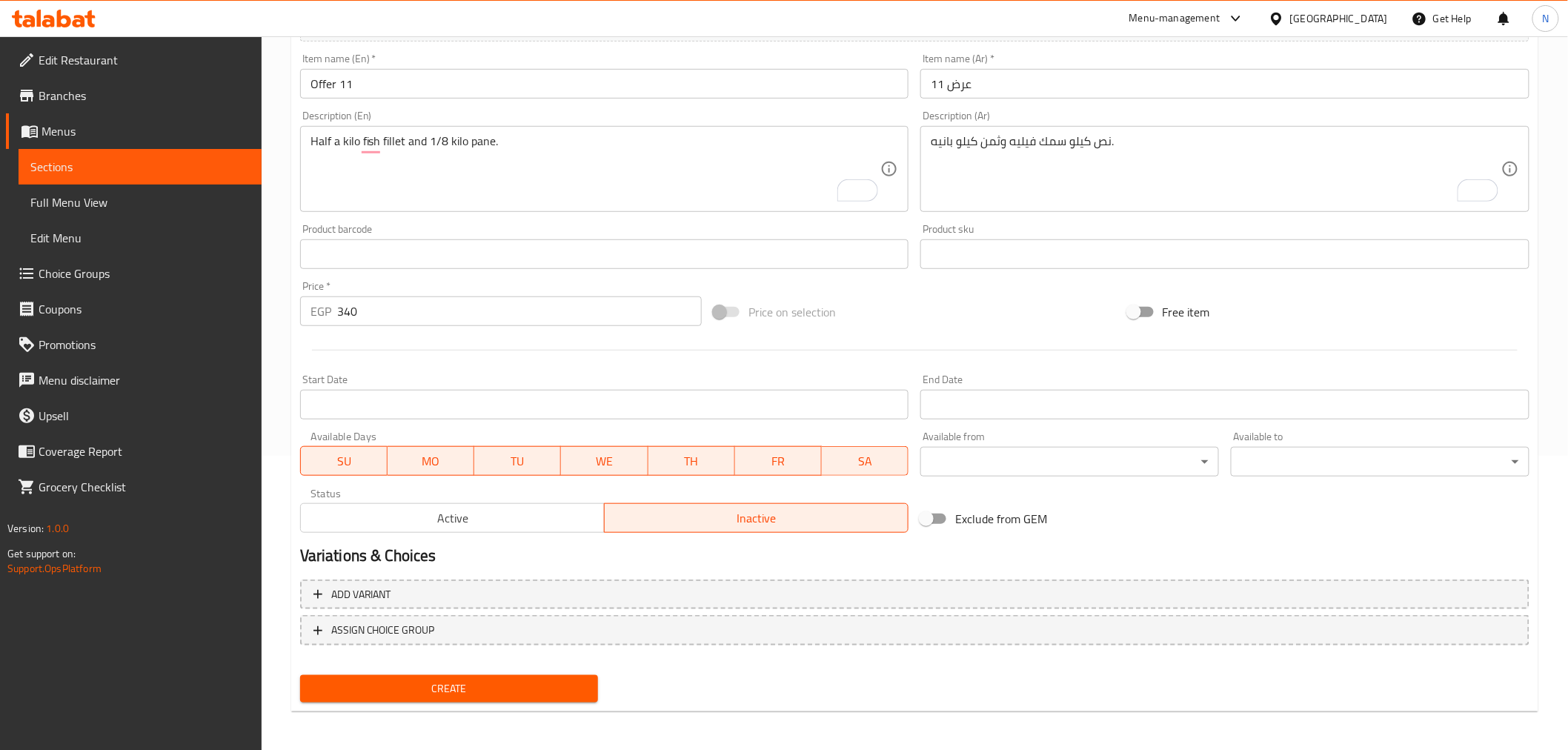
click at [668, 412] on input "Start Date" at bounding box center [604, 405] width 609 height 30
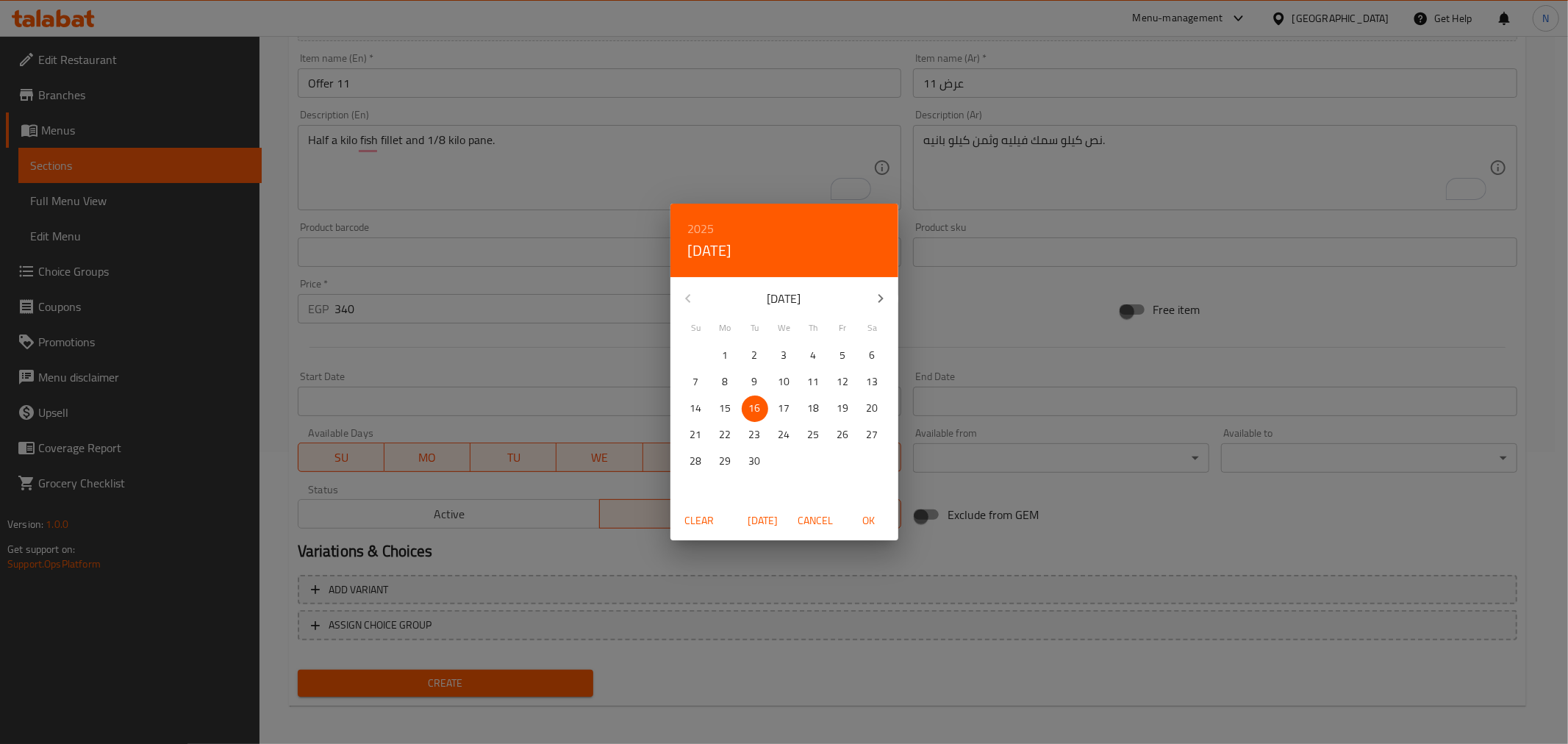
click at [868, 524] on span "OK" at bounding box center [869, 521] width 35 height 19
type input "[DATE]"
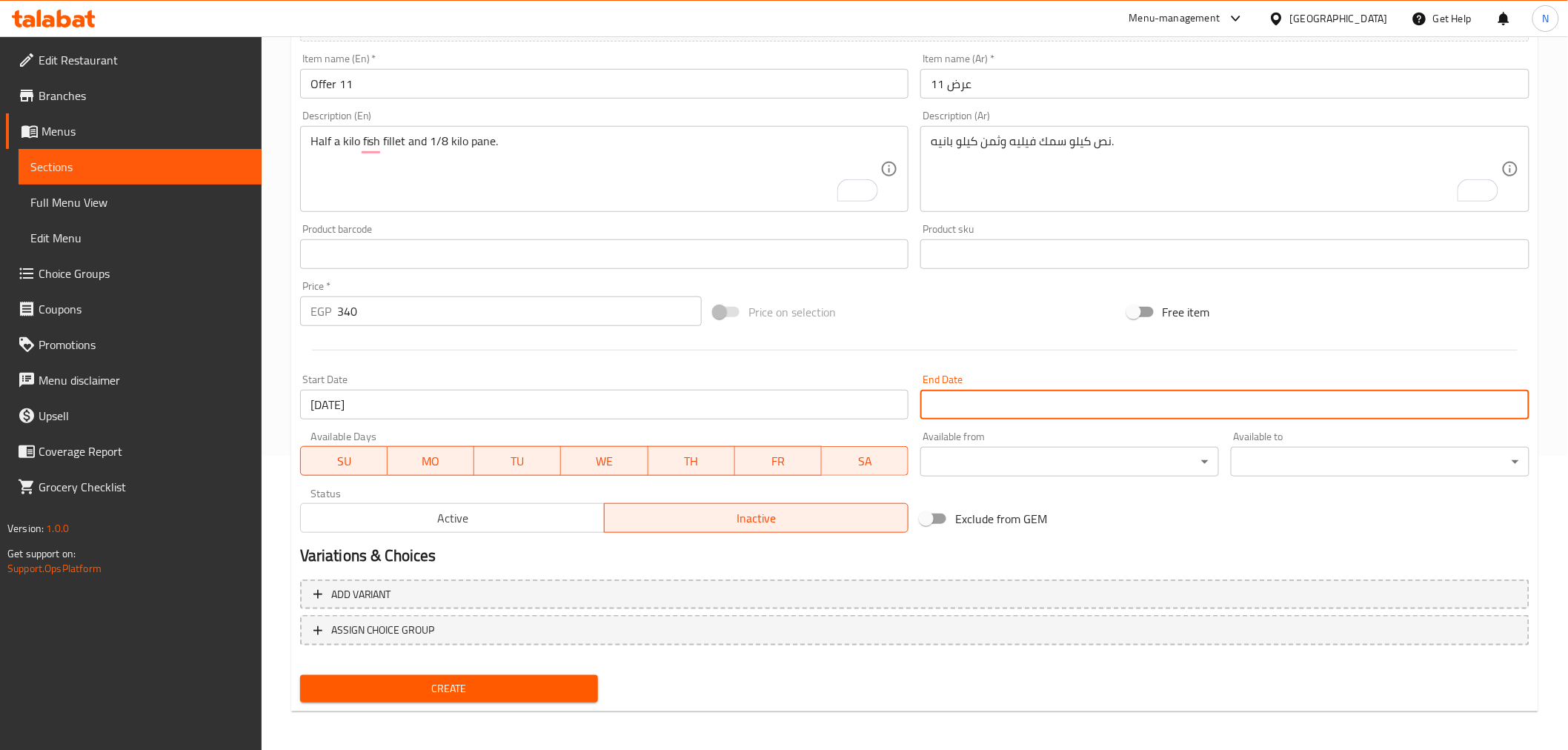
click at [990, 417] on input "Start Date" at bounding box center [1224, 405] width 609 height 30
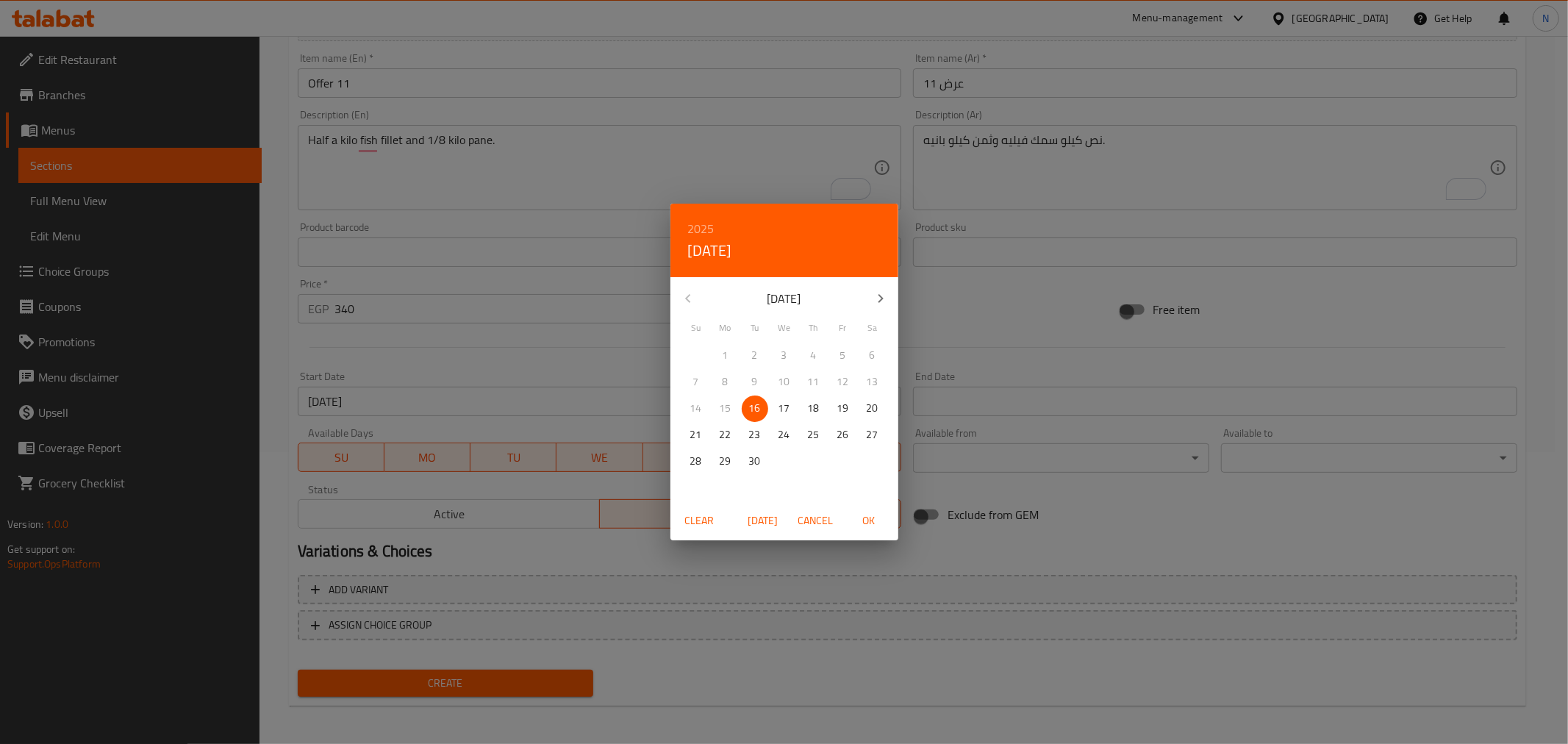
click at [872, 302] on icon "button" at bounding box center [880, 299] width 18 height 18
click at [848, 460] on p "31" at bounding box center [843, 461] width 12 height 19
click at [875, 523] on span "OK" at bounding box center [869, 521] width 35 height 19
type input "[DATE]"
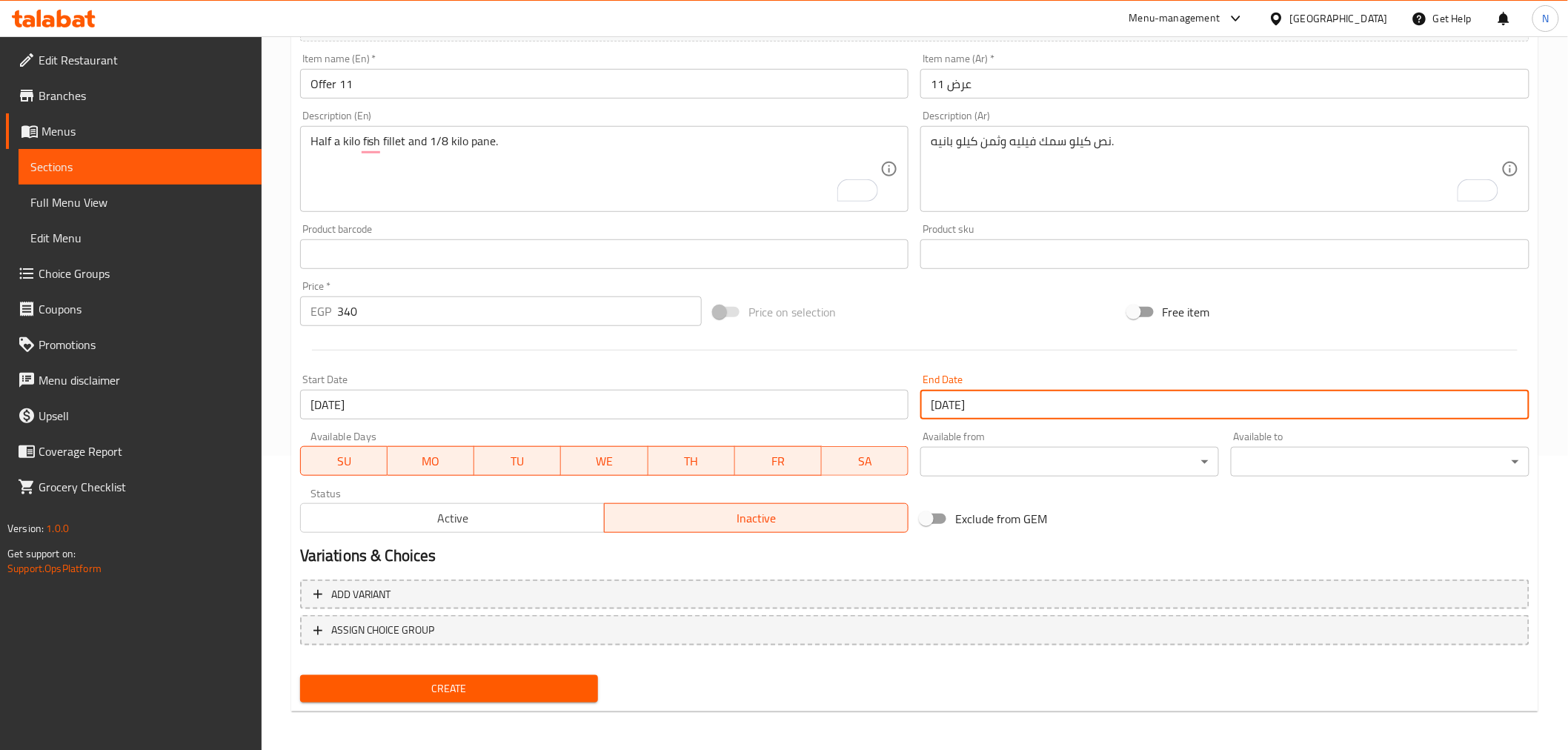
click at [537, 679] on span "Create" at bounding box center [449, 688] width 275 height 19
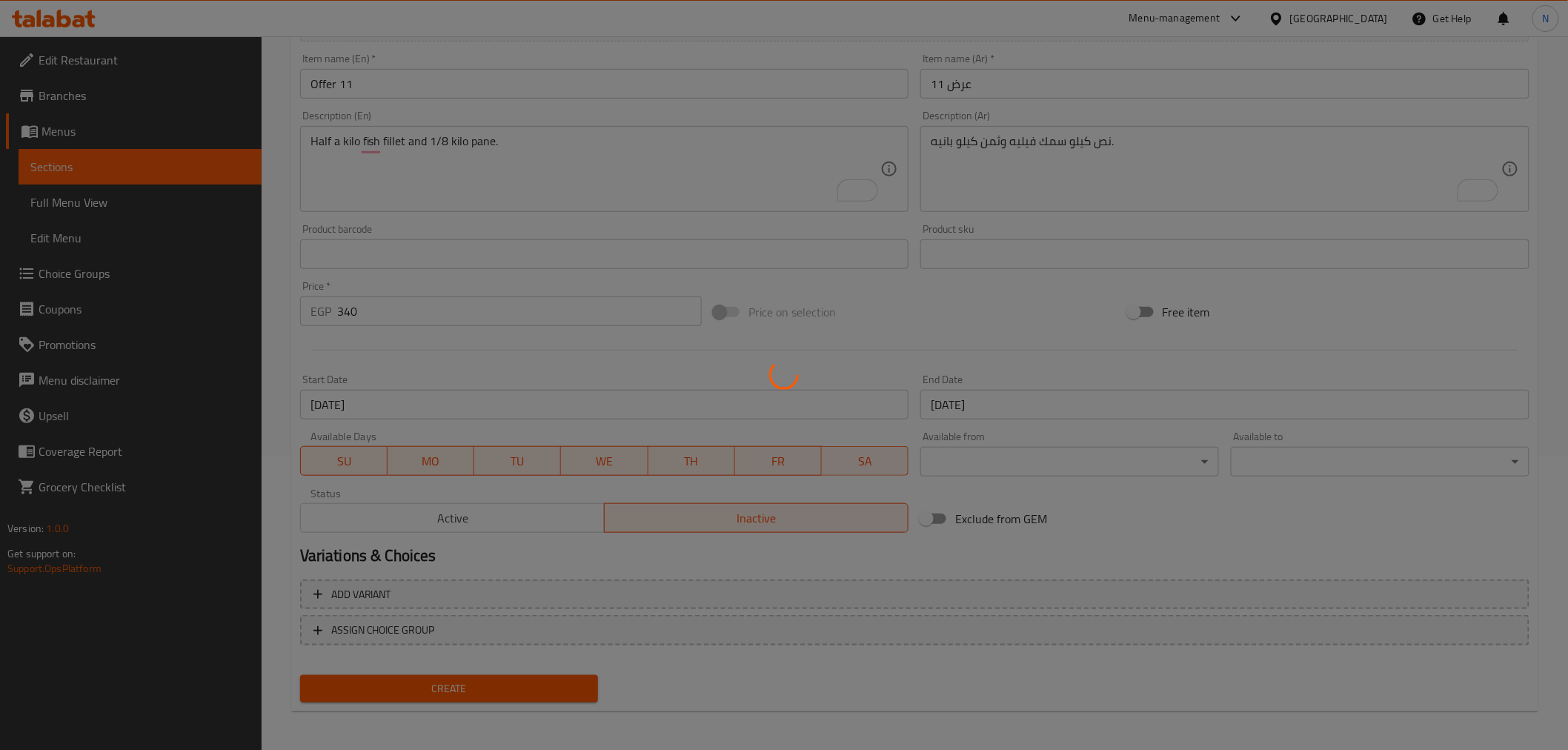
type input "0"
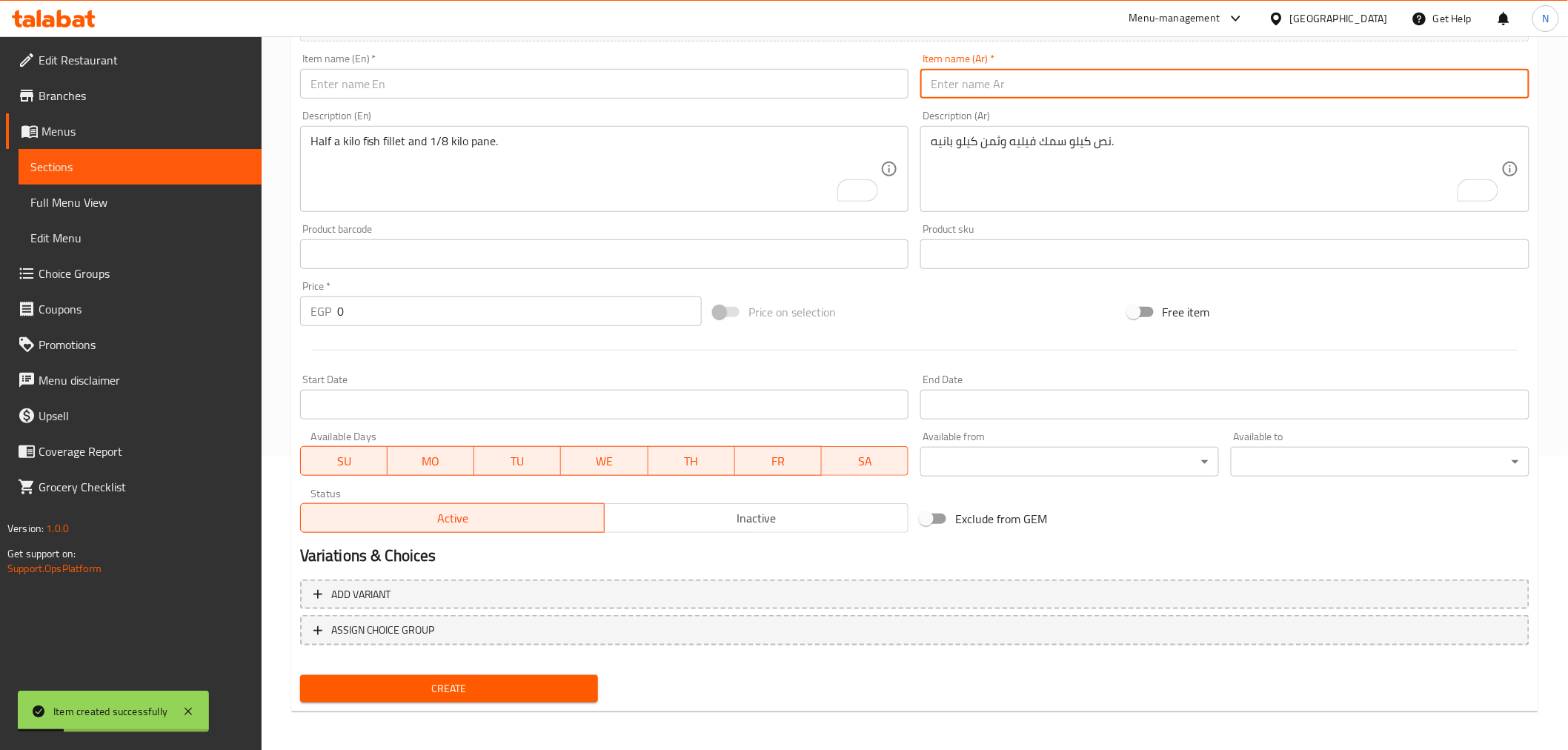
click at [994, 89] on input "text" at bounding box center [1224, 84] width 609 height 30
paste input "عرض 12"
type input "عرض 12"
click at [793, 91] on input "text" at bounding box center [604, 84] width 609 height 30
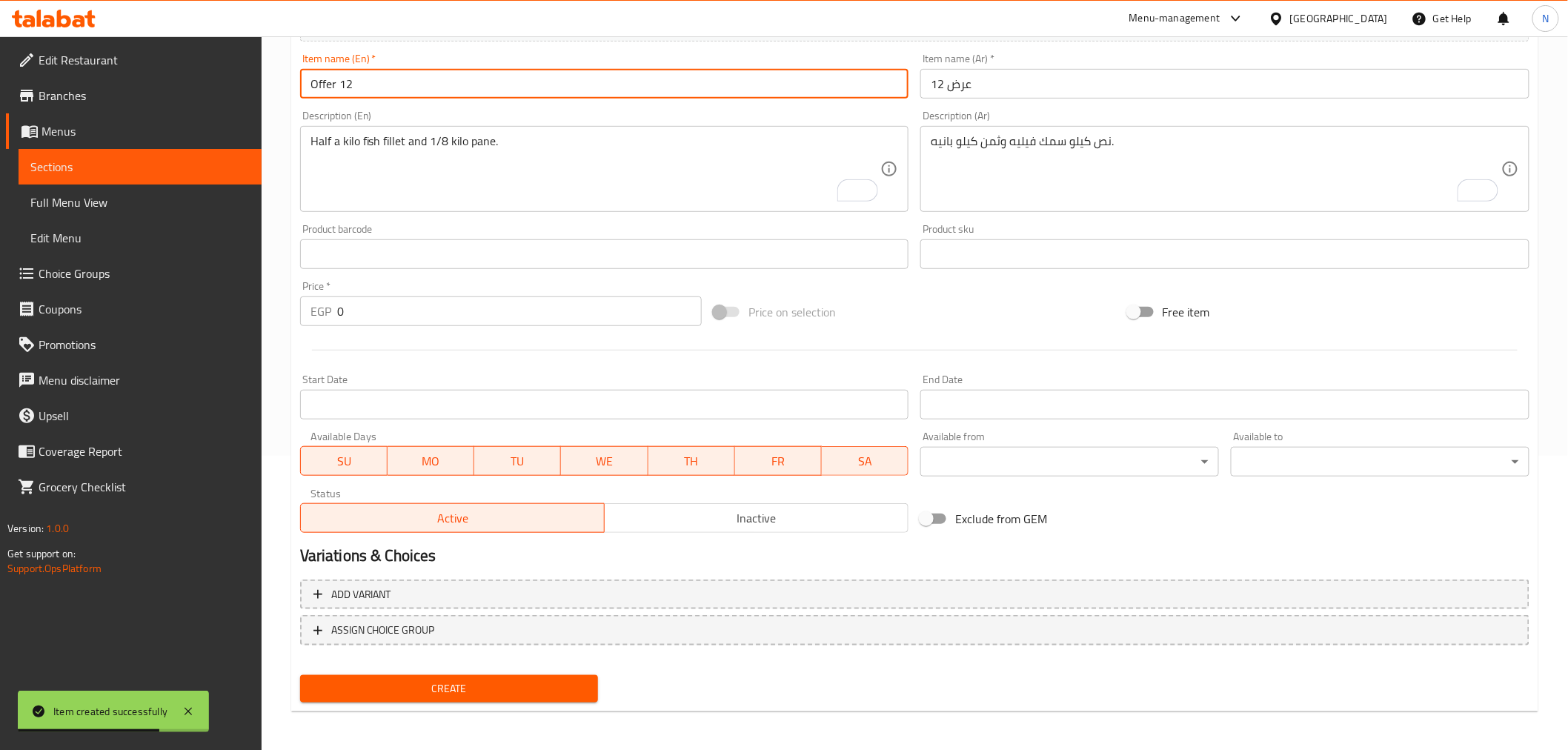
type input "Offer 12"
click at [1129, 175] on textarea "نص كيلو سمك فيليه وثمن كيلو بانيه." at bounding box center [1216, 169] width 570 height 70
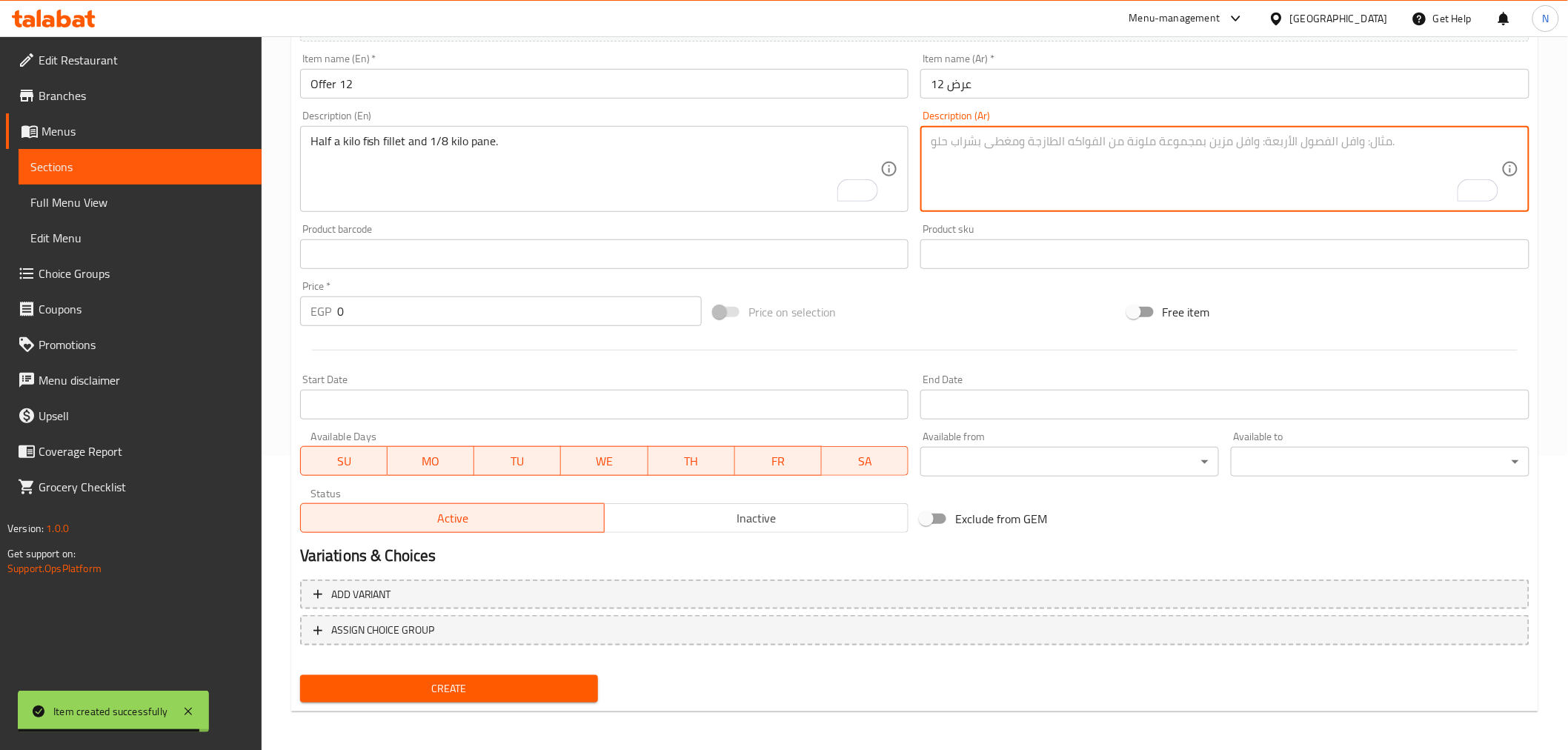
paste textarea "كيلو مشكل كبدة ومخ + ربع بانيه"
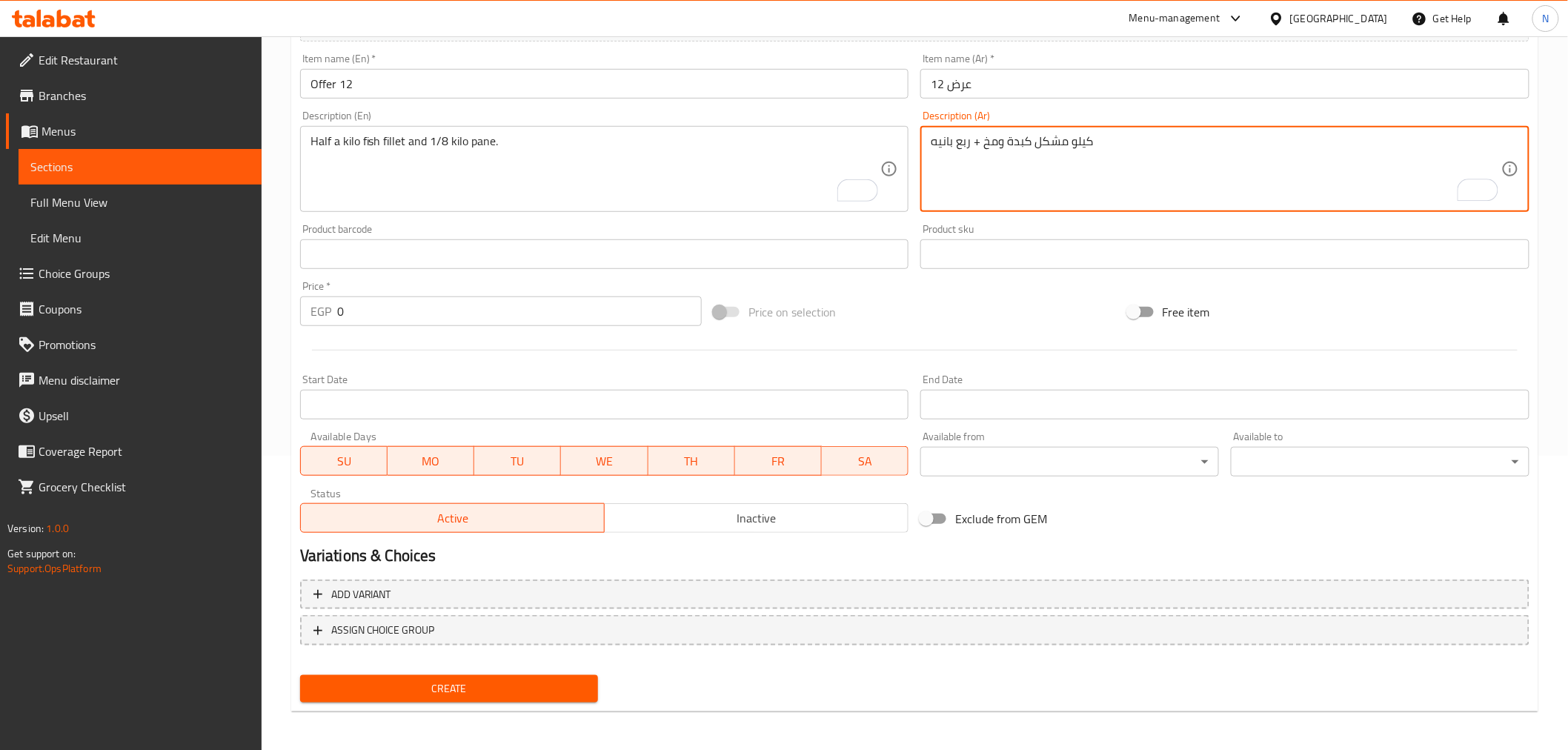
click at [980, 144] on textarea "كيلو مشكل كبدة ومخ + ربع بانيه" at bounding box center [1216, 169] width 570 height 70
click at [1082, 147] on textarea "كيلو مشكل كبدة ومخ وربع بانيه" at bounding box center [1216, 169] width 570 height 70
click at [959, 144] on textarea "كيلو مشكل كبدة ومخ وربع بانيه" at bounding box center [1216, 169] width 570 height 70
paste textarea "كيلو"
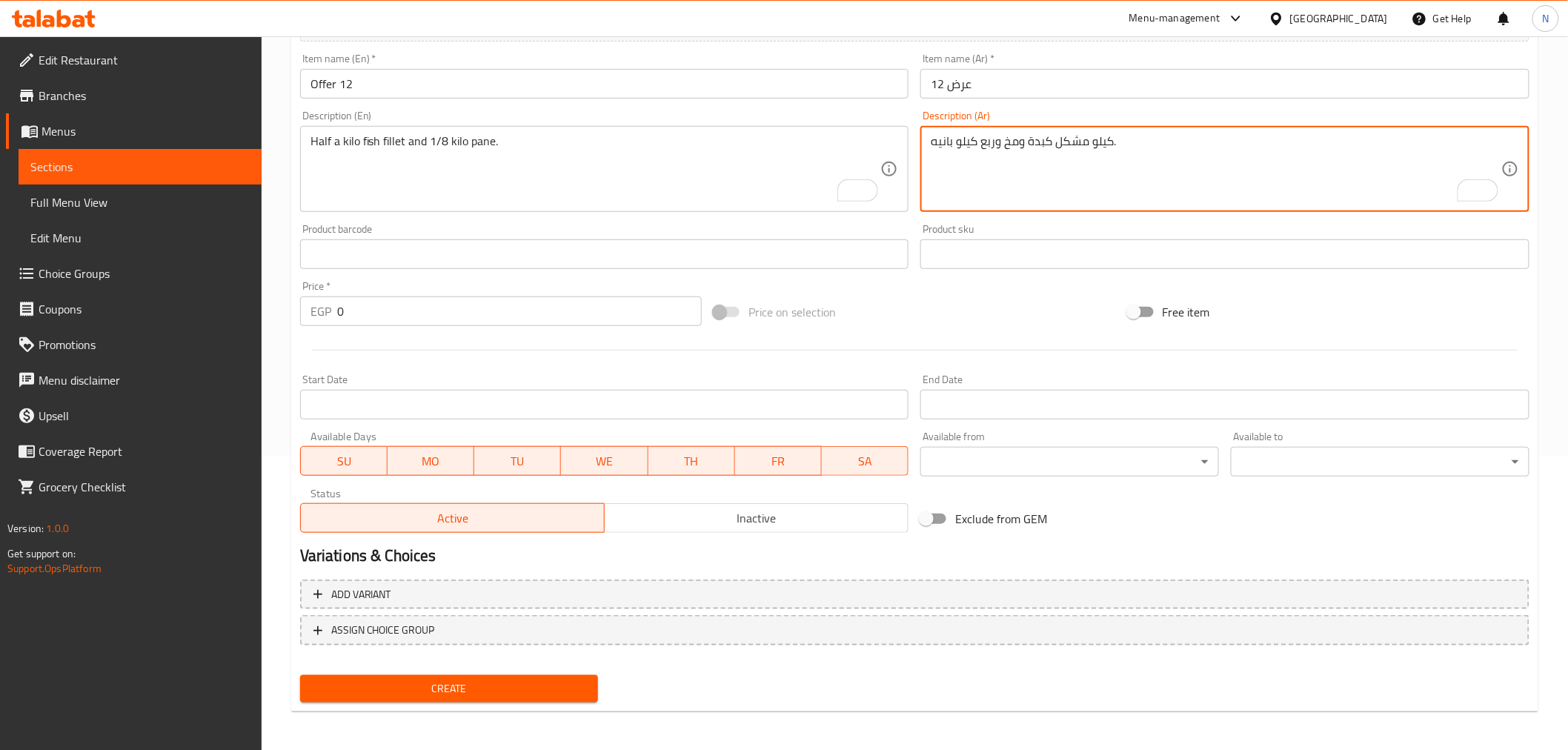
click at [1067, 139] on textarea "كيلو مشكل كبدة ومخ وربع كيلو بانيه." at bounding box center [1216, 169] width 570 height 70
type textarea "كيلو مشكل كبدة ومخ وربع كيلو بانيه."
click at [751, 179] on textarea "Half a kilo fish fillet and 1/8 kilo pane." at bounding box center [596, 169] width 570 height 70
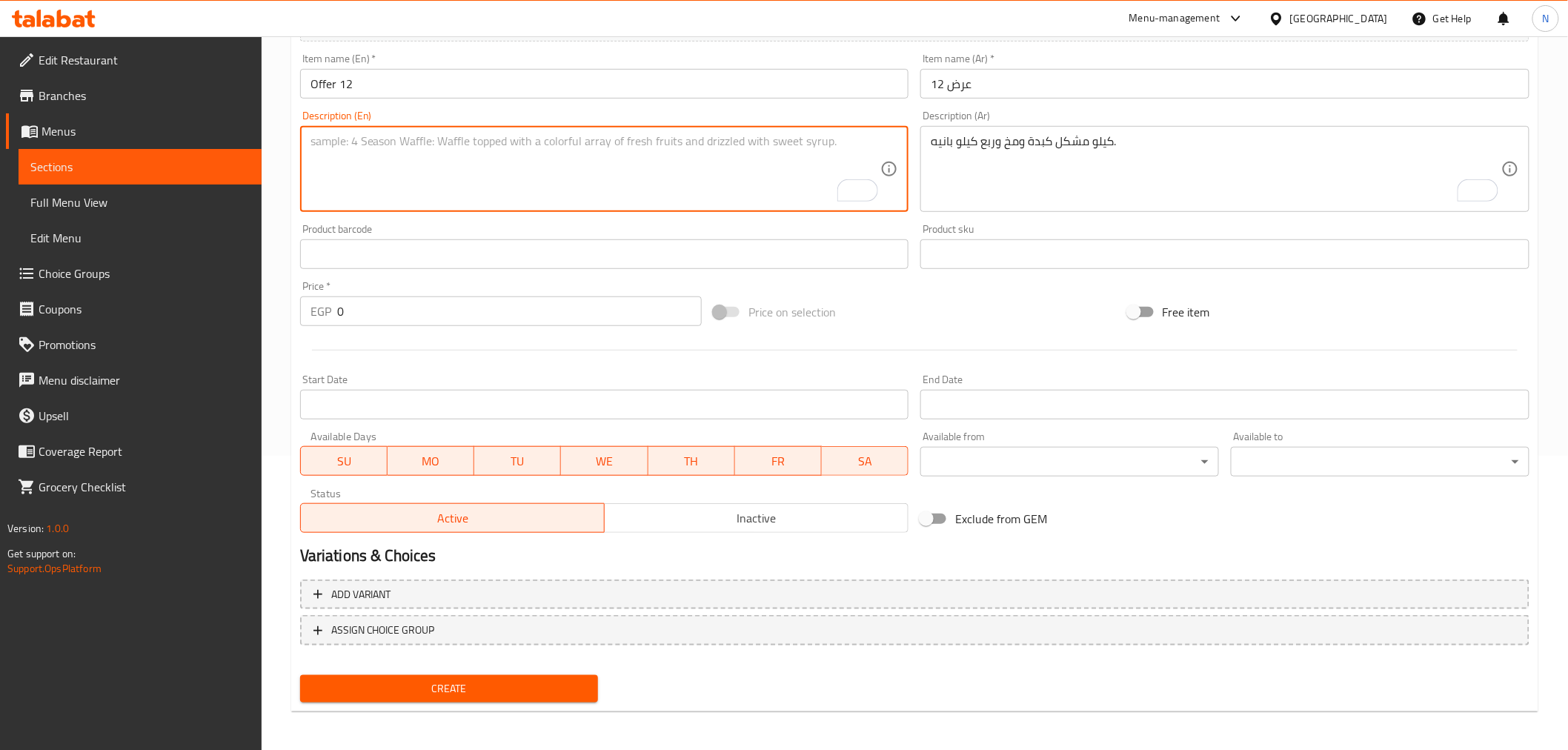
paste textarea "Kilo, half mix liver and mokh with quarter kilo pane"
click at [329, 148] on textarea "Kilo, half mix liver and mokh with quarter kilo pane" at bounding box center [596, 169] width 570 height 70
click at [438, 137] on textarea "Kilo mix liver and mokh with quarter kilo pane" at bounding box center [596, 169] width 570 height 70
type textarea "Kilo mix liver and mokh and quarter kilo pane."
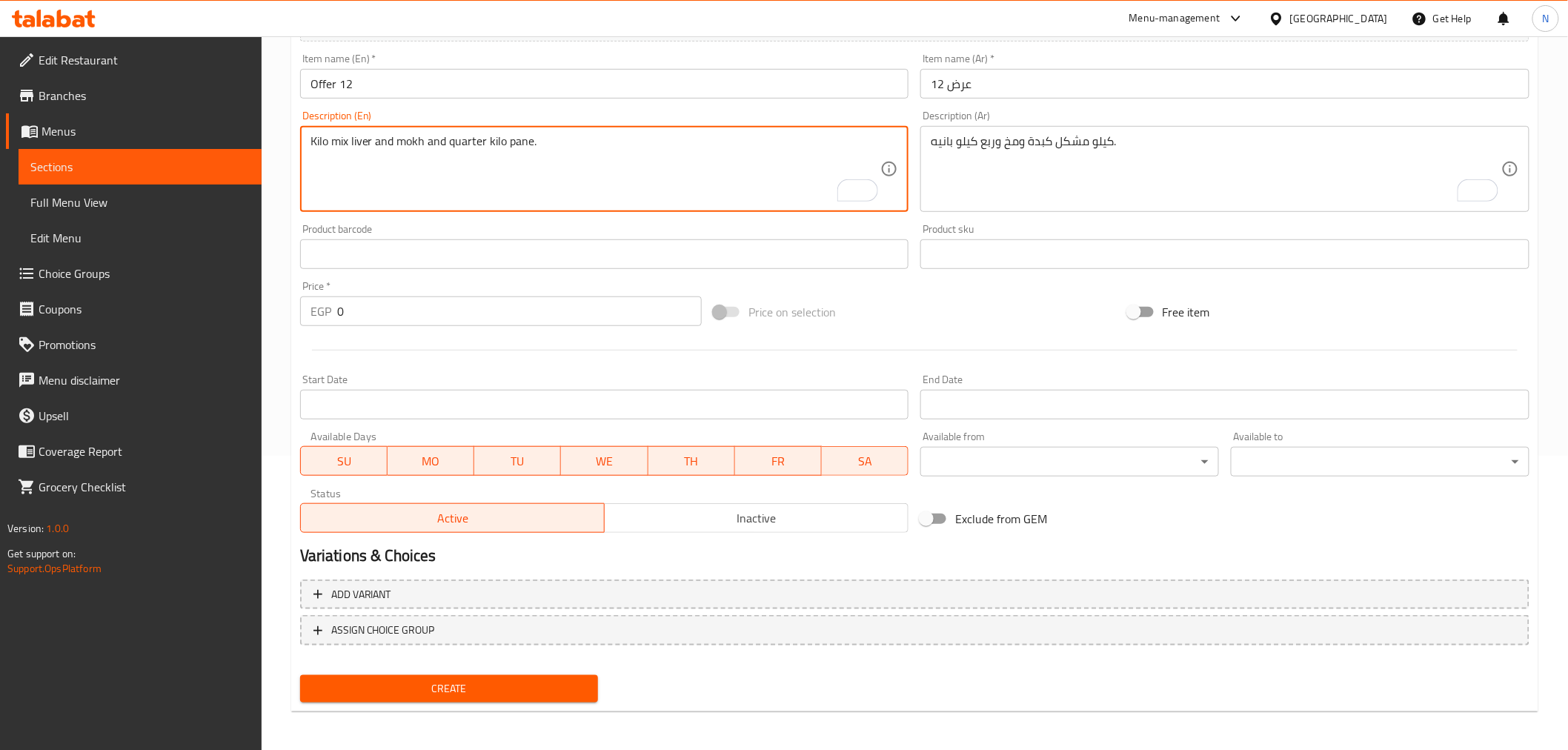
click at [484, 293] on div "Price   * EGP 0 Price *" at bounding box center [500, 304] width 402 height 45
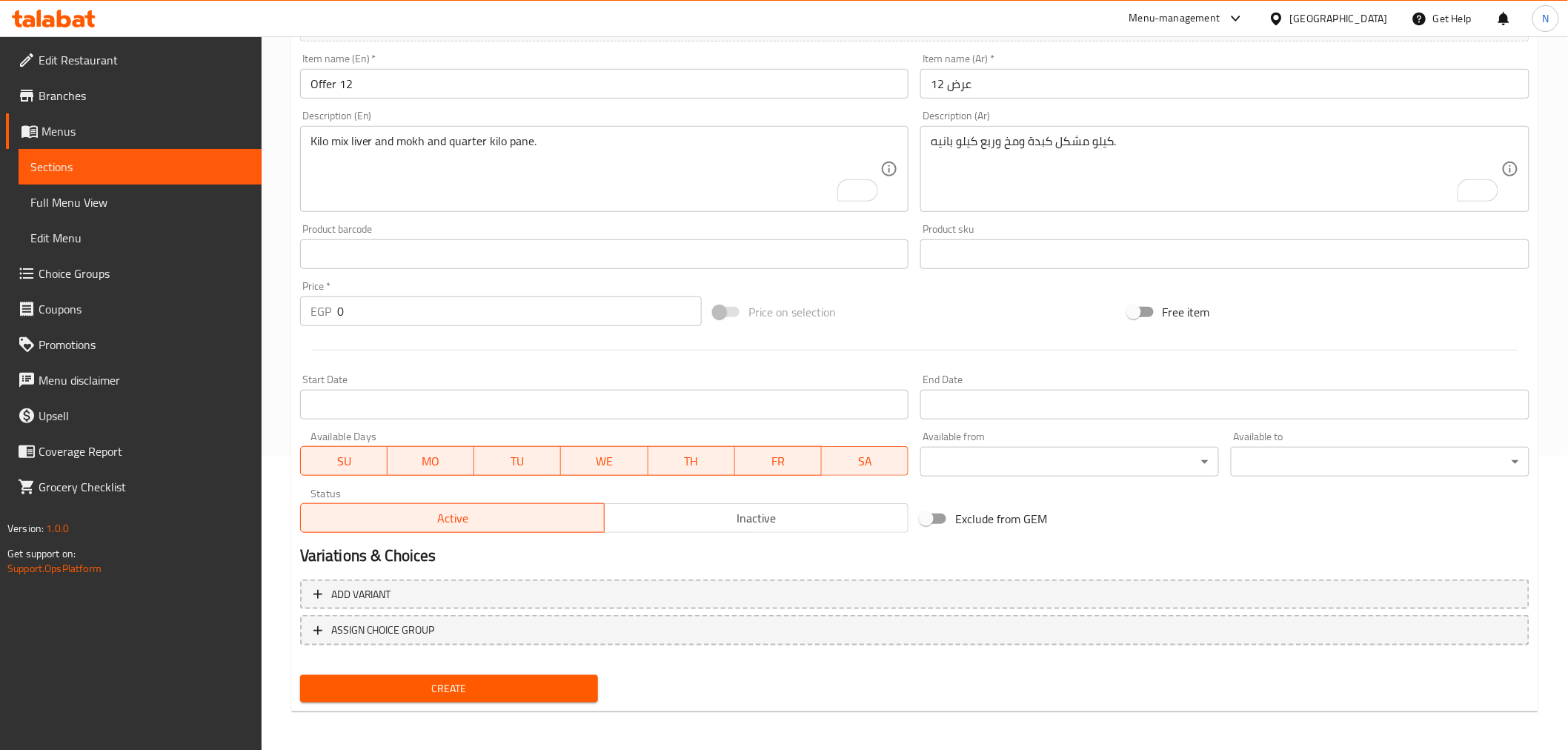
click at [446, 302] on input "0" at bounding box center [519, 311] width 364 height 30
paste input "815"
type input "815"
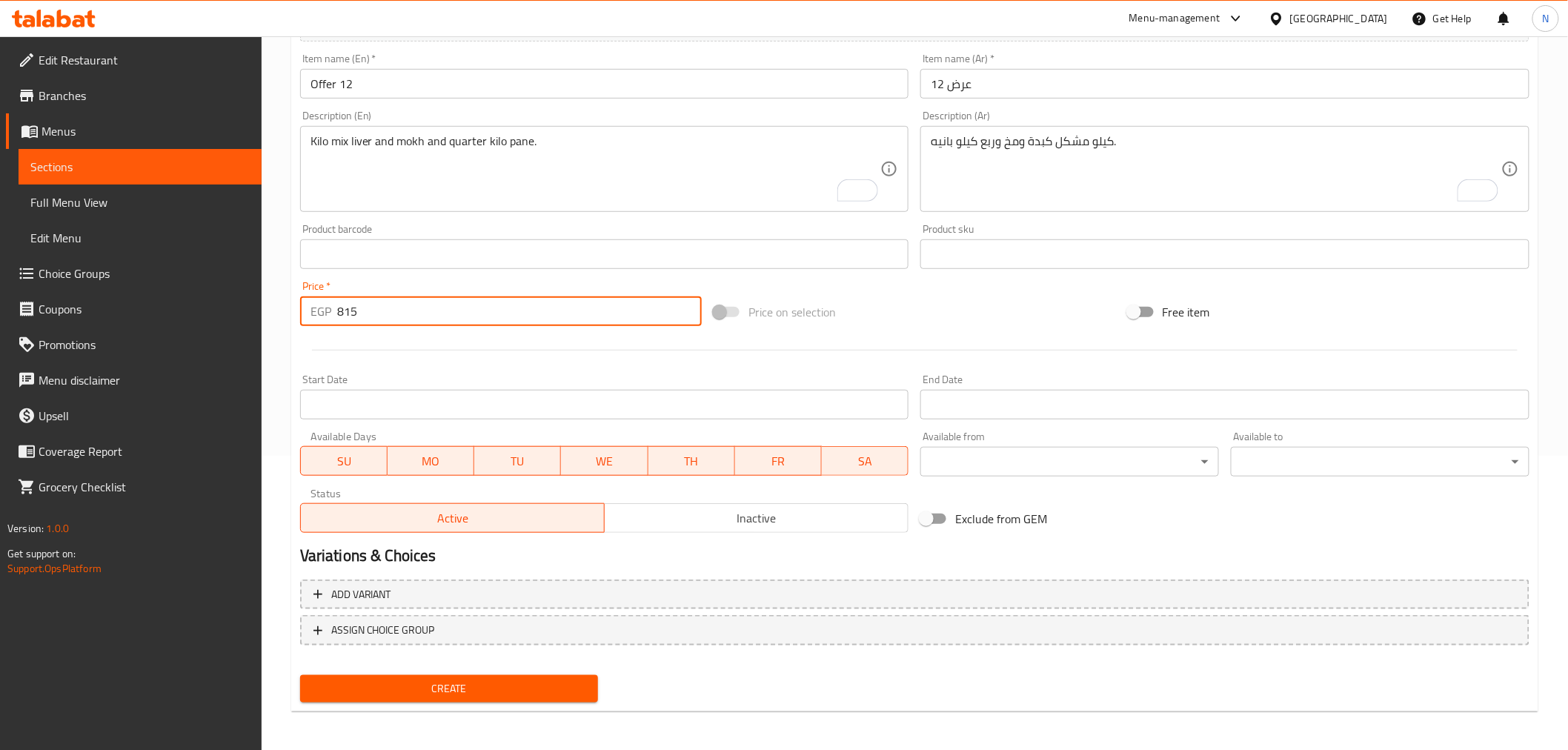
click at [685, 417] on input "Start Date" at bounding box center [604, 405] width 609 height 30
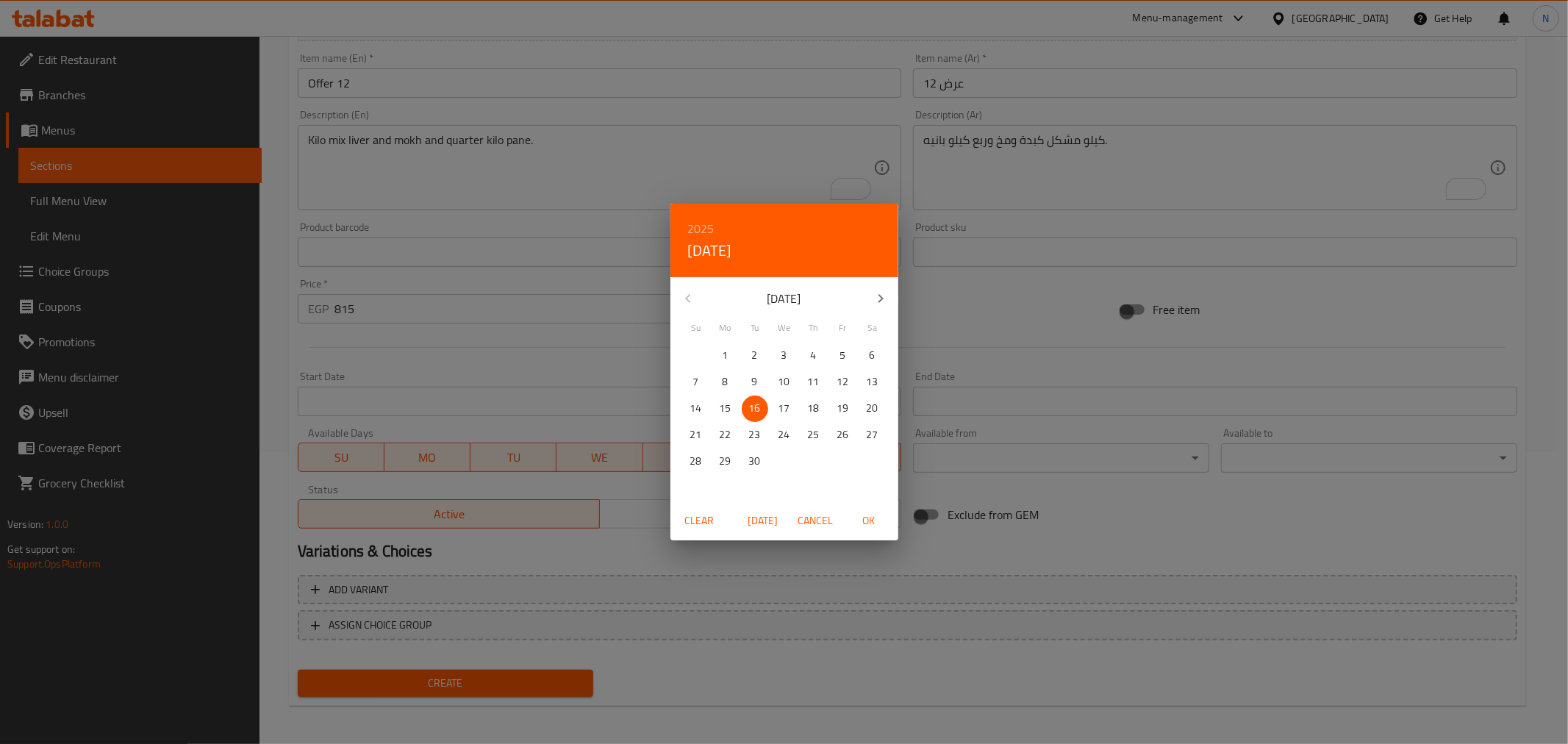
click at [872, 509] on button "OK" at bounding box center [869, 521] width 47 height 27
type input "[DATE]"
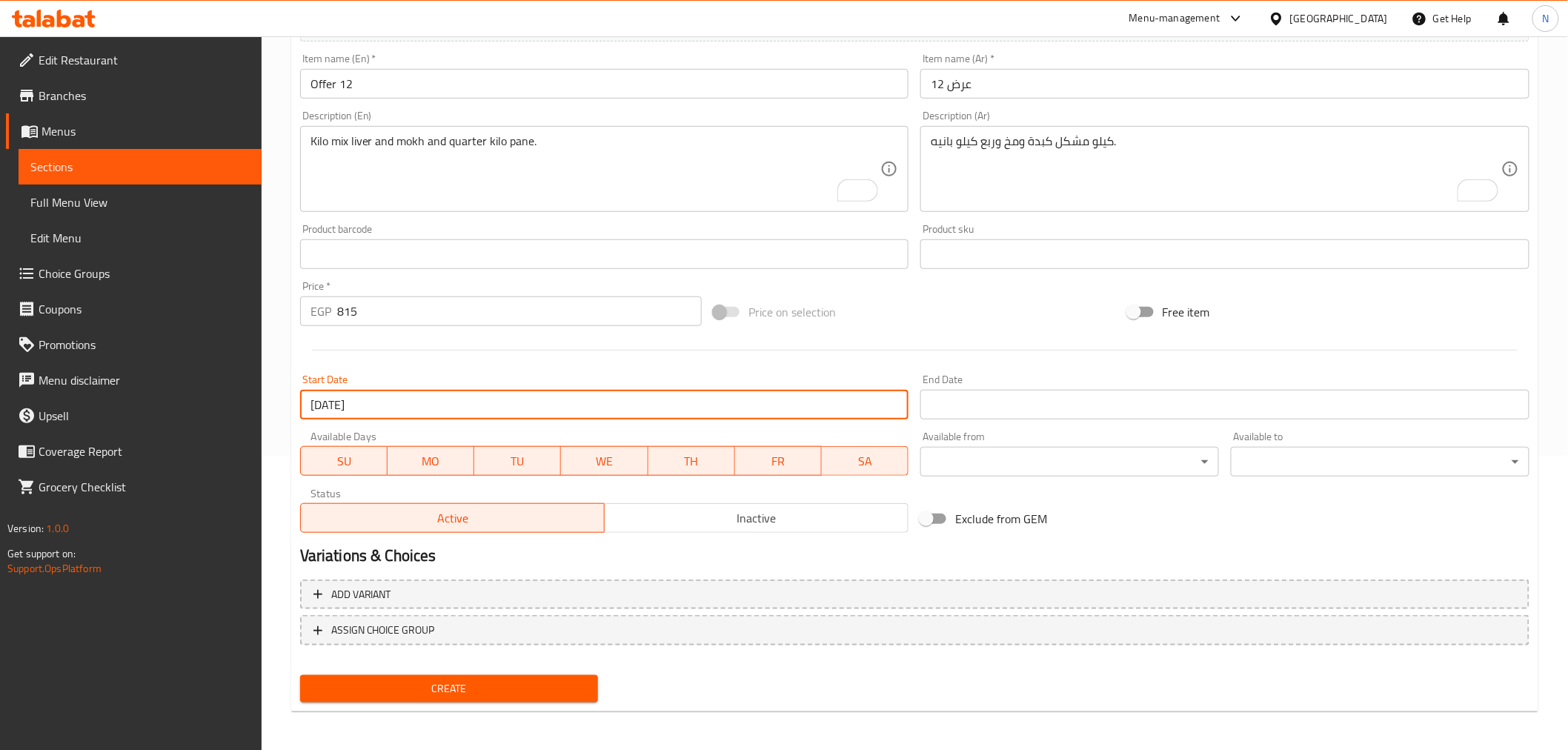
click at [986, 411] on input "Start Date" at bounding box center [1224, 405] width 609 height 30
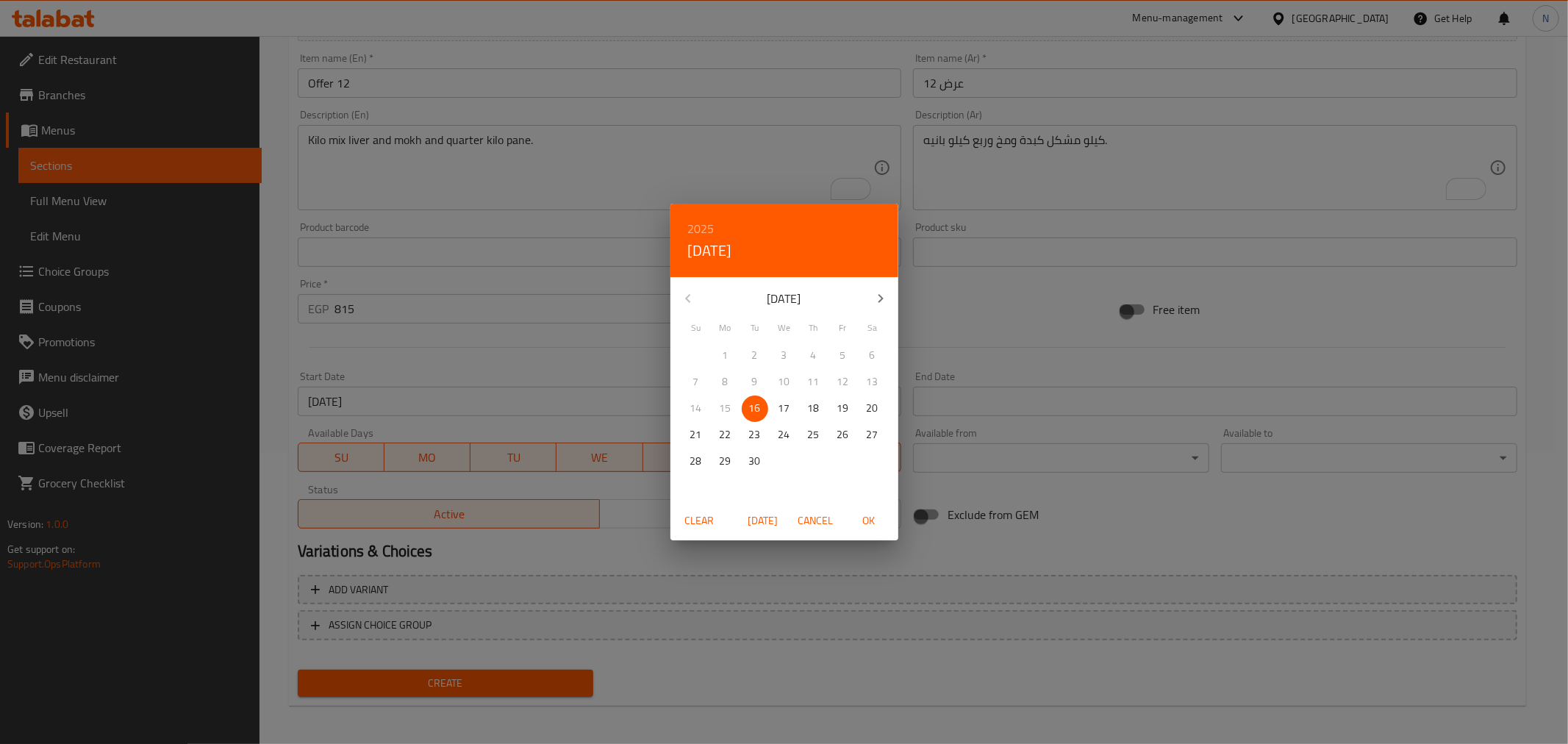
click at [874, 292] on icon "button" at bounding box center [880, 299] width 18 height 18
drag, startPoint x: 843, startPoint y: 468, endPoint x: 851, endPoint y: 473, distance: 9.4
click at [844, 468] on p "31" at bounding box center [843, 461] width 12 height 19
click at [863, 512] on span "OK" at bounding box center [869, 521] width 35 height 19
type input "[DATE]"
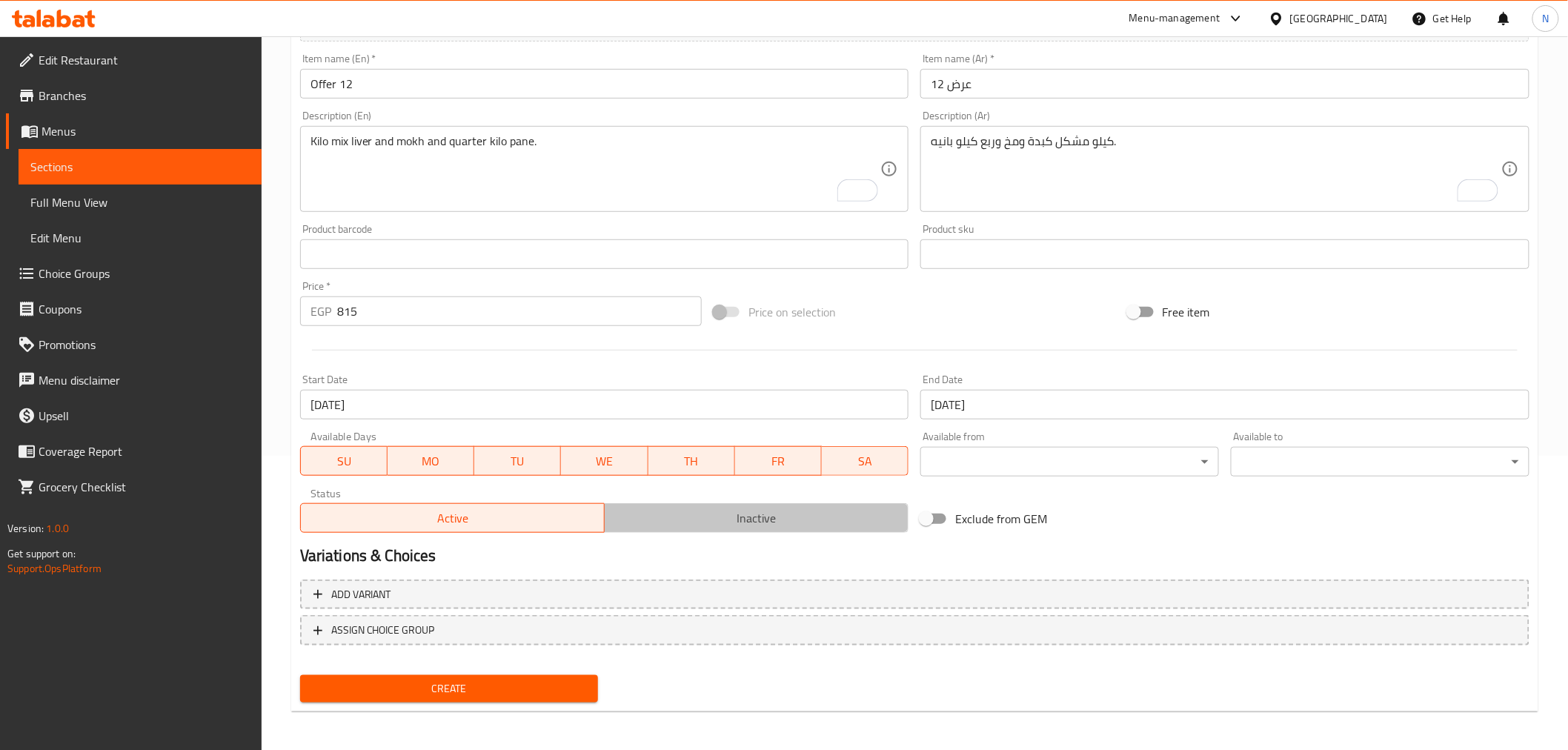
click at [718, 520] on span "Inactive" at bounding box center [757, 518] width 292 height 22
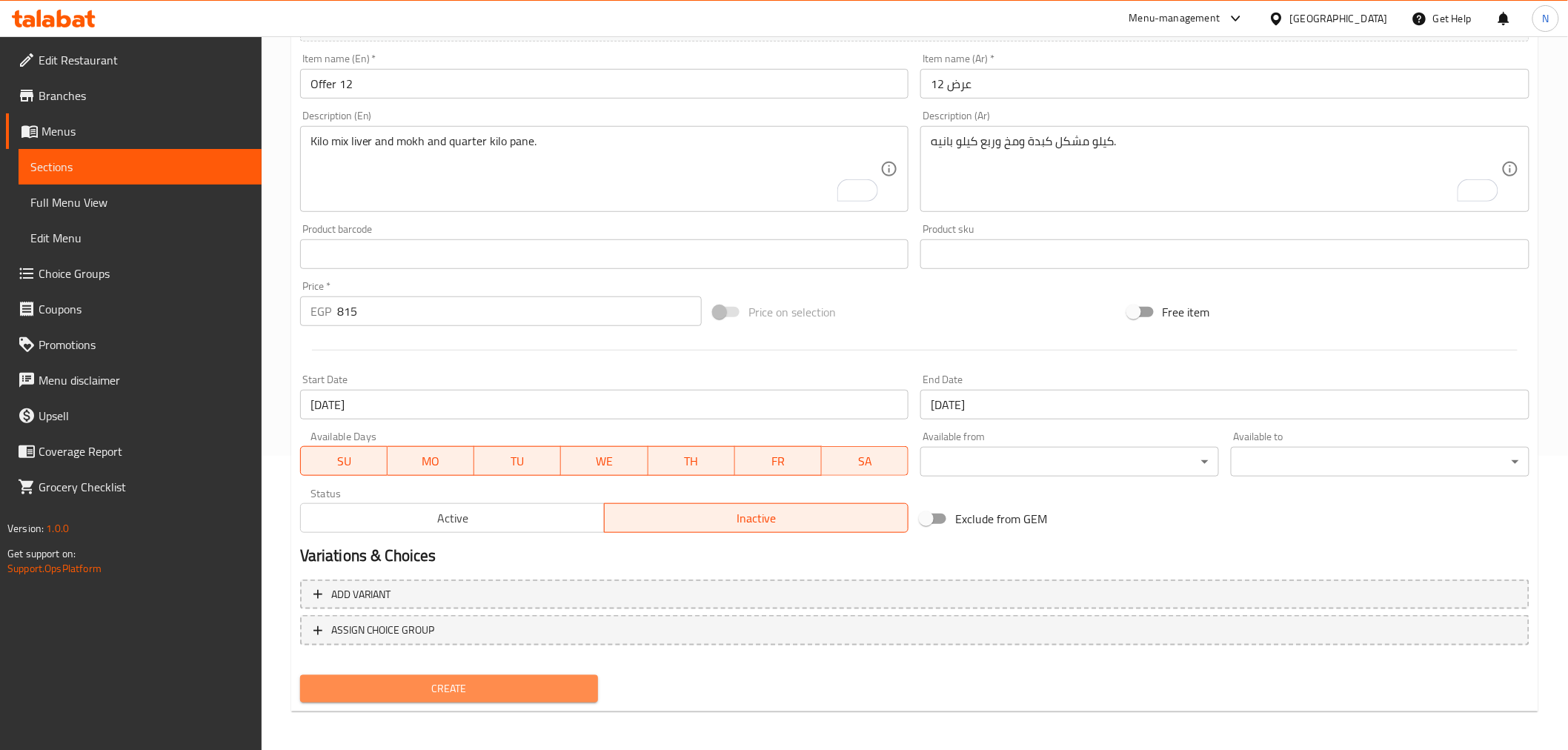
click at [498, 684] on span "Create" at bounding box center [449, 688] width 275 height 19
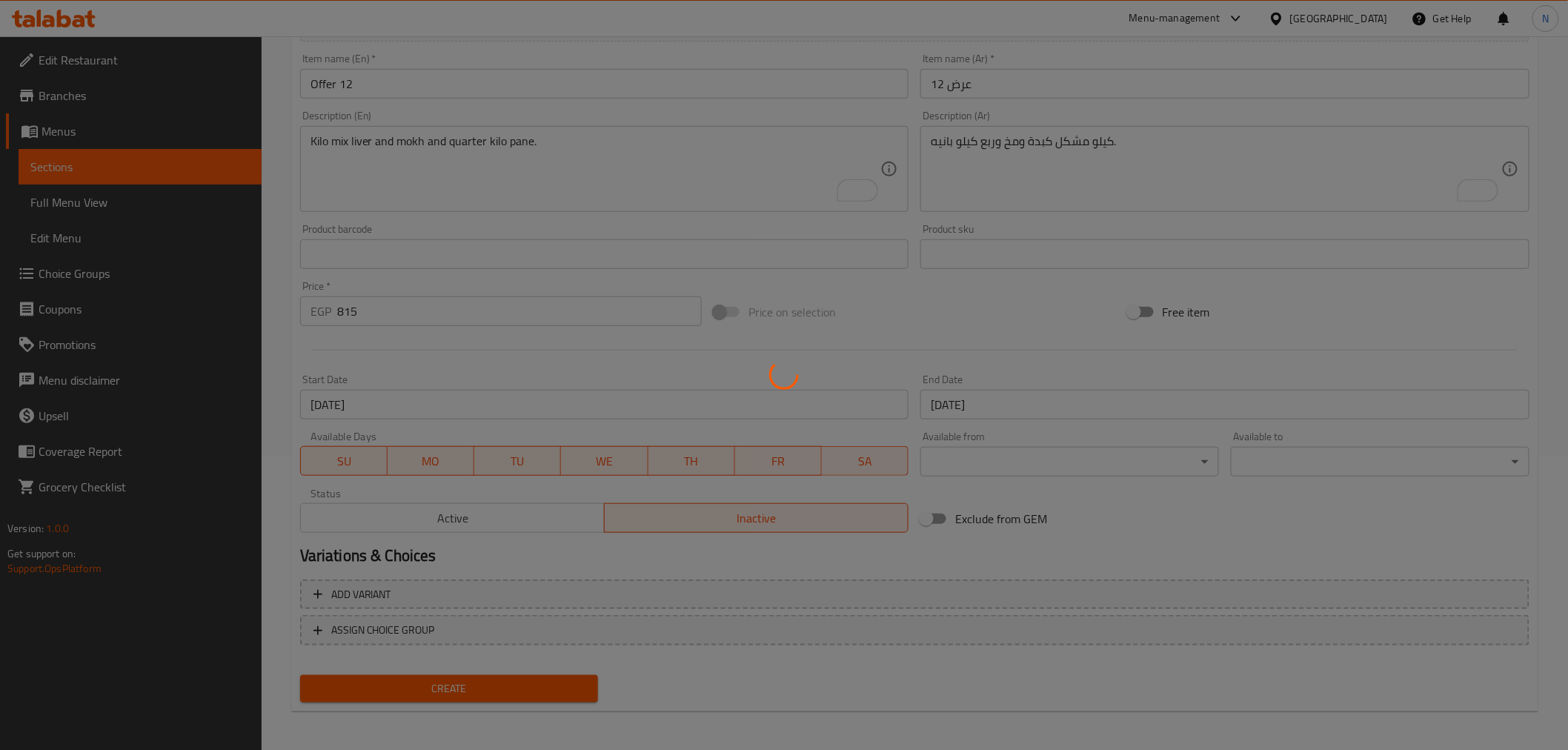
type input "0"
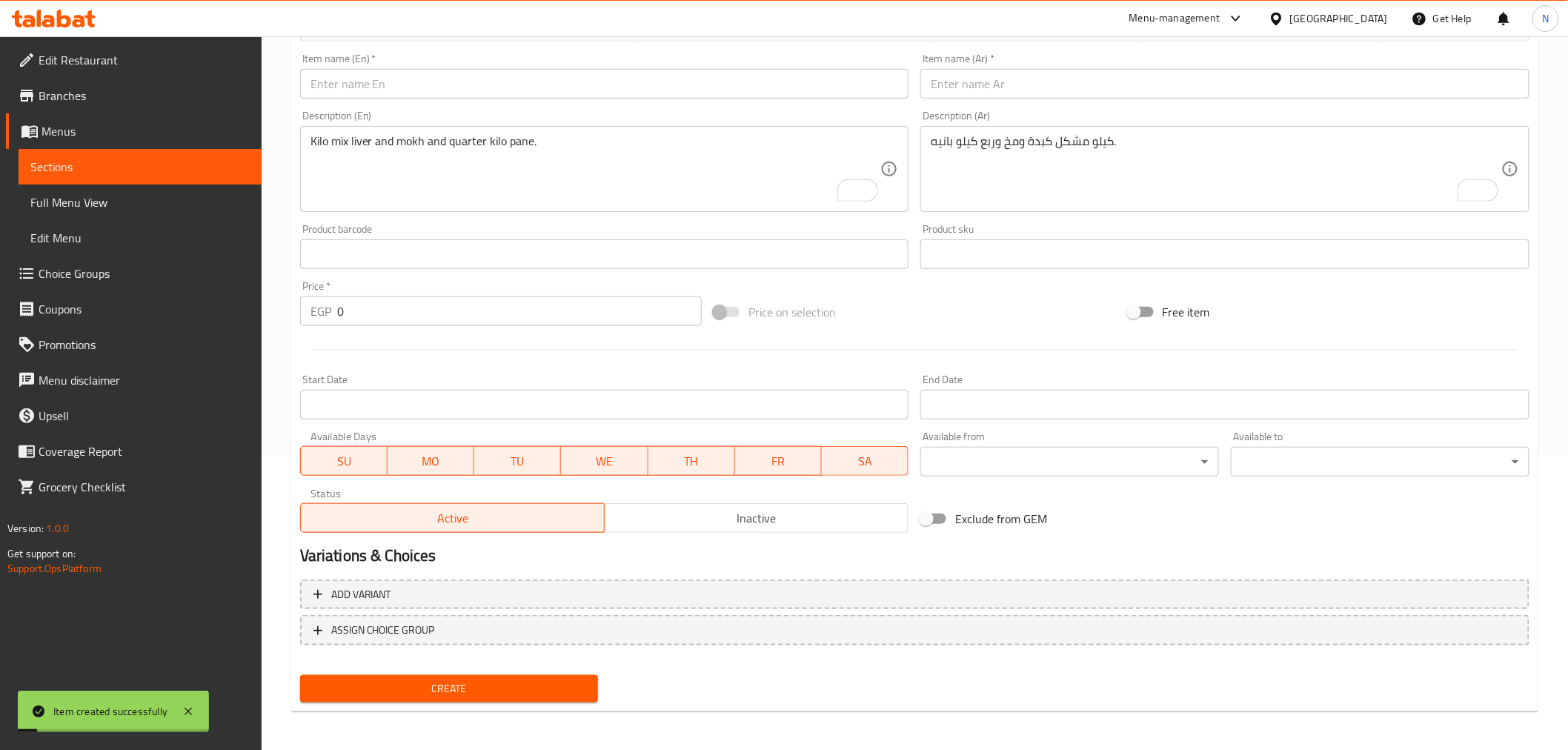
click at [1019, 69] on input "text" at bounding box center [1224, 84] width 609 height 30
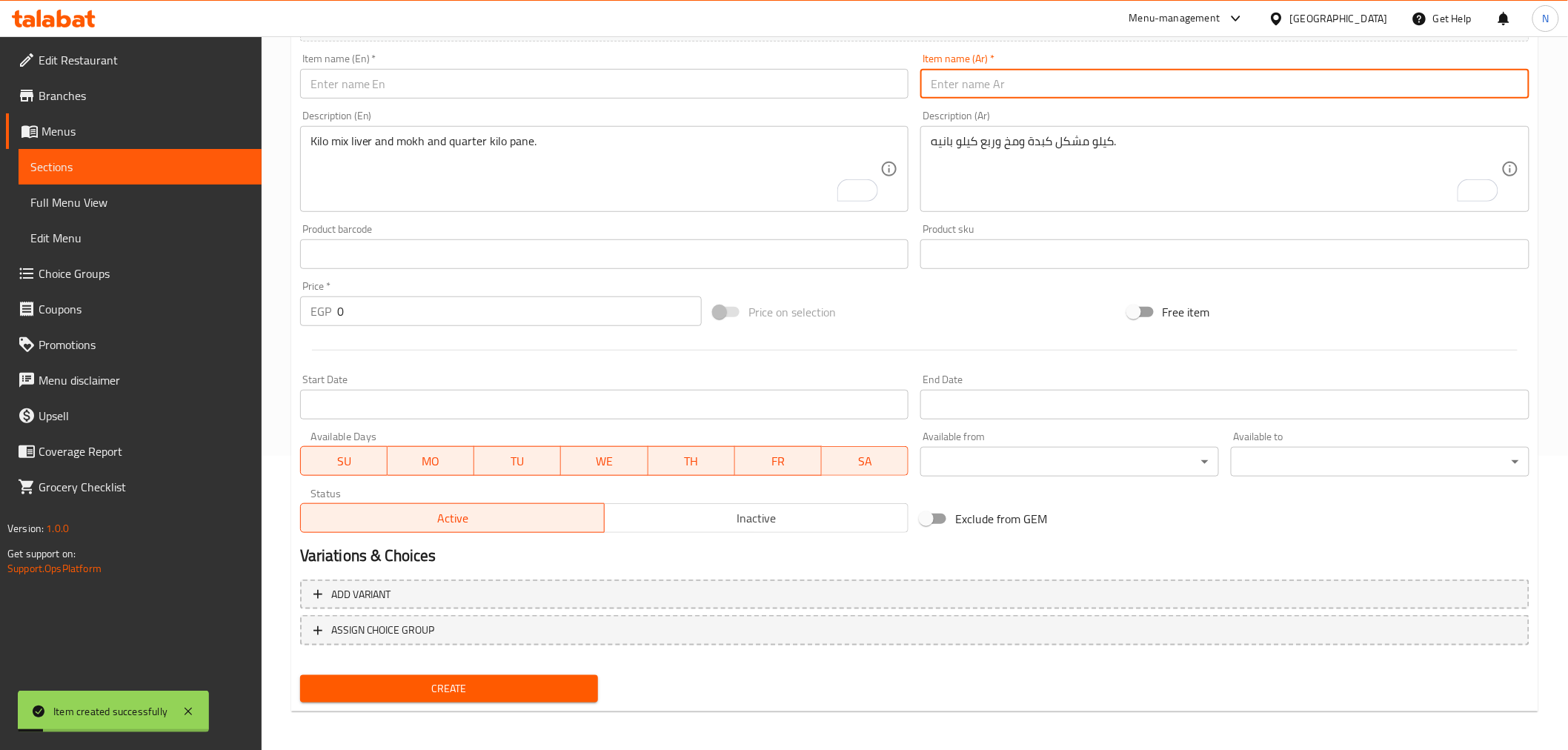
paste input "عرض 13"
type input "عرض 13"
click at [798, 90] on input "text" at bounding box center [604, 84] width 609 height 30
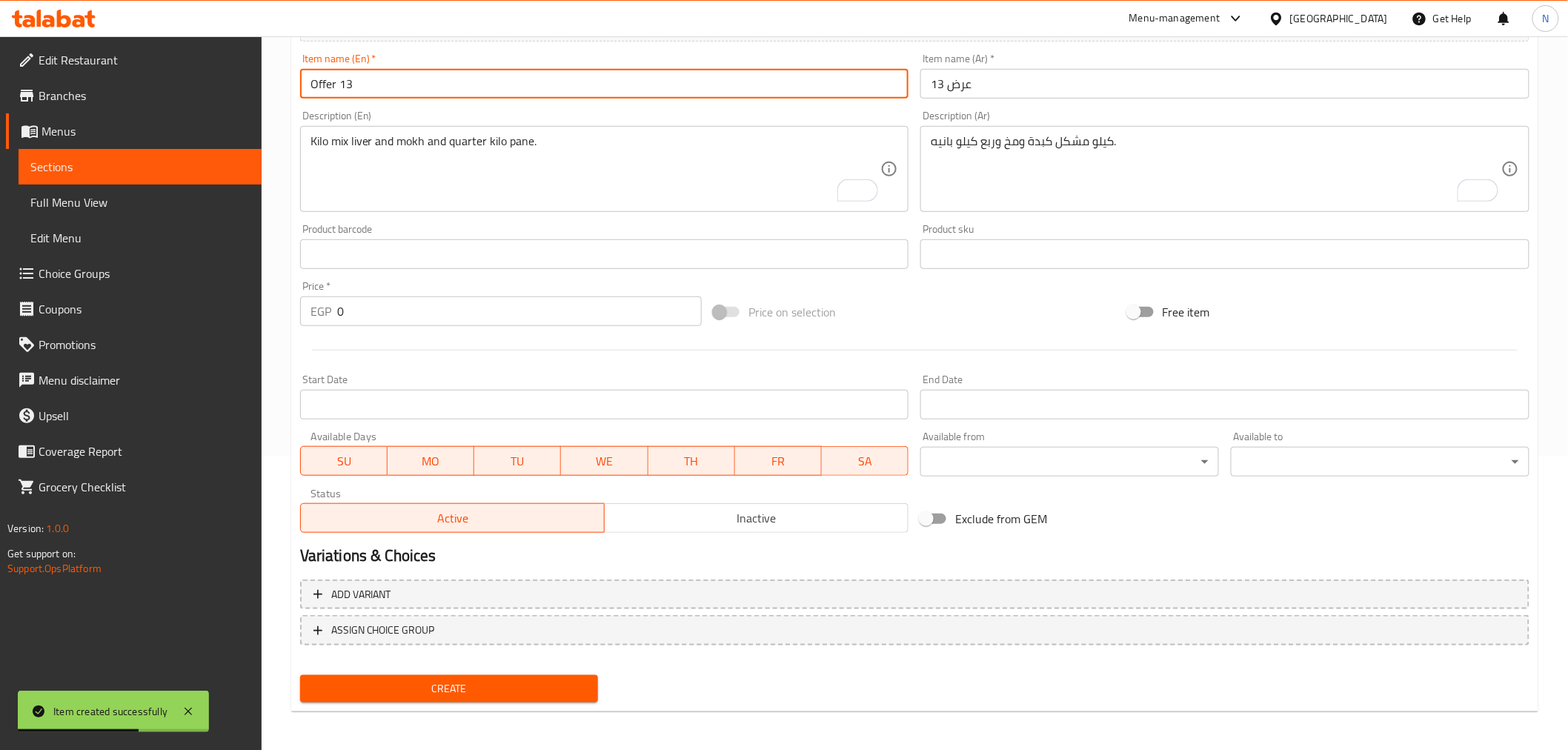
type input "Offer 13"
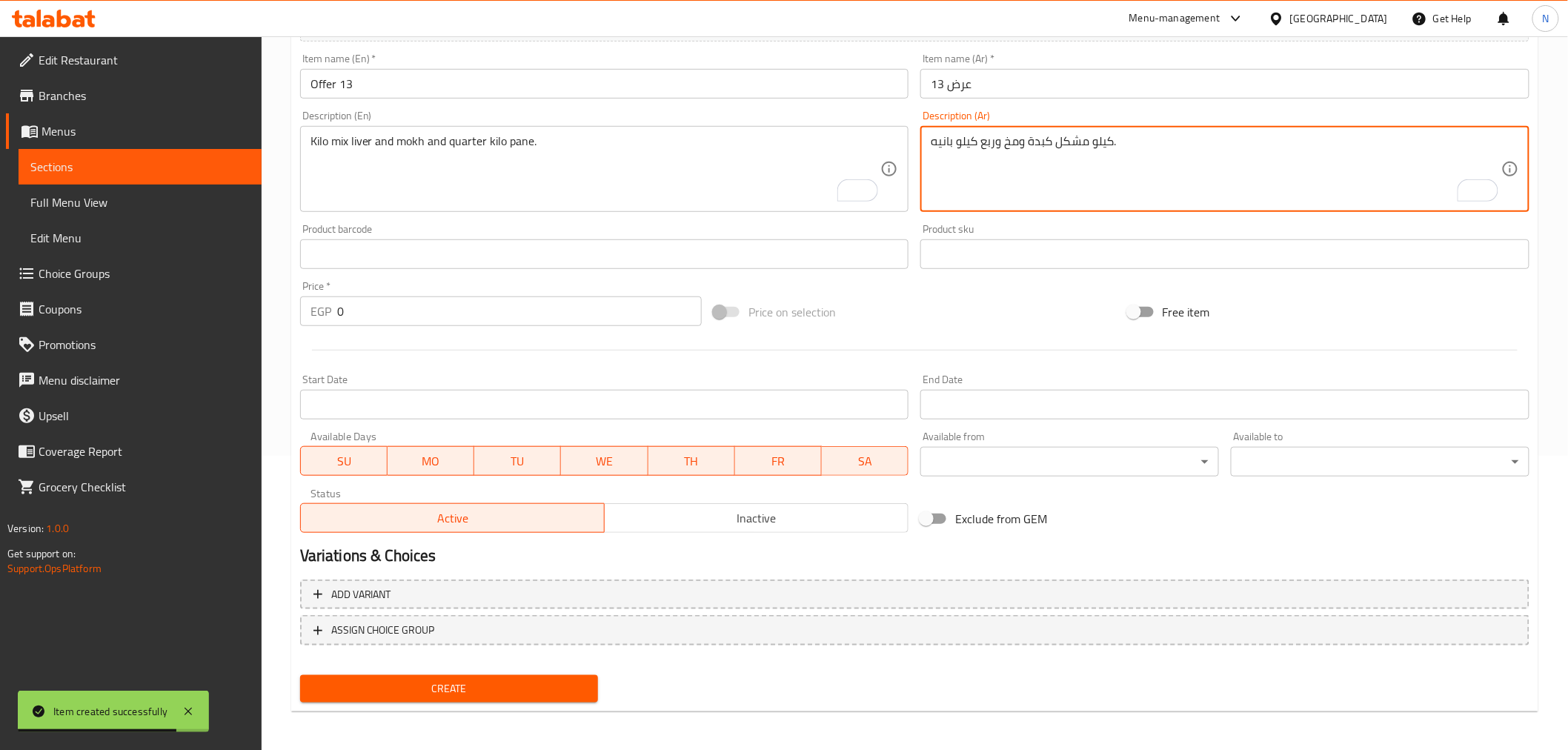
click at [1053, 186] on textarea "كيلو مشكل كبدة ومخ وربع كيلو بانيه." at bounding box center [1216, 169] width 570 height 70
paste textarea "نص كيلو مشكل كبدة ومخ + تمن بانيه"
click at [983, 144] on textarea "نص كيلو مشكل كبدة ومخ + تمن بانيه." at bounding box center [1216, 169] width 570 height 70
click at [1081, 149] on textarea "نص كيلو مشكل كبدة ومخ وتمن بانيه." at bounding box center [1216, 169] width 570 height 70
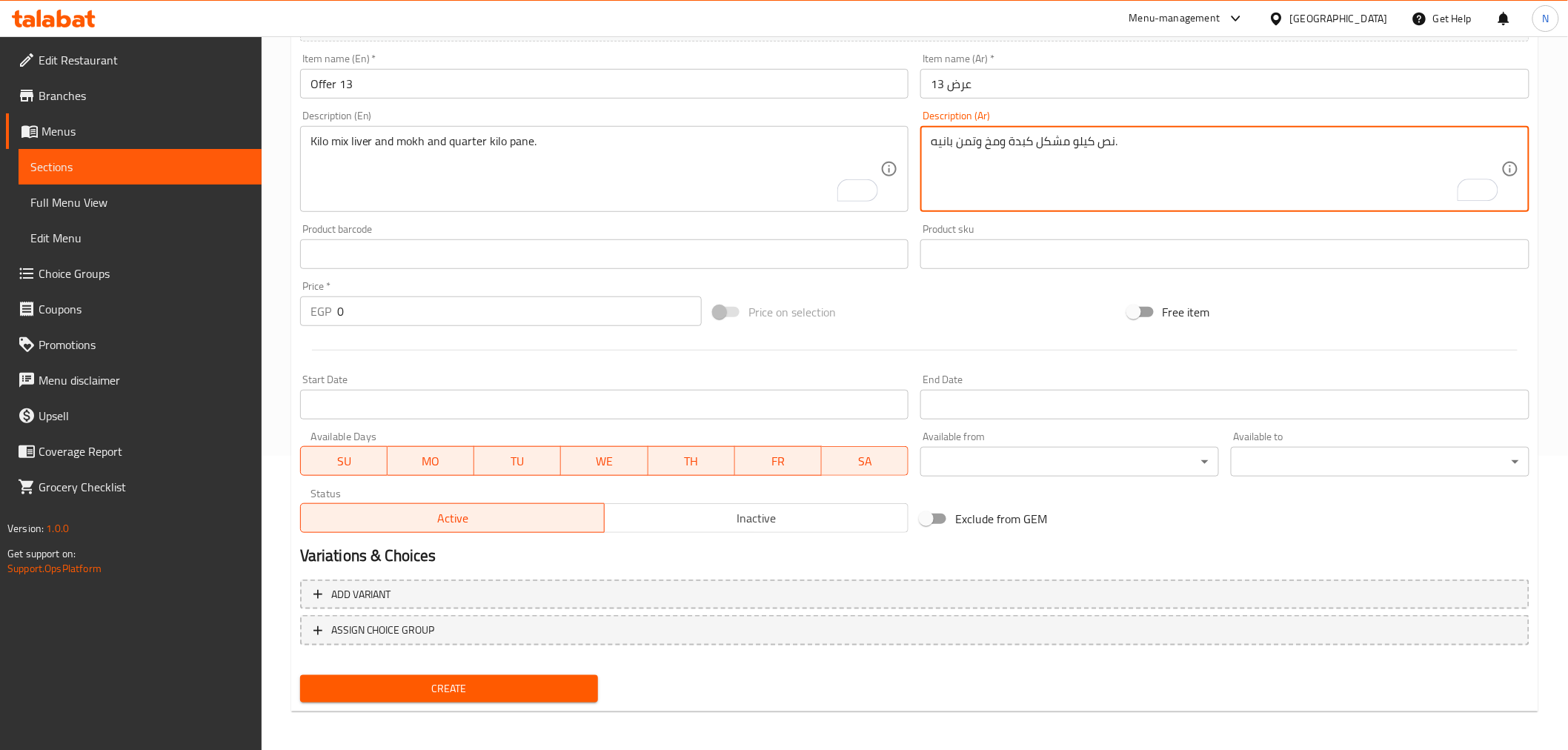
click at [956, 150] on textarea "نص كيلو مشكل كبدة ومخ وتمن بانيه." at bounding box center [1216, 169] width 570 height 70
paste textarea "كيلو"
type textarea "نص كيلو مشكل كبدة ومخ وتمن كيلو بانيه."
click at [667, 171] on textarea "Kilo mix liver and mokh and quarter kilo pane." at bounding box center [596, 169] width 570 height 70
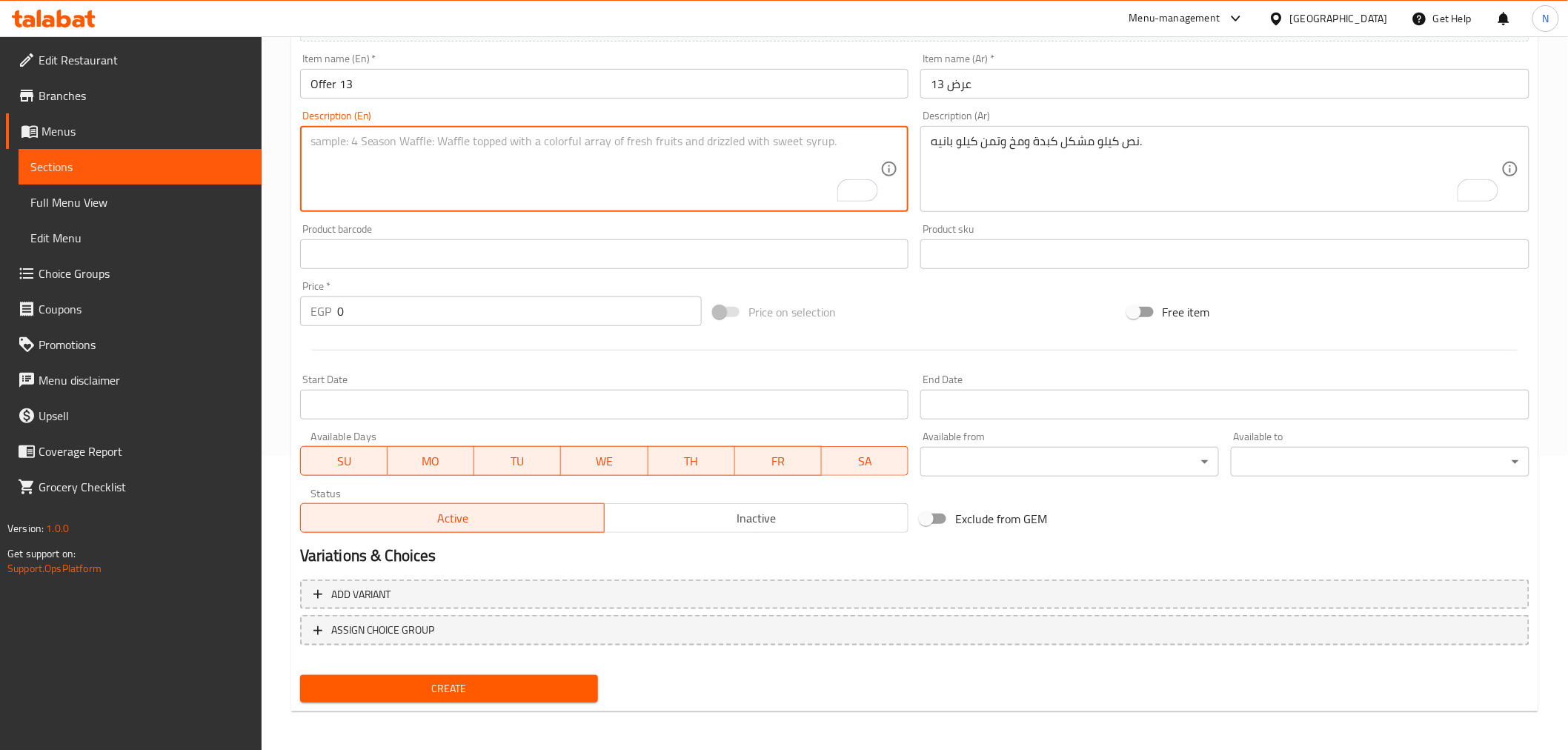
paste textarea "Half mix liver and mokh with quarter kilo pane"
click at [335, 143] on textarea "Half mix liver and mokh with quarter kilo pane" at bounding box center [596, 169] width 570 height 70
click at [463, 146] on textarea "Half kilo mix liver and mokh with quarter kilo pane" at bounding box center [596, 169] width 570 height 70
click at [498, 145] on textarea "Half kilo mix liver and mokh and quarter kilo pane" at bounding box center [596, 169] width 570 height 70
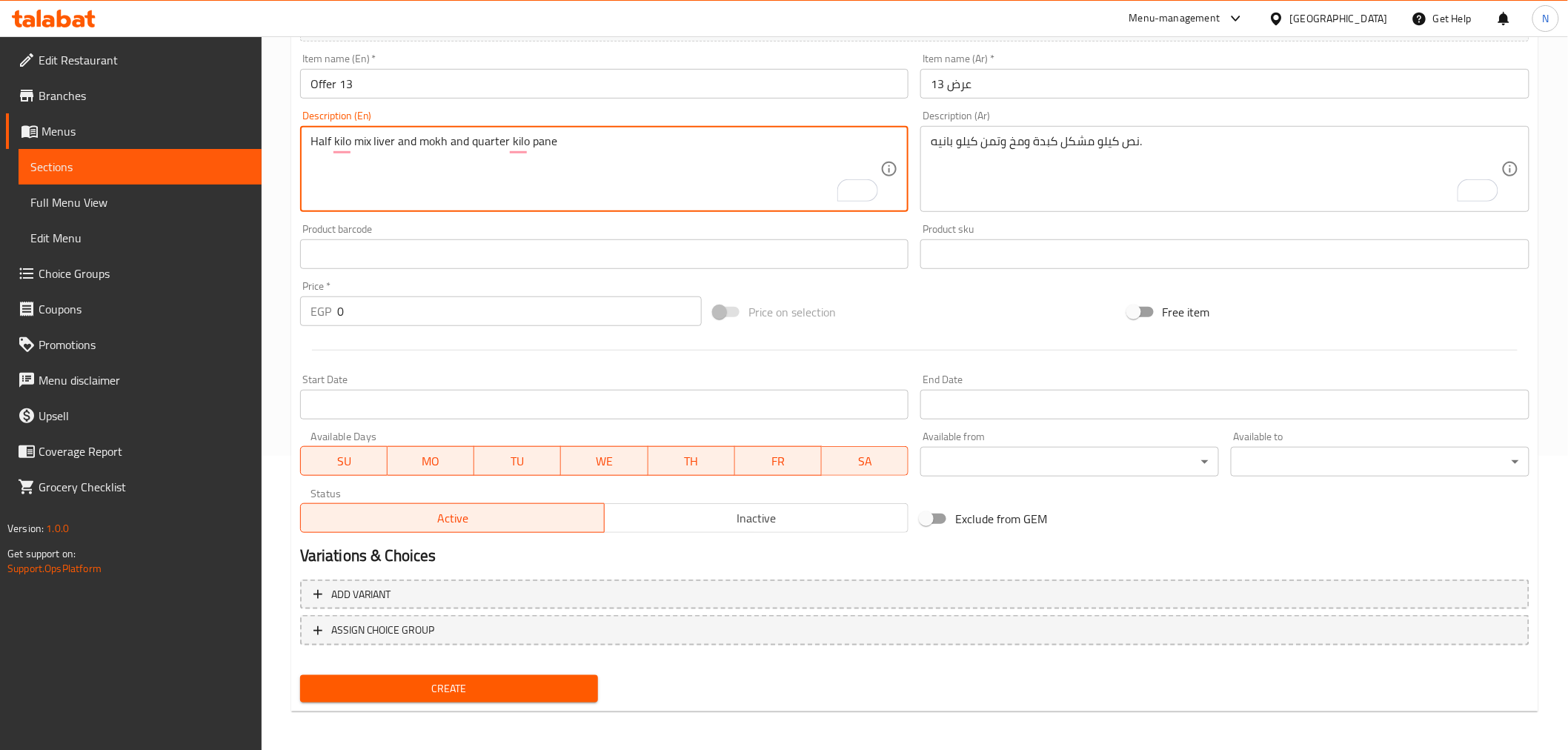
click at [498, 145] on textarea "Half kilo mix liver and mokh and quarter kilo pane" at bounding box center [596, 169] width 570 height 70
click at [569, 144] on textarea "Half kilo mix liver and mokh and 1/8 kilo pane" at bounding box center [596, 169] width 570 height 70
type textarea "Half kilo mix liver and mokh and 1/8 kilo pane."
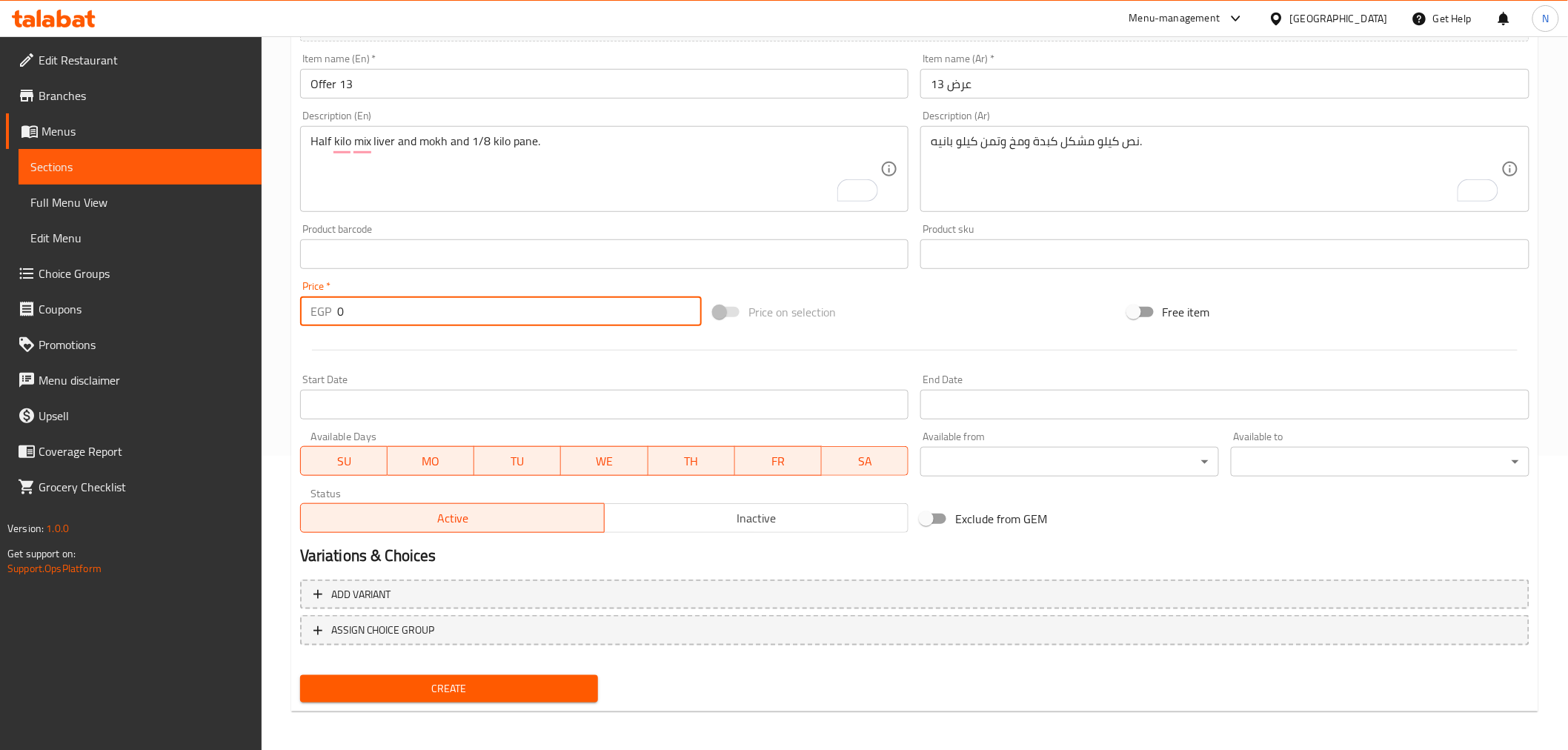
click at [473, 316] on input "0" at bounding box center [519, 311] width 364 height 30
paste input "43"
type input "430"
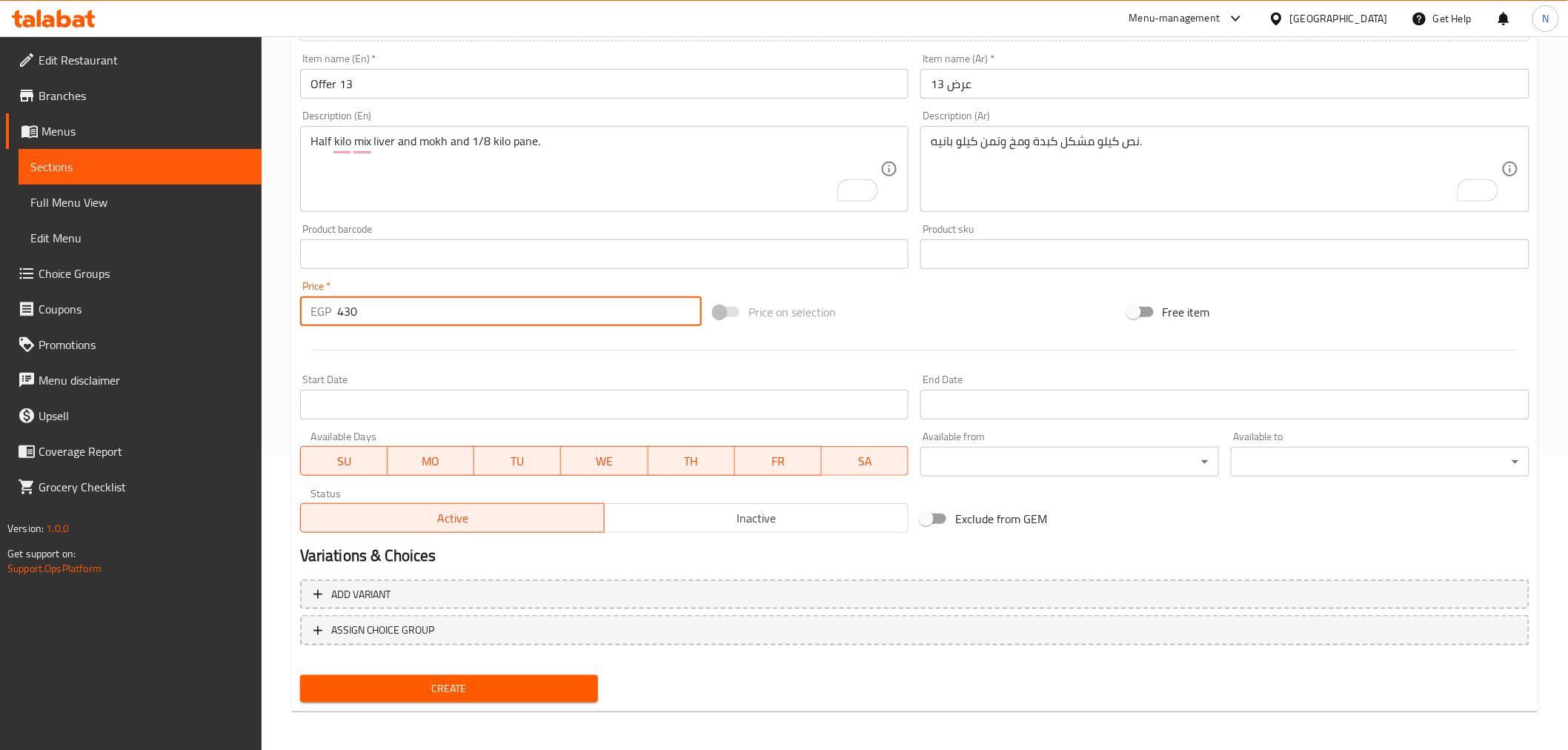
click at [682, 519] on span "Inactive" at bounding box center [757, 518] width 292 height 22
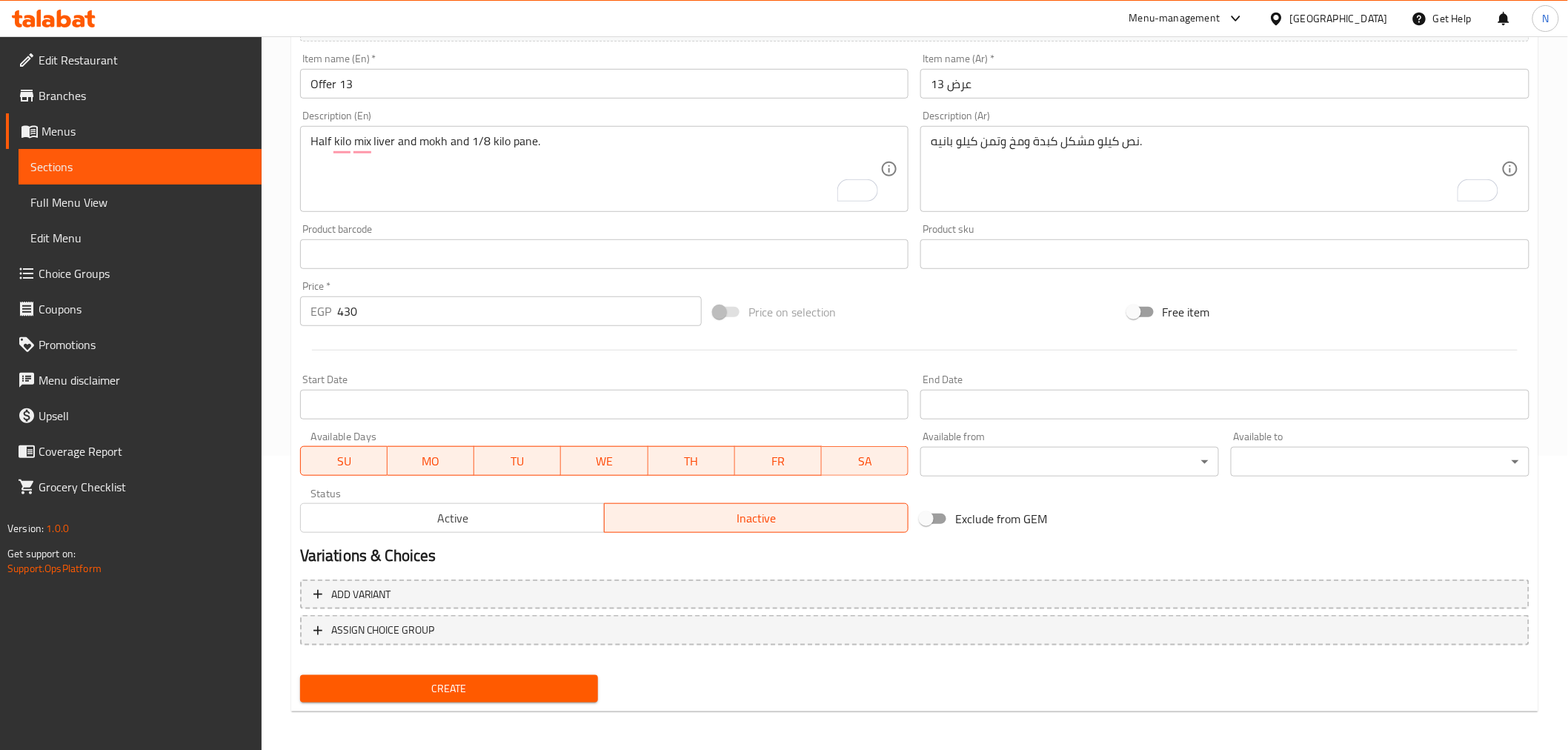
click at [645, 405] on input "Start Date" at bounding box center [604, 405] width 609 height 30
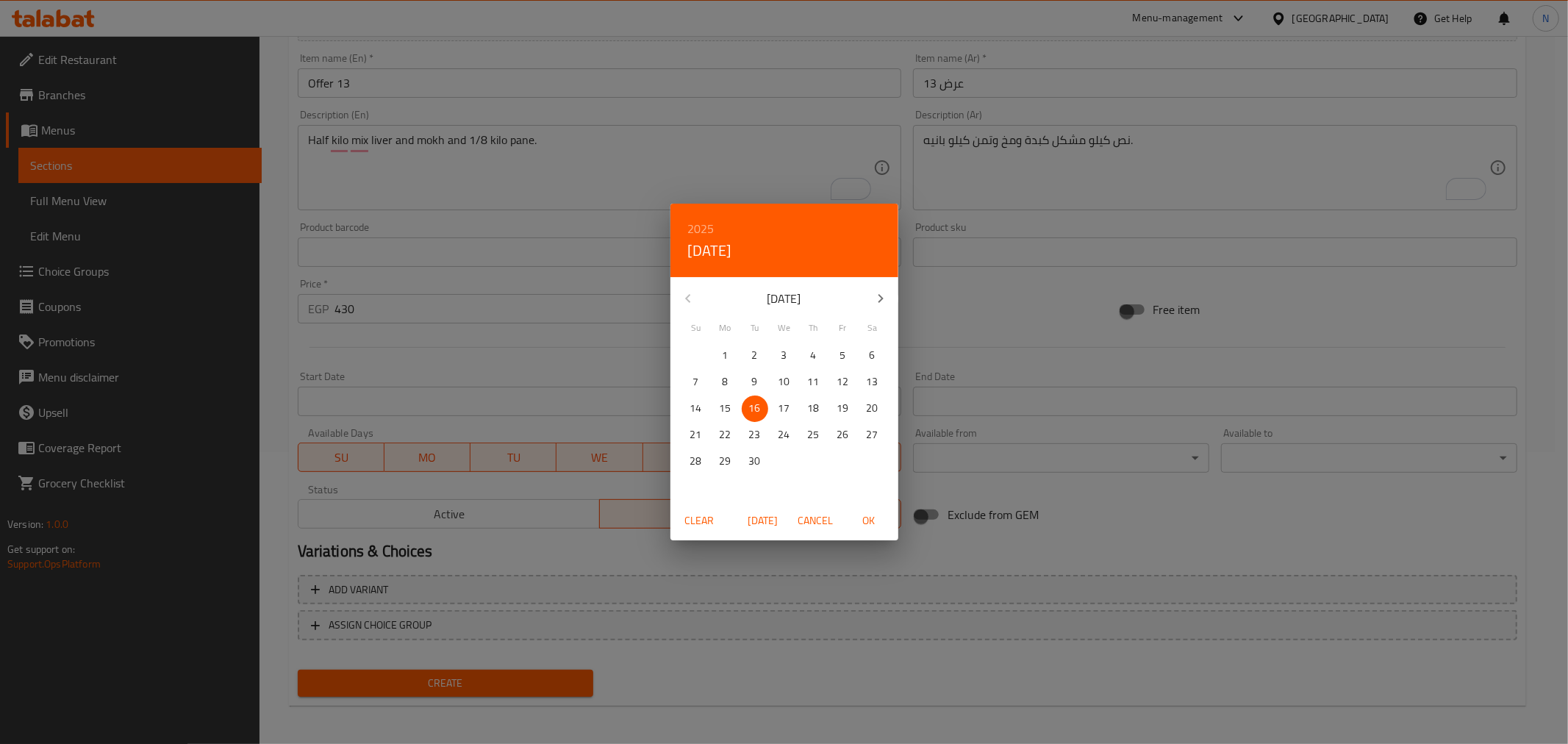
click at [858, 512] on span "OK" at bounding box center [869, 521] width 35 height 19
type input "[DATE]"
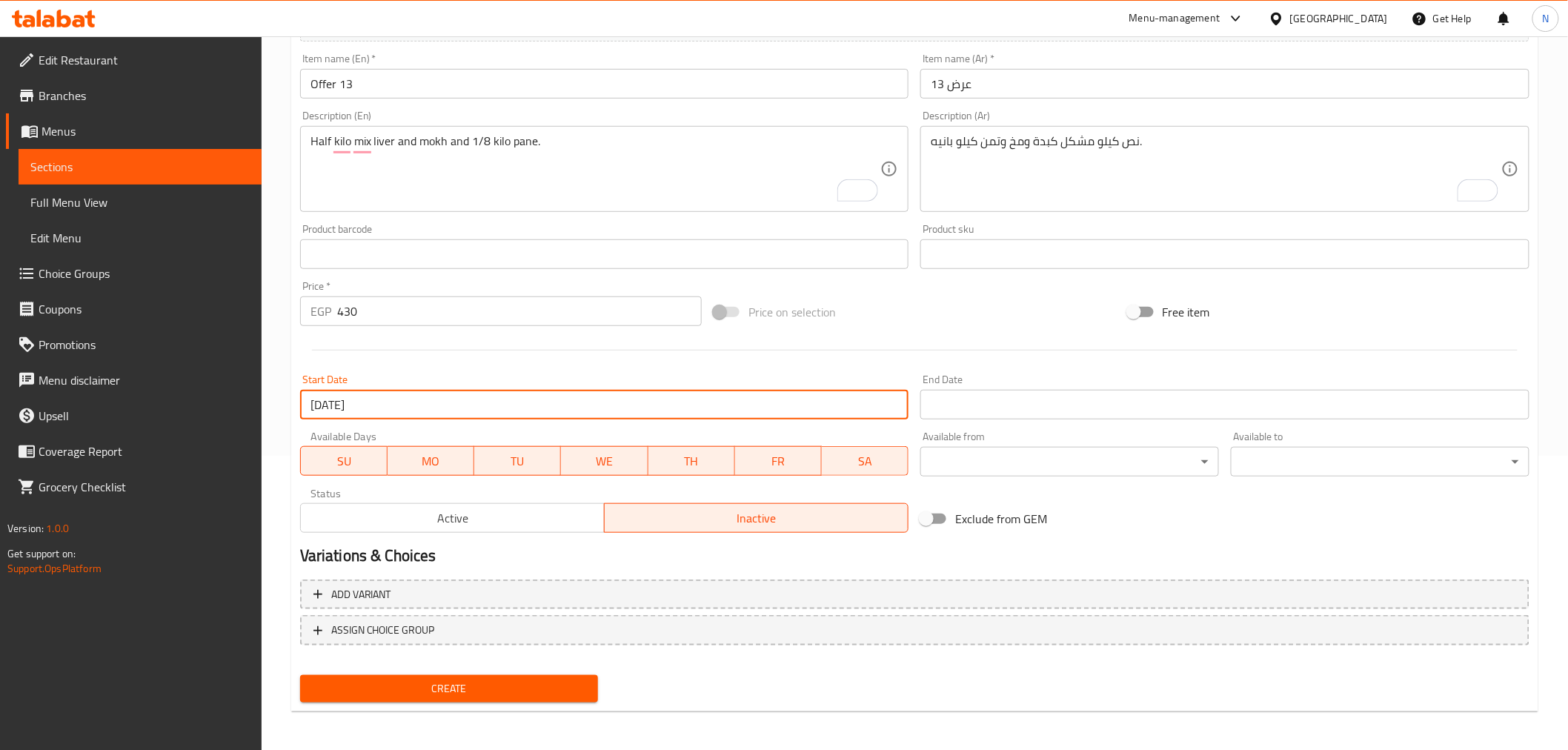
click at [1009, 412] on input "Start Date" at bounding box center [1224, 405] width 609 height 30
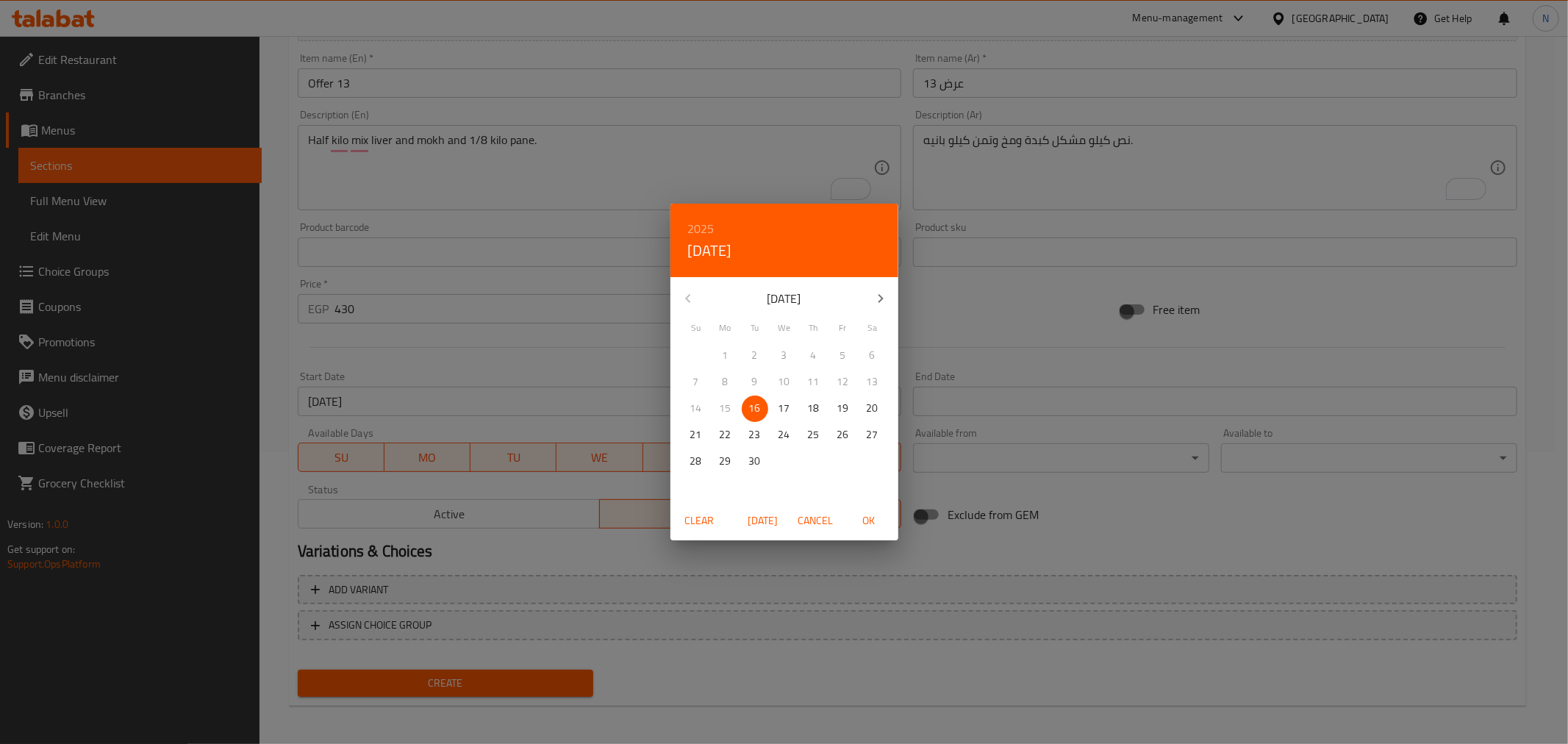
click at [889, 299] on button "button" at bounding box center [880, 299] width 35 height 35
click at [834, 457] on span "31" at bounding box center [843, 461] width 26 height 19
click at [875, 517] on span "OK" at bounding box center [869, 521] width 35 height 19
type input "[DATE]"
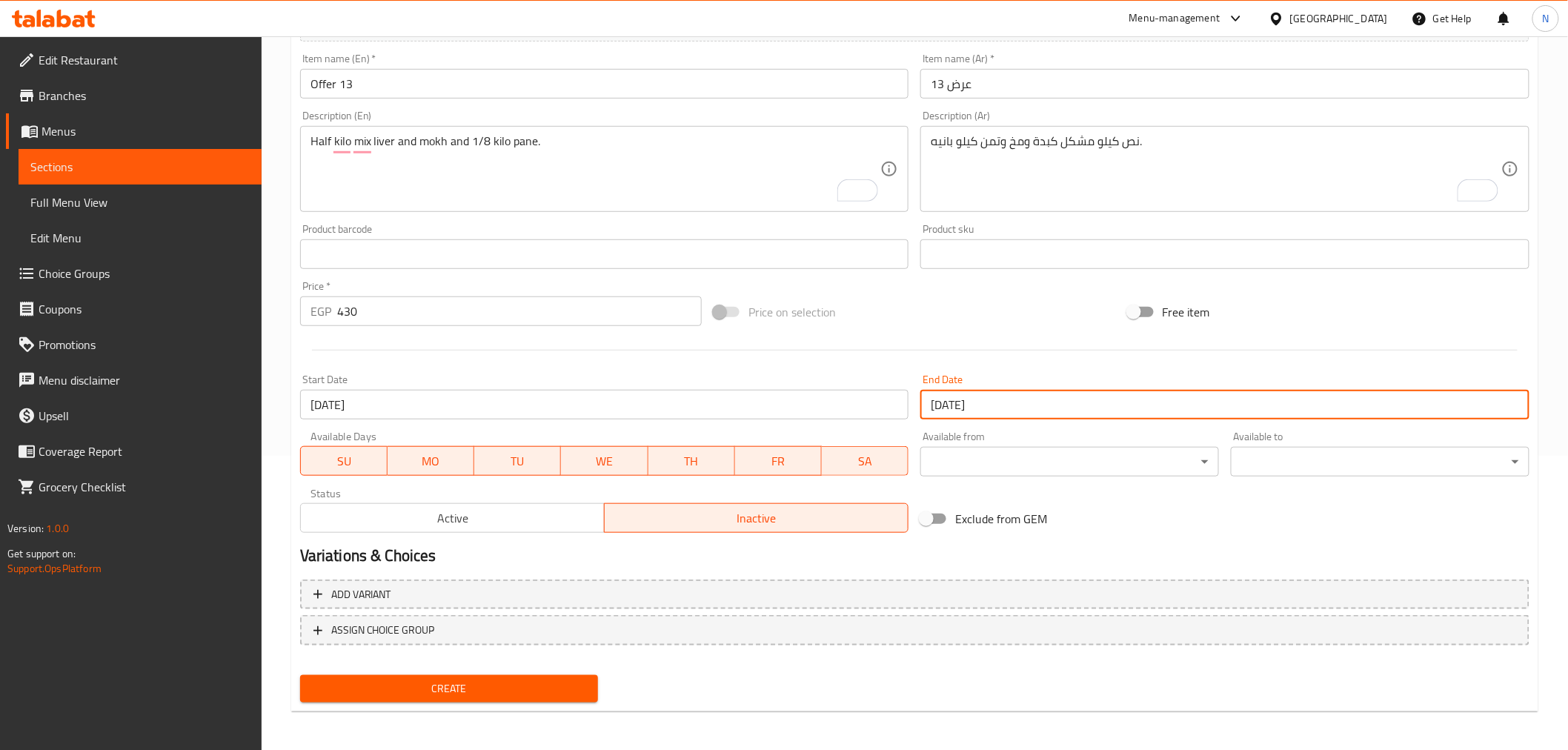
click at [537, 679] on span "Create" at bounding box center [449, 688] width 275 height 19
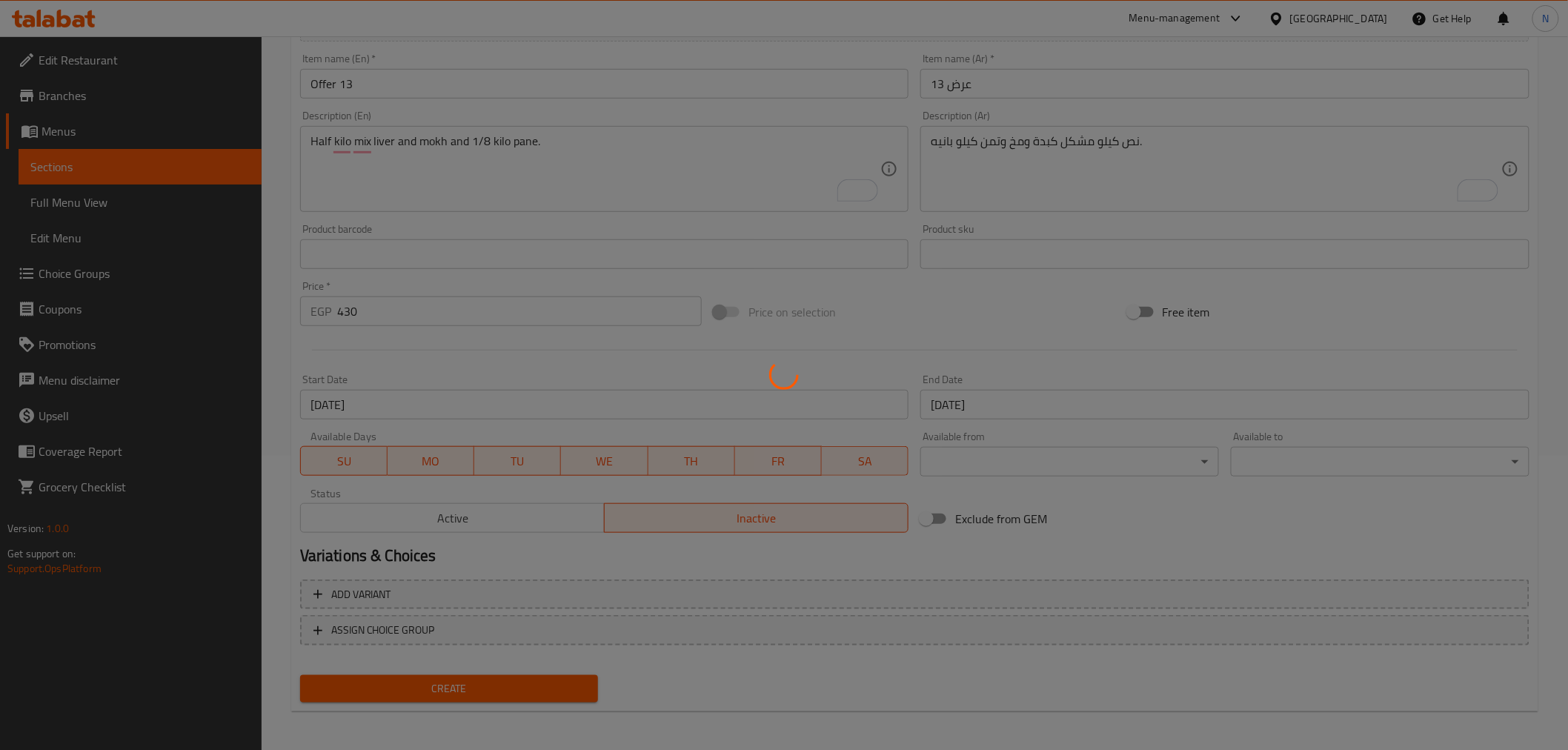
type input "0"
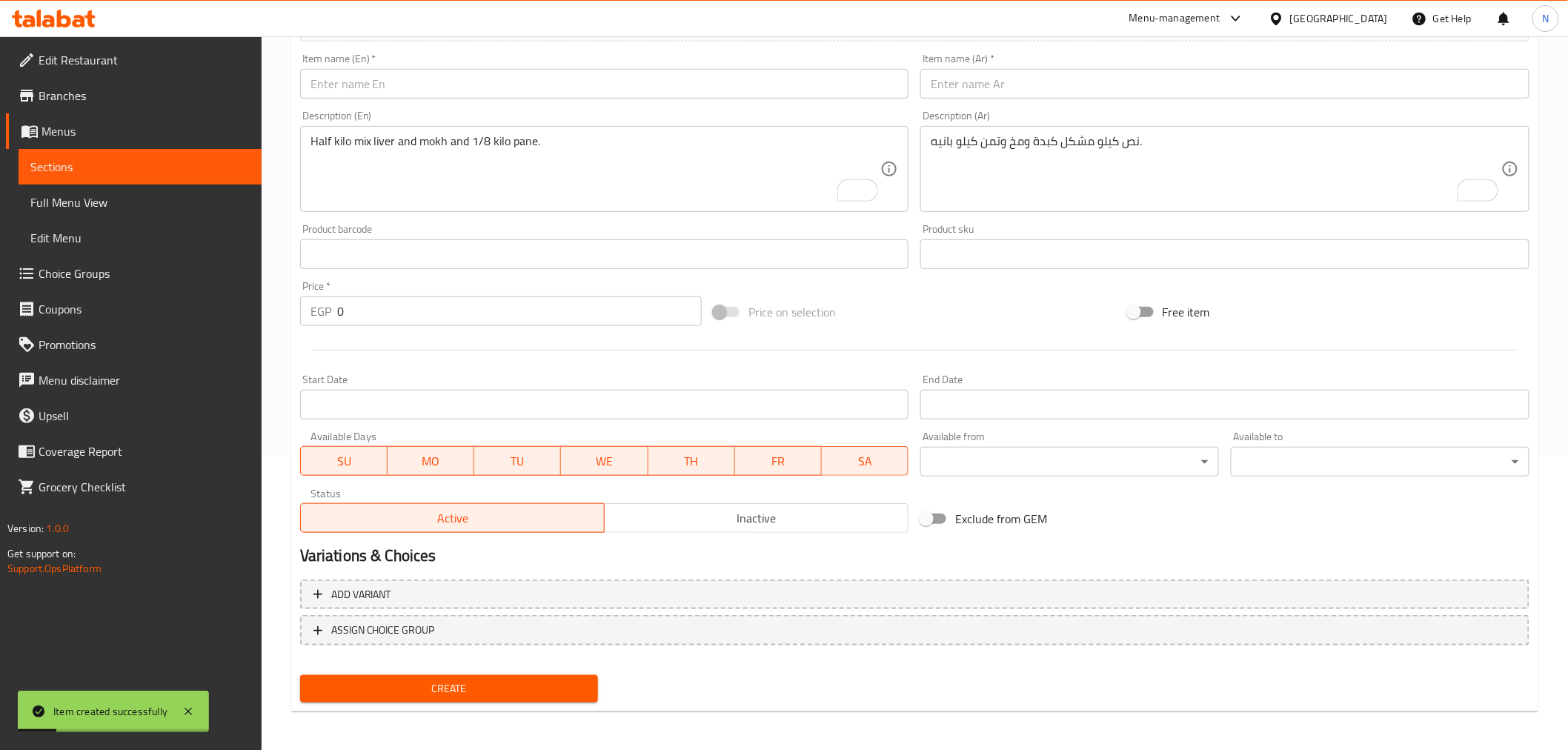
scroll to position [0, 0]
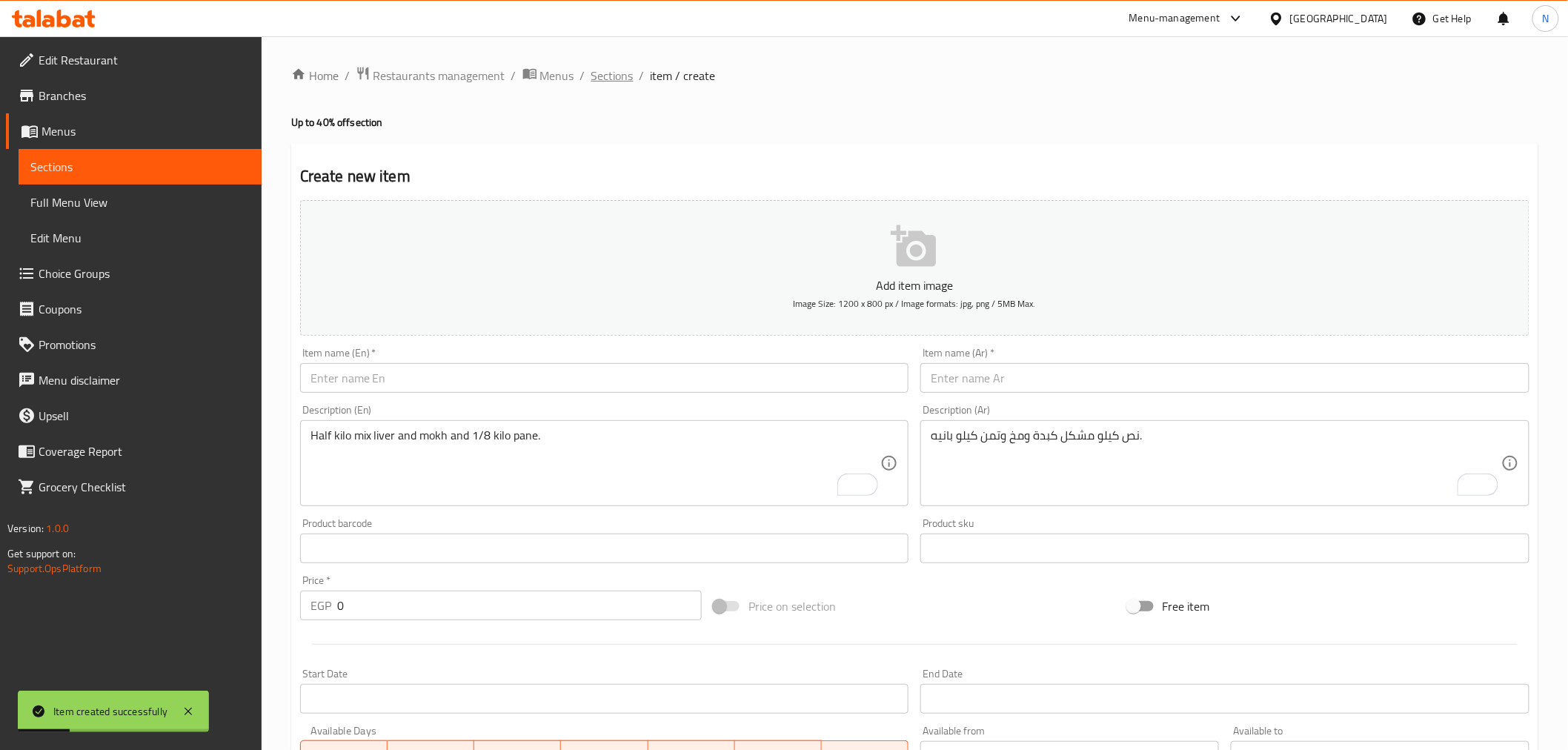
click at [623, 79] on span "Sections" at bounding box center [612, 76] width 42 height 18
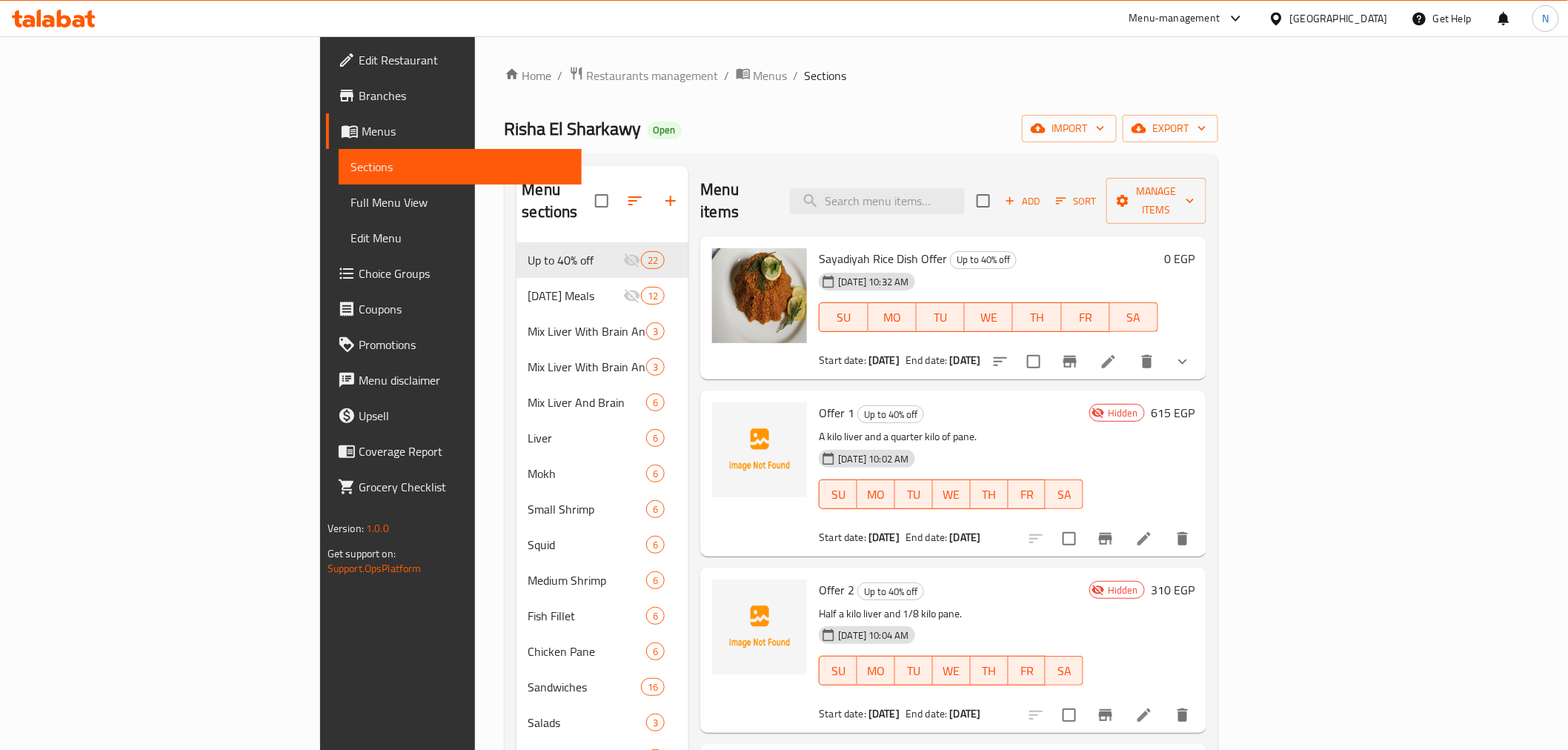
scroll to position [82, 0]
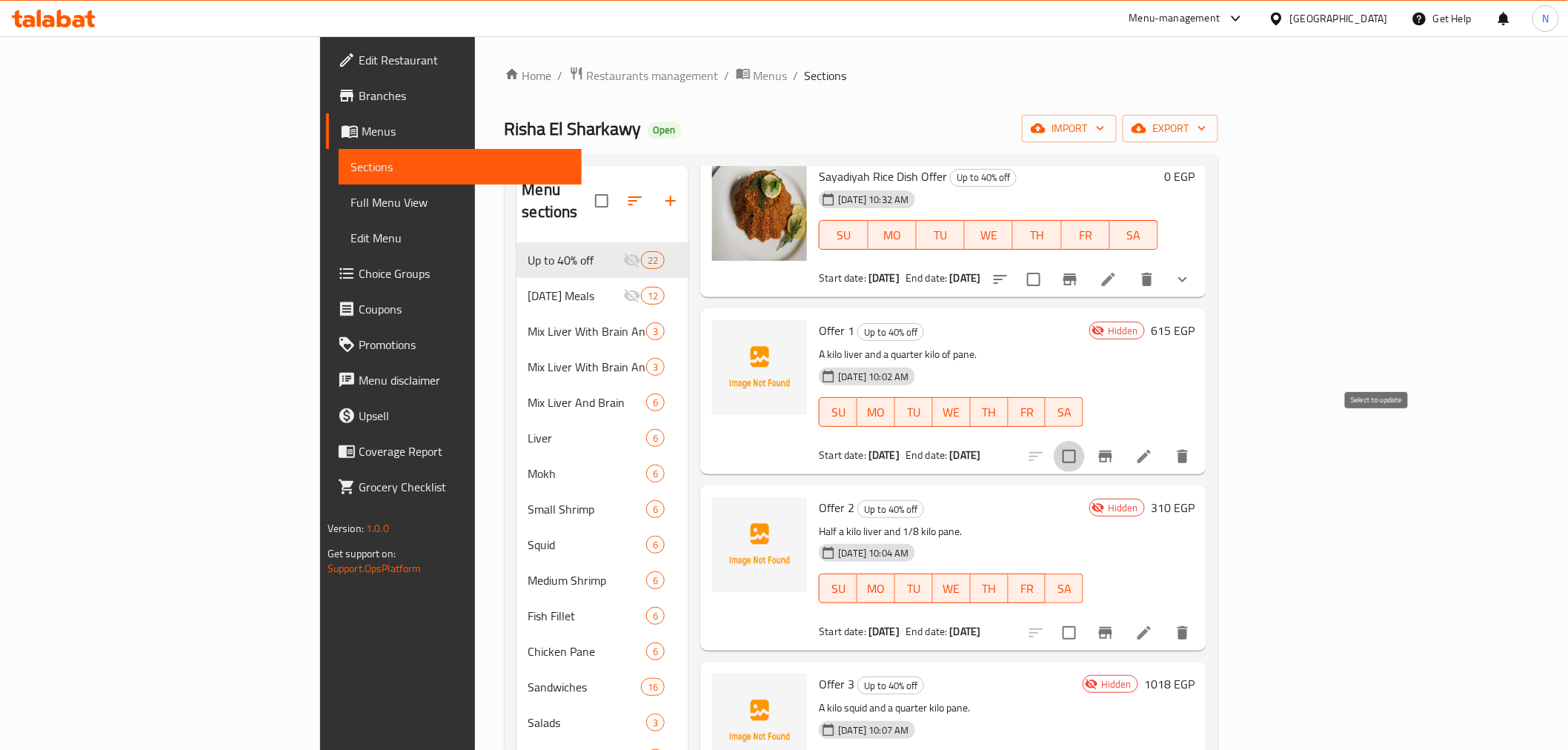
click at [1084, 441] on input "checkbox" at bounding box center [1070, 457] width 32 height 32
checkbox input "true"
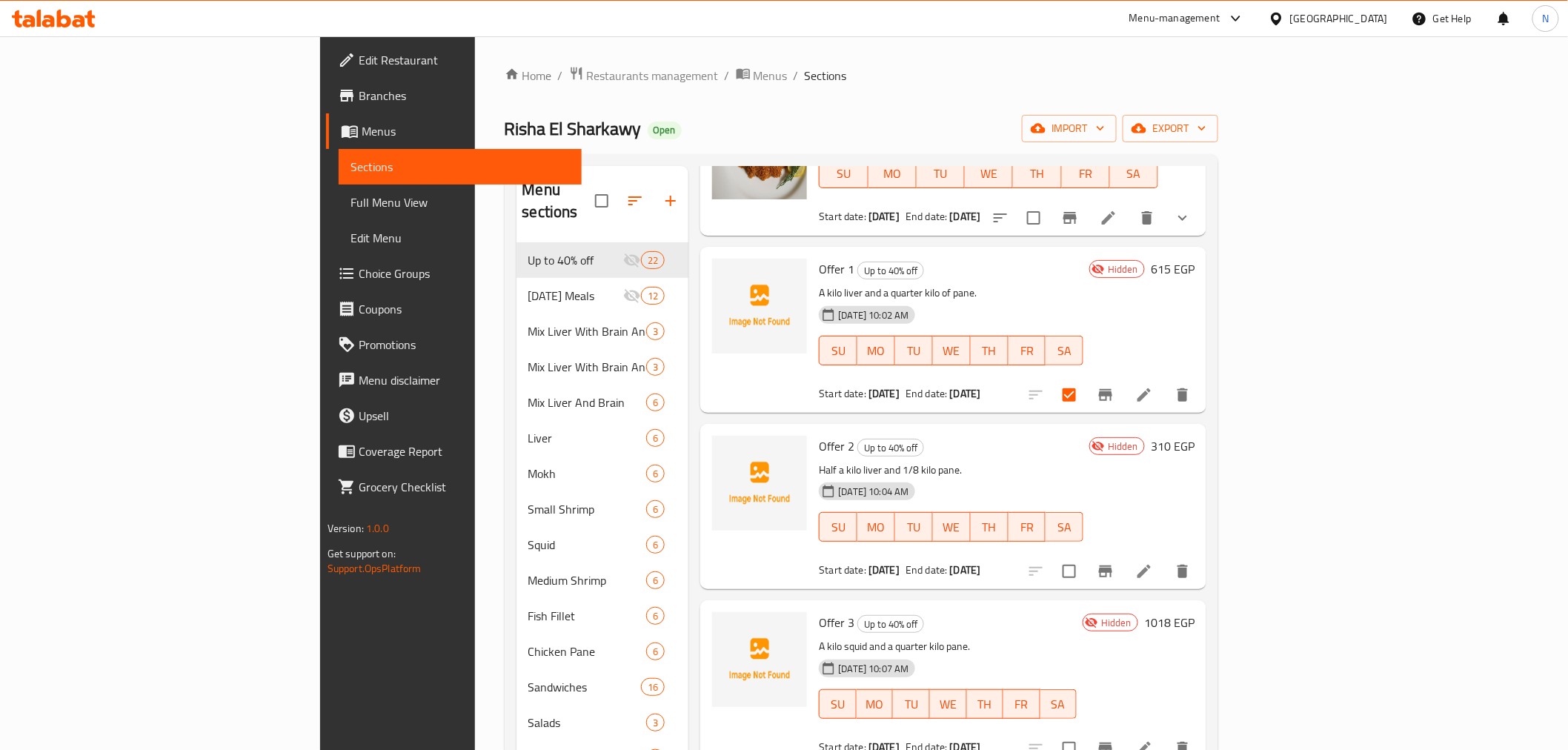
scroll to position [247, 0]
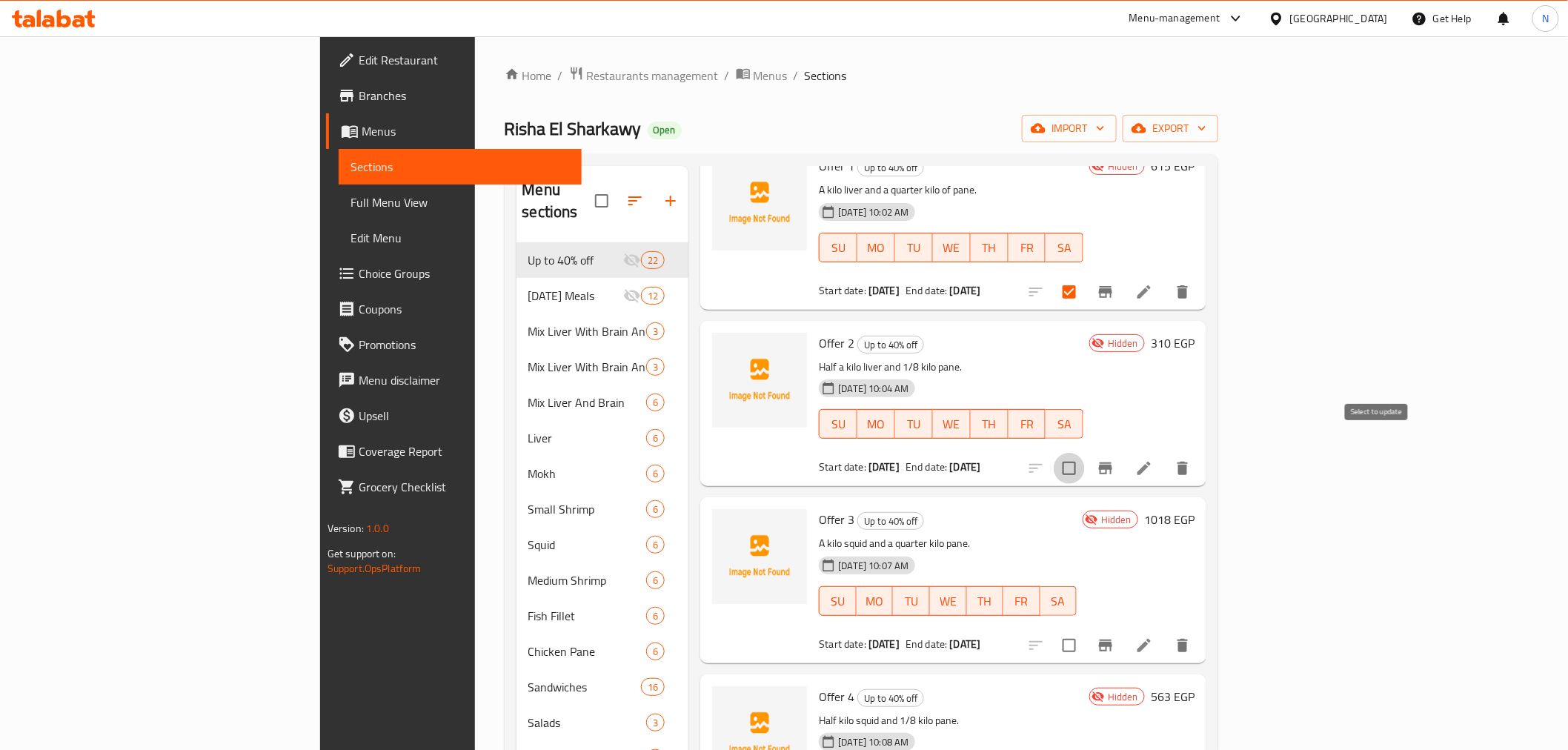
click at [1084, 453] on input "checkbox" at bounding box center [1070, 469] width 32 height 32
checkbox input "true"
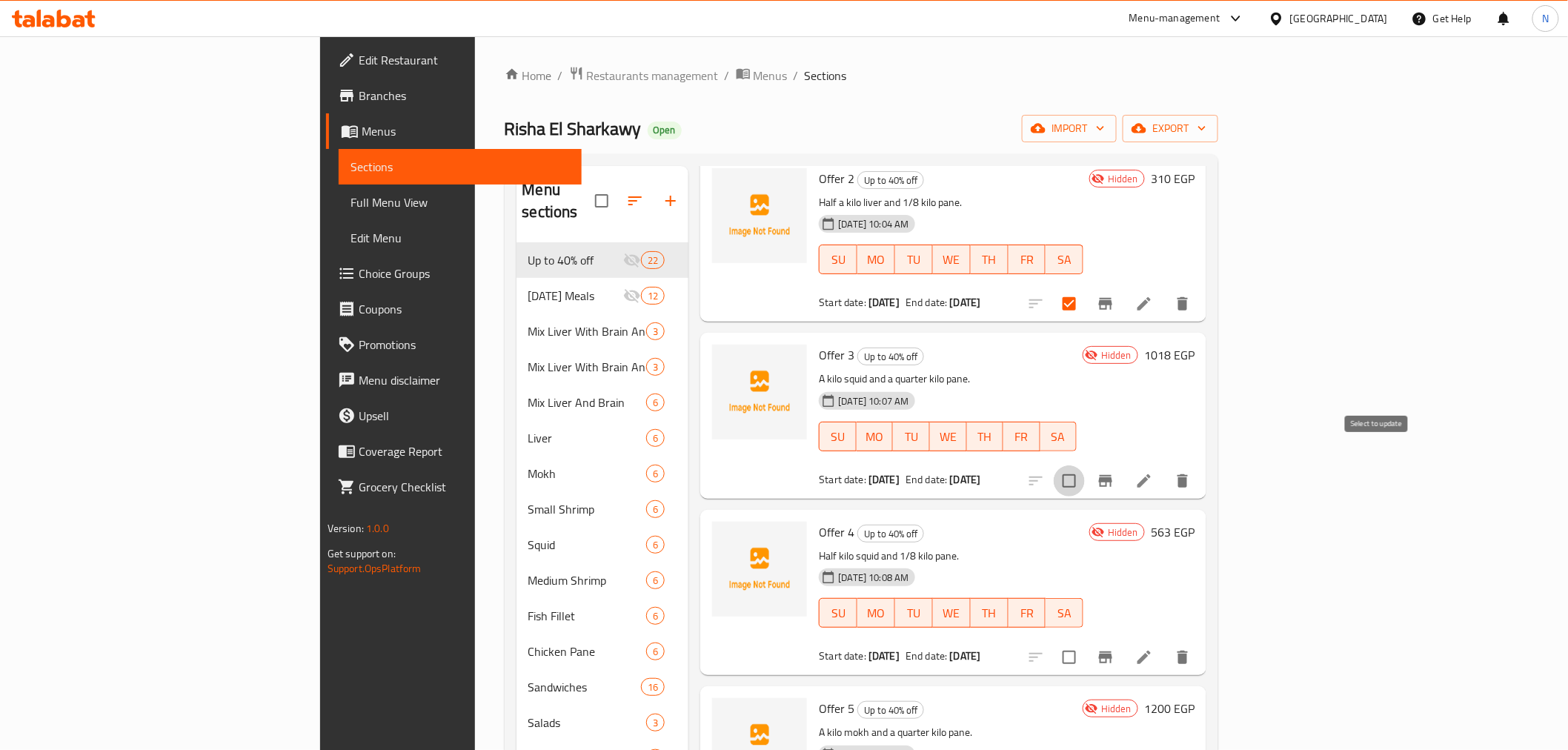
click at [1084, 465] on input "checkbox" at bounding box center [1070, 481] width 32 height 32
checkbox input "true"
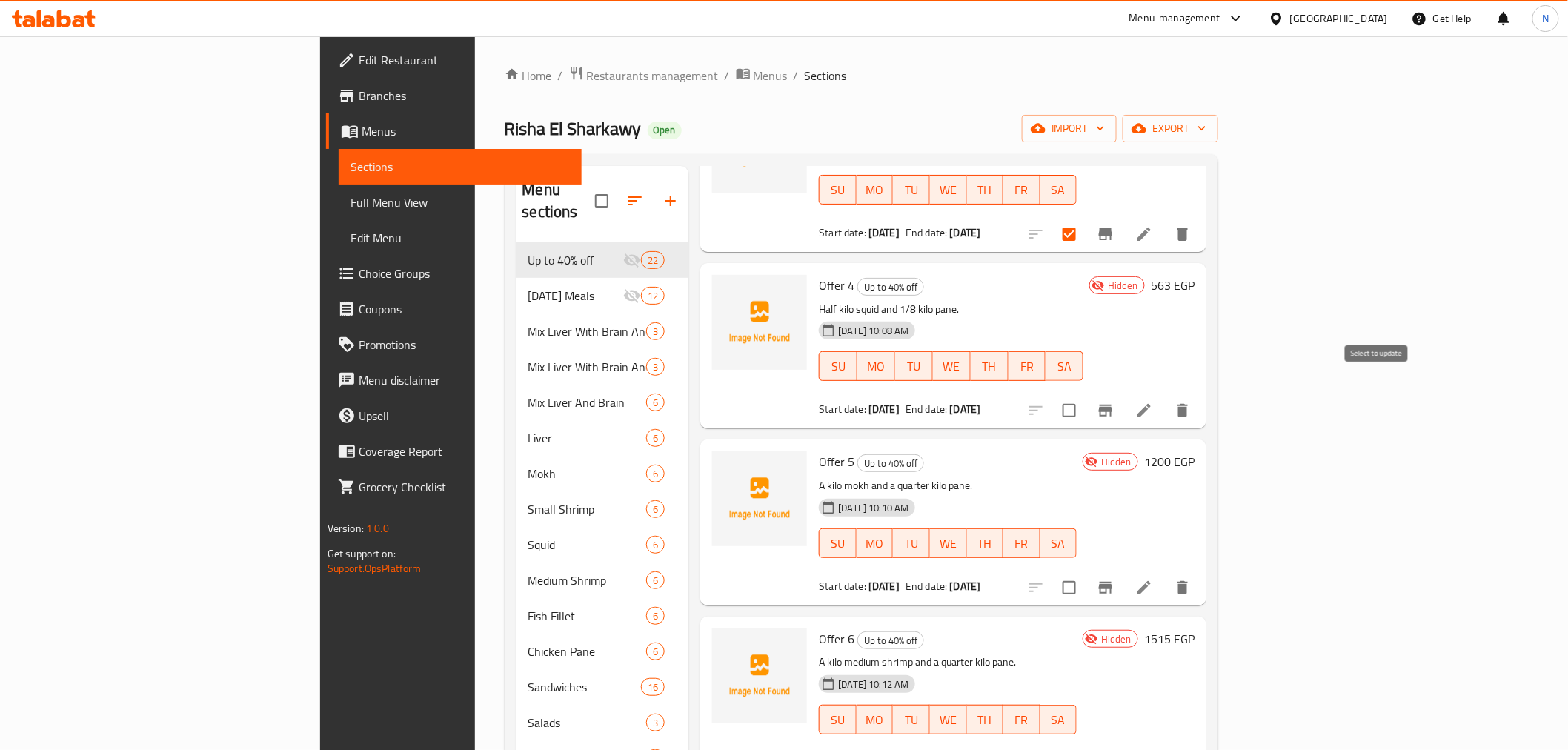
click at [1084, 396] on input "checkbox" at bounding box center [1070, 411] width 32 height 32
checkbox input "true"
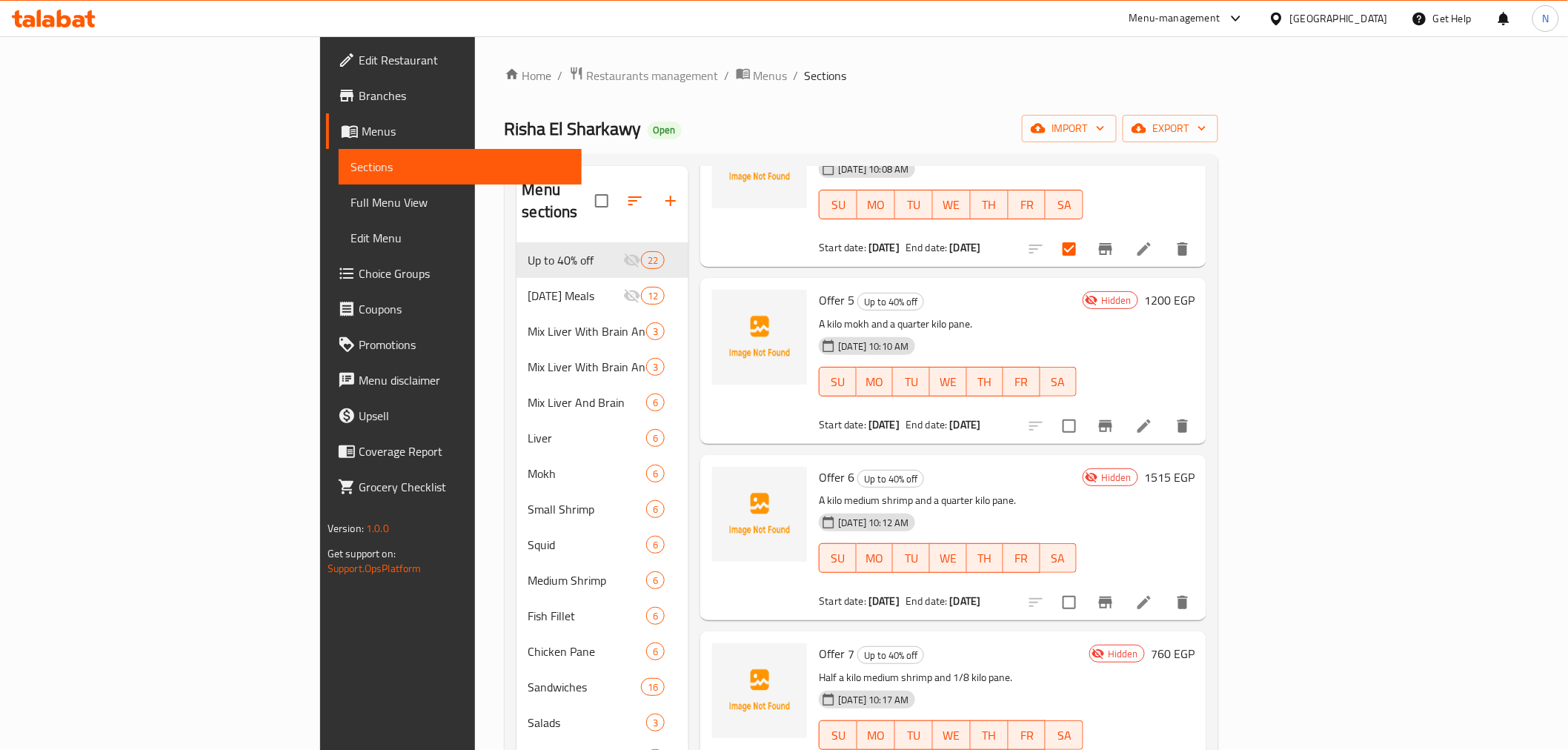
scroll to position [823, 0]
click at [1084, 407] on input "checkbox" at bounding box center [1070, 422] width 32 height 32
checkbox input "true"
click at [1084, 583] on input "checkbox" at bounding box center [1070, 599] width 32 height 32
checkbox input "true"
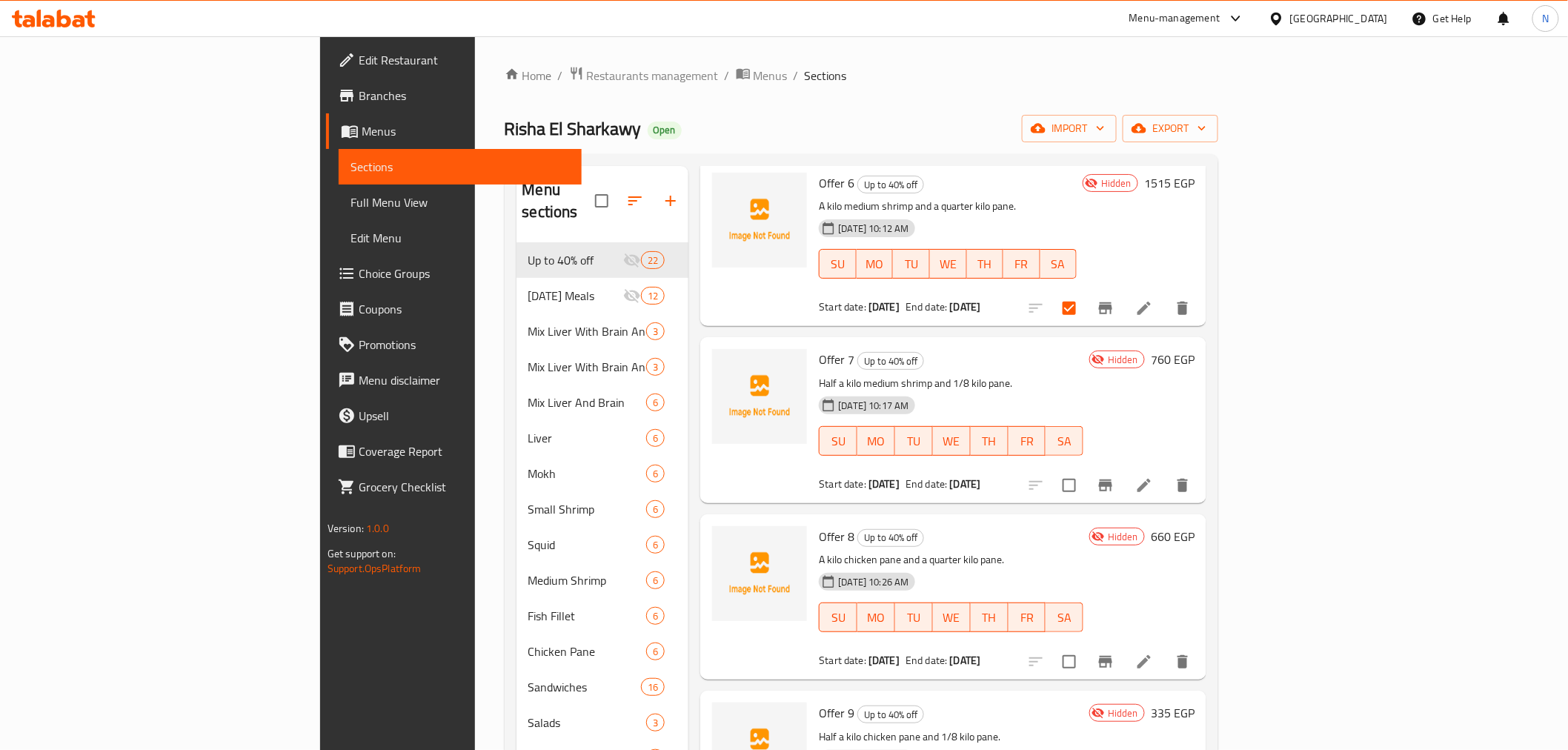
scroll to position [1152, 0]
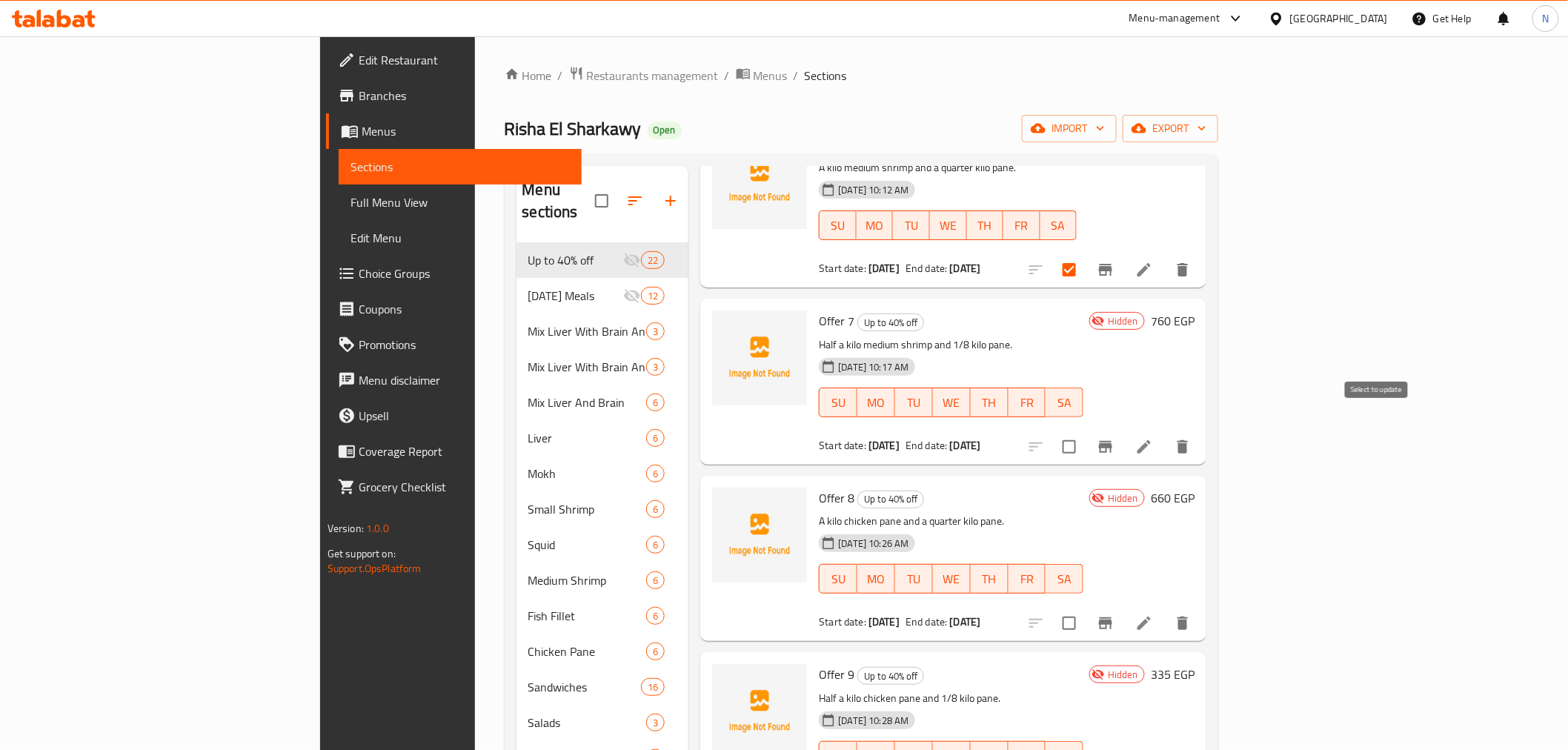
click at [1084, 431] on input "checkbox" at bounding box center [1070, 447] width 32 height 32
checkbox input "true"
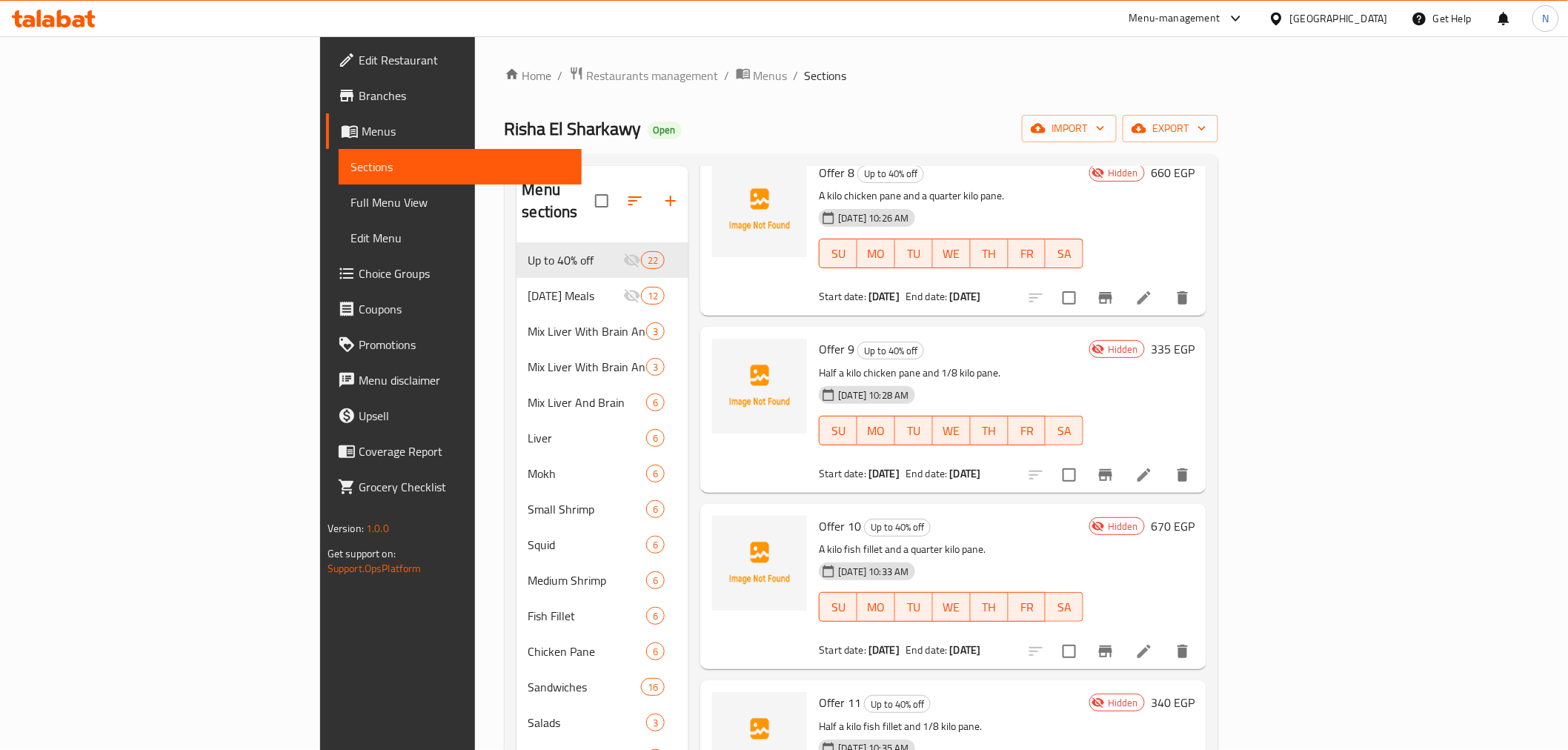
scroll to position [1482, 0]
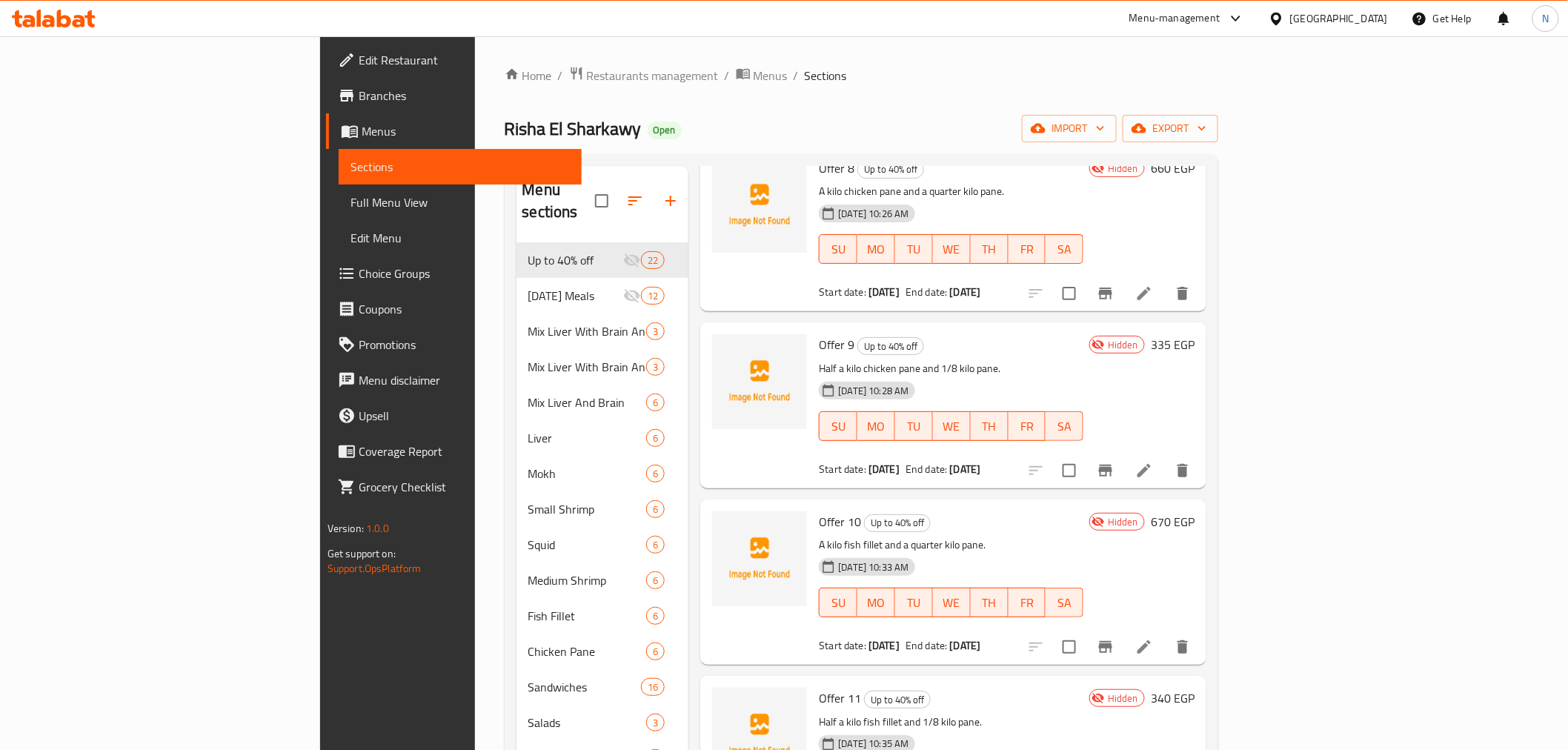
click at [1084, 278] on input "checkbox" at bounding box center [1070, 294] width 32 height 32
checkbox input "true"
click at [1084, 455] on input "checkbox" at bounding box center [1070, 471] width 32 height 32
checkbox input "true"
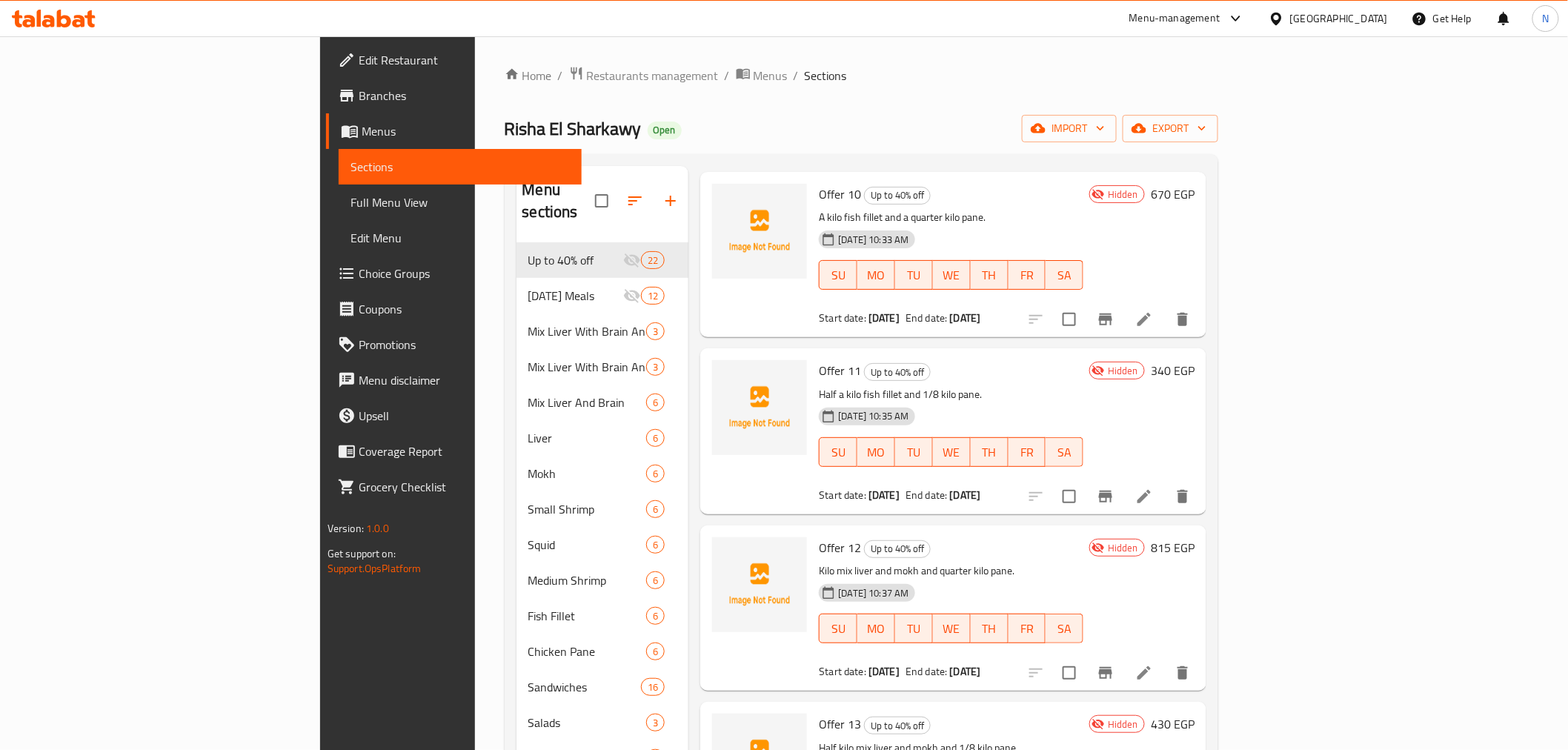
scroll to position [1811, 0]
click at [1084, 302] on input "checkbox" at bounding box center [1070, 318] width 32 height 32
checkbox input "true"
click at [1084, 480] on input "checkbox" at bounding box center [1070, 495] width 32 height 32
checkbox input "true"
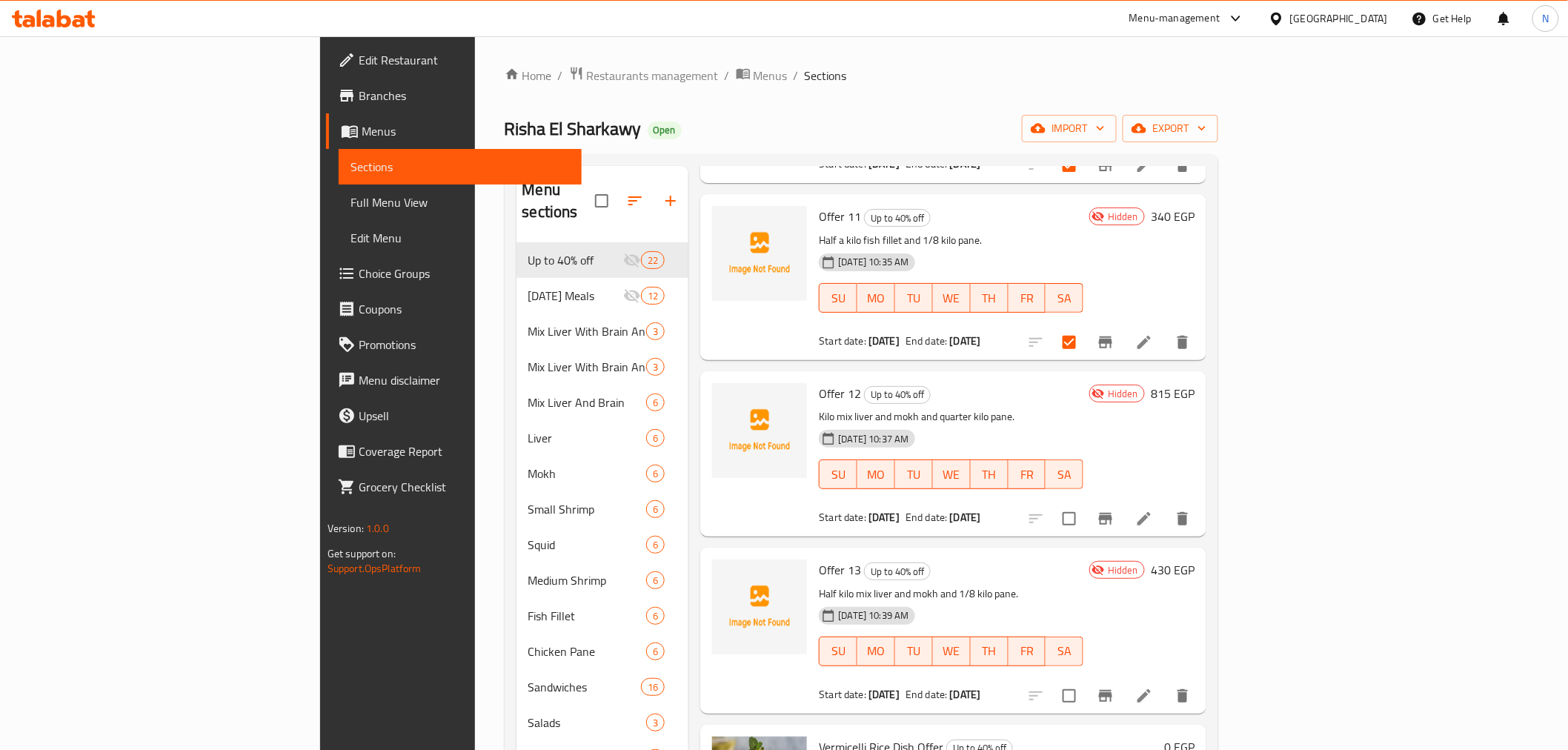
scroll to position [2058, 0]
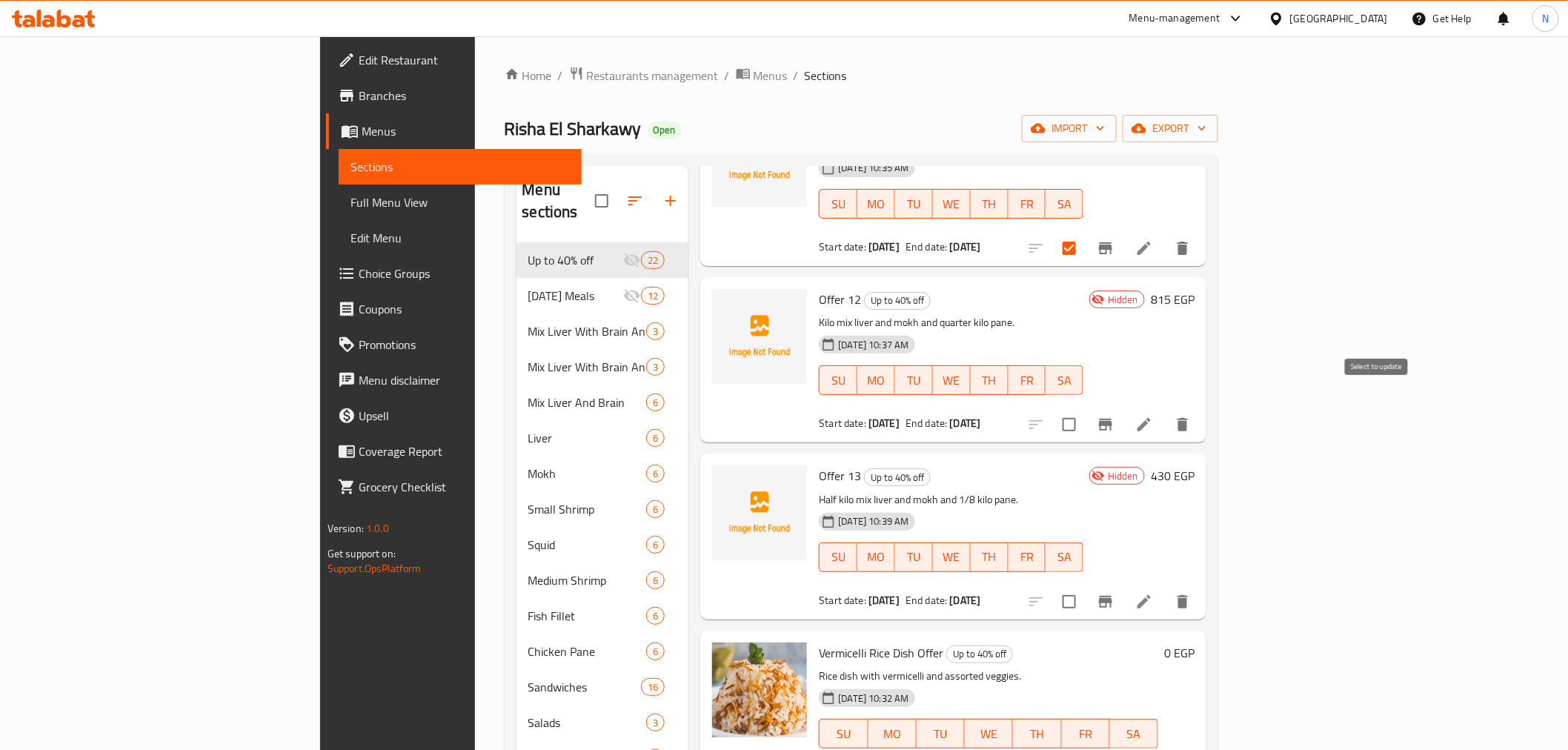
click at [1084, 409] on input "checkbox" at bounding box center [1070, 424] width 32 height 32
checkbox input "true"
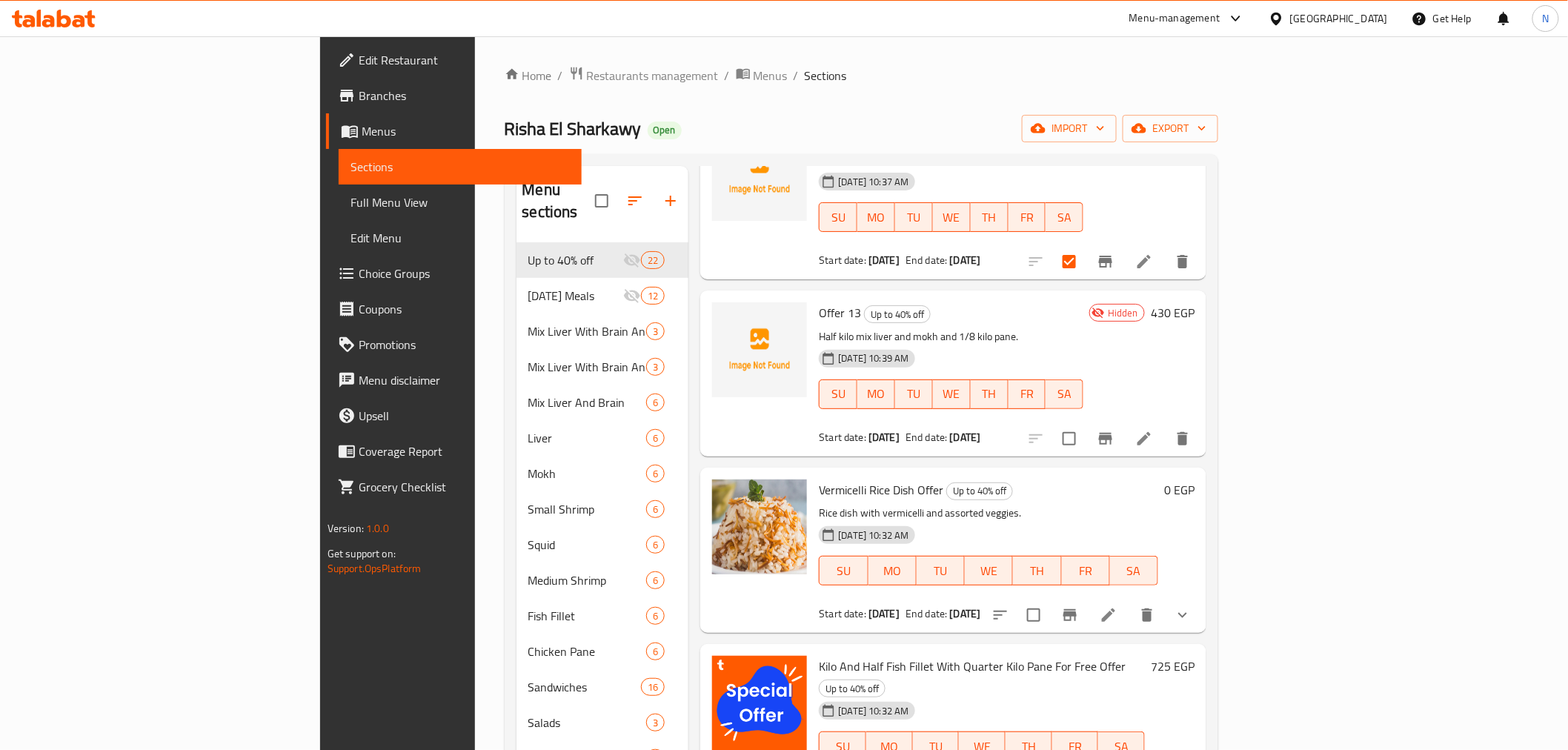
scroll to position [2222, 0]
click at [1084, 420] on input "checkbox" at bounding box center [1070, 436] width 32 height 32
checkbox input "true"
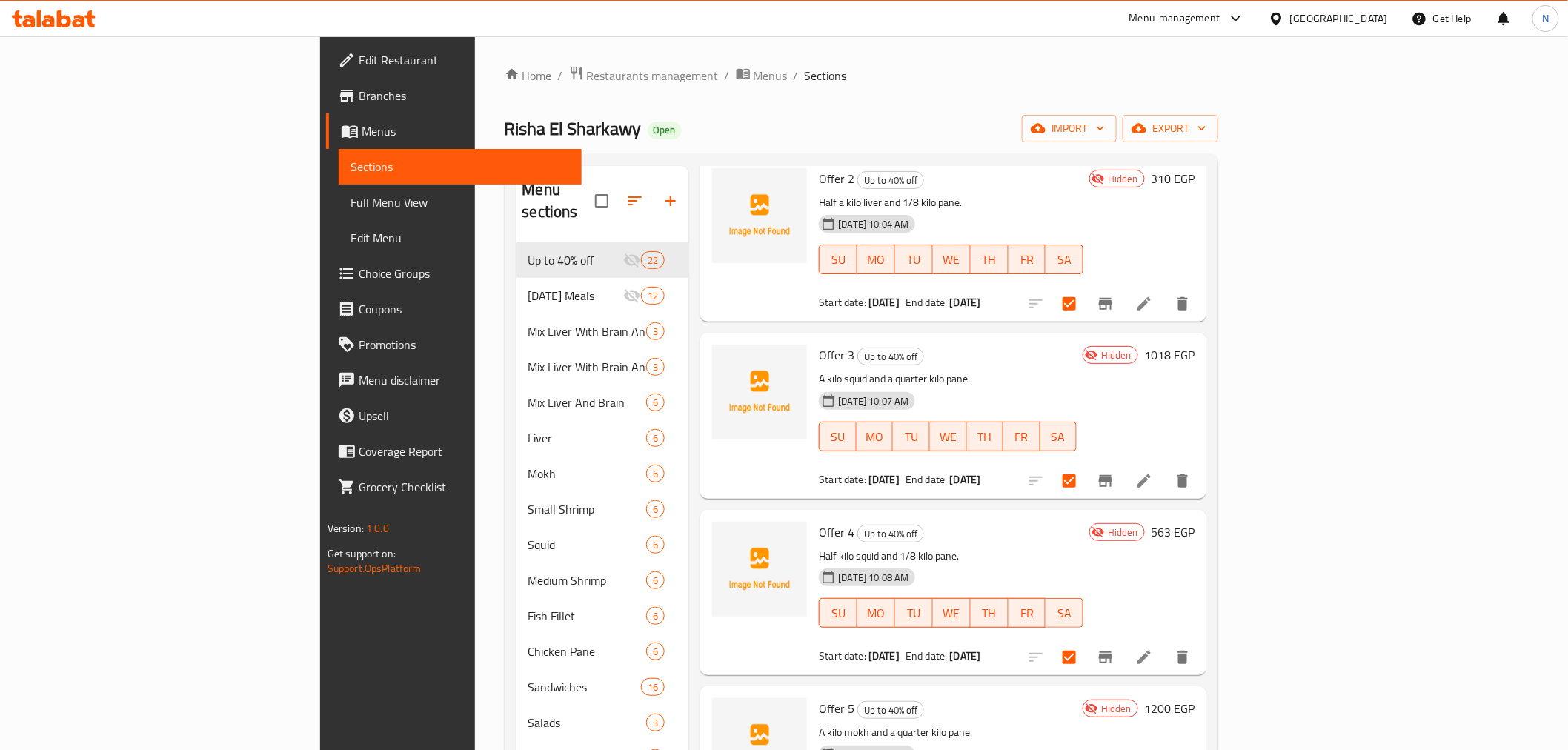
scroll to position [0, 0]
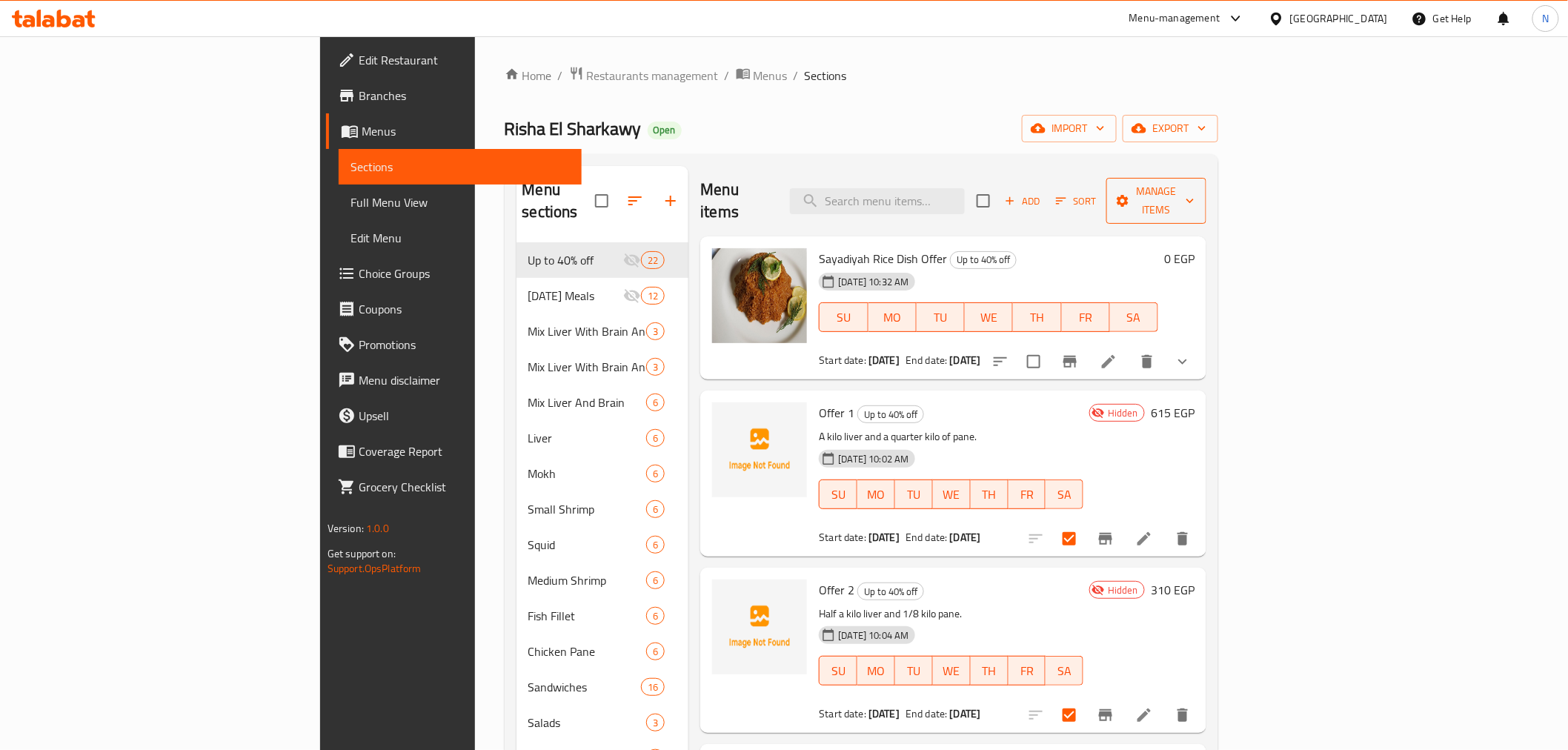
click at [1194, 198] on span "Manage items" at bounding box center [1156, 201] width 76 height 38
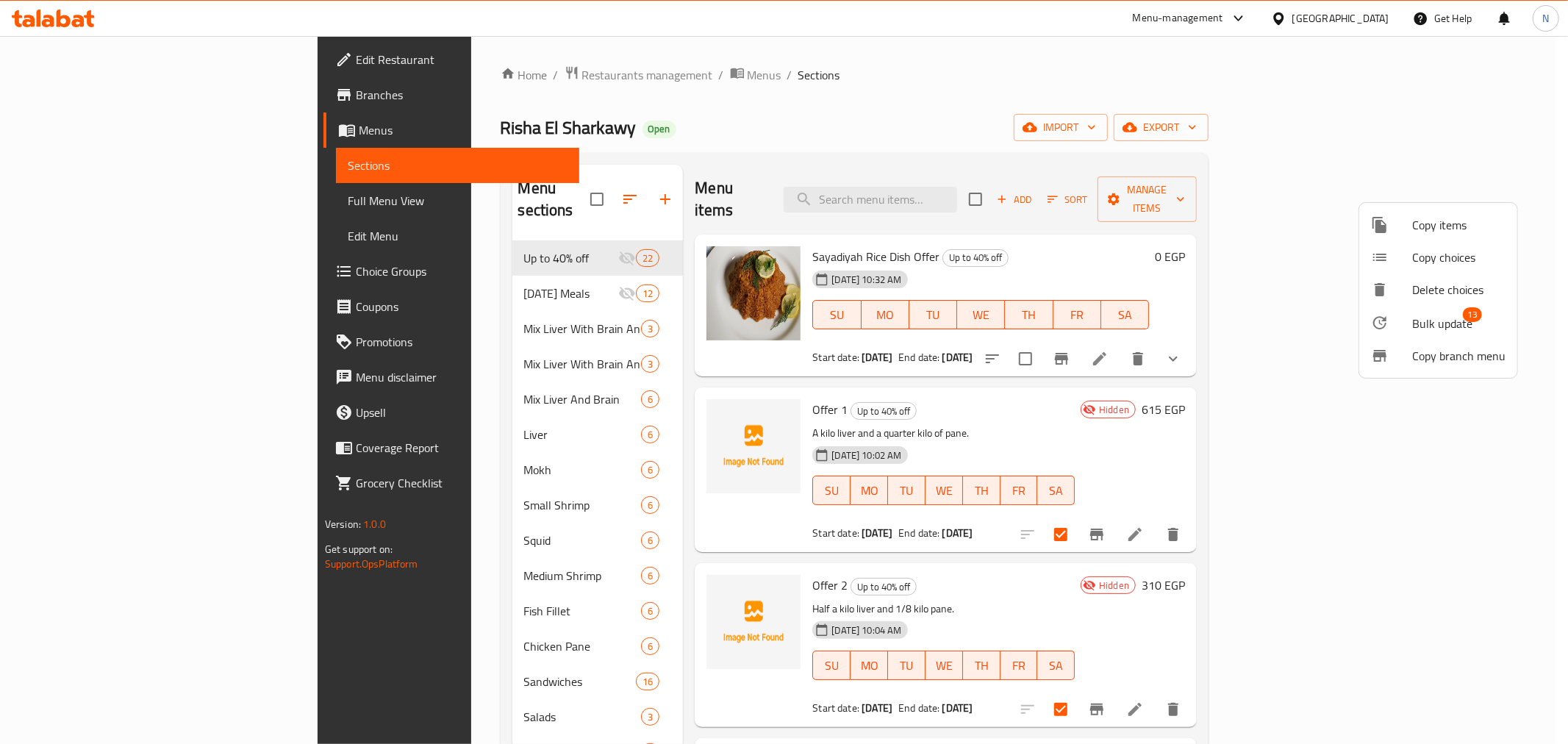
click at [1436, 314] on span "Bulk update" at bounding box center [1443, 323] width 61 height 18
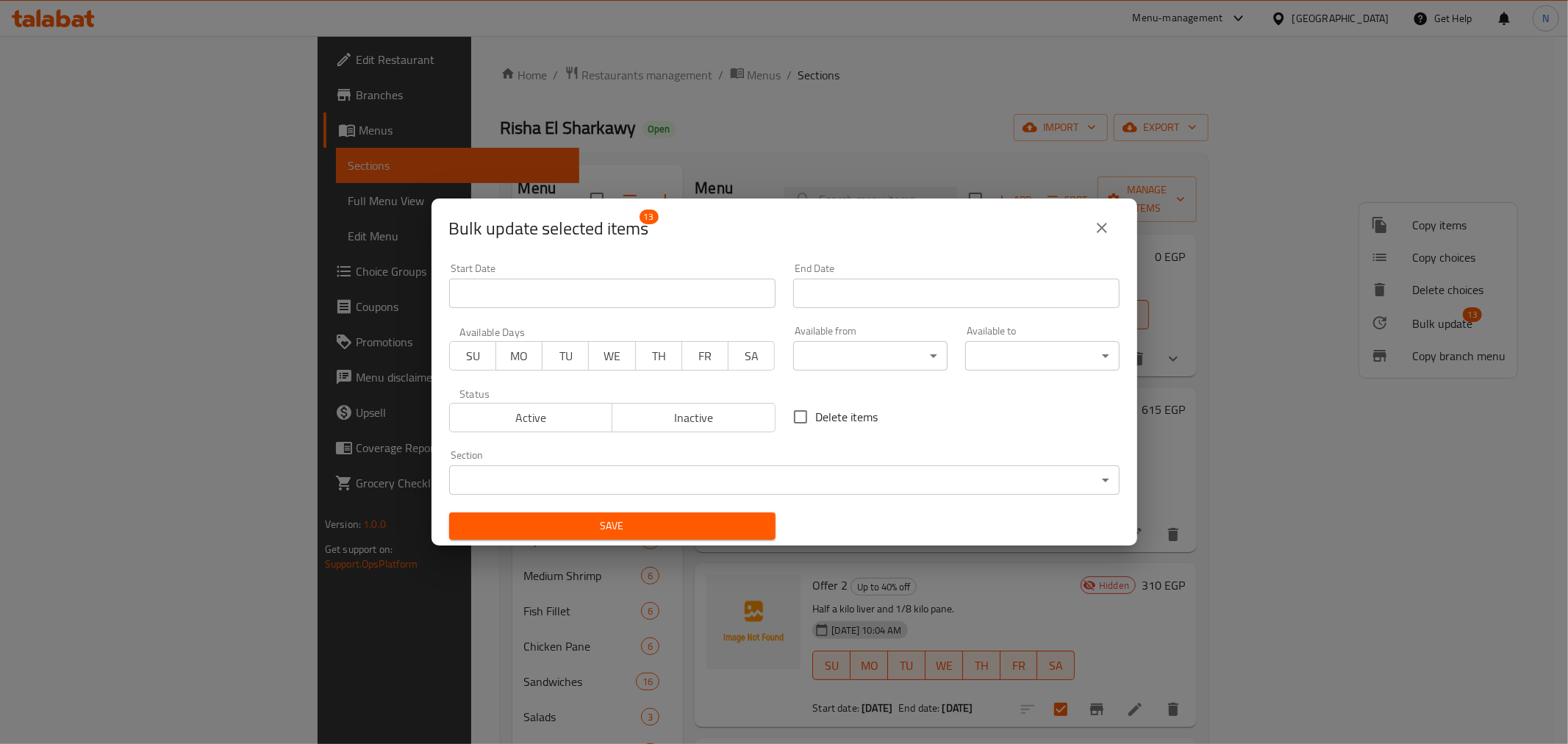
click at [627, 474] on body "​ Menu-management Egypt Get Help N Edit Restaurant Branches Menus Sections Full…" at bounding box center [784, 390] width 1568 height 708
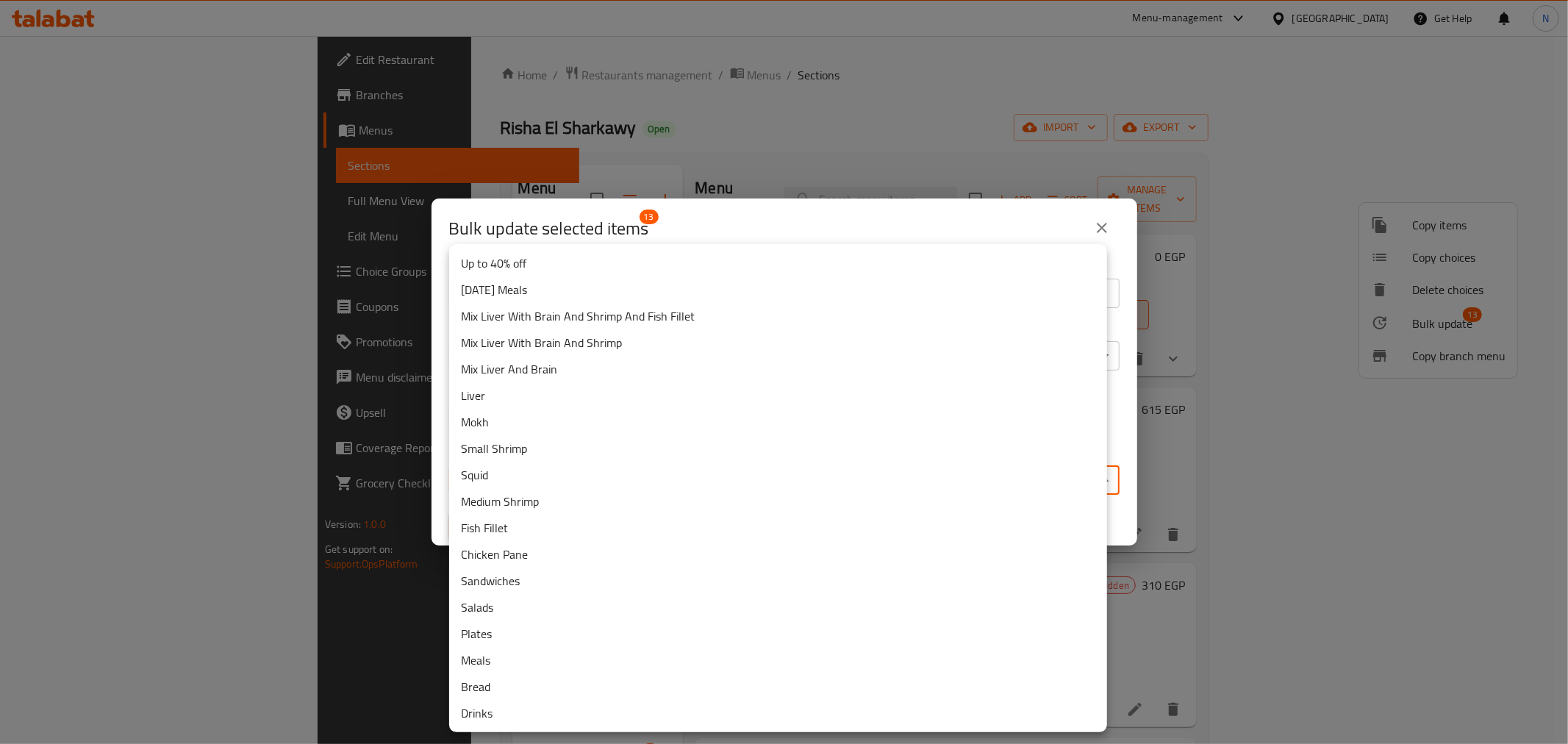
click at [669, 317] on li "Mix Liver With Brain And Shrimp And Fish Fillet" at bounding box center [779, 315] width 658 height 26
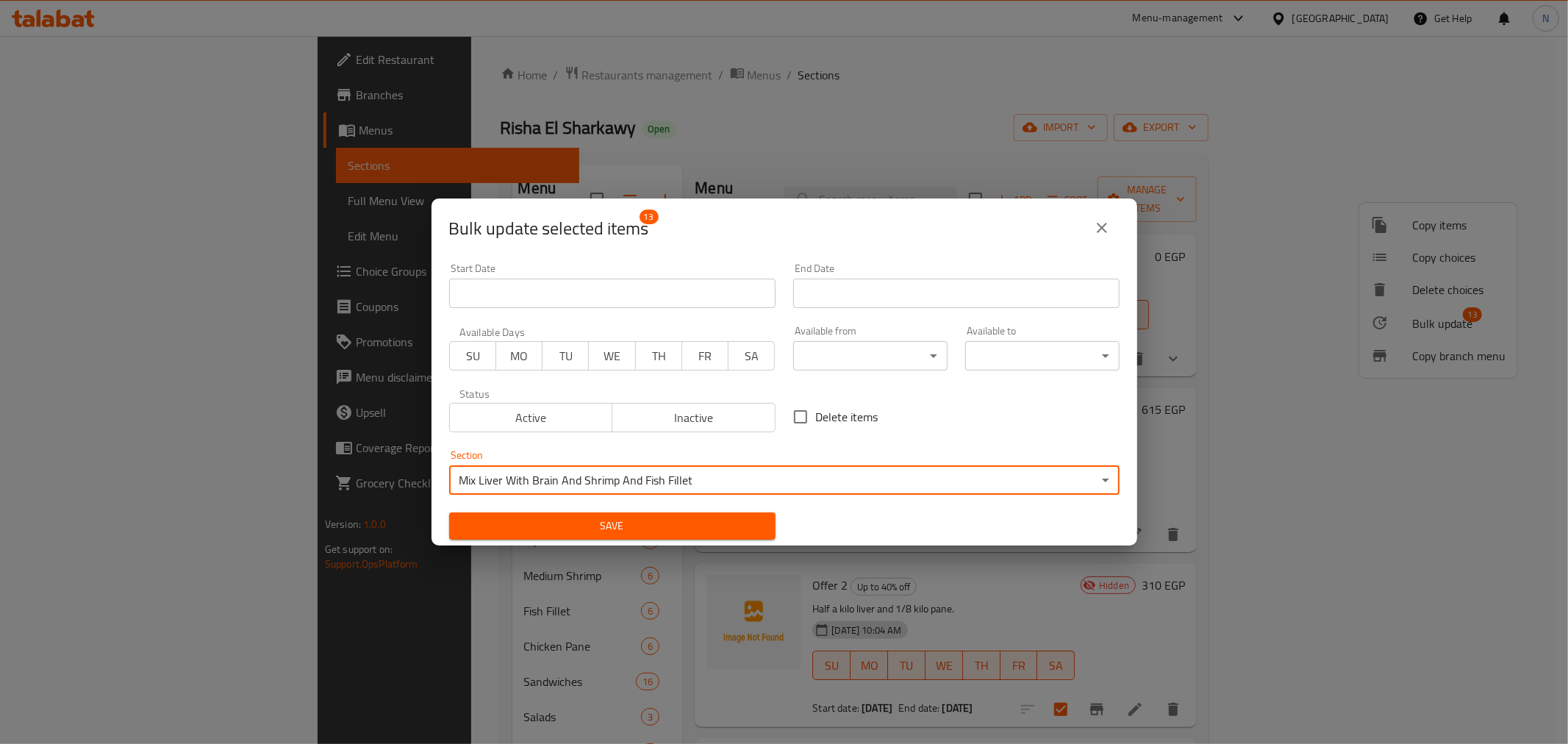
click at [622, 532] on span "Save" at bounding box center [612, 526] width 303 height 19
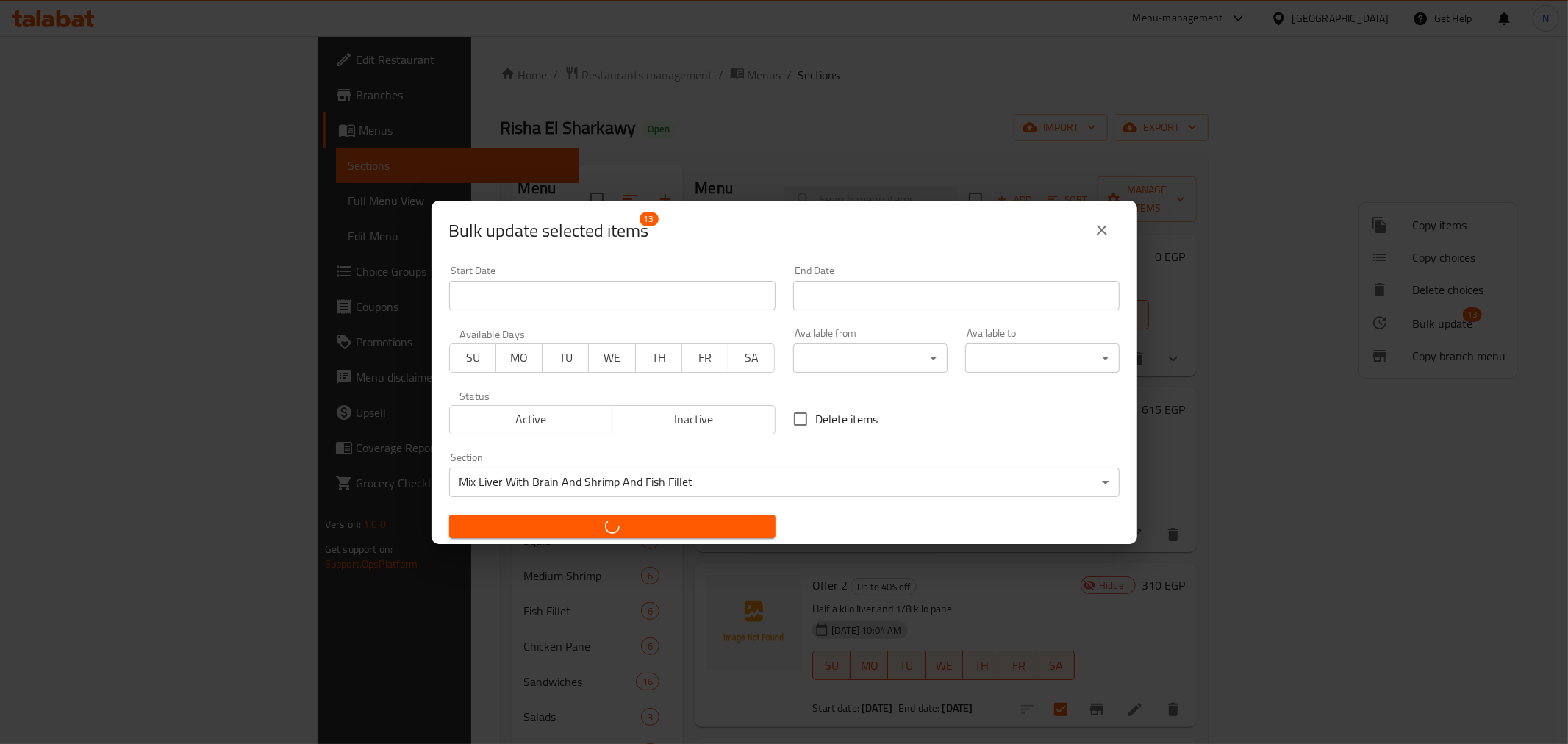
checkbox input "false"
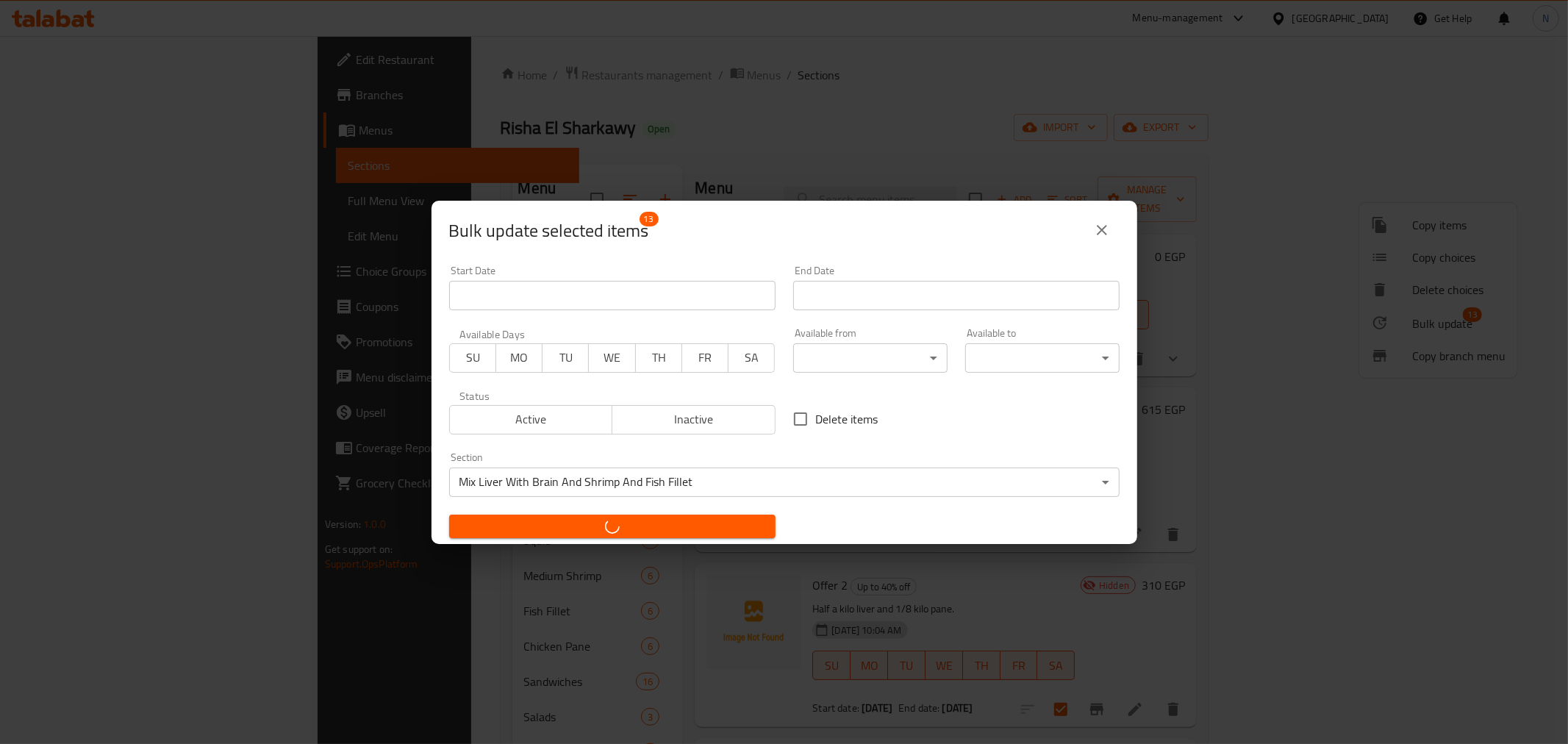
checkbox input "false"
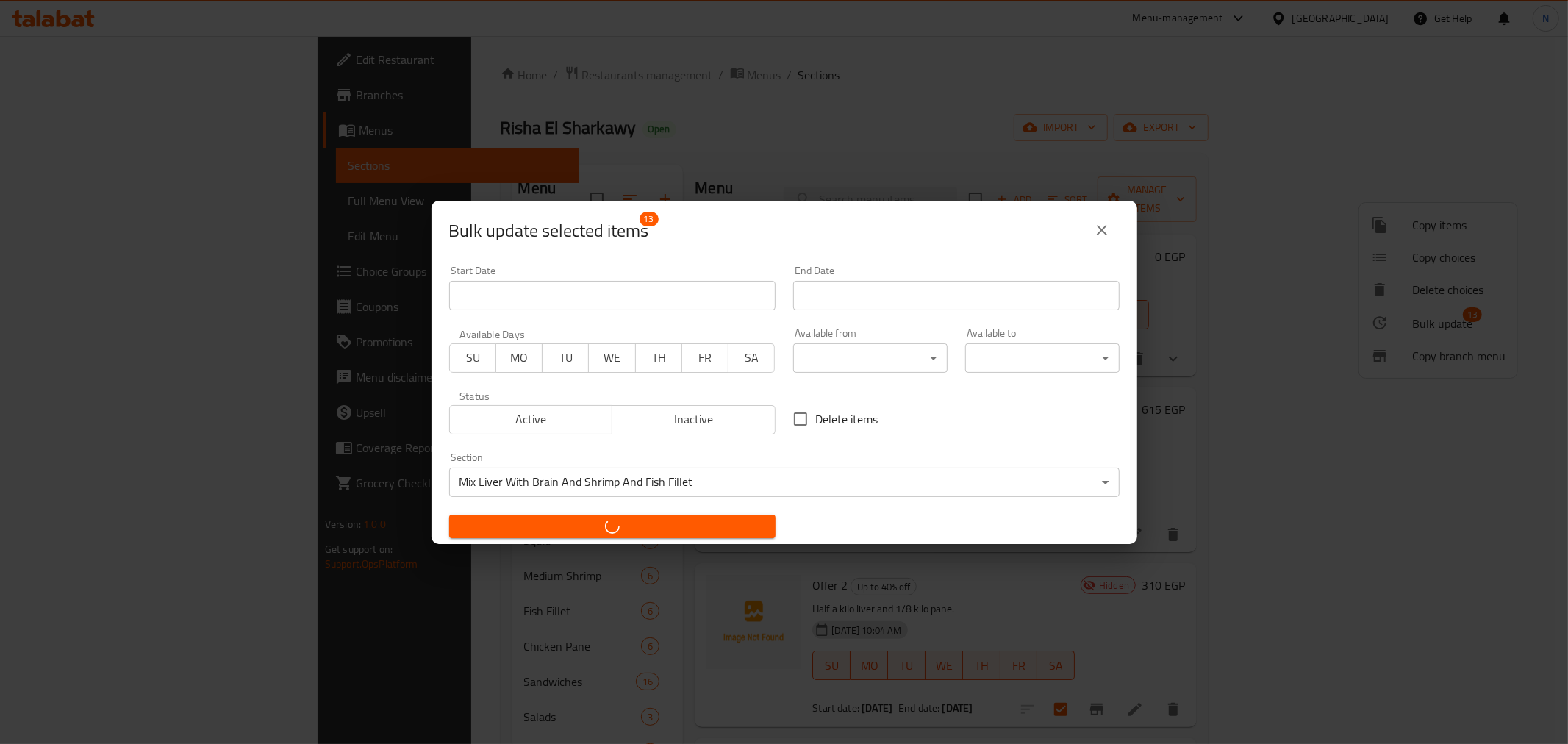
checkbox input "false"
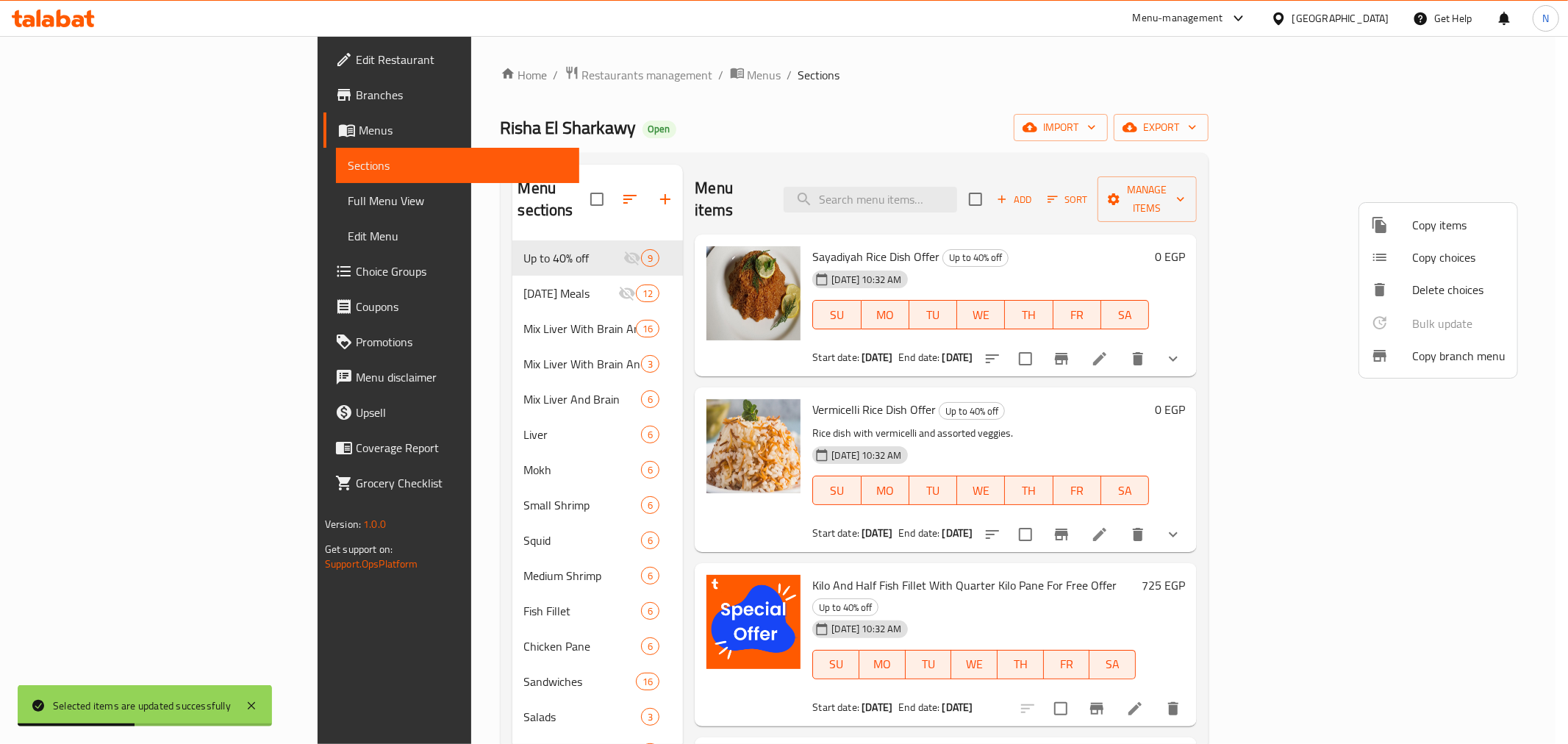
click at [483, 300] on div at bounding box center [784, 372] width 1568 height 744
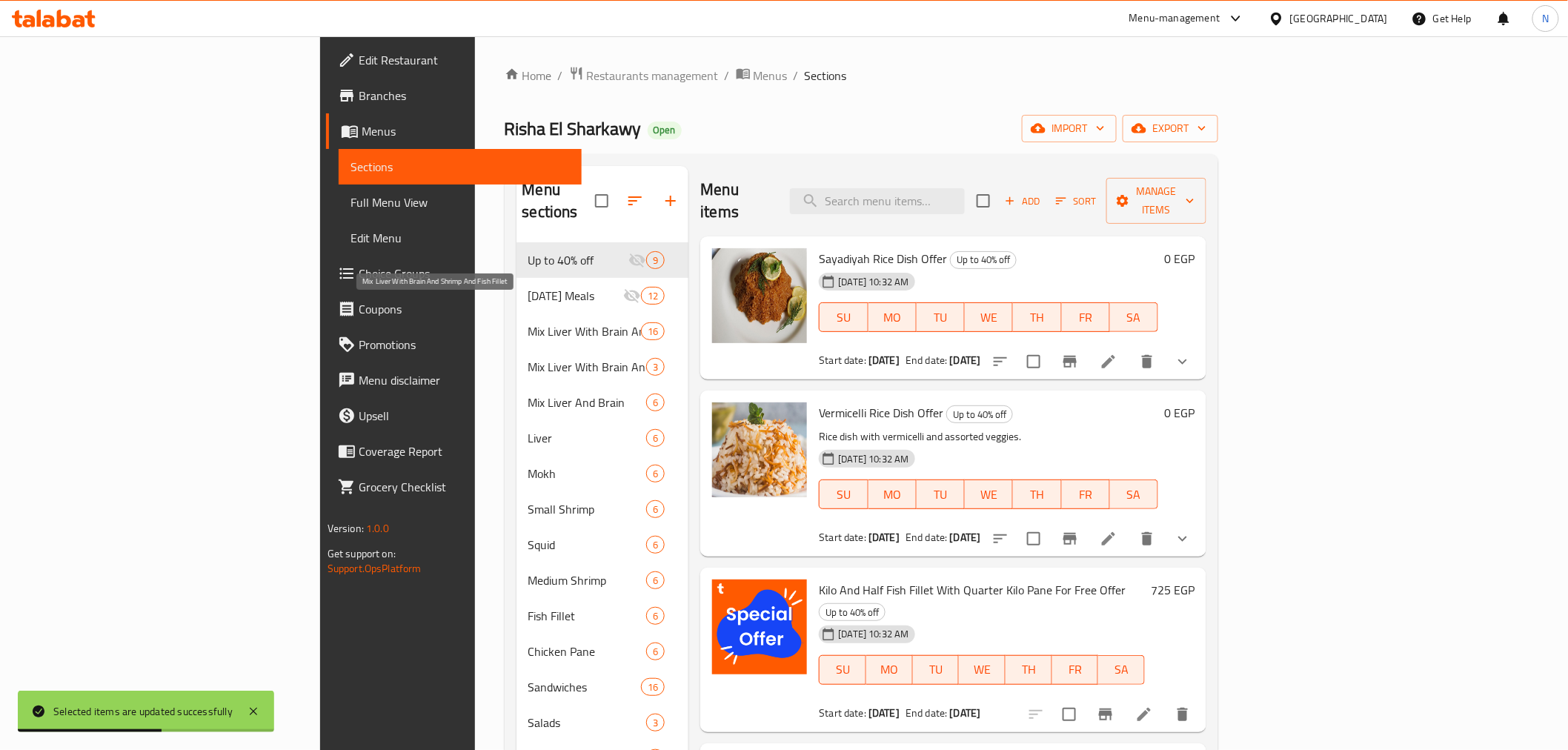
click at [528, 323] on span "Mix Liver With Brain And Shrimp And Fish Fillet" at bounding box center [584, 332] width 113 height 18
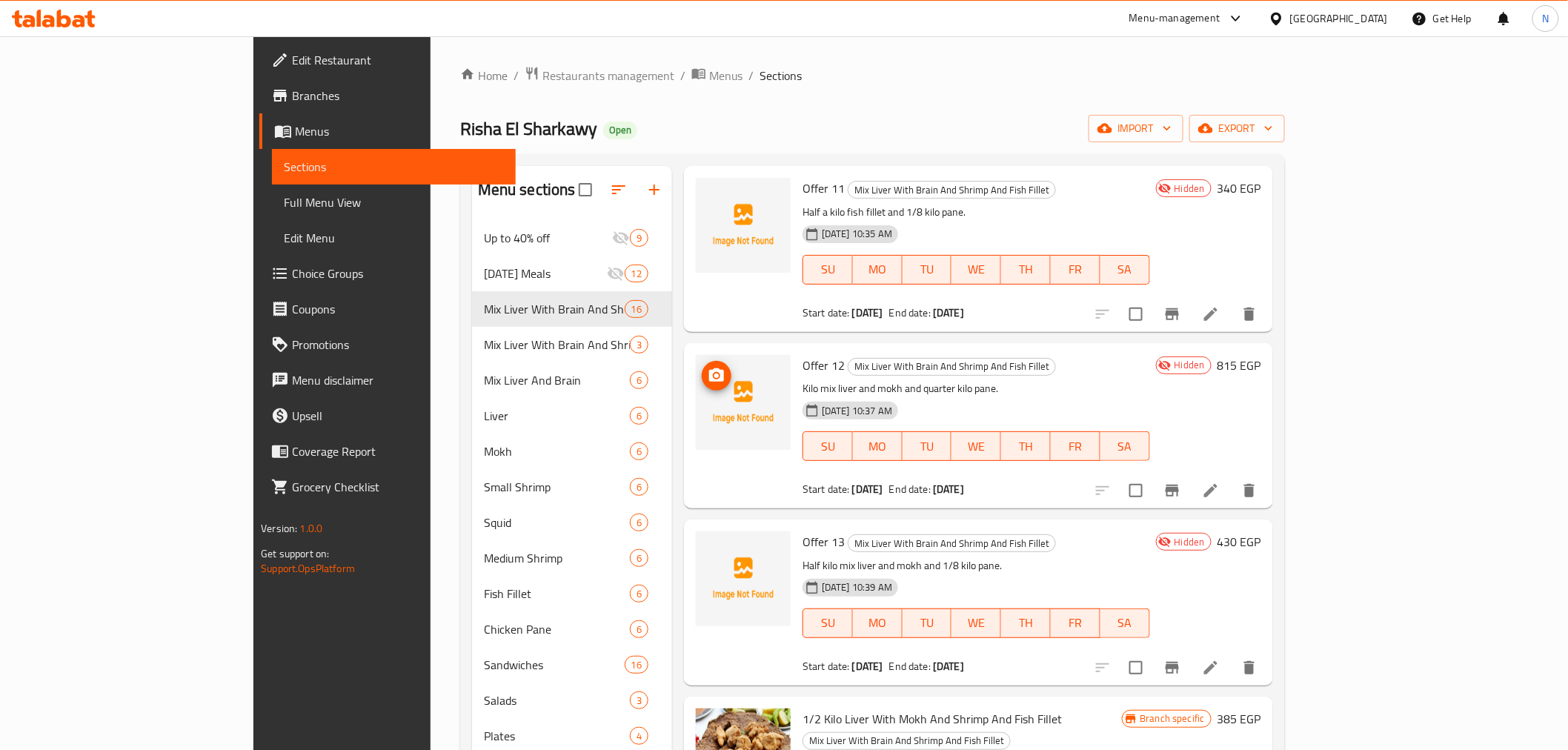
scroll to position [2002, 0]
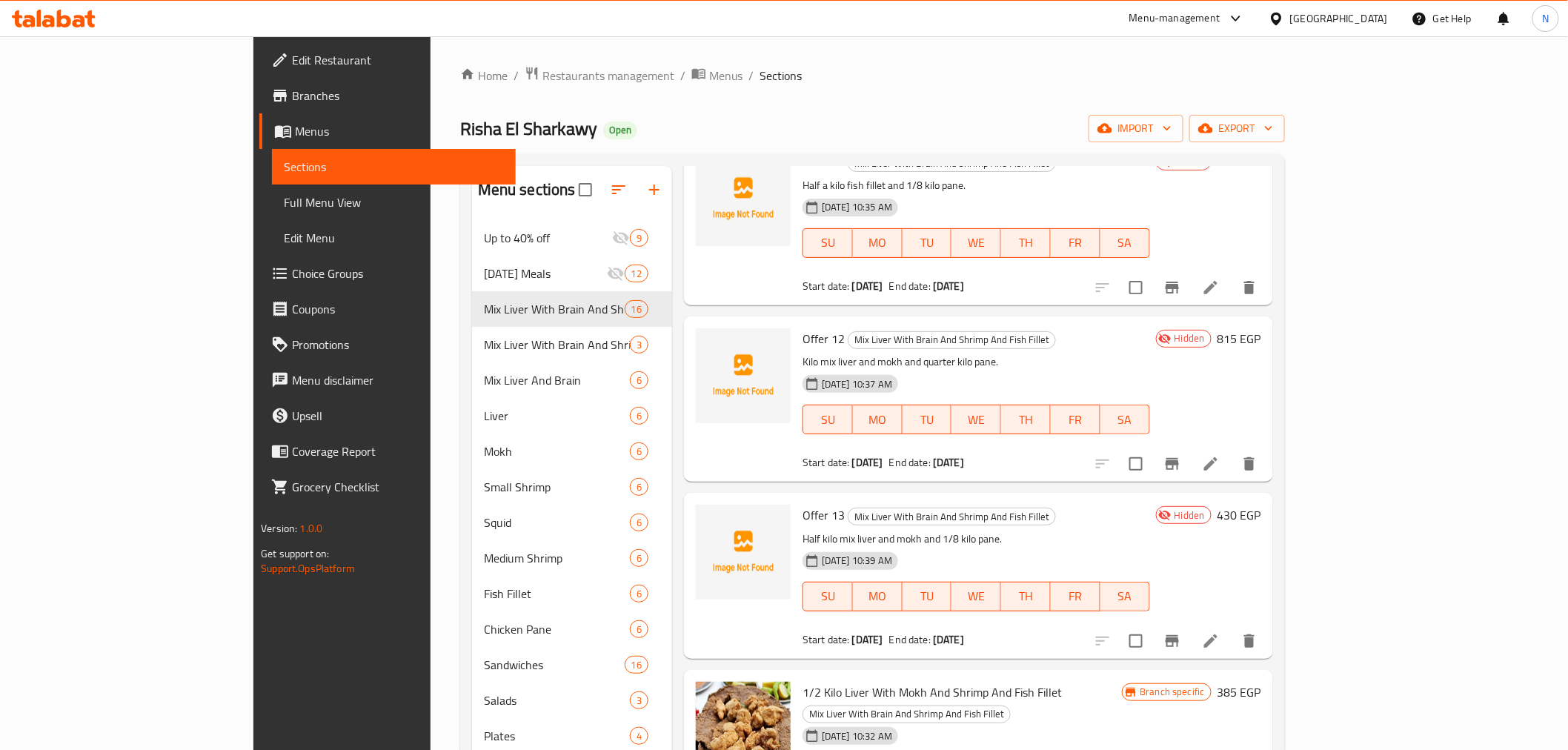
click at [889, 453] on span "End date:" at bounding box center [910, 463] width 41 height 20
click at [852, 453] on b "[DATE]" at bounding box center [867, 463] width 32 height 20
drag, startPoint x: 741, startPoint y: 441, endPoint x: 958, endPoint y: 447, distance: 217.1
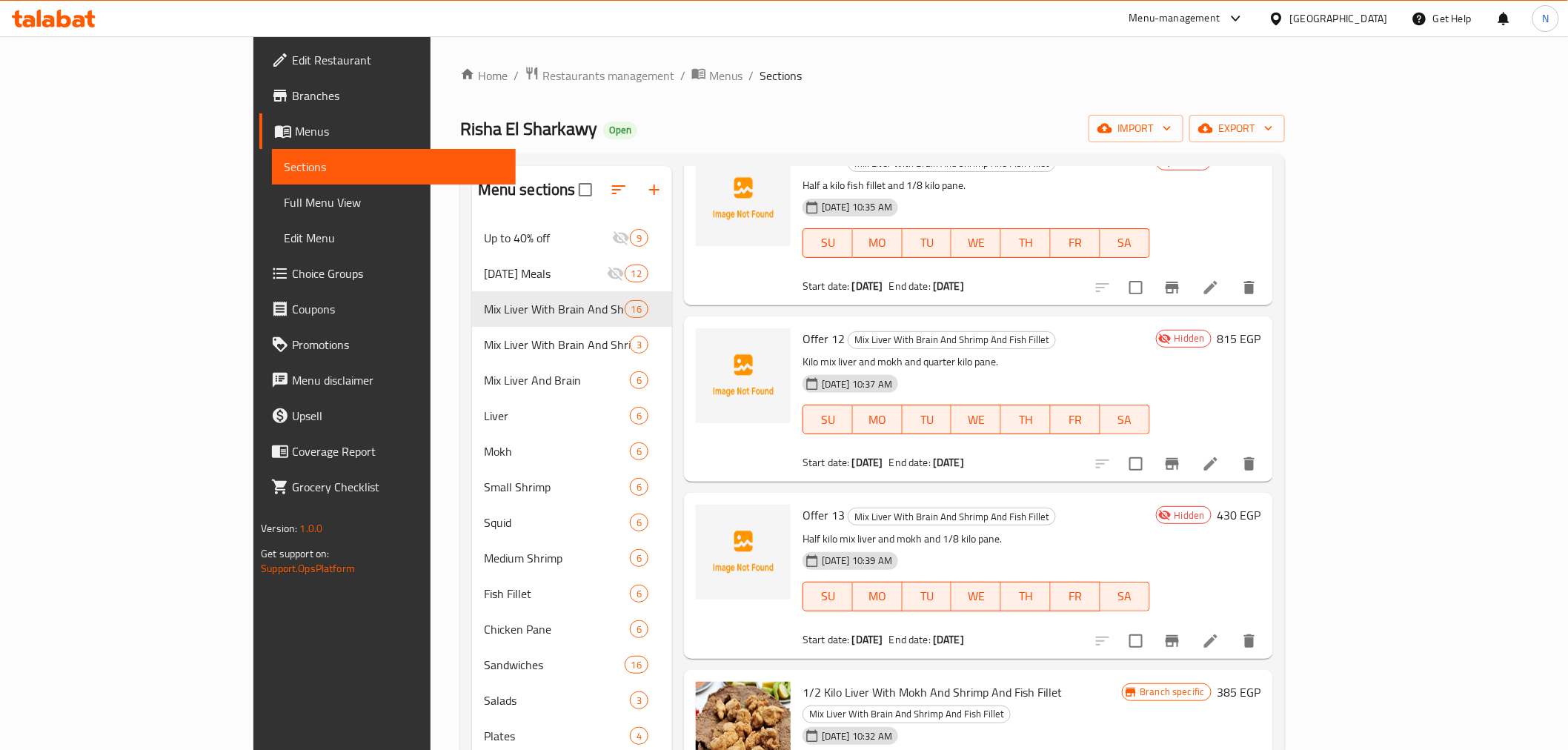
click at [958, 455] on div "Start date: 16-09-2025 End date: 31-10-2025" at bounding box center [976, 462] width 347 height 15
copy div "Start date: 16-09-2025 End date: 31-10-2025"
click at [890, 453] on span "End date:" at bounding box center [910, 463] width 41 height 20
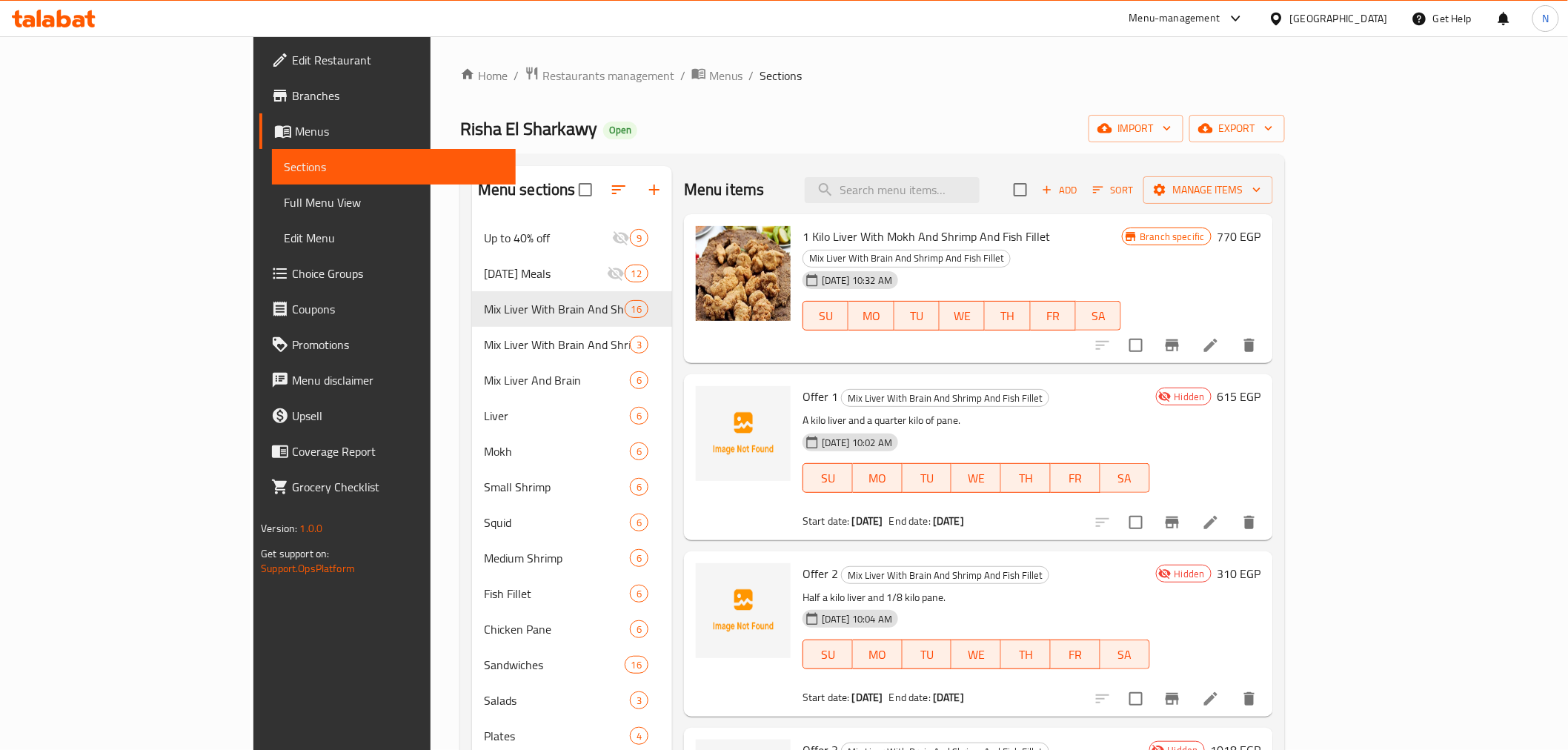
click at [889, 511] on span "End date:" at bounding box center [910, 521] width 41 height 20
drag, startPoint x: 852, startPoint y: 498, endPoint x: 956, endPoint y: 494, distance: 104.1
click at [956, 513] on div "Start date: 16-09-2025 End date: 31-10-2025" at bounding box center [976, 520] width 347 height 15
copy div "End date: 31-10-2025"
click at [1150, 412] on p "A kilo liver and a quarter kilo of pane." at bounding box center [976, 420] width 347 height 19
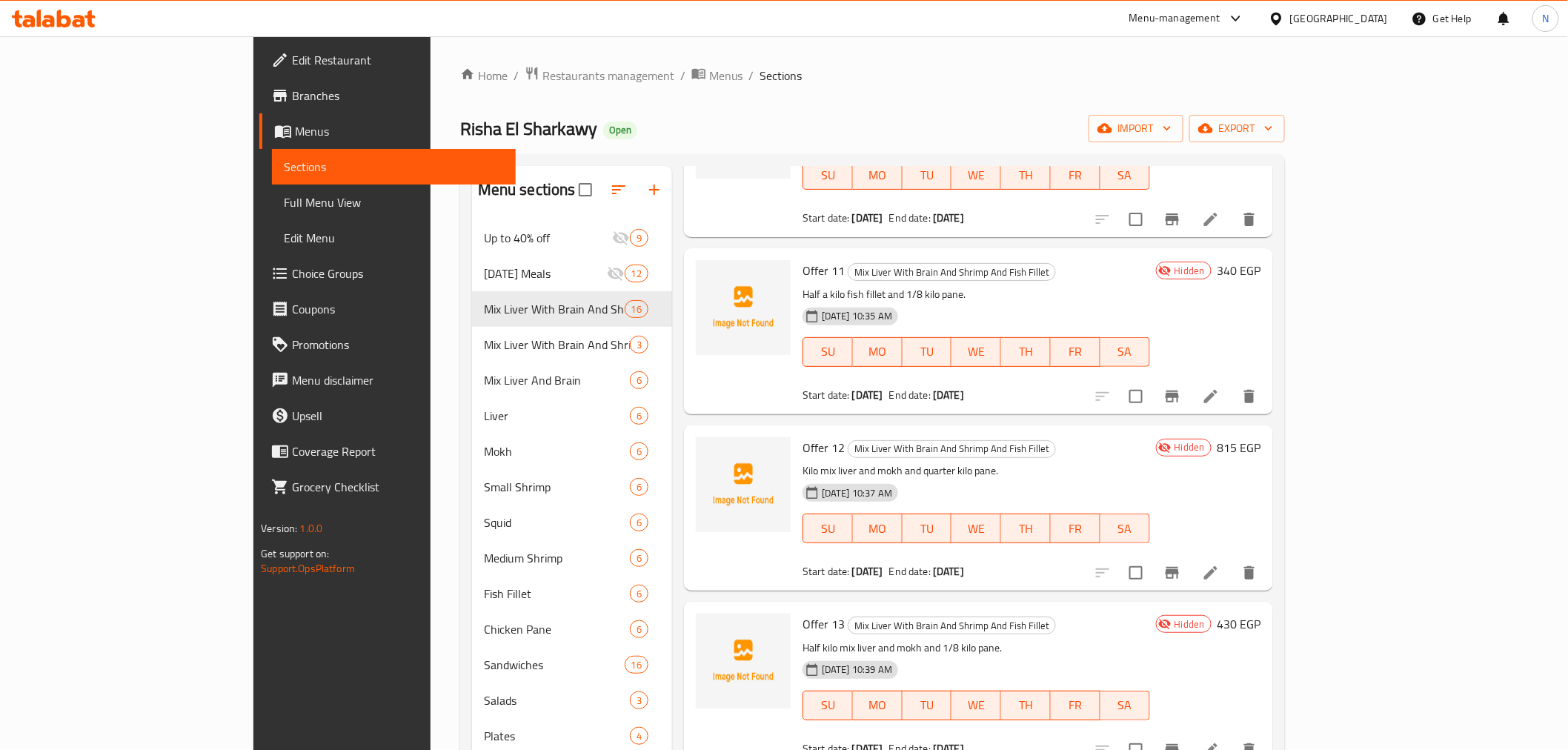
scroll to position [2002, 0]
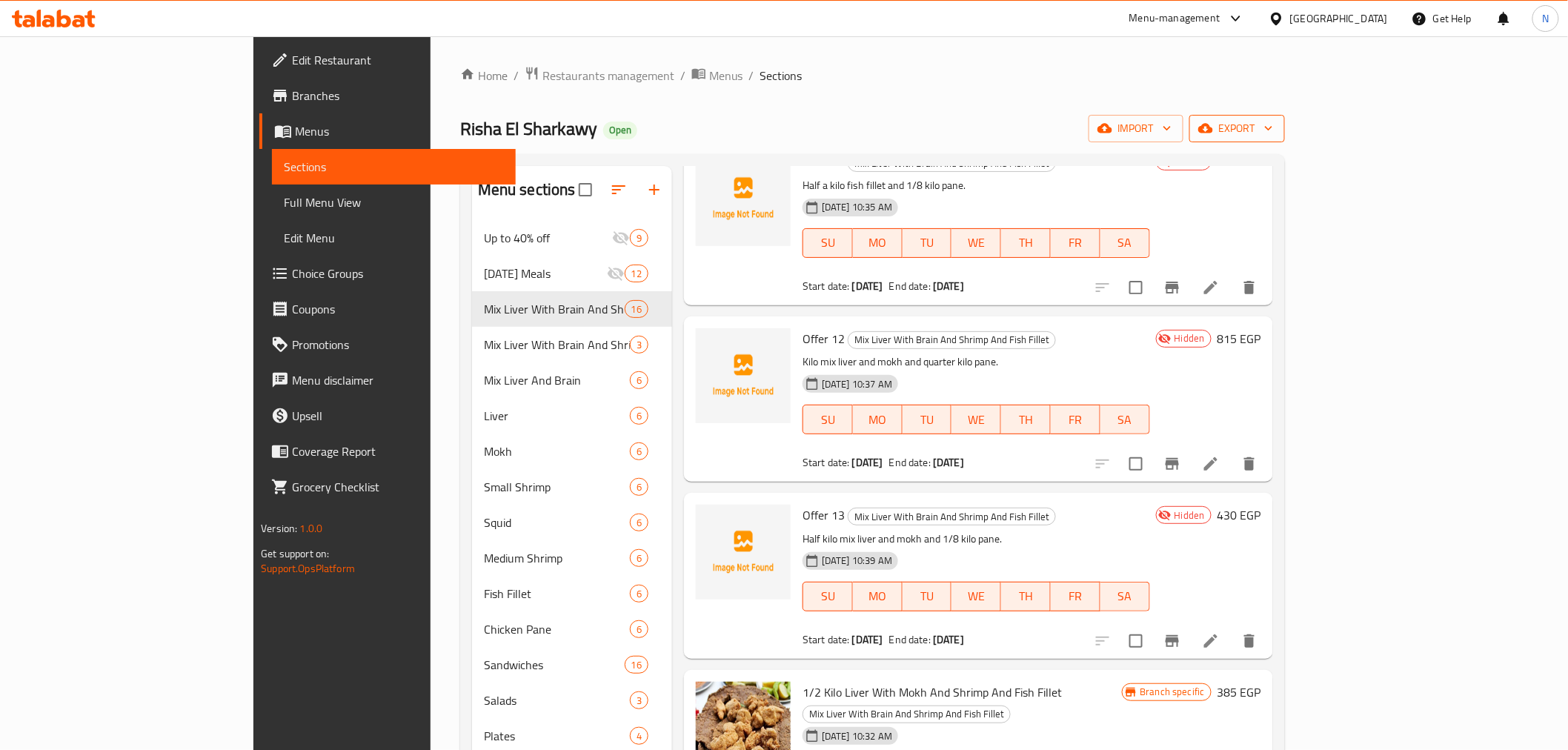
click at [1273, 126] on span "export" at bounding box center [1236, 128] width 72 height 19
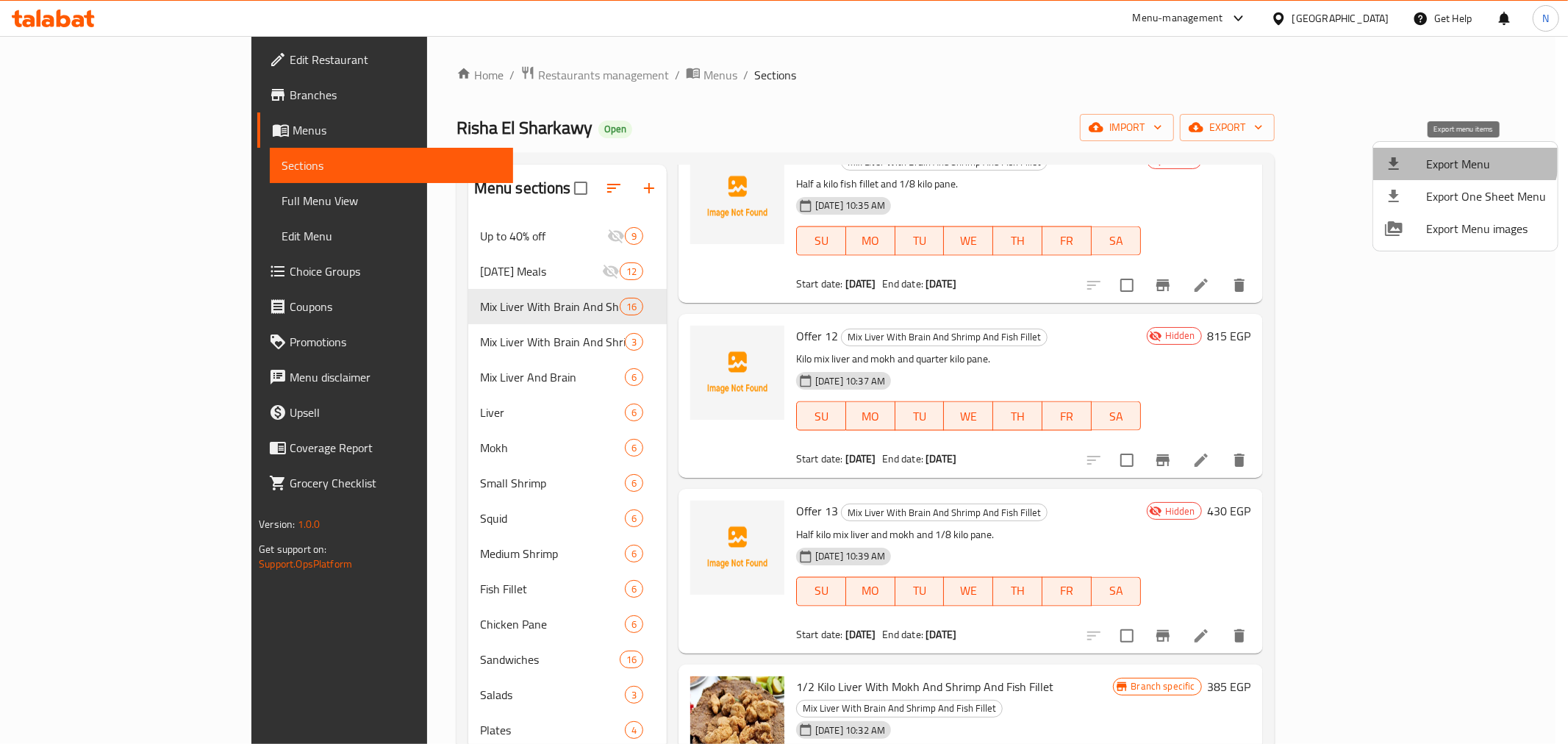
click at [1464, 156] on span "Export Menu" at bounding box center [1487, 163] width 119 height 18
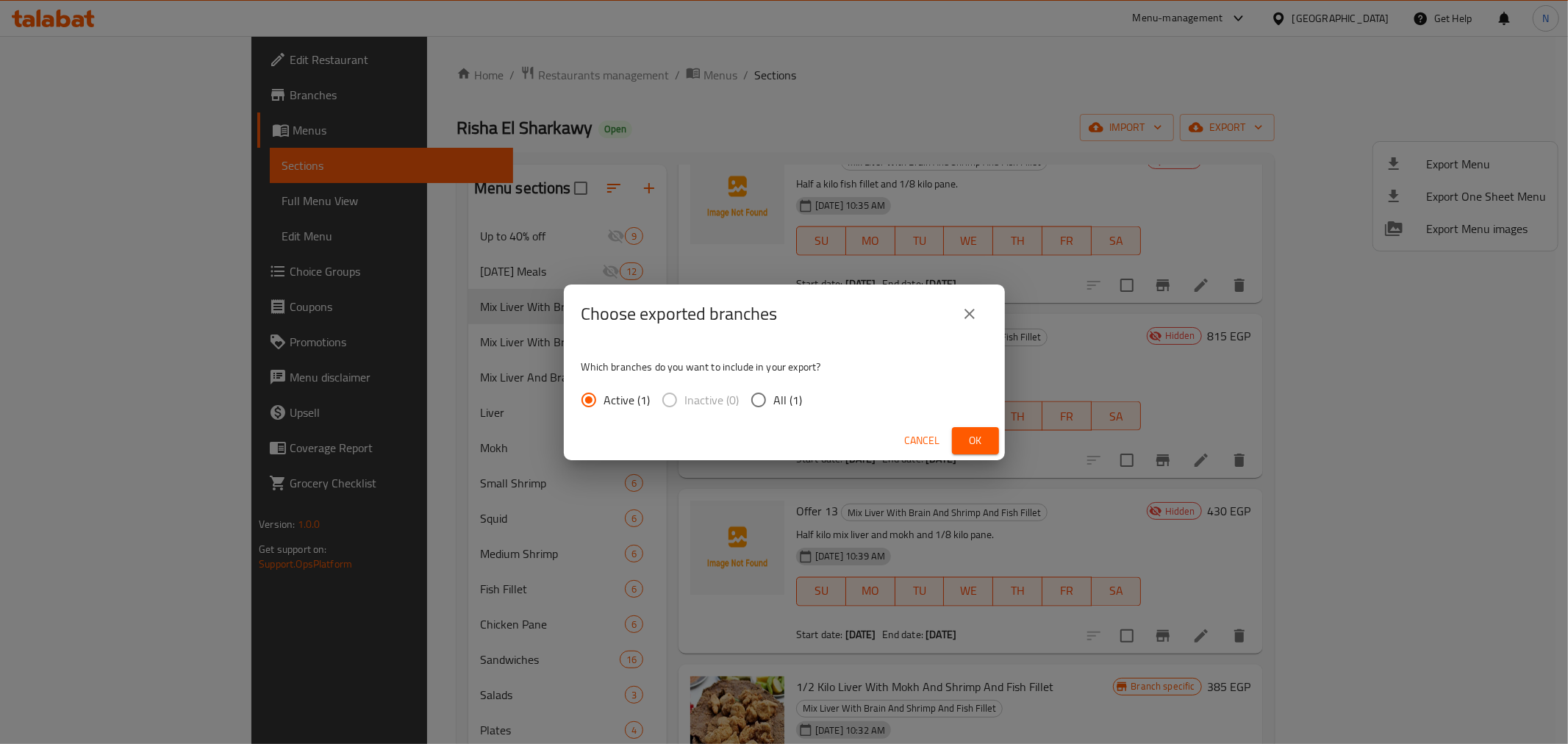
click at [777, 396] on span "All (1)" at bounding box center [788, 399] width 28 height 18
click at [775, 396] on input "All (1)" at bounding box center [759, 400] width 31 height 31
radio input "true"
click at [974, 440] on span "Ok" at bounding box center [975, 441] width 24 height 19
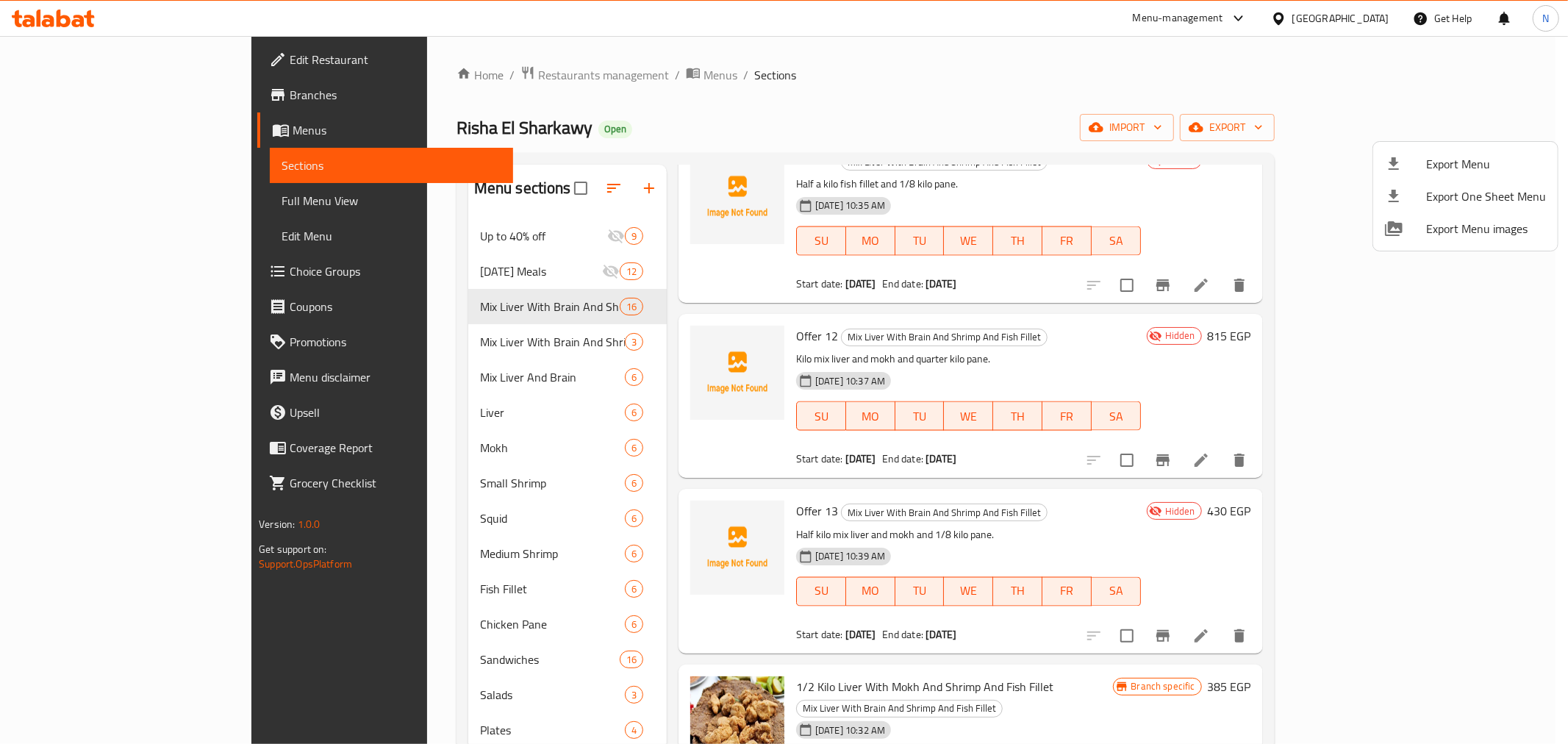
drag, startPoint x: 1307, startPoint y: 77, endPoint x: 1296, endPoint y: 78, distance: 11.0
click at [1307, 77] on div at bounding box center [784, 372] width 1568 height 744
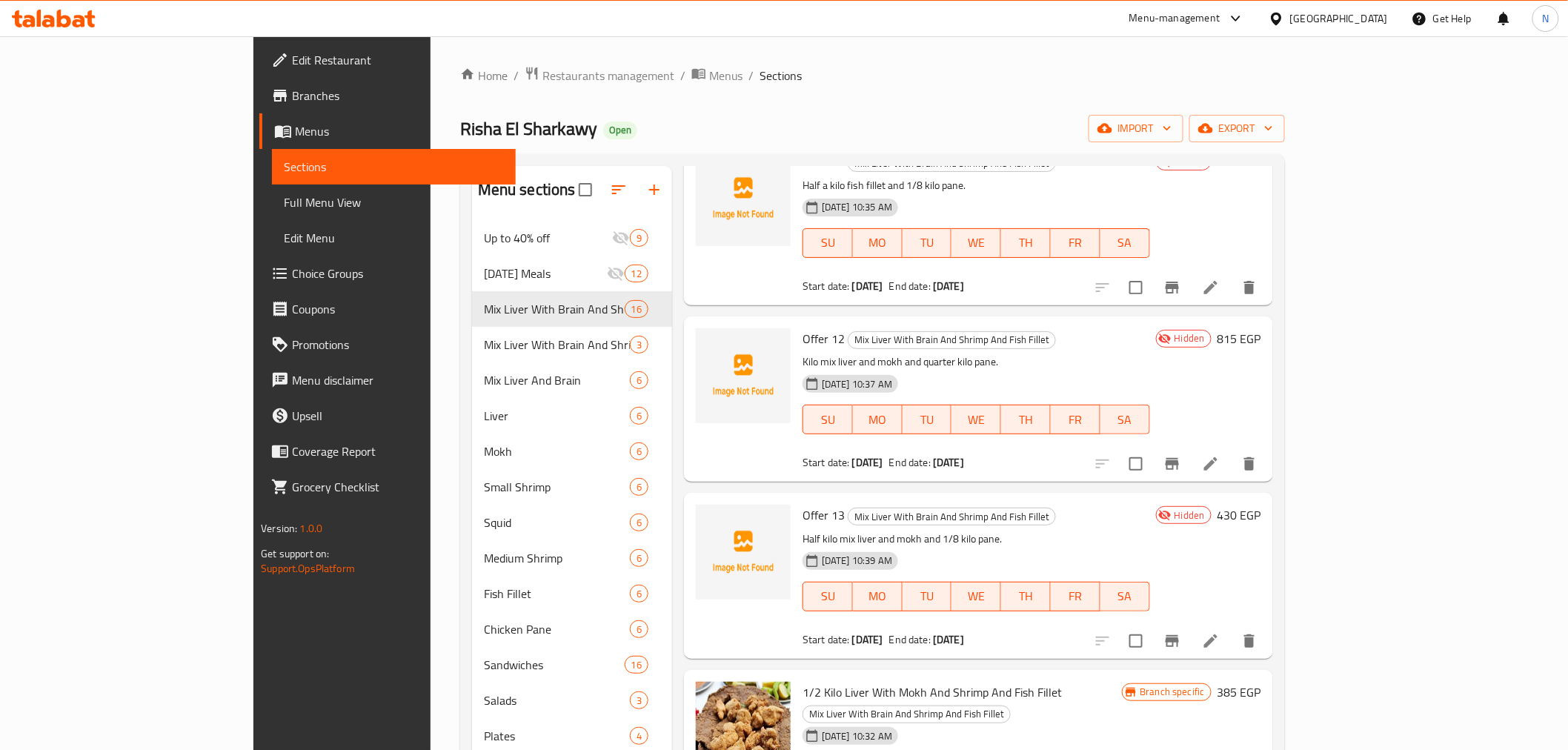
click at [284, 198] on span "Full Menu View" at bounding box center [394, 202] width 219 height 18
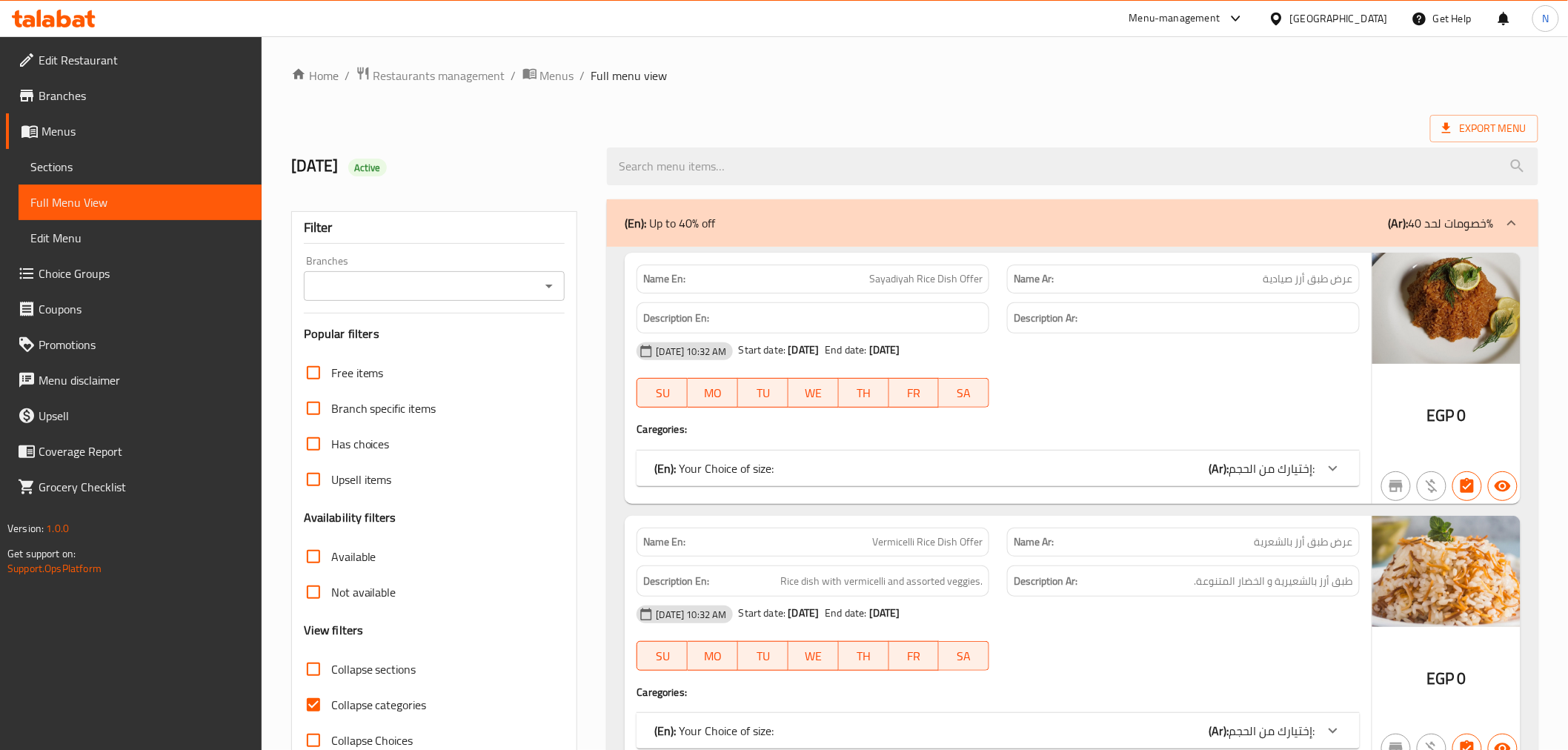
click at [386, 280] on input "Branches" at bounding box center [421, 285] width 228 height 21
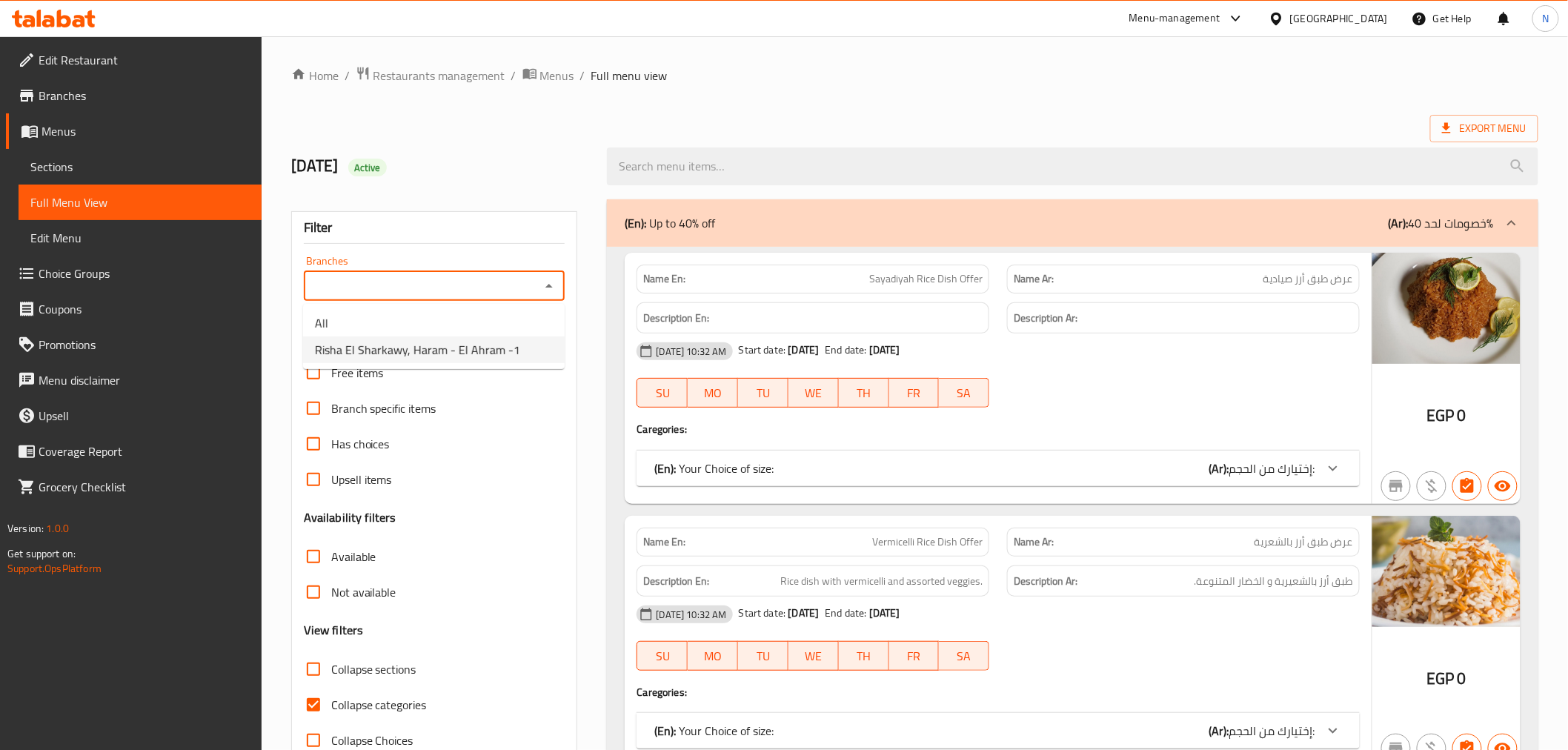
click at [384, 344] on span "Risha El Sharkawy, Haram - El Ahram -1" at bounding box center [417, 349] width 205 height 18
type input "Risha El Sharkawy, Haram - El Ahram -1"
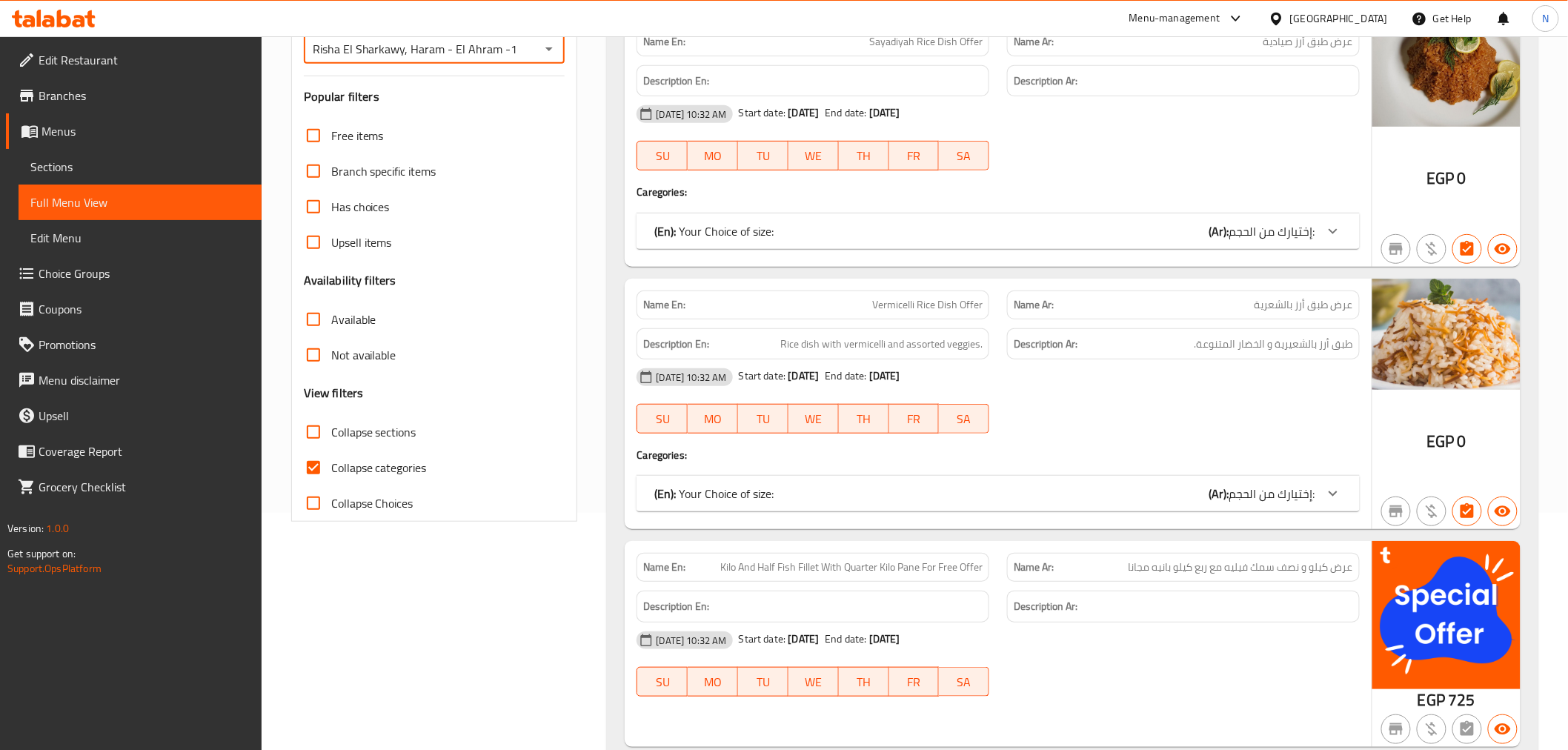
scroll to position [247, 0]
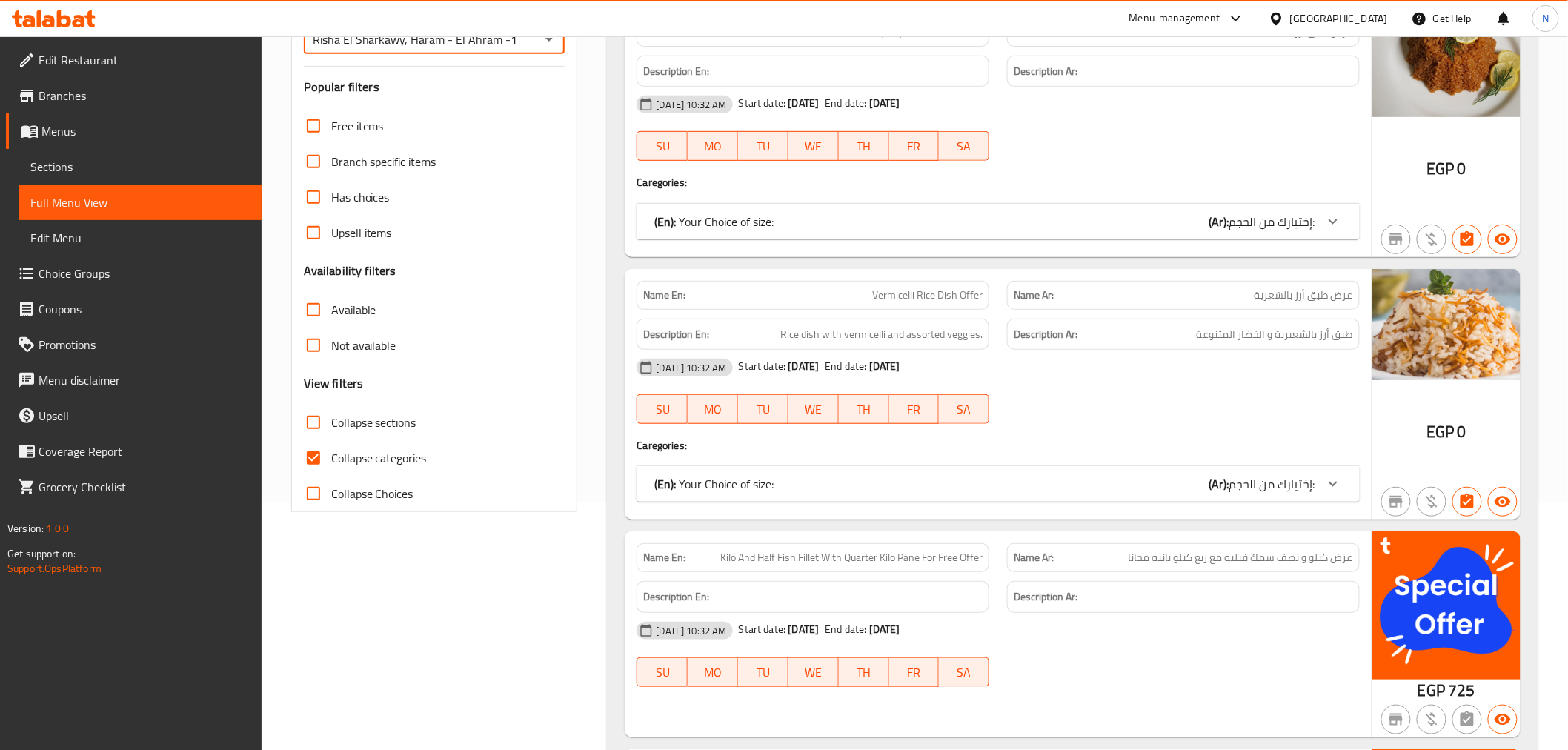
click at [386, 422] on span "Collapse sections" at bounding box center [374, 422] width 85 height 18
click at [332, 422] on input "Collapse sections" at bounding box center [314, 422] width 36 height 36
checkbox input "true"
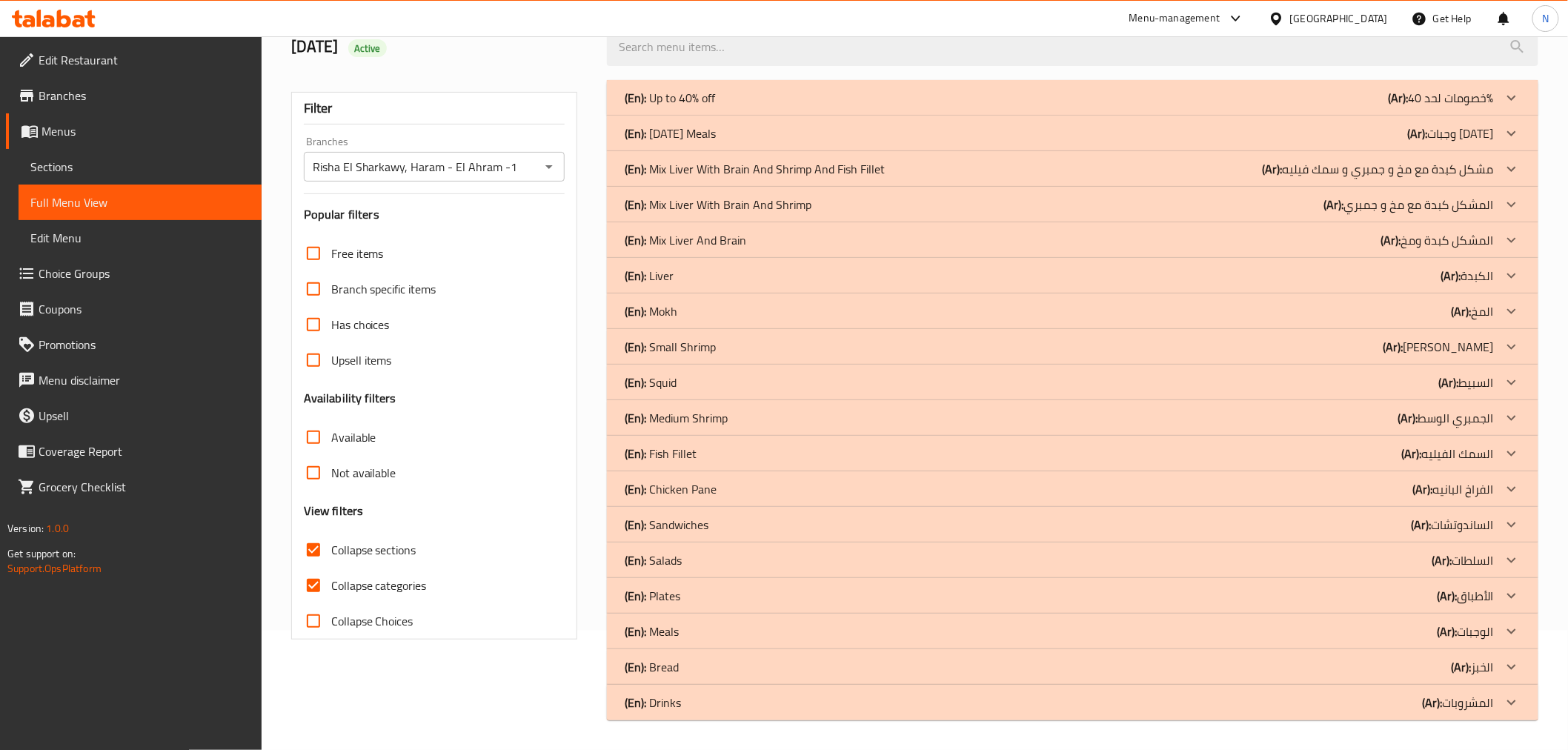
scroll to position [119, 0]
click at [843, 164] on p "(En): Mix Liver With Brain And Shrimp And Fish Fillet" at bounding box center [755, 169] width 261 height 18
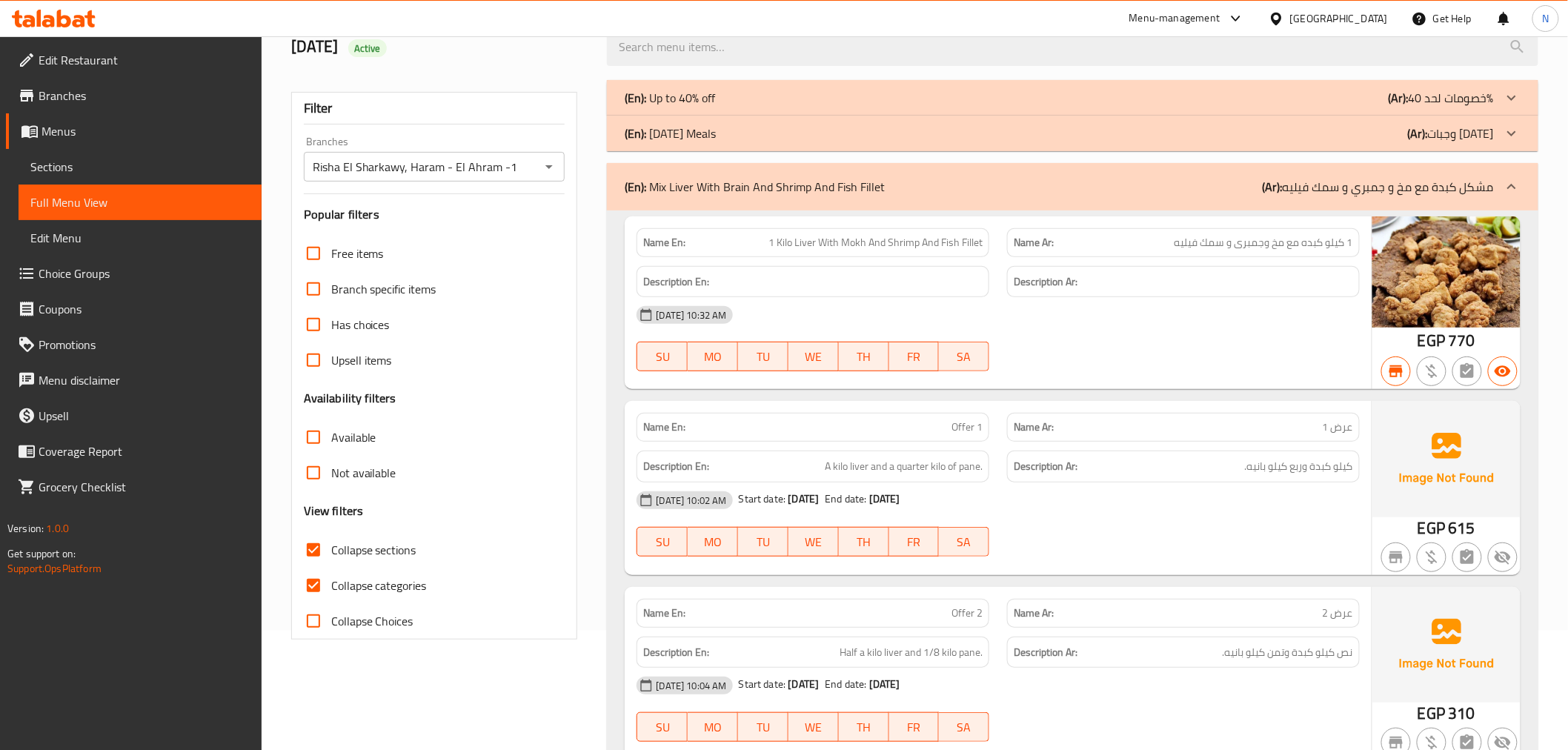
click at [370, 586] on span "Collapse categories" at bounding box center [379, 585] width 96 height 18
click at [332, 586] on input "Collapse categories" at bounding box center [314, 585] width 36 height 36
checkbox input "false"
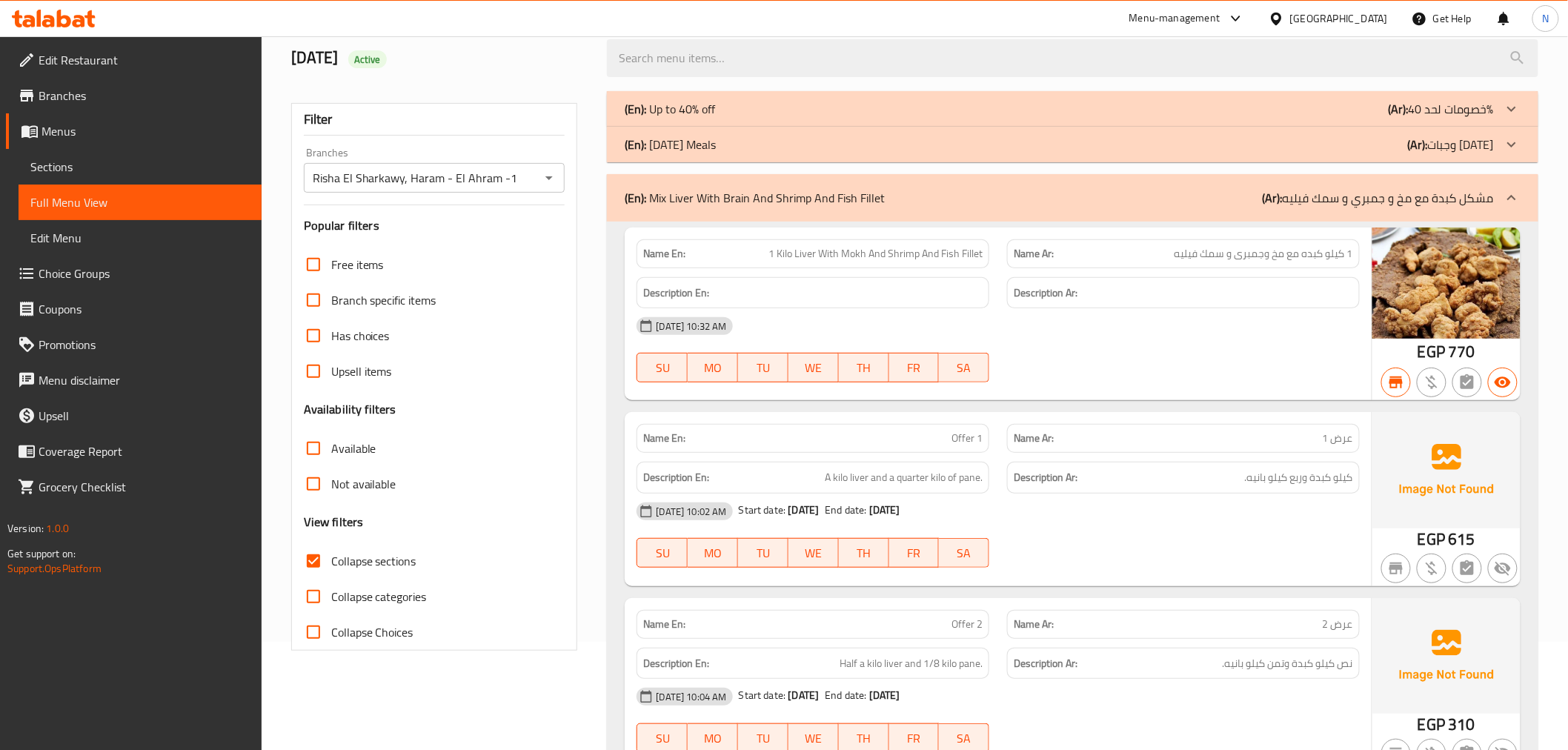
scroll to position [100, 0]
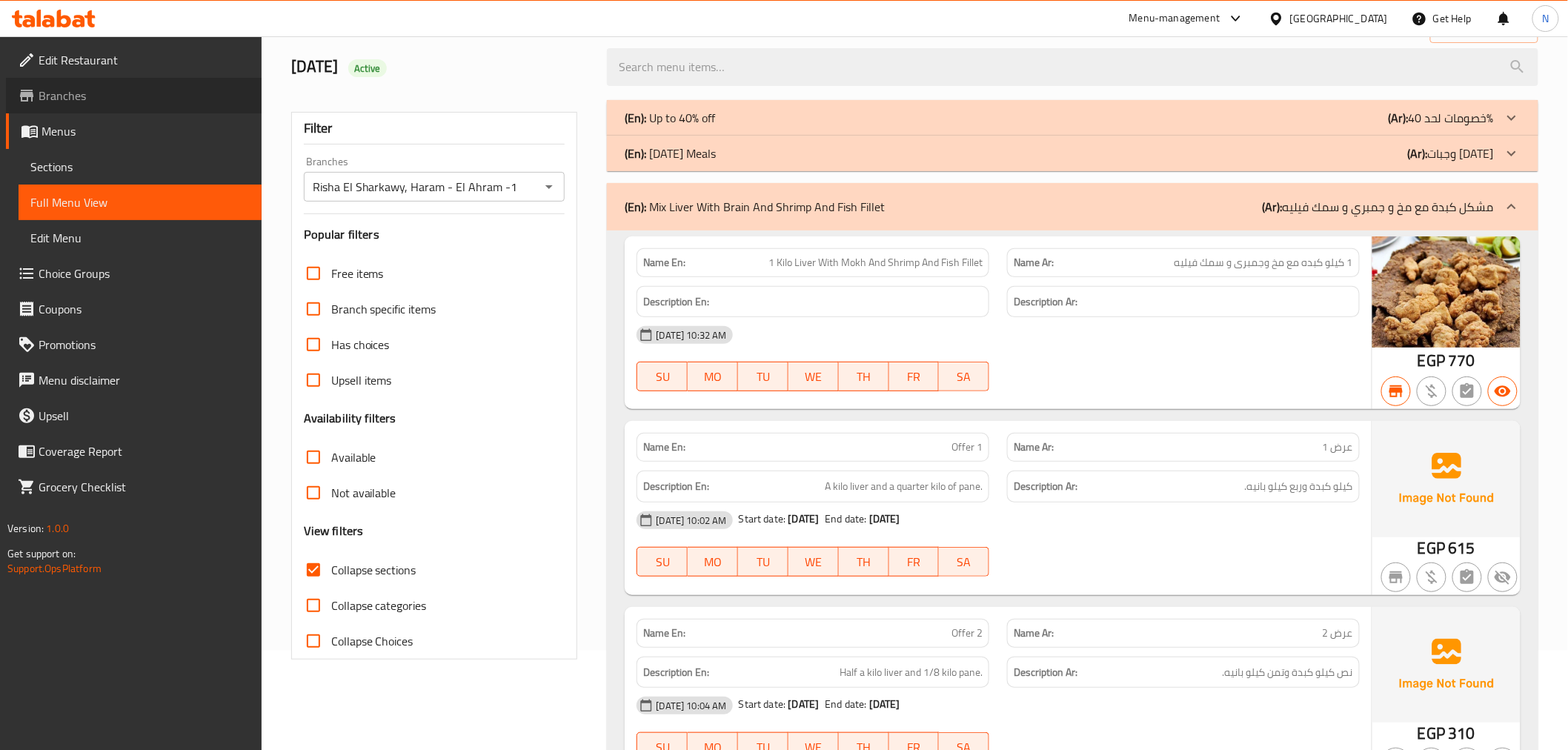
click at [124, 98] on span "Branches" at bounding box center [144, 96] width 211 height 18
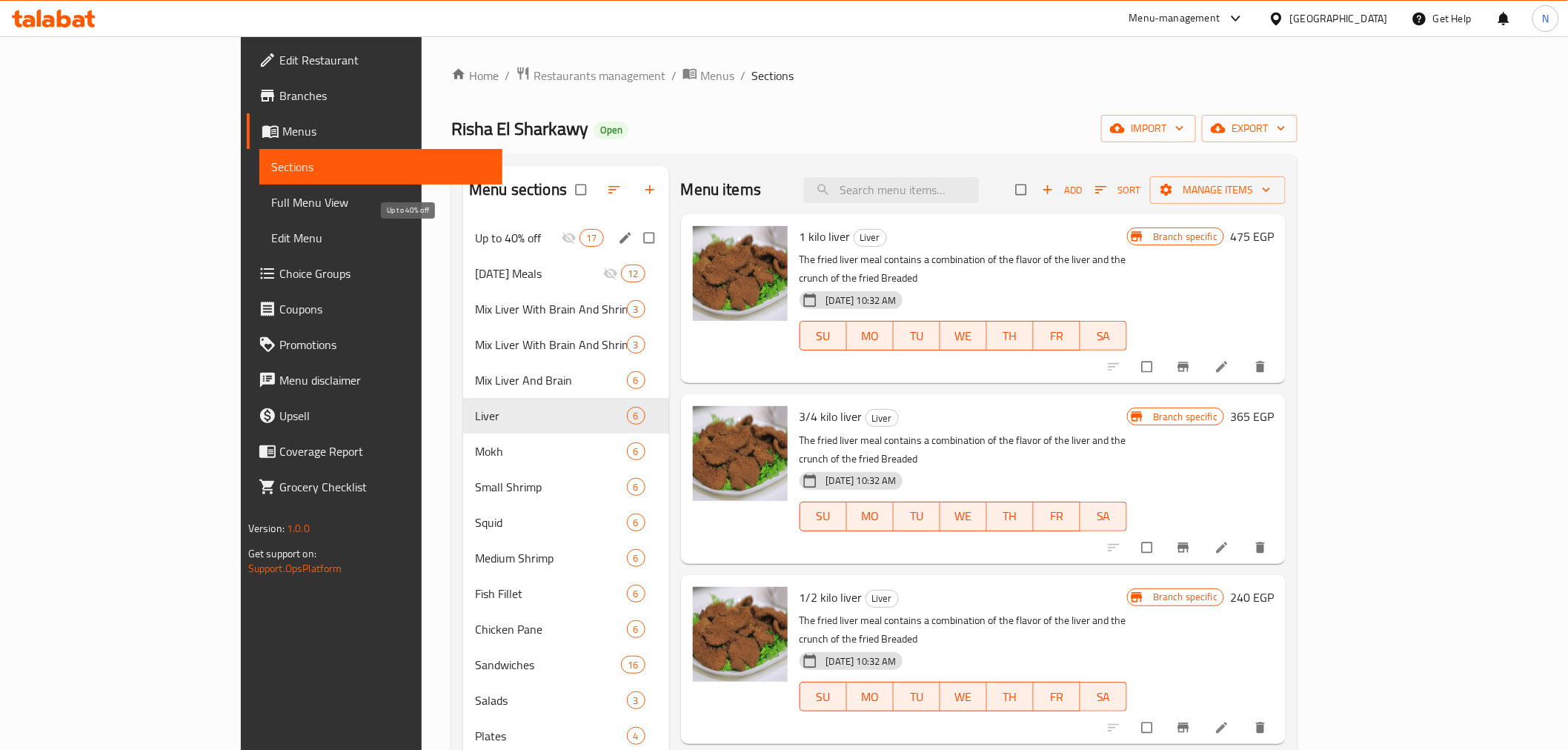
click at [475, 234] on span "Up to 40% off" at bounding box center [518, 238] width 87 height 18
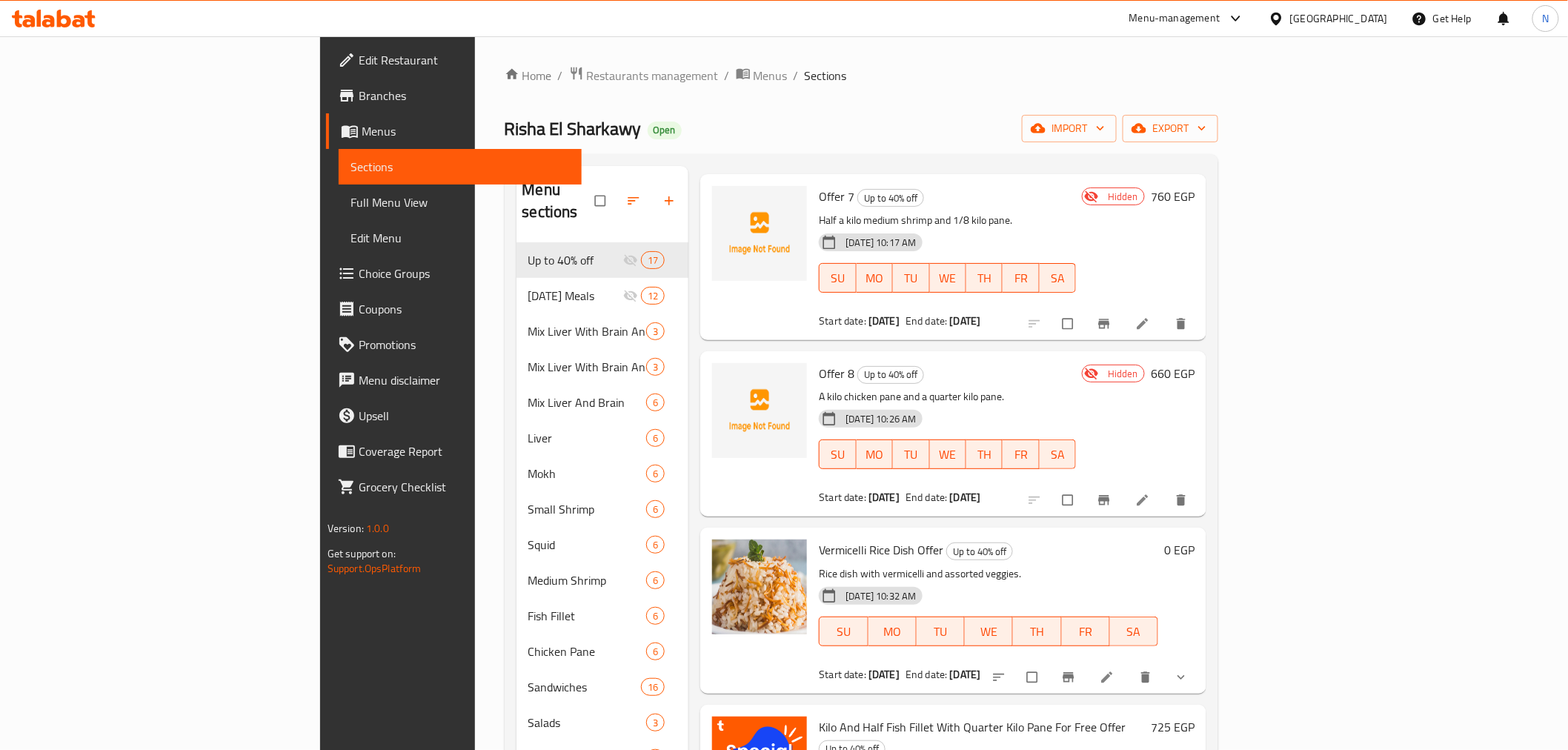
scroll to position [1316, 0]
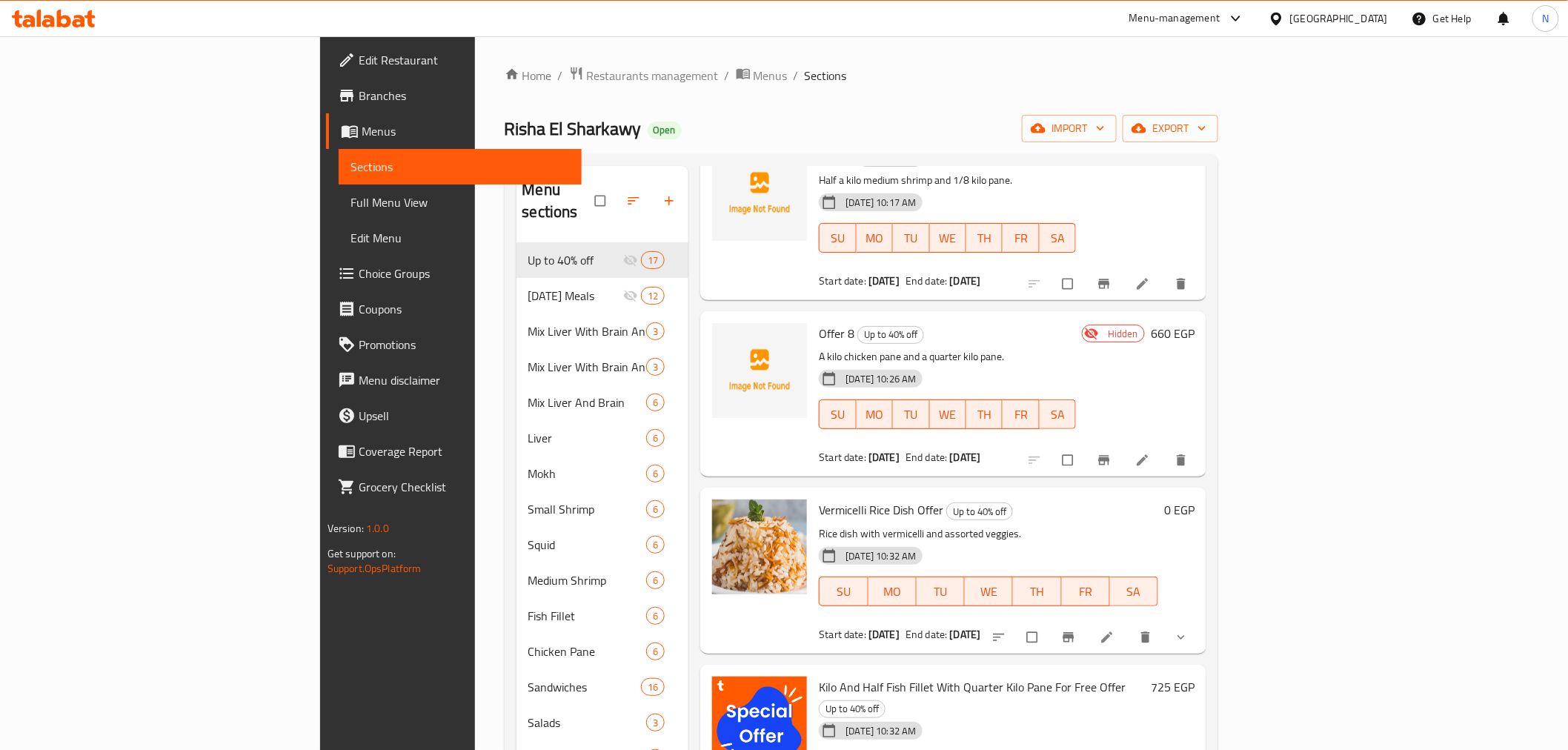
click at [863, 347] on p "A kilo chicken pane and a quarter kilo pane." at bounding box center [947, 356] width 258 height 19
copy div "A kilo chicken pane and a quarter kilo pane."
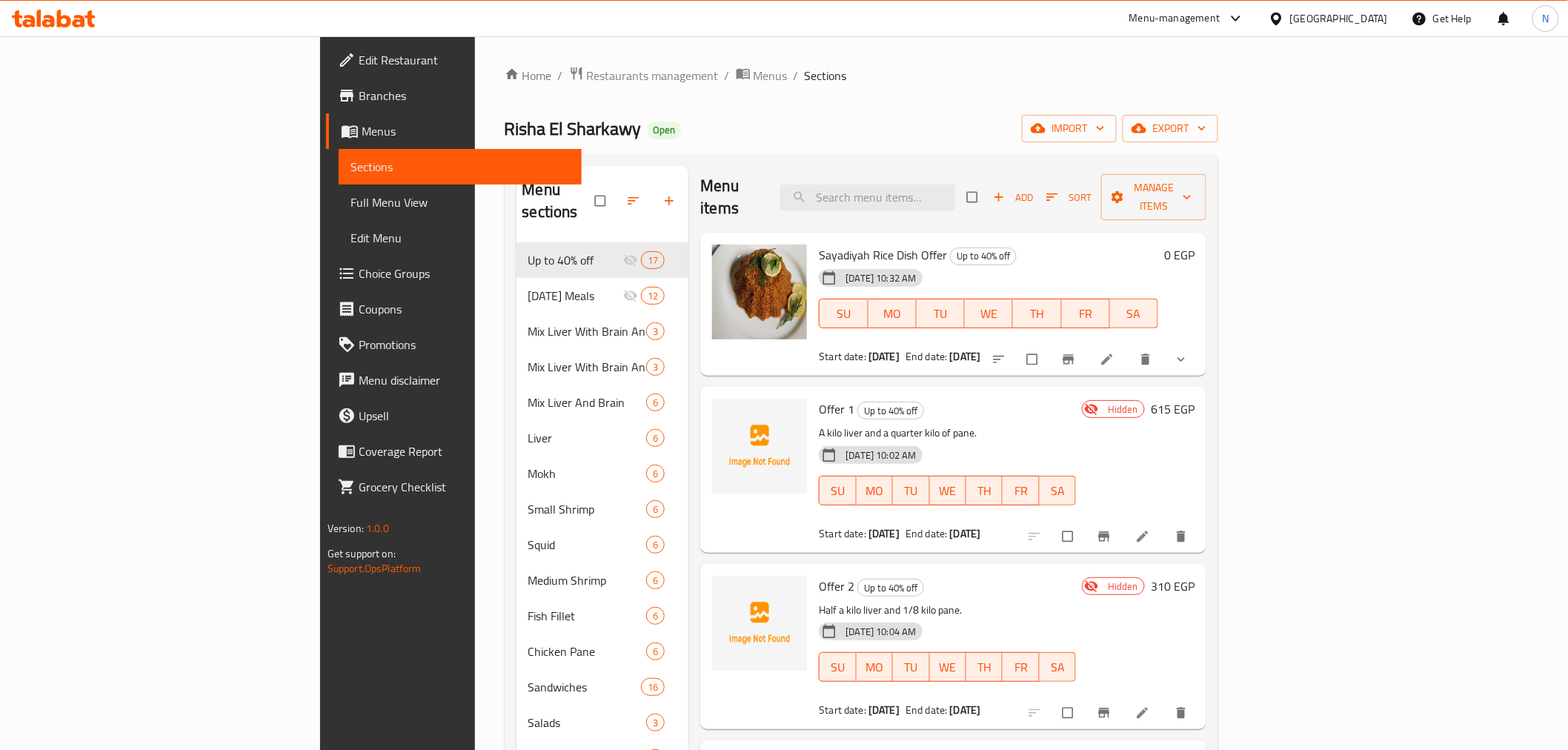
scroll to position [0, 0]
drag, startPoint x: 983, startPoint y: 216, endPoint x: 987, endPoint y: 209, distance: 8.1
click at [983, 237] on div "Sayadiyah Rice Dish Offer Up to 40% off [DATE] 10:32 AM SU MO TU WE TH FR SA St…" at bounding box center [953, 309] width 506 height 144
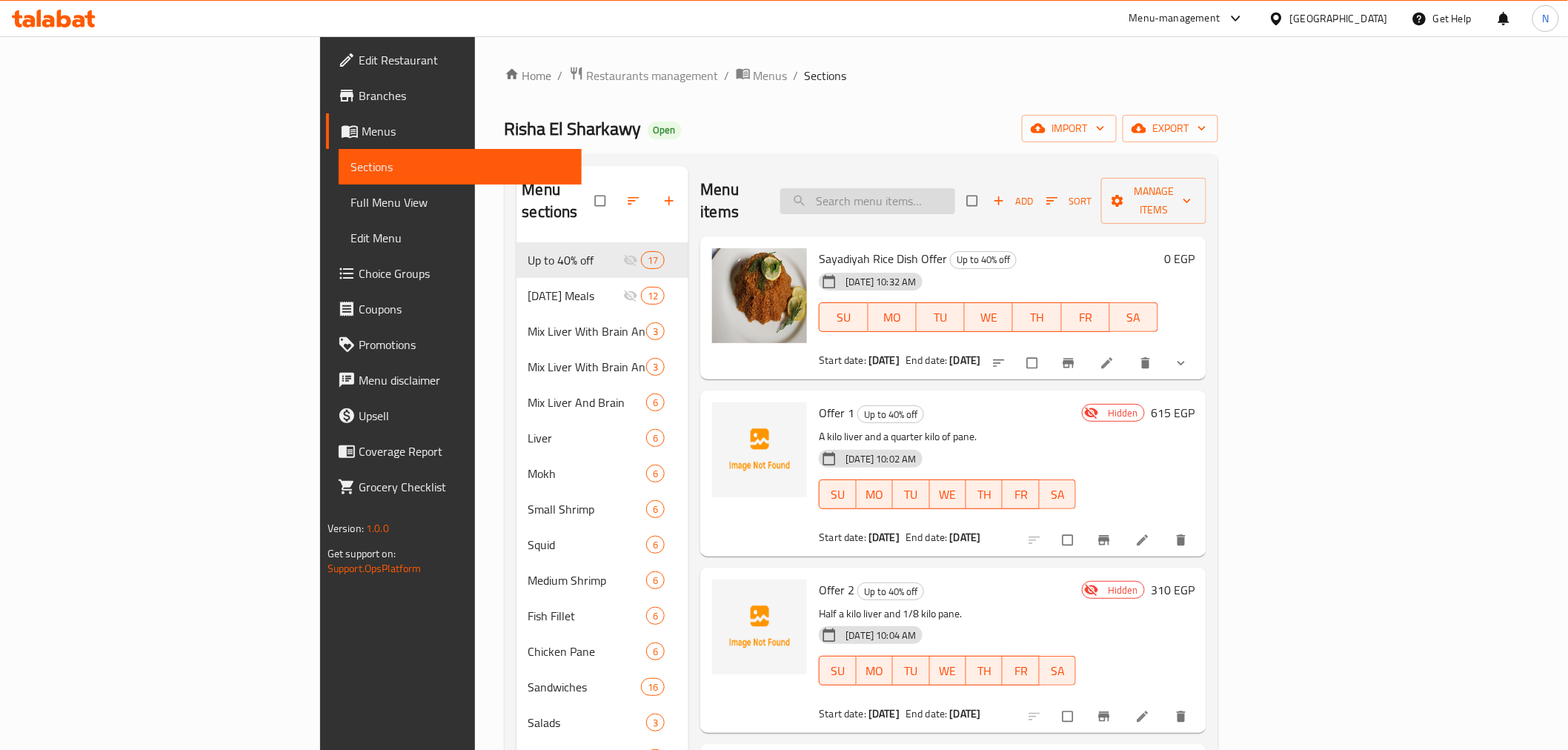
click at [955, 198] on input "search" at bounding box center [867, 201] width 175 height 26
paste input "سمك"
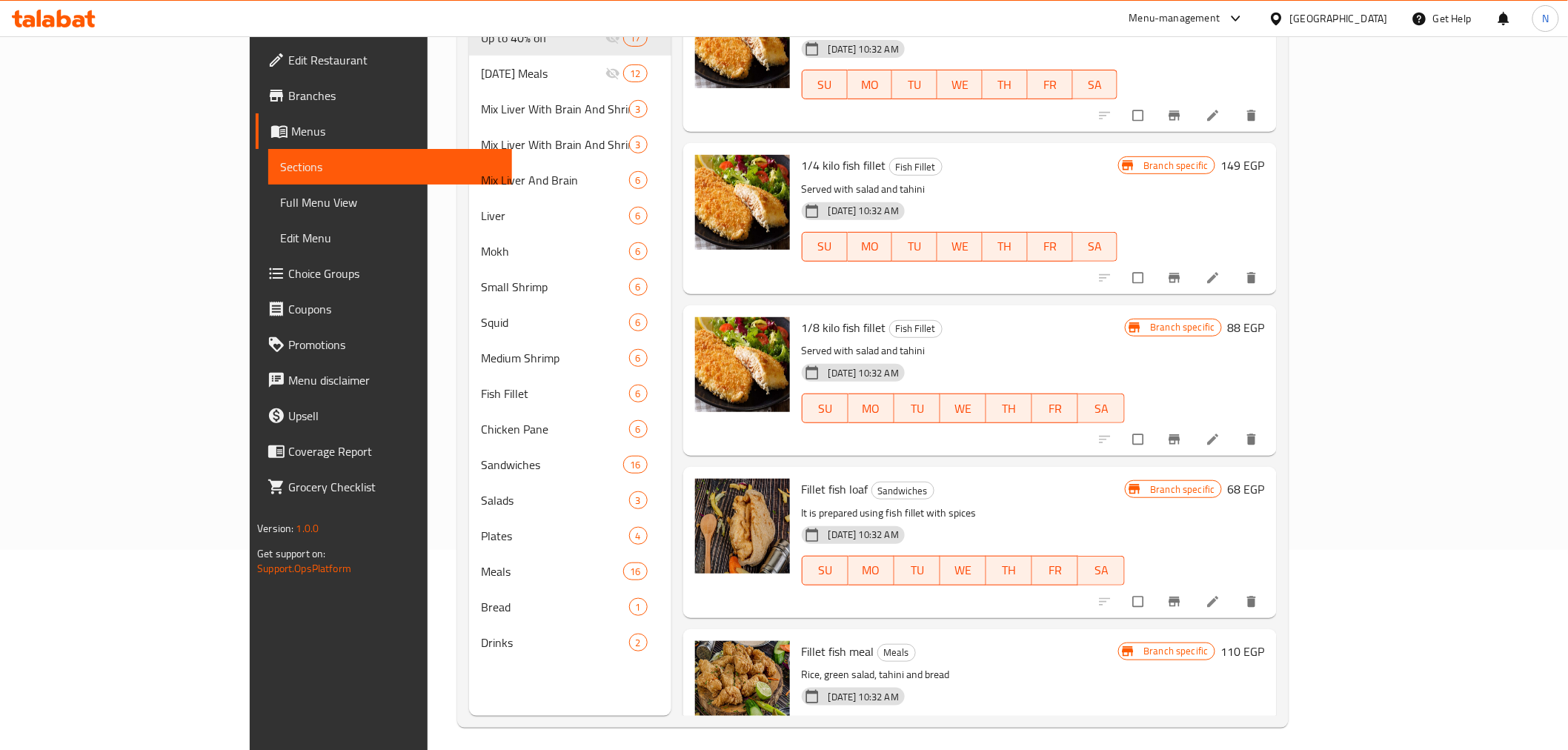
scroll to position [207, 0]
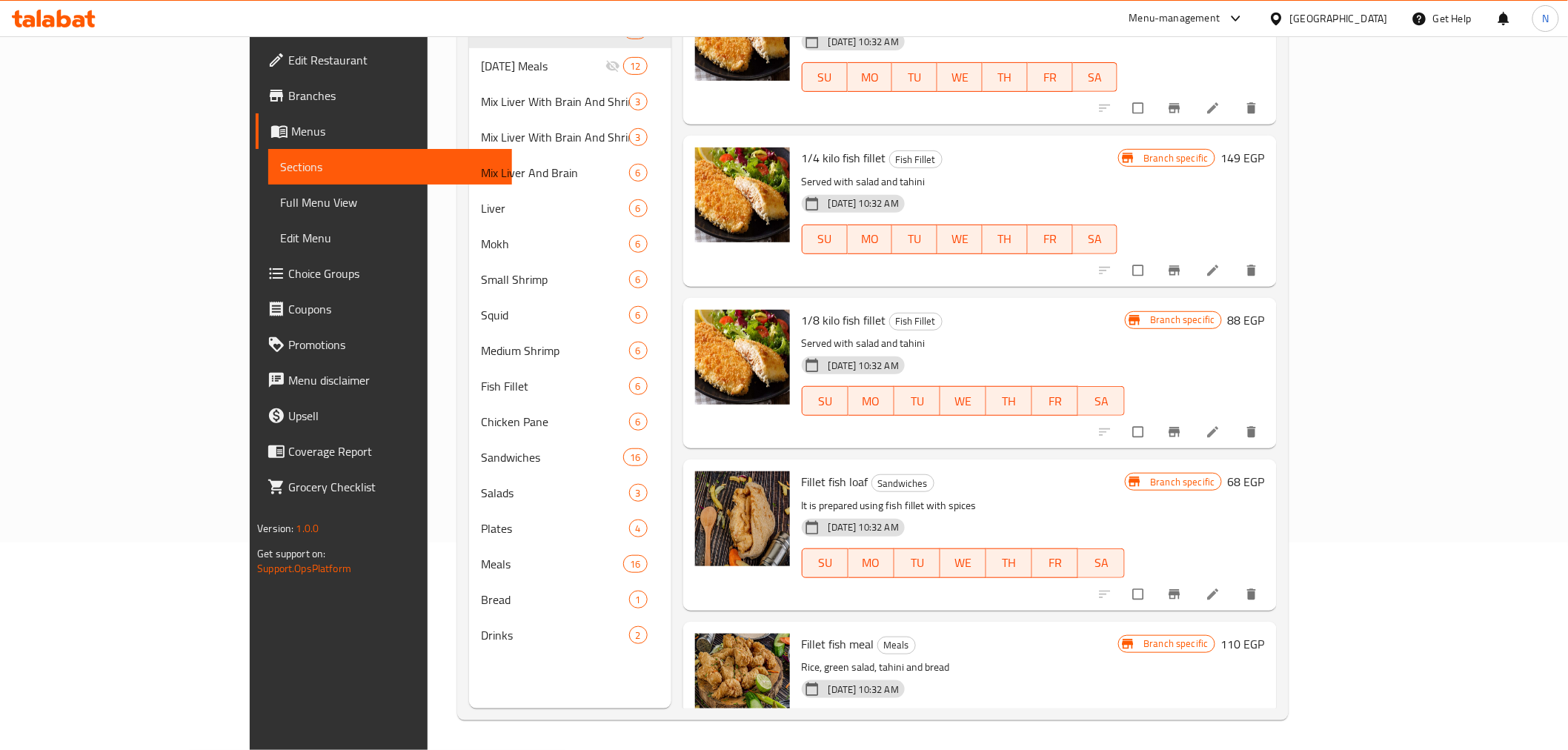
type input "سمك"
click at [280, 193] on span "Full Menu View" at bounding box center [390, 202] width 219 height 18
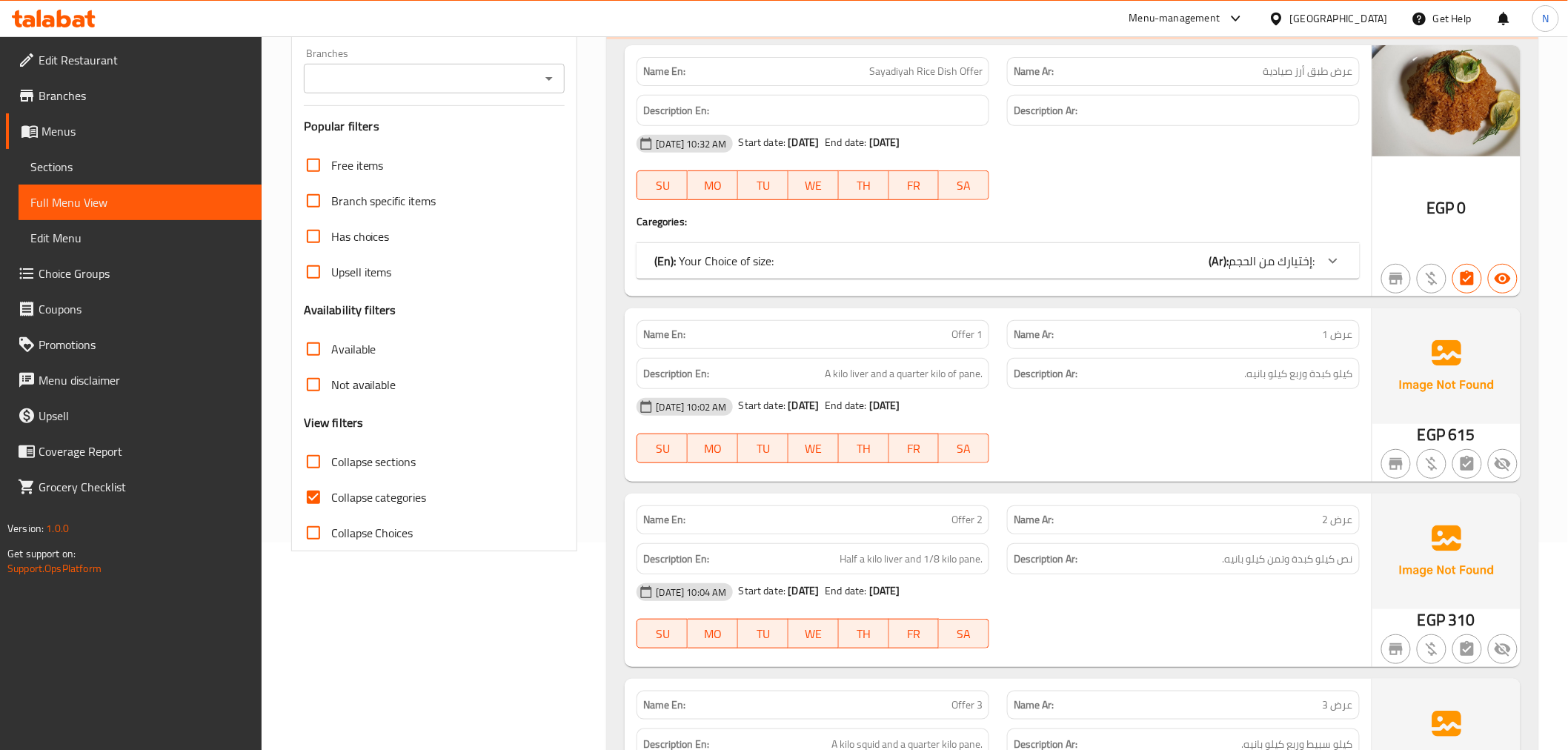
click at [855, 275] on div "(En): Your Choice of size: (Ar): إختيارك من الحجم:" at bounding box center [998, 261] width 722 height 36
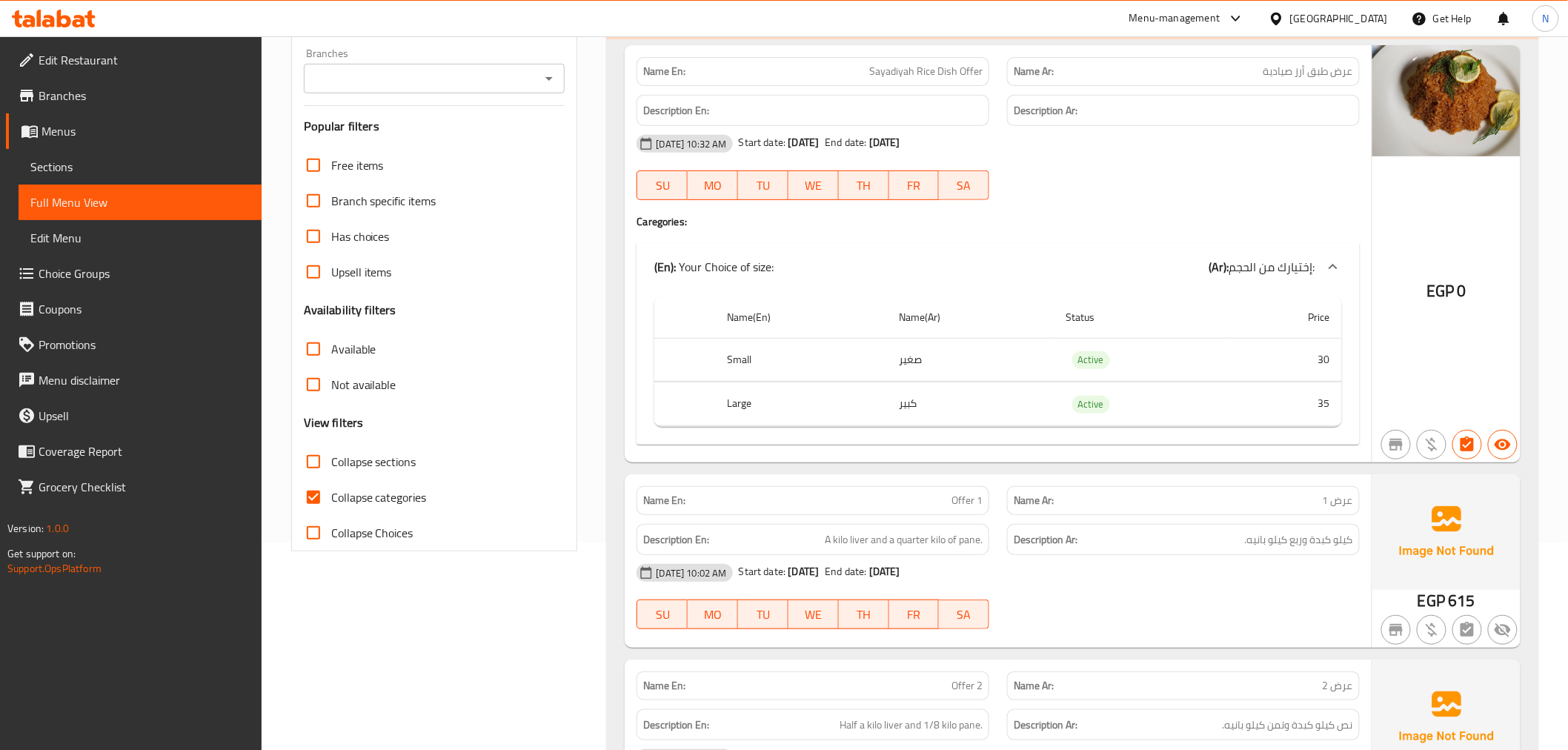
scroll to position [2263, 0]
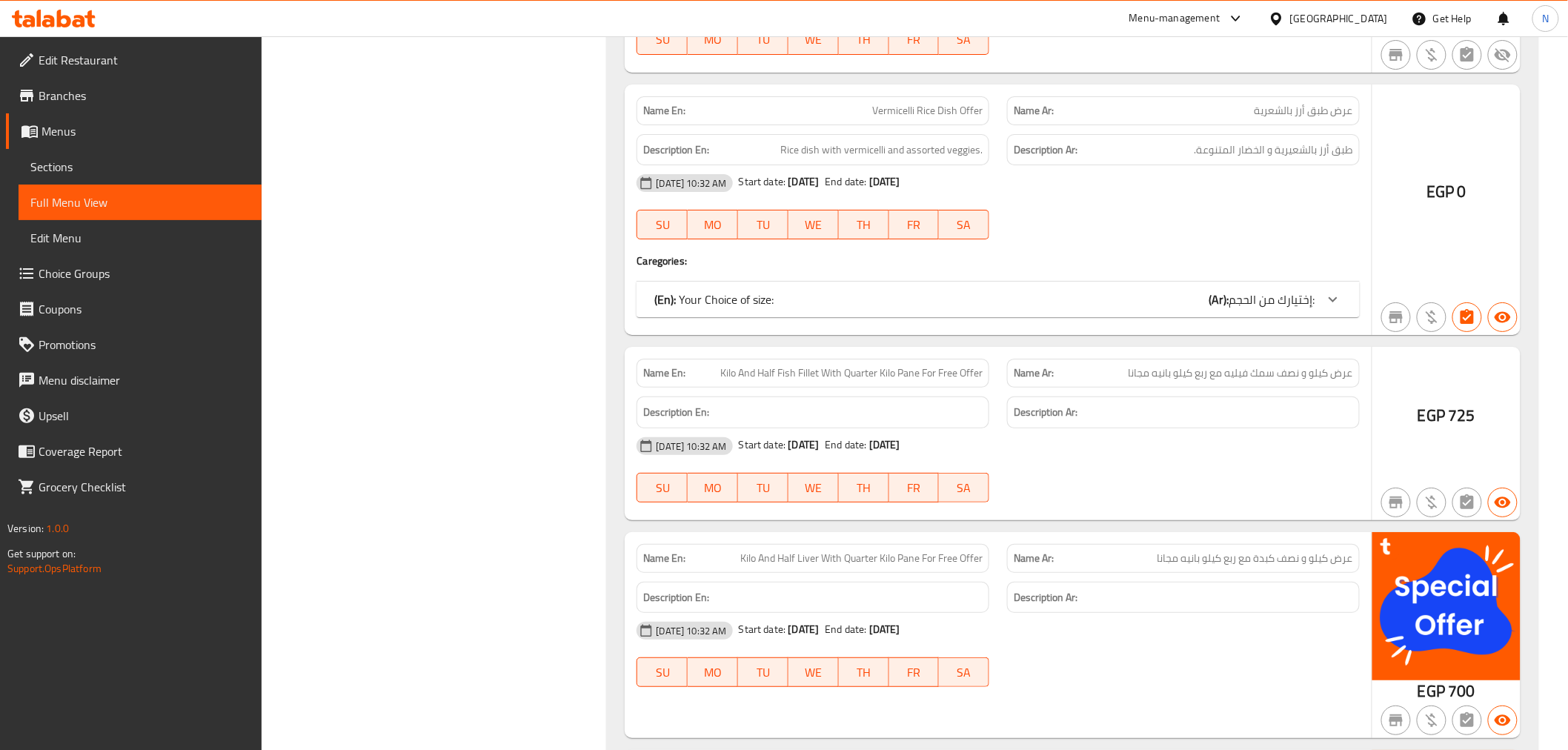
click at [806, 378] on span "Kilo And Half Fish Fillet With Quarter Kilo Pane For Free Offer" at bounding box center [852, 373] width 262 height 16
copy span "Fillet"
click at [1238, 379] on span "عرض كيلو و نصف سمك فيليه مع ربع كيلو بانيه مجانا" at bounding box center [1239, 373] width 224 height 16
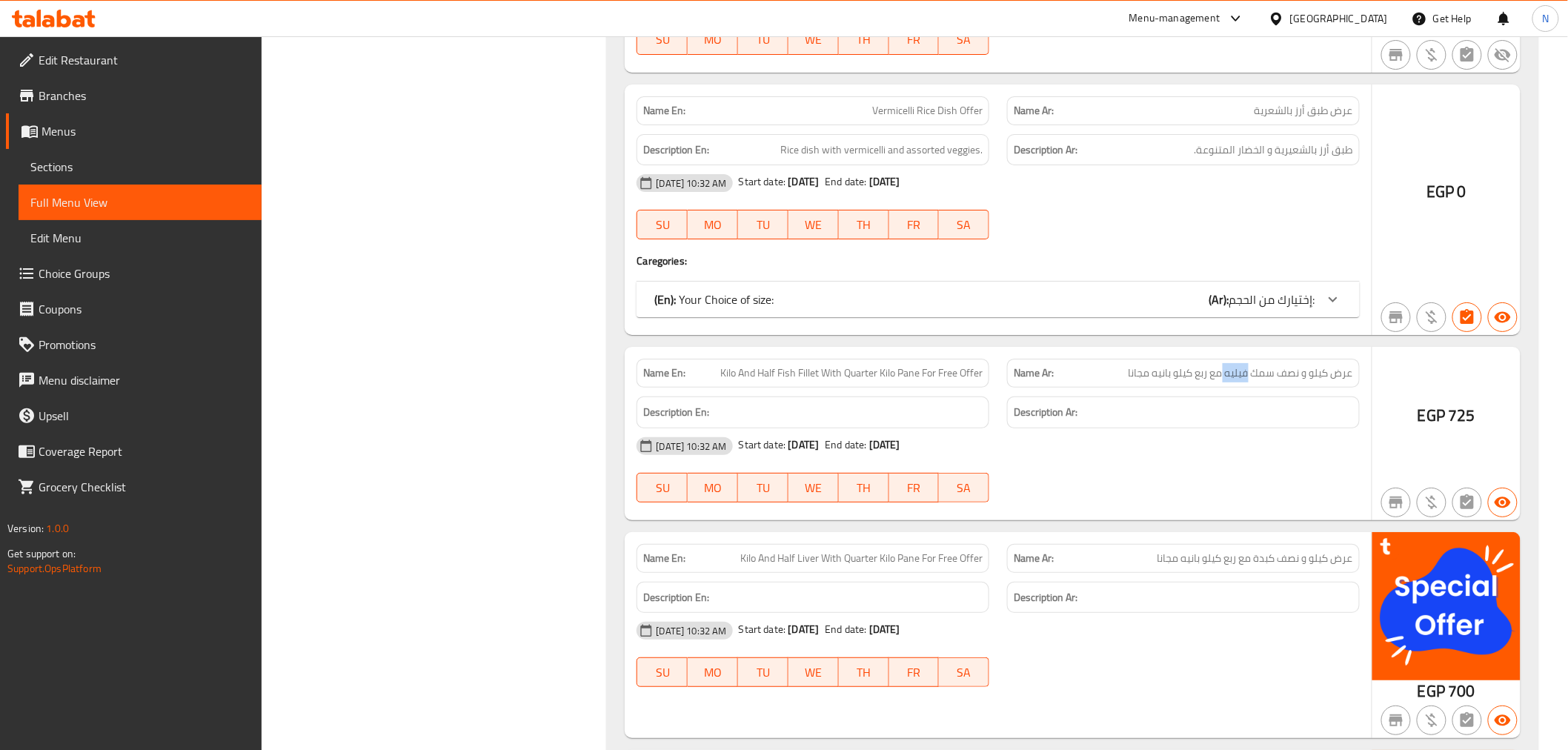
copy span "فيليه"
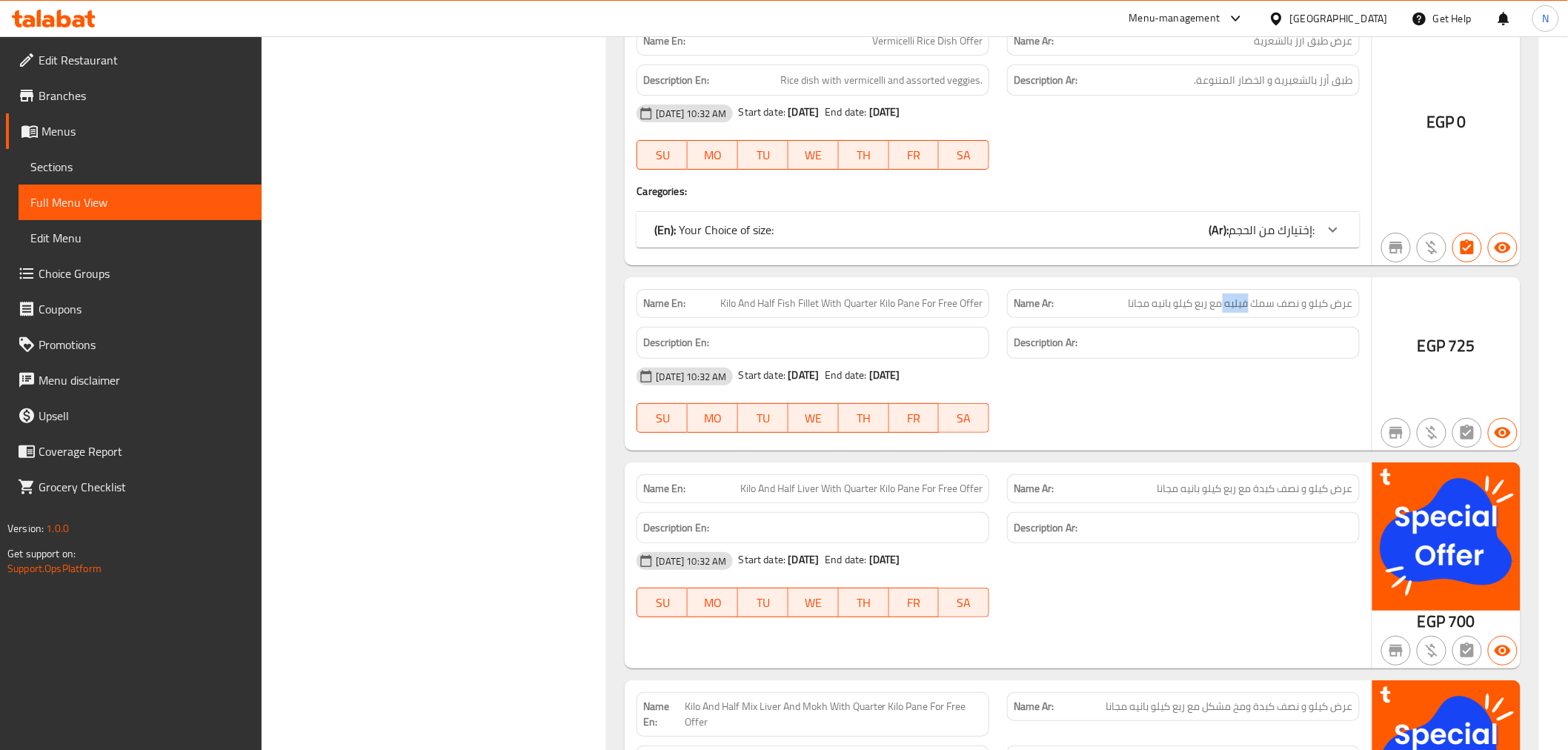
scroll to position [2510, 0]
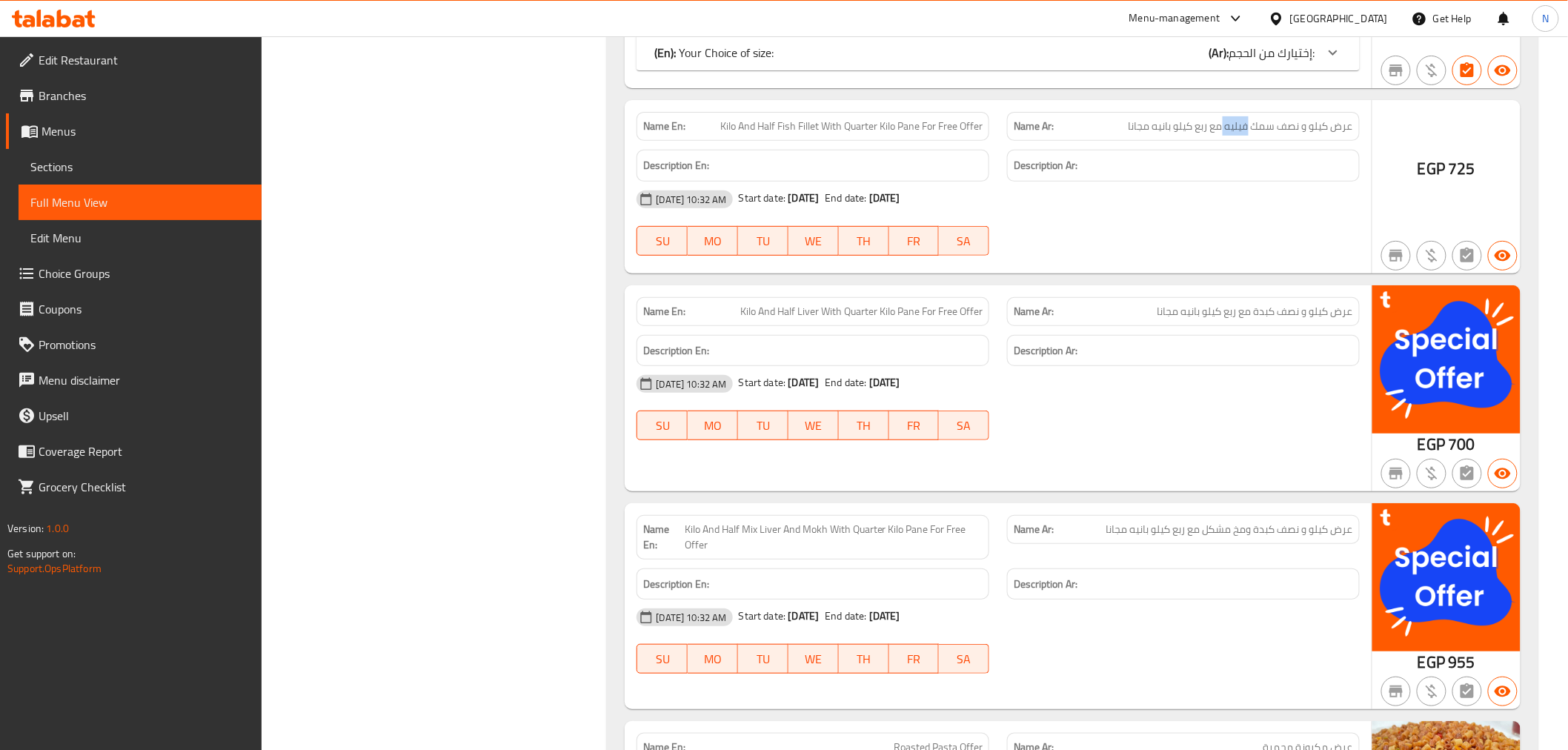
copy span "فيليه"
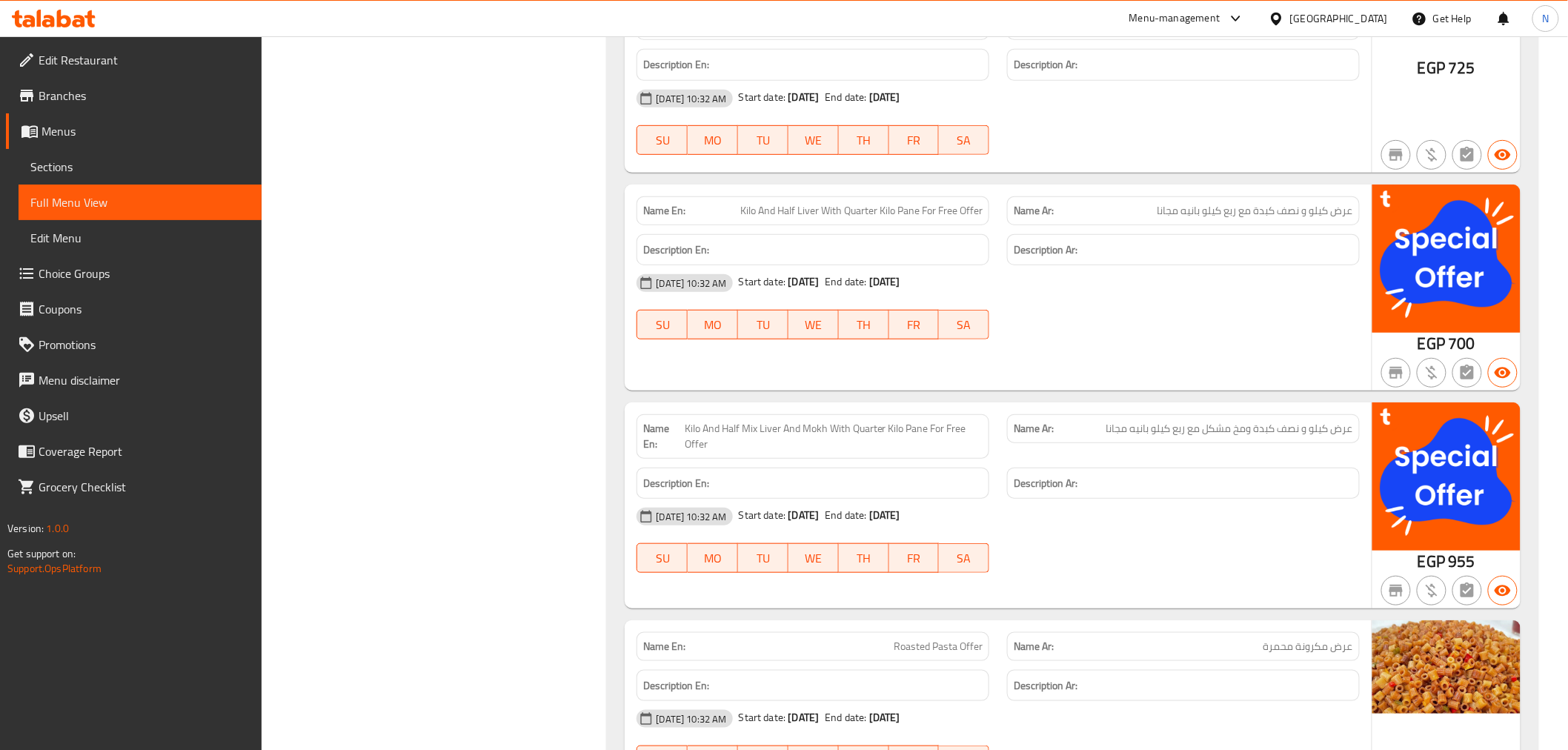
scroll to position [2839, 0]
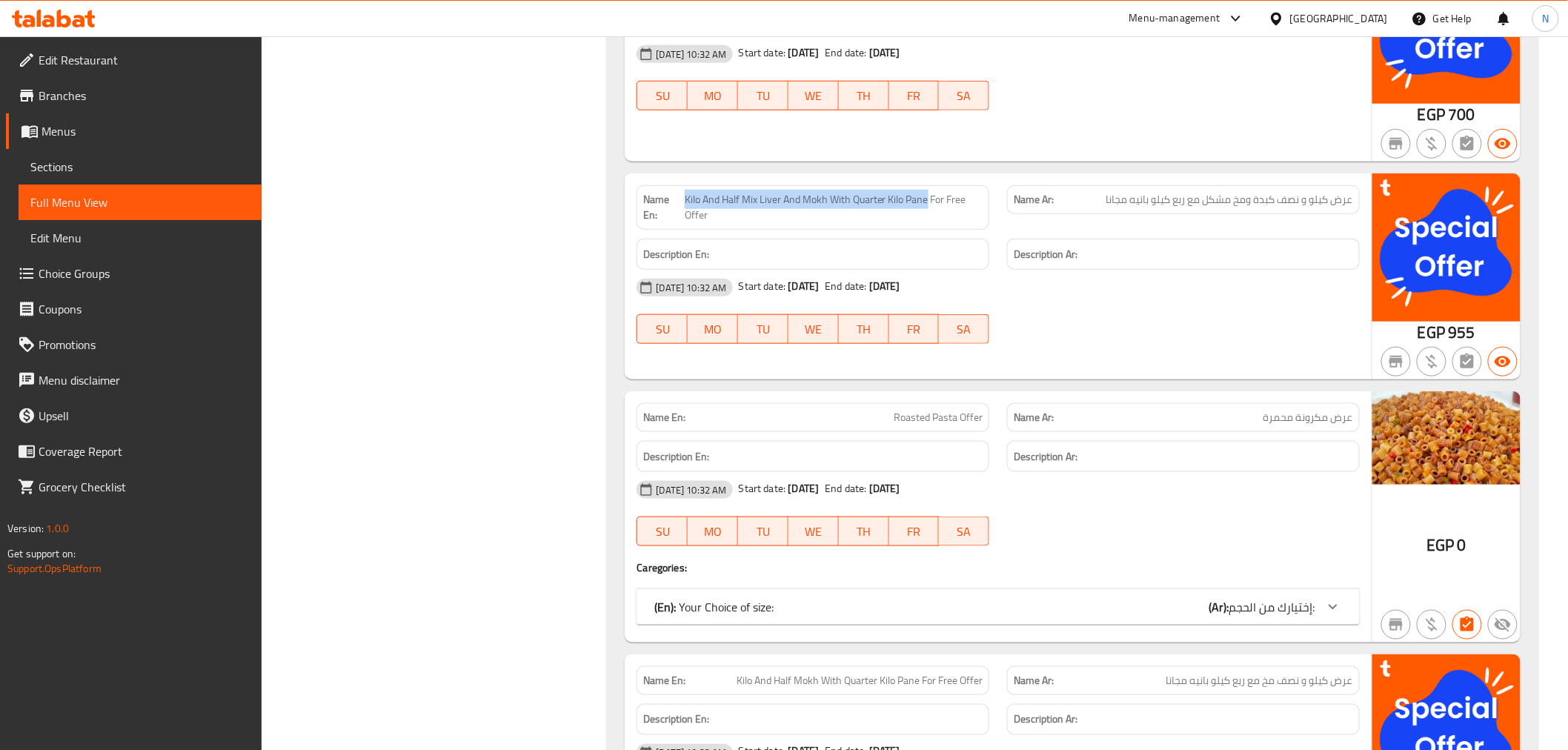
drag, startPoint x: 685, startPoint y: 203, endPoint x: 928, endPoint y: 200, distance: 243.0
click at [928, 200] on span "Kilo And Half Mix Liver And Mokh With Quarter Kilo Pane For Free Offer" at bounding box center [834, 207] width 298 height 32
copy span "Kilo And Half Mix Liver And Mokh With Quarter Kilo Pane"
click at [727, 203] on span "Kilo And Half Mix Liver And Mokh With Quarter Kilo Pane For Free Offer" at bounding box center [834, 207] width 298 height 32
drag, startPoint x: 722, startPoint y: 198, endPoint x: 928, endPoint y: 208, distance: 206.2
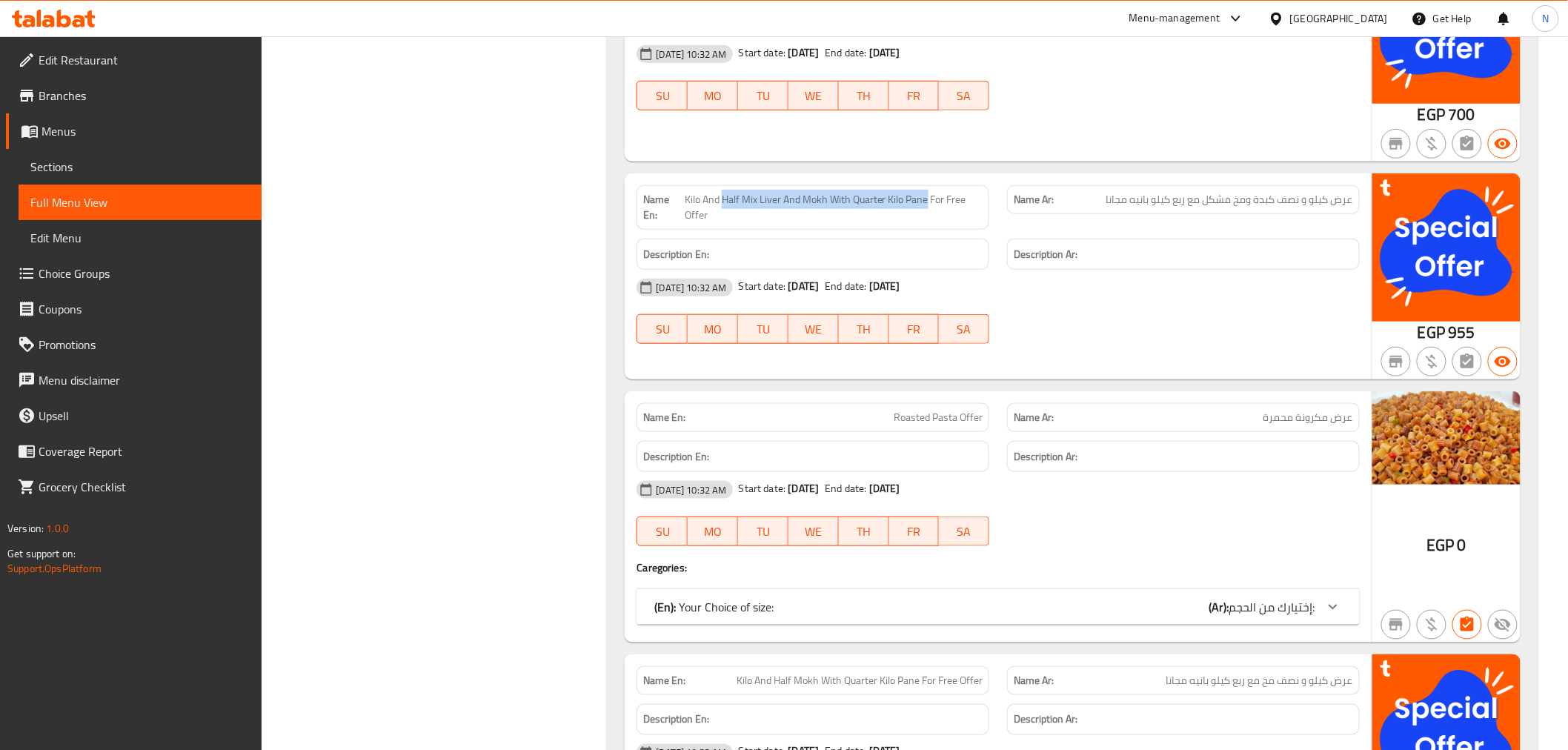
click at [928, 208] on span "Kilo And Half Mix Liver And Mokh With Quarter Kilo Pane For Free Offer" at bounding box center [834, 207] width 298 height 32
copy span "Half Mix Liver And Mokh With Quarter Kilo Pane"
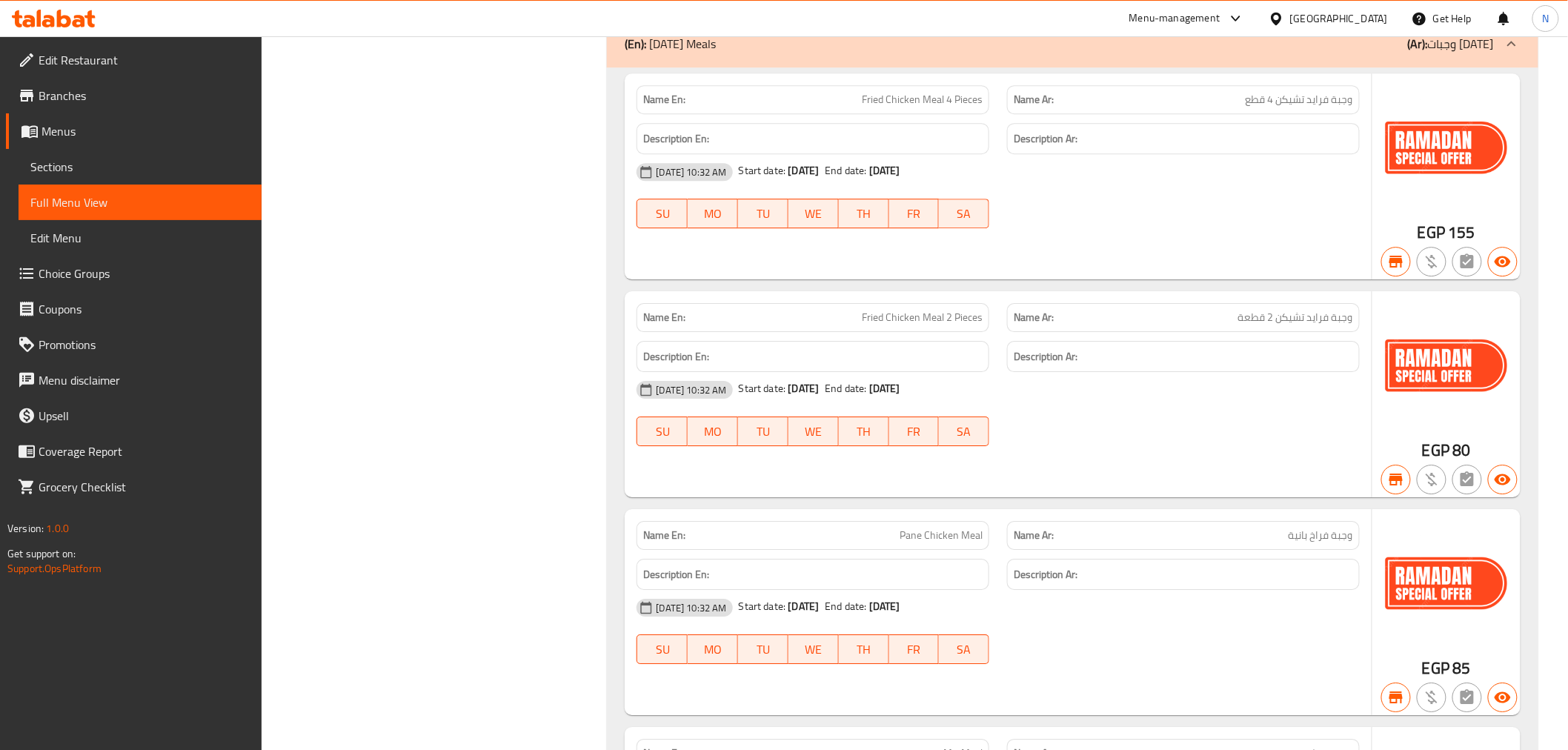
scroll to position [3992, 0]
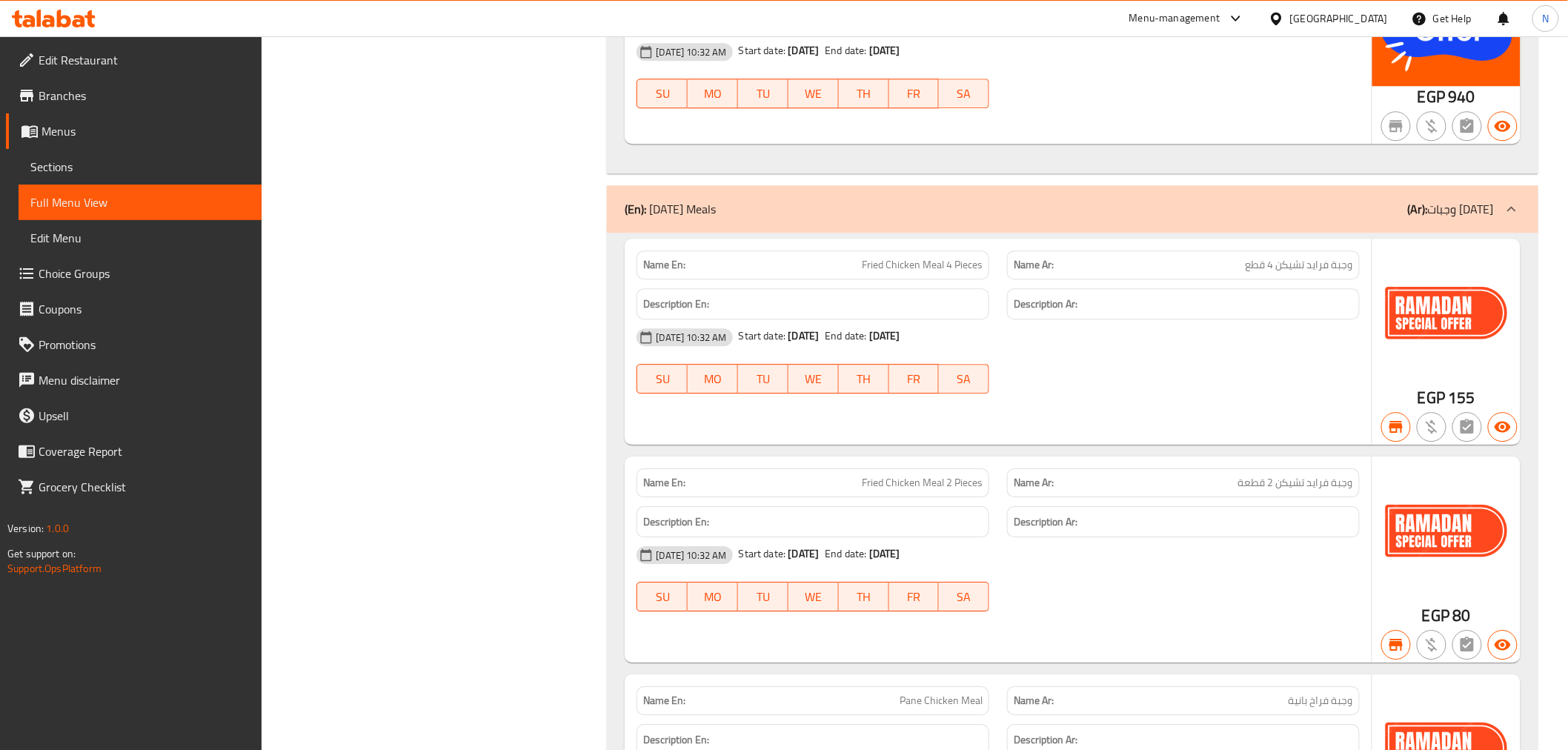
click at [867, 211] on div "(En): [DATE][PERSON_NAME] (Ar): وجبات [DATE]" at bounding box center [1059, 209] width 868 height 18
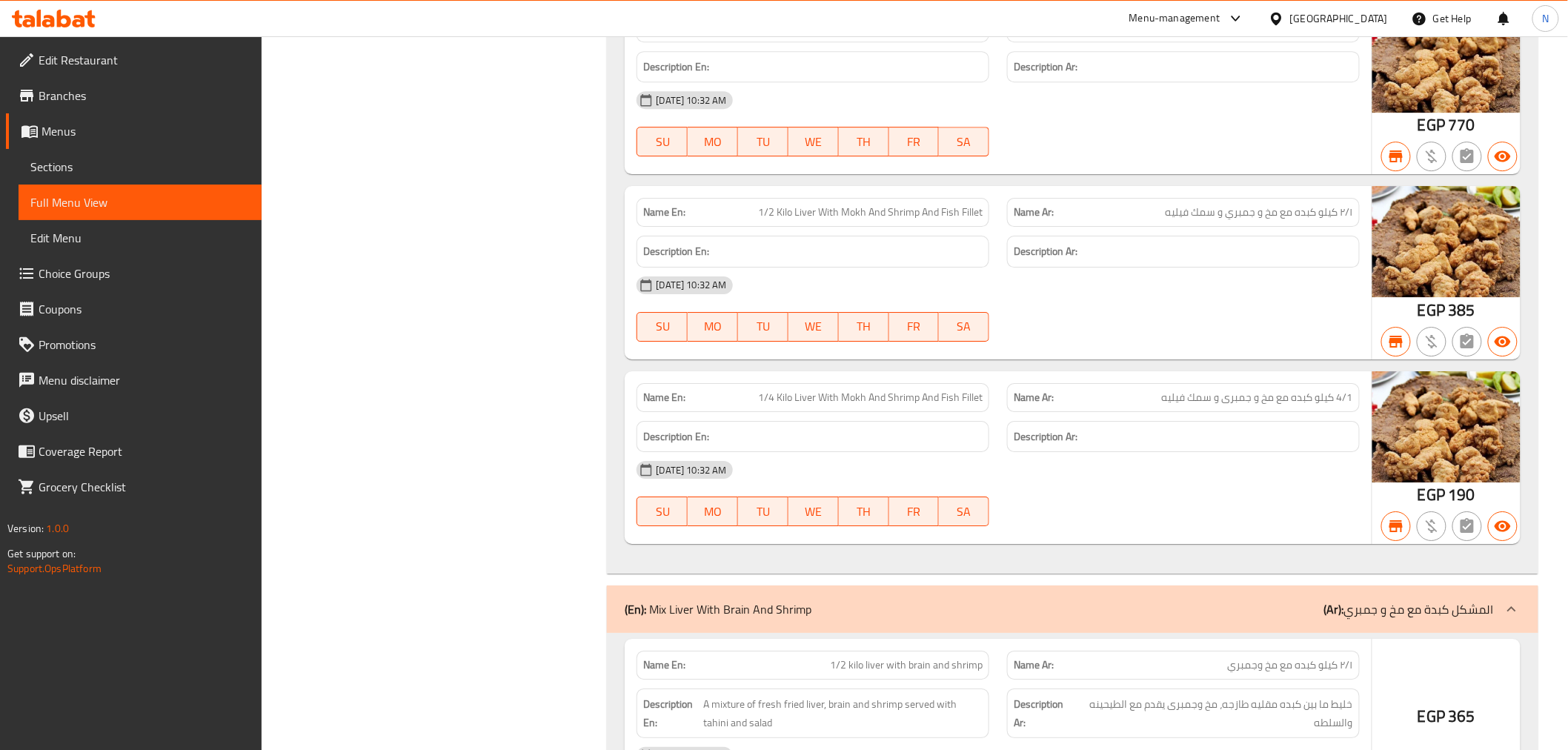
scroll to position [4321, 0]
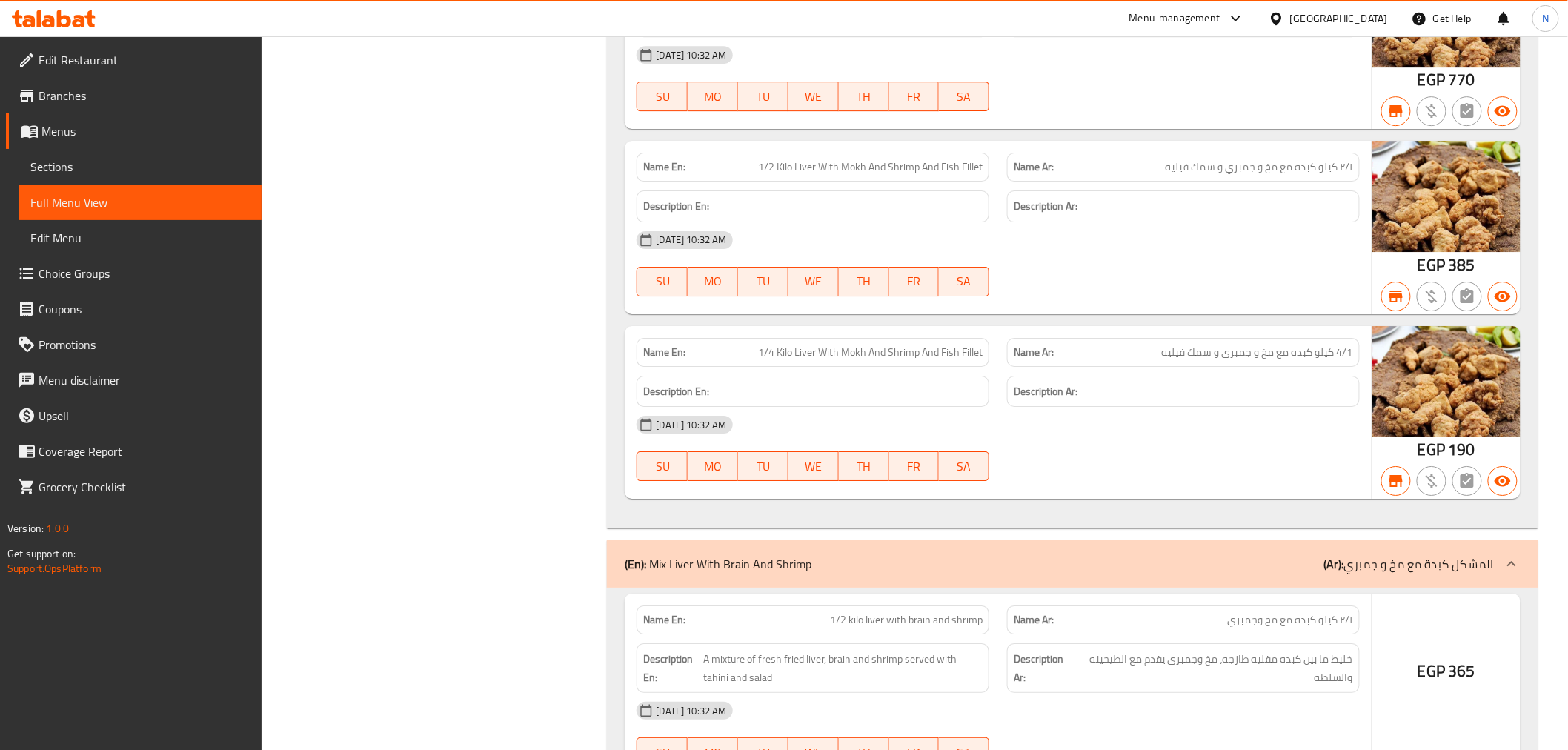
click at [105, 169] on span "Sections" at bounding box center [140, 167] width 219 height 18
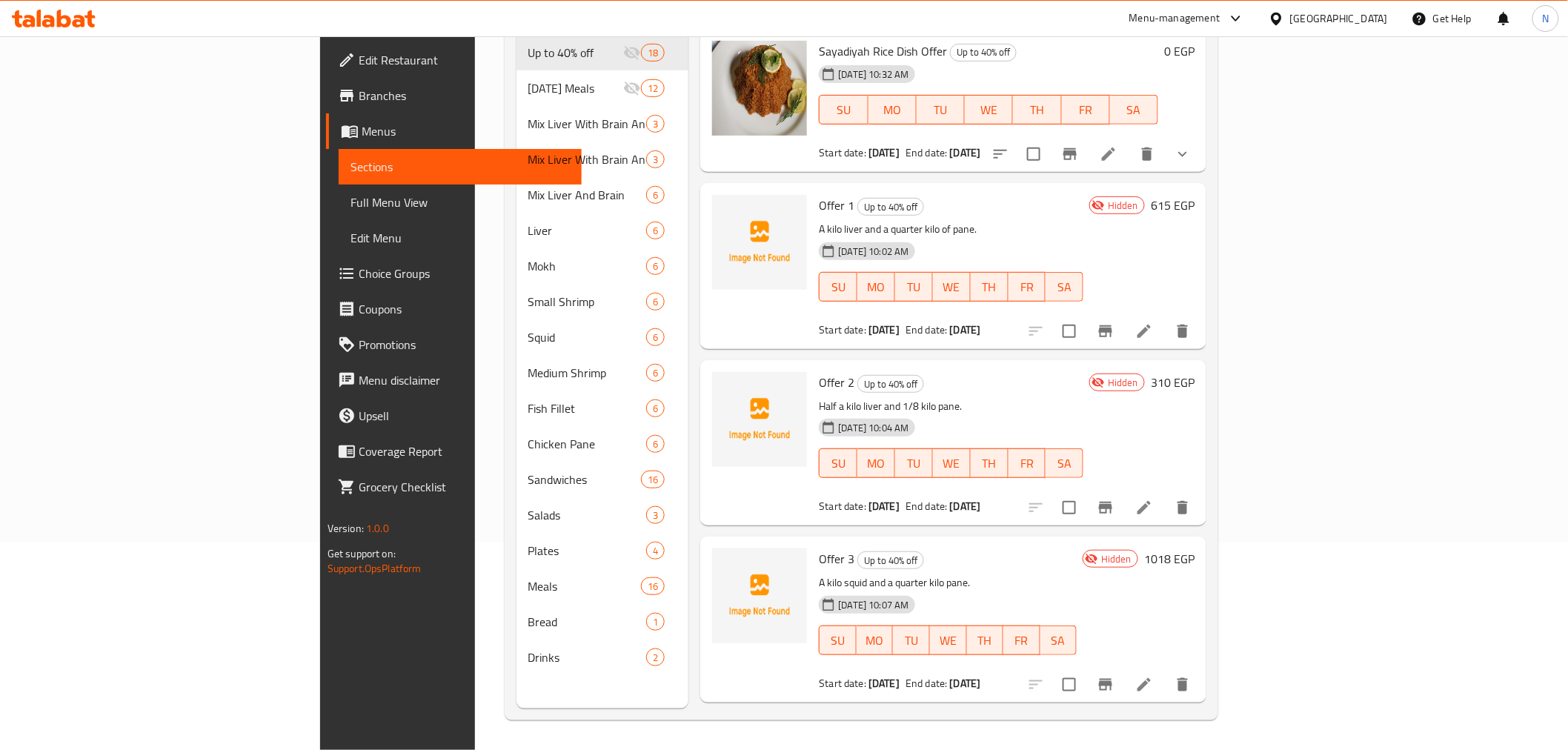
scroll to position [207, 0]
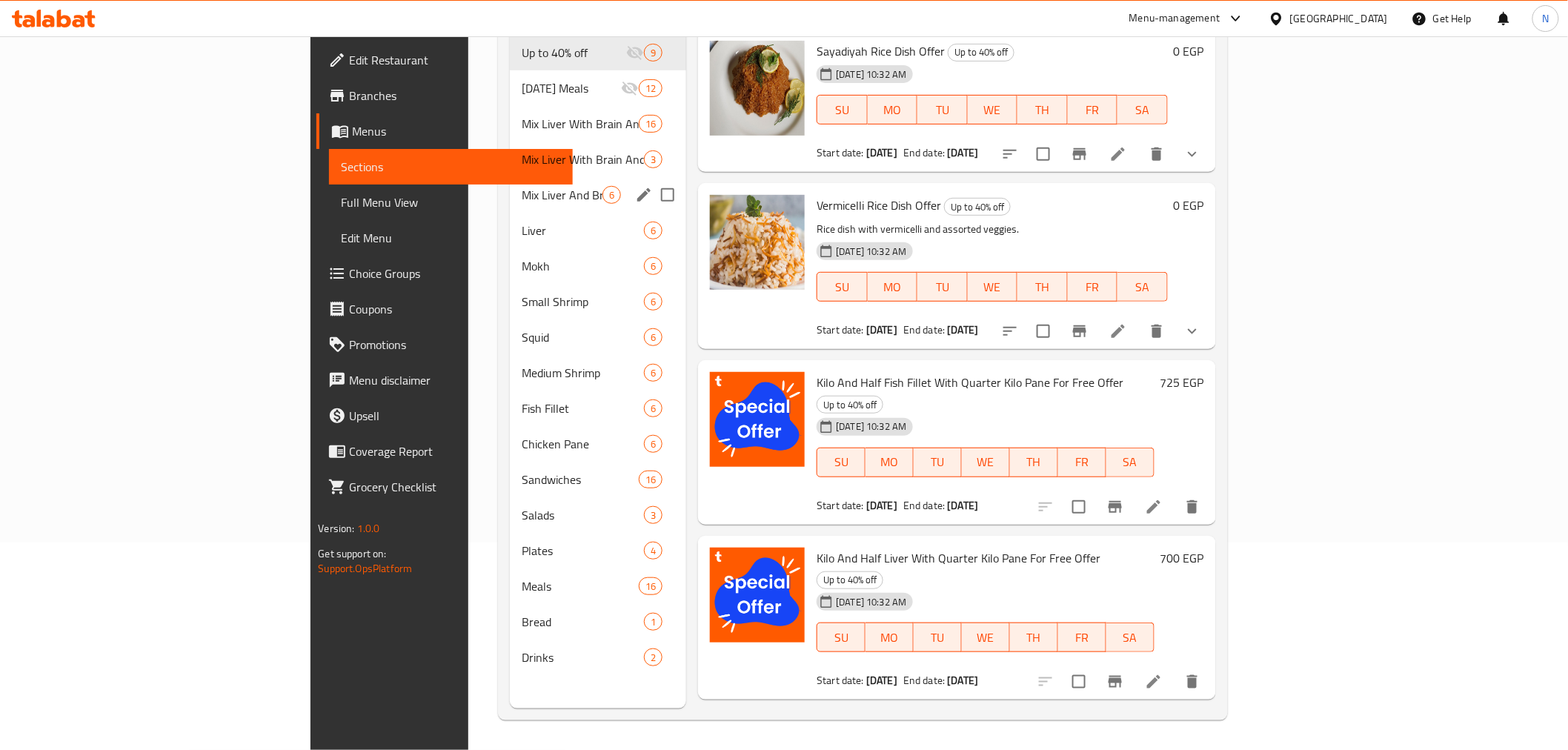
click at [522, 186] on span "Mix Liver And Brain" at bounding box center [562, 194] width 81 height 18
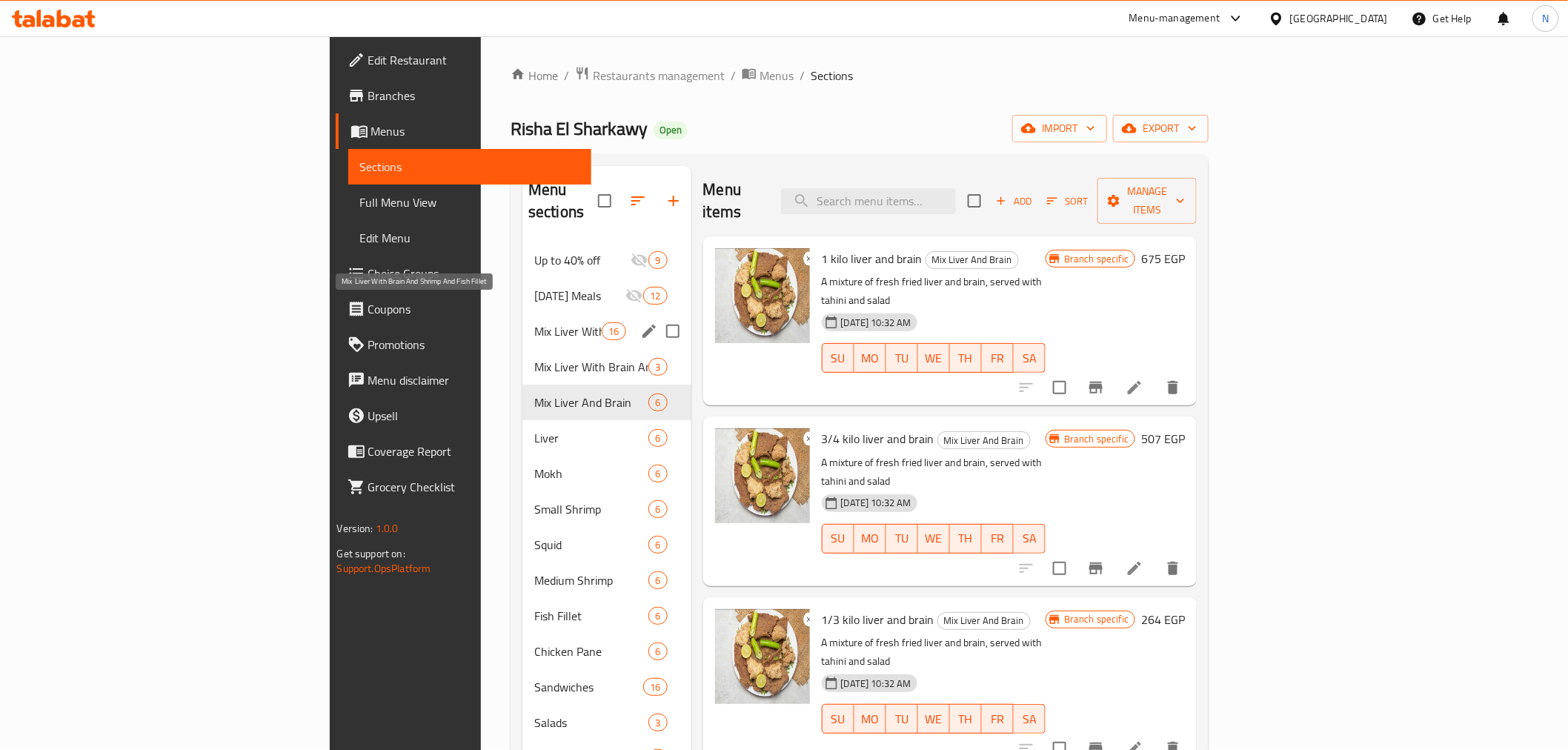
click at [534, 323] on span "Mix Liver With Brain And Shrimp And Fish Fillet" at bounding box center [567, 332] width 67 height 18
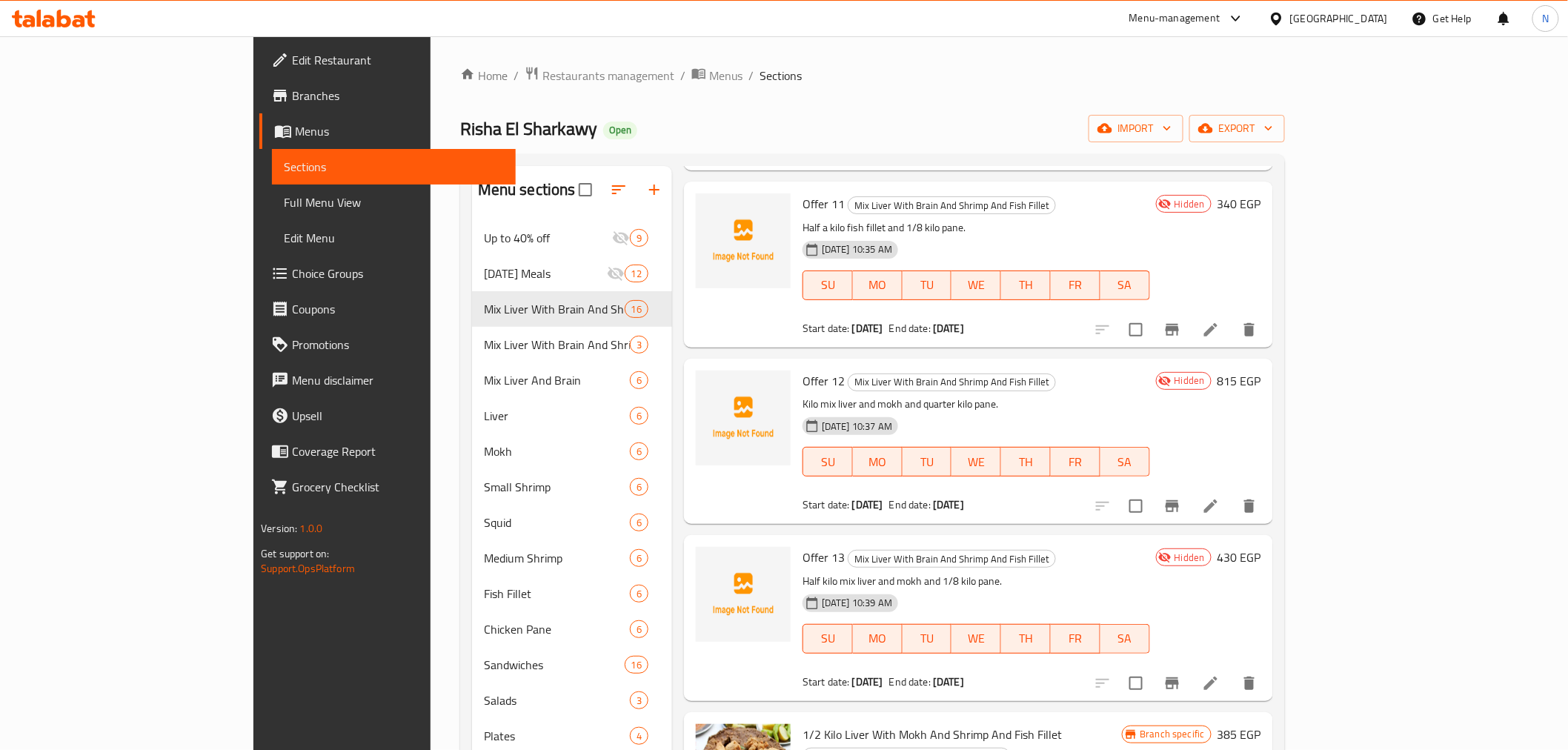
scroll to position [1976, 0]
